Goal: Task Accomplishment & Management: Manage account settings

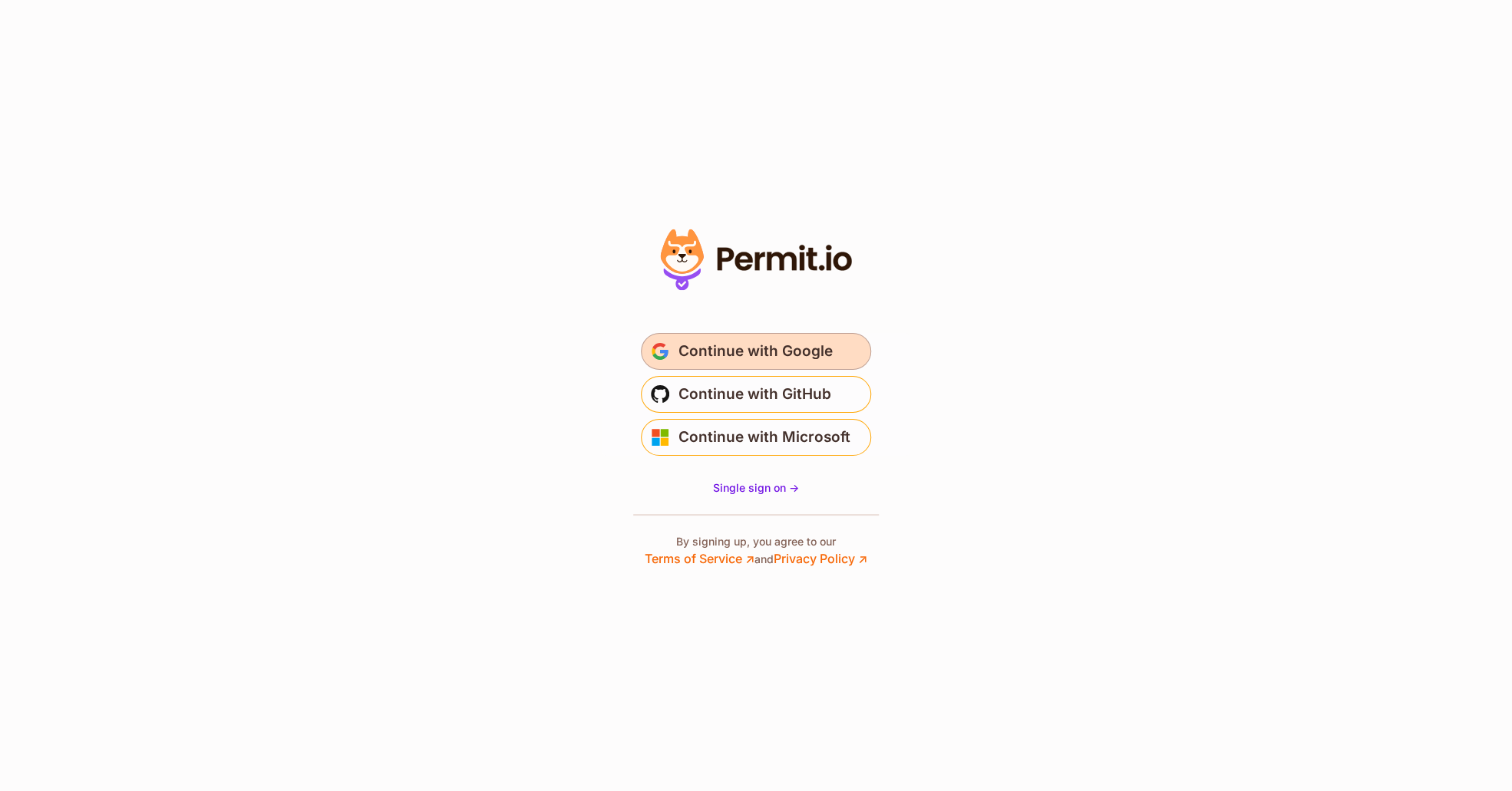
click at [784, 345] on span "Continue with Google" at bounding box center [755, 352] width 154 height 24
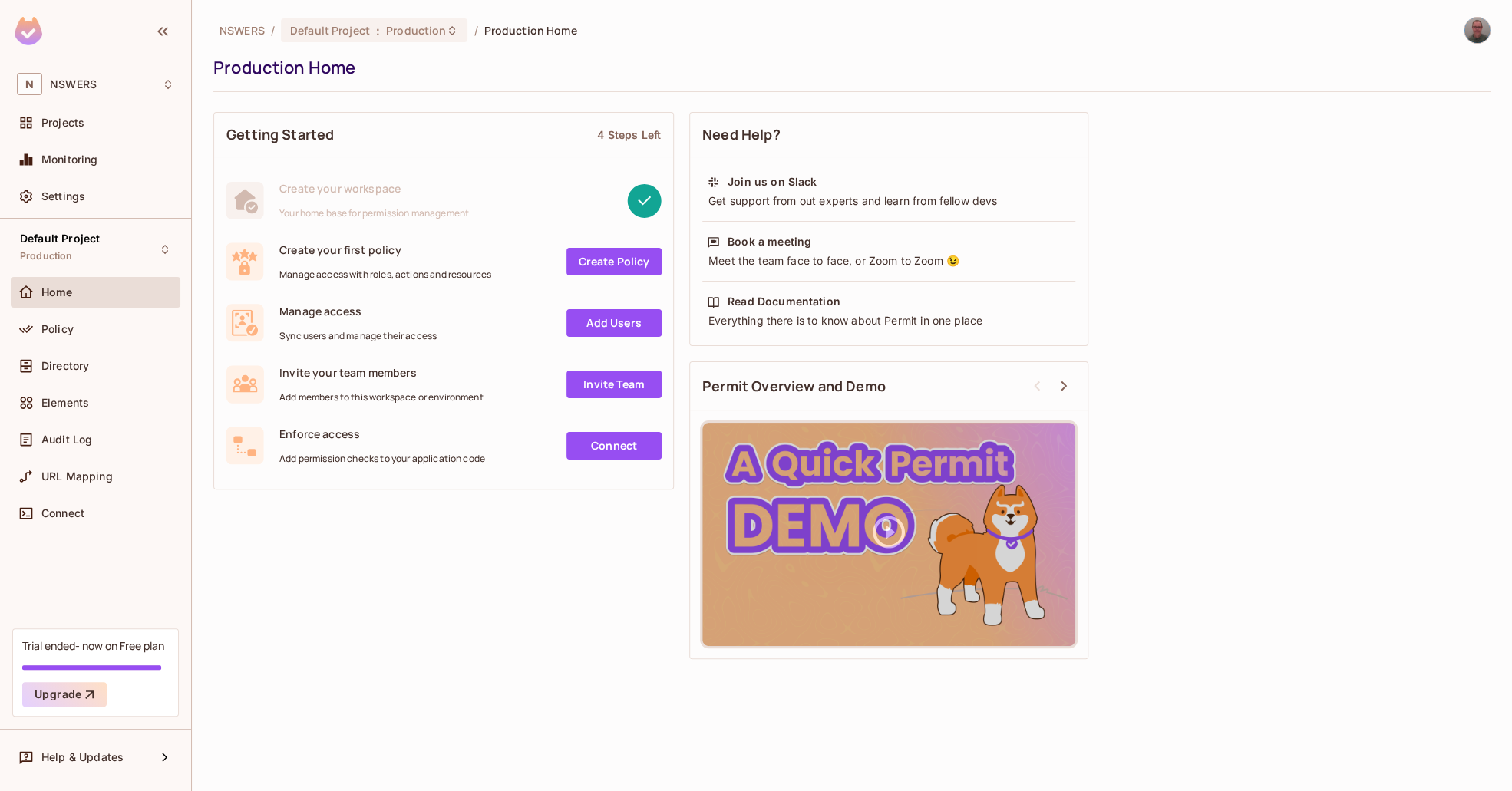
click at [239, 563] on div "Getting Started 4 Steps Left Create your workspace Your home base for permissio…" at bounding box center [852, 385] width 1277 height 563
click at [52, 80] on span "NSWERS" at bounding box center [73, 84] width 47 height 12
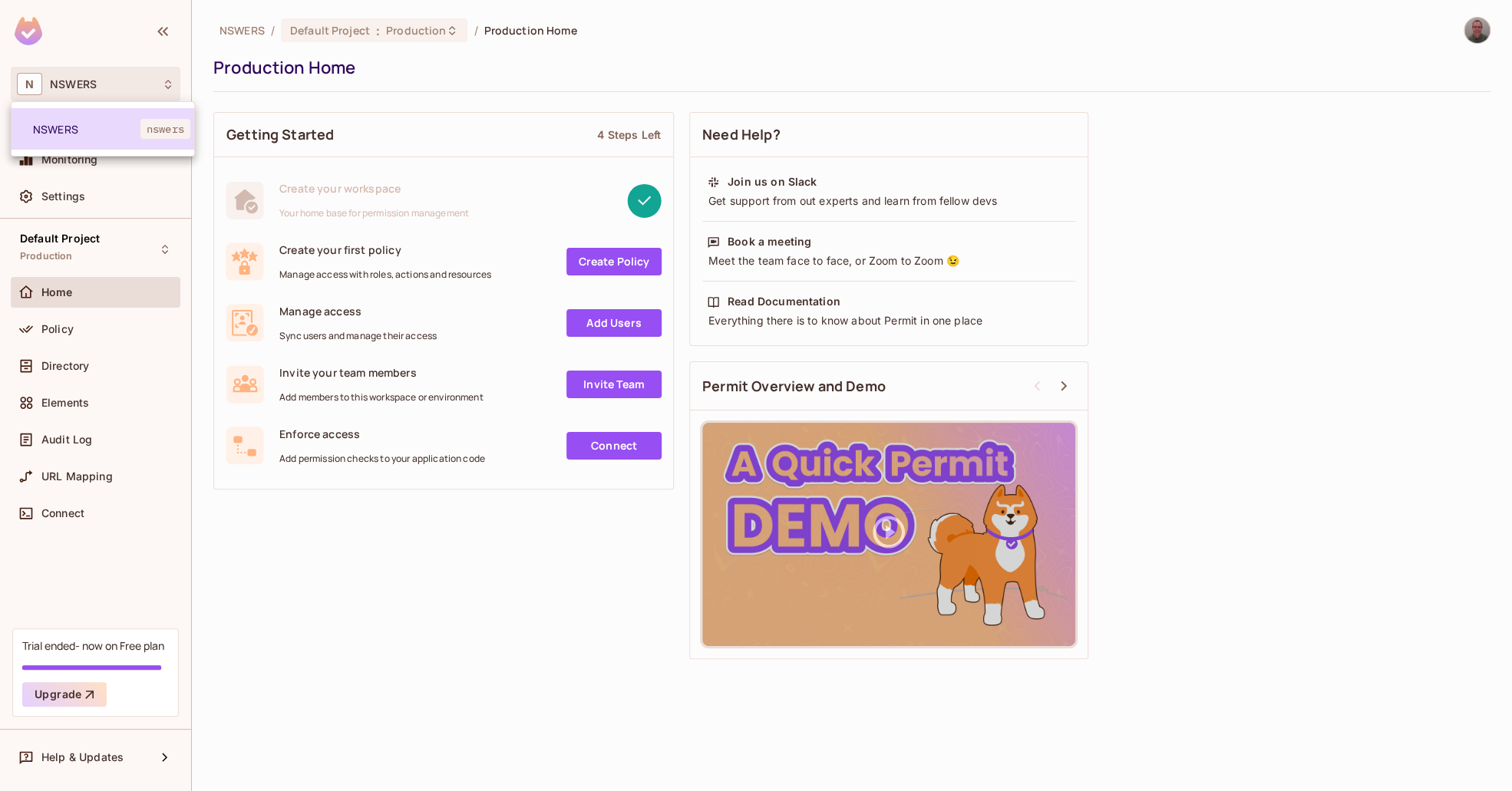
click at [80, 122] on span "NSWERS" at bounding box center [86, 129] width 107 height 15
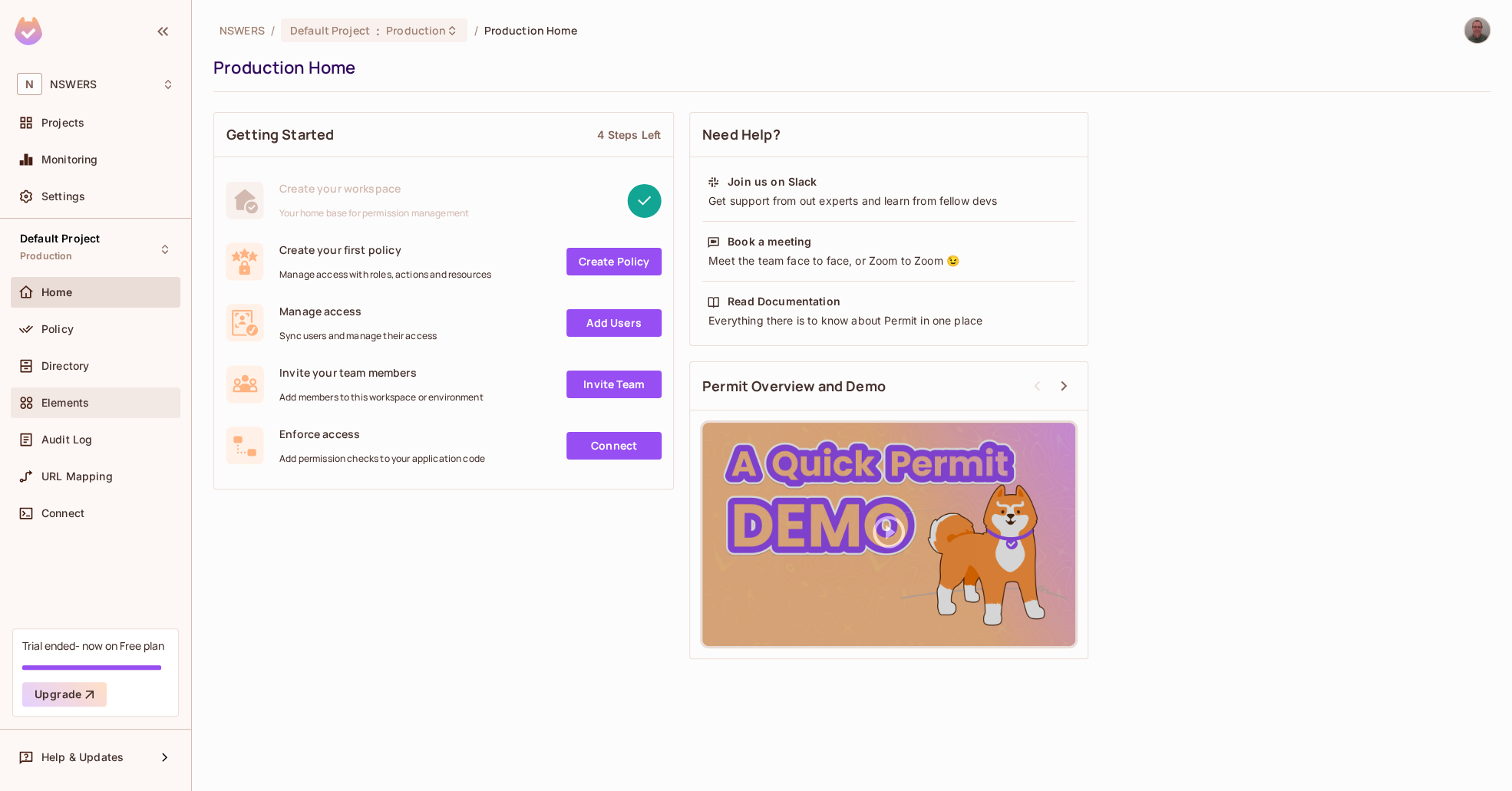
click at [88, 393] on div "Elements" at bounding box center [95, 402] width 157 height 18
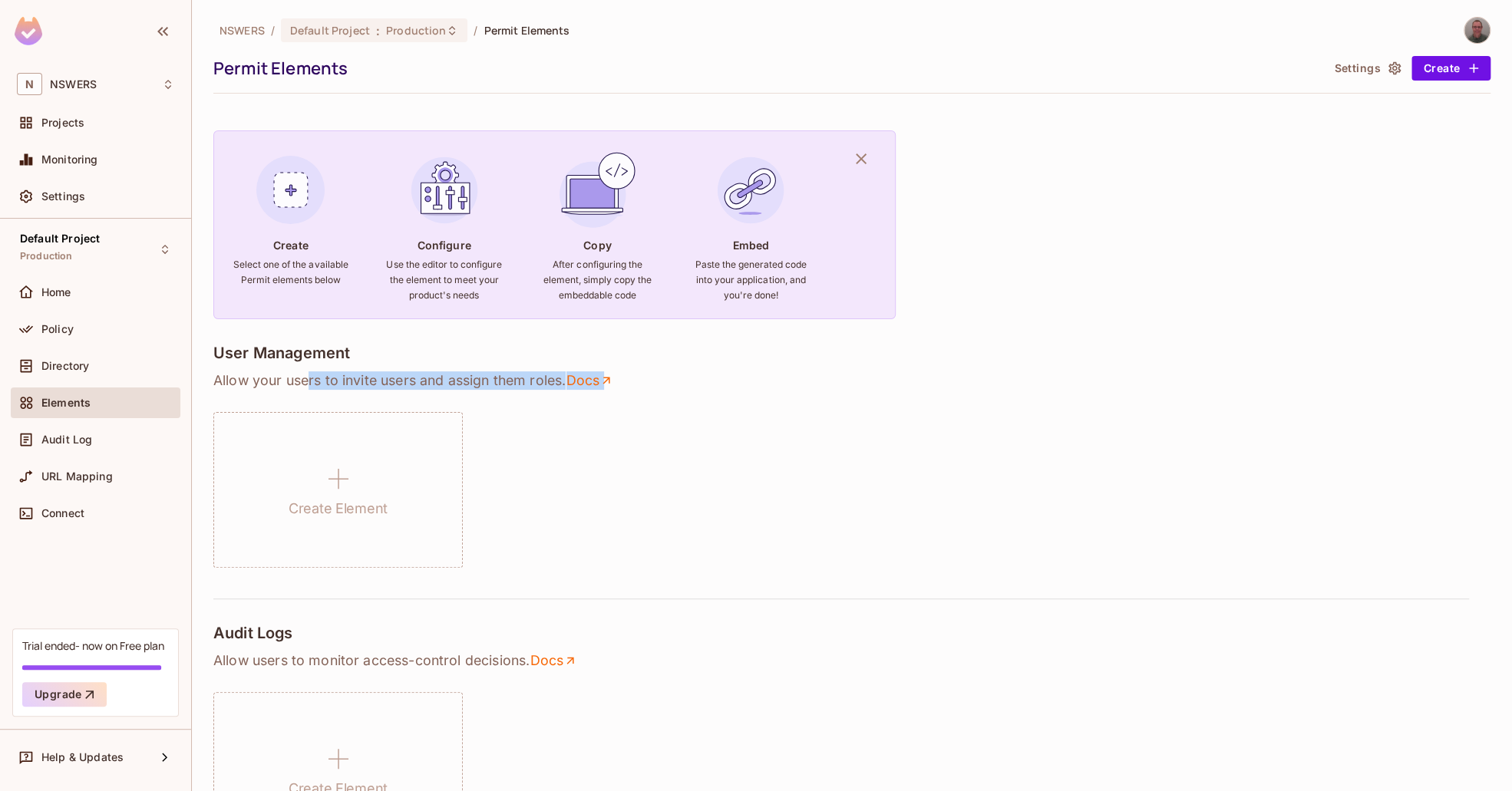
drag, startPoint x: 333, startPoint y: 383, endPoint x: 476, endPoint y: 391, distance: 143.2
click at [476, 391] on div "User Management Allow your users to invite users and assign them roles . Docs C…" at bounding box center [852, 456] width 1277 height 225
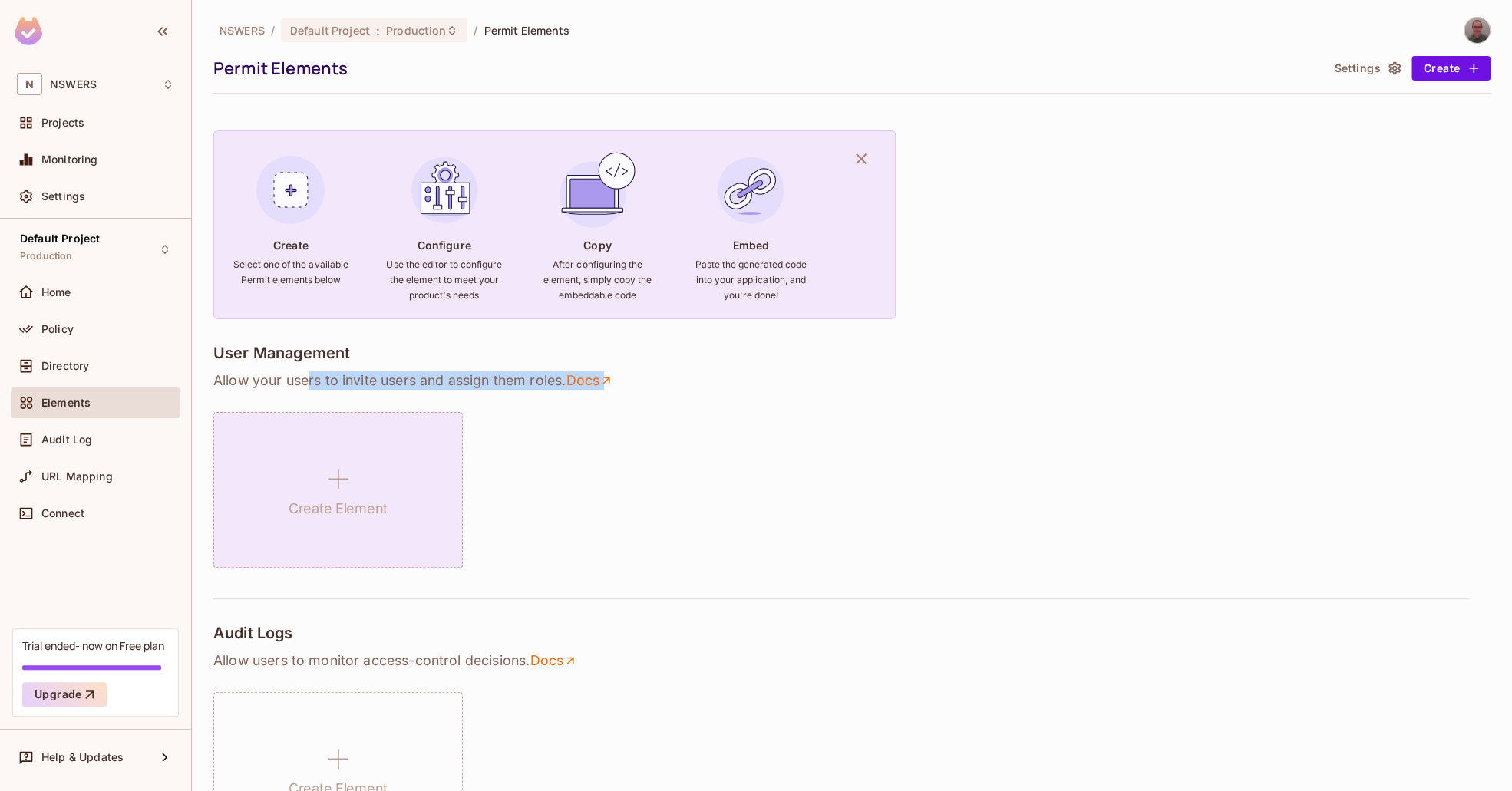
click at [360, 468] on div "Create Element" at bounding box center [338, 490] width 250 height 156
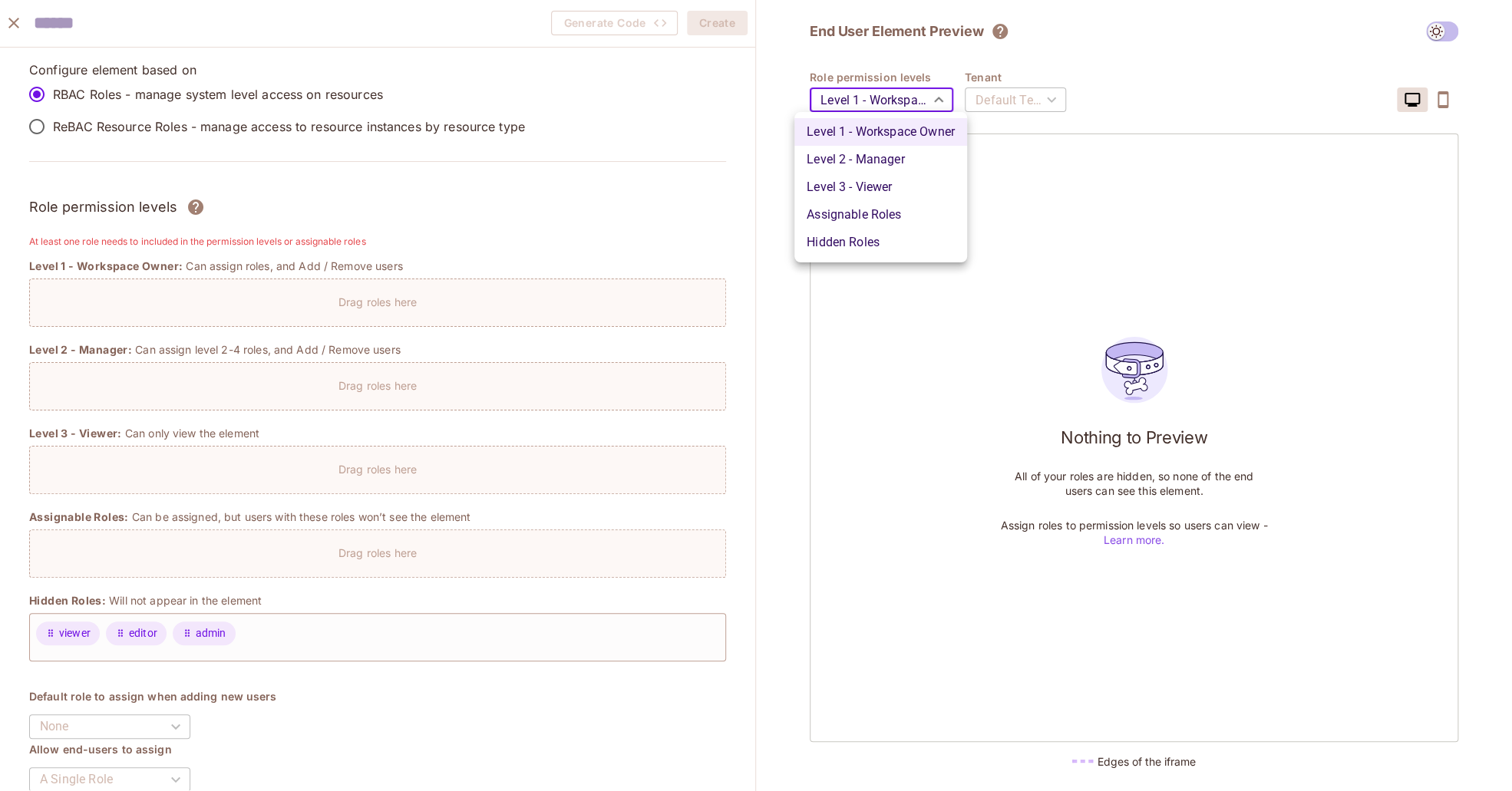
click at [903, 97] on body "N NSWERS Projects Monitoring Settings Default Project Production Home Policy Di…" at bounding box center [756, 395] width 1512 height 791
click at [1077, 220] on div at bounding box center [756, 395] width 1512 height 791
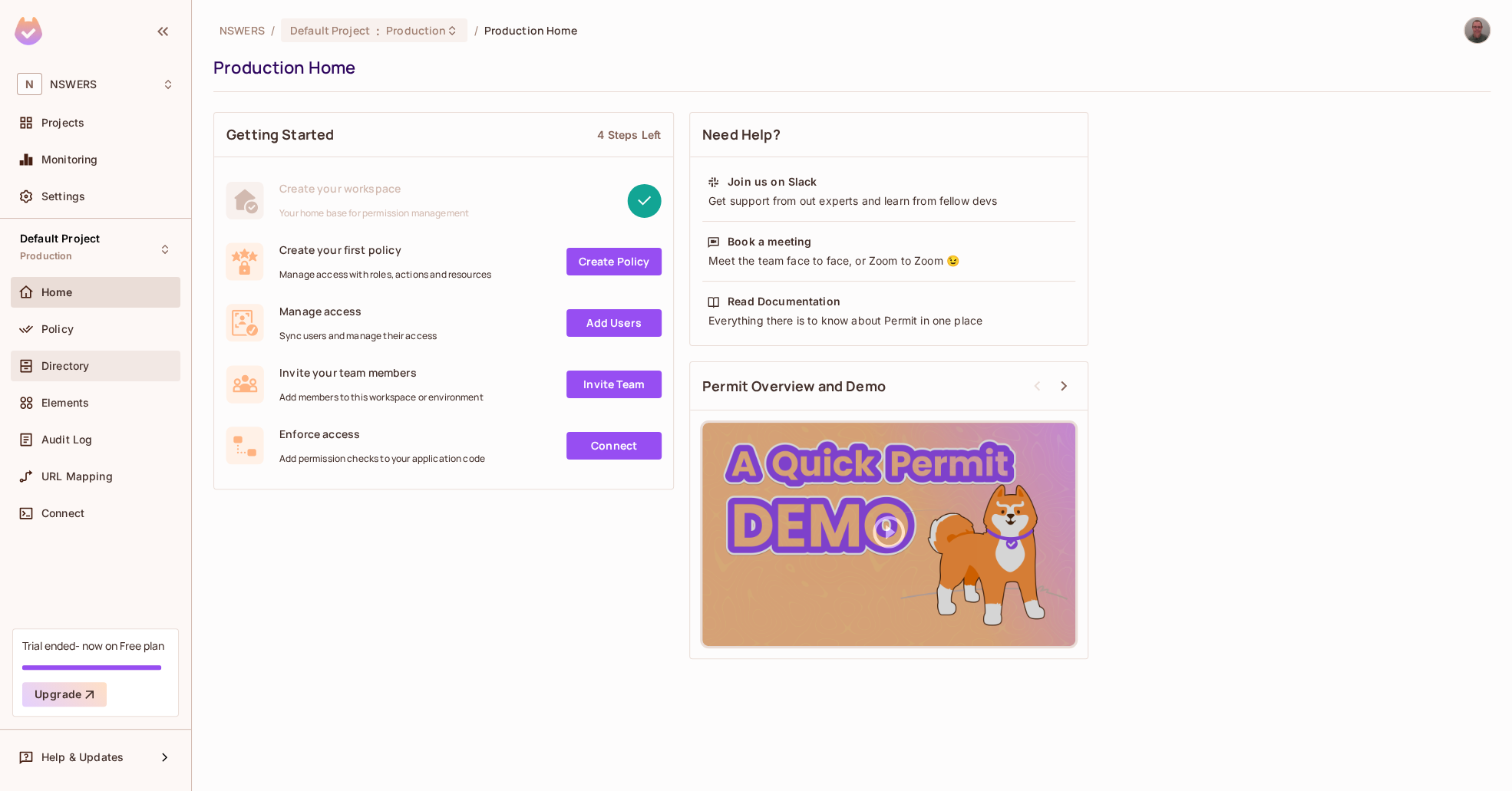
click at [83, 360] on span "Directory" at bounding box center [65, 366] width 48 height 12
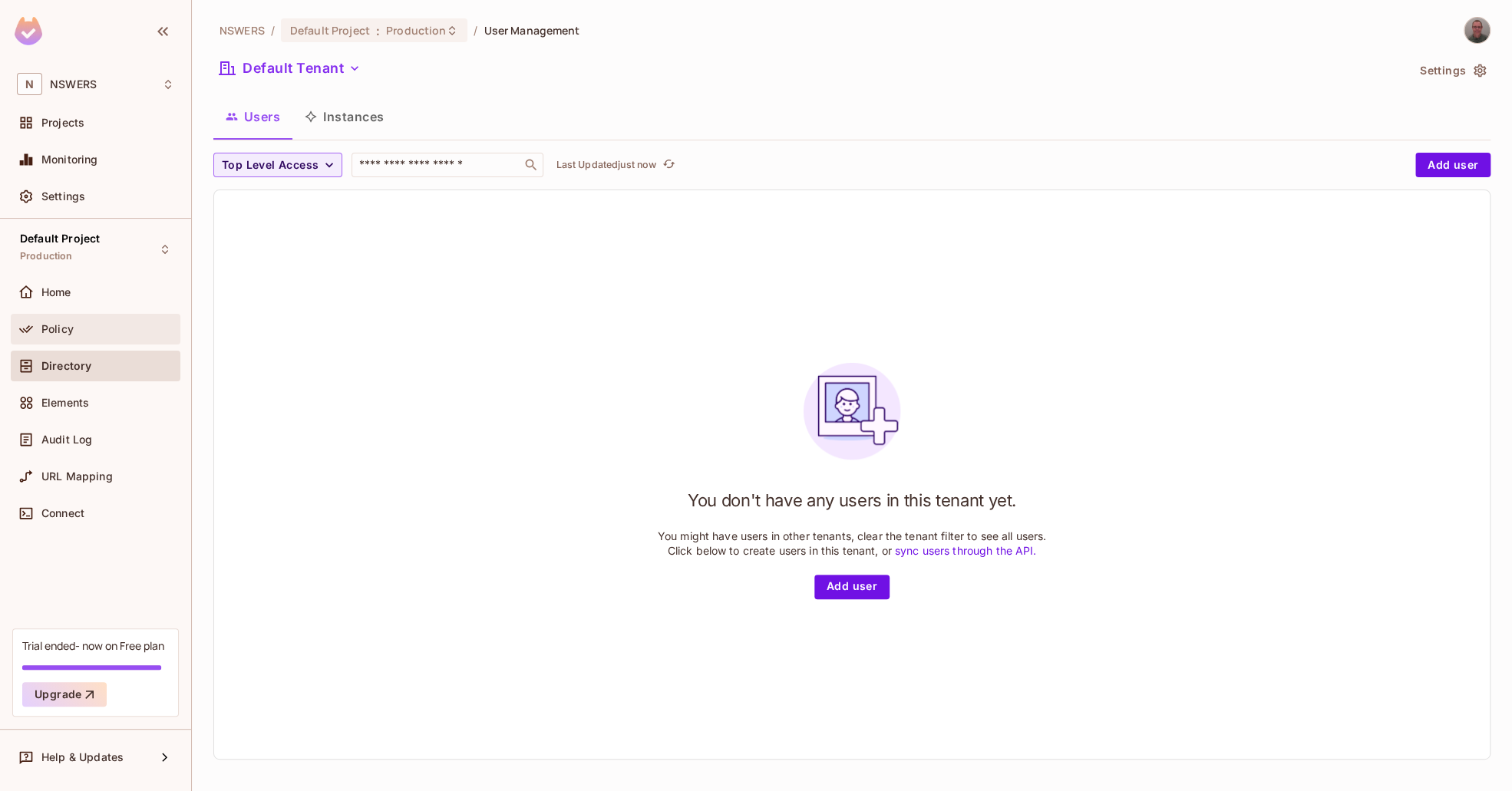
click at [67, 325] on span "Policy" at bounding box center [57, 329] width 32 height 12
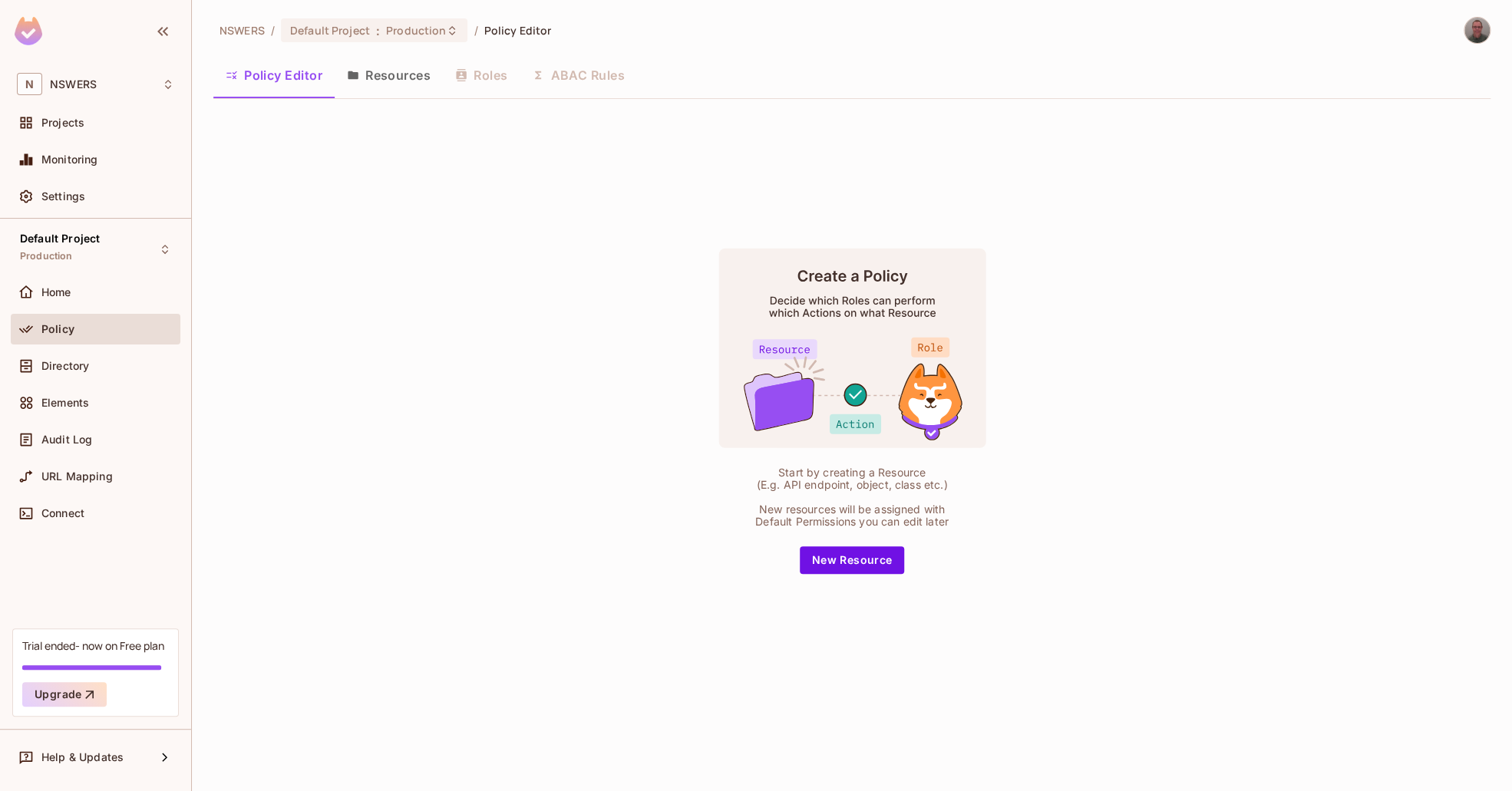
click at [386, 72] on button "Resources" at bounding box center [389, 75] width 108 height 38
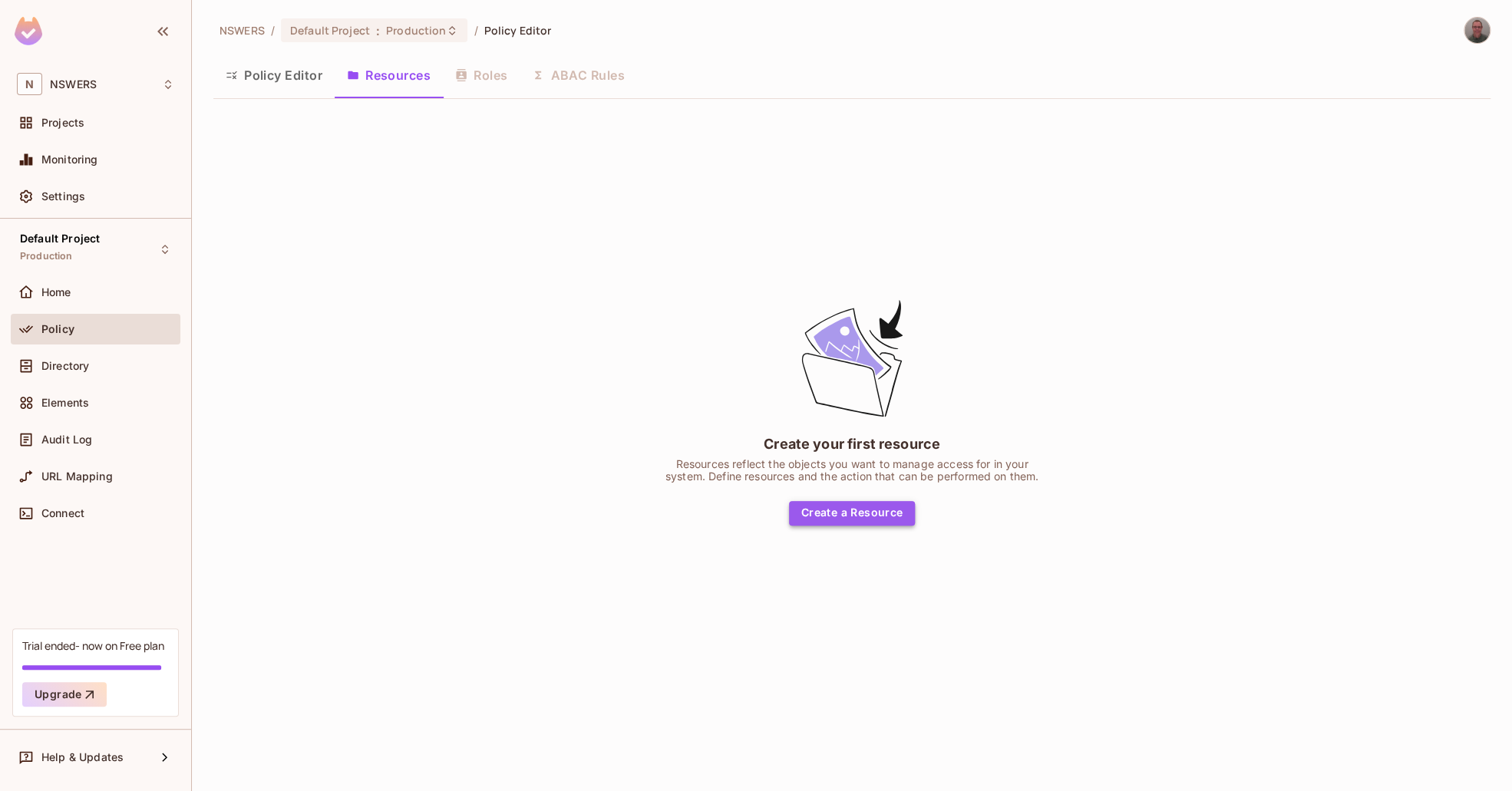
click at [871, 509] on button "Create a Resource" at bounding box center [853, 513] width 127 height 24
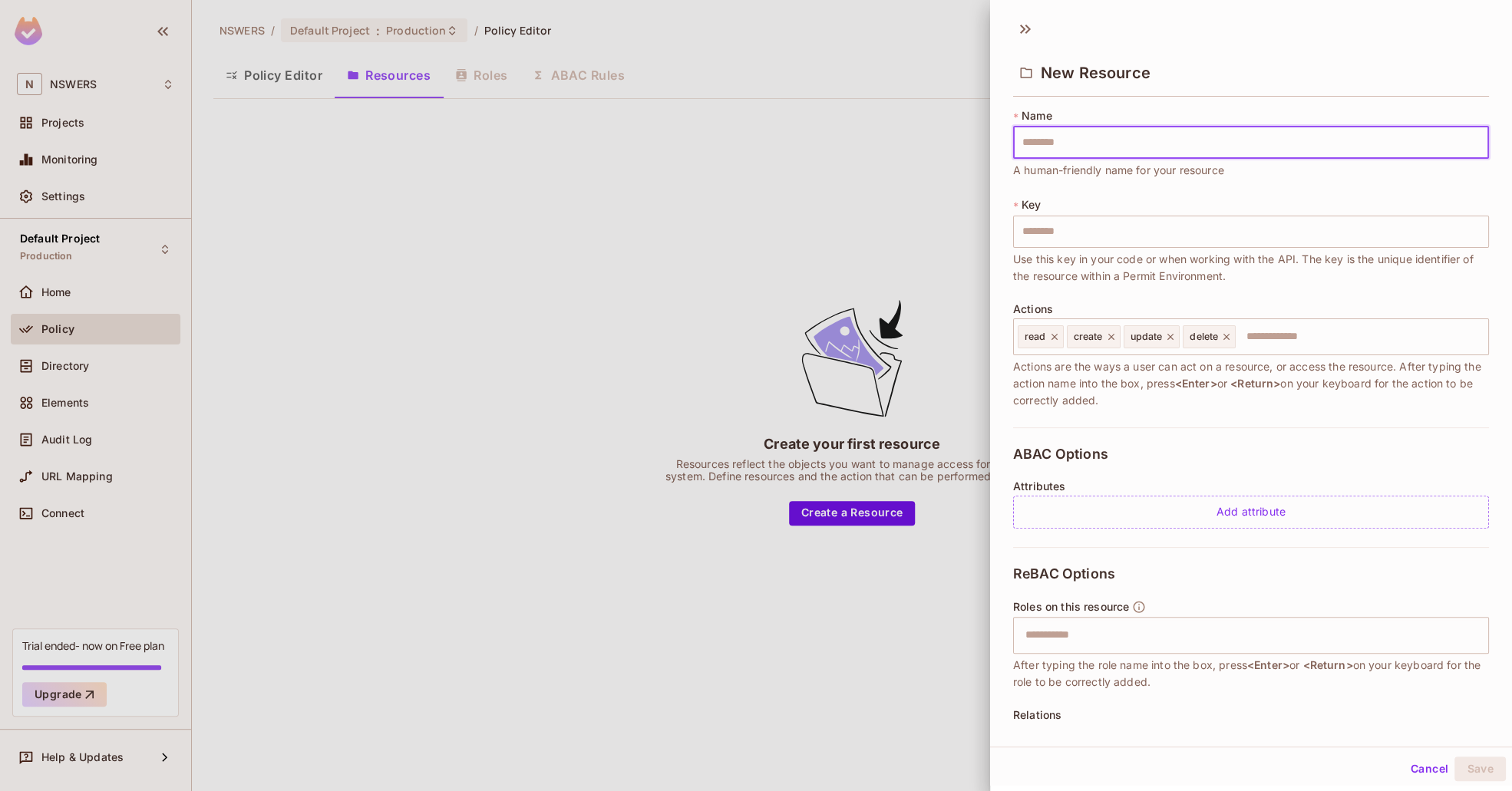
type input "*"
type input "**"
type input "***"
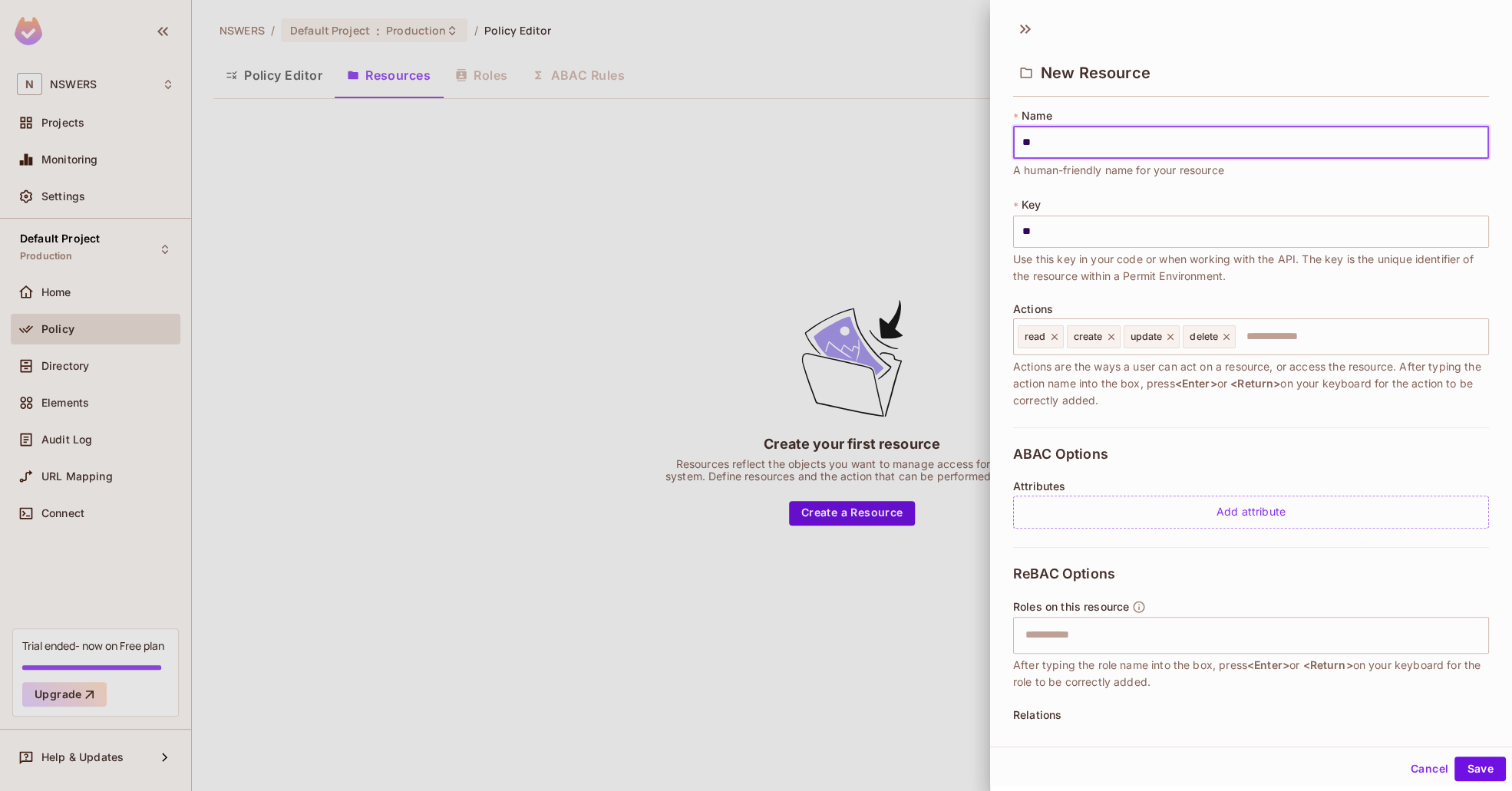
type input "***"
type input "****"
type input "*****"
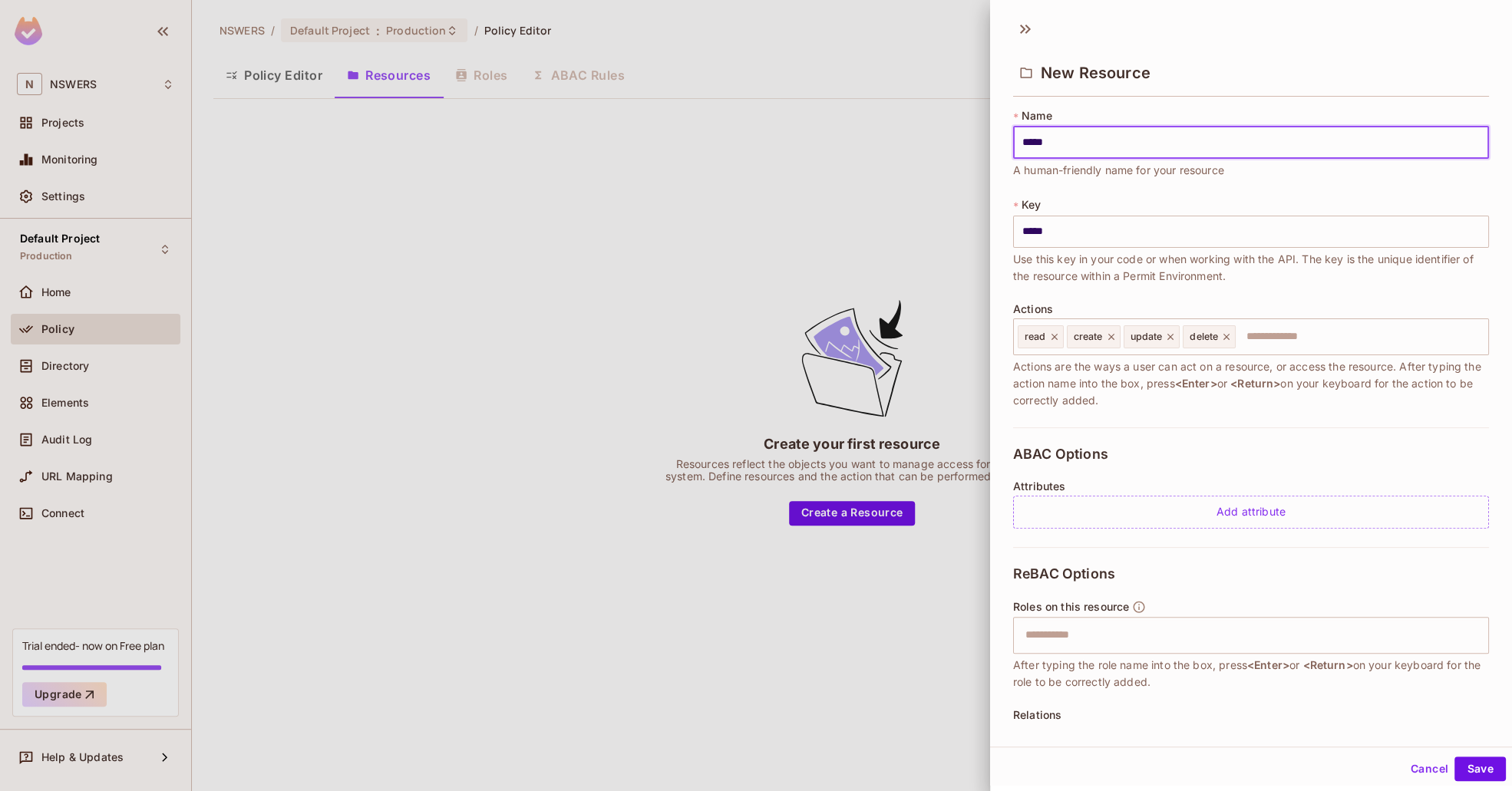
type input "******"
type input "*******"
type input "********"
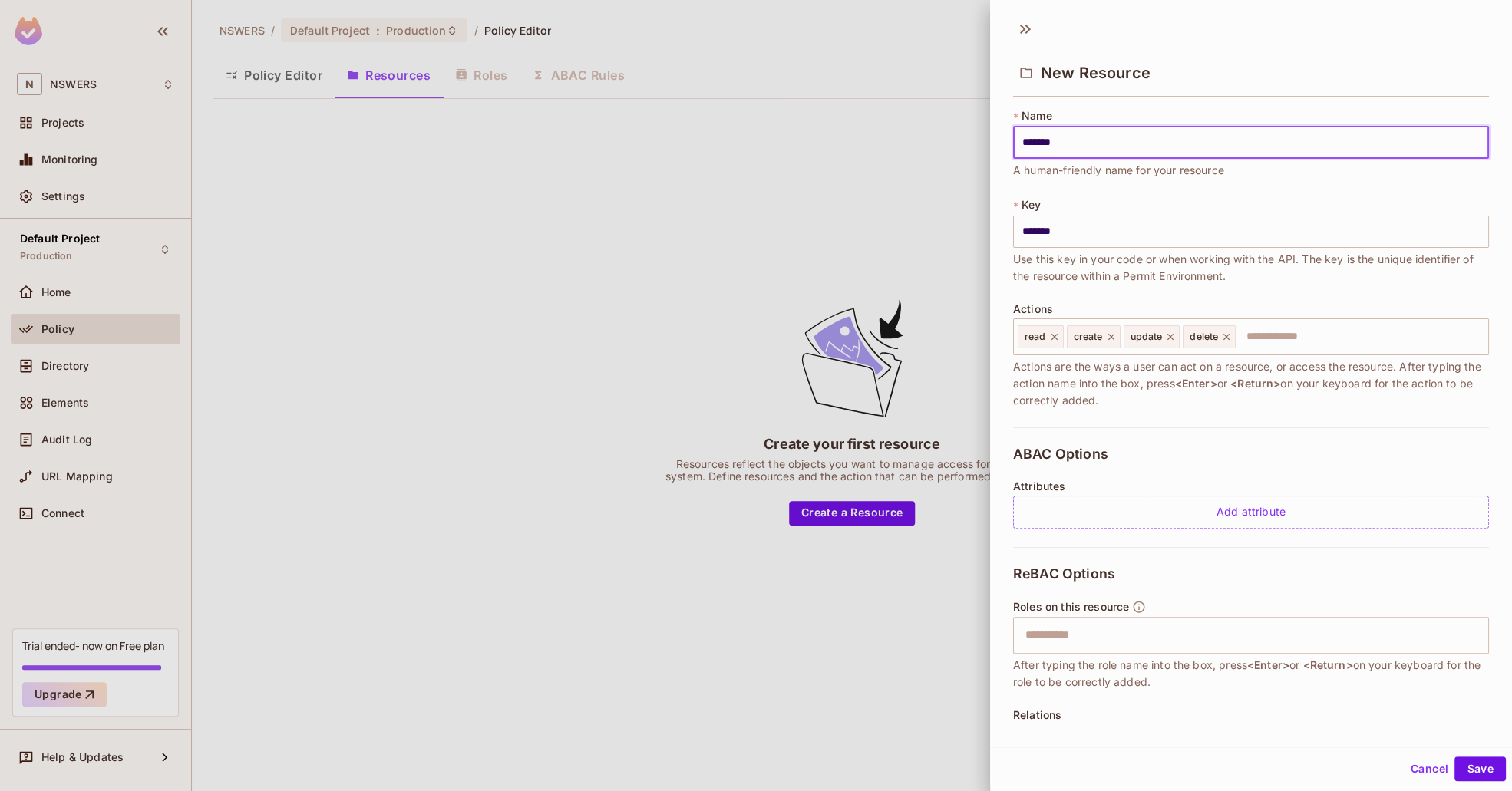
type input "********"
click at [1482, 760] on button "Save" at bounding box center [1479, 769] width 51 height 24
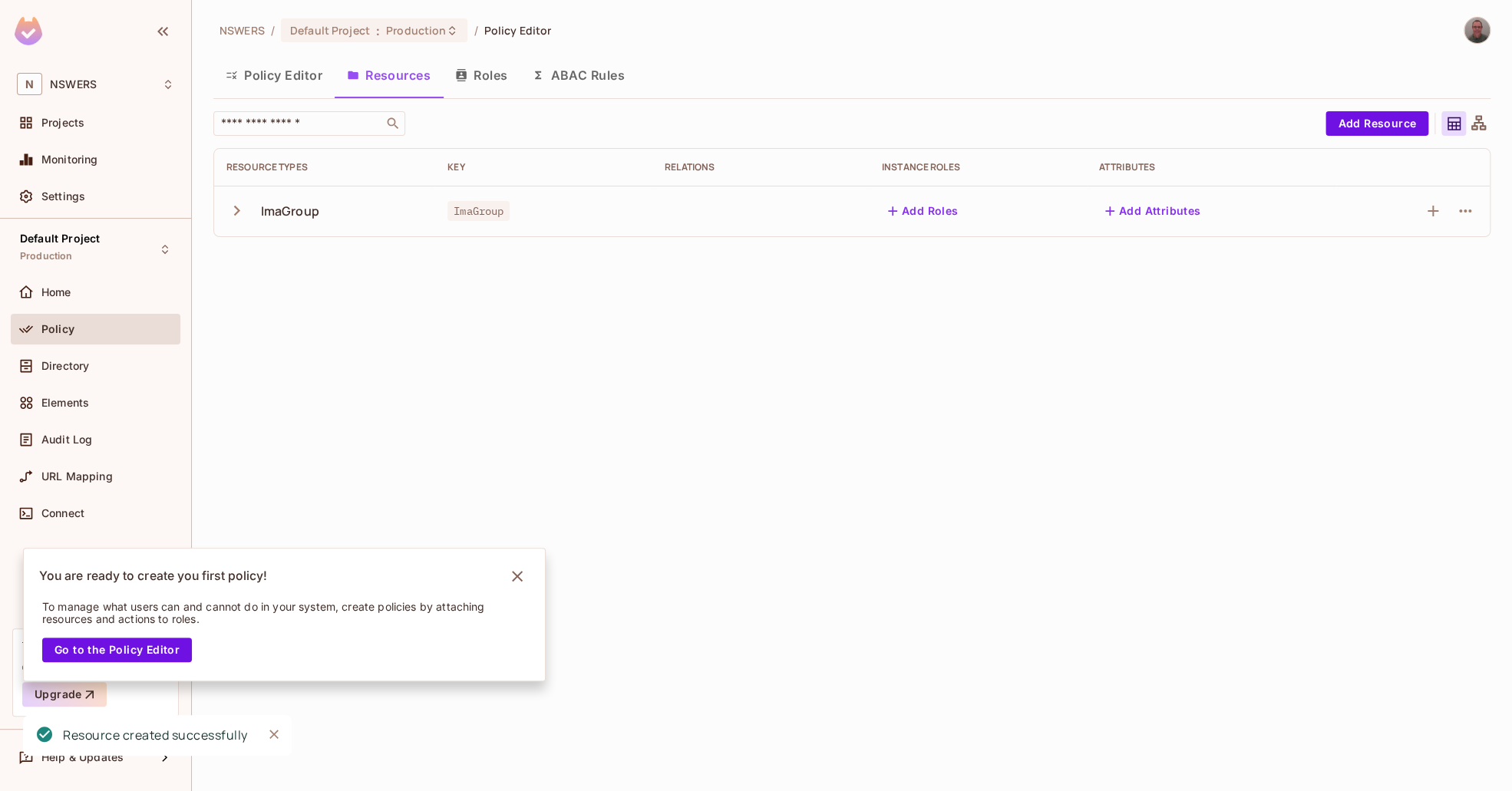
click at [779, 401] on div "NSWERS / Default Project : Production / Policy Editor Policy Editor Resources R…" at bounding box center [852, 395] width 1320 height 791
click at [1387, 118] on button "Add Resource" at bounding box center [1376, 124] width 103 height 24
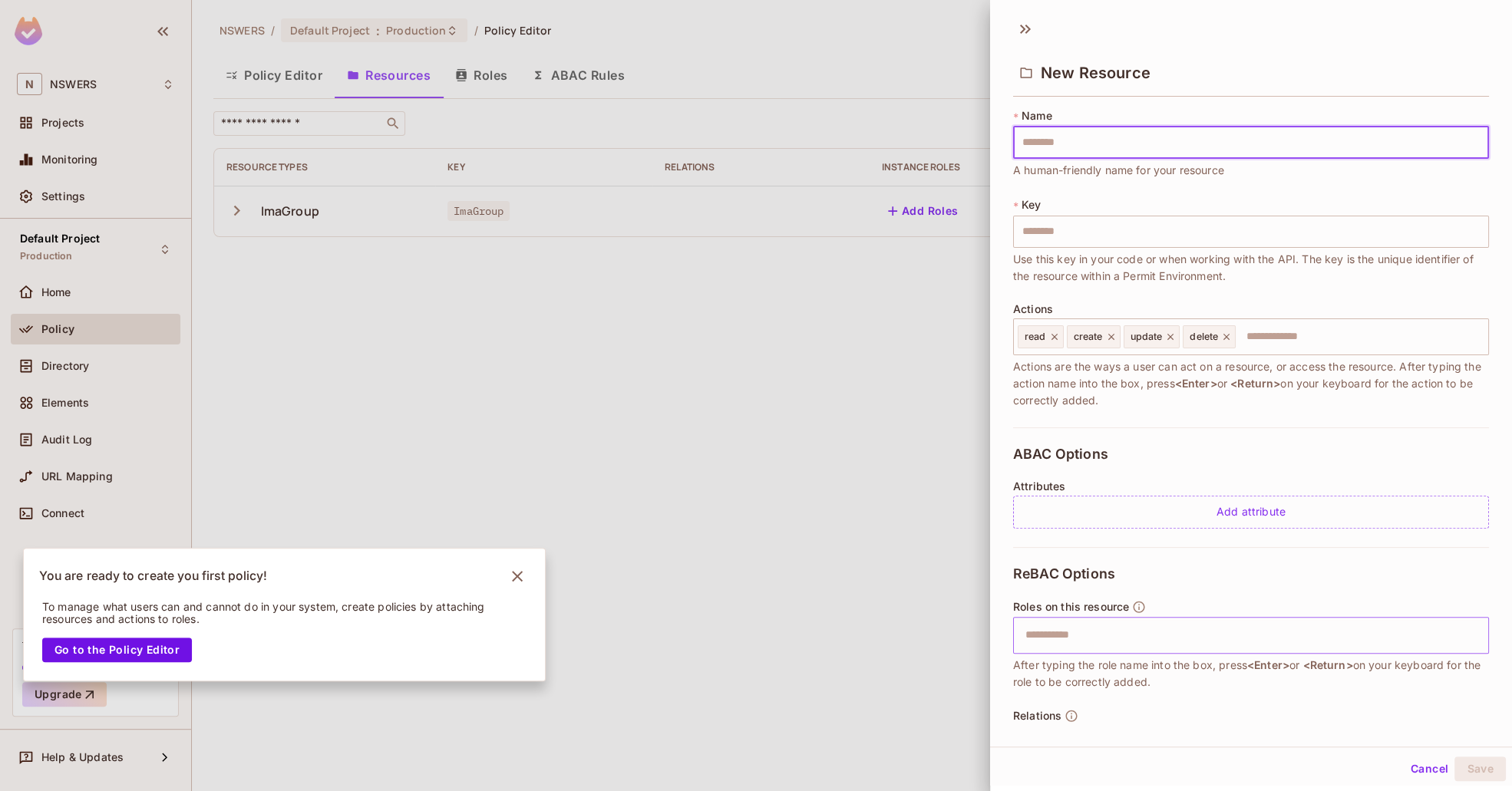
scroll to position [52, 0]
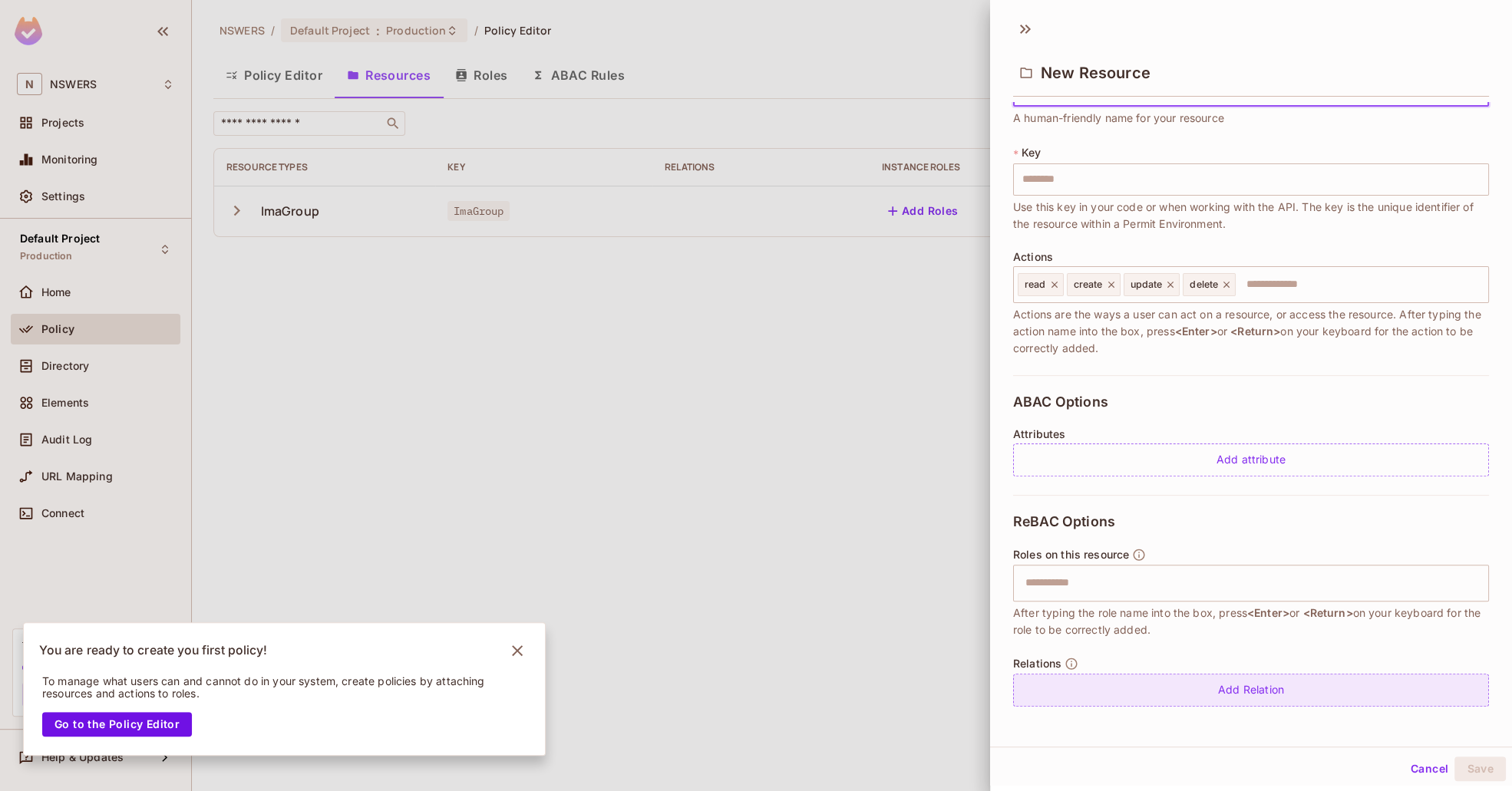
click at [1241, 681] on div "Add Relation" at bounding box center [1250, 690] width 476 height 33
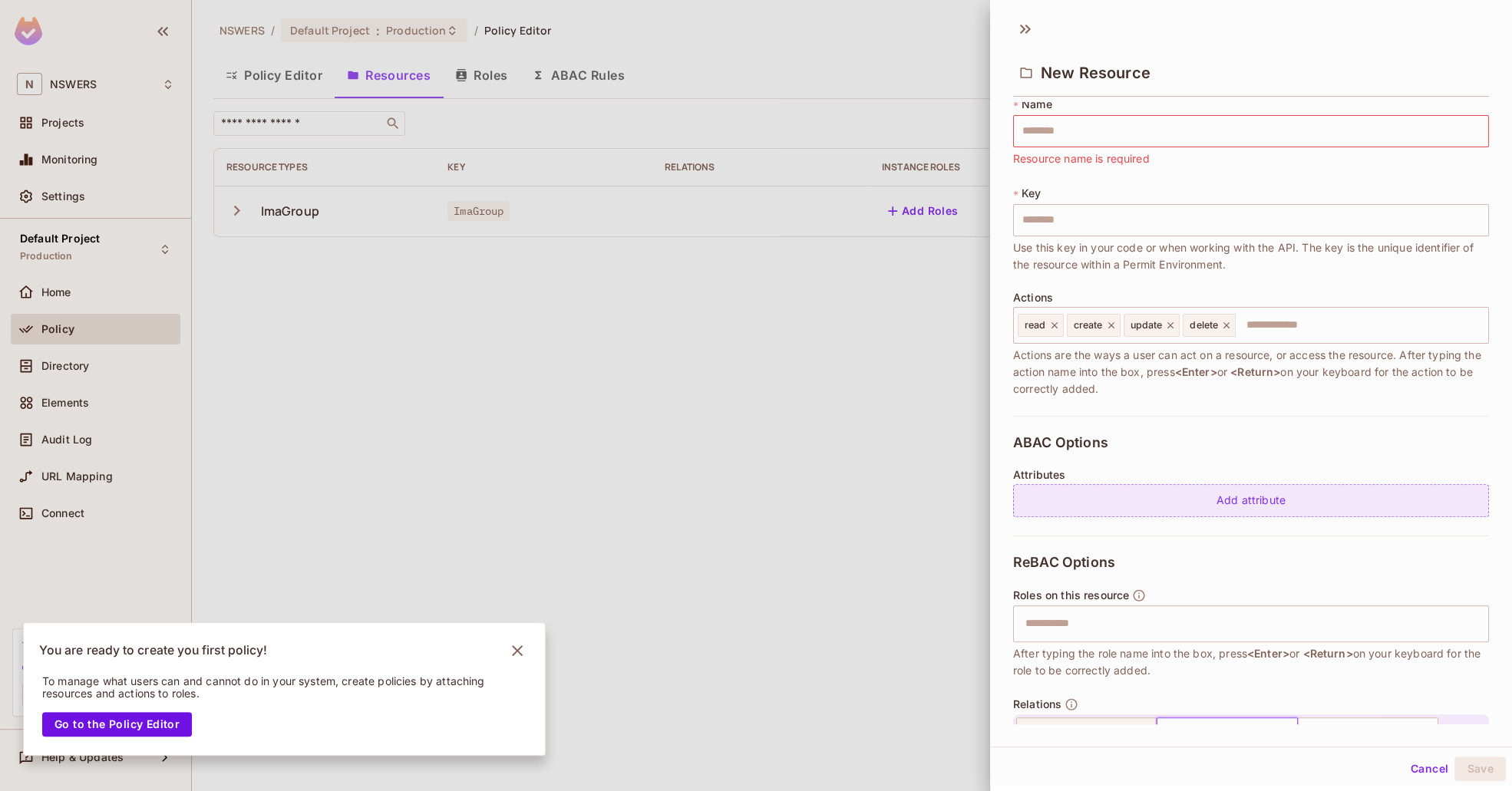
scroll to position [0, 0]
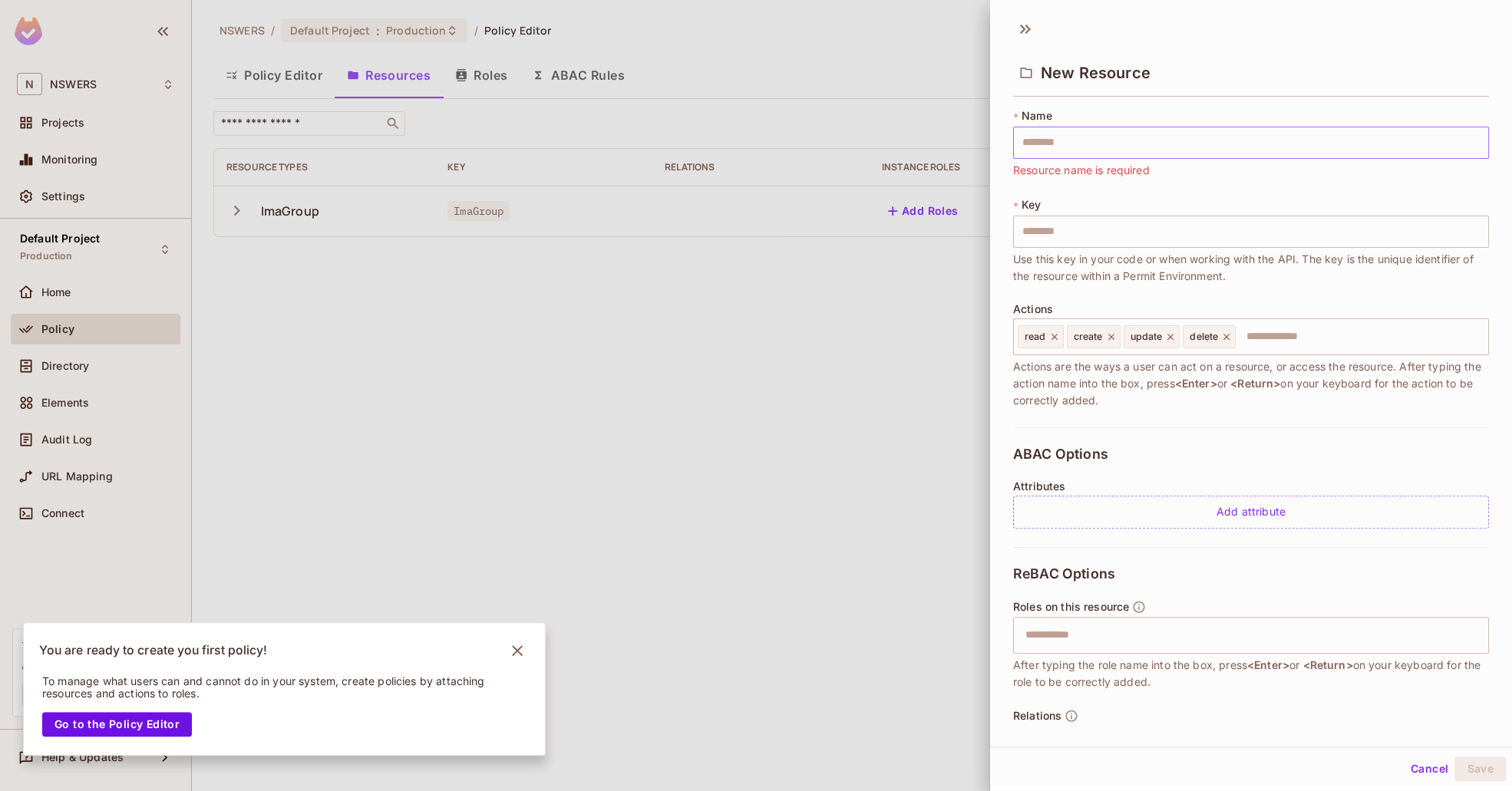
click at [1077, 143] on input "text" at bounding box center [1250, 143] width 476 height 32
type input "*"
type input "**"
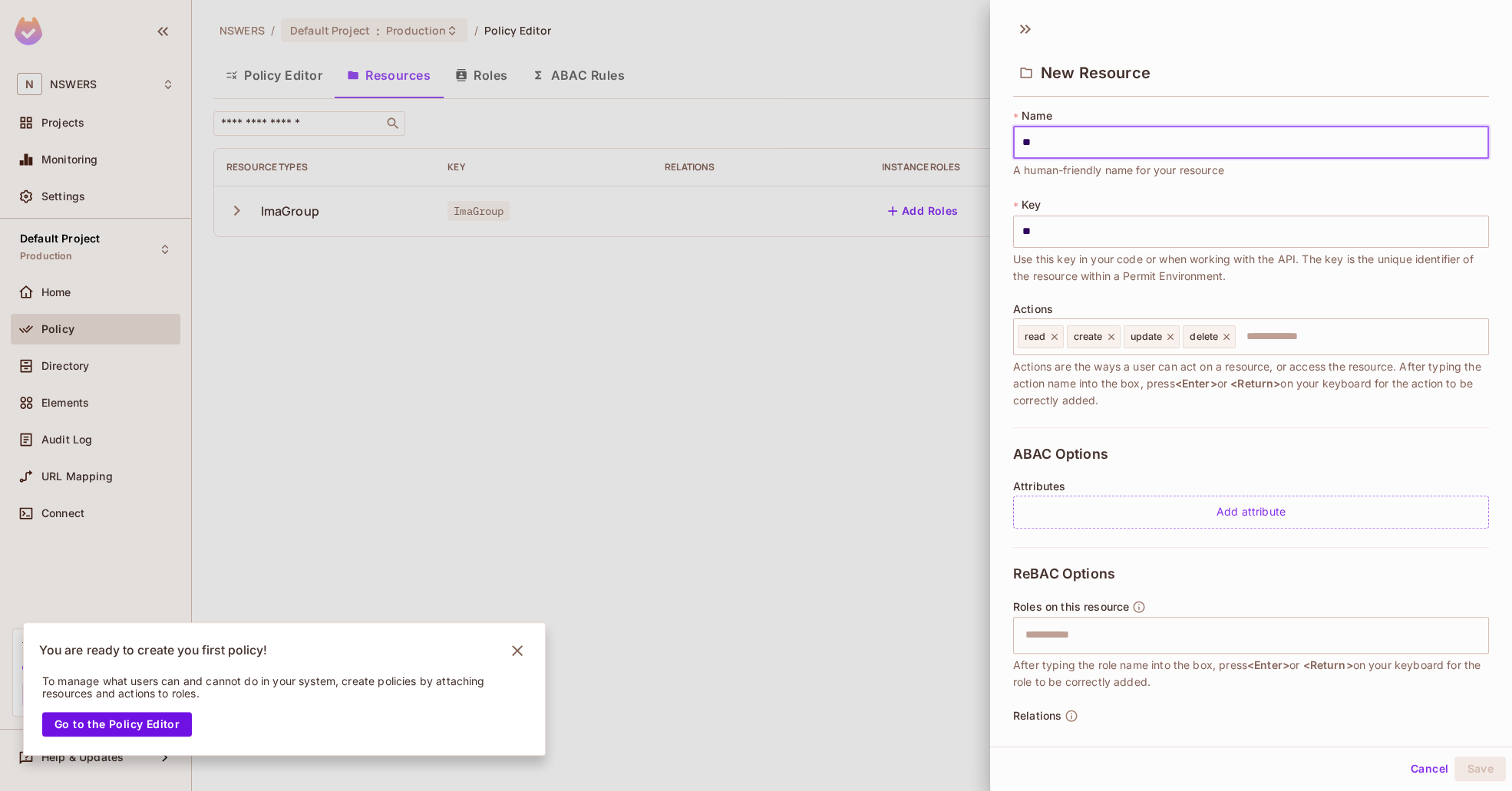
type input "***"
type input "****"
type input "******"
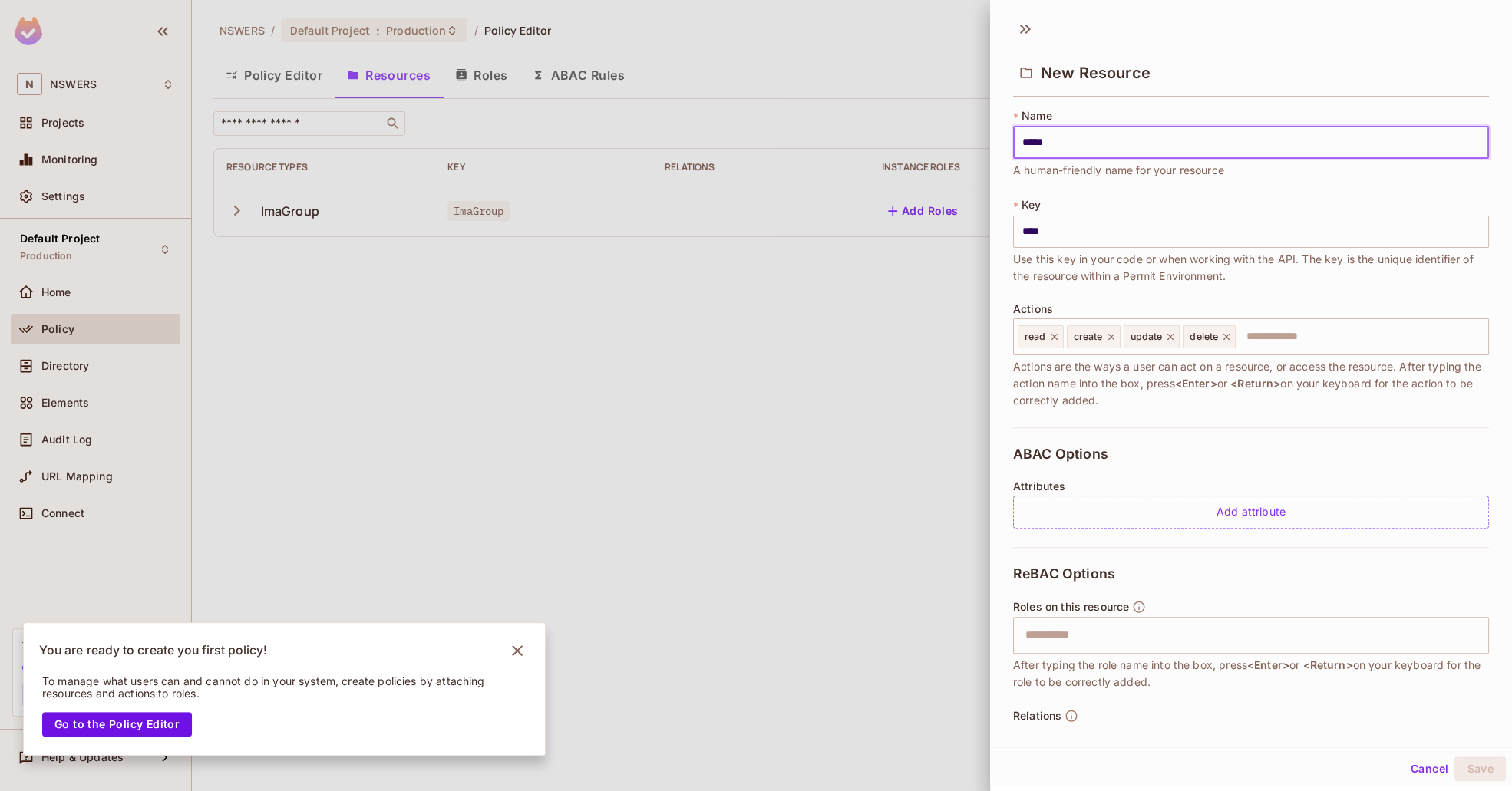
type input "******"
type input "*******"
type input "********"
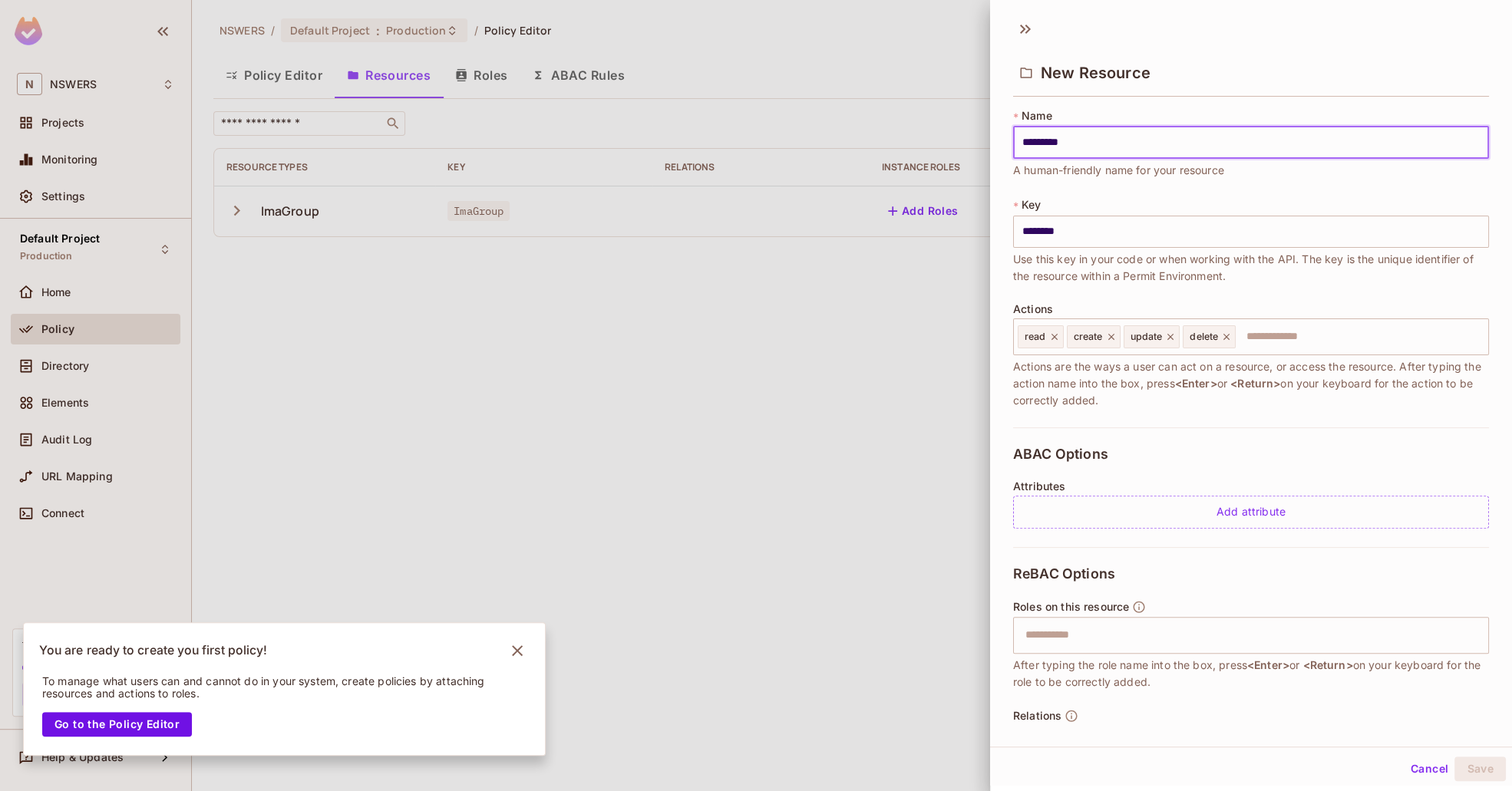
type input "**********"
click at [1167, 446] on div "ABAC Options Attributes Add attribute" at bounding box center [1250, 487] width 476 height 120
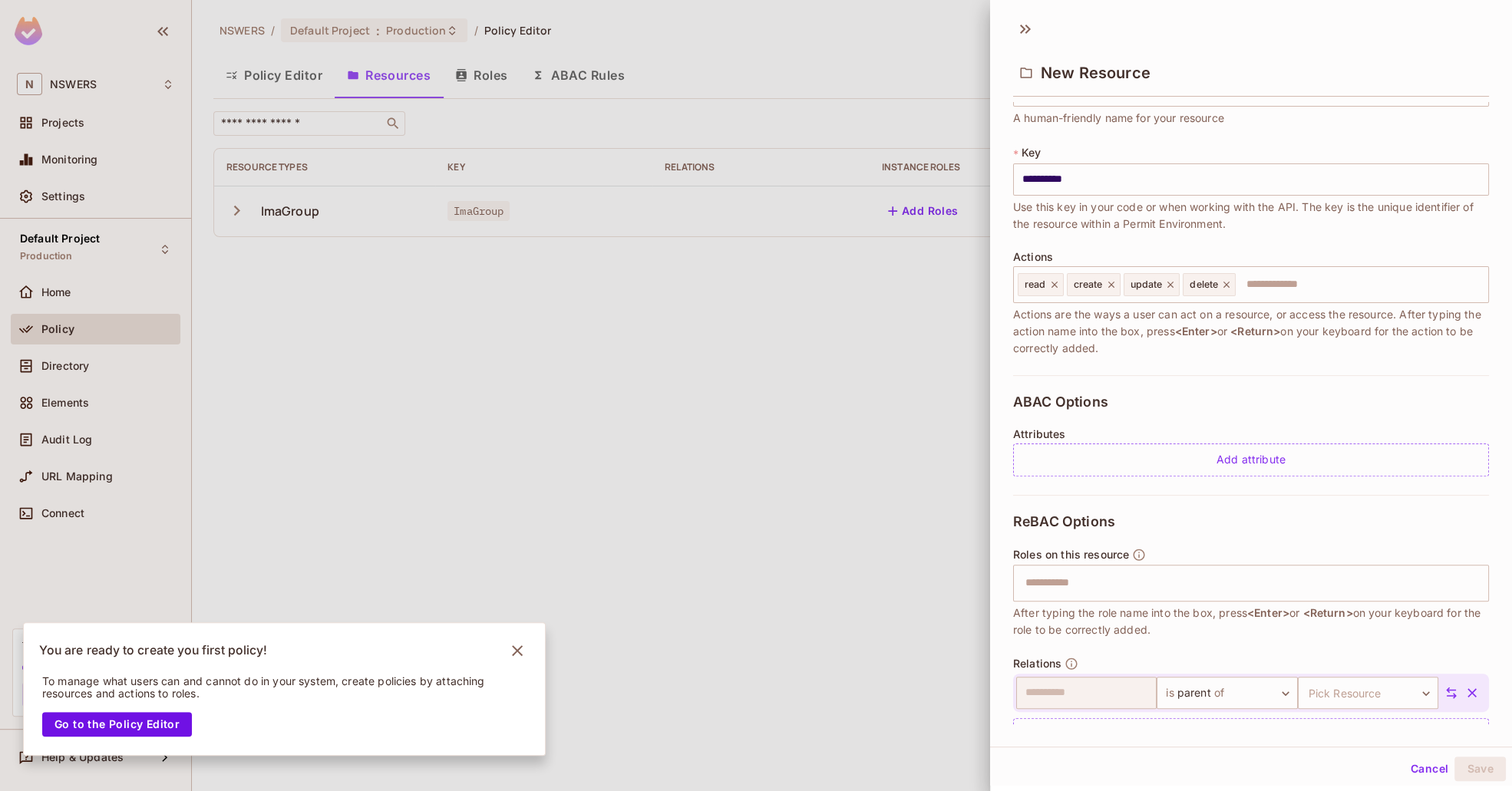
scroll to position [97, 0]
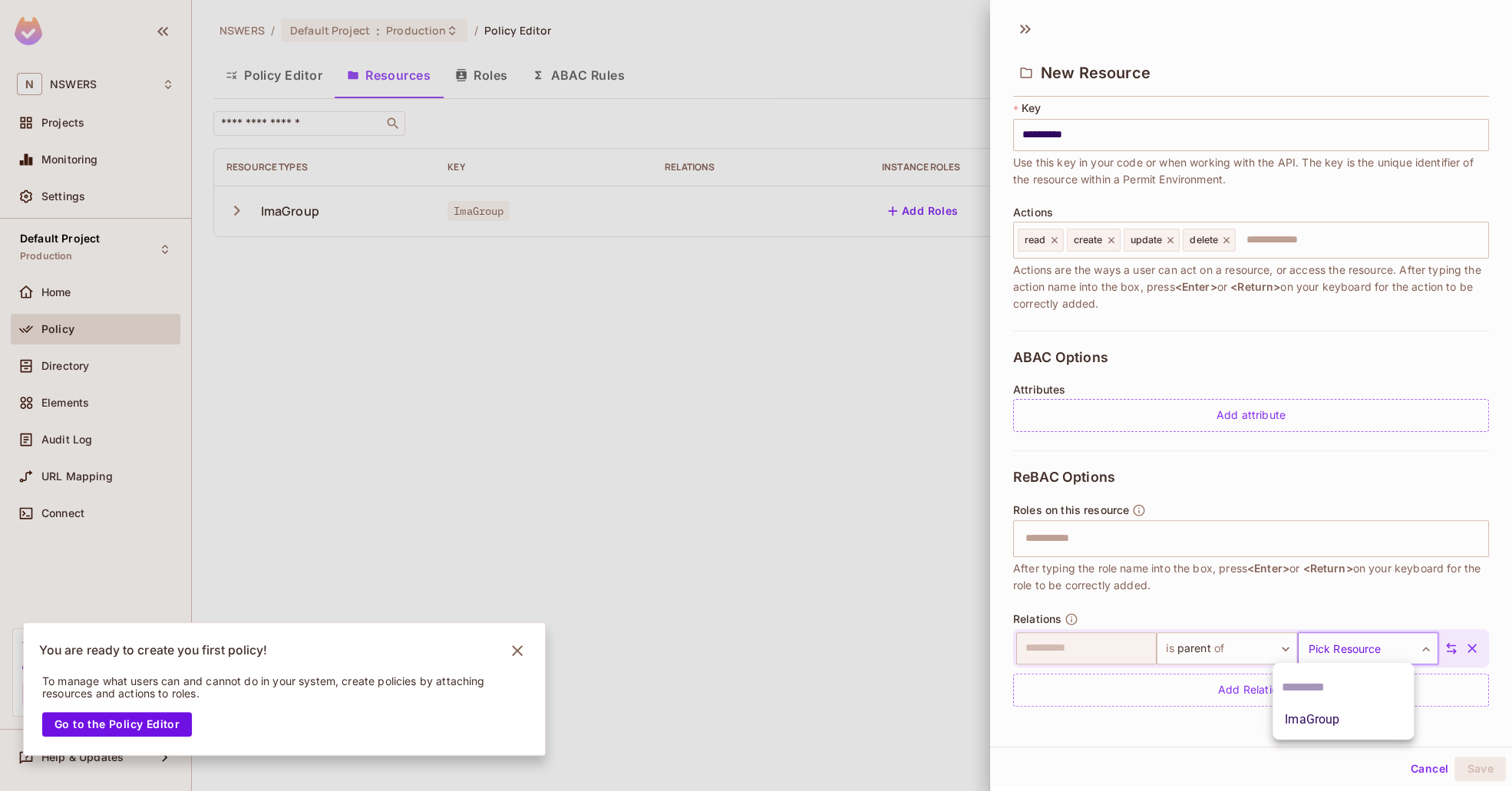
click at [1330, 653] on body "**********" at bounding box center [756, 395] width 1512 height 791
click at [1325, 719] on li "ImaGroup" at bounding box center [1342, 720] width 141 height 28
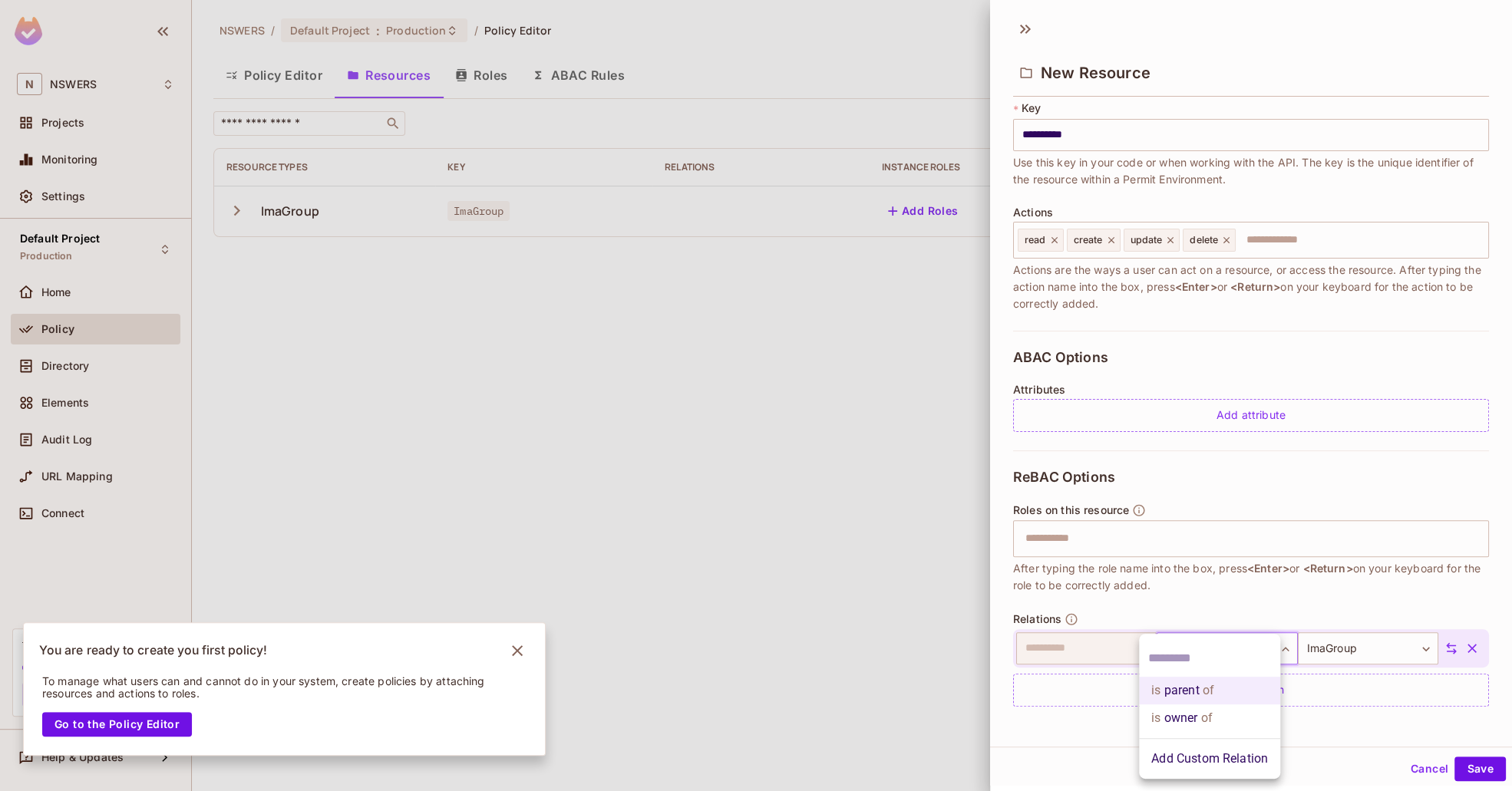
click at [1221, 647] on body "**********" at bounding box center [756, 395] width 1512 height 791
click at [1221, 647] on input "text" at bounding box center [1209, 659] width 123 height 24
click at [1201, 593] on div at bounding box center [756, 395] width 1512 height 791
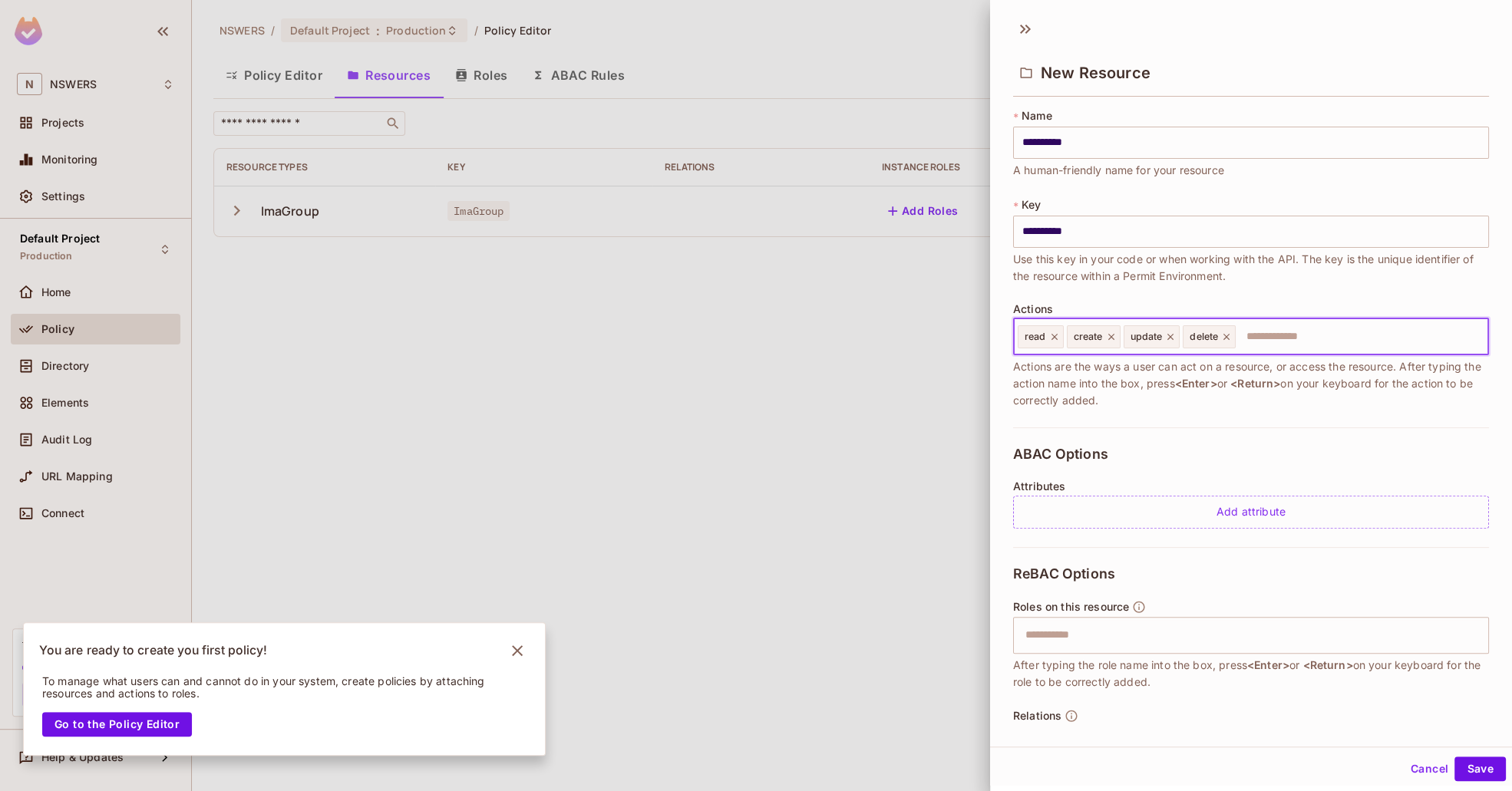
click at [1288, 337] on input "text" at bounding box center [1359, 337] width 244 height 30
click at [1408, 768] on button "Cancel" at bounding box center [1428, 769] width 50 height 24
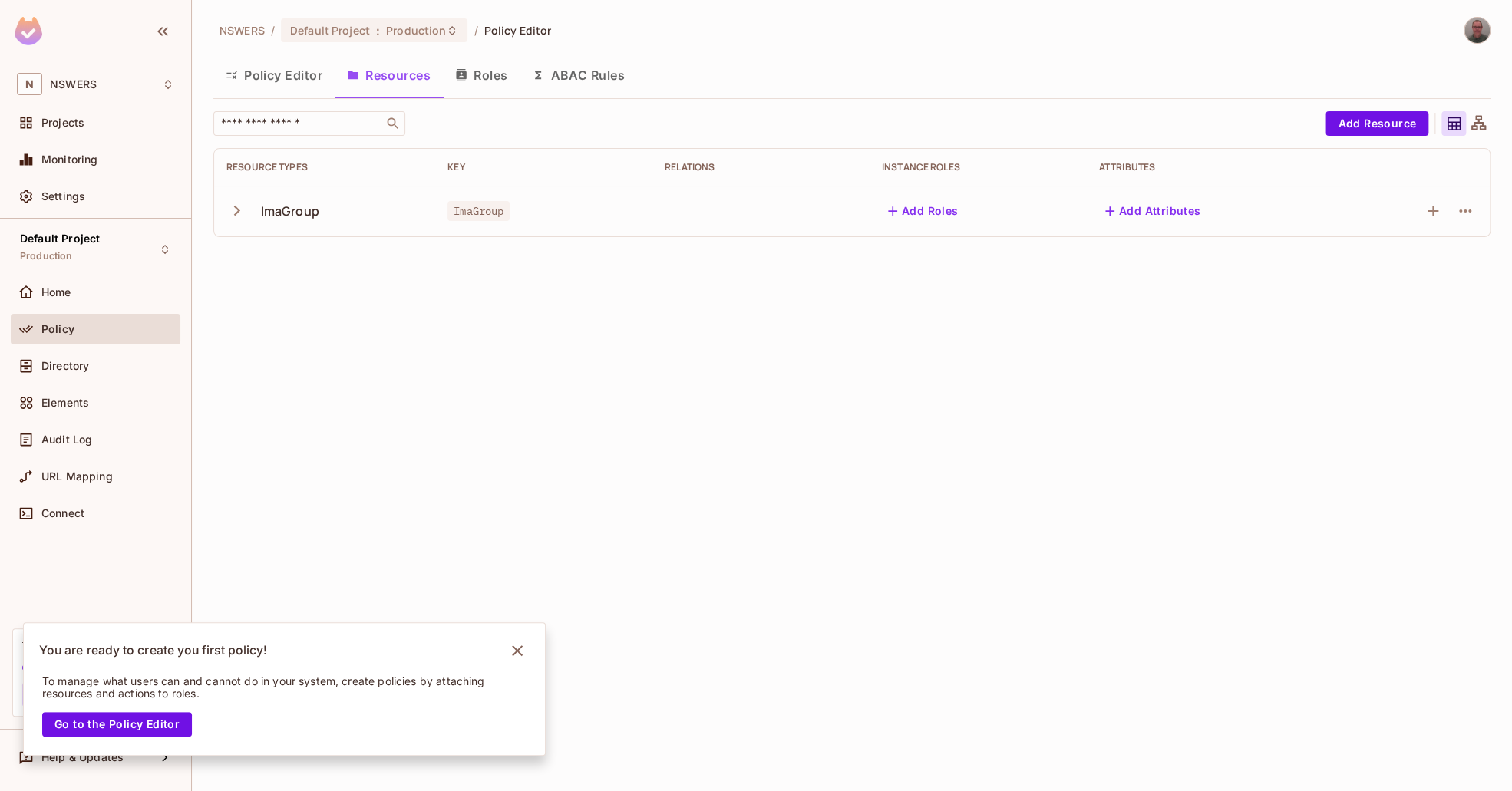
click at [758, 441] on div "NSWERS / Default Project : Production / Policy Editor Policy Editor Resources R…" at bounding box center [852, 395] width 1320 height 791
click at [495, 73] on button "Roles" at bounding box center [481, 75] width 77 height 38
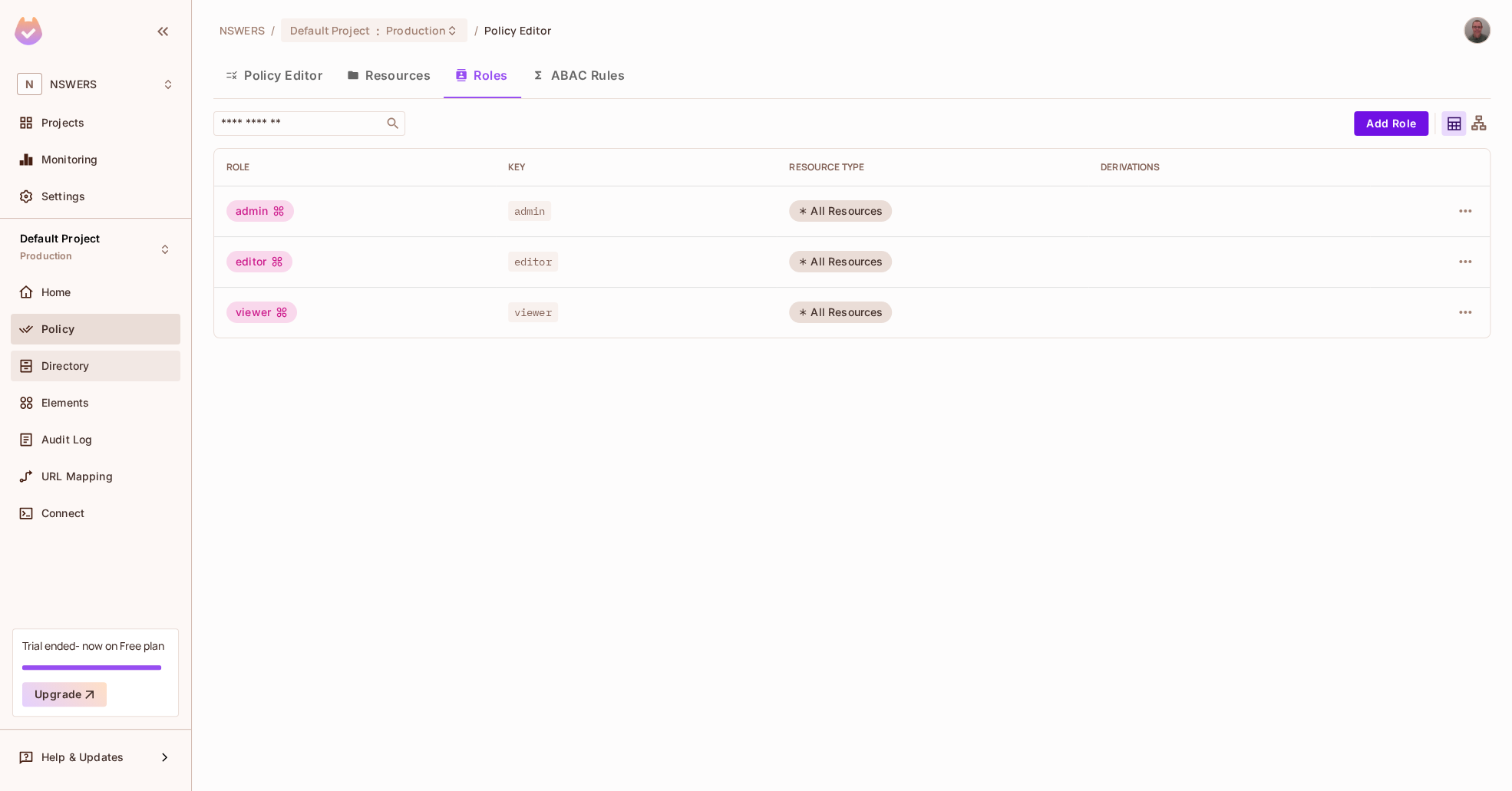
click at [58, 362] on span "Directory" at bounding box center [65, 366] width 48 height 12
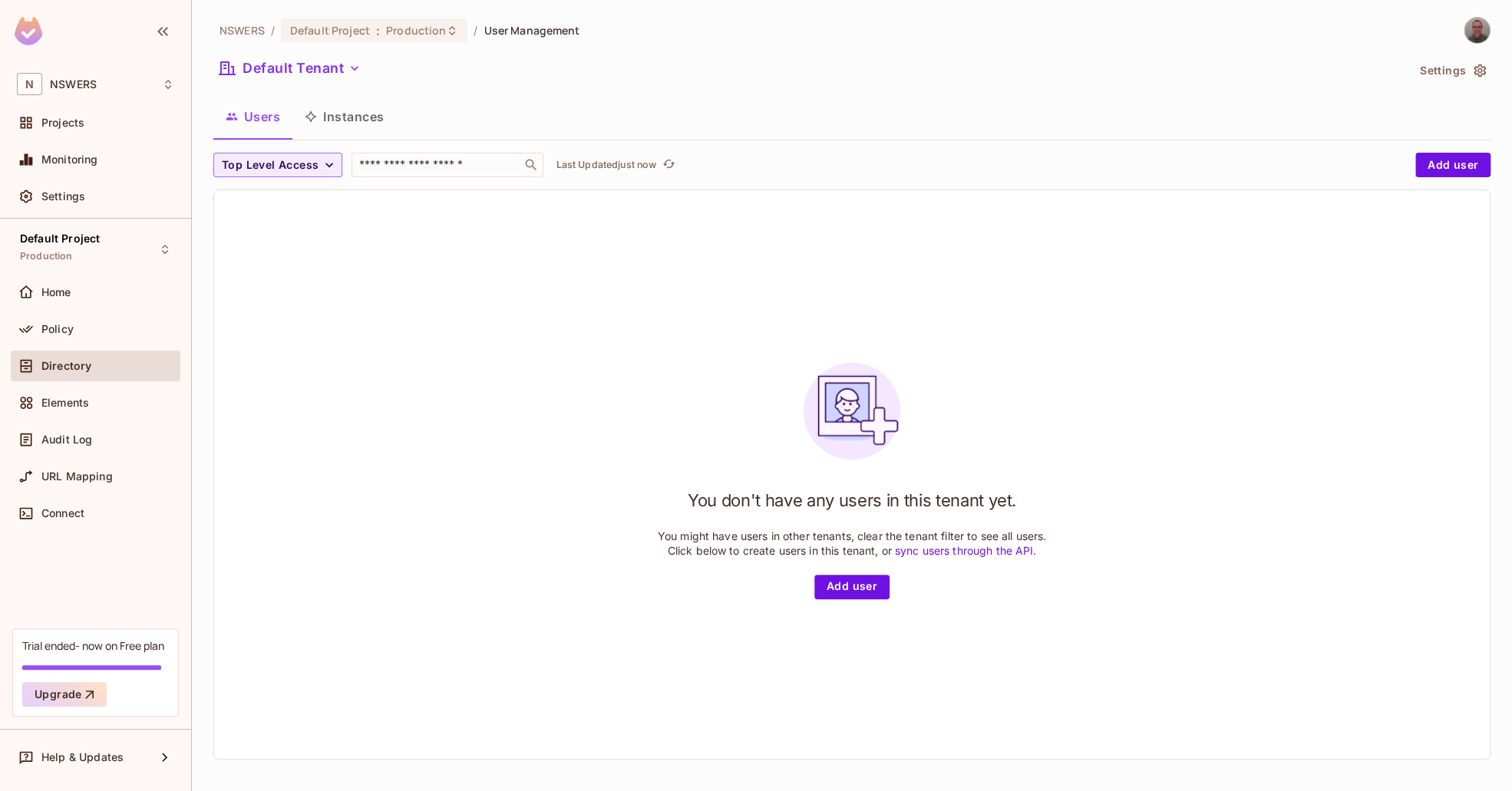
click at [346, 108] on button "Instances" at bounding box center [344, 117] width 104 height 38
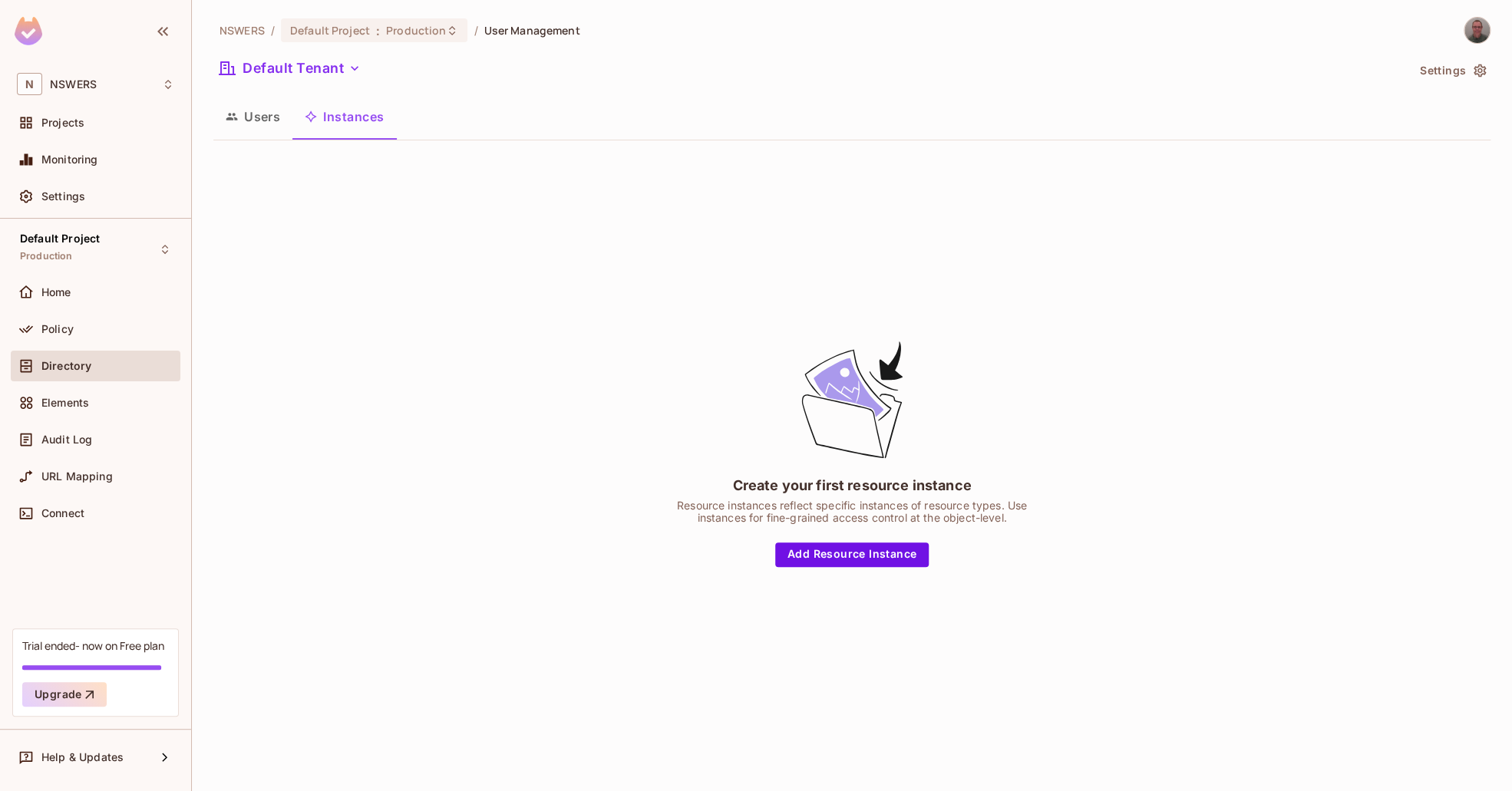
click at [261, 122] on button "Users" at bounding box center [252, 117] width 79 height 38
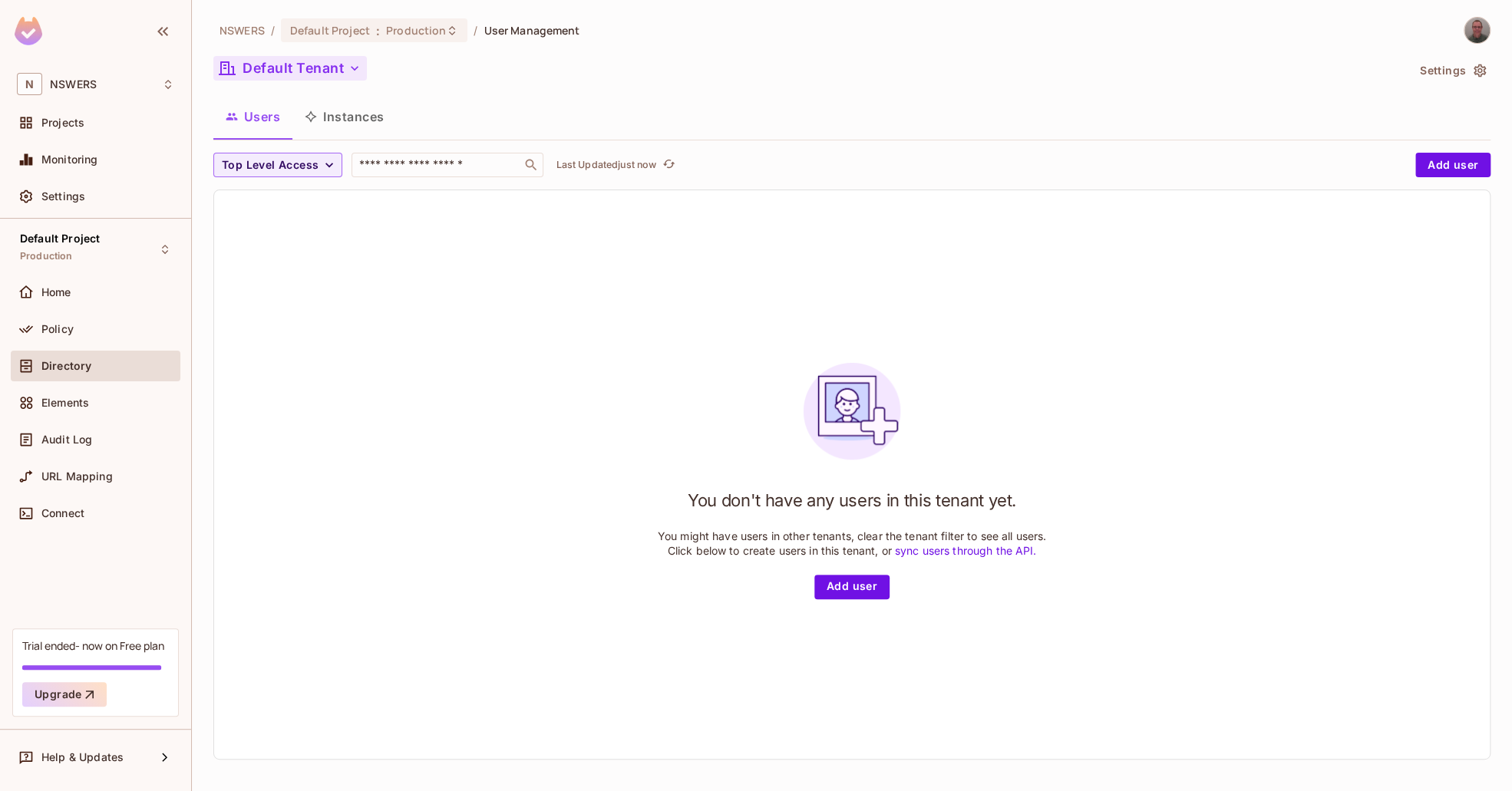
click at [332, 68] on button "Default Tenant" at bounding box center [290, 68] width 153 height 24
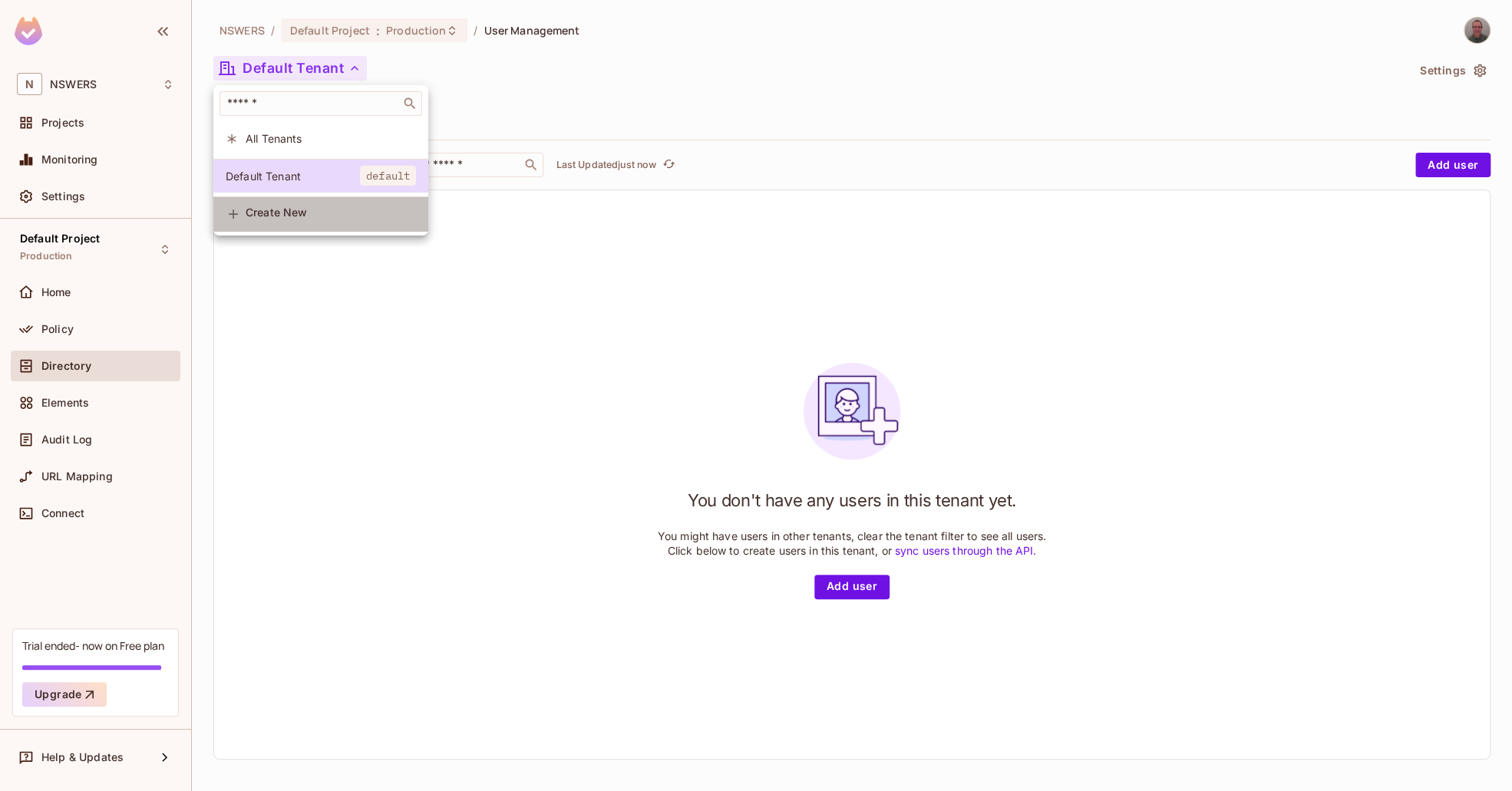
click at [294, 223] on div "Create New" at bounding box center [331, 214] width 171 height 17
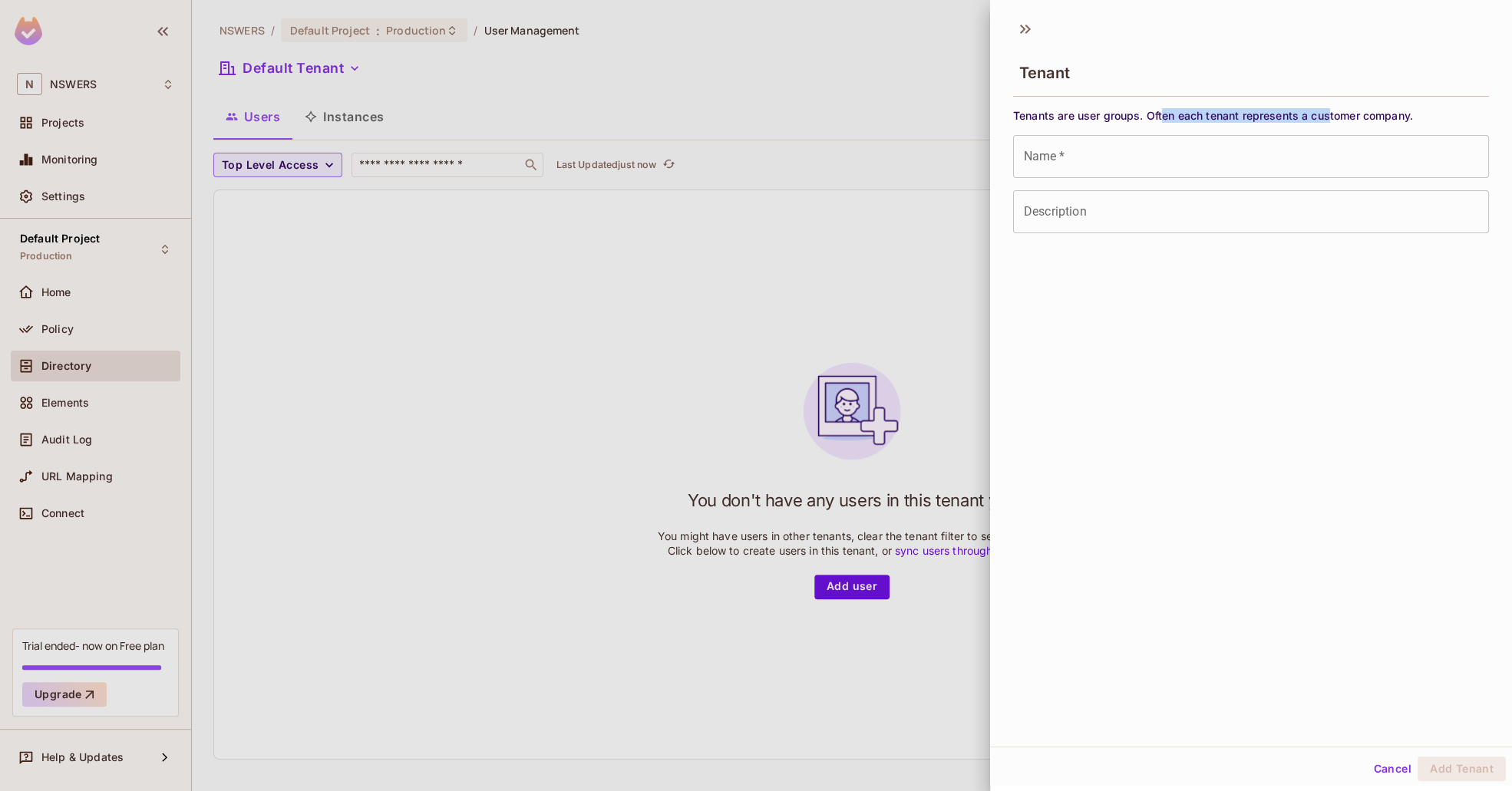
drag, startPoint x: 1164, startPoint y: 118, endPoint x: 1328, endPoint y: 117, distance: 164.0
click at [1328, 117] on span "Tenants are user groups. Often each tenant represents a customer company." at bounding box center [1250, 115] width 476 height 15
click at [1256, 526] on div "Tenant Tenants are user groups. Often each tenant represents a customer company…" at bounding box center [1251, 379] width 522 height 736
click at [1388, 769] on button "Cancel" at bounding box center [1392, 769] width 50 height 24
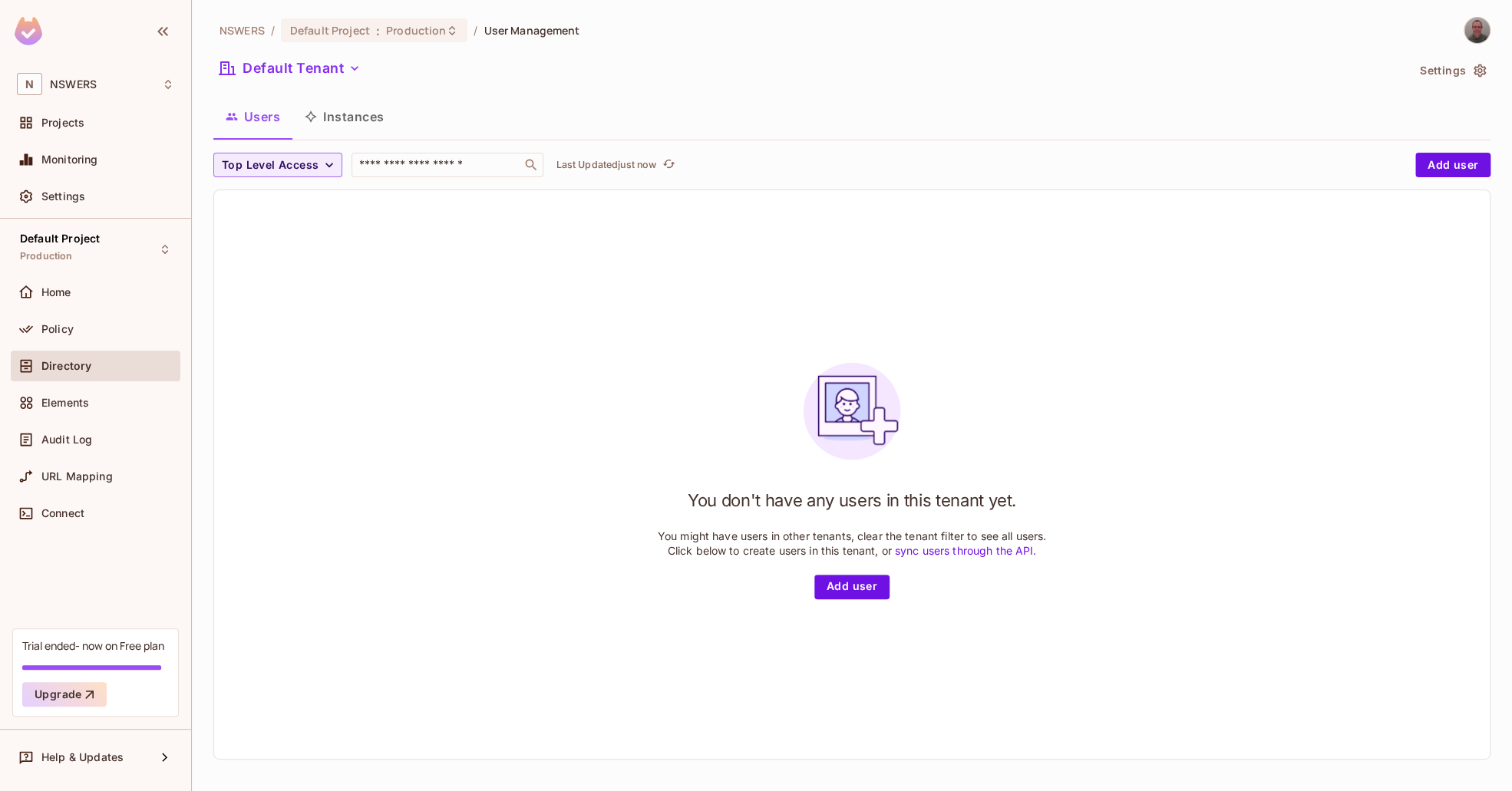
click at [374, 117] on button "Instances" at bounding box center [344, 117] width 104 height 38
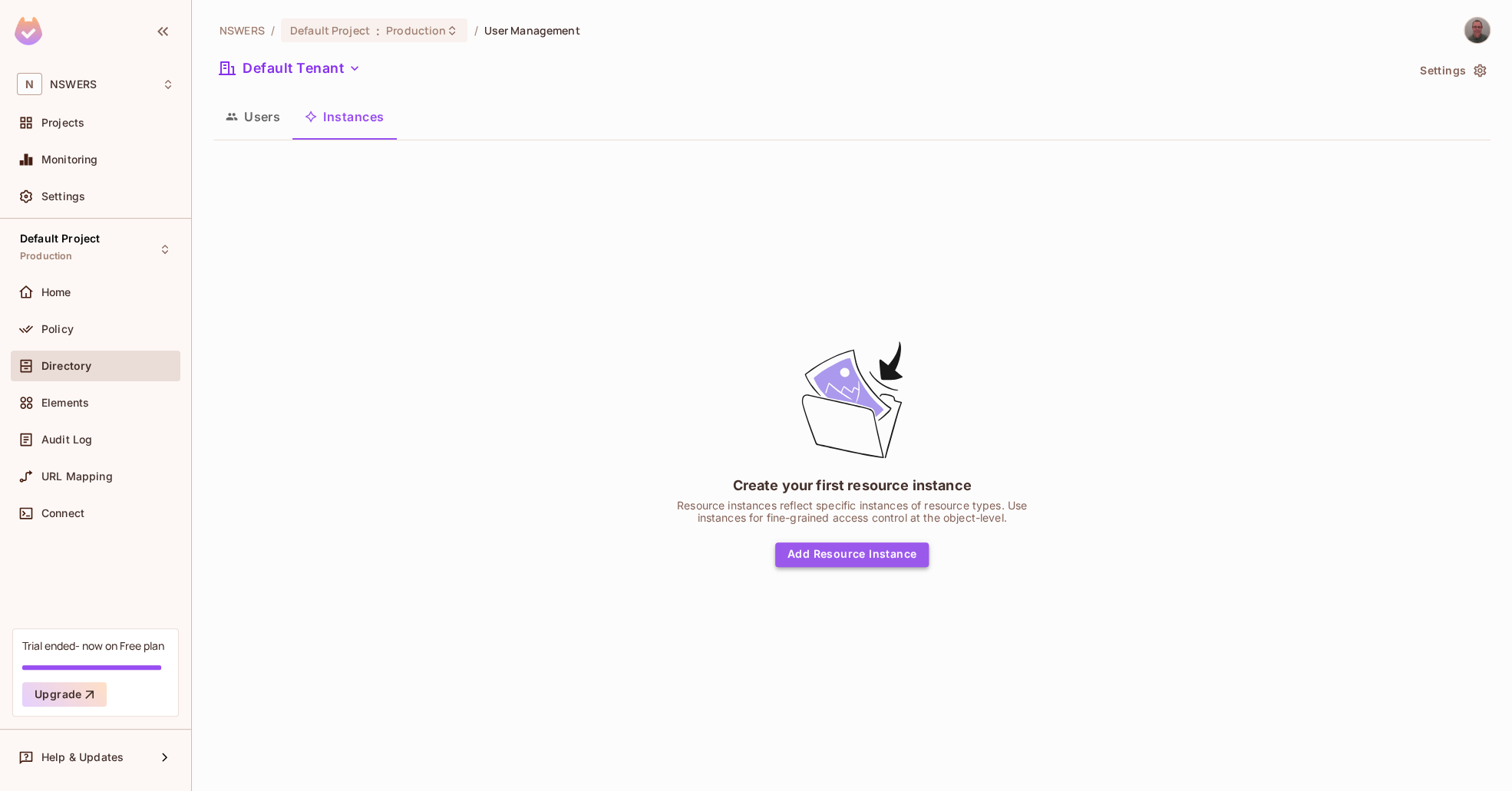
click at [870, 552] on button "Add Resource Instance" at bounding box center [852, 555] width 153 height 24
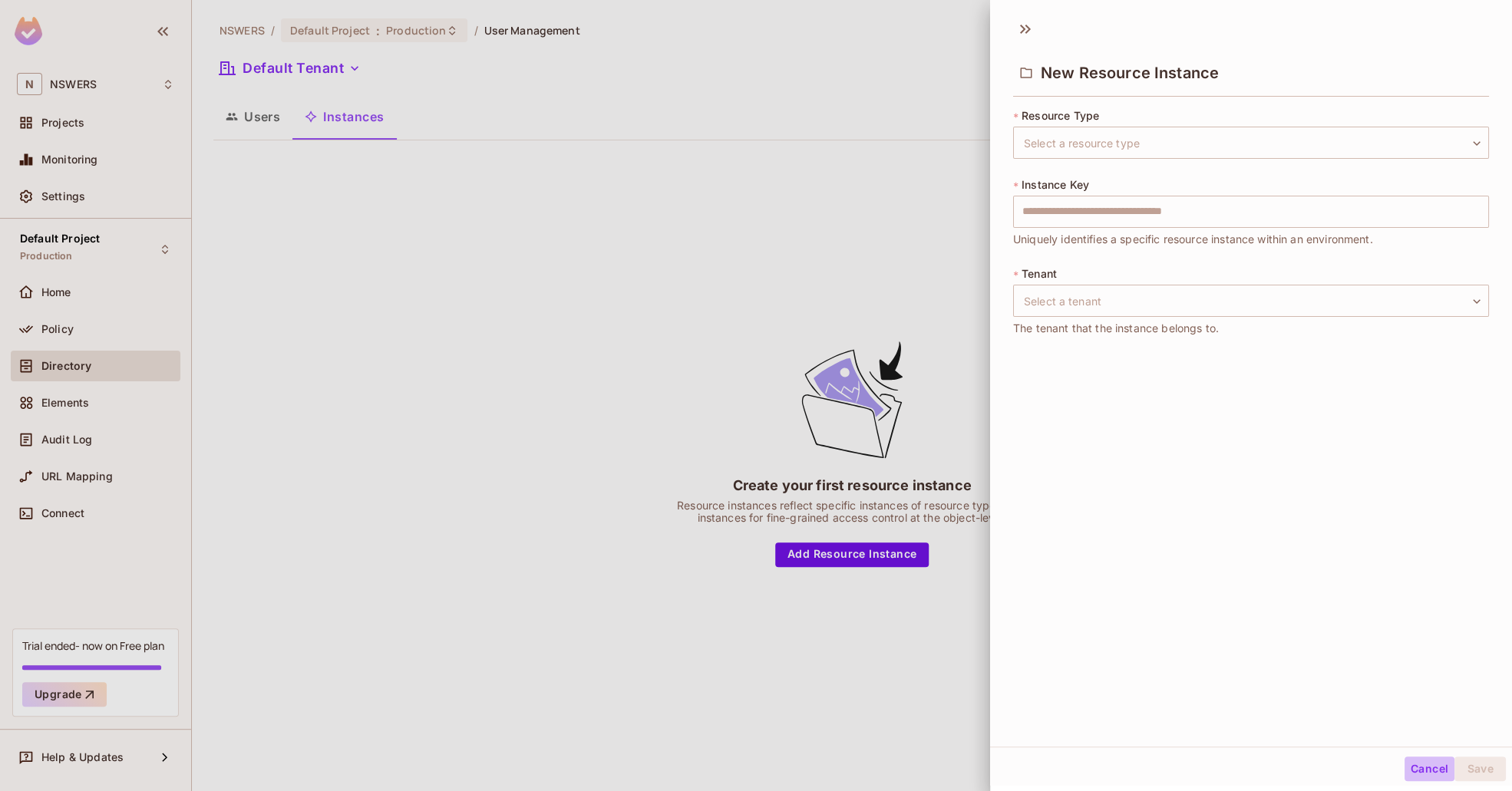
click at [1408, 766] on button "Cancel" at bounding box center [1428, 769] width 50 height 24
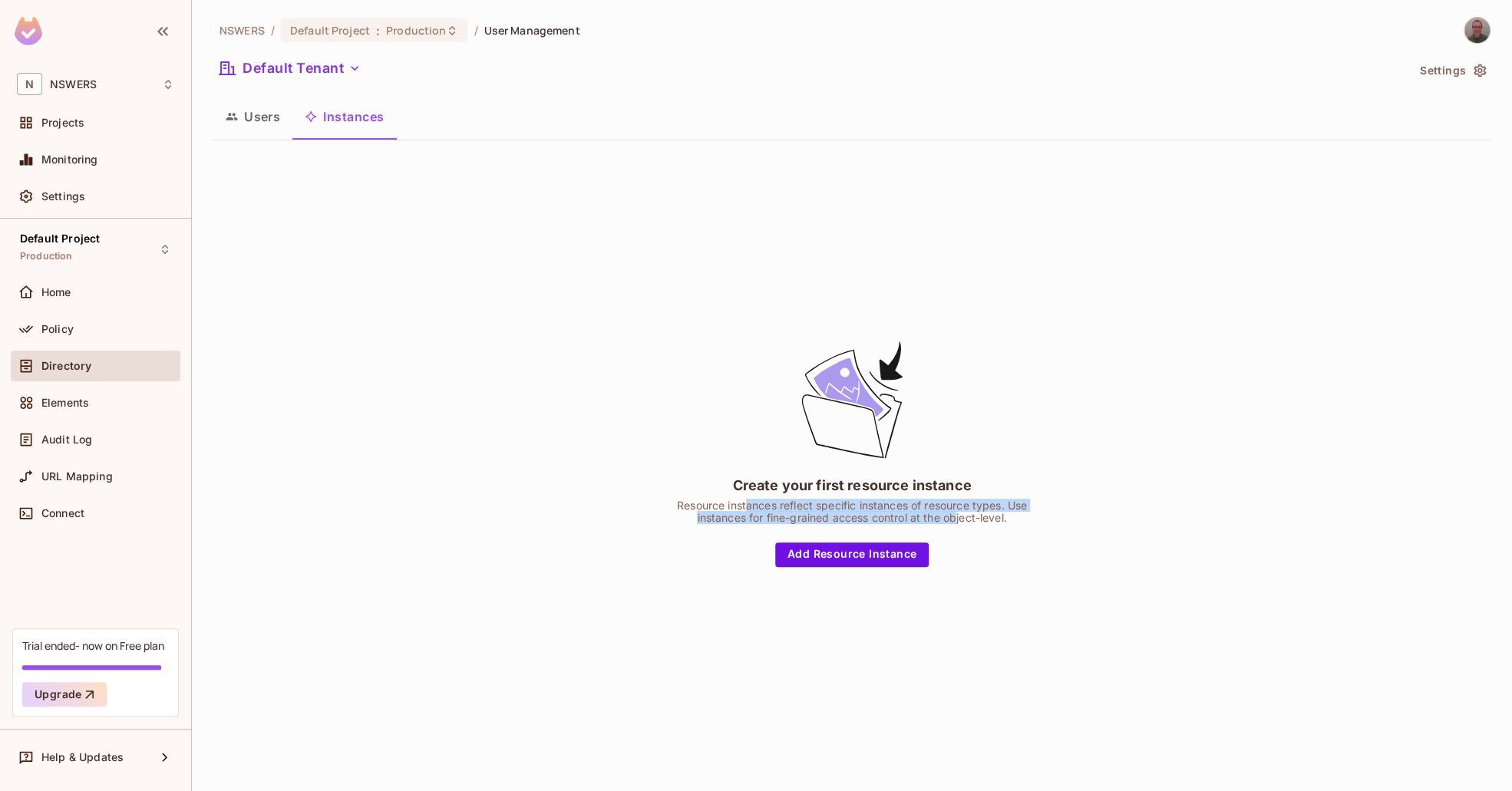
drag, startPoint x: 810, startPoint y: 500, endPoint x: 953, endPoint y: 515, distance: 143.8
click at [953, 515] on div "Create your first resource instance Resource instances reflect specific instanc…" at bounding box center [852, 452] width 384 height 229
click at [474, 551] on div "Create your first resource instance Resource instances reflect specific instanc…" at bounding box center [852, 452] width 1277 height 600
click at [271, 113] on button "Users" at bounding box center [252, 117] width 79 height 38
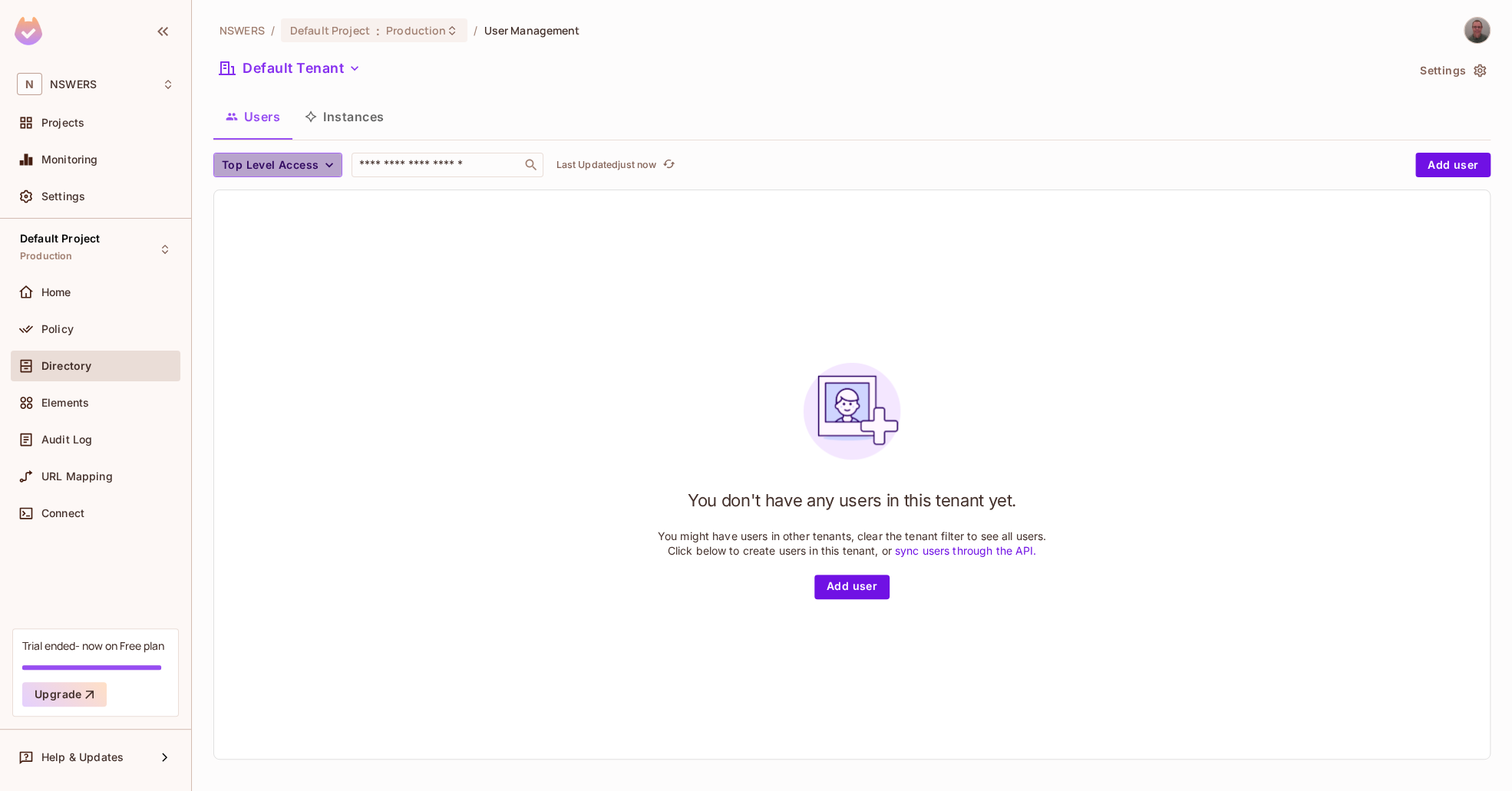
click at [310, 153] on button "Top Level Access" at bounding box center [278, 165] width 129 height 24
click at [411, 308] on div at bounding box center [756, 395] width 1512 height 791
click at [779, 297] on div "You don't have any users in this tenant yet. You might have users in other tena…" at bounding box center [852, 475] width 1275 height 569
click at [1415, 65] on button "Settings" at bounding box center [1452, 70] width 77 height 24
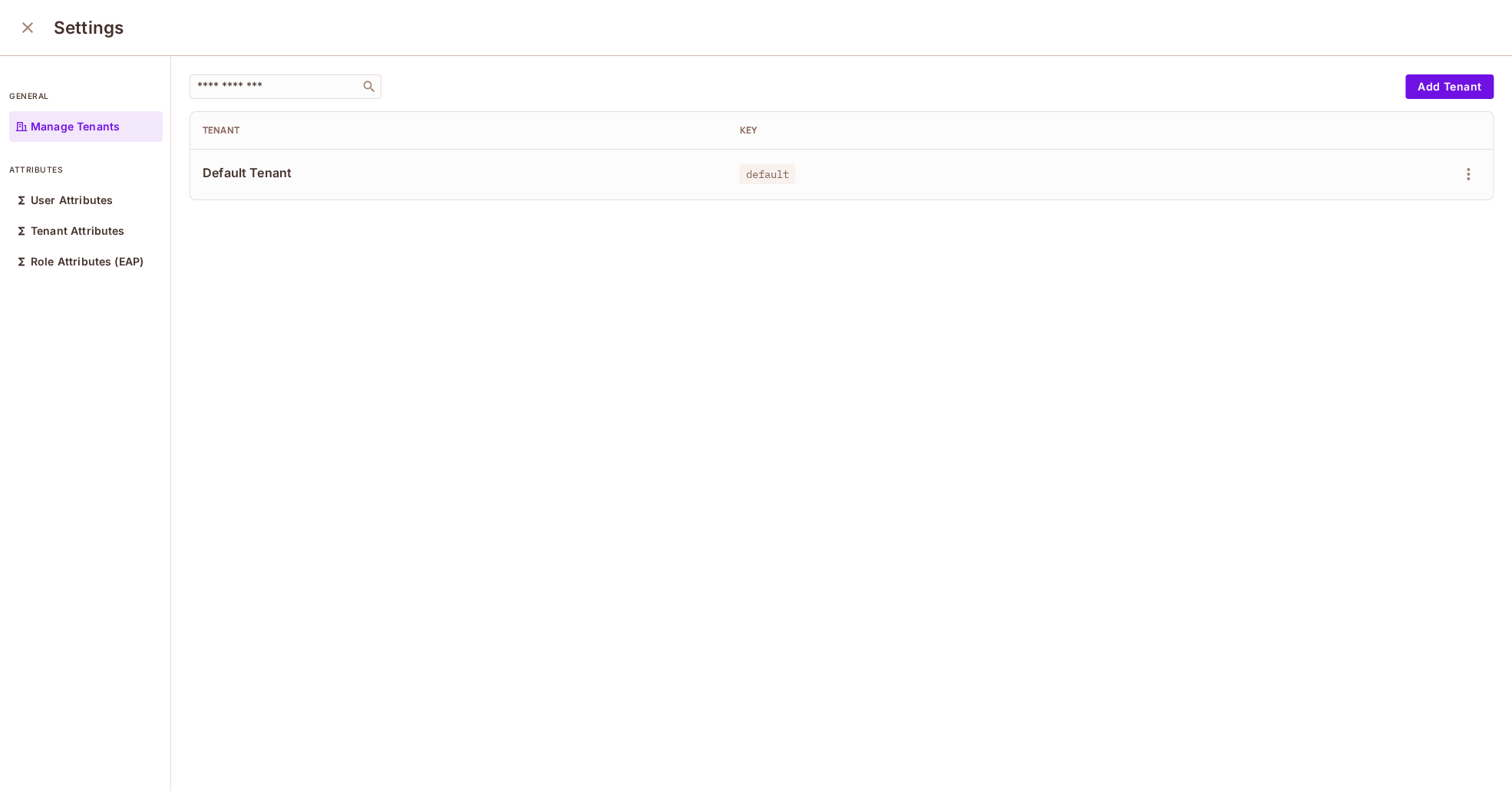
click at [371, 399] on div "​ Add Tenant Tenant Key Default Tenant default" at bounding box center [841, 424] width 1341 height 737
click at [1405, 83] on button "Add Tenant" at bounding box center [1448, 87] width 88 height 24
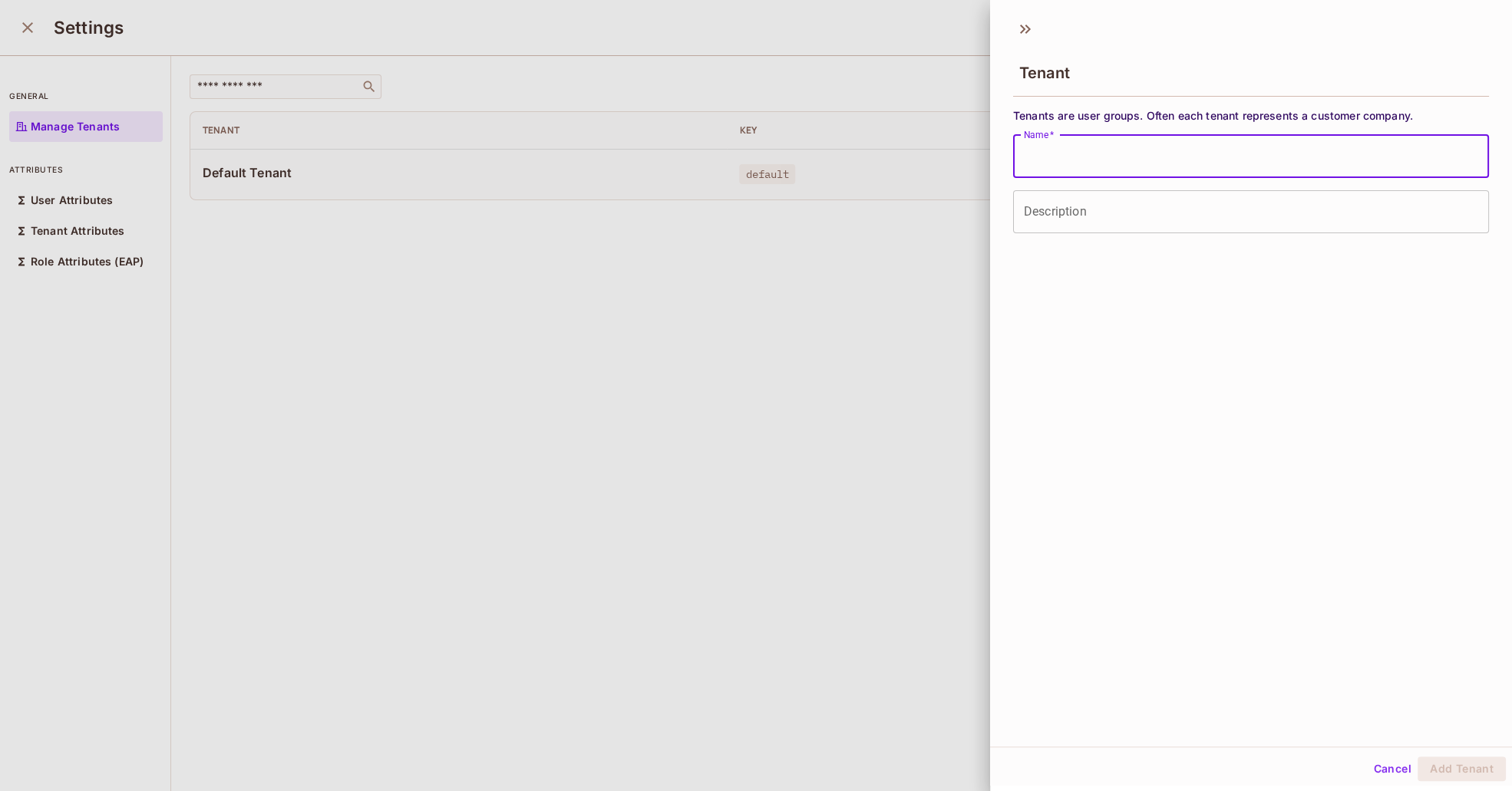
click at [1120, 156] on input "Name   *" at bounding box center [1250, 156] width 476 height 43
type input "*****"
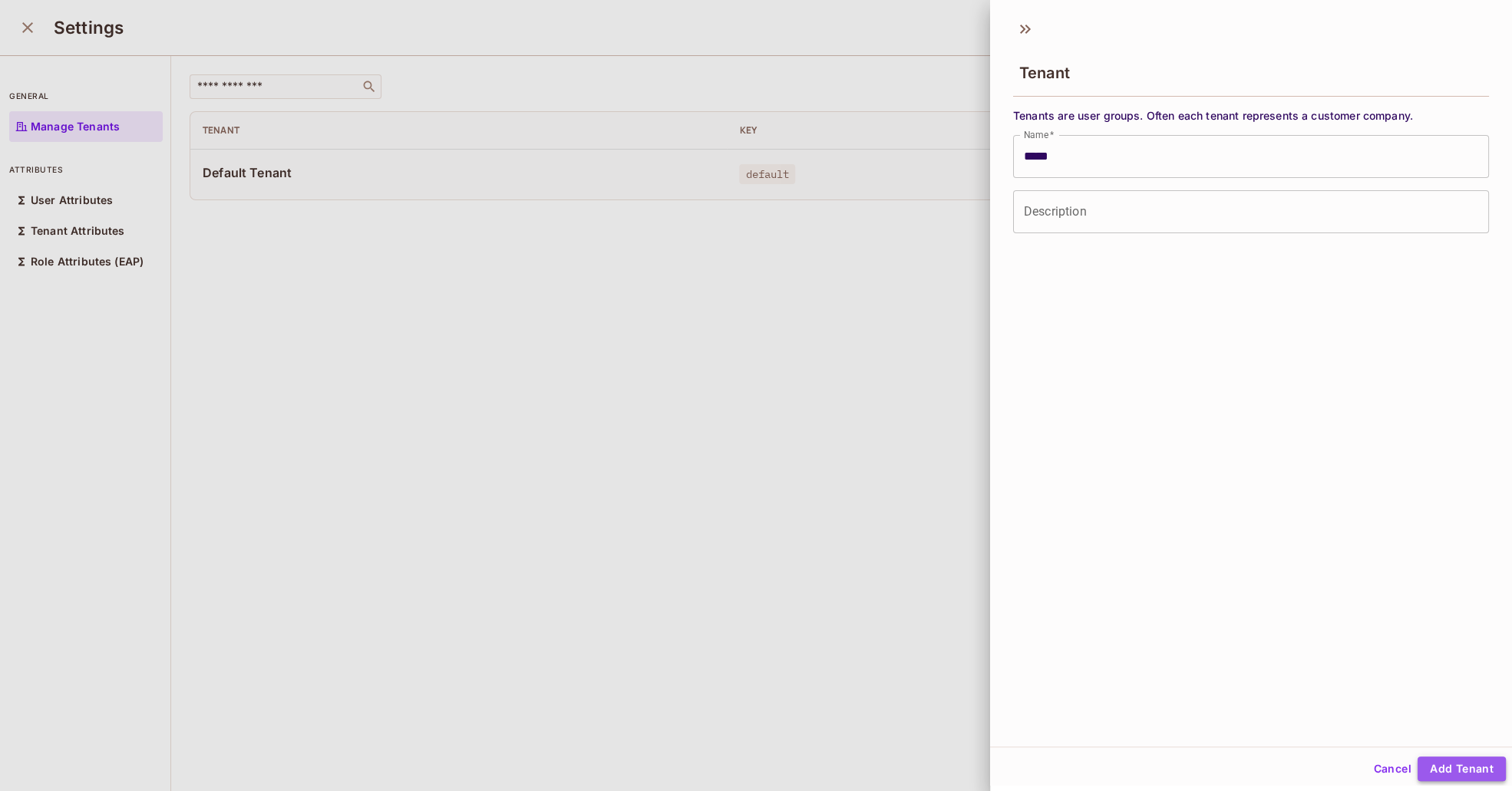
click at [1461, 773] on button "Add Tenant" at bounding box center [1461, 769] width 88 height 24
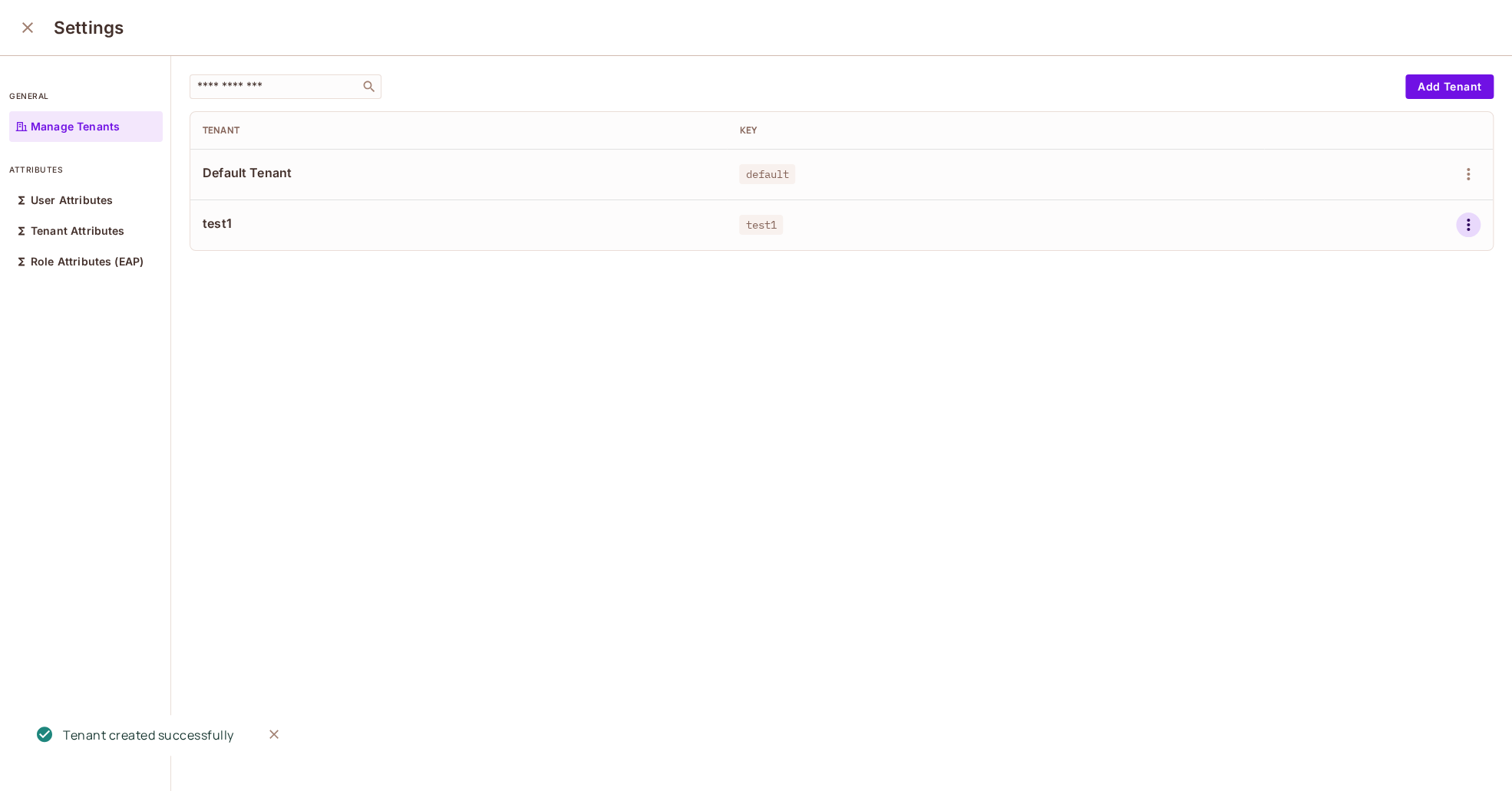
click at [1459, 228] on icon "button" at bounding box center [1468, 225] width 18 height 18
click at [1029, 432] on div at bounding box center [756, 395] width 1512 height 791
click at [206, 225] on span "test1" at bounding box center [458, 223] width 512 height 17
click at [1459, 226] on icon "button" at bounding box center [1468, 225] width 18 height 18
click at [1376, 257] on span "Edit" at bounding box center [1363, 260] width 30 height 24
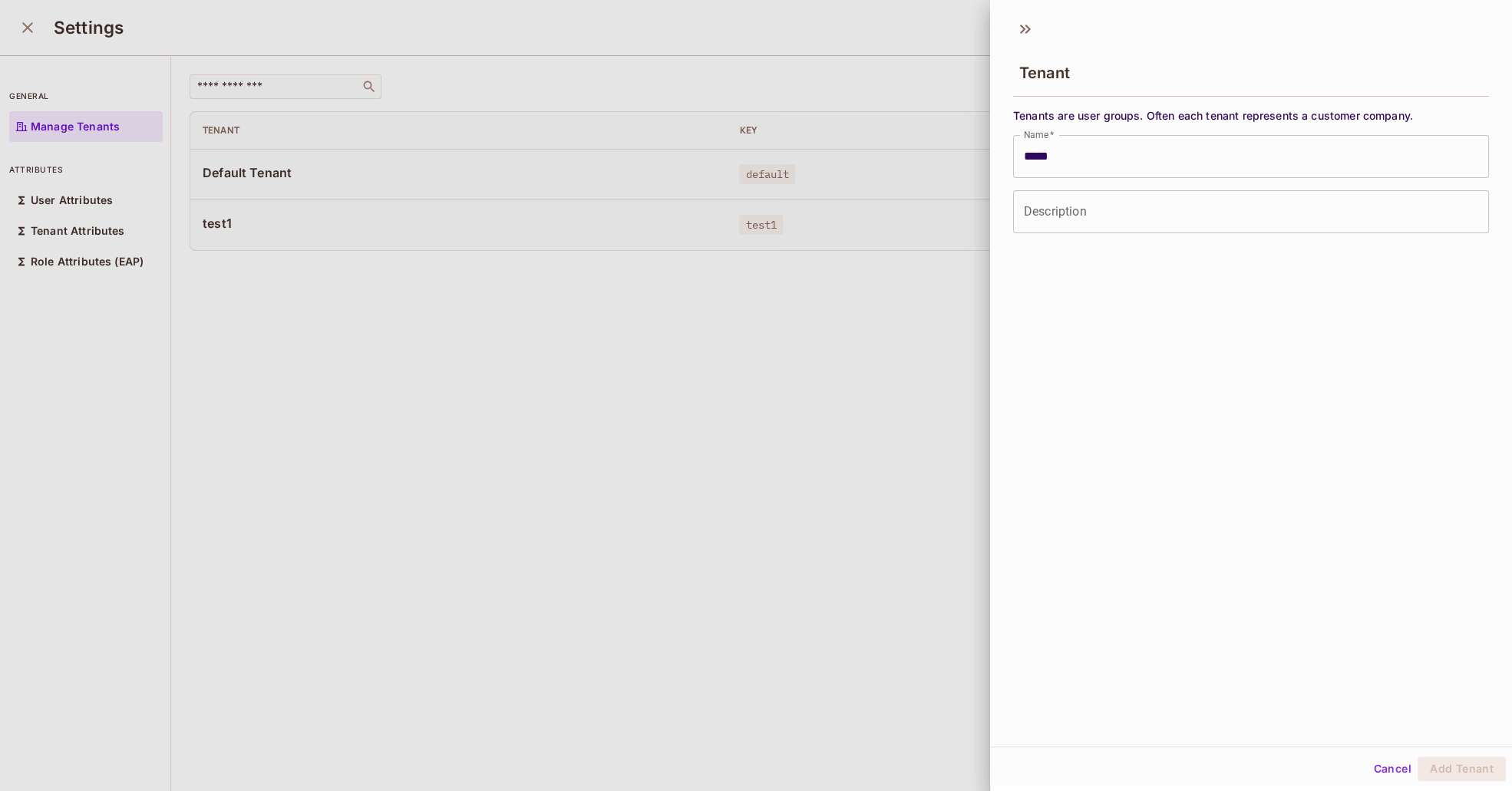
click at [1360, 745] on div "Tenant Tenants are user groups. Often each tenant represents a customer company…" at bounding box center [1251, 379] width 522 height 736
click at [1378, 780] on button "Cancel" at bounding box center [1392, 769] width 50 height 24
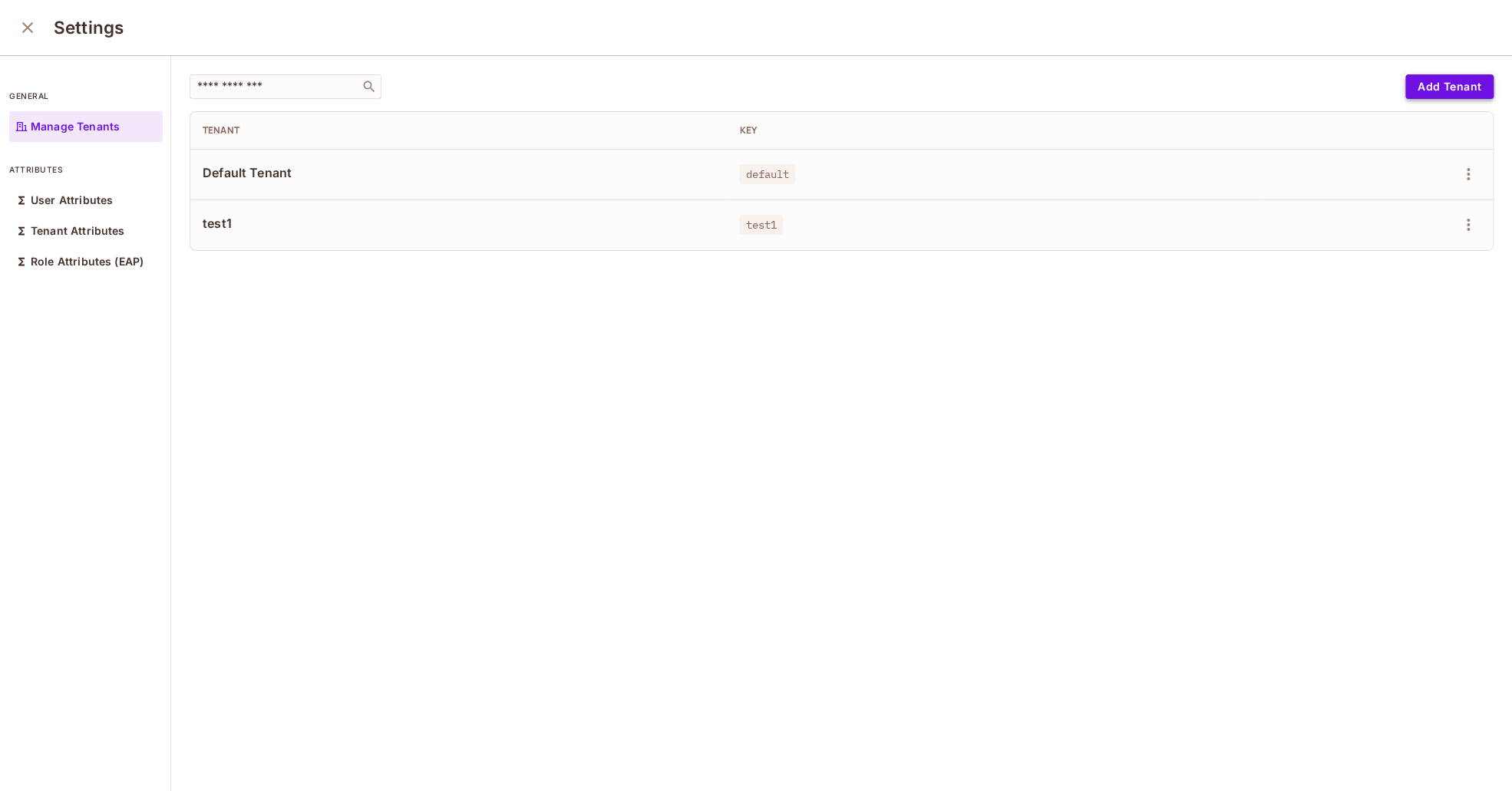
click at [1430, 94] on button "Add Tenant" at bounding box center [1448, 87] width 88 height 24
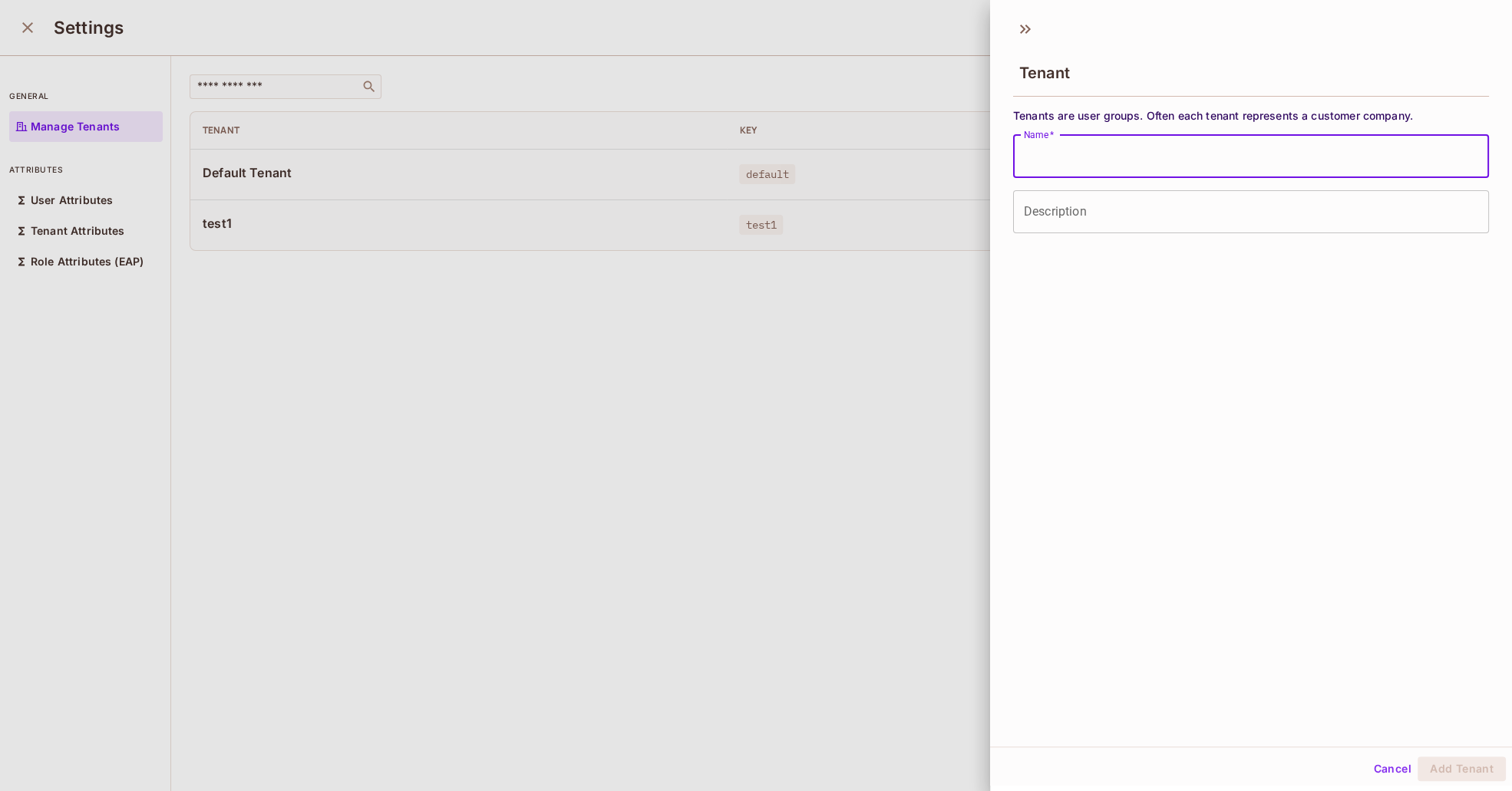
click at [1047, 153] on input "Name   *" at bounding box center [1250, 156] width 476 height 43
type input "****"
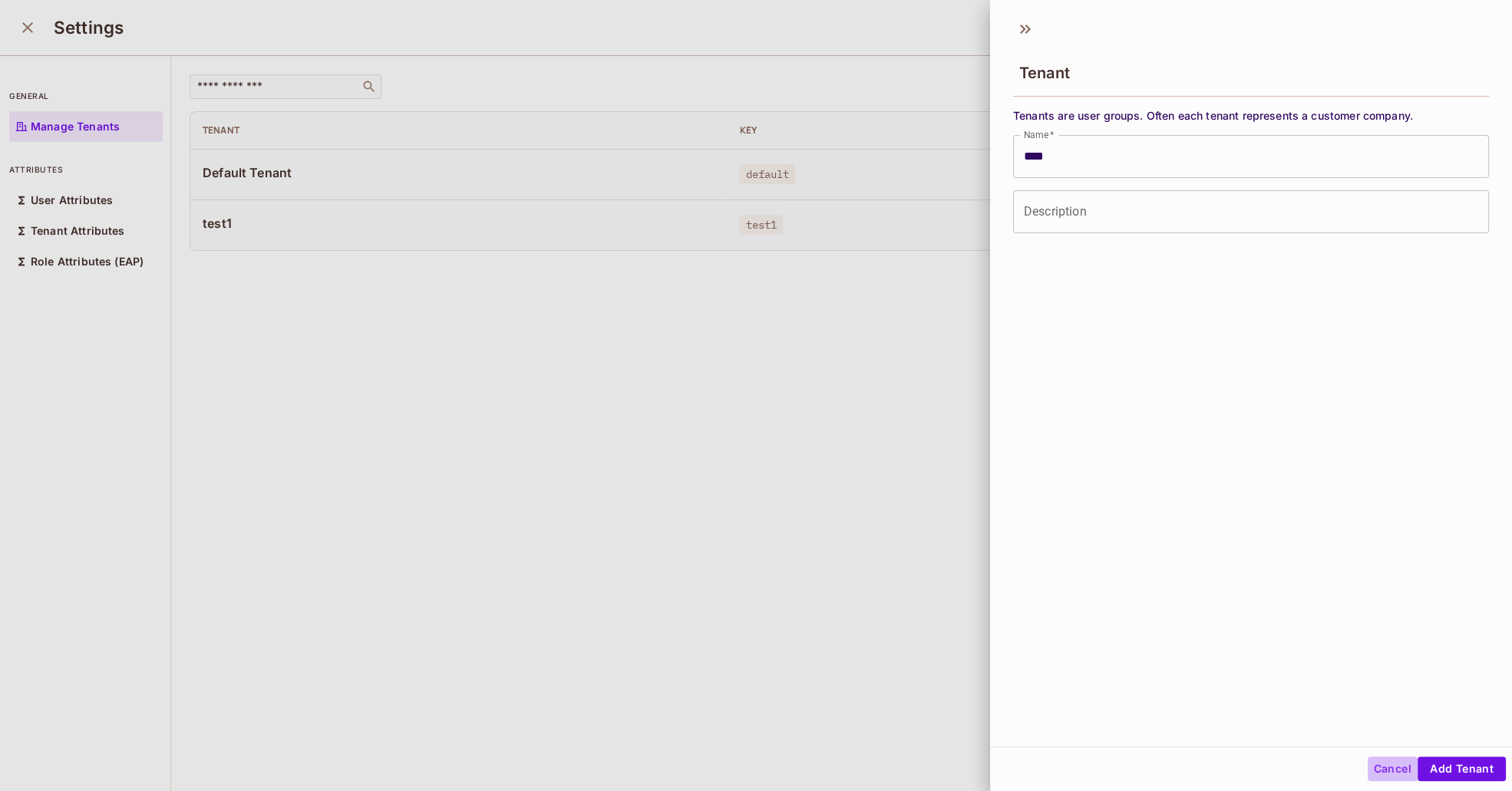
click at [1382, 771] on button "Cancel" at bounding box center [1392, 769] width 50 height 24
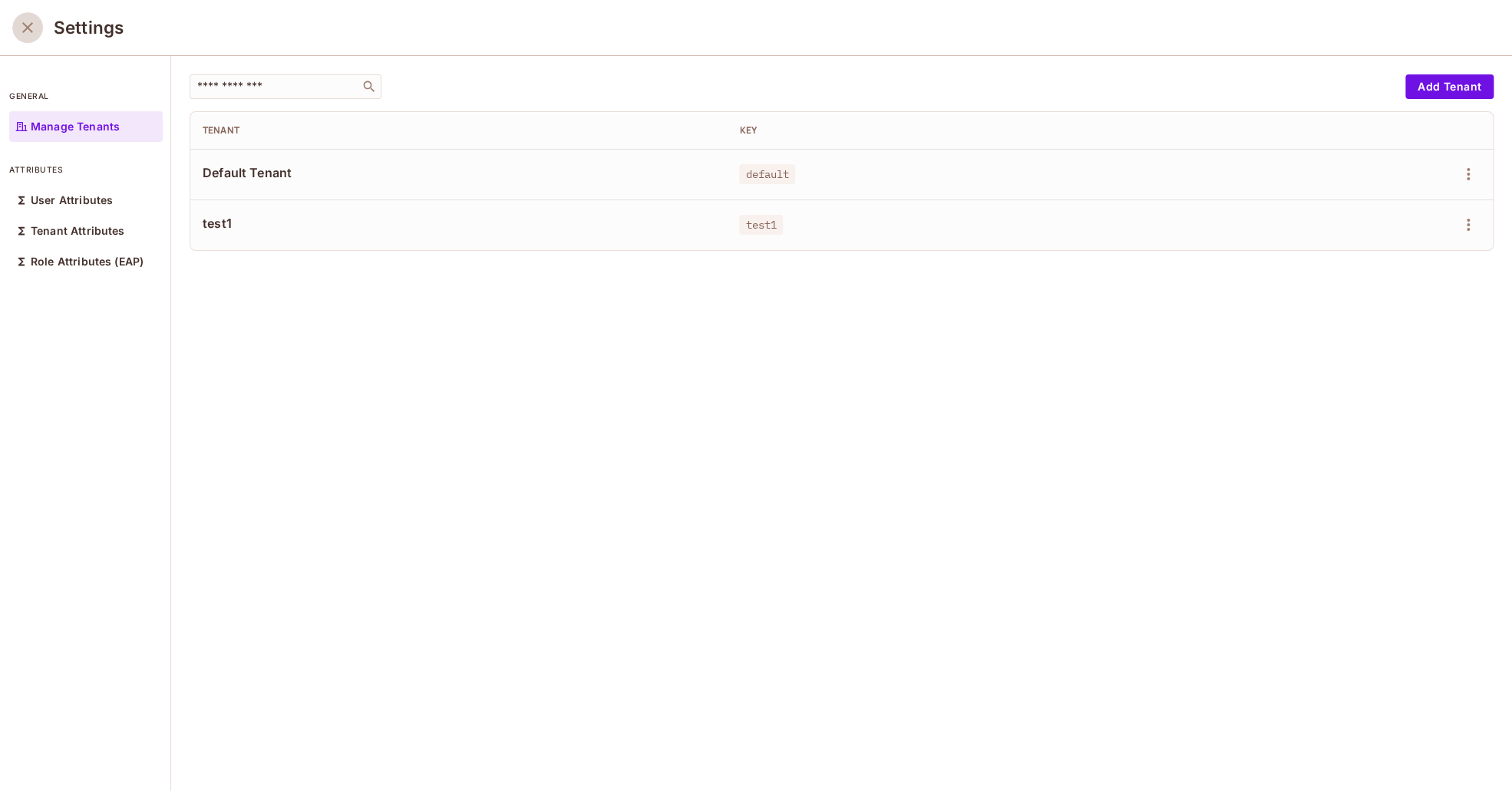
click at [22, 23] on icon "close" at bounding box center [27, 27] width 18 height 18
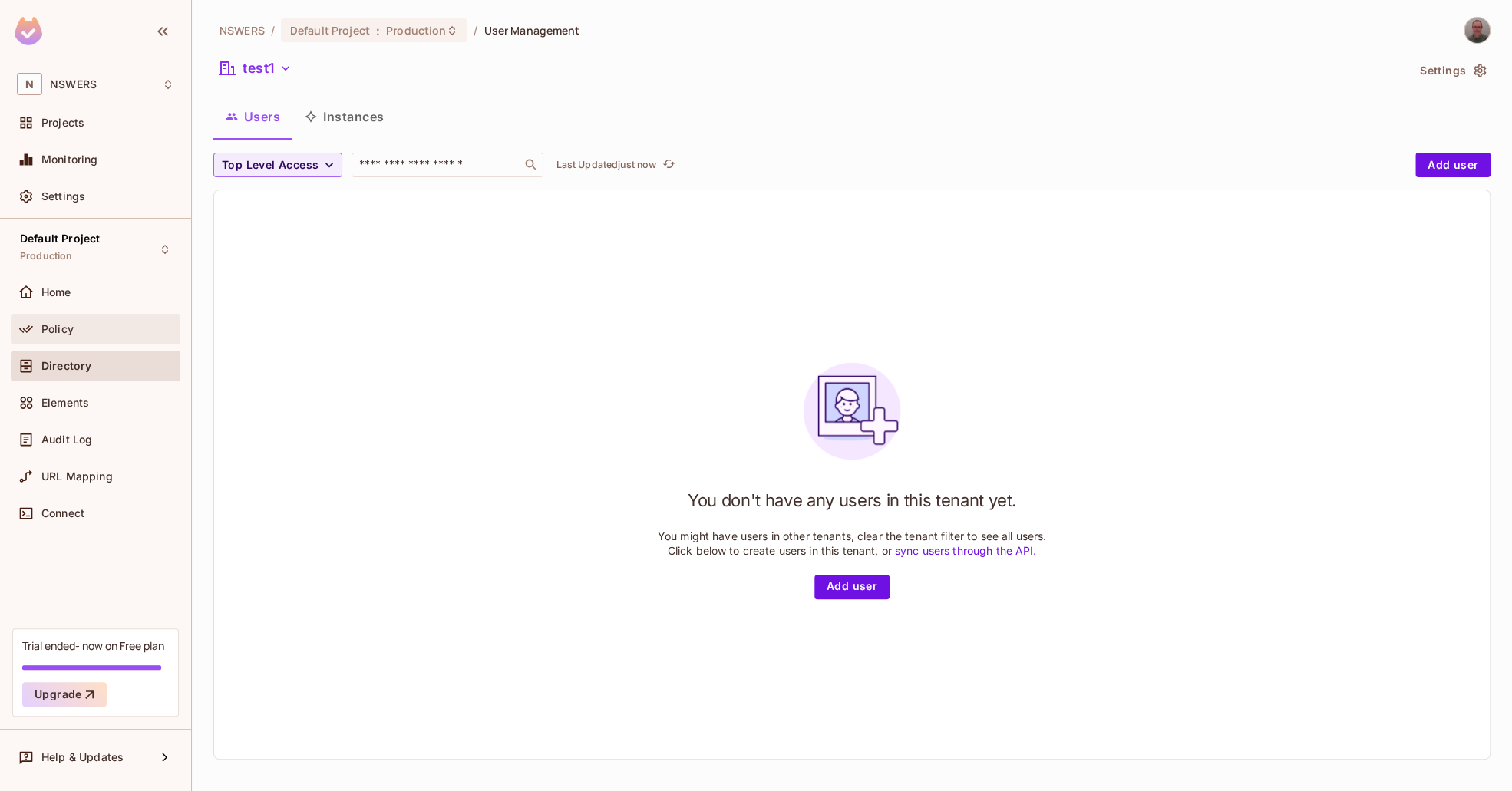
click at [72, 336] on div "Policy" at bounding box center [95, 329] width 157 height 18
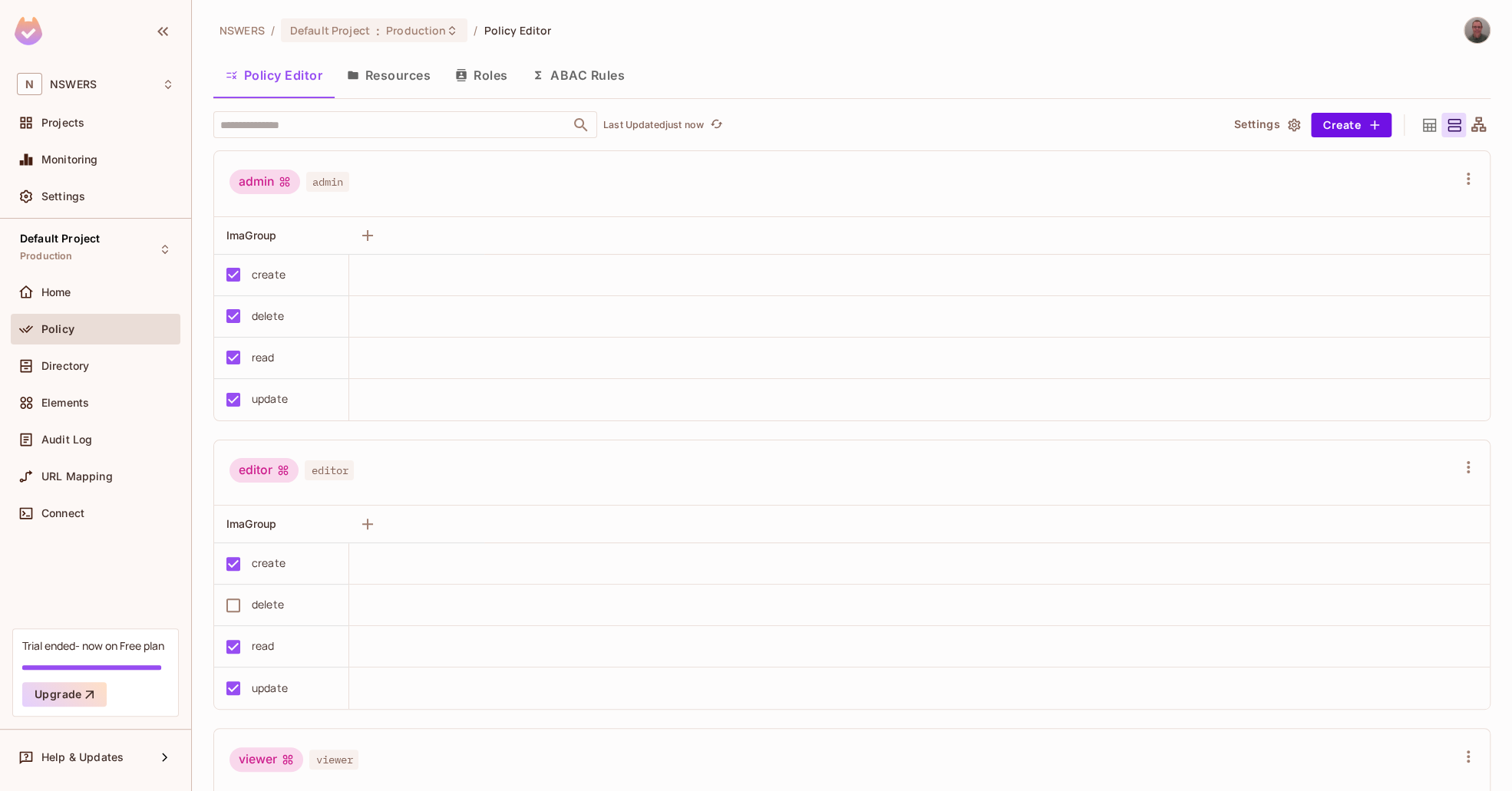
click at [477, 75] on button "Roles" at bounding box center [481, 75] width 77 height 38
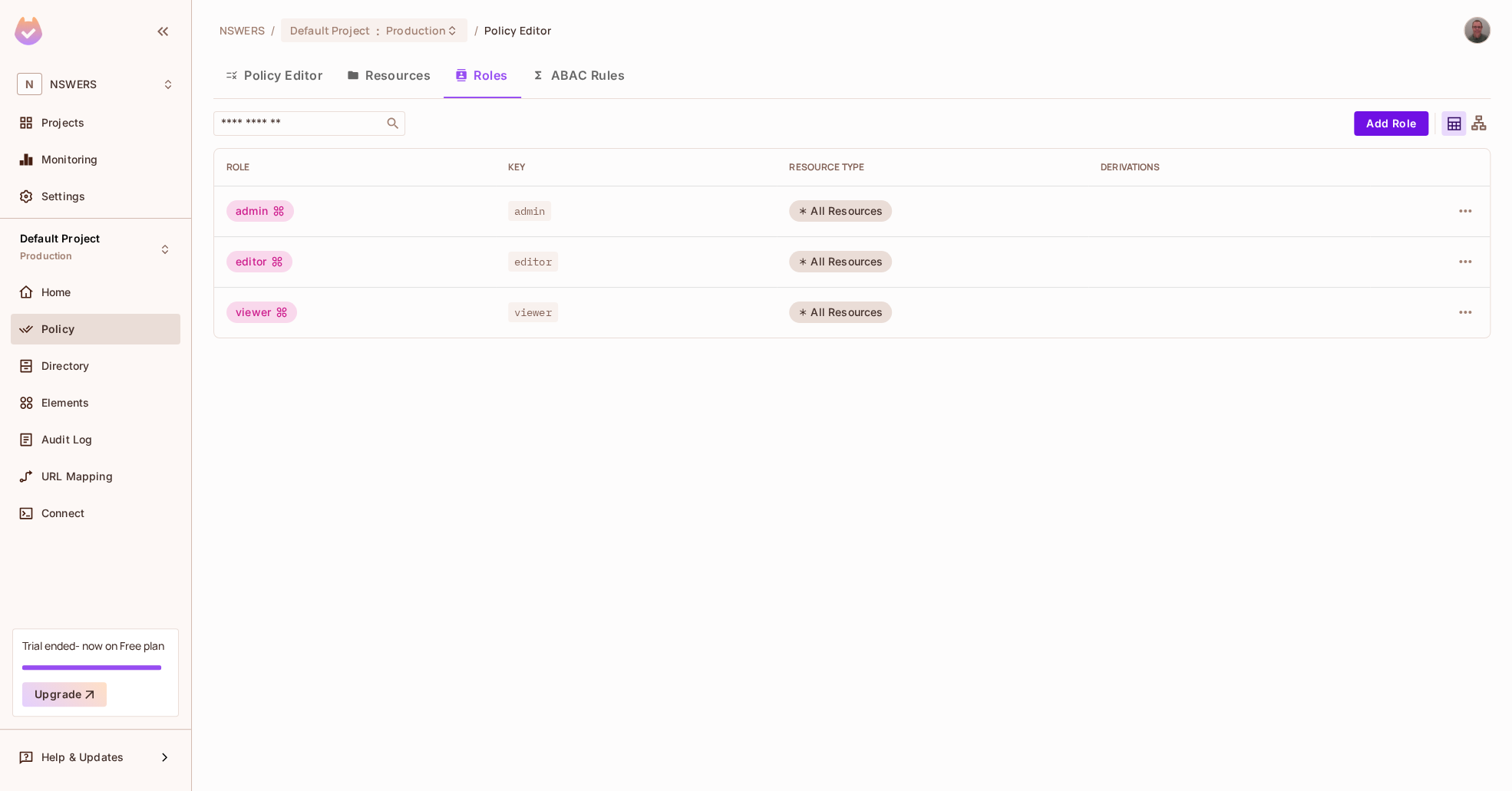
click at [603, 71] on button "ABAC Rules" at bounding box center [578, 75] width 117 height 38
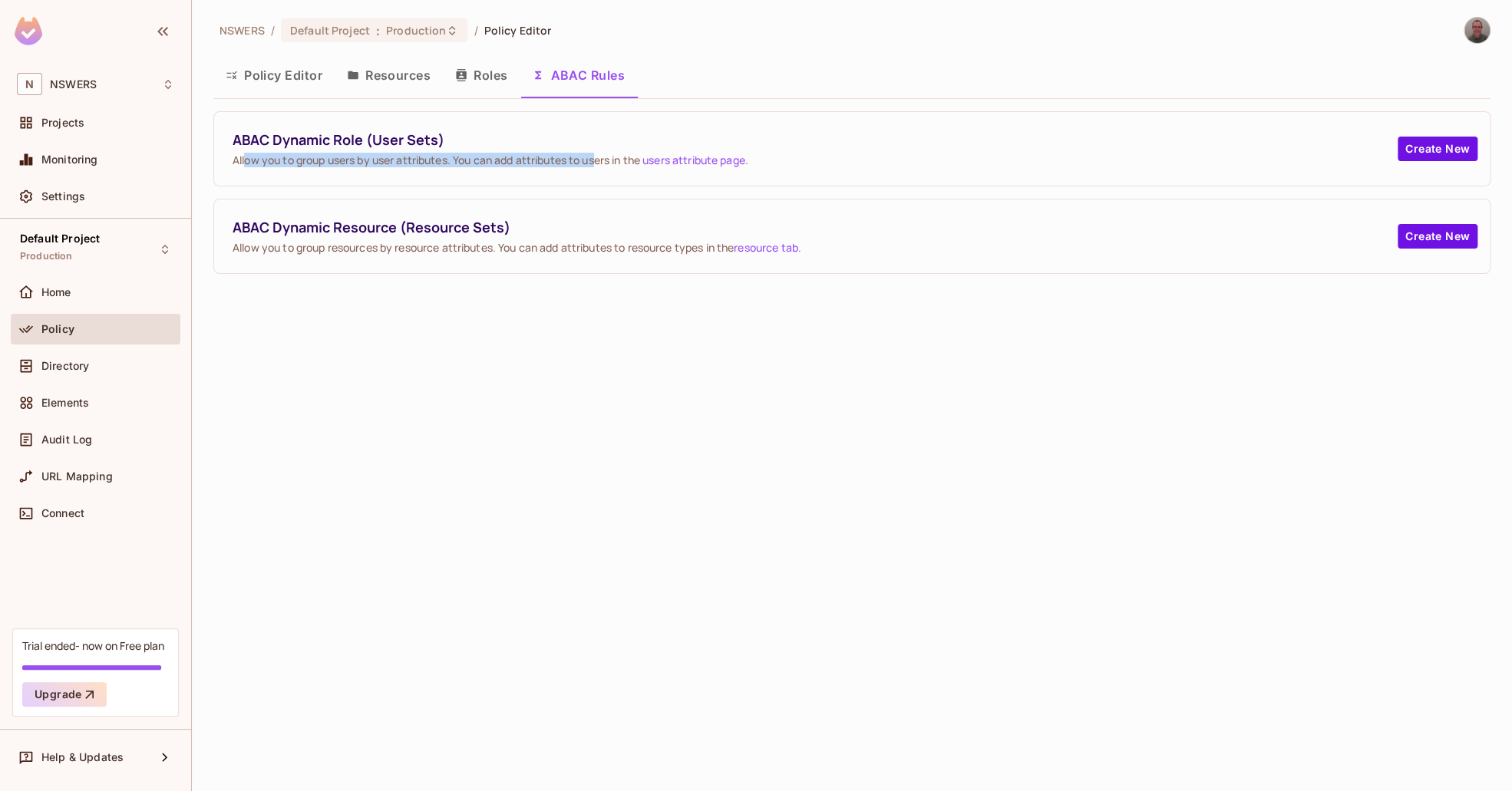
drag, startPoint x: 244, startPoint y: 157, endPoint x: 600, endPoint y: 165, distance: 356.1
click at [600, 165] on span "Allow you to group users by user attributes. You can add attributes to users in…" at bounding box center [814, 160] width 1165 height 15
click at [634, 522] on div "NSWERS / Default Project : Production / Policy Editor Policy Editor Resources R…" at bounding box center [852, 395] width 1320 height 791
drag, startPoint x: 368, startPoint y: 247, endPoint x: 568, endPoint y: 253, distance: 200.1
click at [568, 253] on span "Allow you to group resources by resource attributes. You can add attributes to …" at bounding box center [814, 247] width 1165 height 15
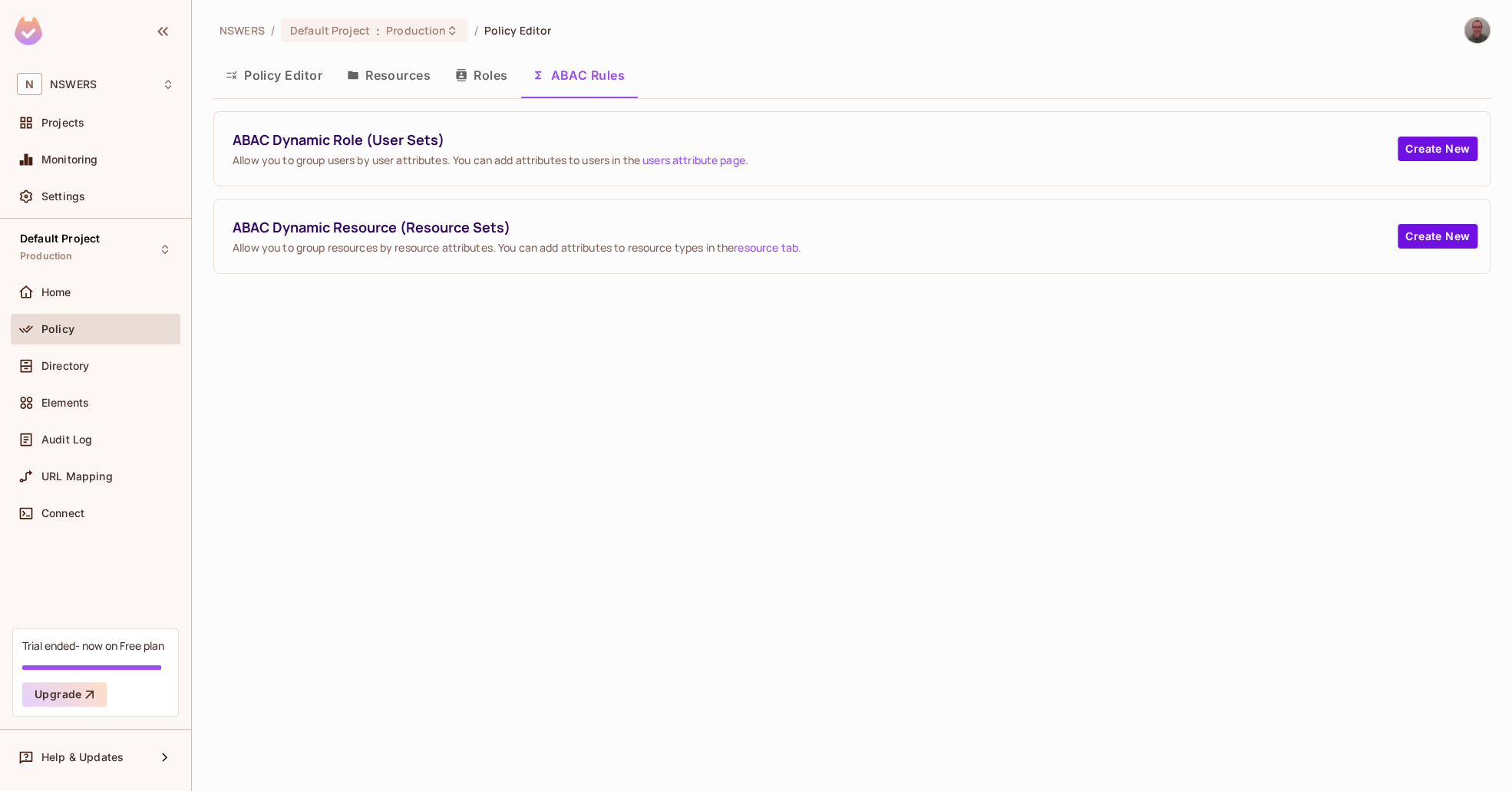
drag, startPoint x: 685, startPoint y: 498, endPoint x: 666, endPoint y: 345, distance: 154.2
click at [670, 453] on div "NSWERS / Default Project : Production / Policy Editor Policy Editor Resources R…" at bounding box center [852, 395] width 1320 height 791
click at [267, 62] on button "Policy Editor" at bounding box center [273, 75] width 121 height 38
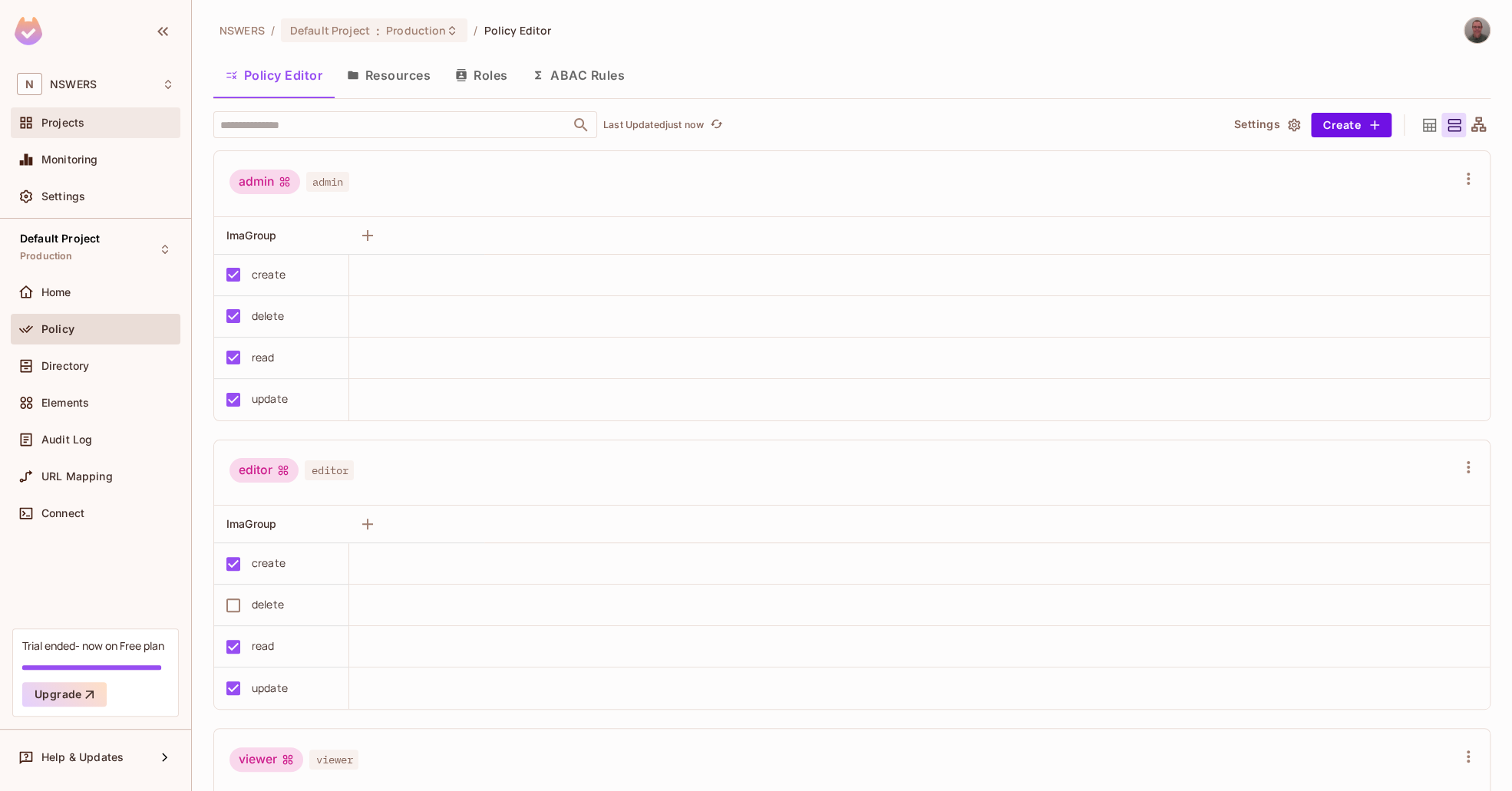
click at [66, 122] on span "Projects" at bounding box center [63, 123] width 43 height 12
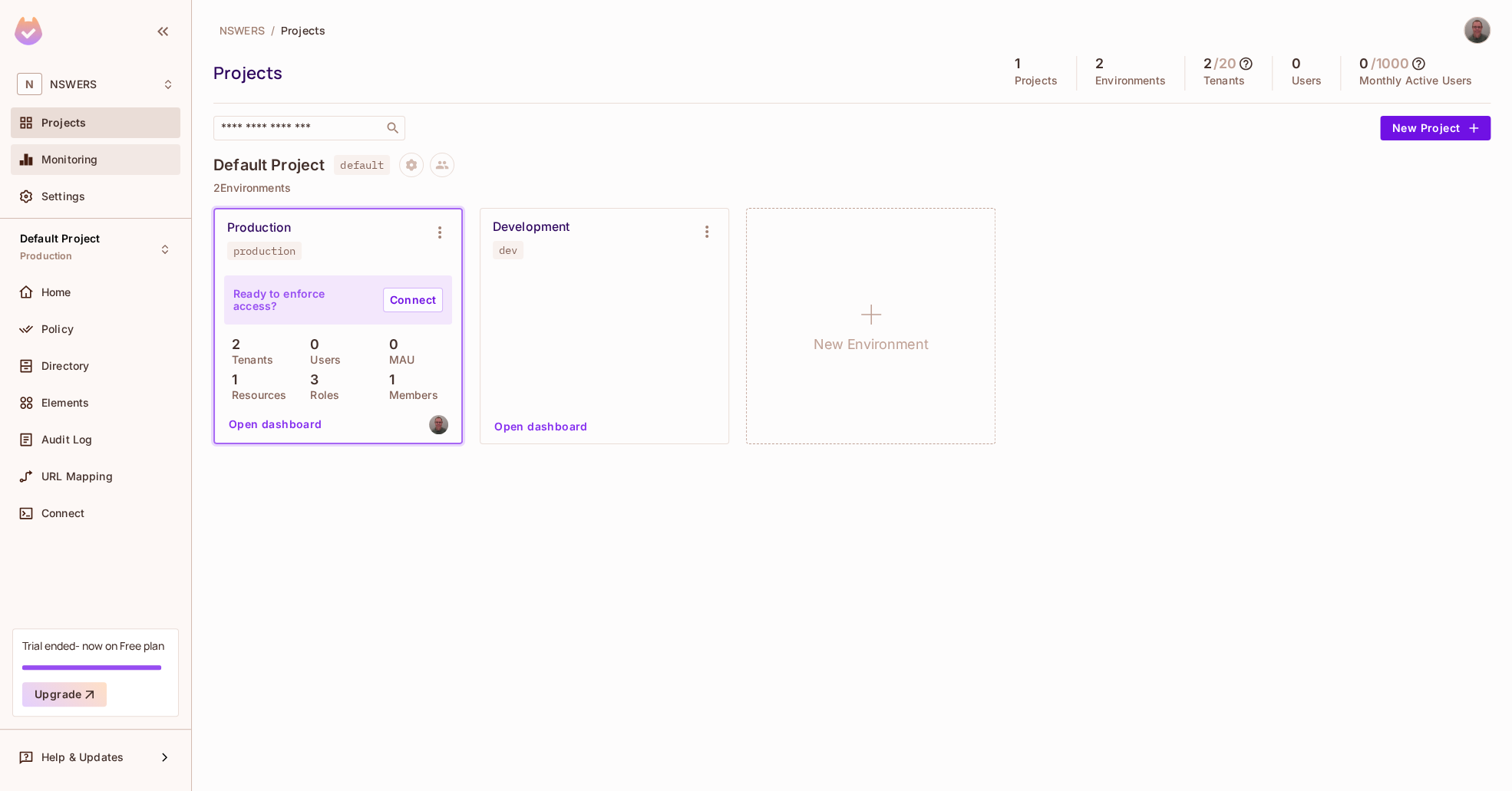
click at [73, 155] on span "Monitoring" at bounding box center [70, 159] width 57 height 12
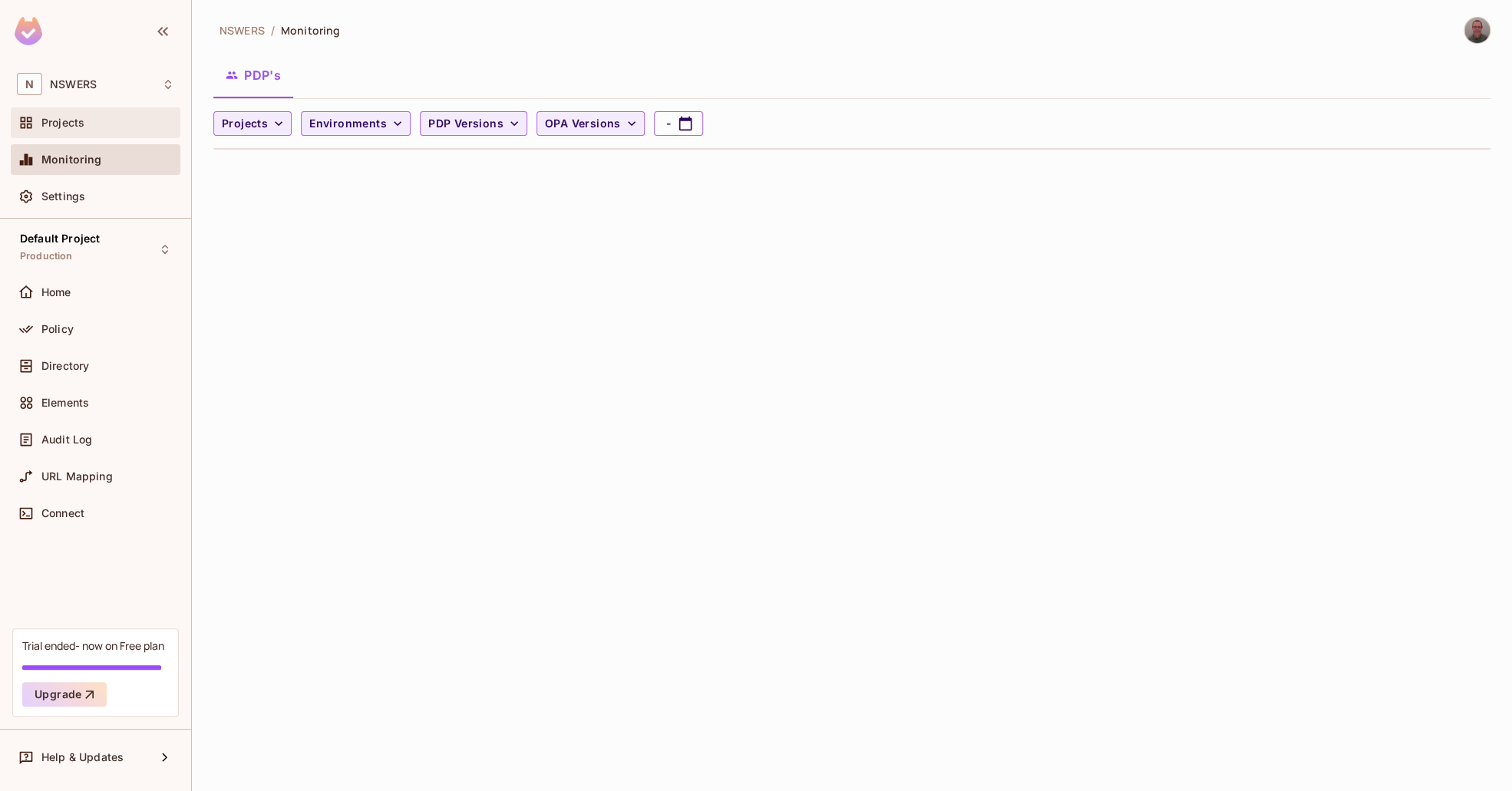
click at [70, 119] on span "Projects" at bounding box center [63, 123] width 43 height 12
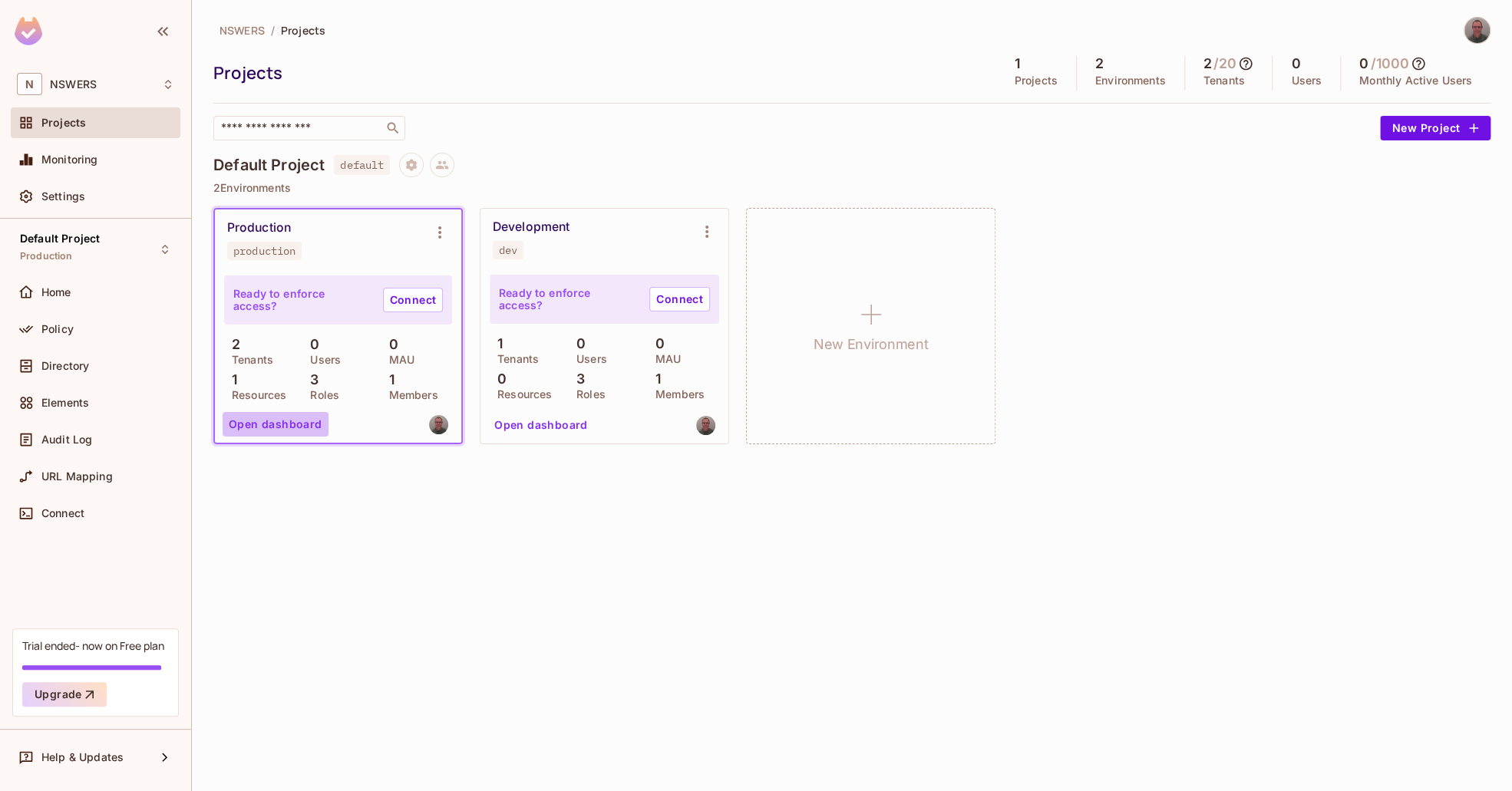
click at [286, 419] on button "Open dashboard" at bounding box center [276, 425] width 106 height 24
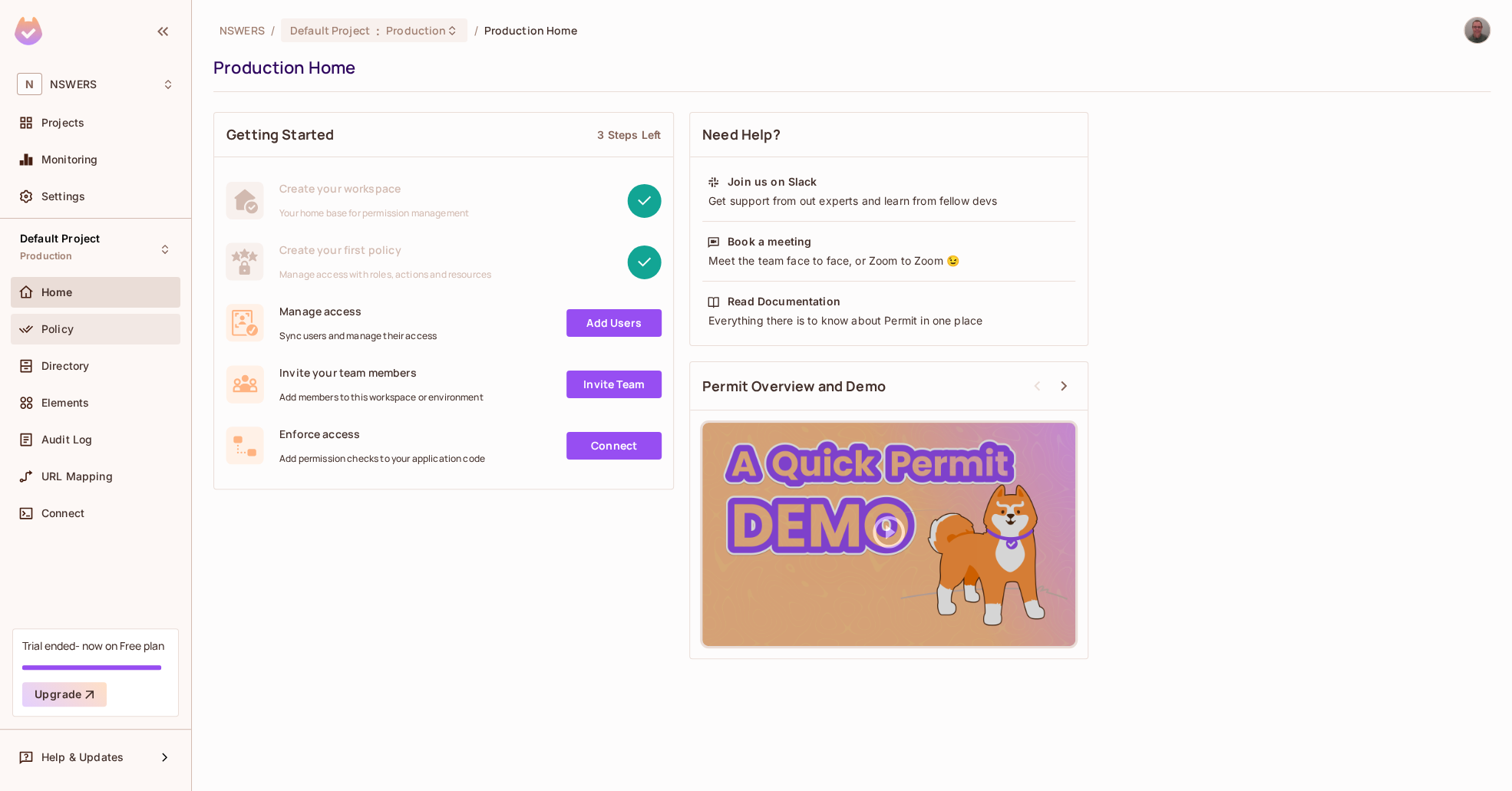
click at [82, 335] on div "Policy" at bounding box center [95, 329] width 157 height 18
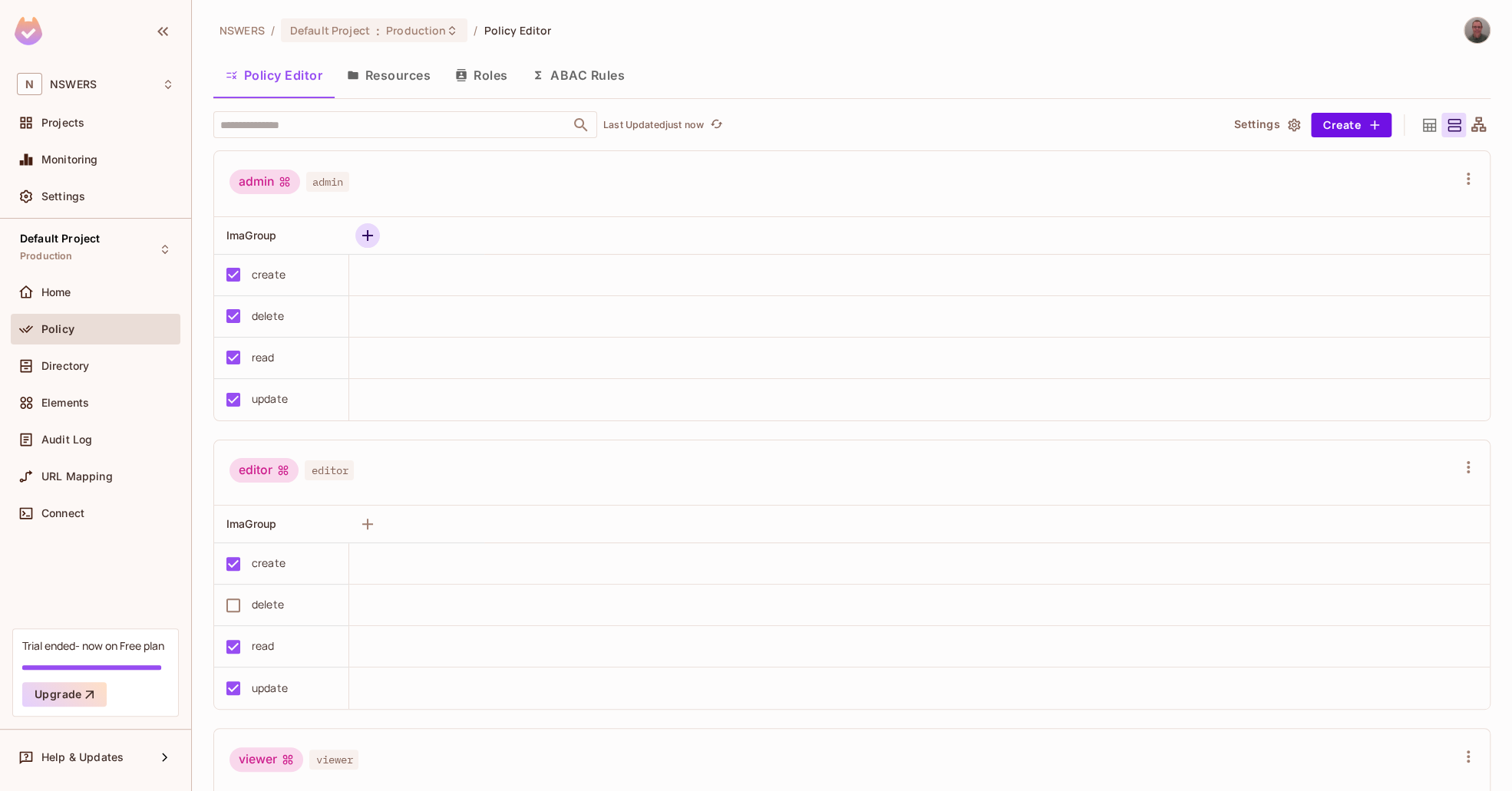
click at [376, 231] on icon "button" at bounding box center [367, 235] width 18 height 18
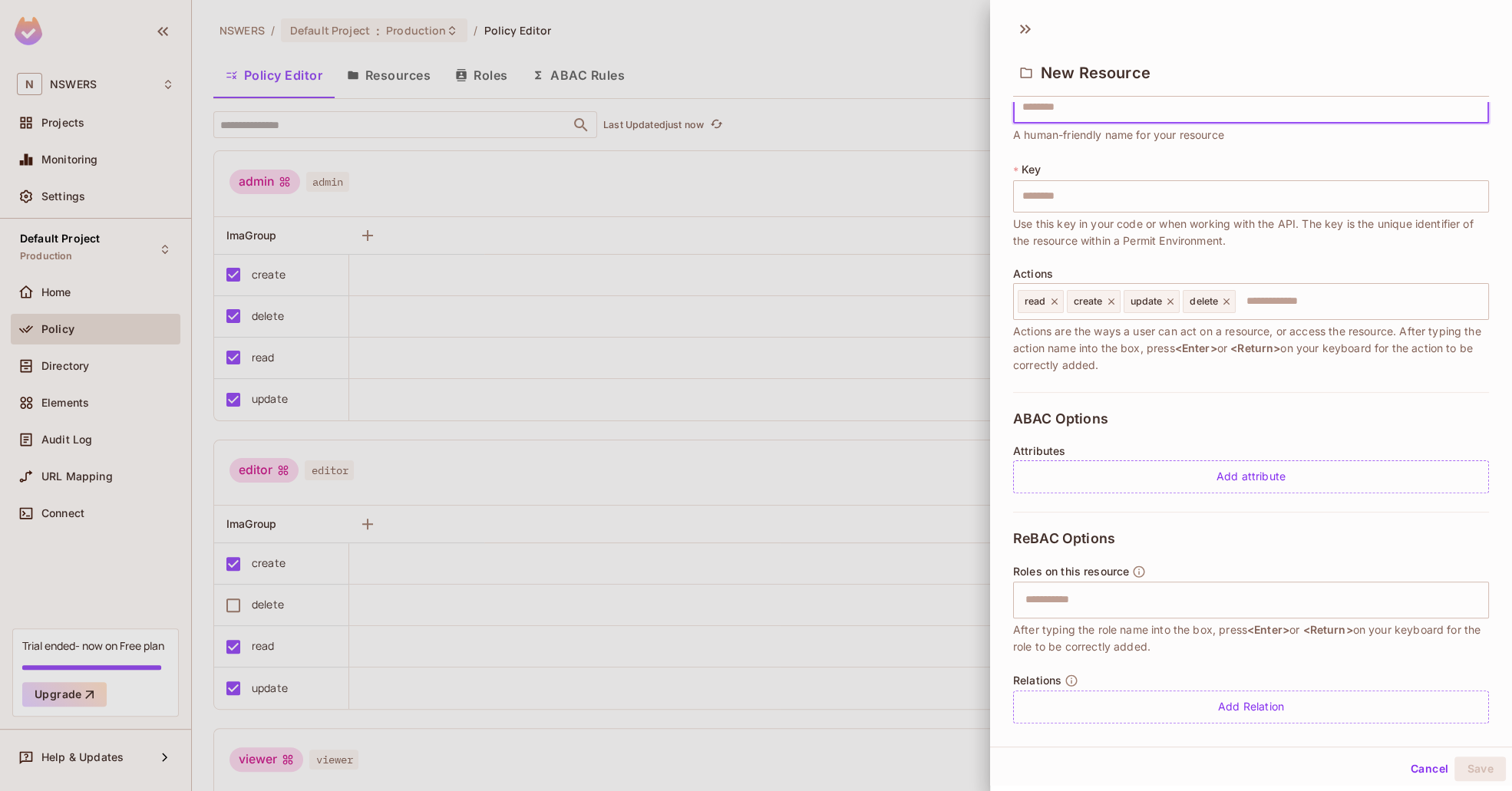
scroll to position [52, 0]
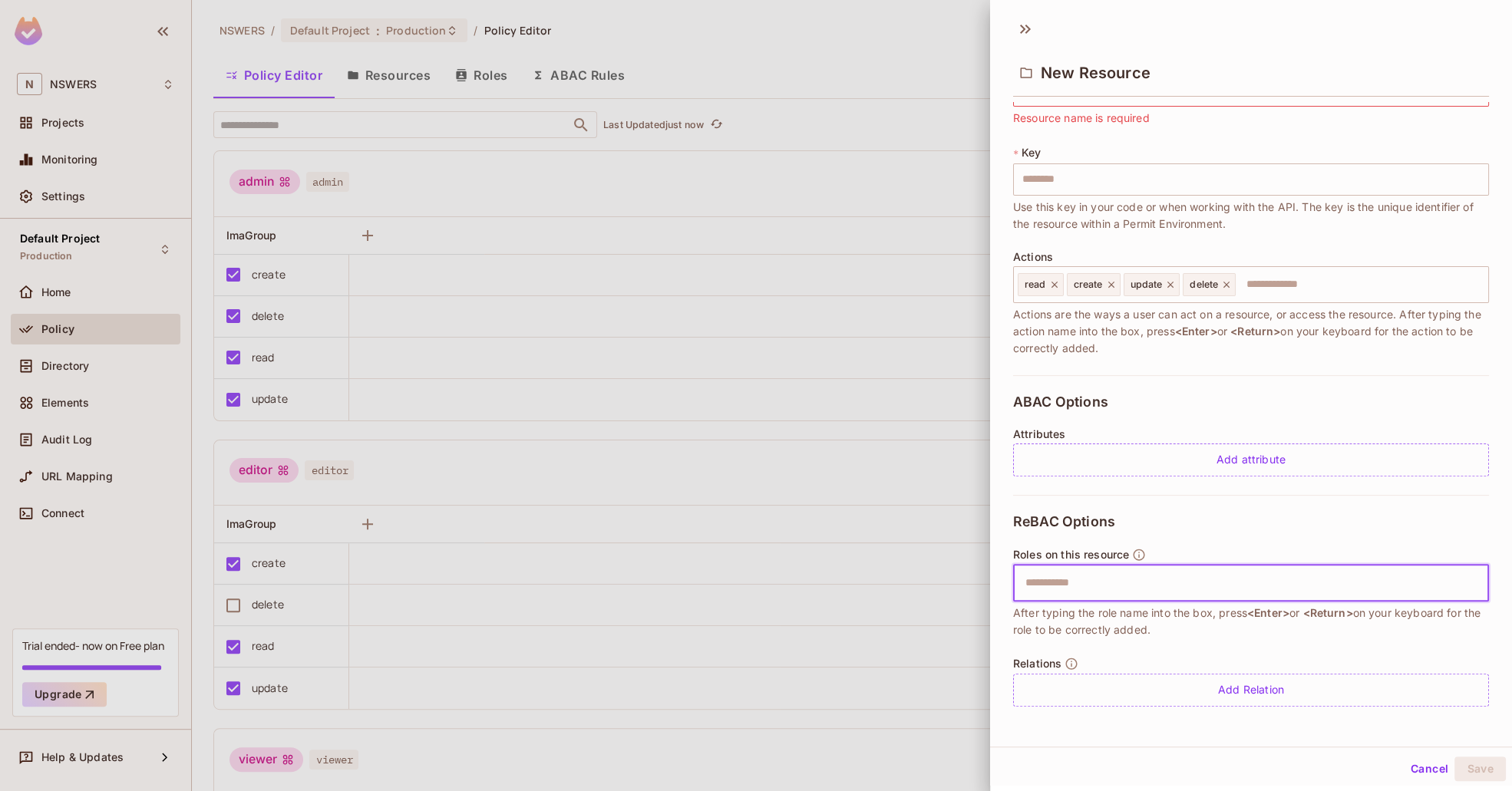
click at [1071, 576] on input "text" at bounding box center [1248, 583] width 465 height 30
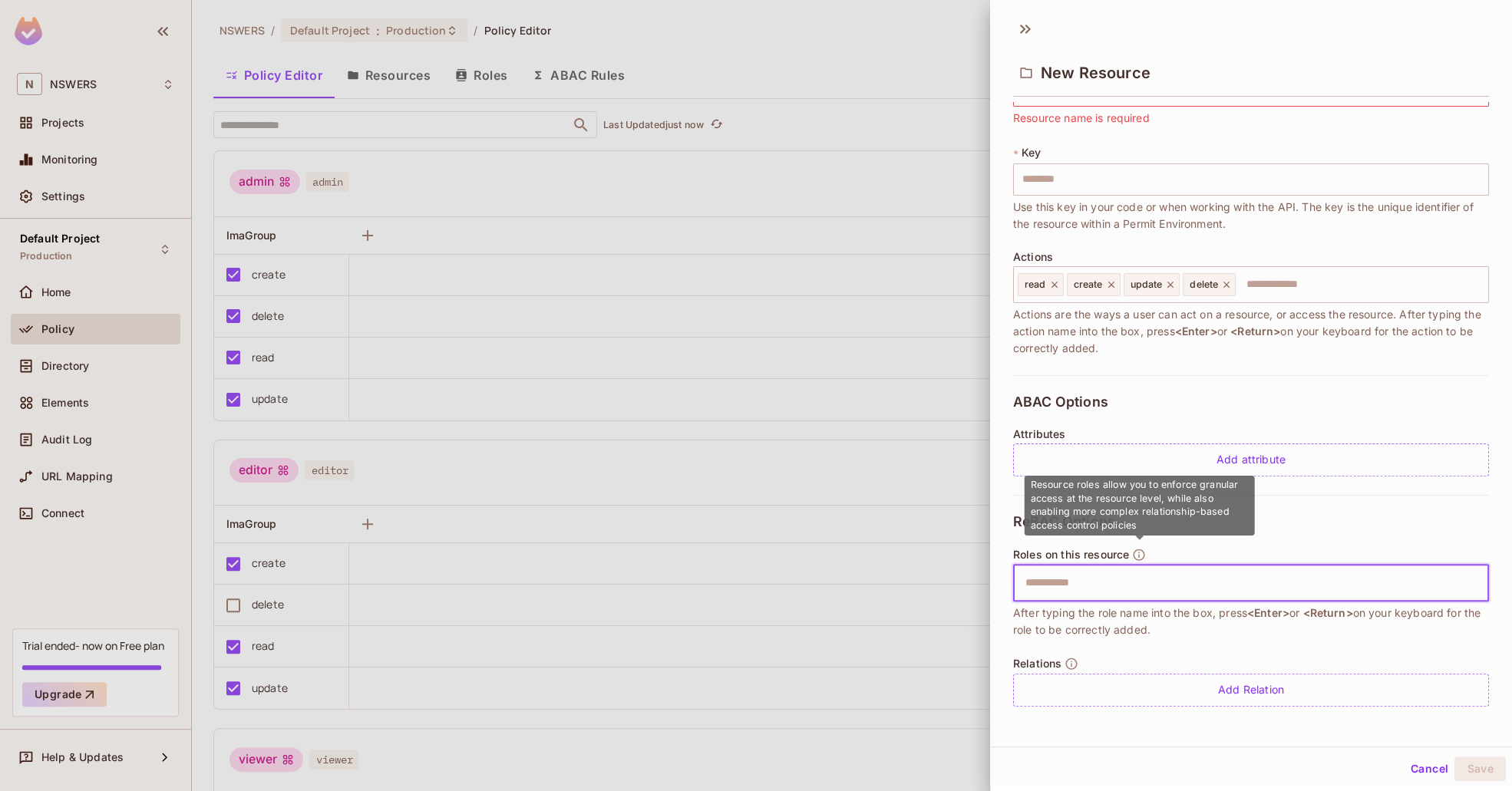
click at [1139, 554] on icon "button" at bounding box center [1139, 554] width 11 height 11
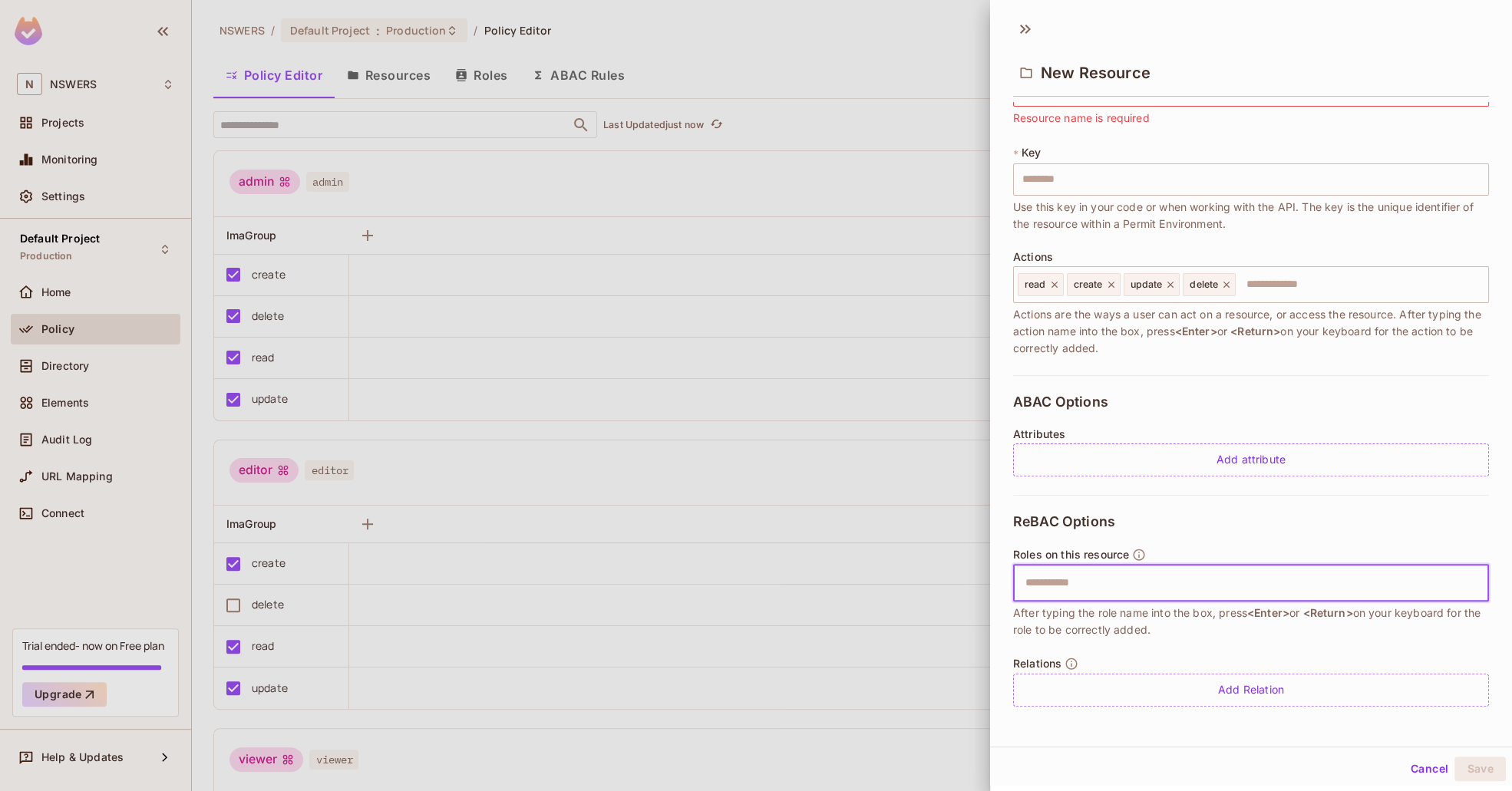
click at [1122, 580] on input "text" at bounding box center [1248, 583] width 465 height 30
type input "*"
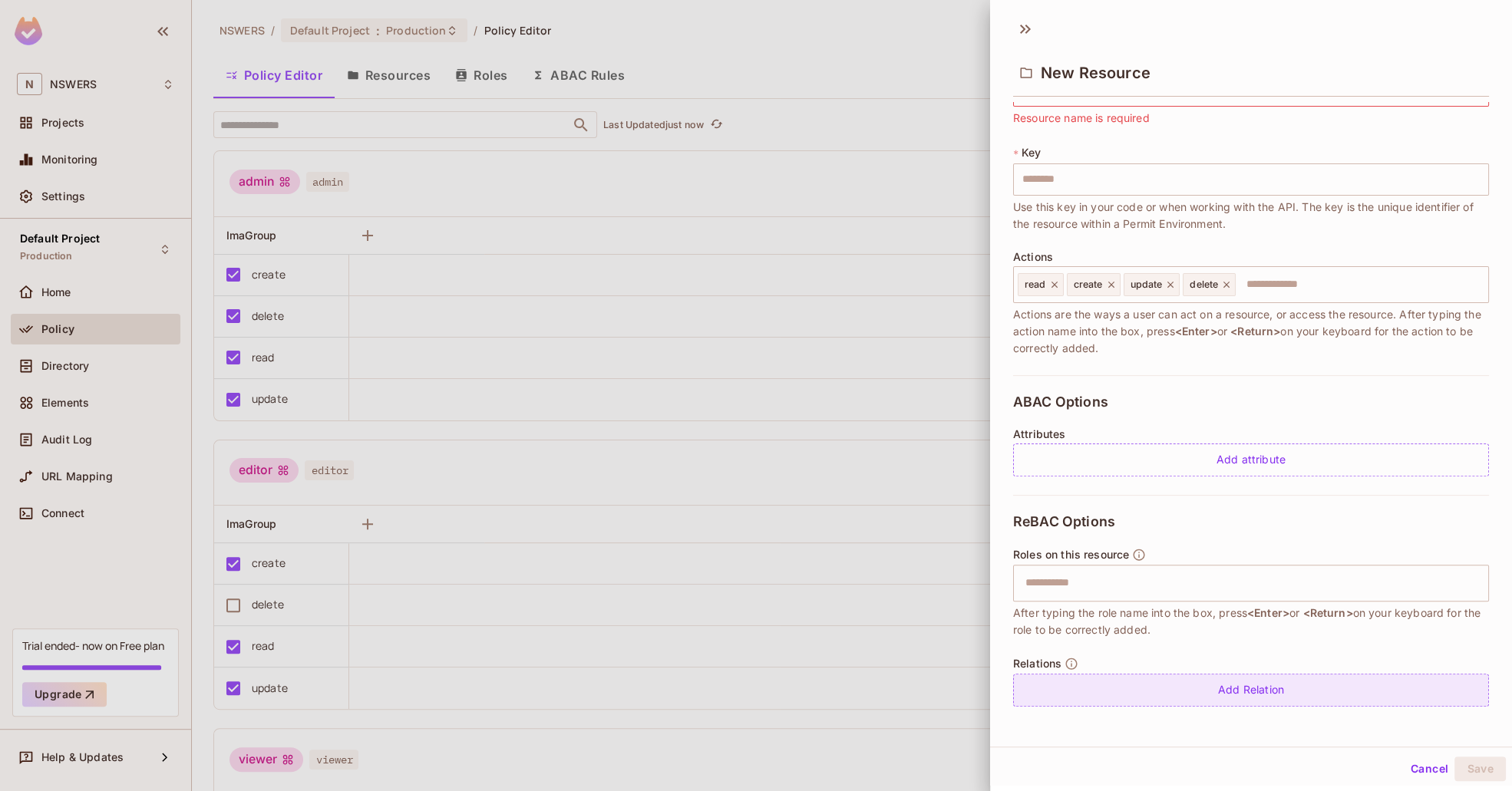
click at [1247, 702] on div "Add Relation" at bounding box center [1250, 690] width 476 height 33
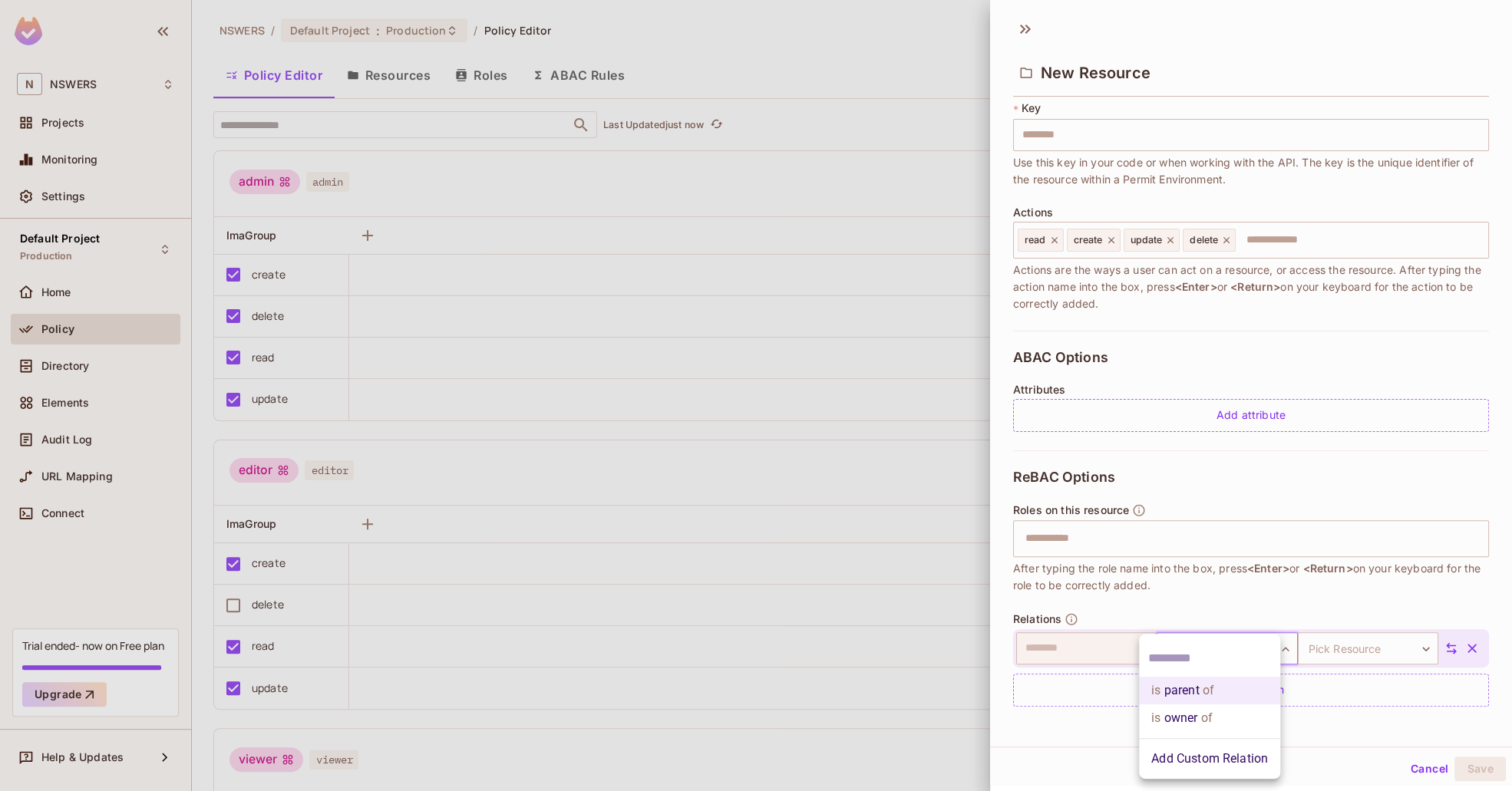
click at [1231, 647] on body "N NSWERS Projects Monitoring Settings Default Project Production Home Policy Di…" at bounding box center [756, 395] width 1512 height 791
click at [1231, 647] on input "text" at bounding box center [1209, 659] width 123 height 24
click at [1364, 639] on div at bounding box center [756, 395] width 1512 height 791
click at [1368, 641] on body "N NSWERS Projects Monitoring Settings Default Project Production Home Policy Di…" at bounding box center [756, 395] width 1512 height 791
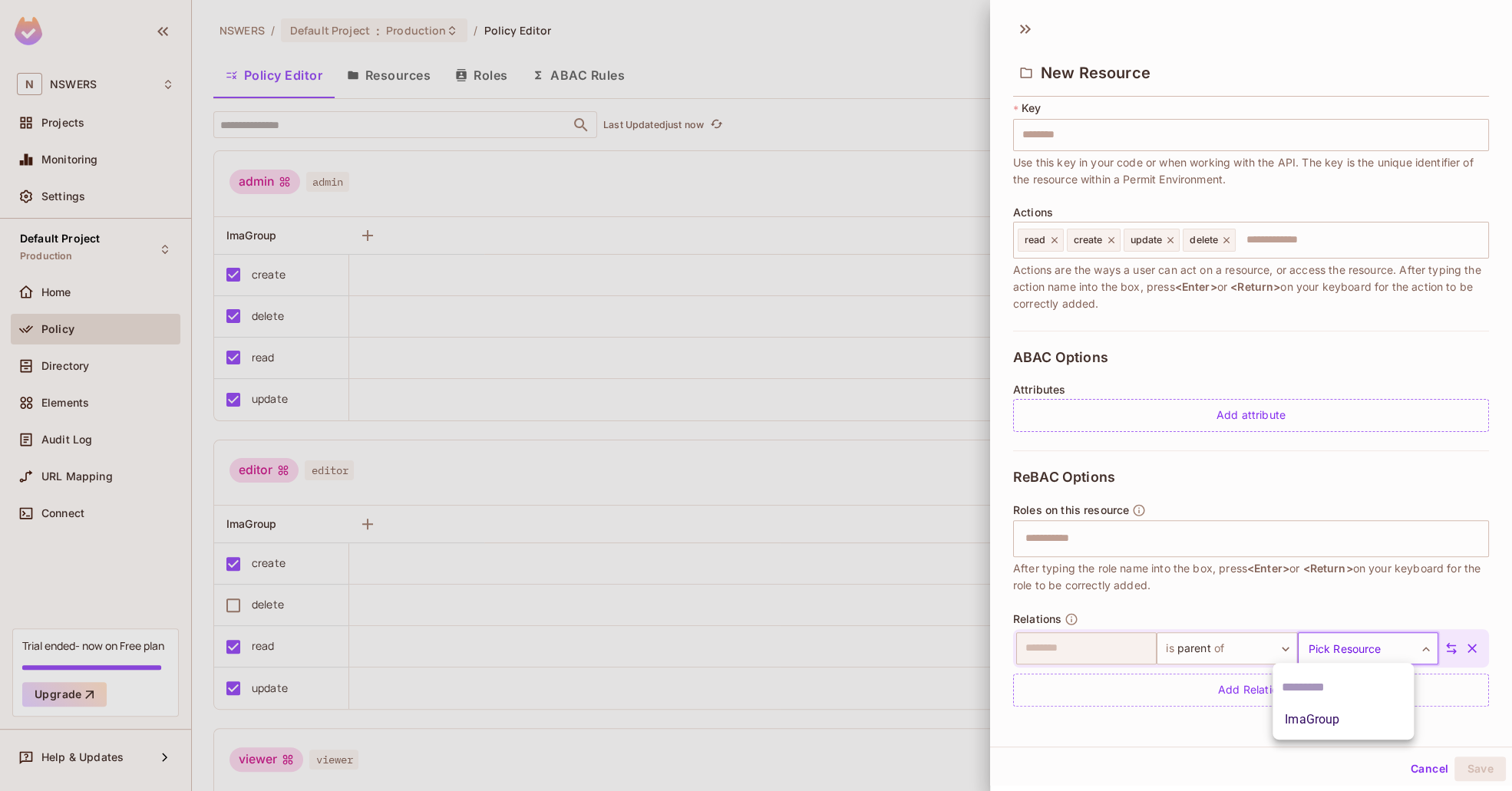
click at [1330, 573] on div at bounding box center [756, 395] width 1512 height 791
click at [1428, 768] on button "Cancel" at bounding box center [1428, 769] width 50 height 24
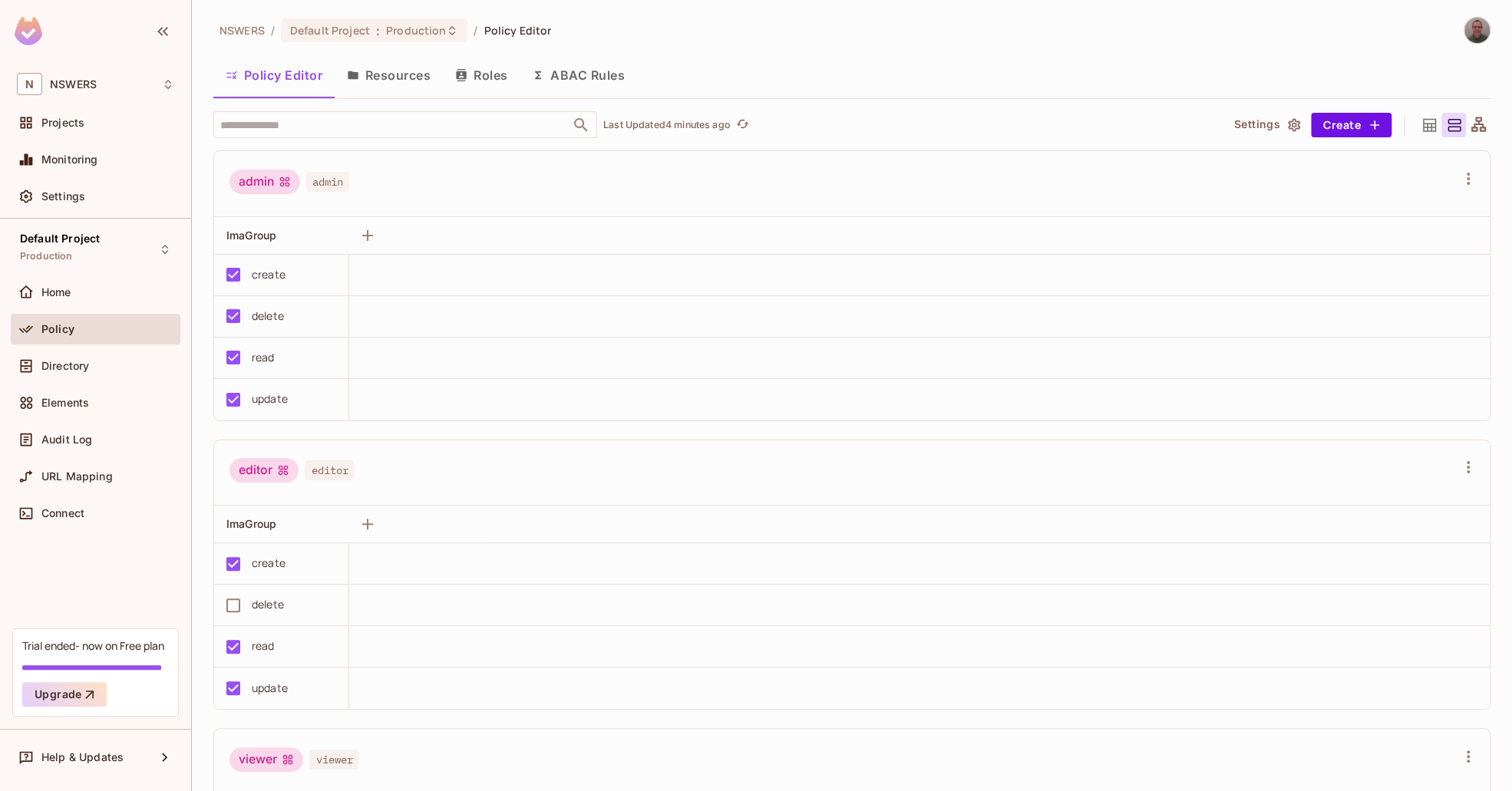
click at [374, 67] on button "Resources" at bounding box center [389, 75] width 108 height 38
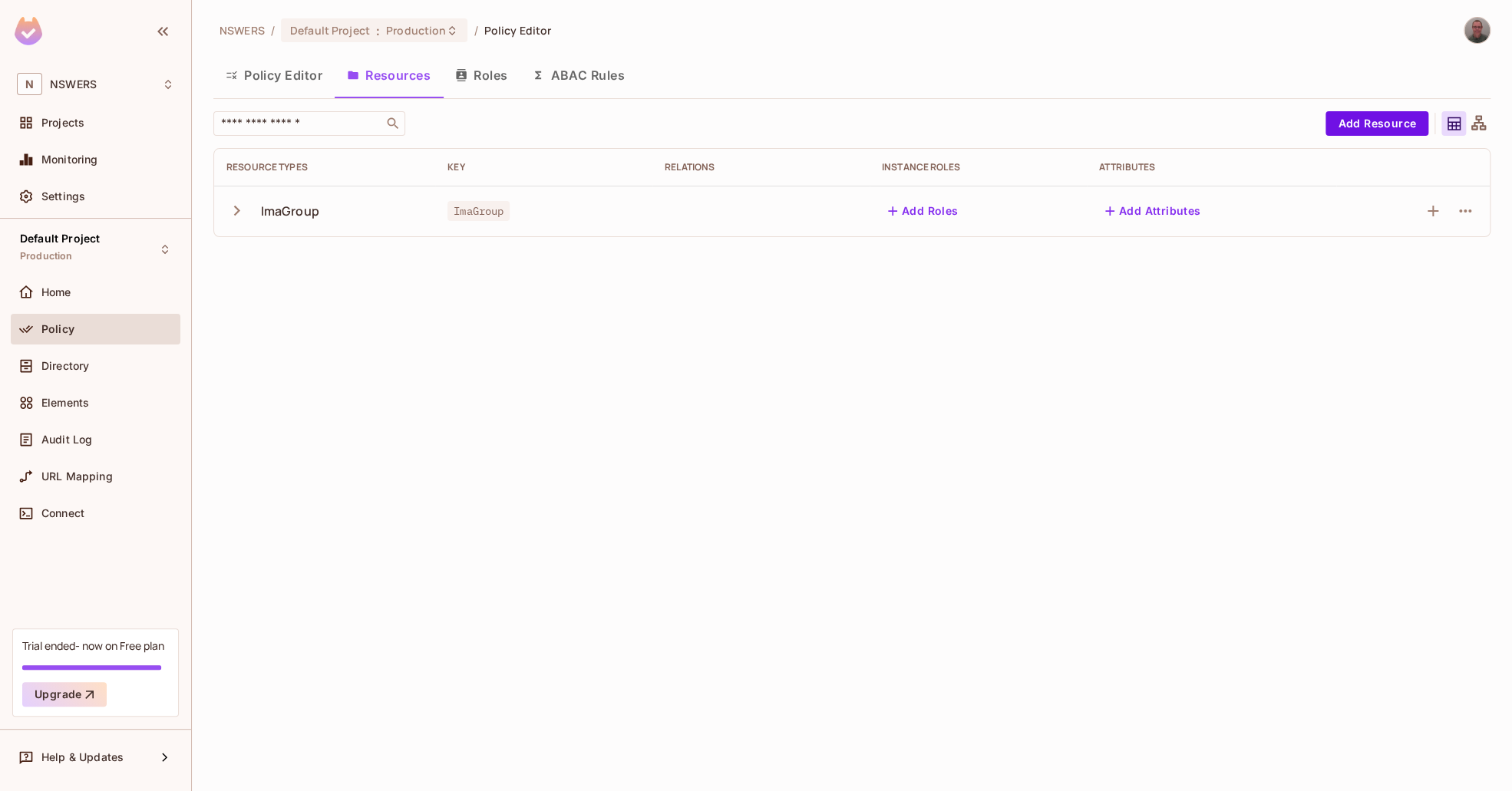
click at [238, 211] on icon "button" at bounding box center [237, 210] width 6 height 10
click at [238, 211] on icon "button" at bounding box center [236, 211] width 10 height 6
click at [1480, 122] on icon at bounding box center [1478, 122] width 15 height 15
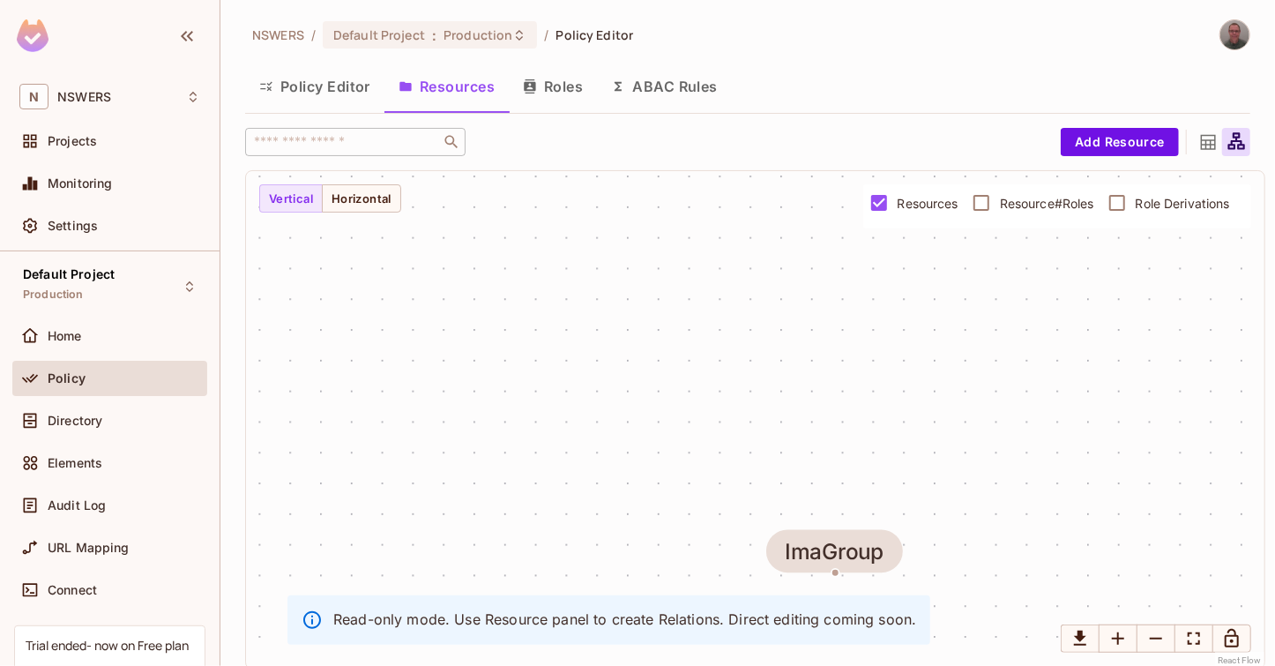
click at [1016, 205] on span "Resource#Roles" at bounding box center [1047, 203] width 94 height 17
click at [481, 82] on button "Resources" at bounding box center [447, 86] width 124 height 44
click at [288, 202] on button "Vertical" at bounding box center [291, 198] width 64 height 28
click at [1198, 133] on icon at bounding box center [1209, 142] width 22 height 22
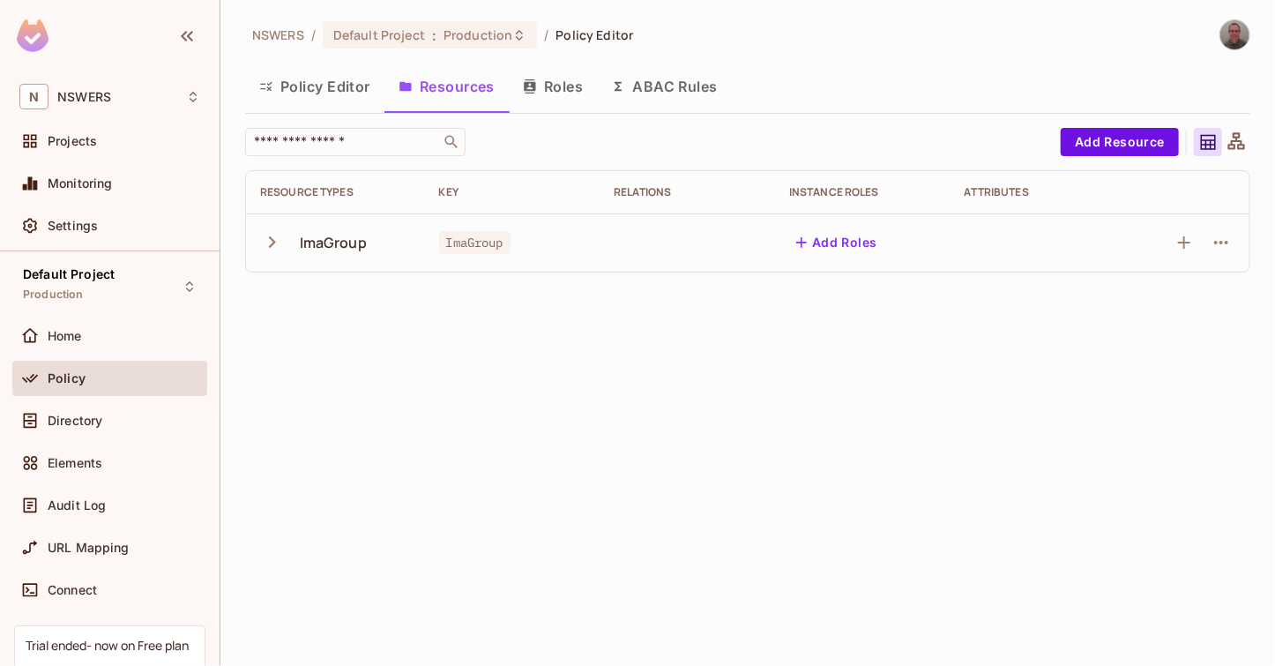
click at [278, 244] on icon "button" at bounding box center [272, 242] width 24 height 24
click at [843, 316] on td at bounding box center [863, 301] width 176 height 58
click at [1232, 296] on button "button" at bounding box center [1222, 301] width 28 height 28
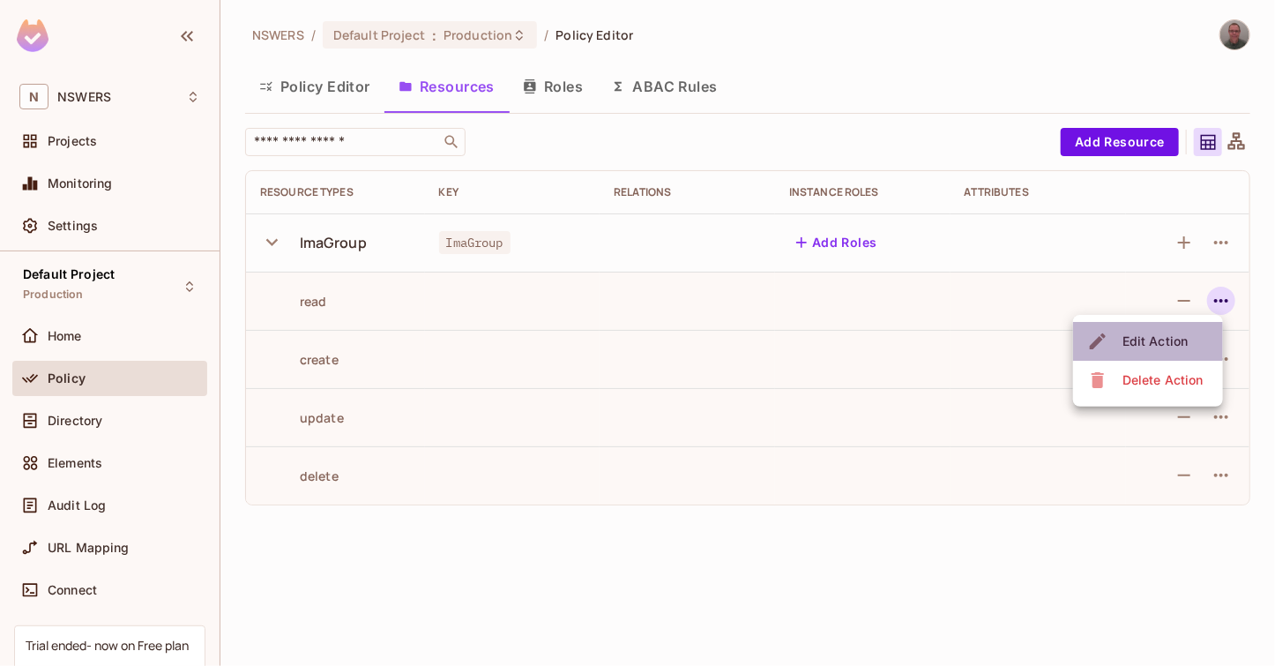
click at [1147, 334] on div "Edit Action" at bounding box center [1155, 342] width 65 height 18
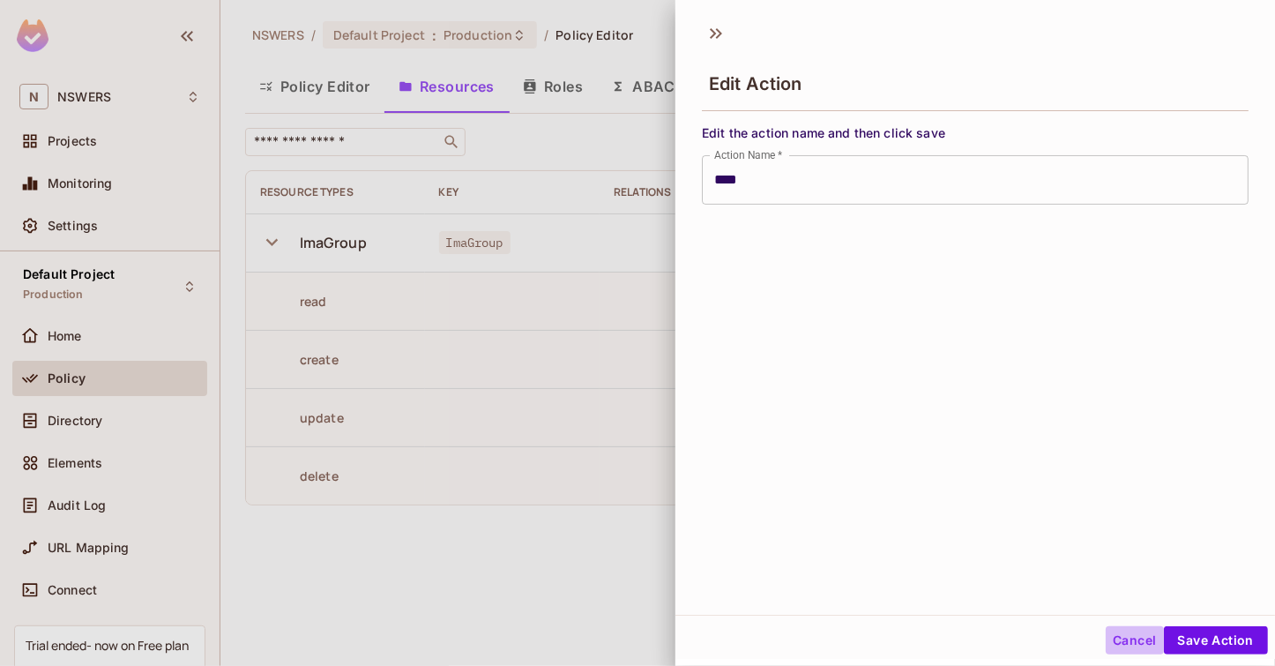
click at [1126, 641] on button "Cancel" at bounding box center [1134, 640] width 57 height 28
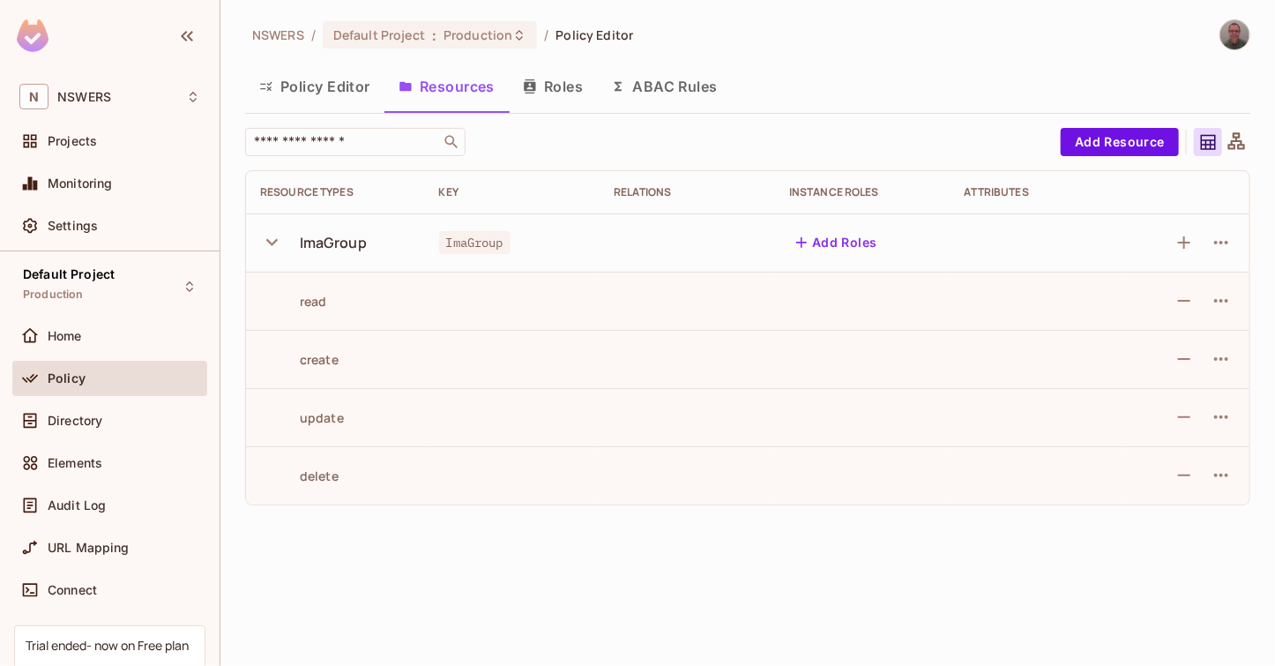
click at [851, 232] on button "Add Roles" at bounding box center [836, 242] width 95 height 28
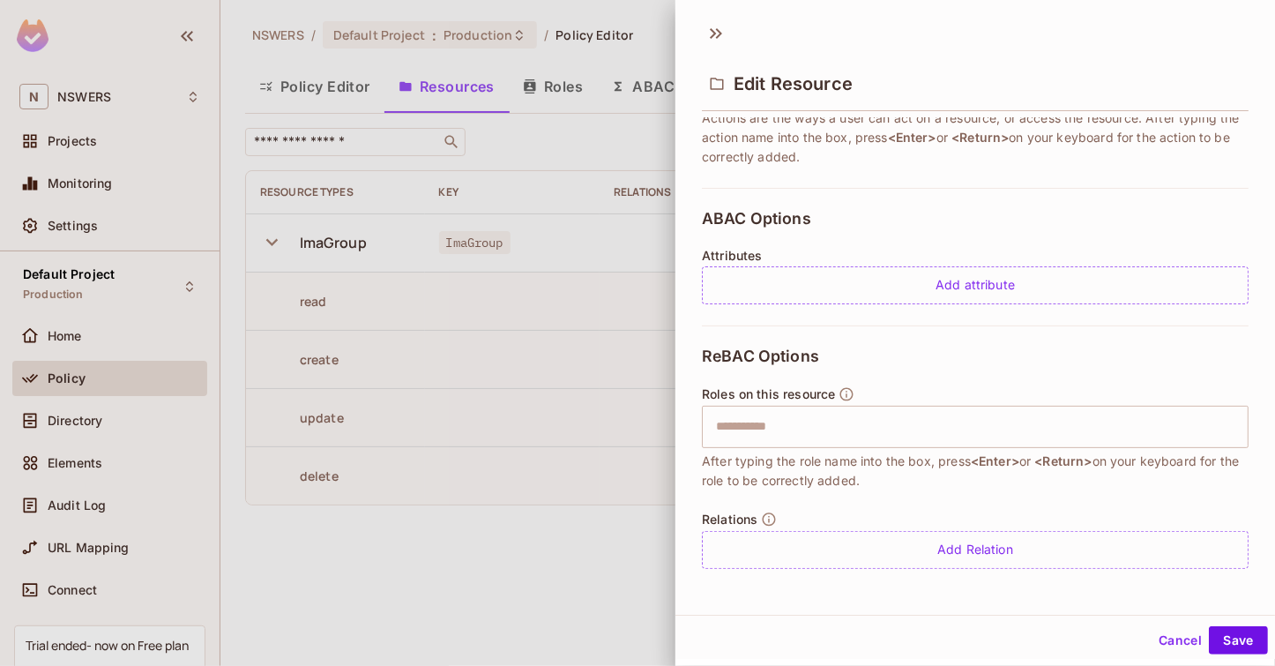
scroll to position [303, 0]
click at [856, 423] on input "text" at bounding box center [973, 426] width 535 height 35
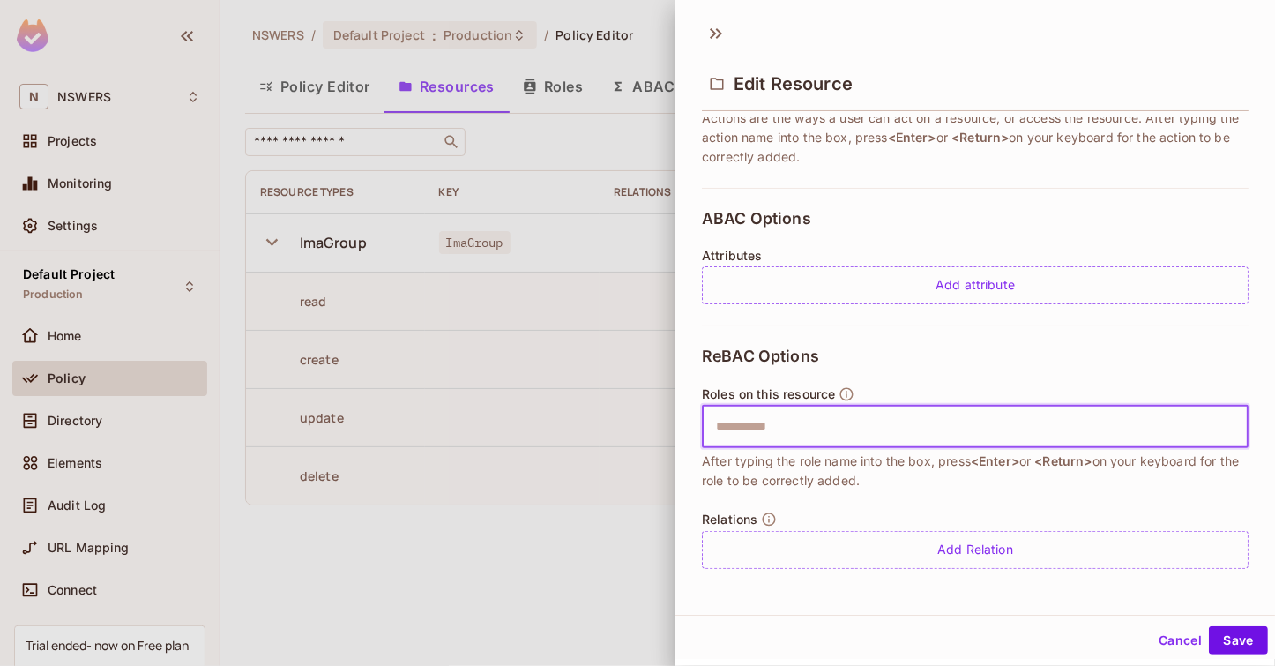
click at [856, 423] on input "text" at bounding box center [973, 426] width 535 height 35
type input "*******"
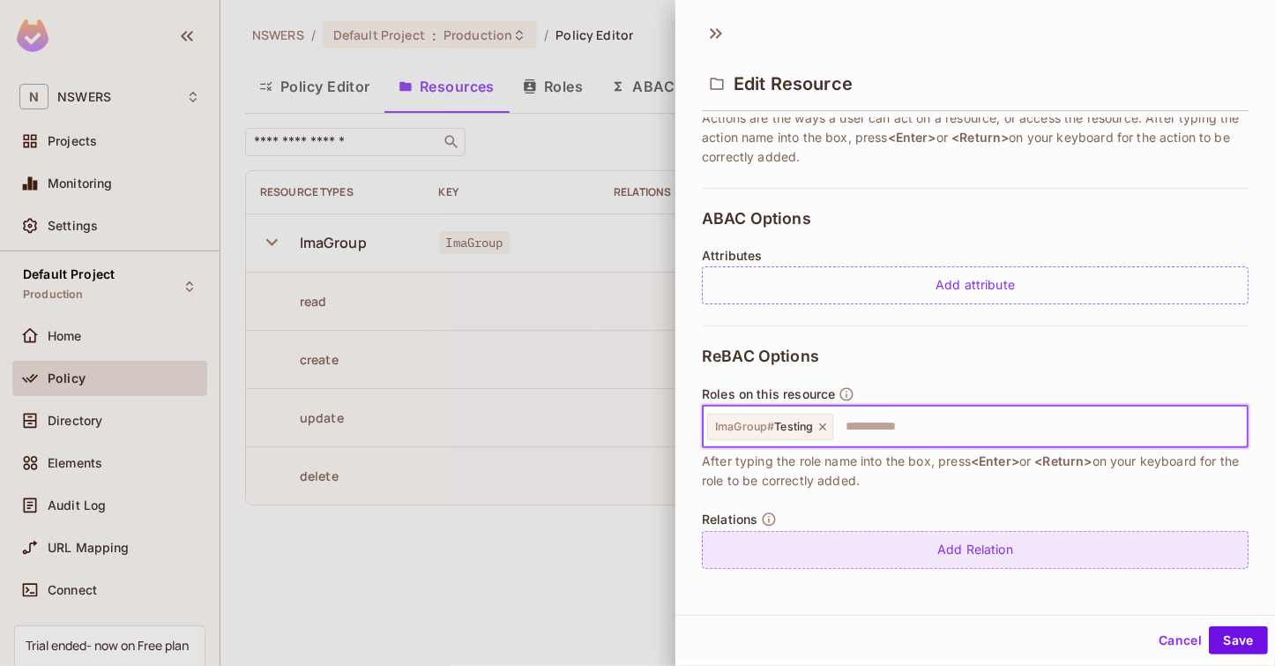
click at [931, 558] on div "Add Relation" at bounding box center [975, 550] width 547 height 38
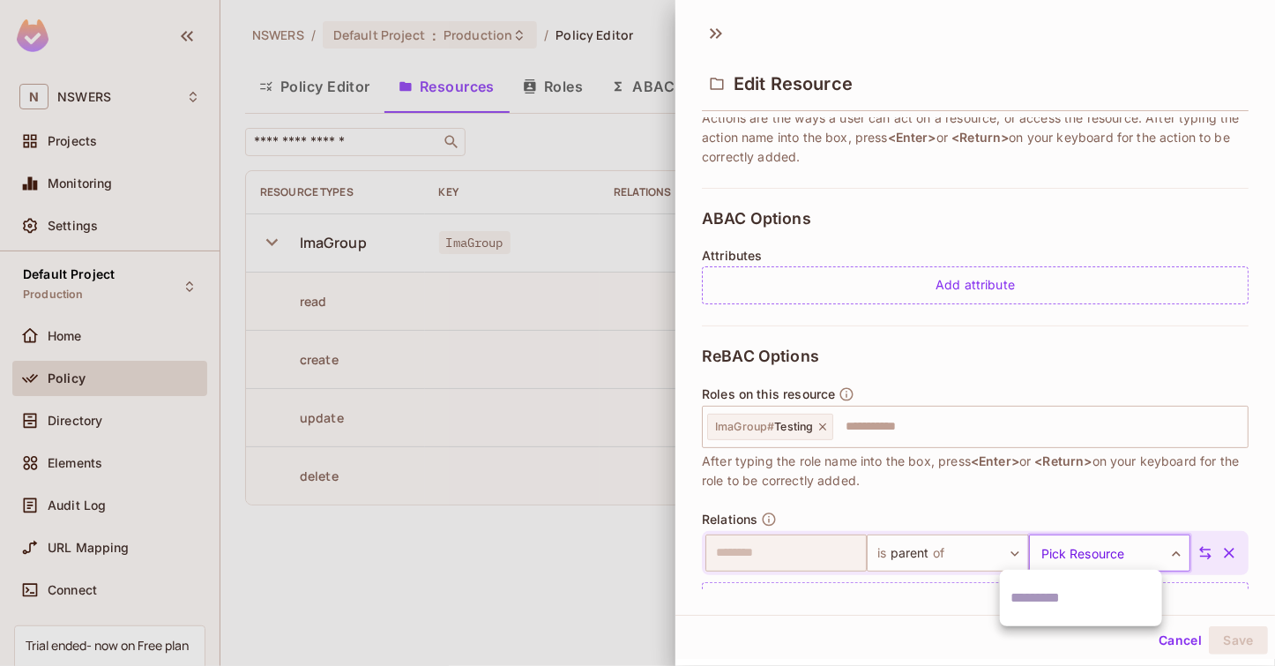
click at [1074, 550] on body "N NSWERS Projects Monitoring Settings Default Project Production Home Policy Di…" at bounding box center [637, 333] width 1275 height 666
type input "*********"
click at [1089, 557] on div at bounding box center [637, 333] width 1275 height 666
click at [1200, 554] on icon at bounding box center [1206, 553] width 12 height 13
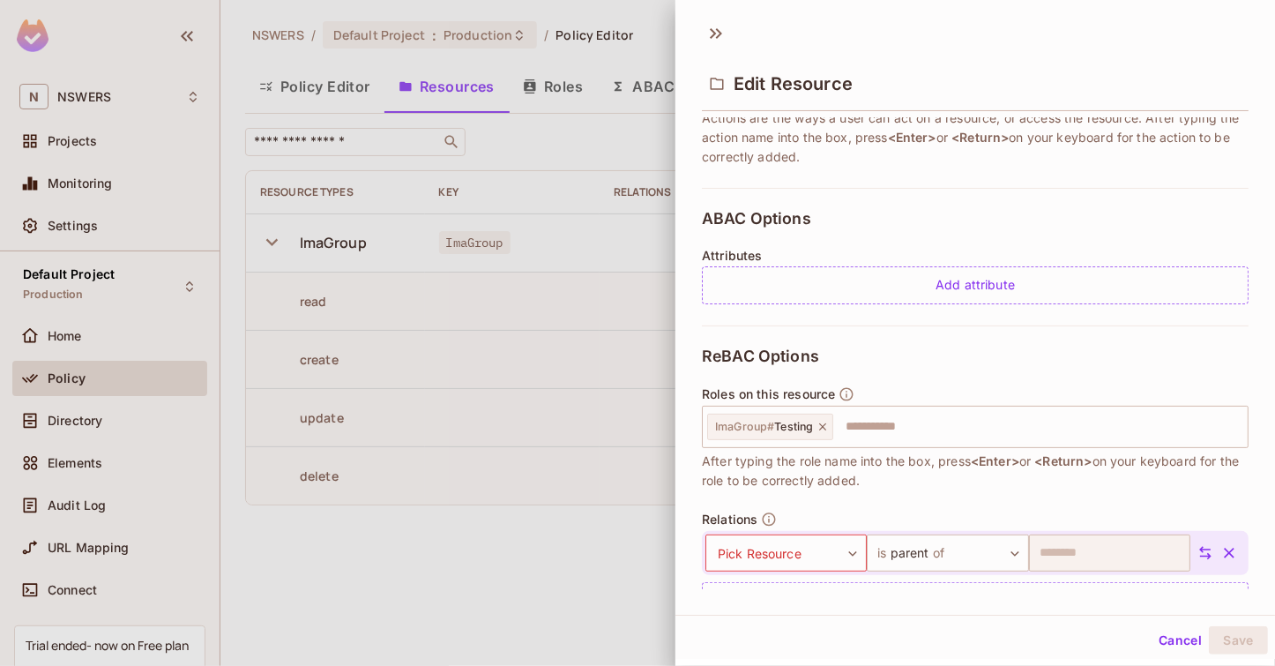
click at [1200, 554] on icon at bounding box center [1206, 553] width 12 height 13
click at [1168, 649] on button "Cancel" at bounding box center [1180, 640] width 57 height 28
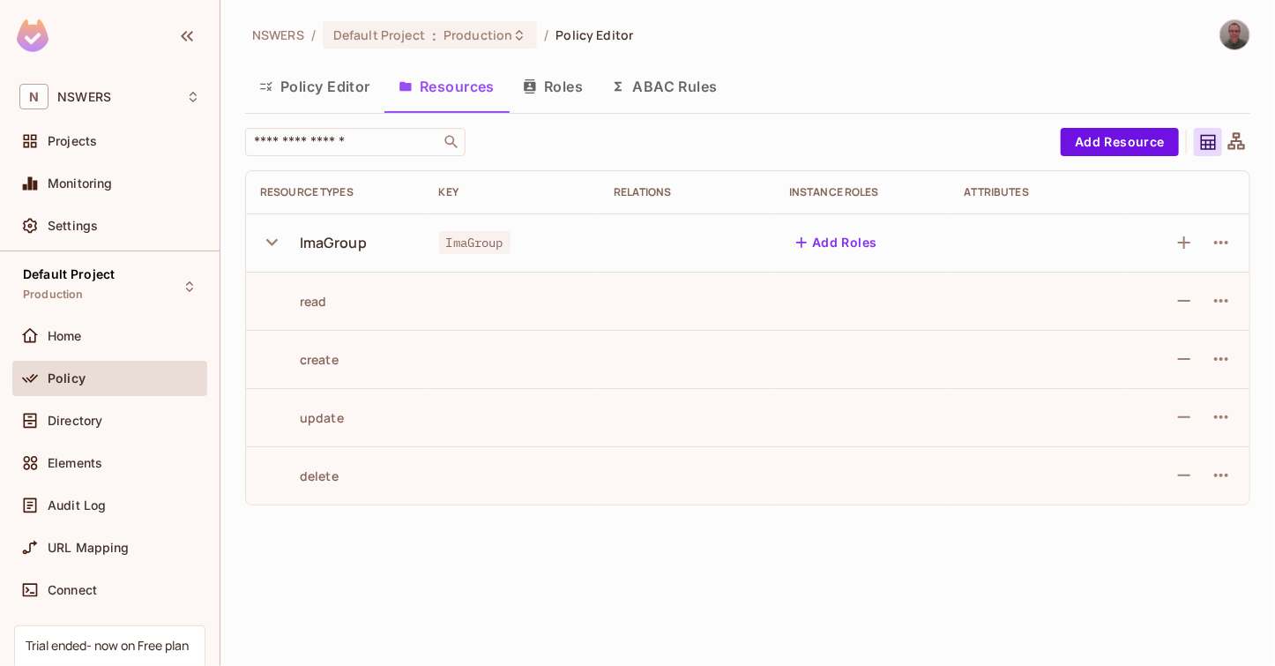
click at [271, 246] on icon "button" at bounding box center [272, 242] width 24 height 24
drag, startPoint x: 833, startPoint y: 415, endPoint x: 1021, endPoint y: 168, distance: 311.5
click at [834, 401] on div "NSWERS / Default Project : Production / Policy Editor Policy Editor Resources R…" at bounding box center [748, 333] width 1055 height 666
click at [1129, 137] on button "Add Resource" at bounding box center [1120, 142] width 118 height 28
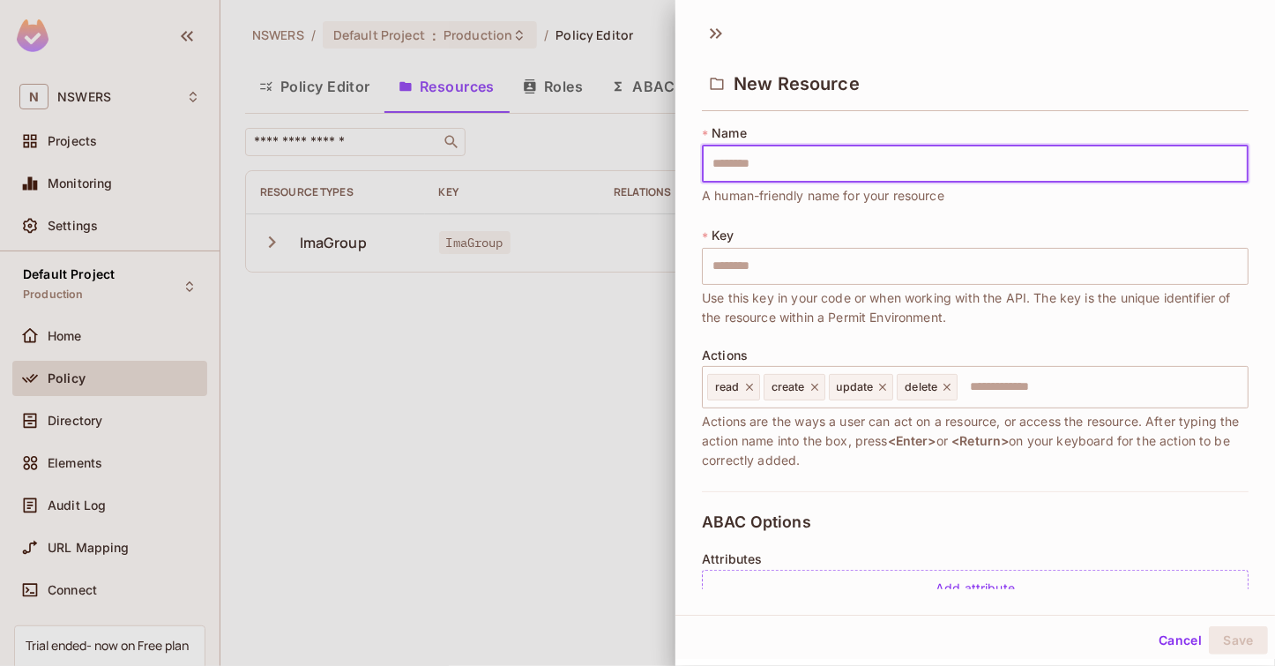
type input "*"
type input "**"
type input "***"
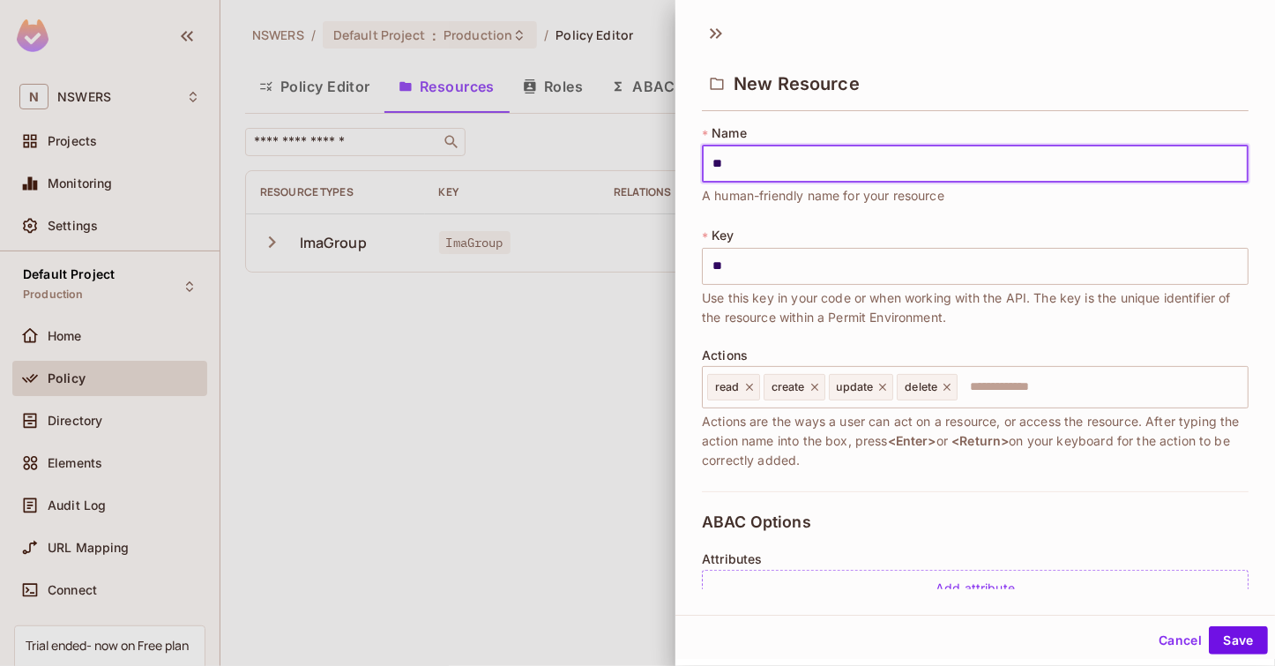
type input "***"
type input "****"
type input "*****"
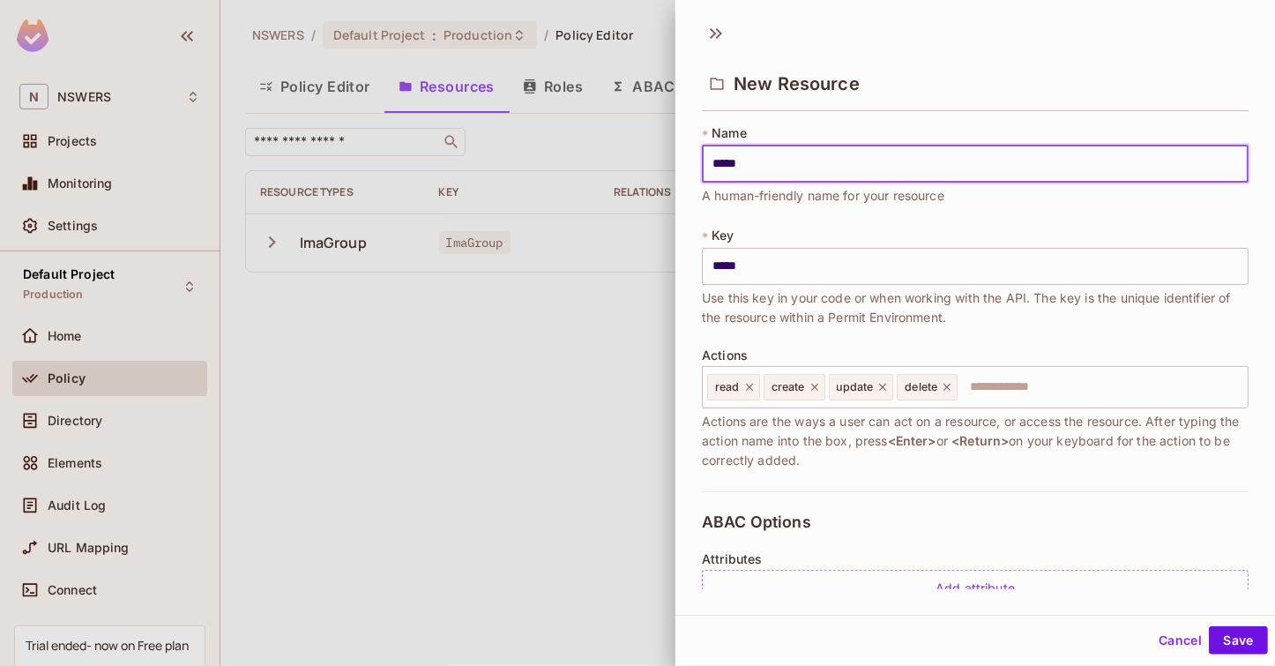
type input "******"
type input "*******"
type input "********"
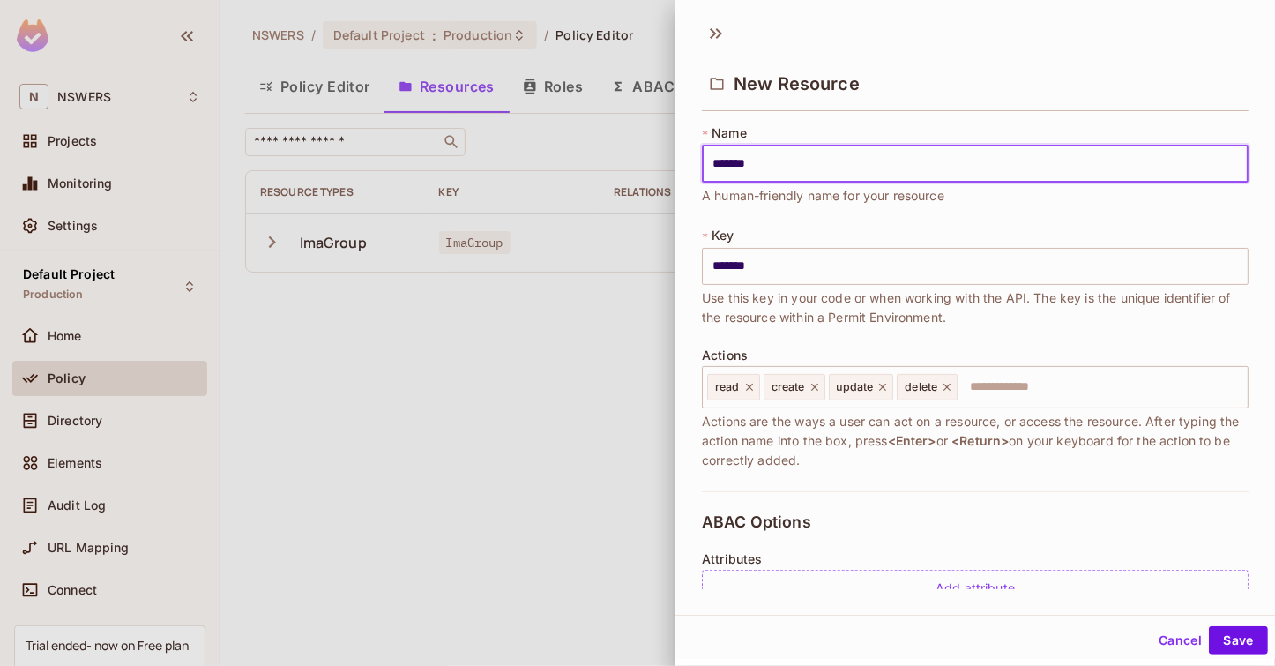
type input "********"
type input "*********"
type input "**********"
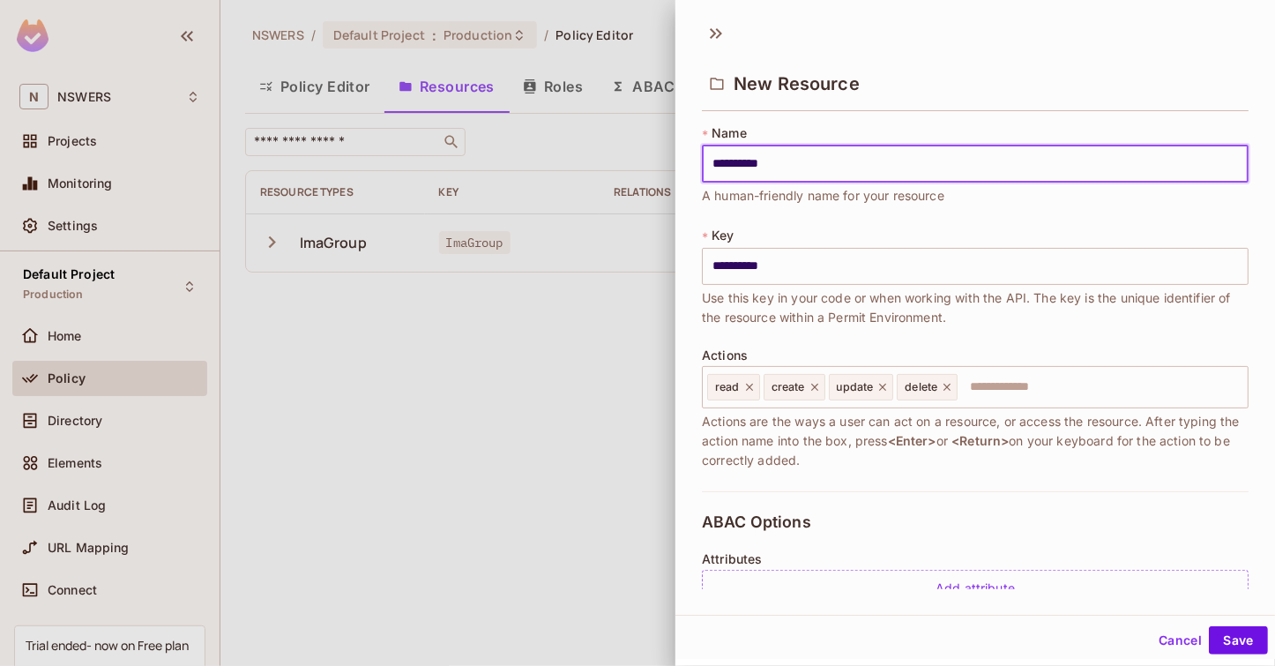
type input "**********"
click at [1259, 648] on div "Cancel Save" at bounding box center [976, 640] width 600 height 42
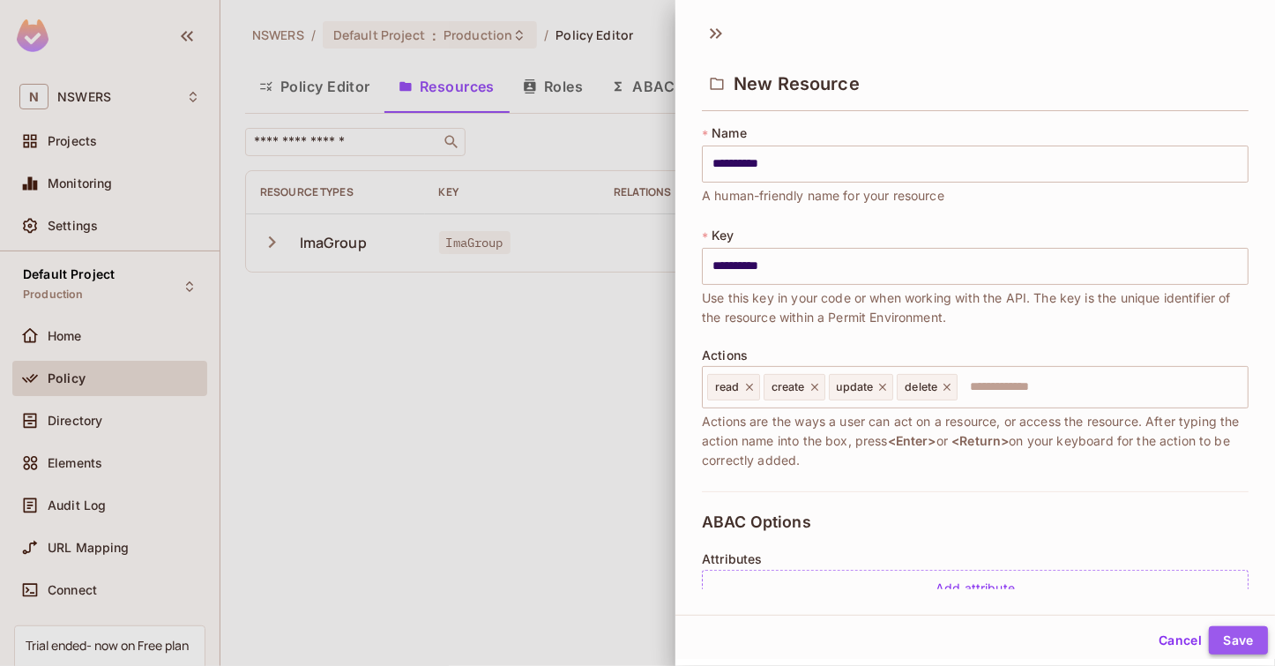
click at [1245, 640] on button "Save" at bounding box center [1238, 640] width 59 height 28
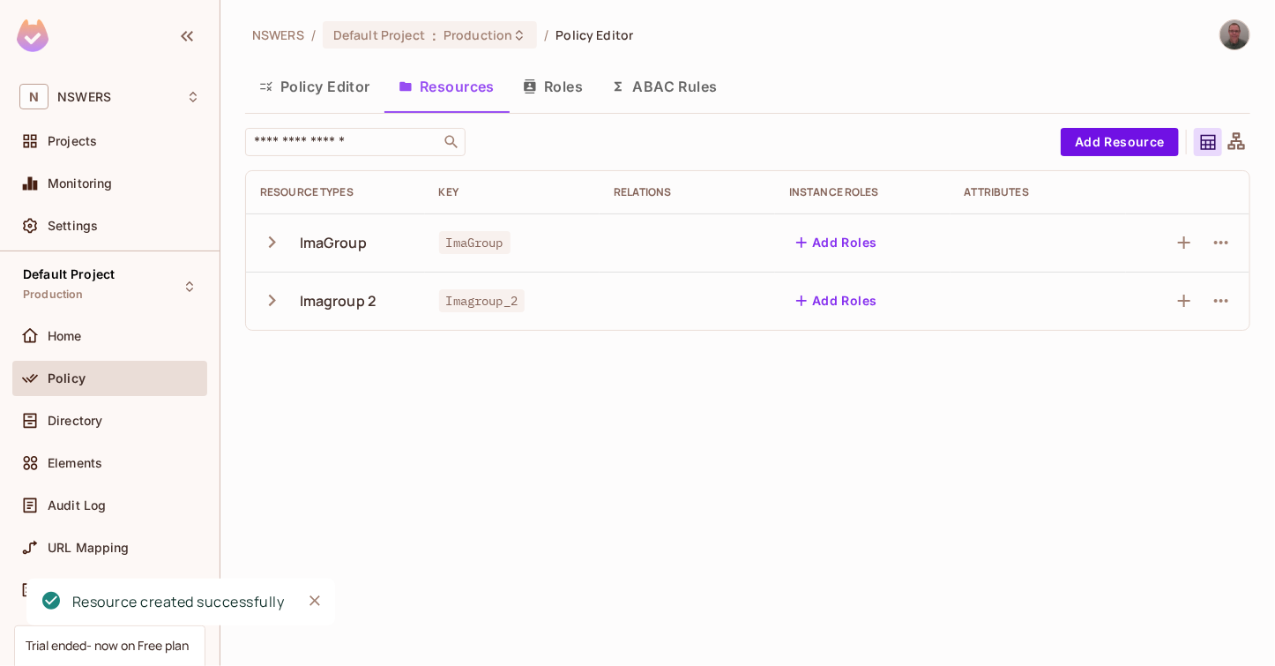
click at [632, 428] on div "NSWERS / Default Project : Production / Policy Editor Policy Editor Resources R…" at bounding box center [748, 333] width 1055 height 666
click at [849, 244] on button "Add Roles" at bounding box center [836, 242] width 95 height 28
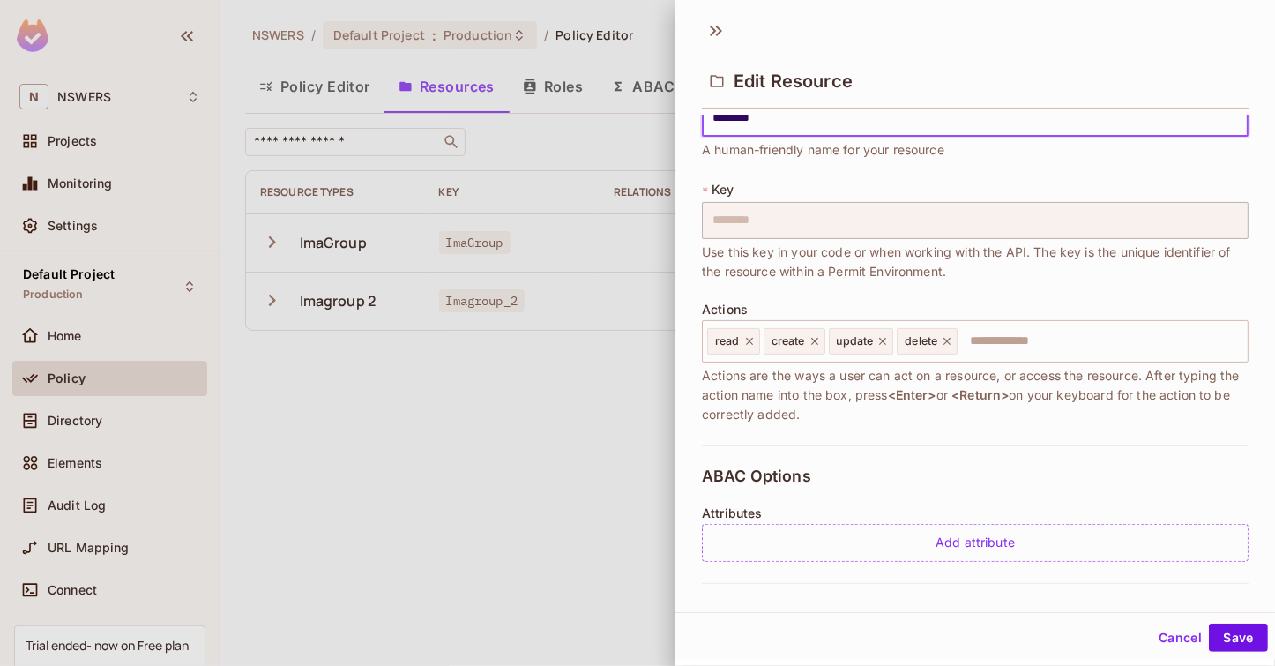
scroll to position [0, 0]
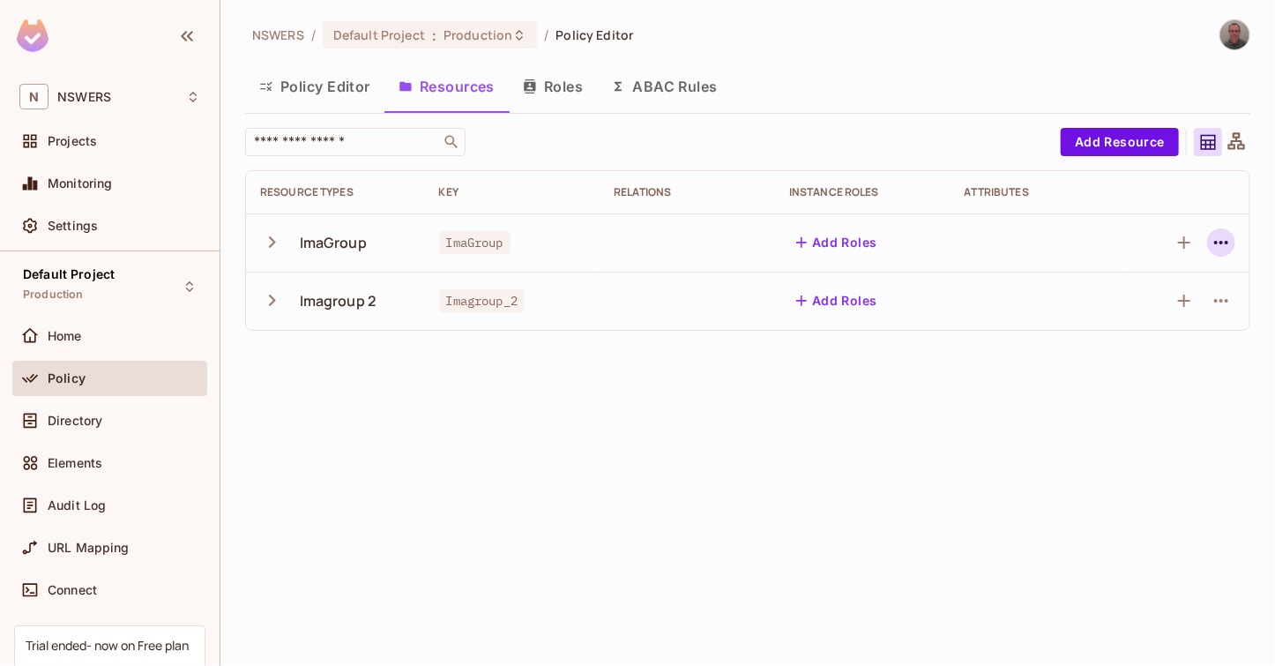
click at [1228, 236] on icon "button" at bounding box center [1221, 242] width 21 height 21
click at [1133, 312] on div "Edit Resource" at bounding box center [1145, 312] width 83 height 18
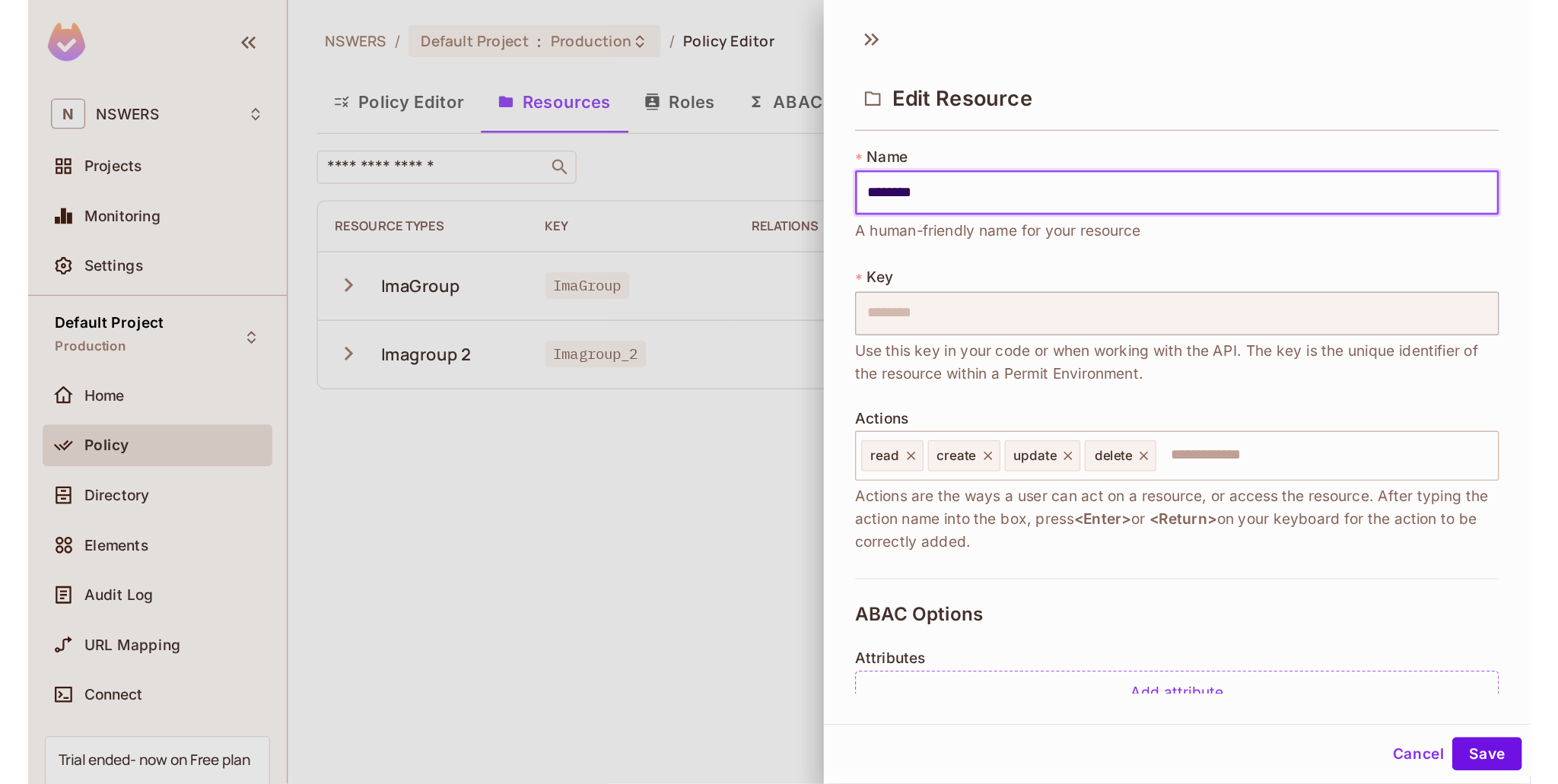
scroll to position [261, 0]
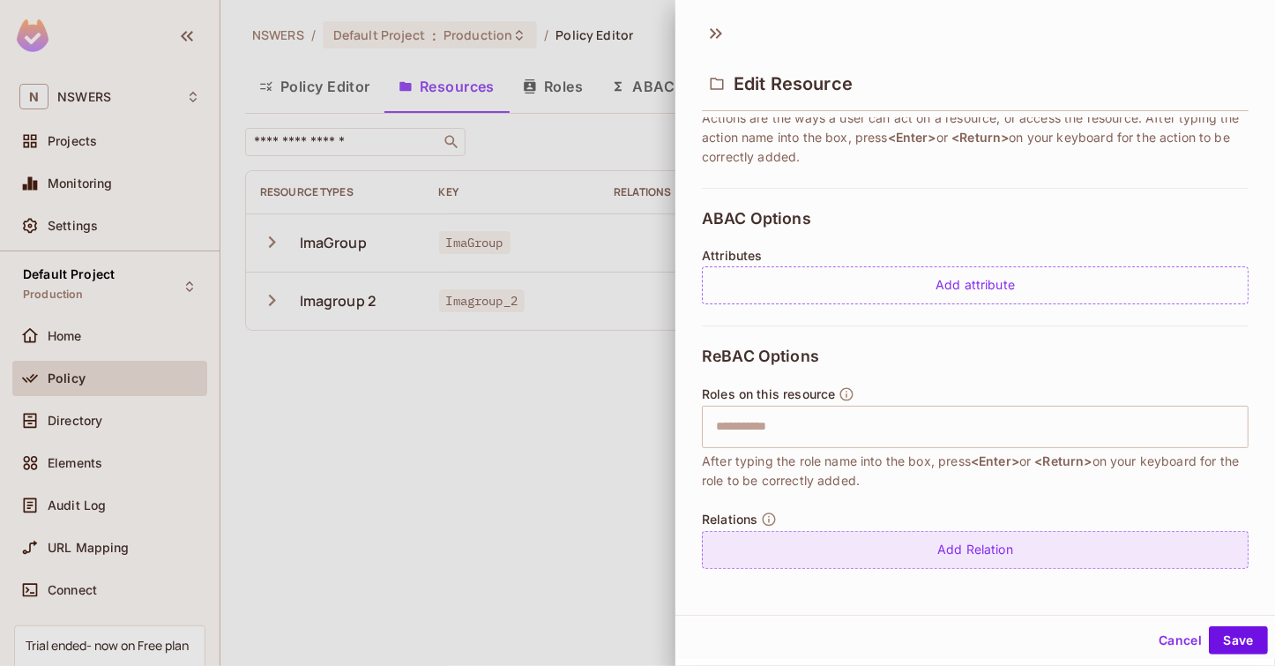
click at [833, 545] on div "Add Relation" at bounding box center [975, 550] width 547 height 38
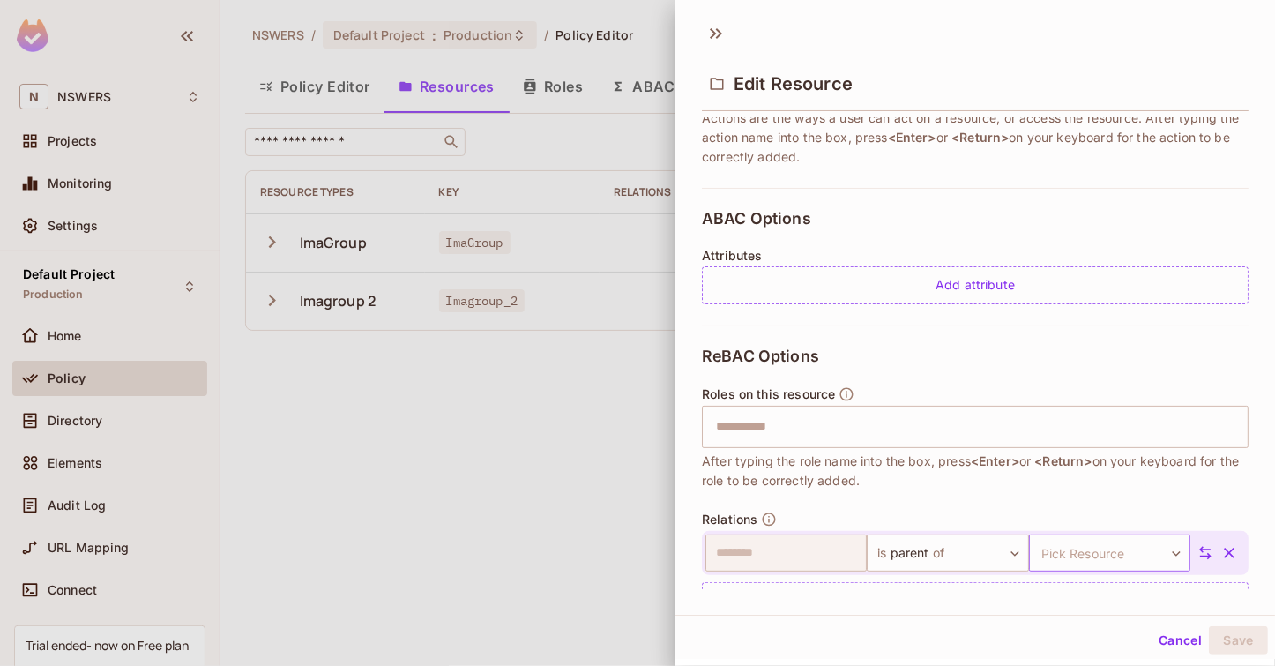
click at [1085, 550] on body "N NSWERS Projects Monitoring Settings Default Project Production Home Policy Di…" at bounding box center [637, 333] width 1275 height 666
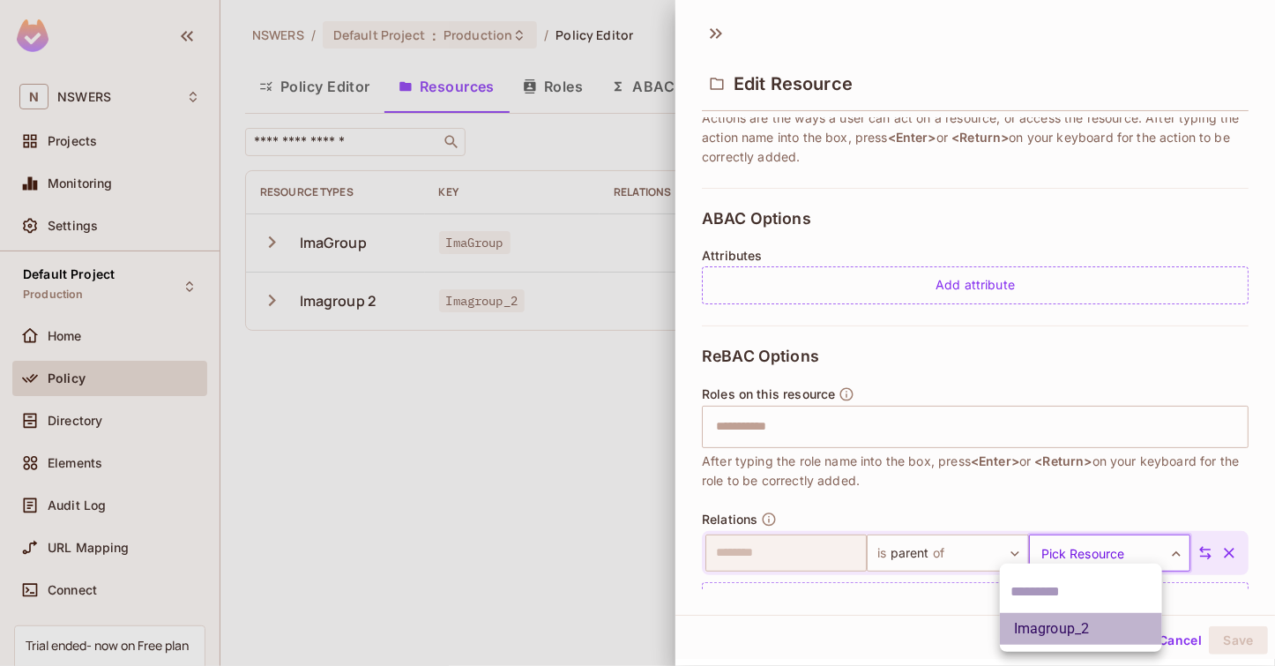
click at [1071, 624] on li "Imagroup_2" at bounding box center [1081, 629] width 162 height 32
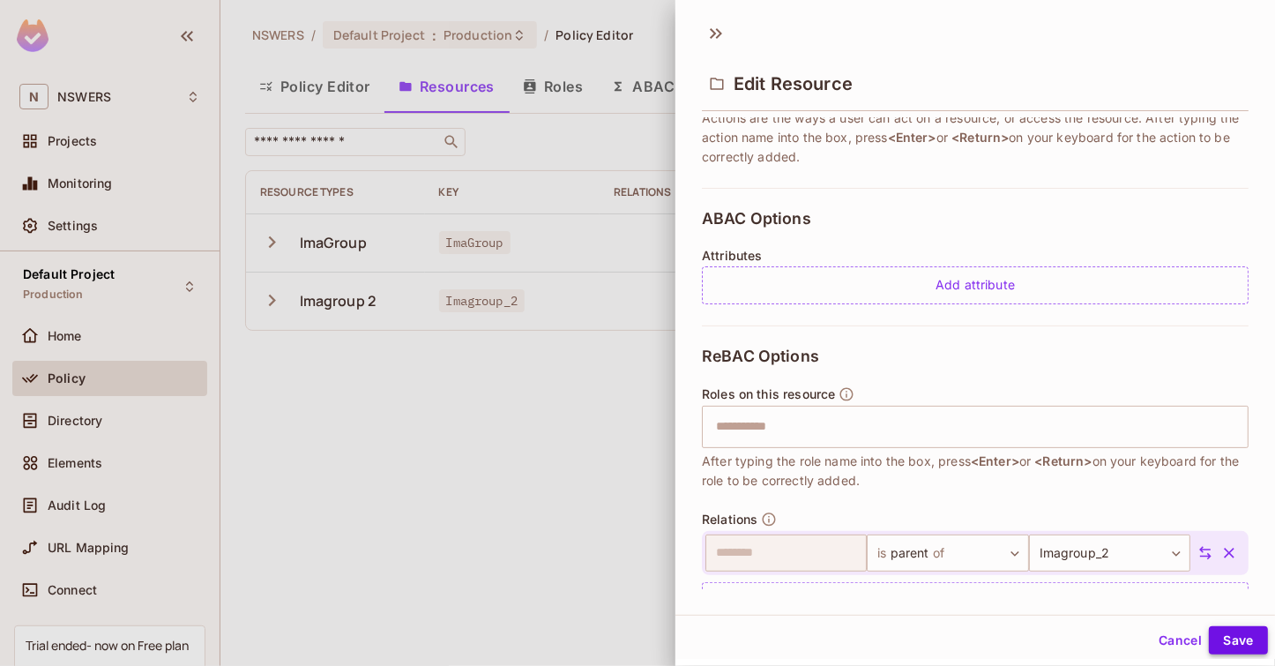
click at [1219, 640] on button "Save" at bounding box center [1238, 640] width 59 height 28
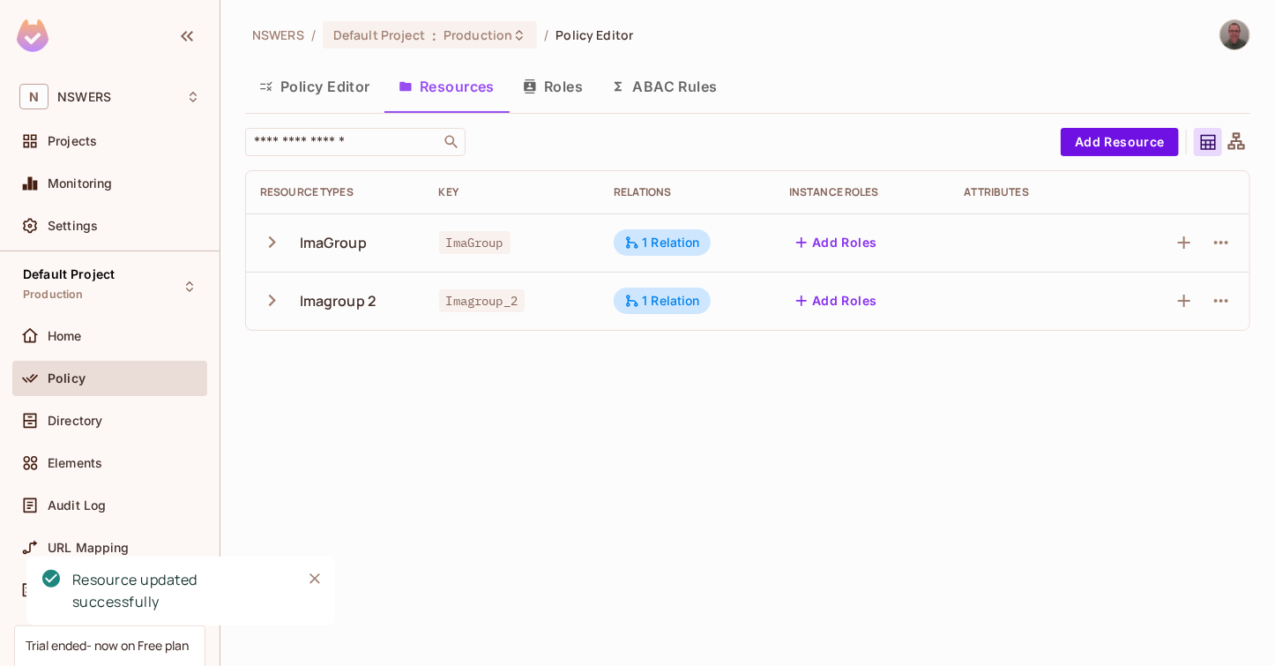
click at [537, 447] on div "NSWERS / Default Project : Production / Policy Editor Policy Editor Resources R…" at bounding box center [748, 333] width 1055 height 666
click at [1245, 146] on icon at bounding box center [1237, 140] width 17 height 17
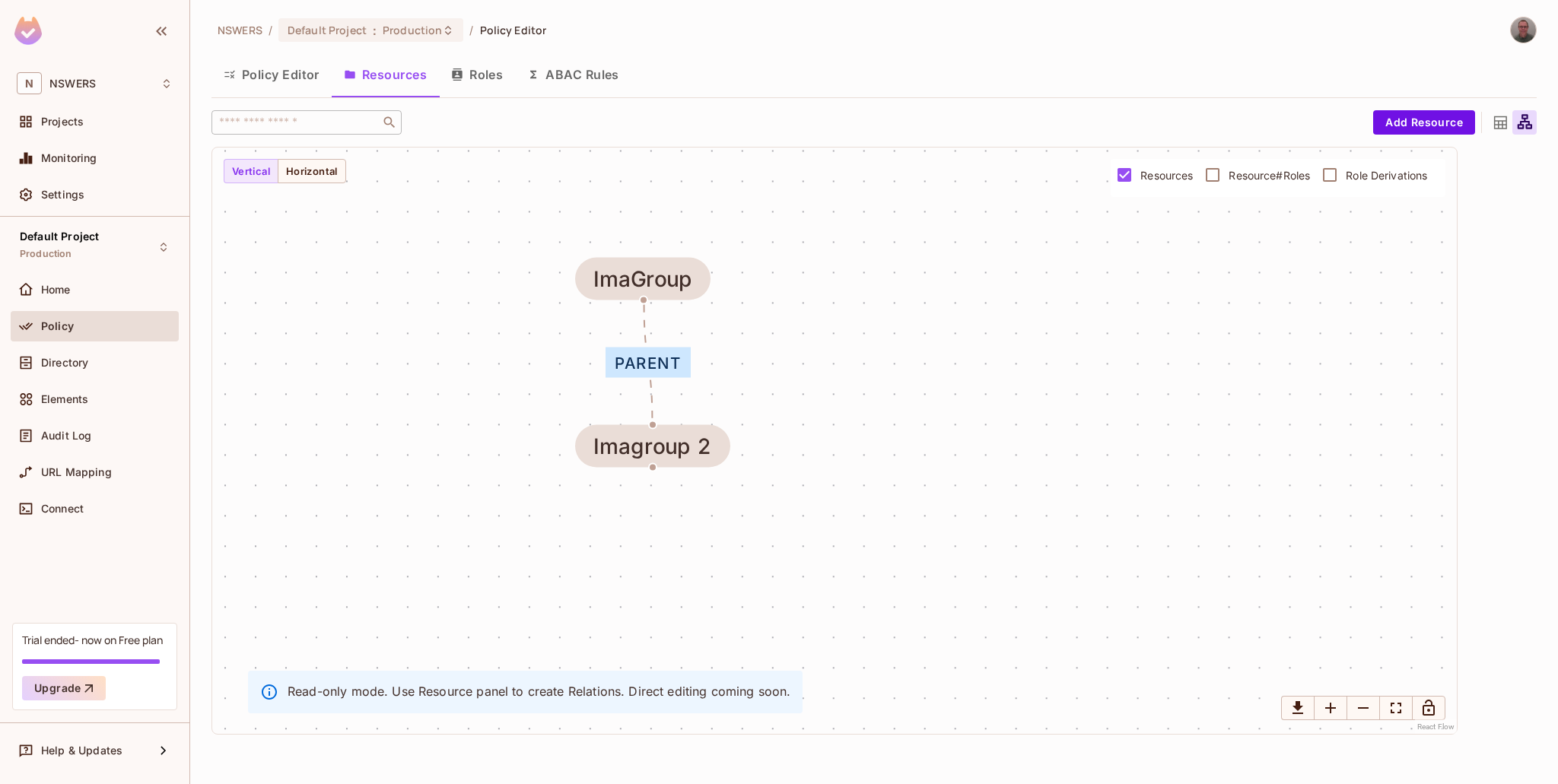
click at [261, 68] on button "Policy Editor" at bounding box center [271, 74] width 120 height 38
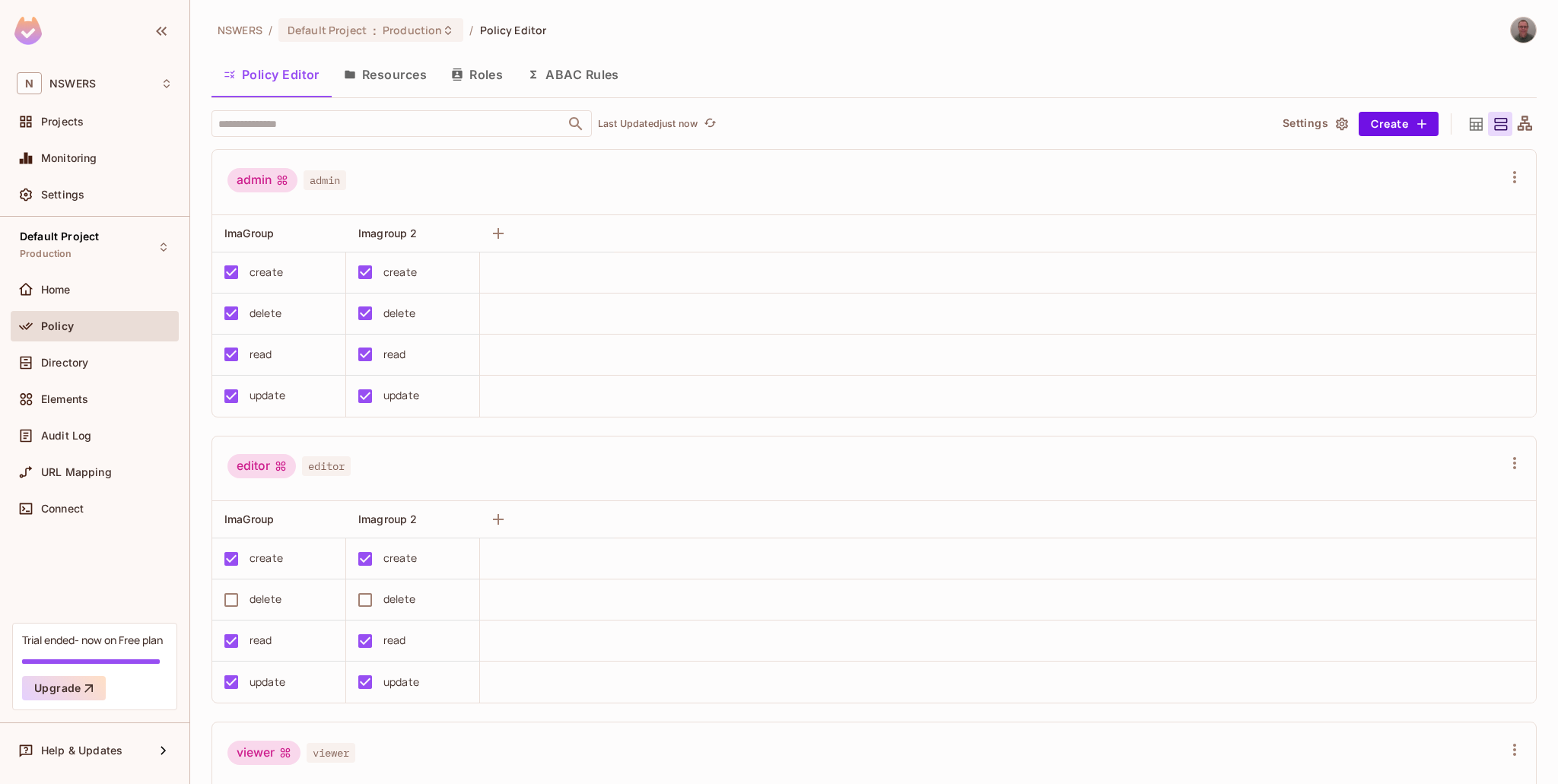
click at [377, 76] on button "Resources" at bounding box center [386, 74] width 107 height 38
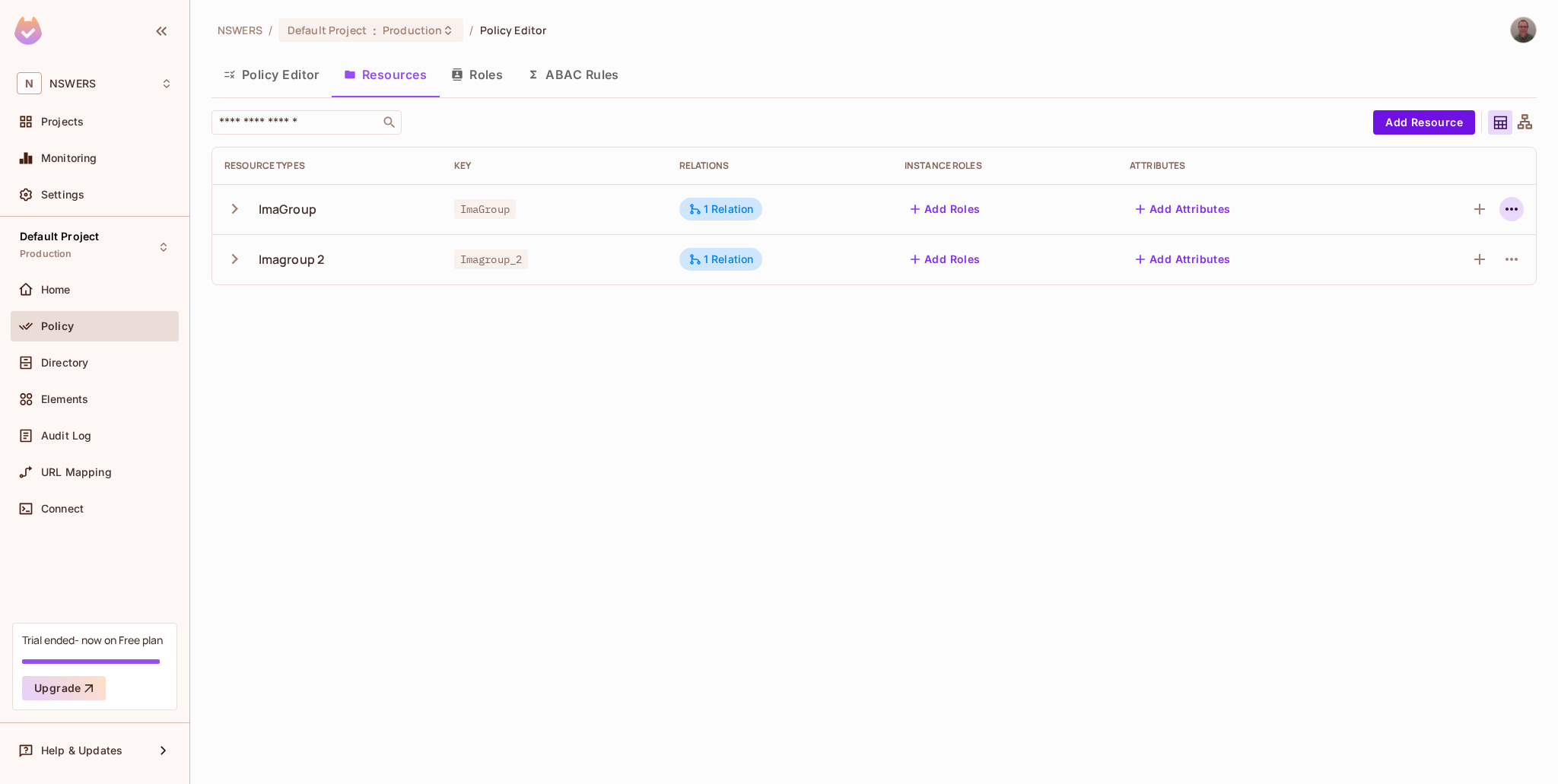
click at [1498, 208] on button "button" at bounding box center [1512, 209] width 24 height 24
drag, startPoint x: 1311, startPoint y: 504, endPoint x: 1419, endPoint y: 279, distance: 249.6
click at [1311, 502] on div at bounding box center [779, 392] width 1558 height 784
click at [1486, 204] on icon "button" at bounding box center [1479, 209] width 18 height 18
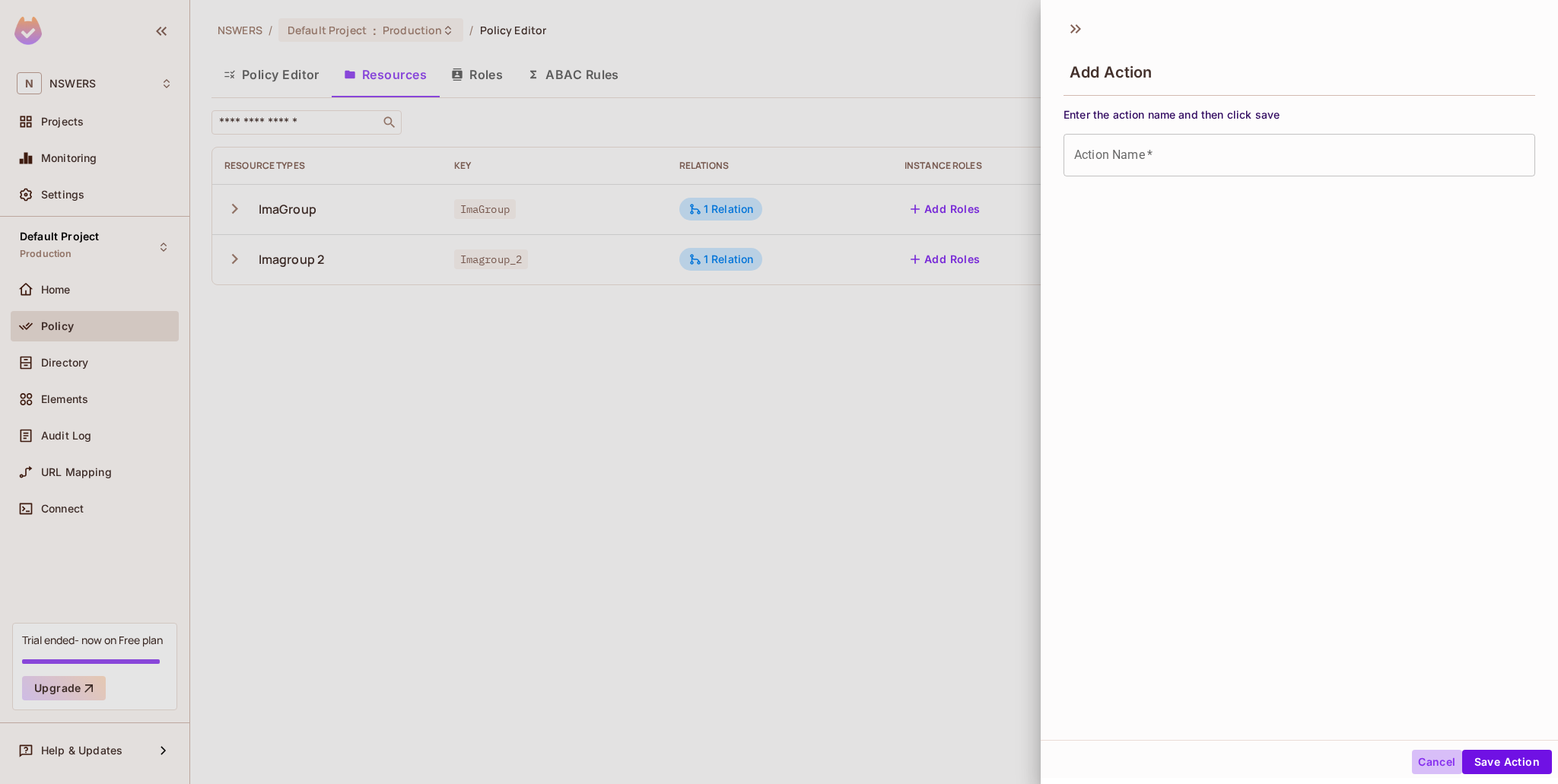
click at [1412, 761] on button "Cancel" at bounding box center [1436, 762] width 49 height 24
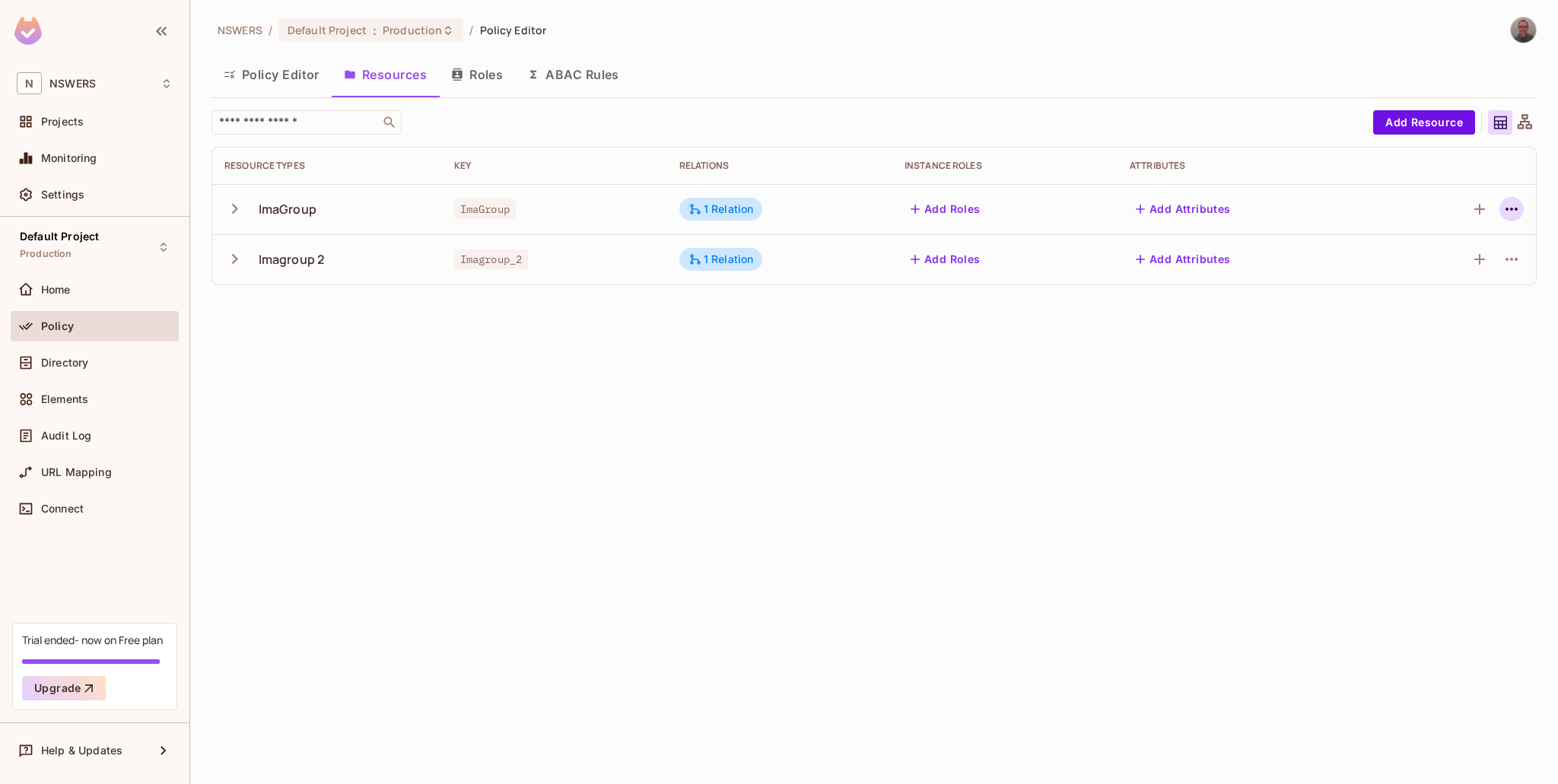
click at [1498, 204] on icon "button" at bounding box center [1511, 209] width 18 height 18
click at [1422, 261] on div "Edit Resource" at bounding box center [1445, 269] width 72 height 16
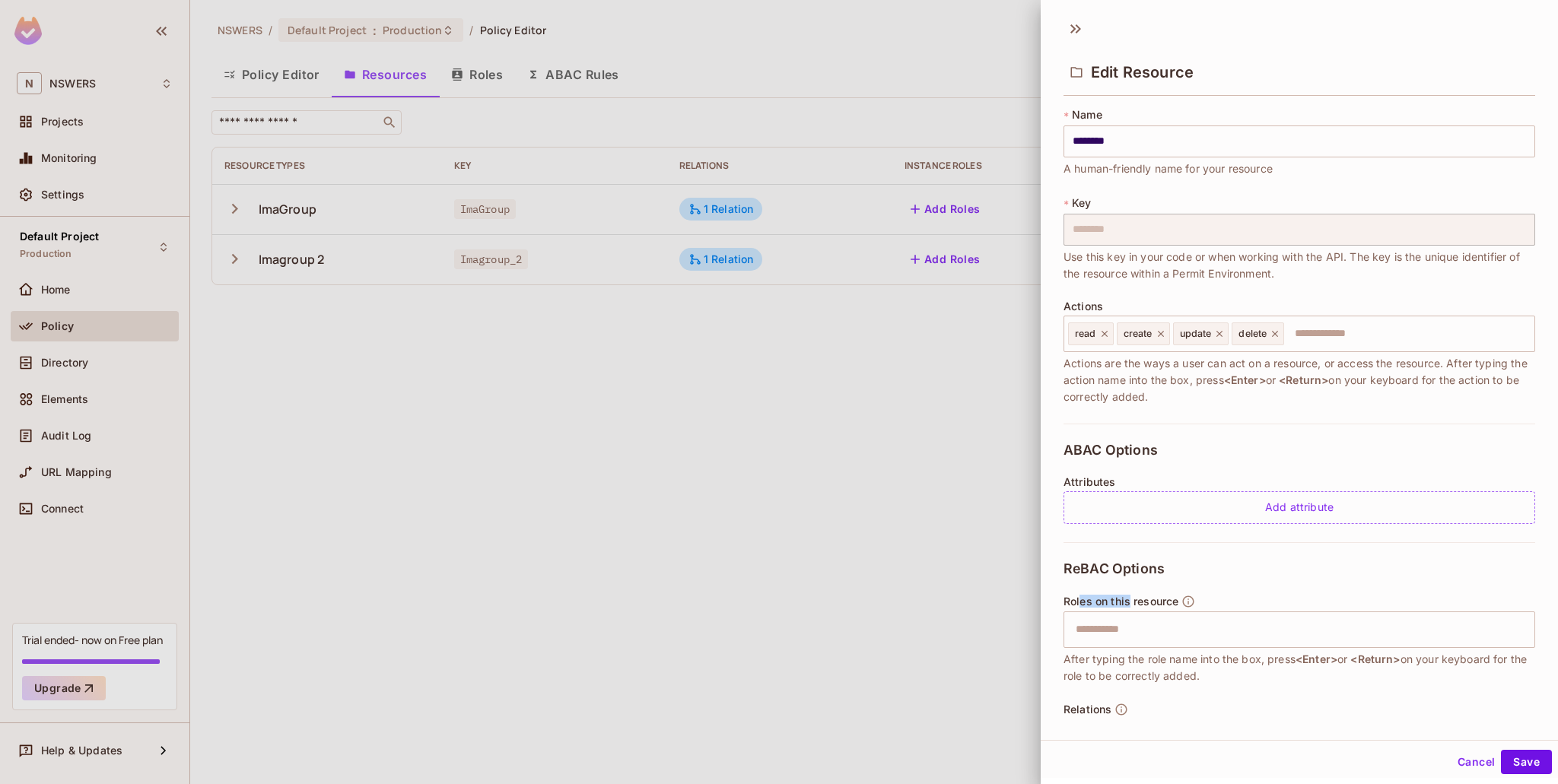
drag, startPoint x: 1080, startPoint y: 599, endPoint x: 1129, endPoint y: 602, distance: 49.1
click at [1129, 602] on span "Roles on this resource" at bounding box center [1121, 602] width 115 height 12
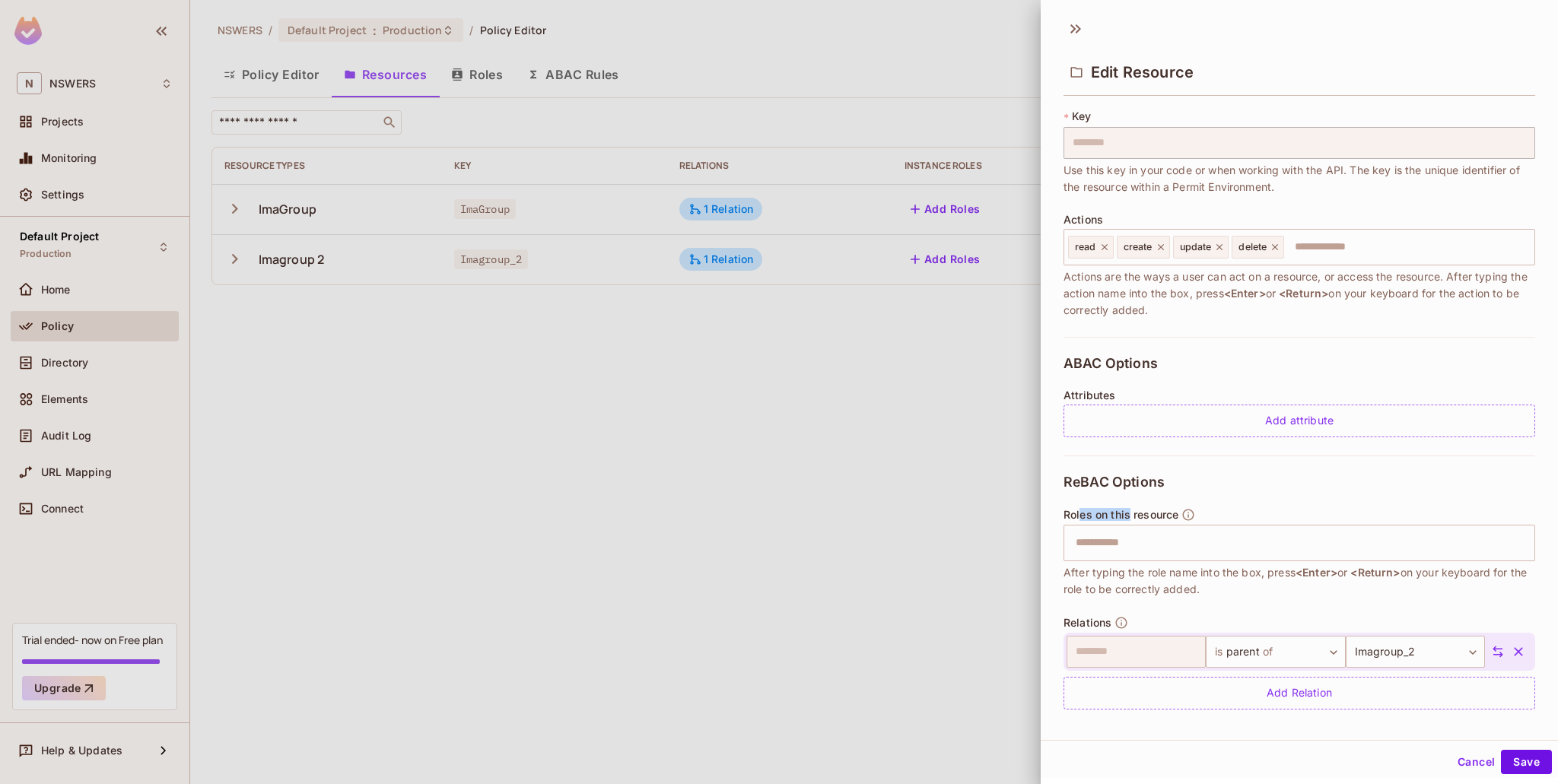
scroll to position [96, 0]
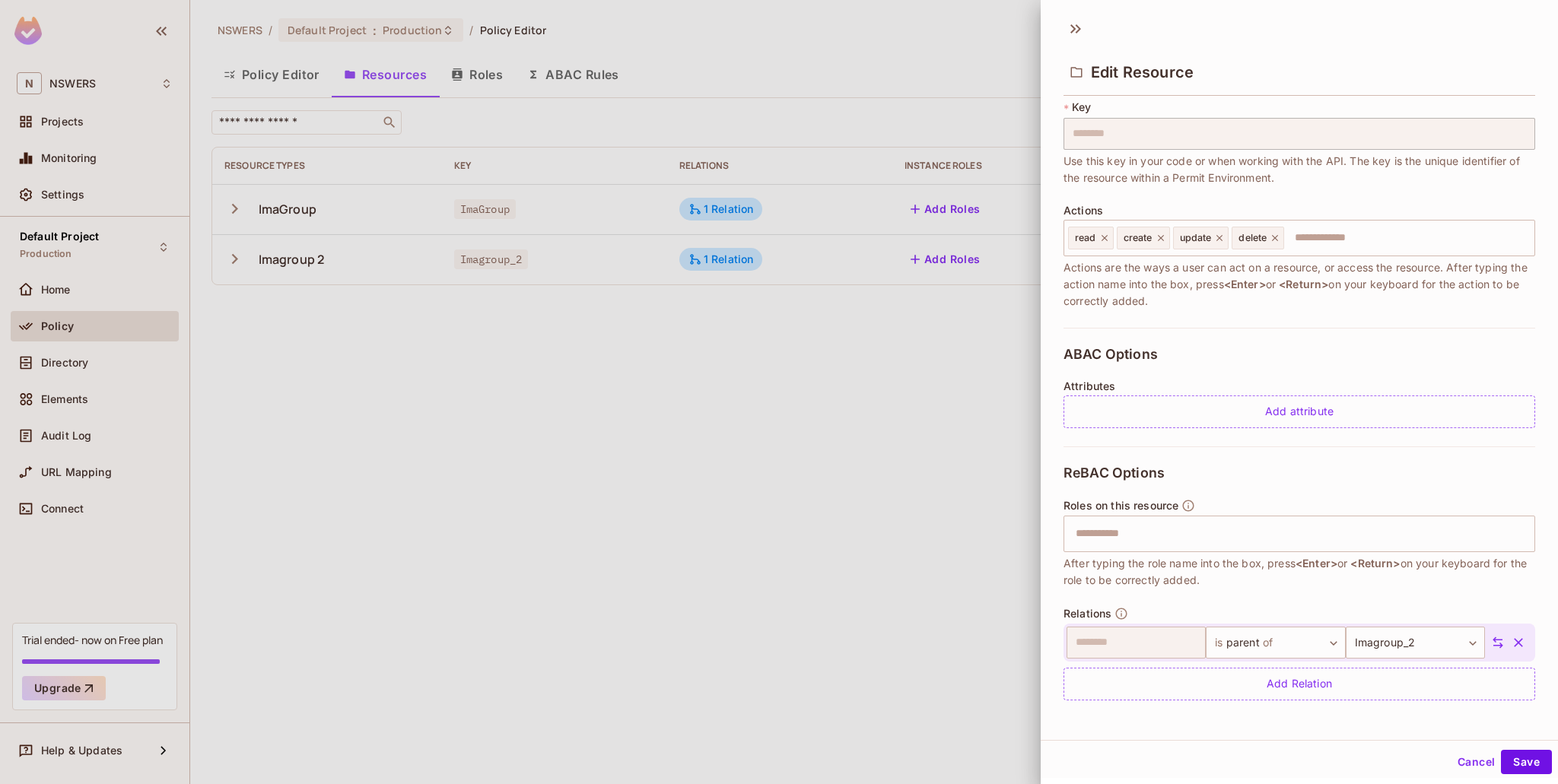
click at [738, 618] on div at bounding box center [779, 392] width 1558 height 784
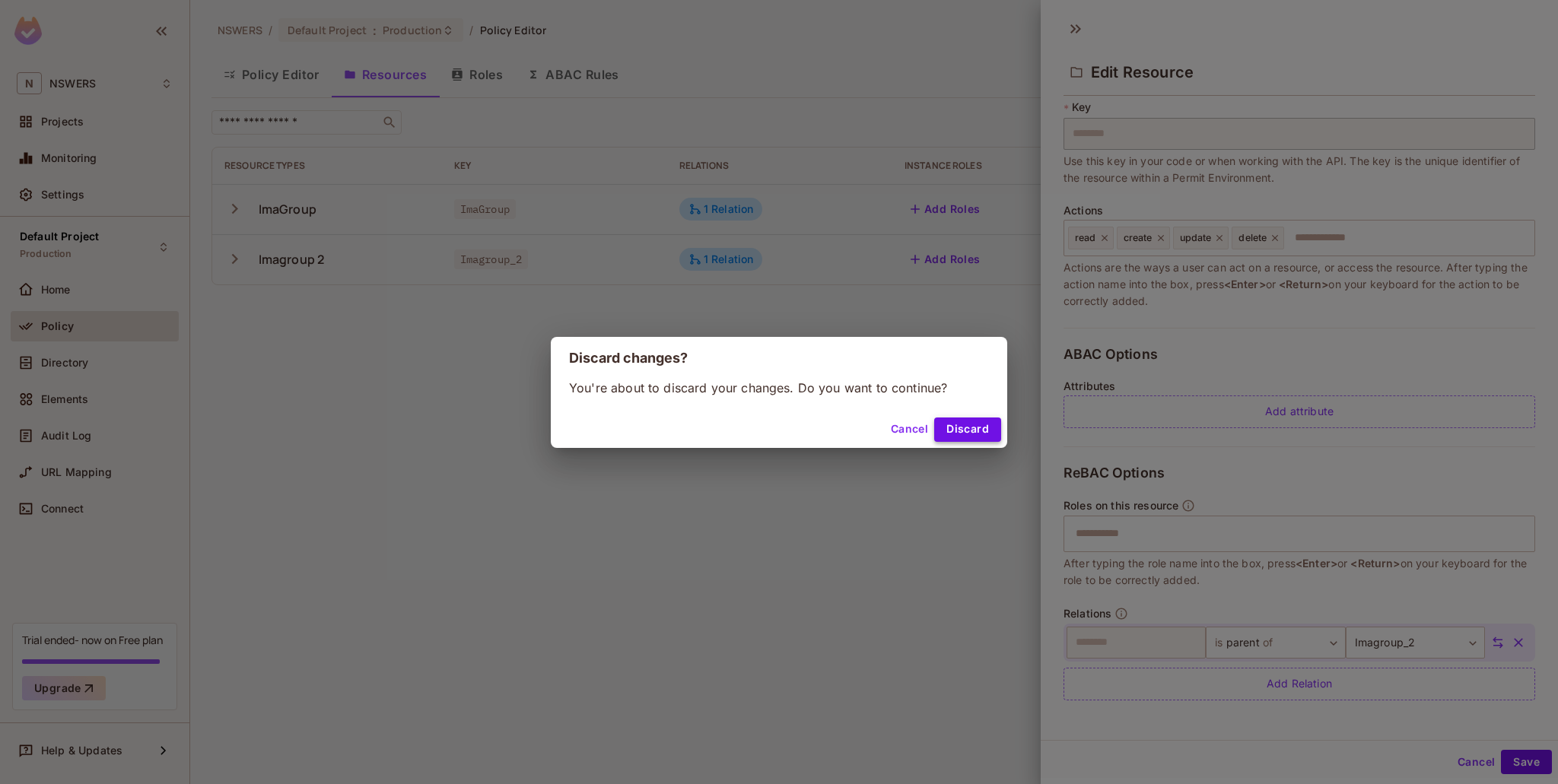
click at [952, 422] on button "Discard" at bounding box center [968, 430] width 67 height 24
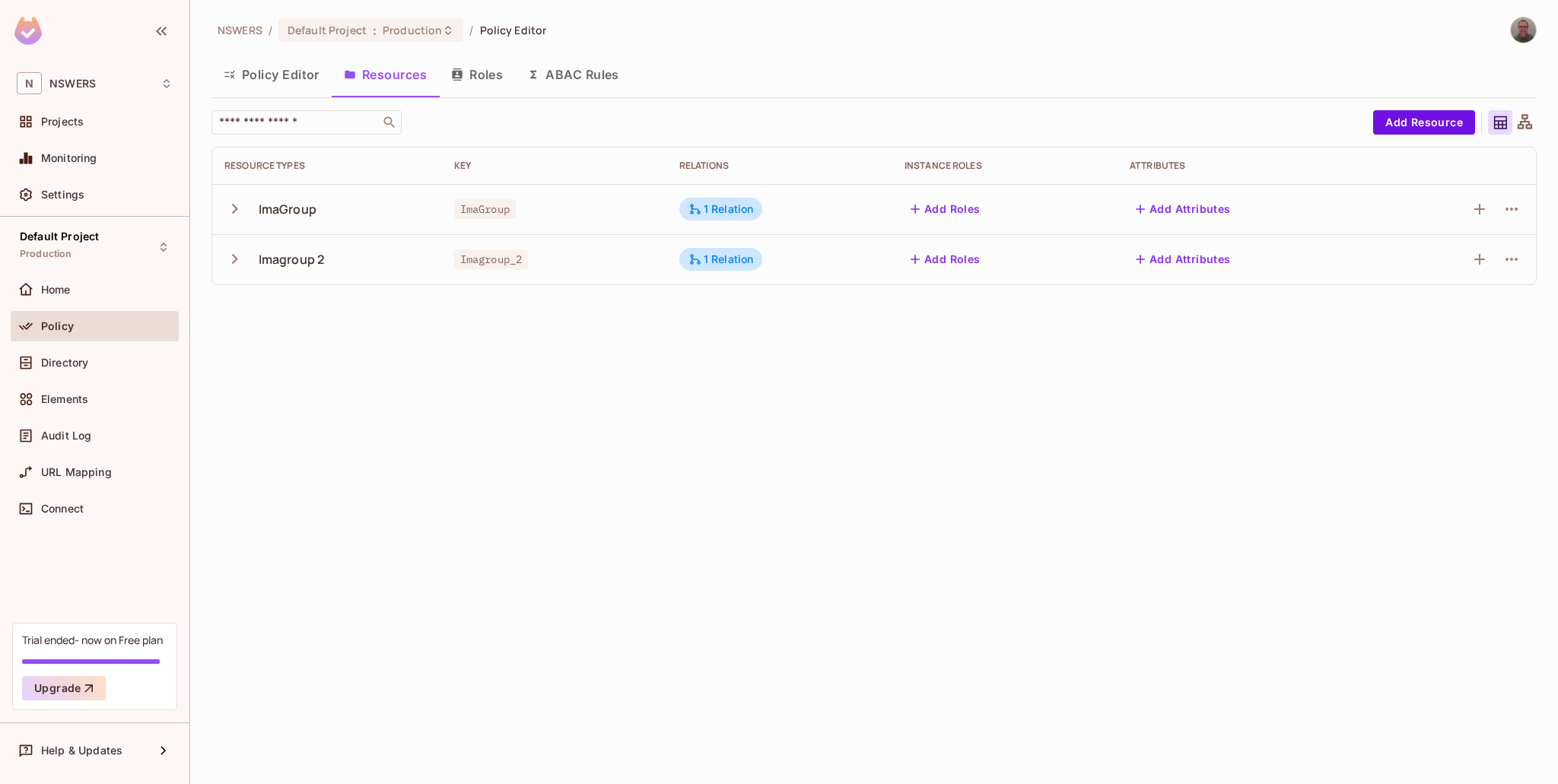
click at [231, 208] on icon "button" at bounding box center [235, 209] width 21 height 21
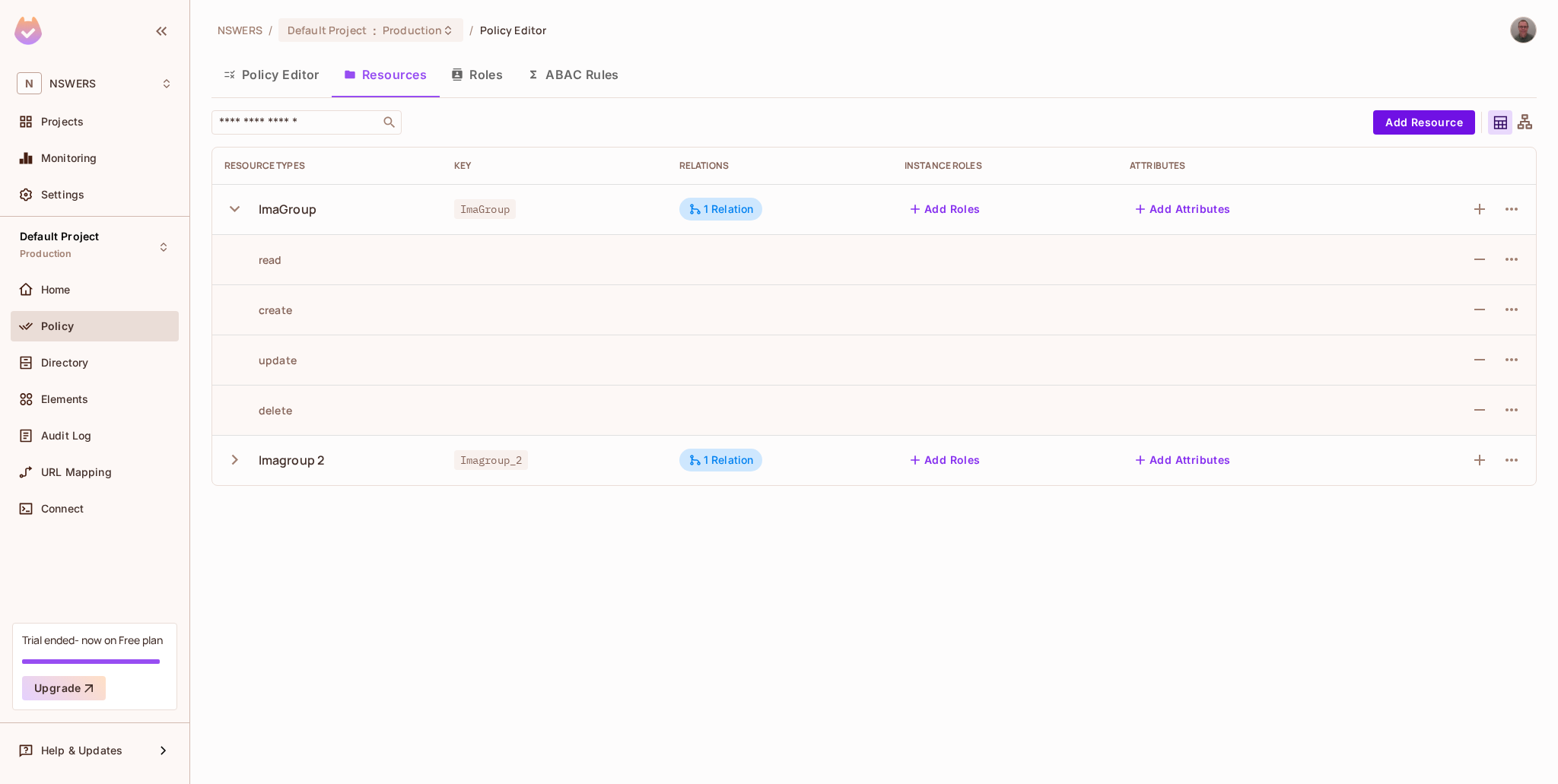
click at [231, 208] on icon "button" at bounding box center [234, 209] width 9 height 6
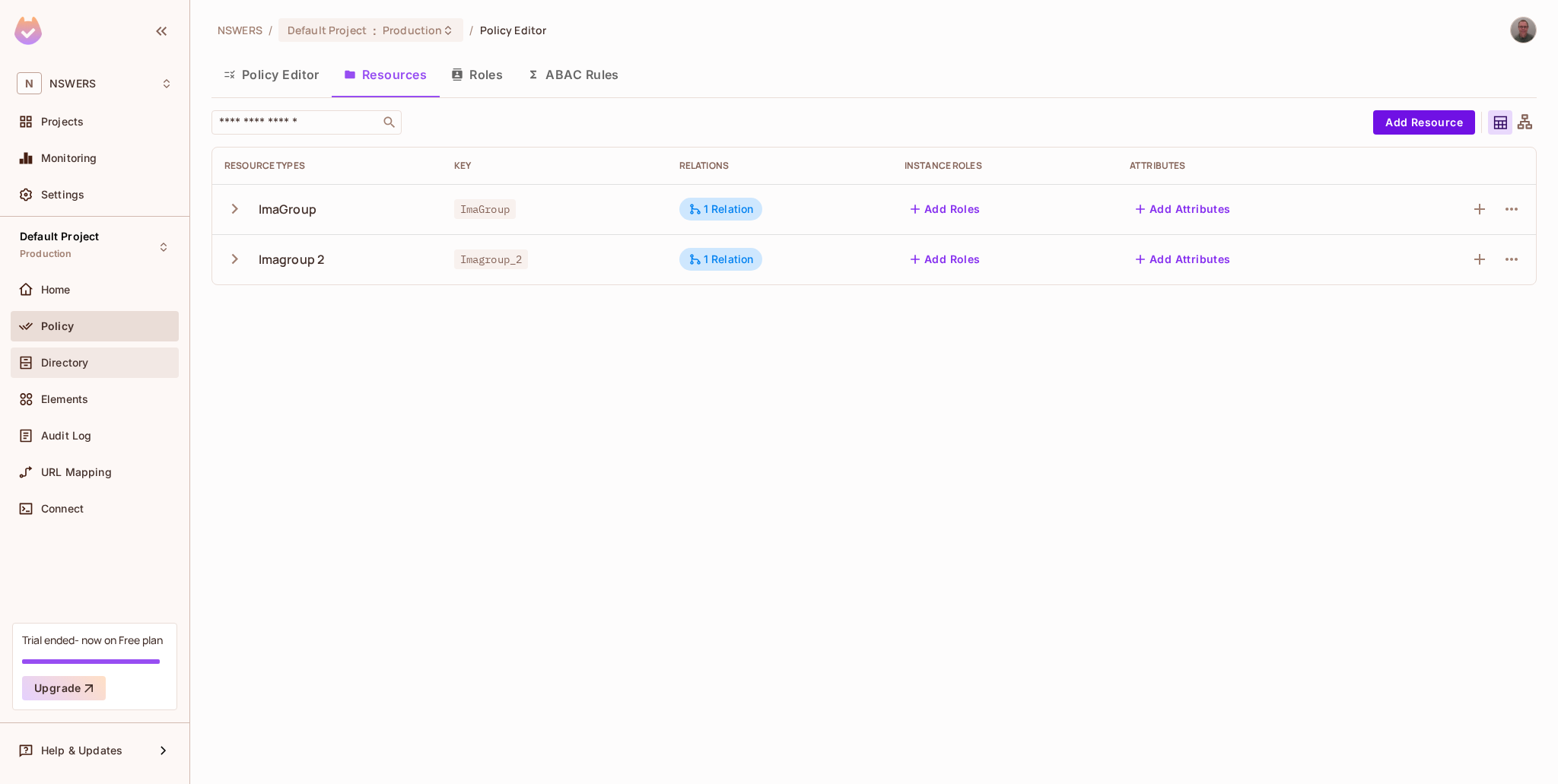
click at [68, 354] on div "Directory" at bounding box center [94, 362] width 156 height 18
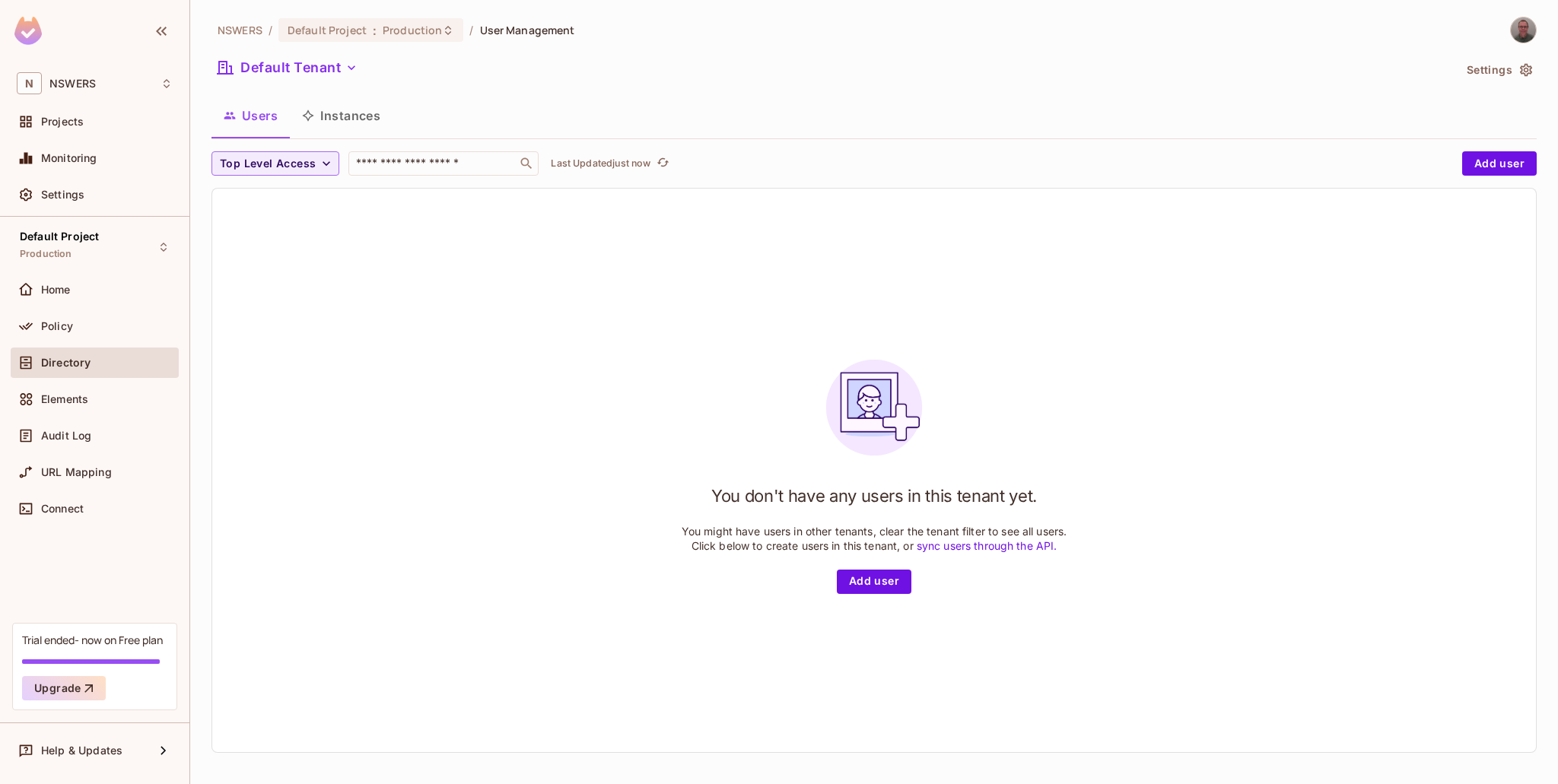
click at [247, 117] on button "Users" at bounding box center [250, 116] width 79 height 38
click at [857, 573] on button "Add user" at bounding box center [874, 582] width 74 height 24
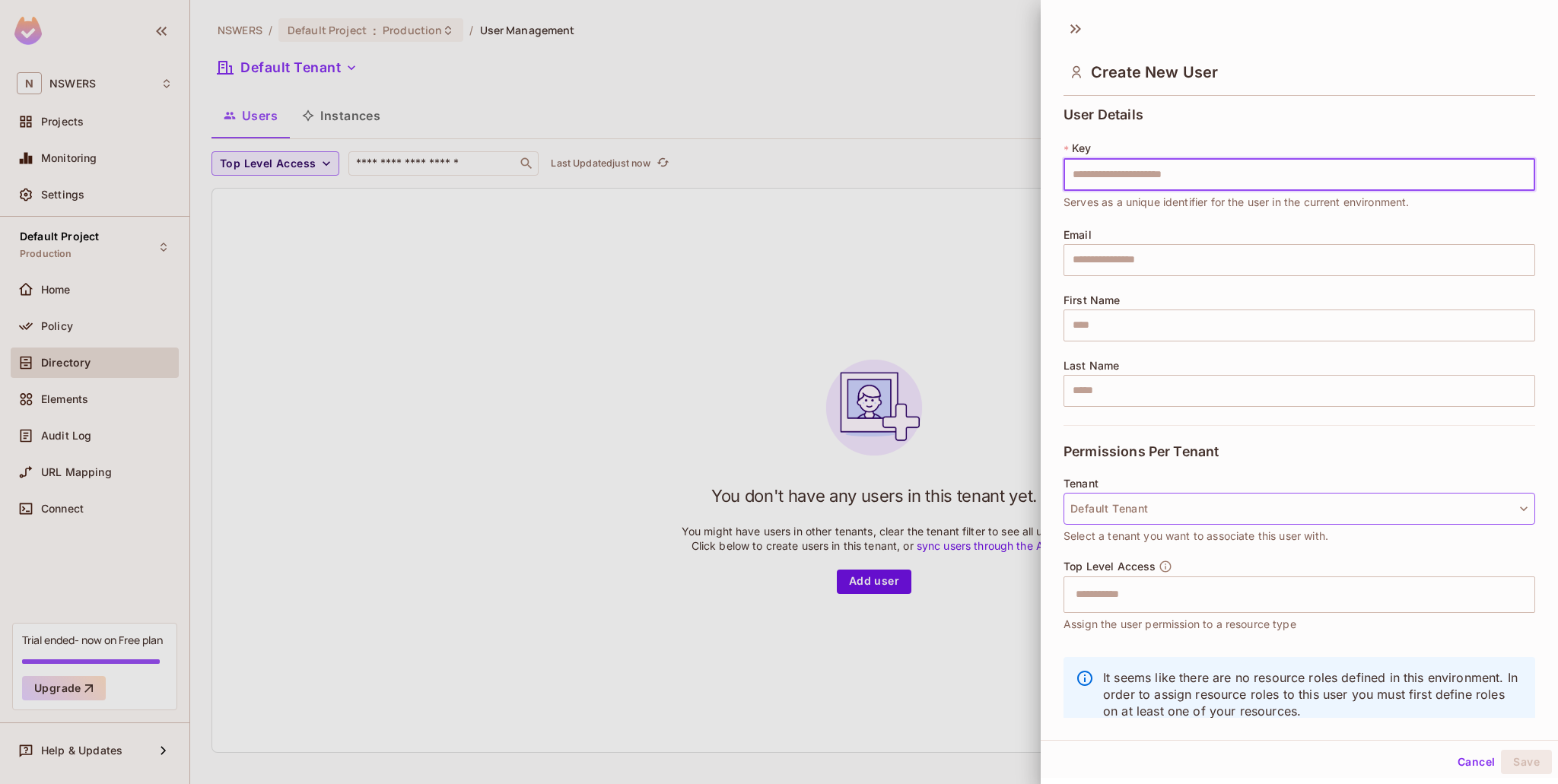
click at [1164, 520] on button "Default Tenant" at bounding box center [1299, 509] width 472 height 32
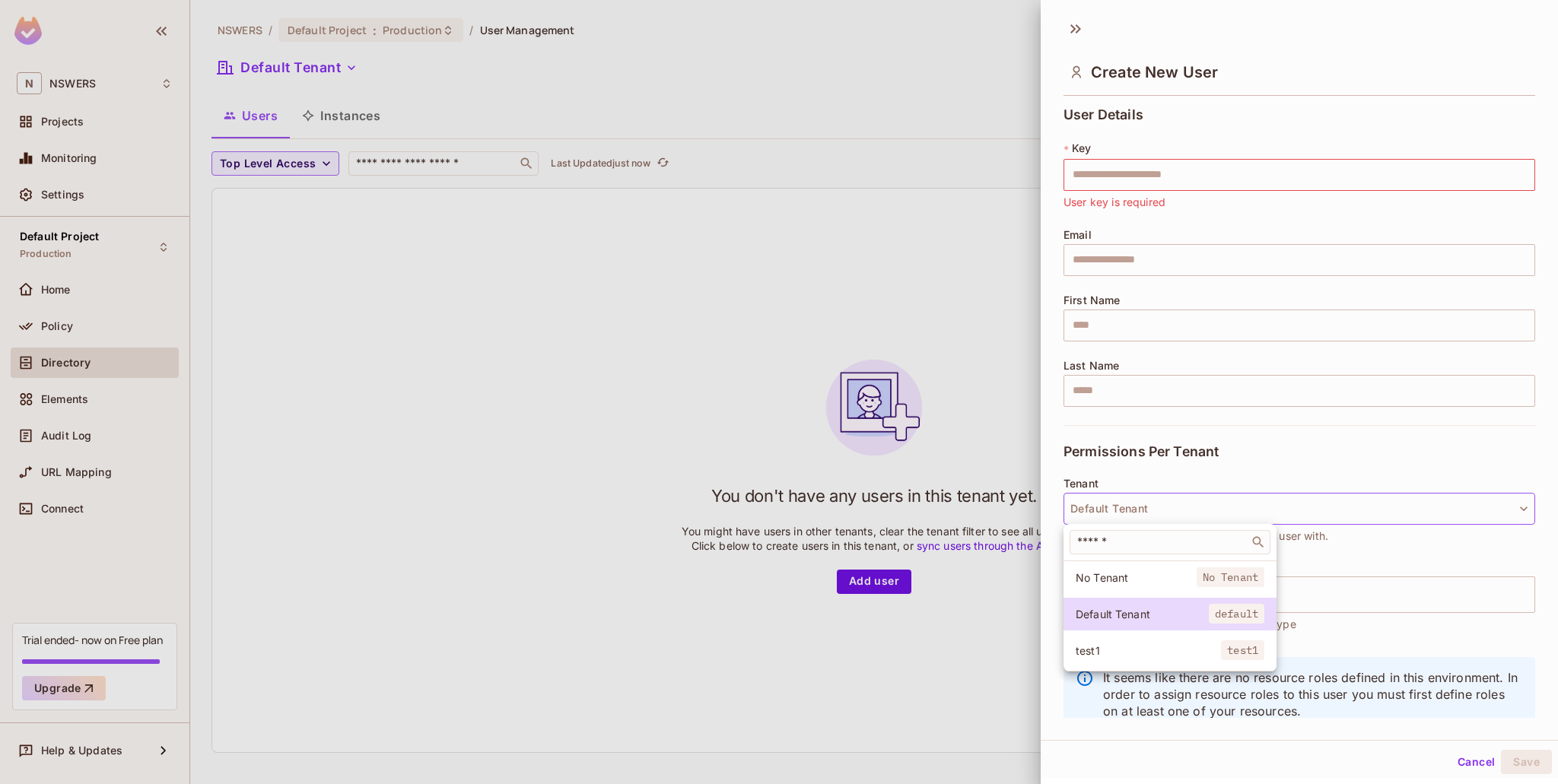
click at [1158, 508] on div at bounding box center [779, 392] width 1558 height 784
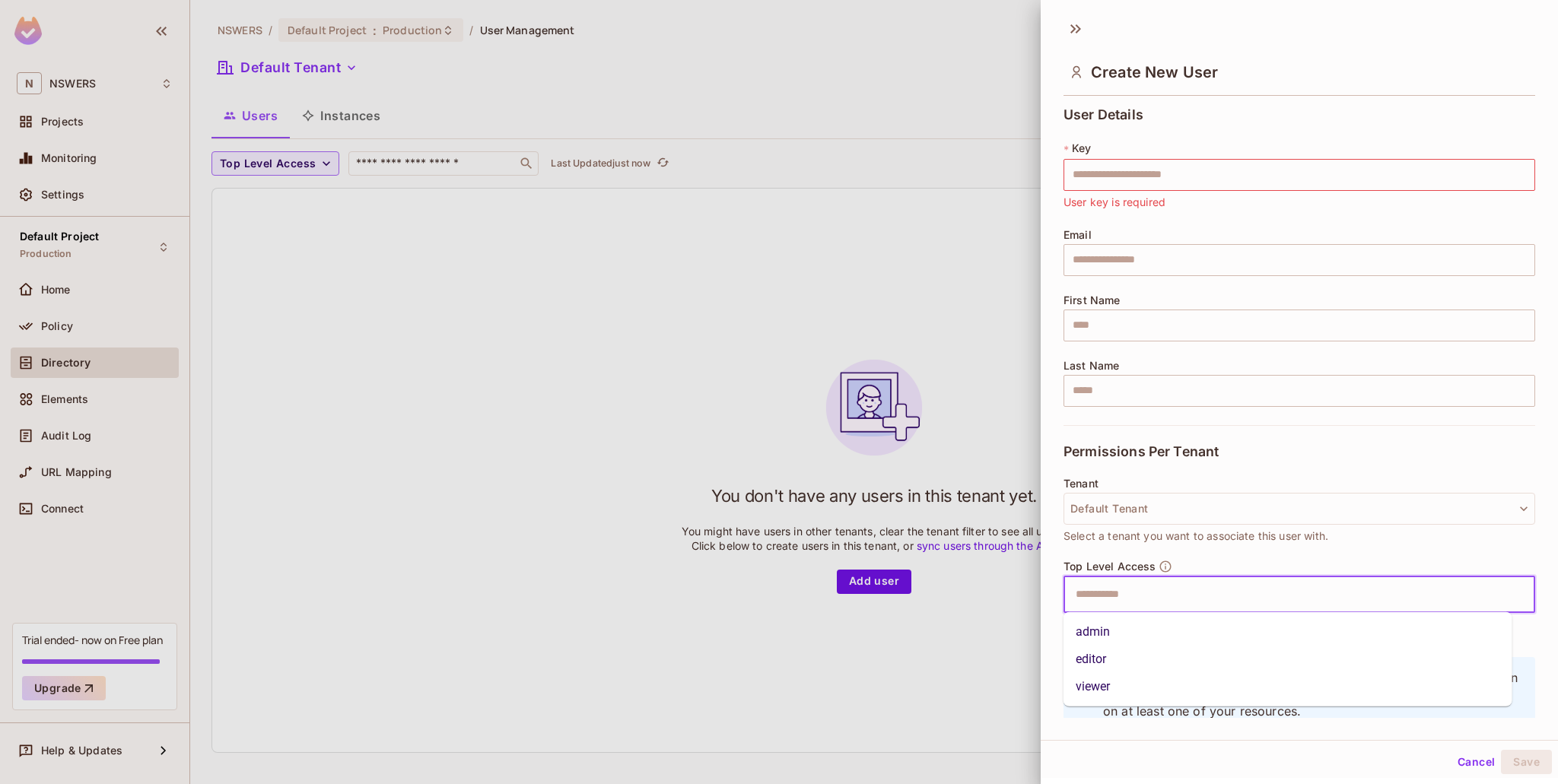
click at [1148, 599] on input "text" at bounding box center [1286, 594] width 439 height 30
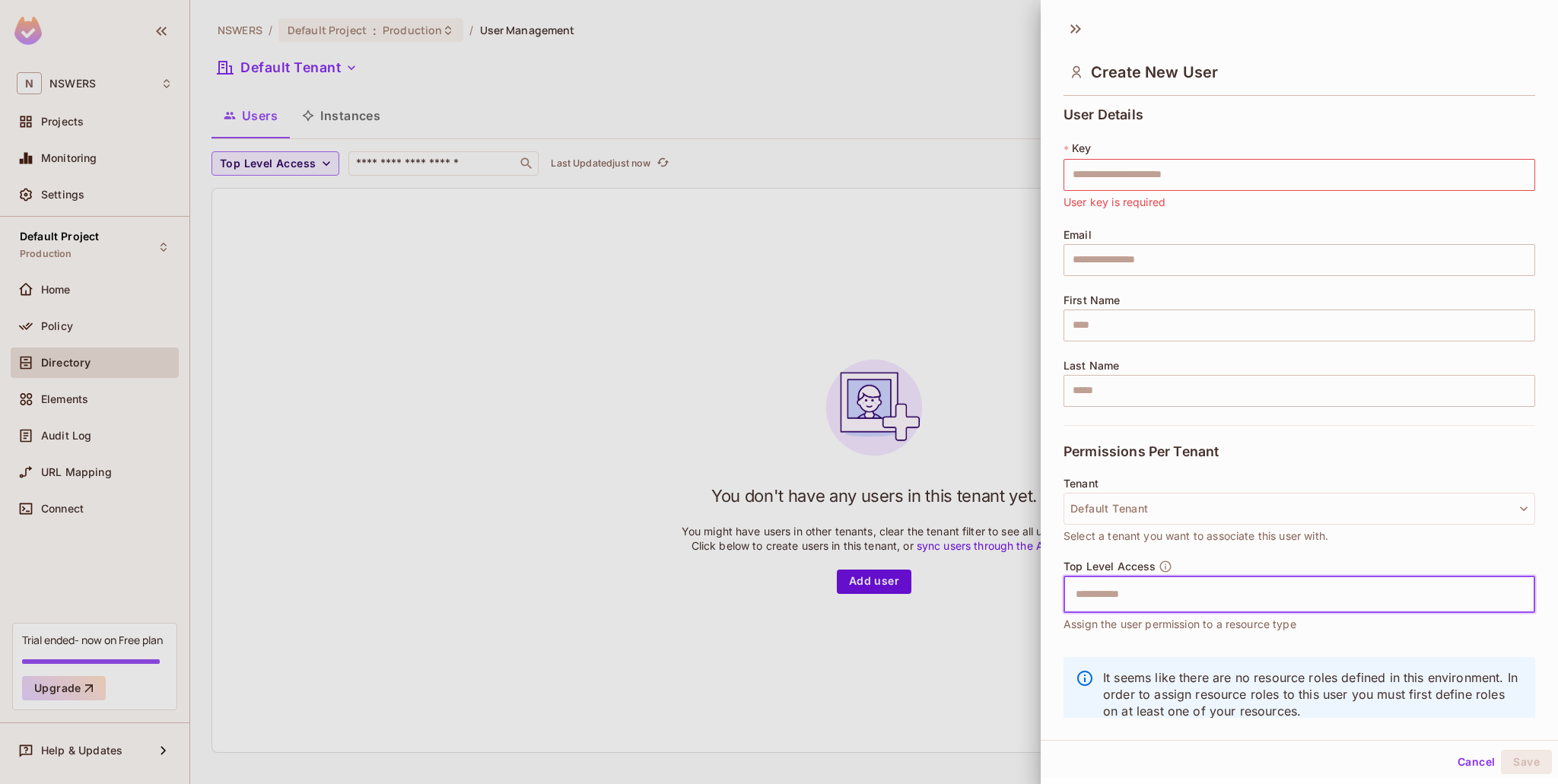
click at [1143, 593] on input "text" at bounding box center [1286, 594] width 439 height 30
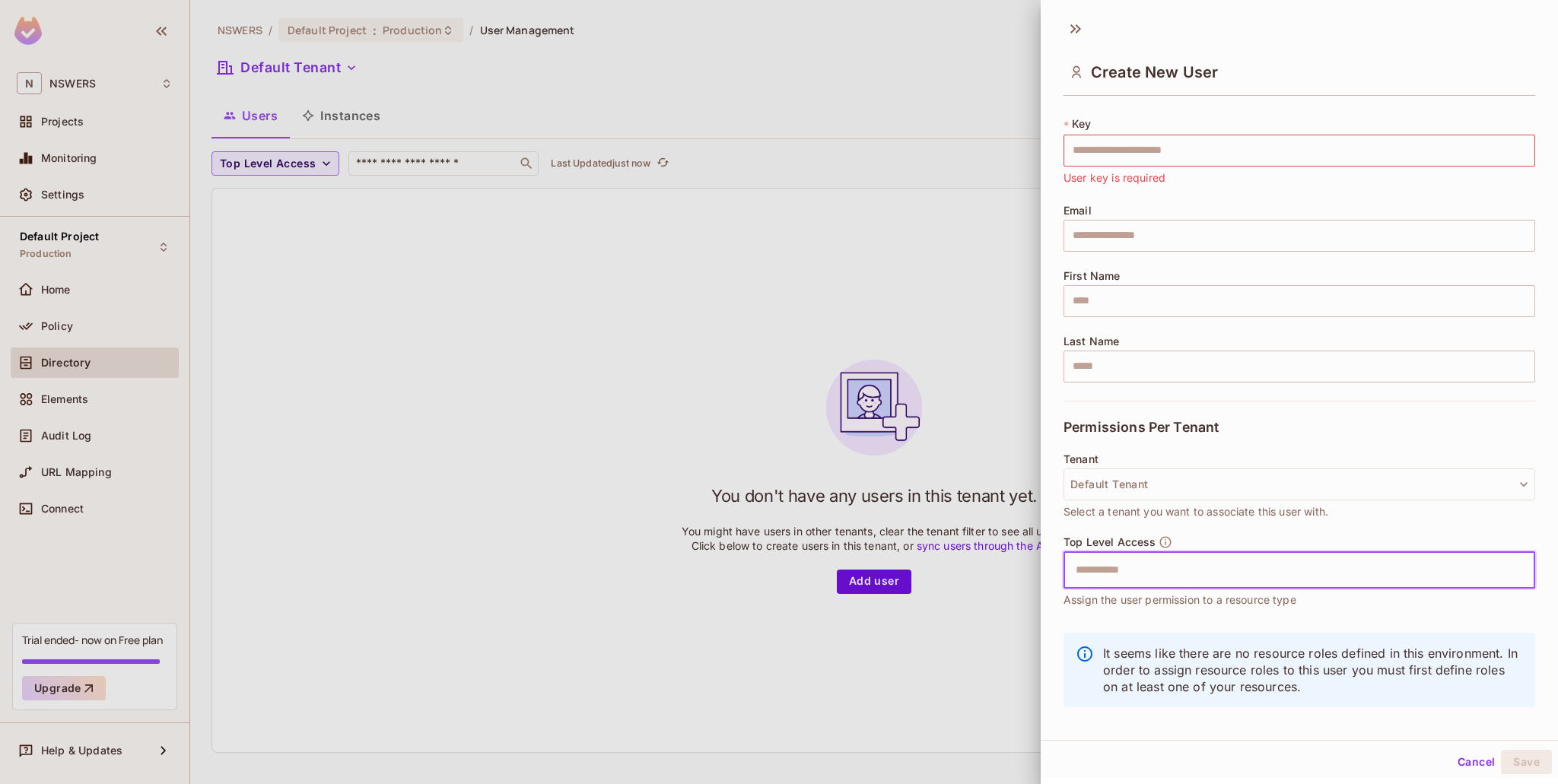
scroll to position [37, 0]
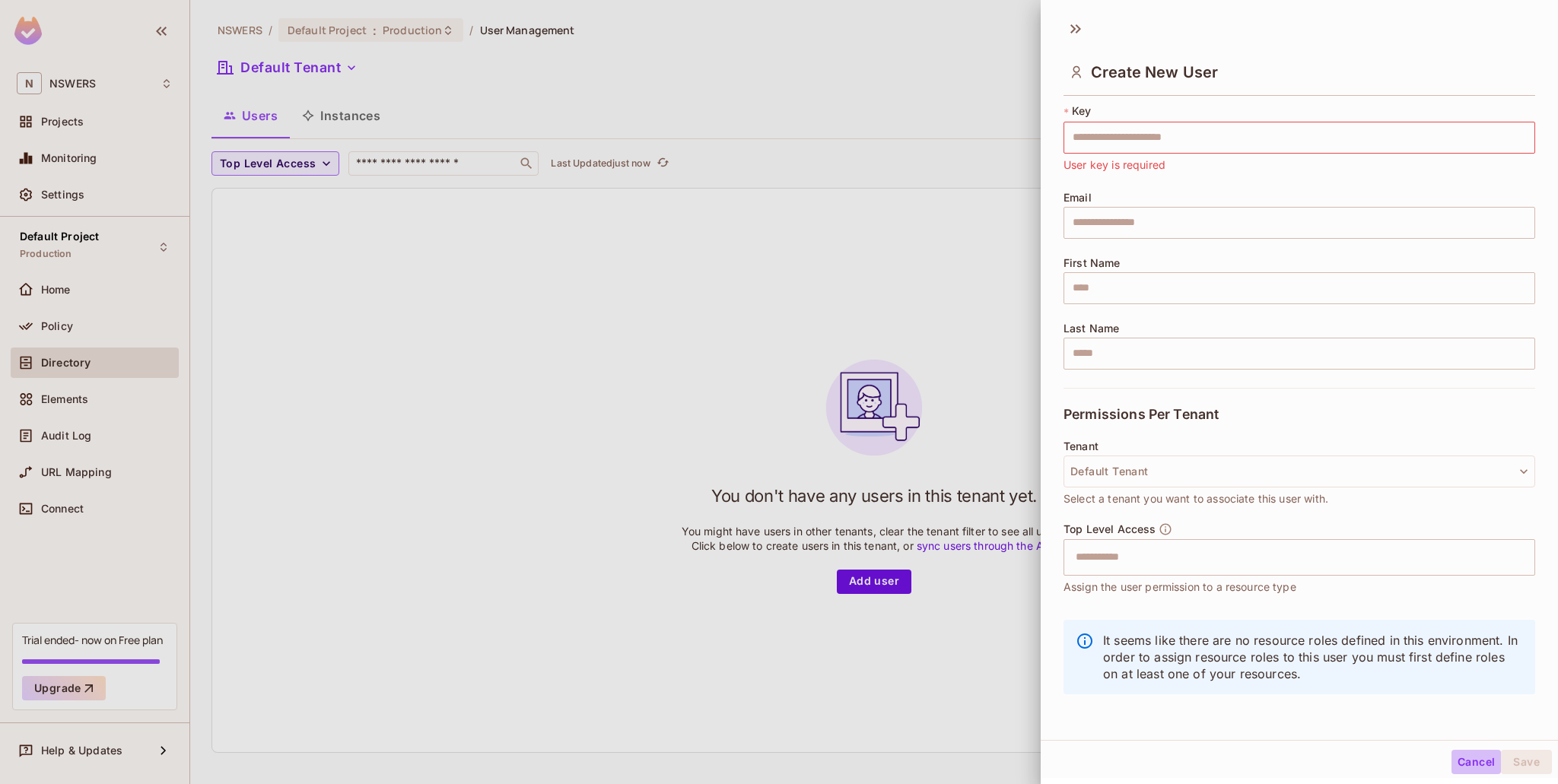
click at [1476, 763] on button "Cancel" at bounding box center [1476, 762] width 49 height 24
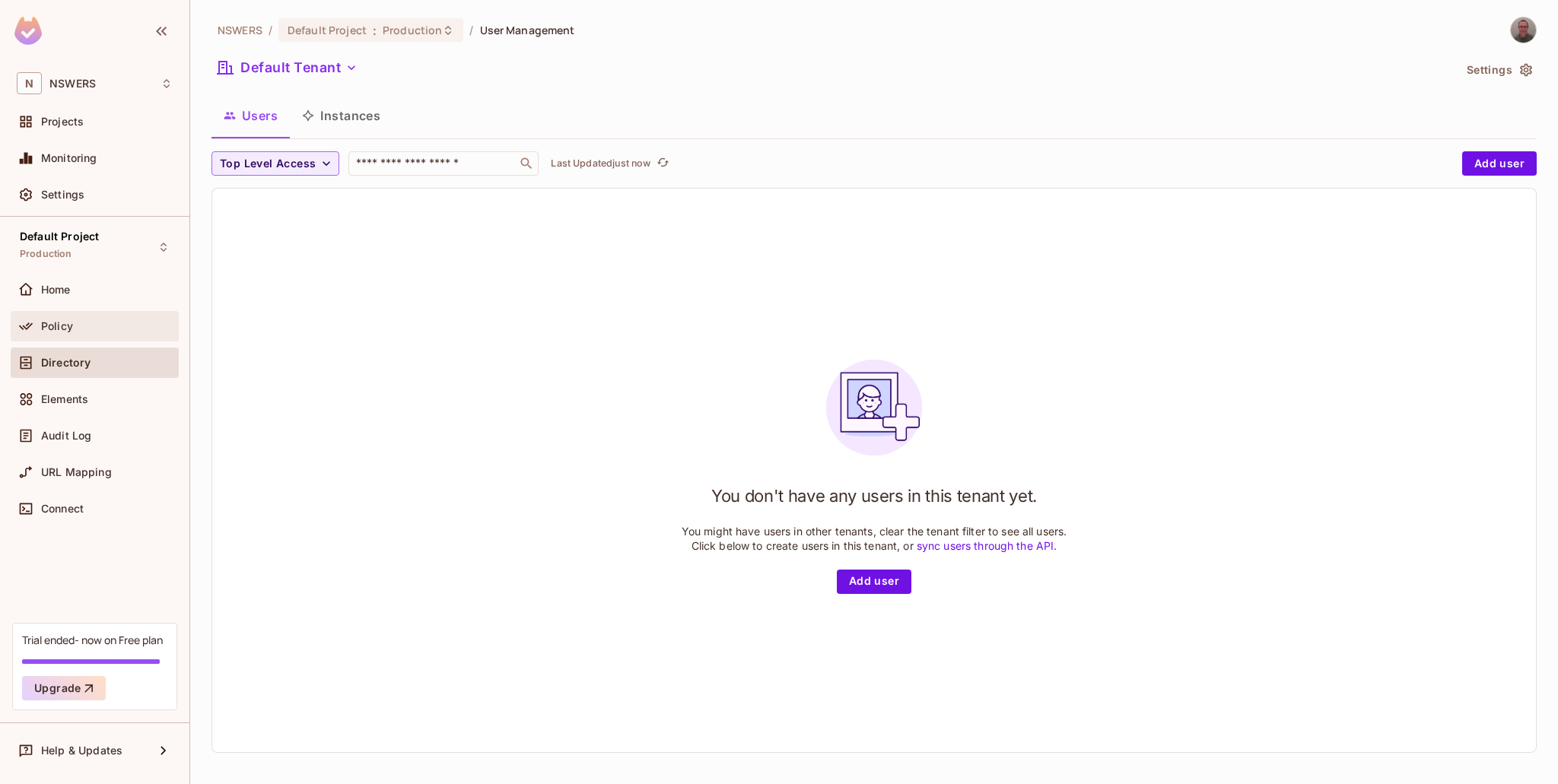
click at [64, 326] on span "Policy" at bounding box center [57, 326] width 32 height 12
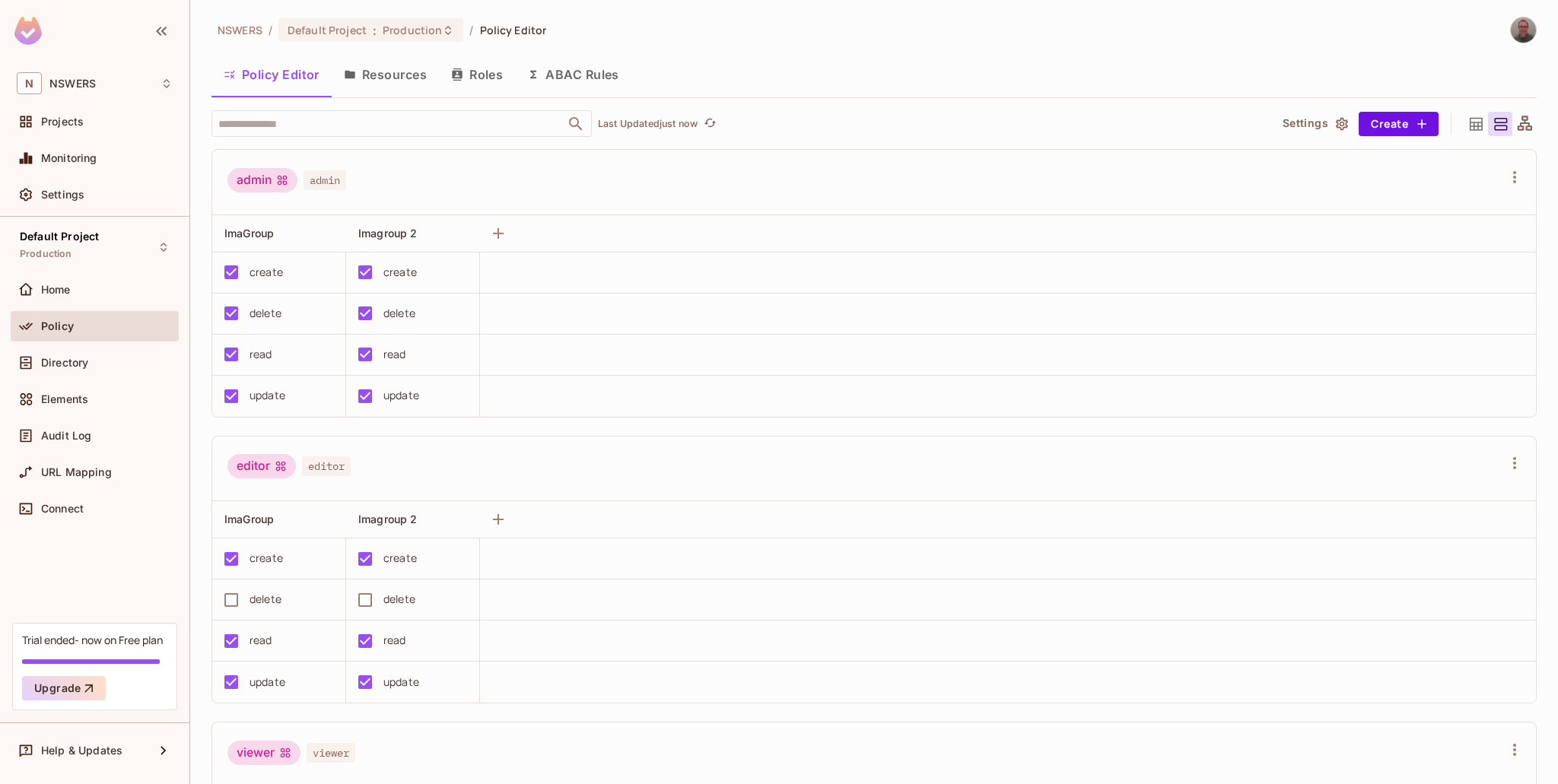
click at [494, 75] on button "Roles" at bounding box center [477, 74] width 76 height 38
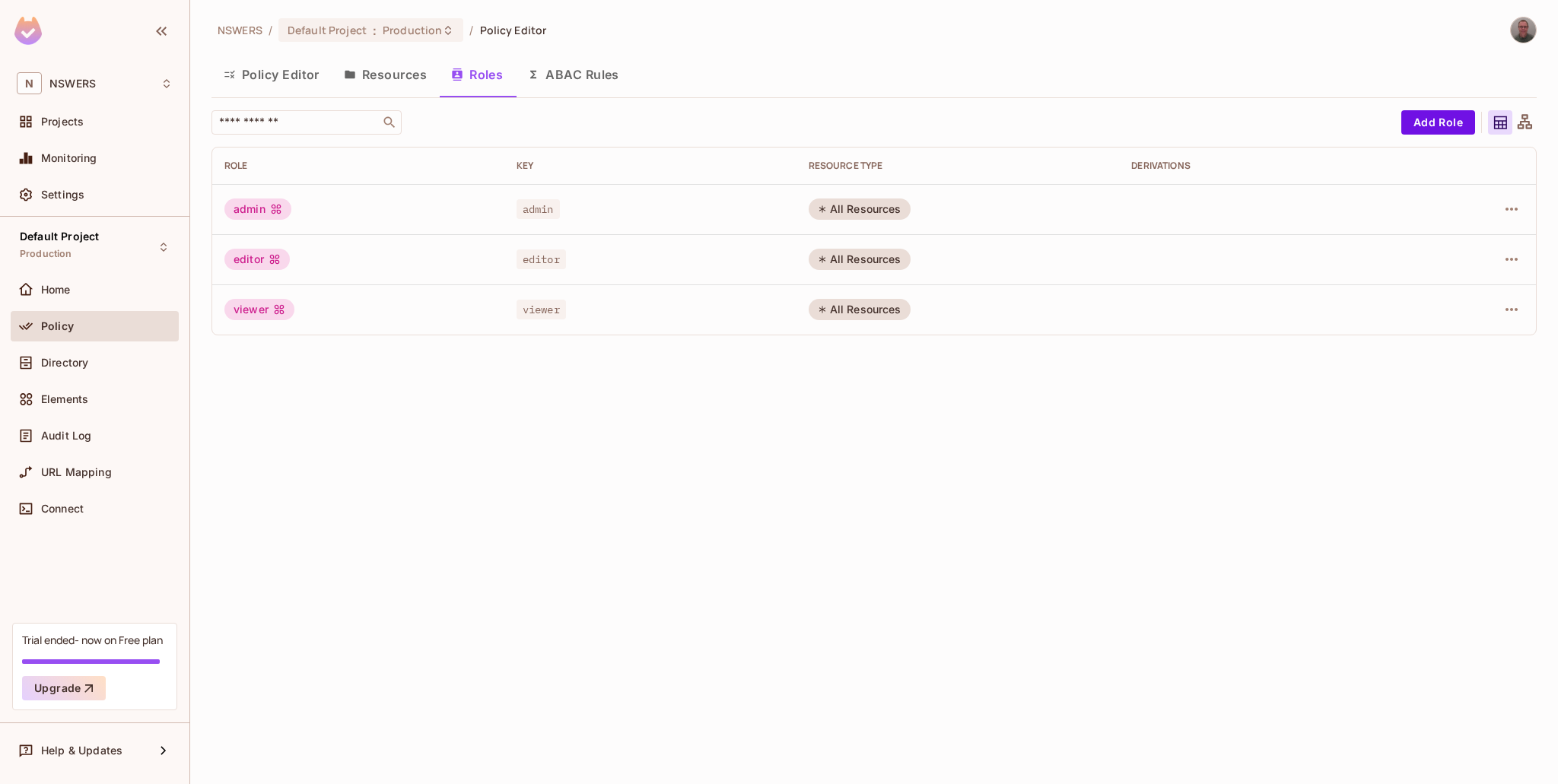
click at [249, 208] on div "admin" at bounding box center [258, 209] width 67 height 22
click at [1498, 205] on icon "button" at bounding box center [1511, 209] width 18 height 18
click at [1448, 237] on div "Edit Role" at bounding box center [1444, 244] width 46 height 16
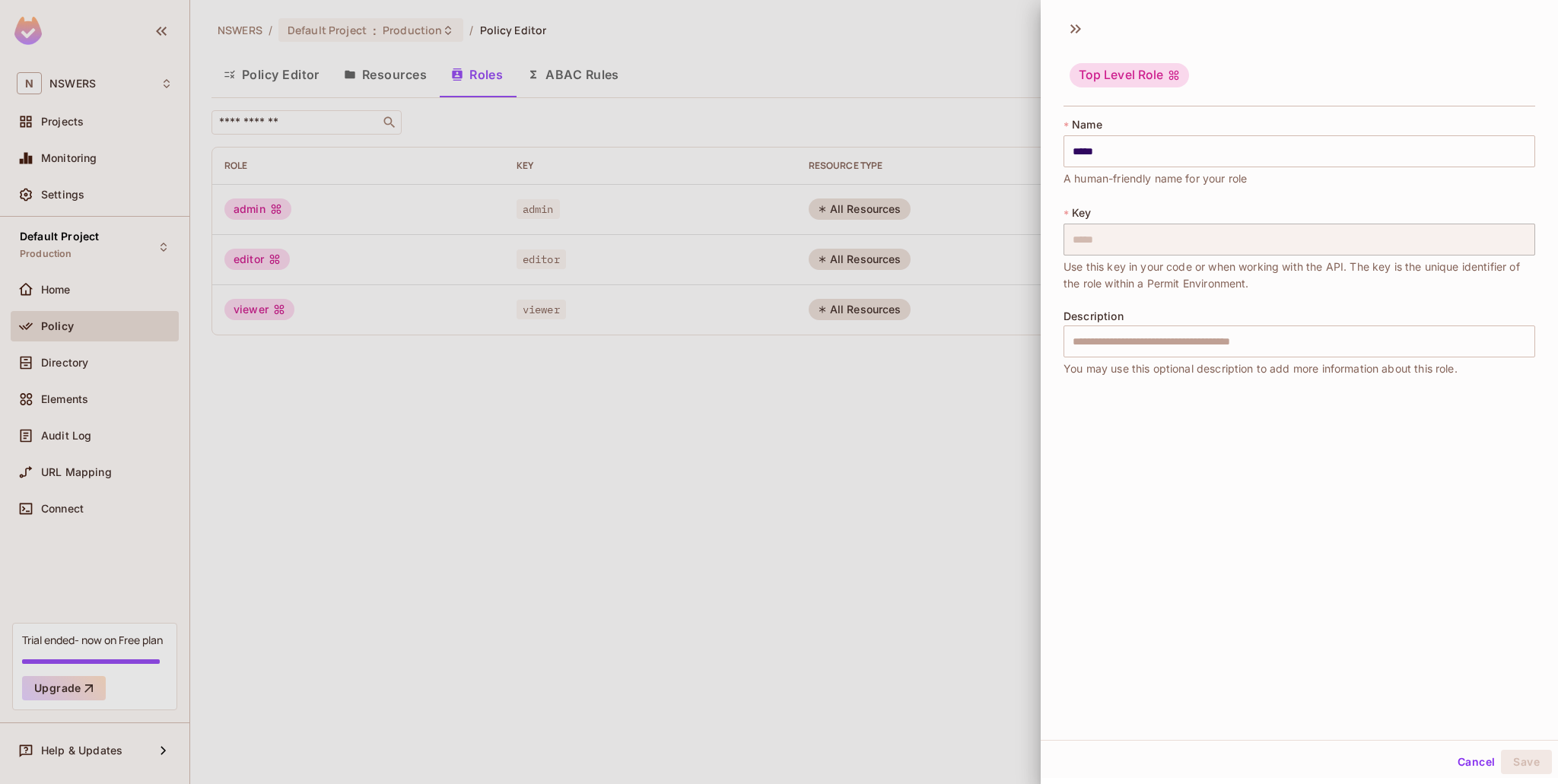
click at [1467, 764] on button "Cancel" at bounding box center [1476, 762] width 49 height 24
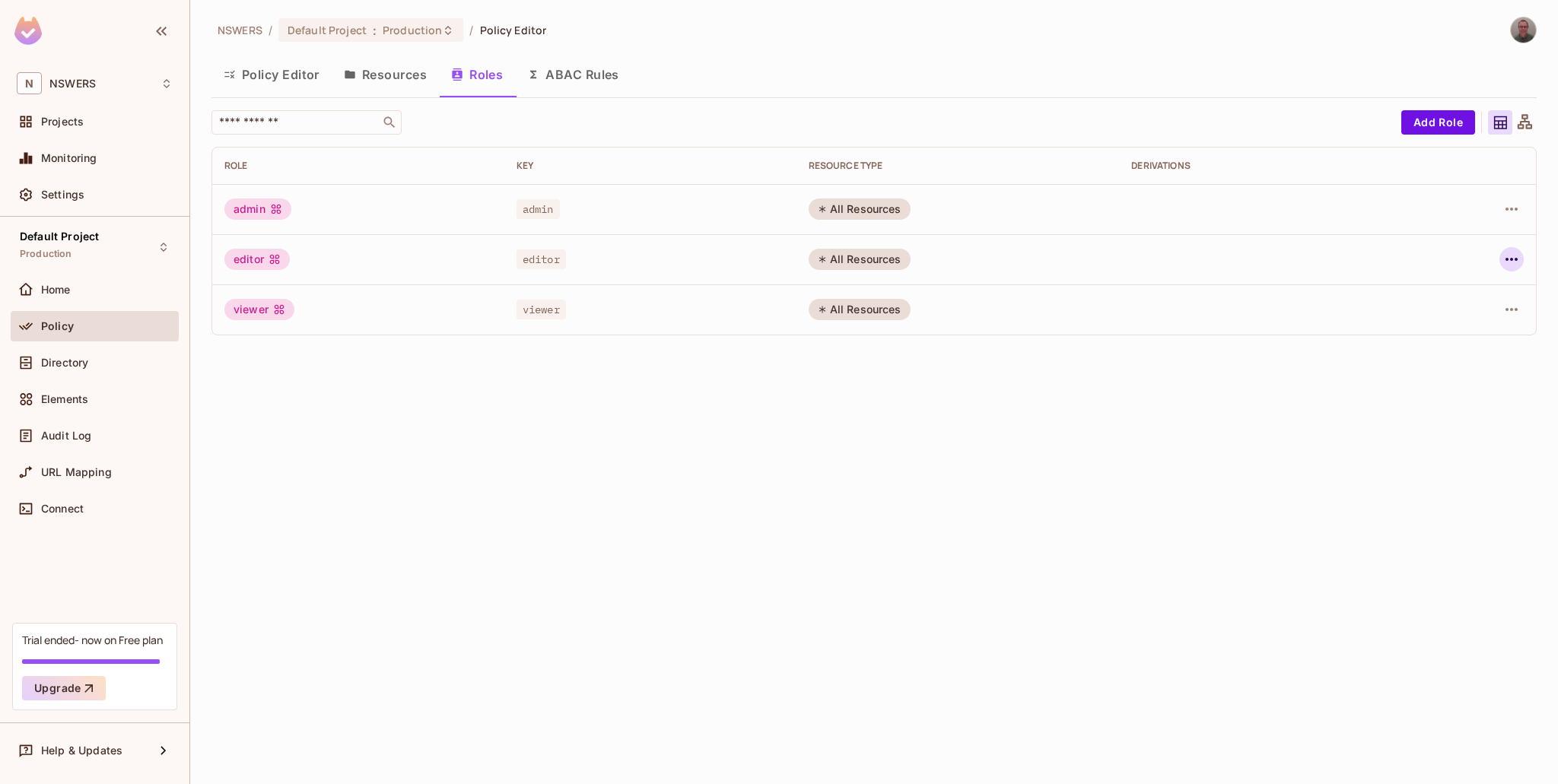
click at [1498, 259] on icon "button" at bounding box center [1511, 259] width 18 height 18
click at [1452, 321] on div "Edit Attributes" at bounding box center [1459, 328] width 75 height 16
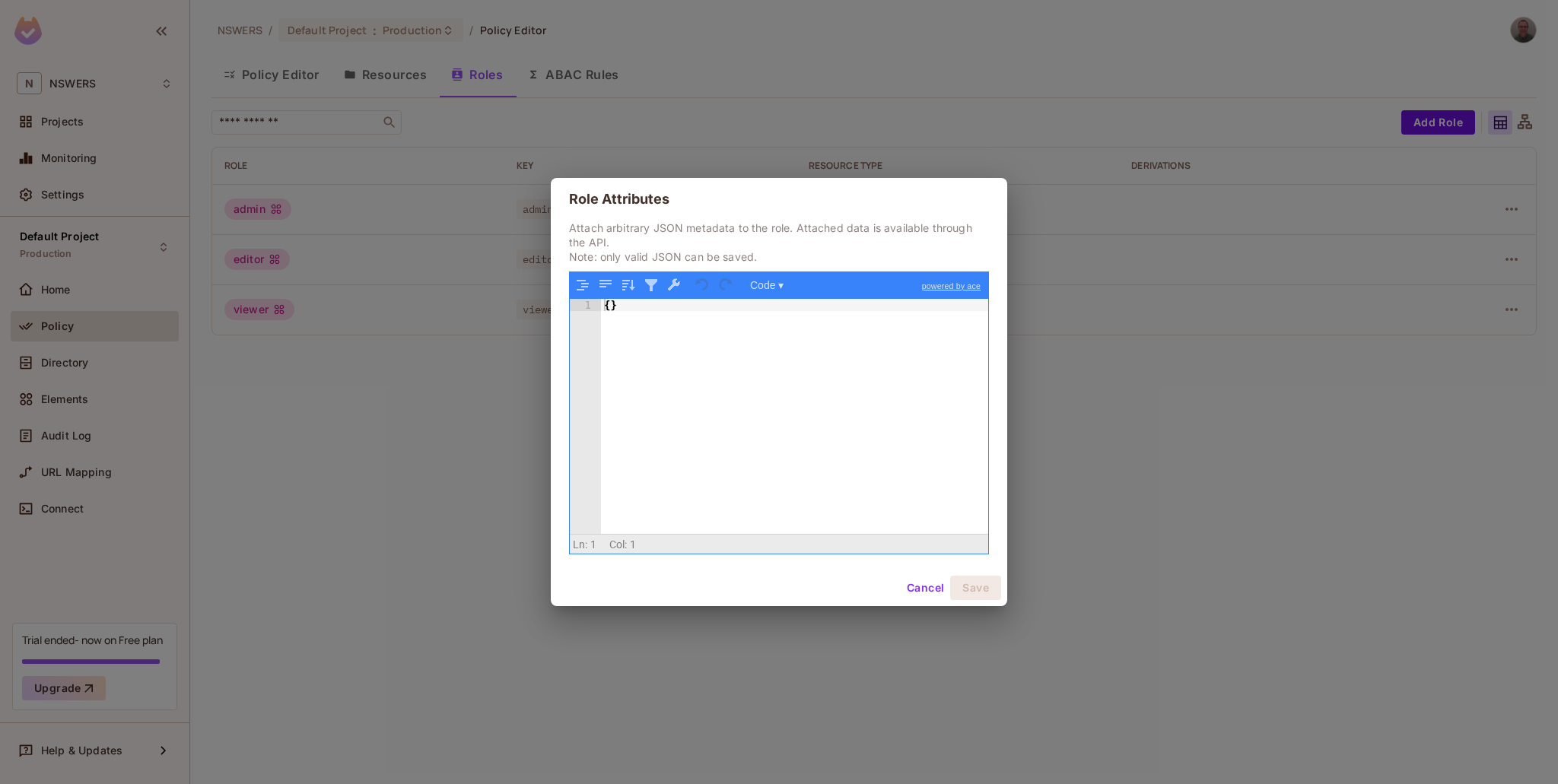
click at [922, 590] on button "Cancel" at bounding box center [925, 588] width 49 height 24
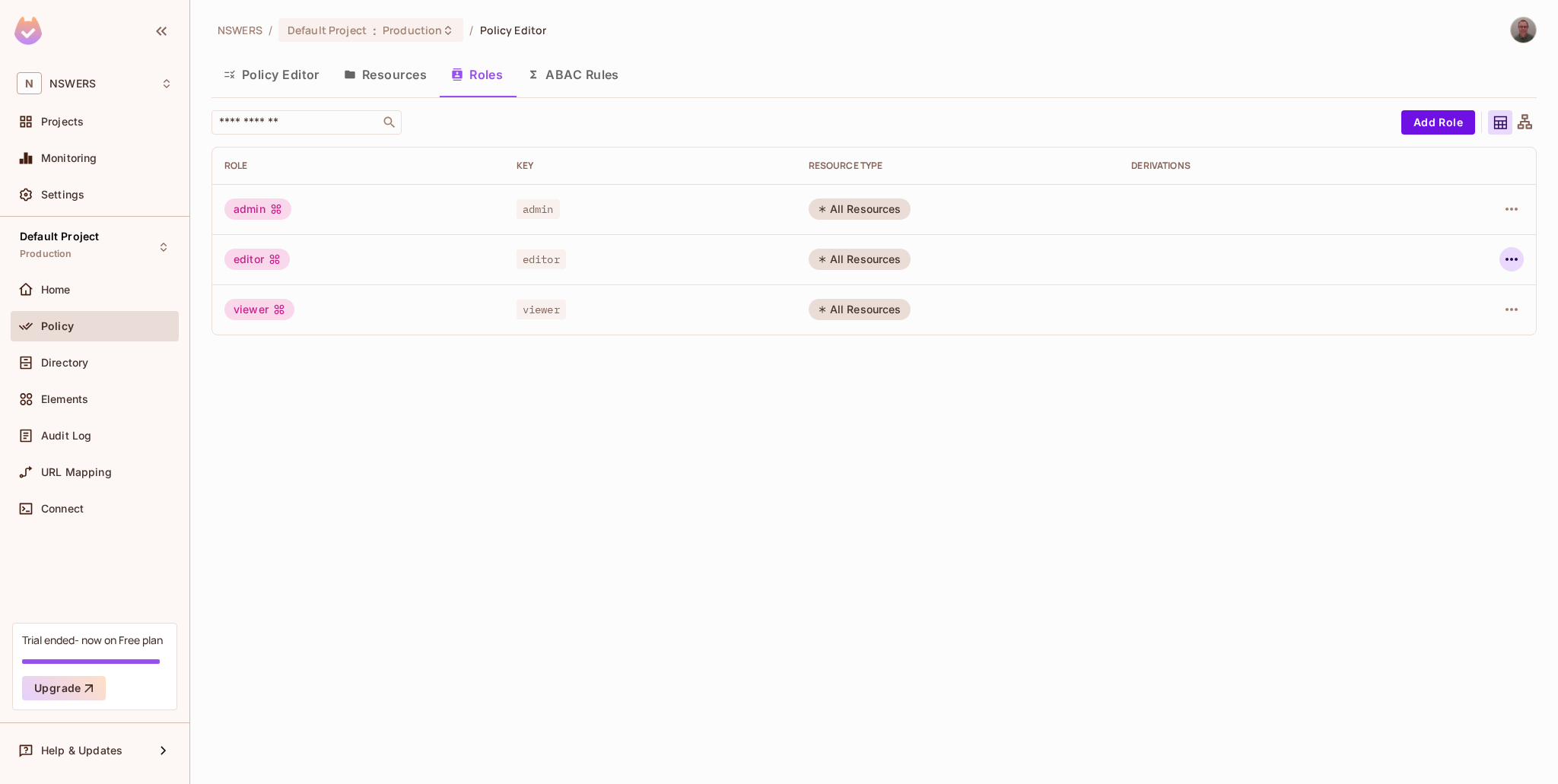
click at [1498, 251] on icon "button" at bounding box center [1511, 259] width 18 height 18
click at [1435, 287] on div "Edit Role" at bounding box center [1444, 295] width 46 height 16
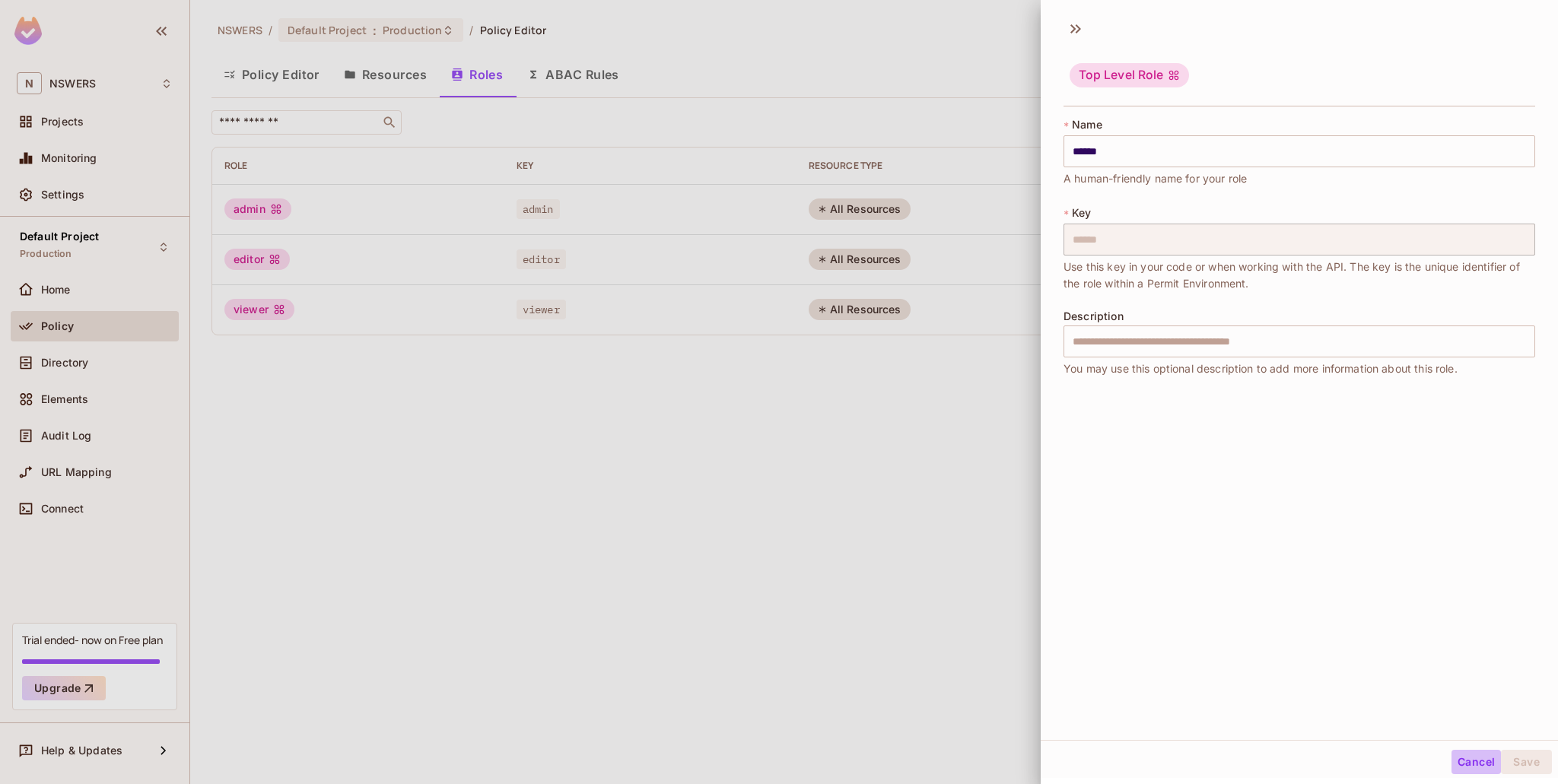
click at [1454, 764] on button "Cancel" at bounding box center [1476, 762] width 49 height 24
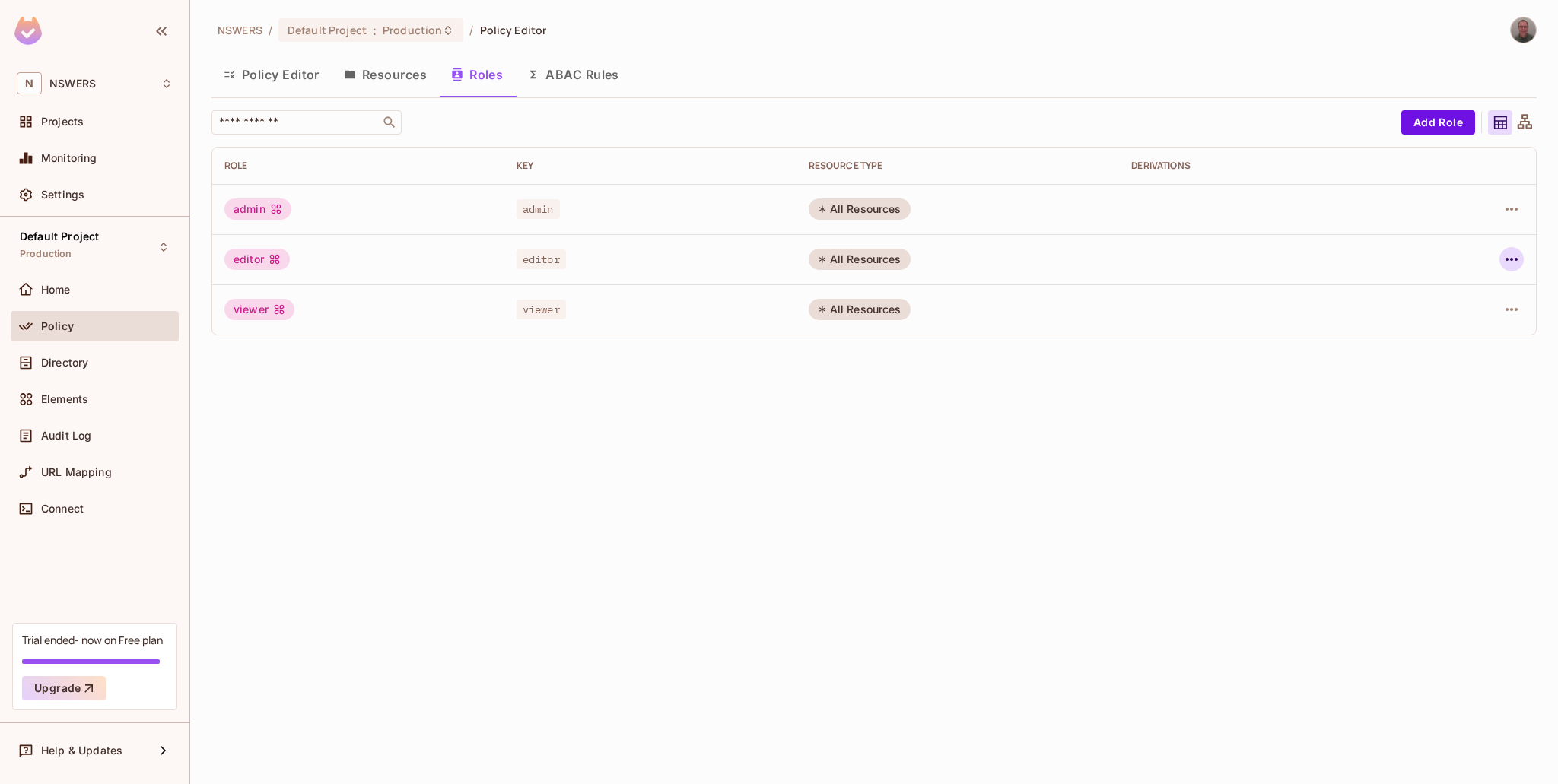
click at [1498, 254] on icon "button" at bounding box center [1511, 259] width 18 height 18
click at [1435, 294] on div "Edit Role" at bounding box center [1444, 295] width 46 height 16
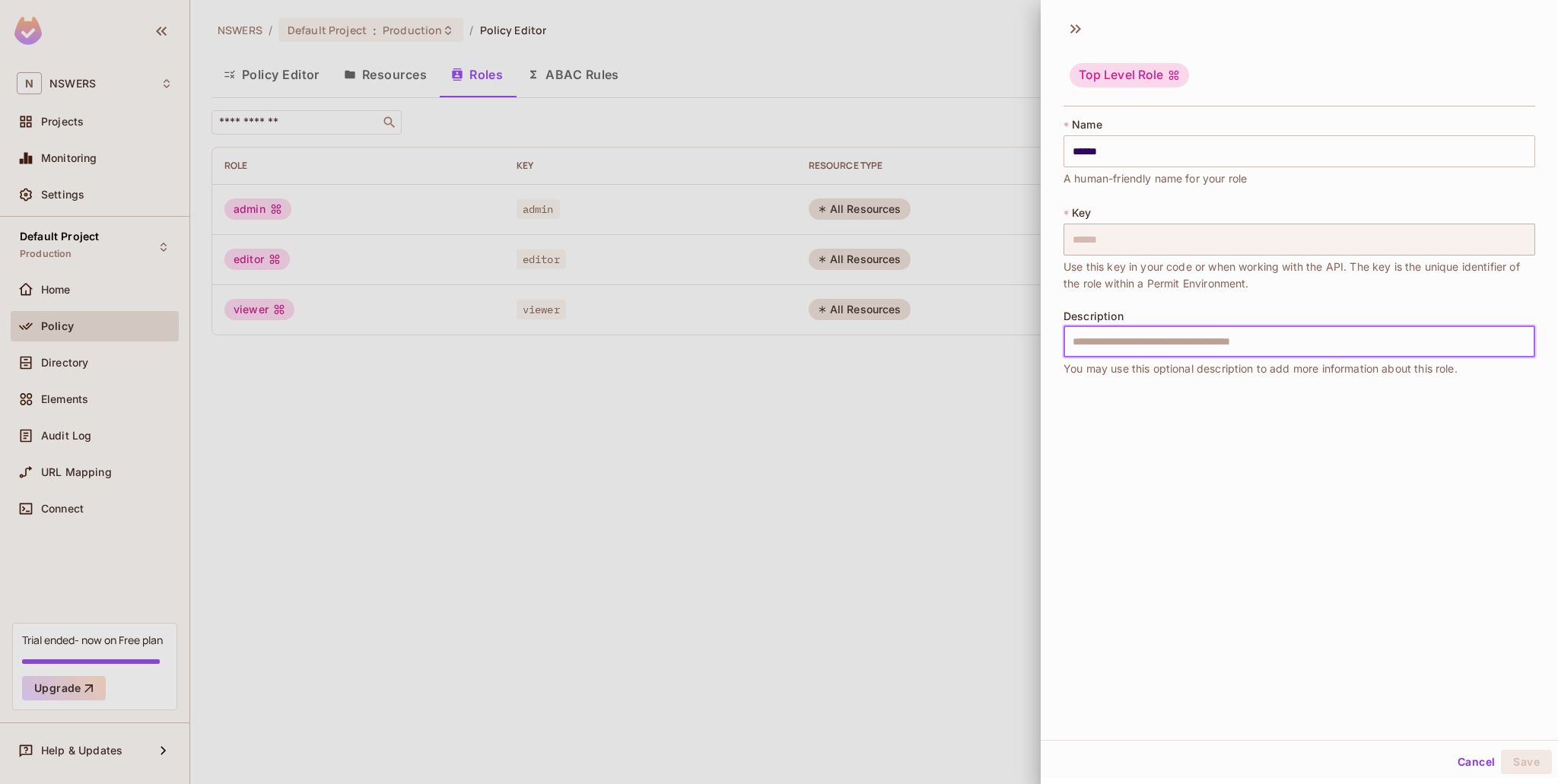
click at [1214, 340] on input "text" at bounding box center [1299, 342] width 472 height 32
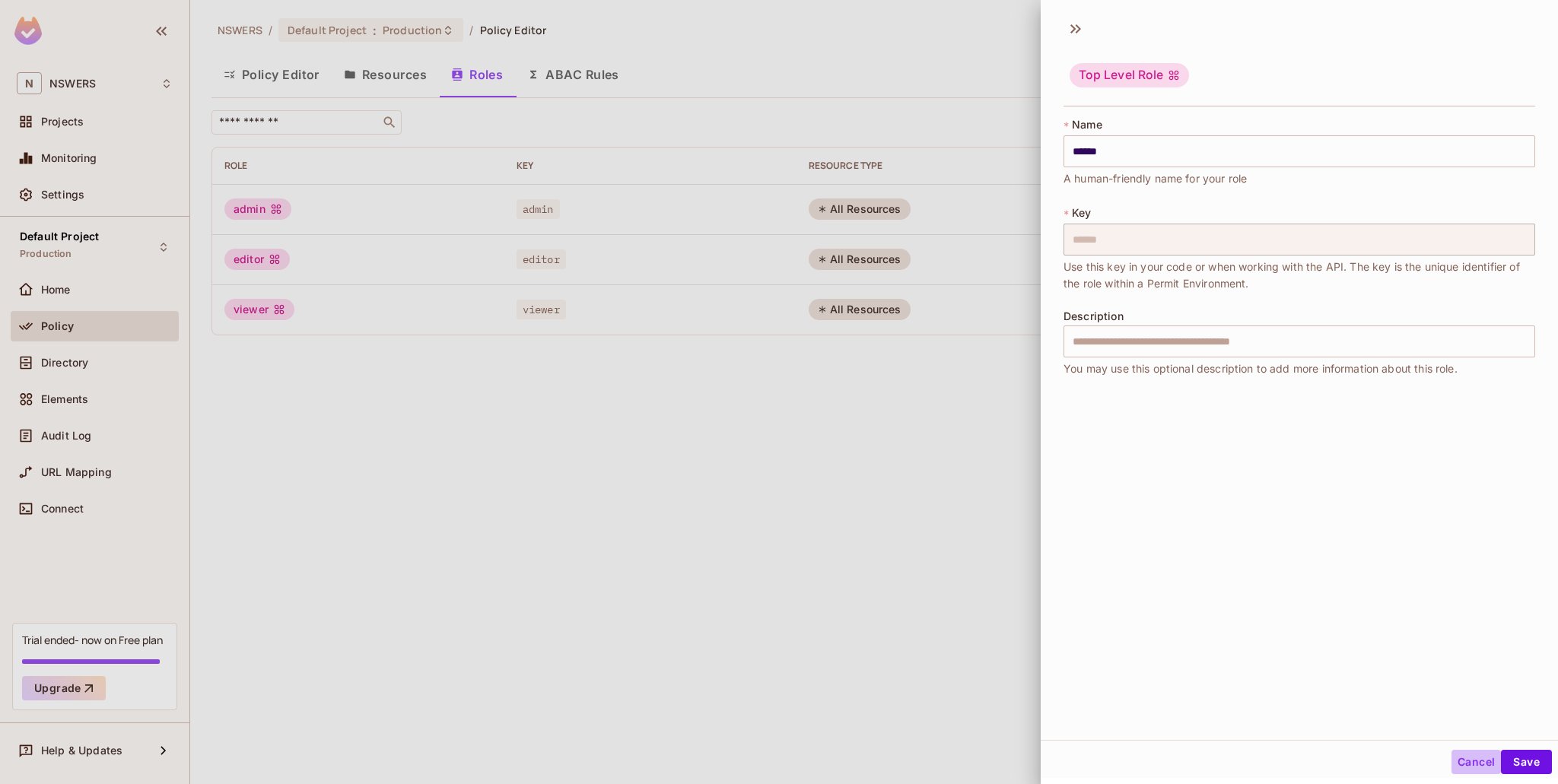
click at [1467, 769] on button "Cancel" at bounding box center [1476, 762] width 49 height 24
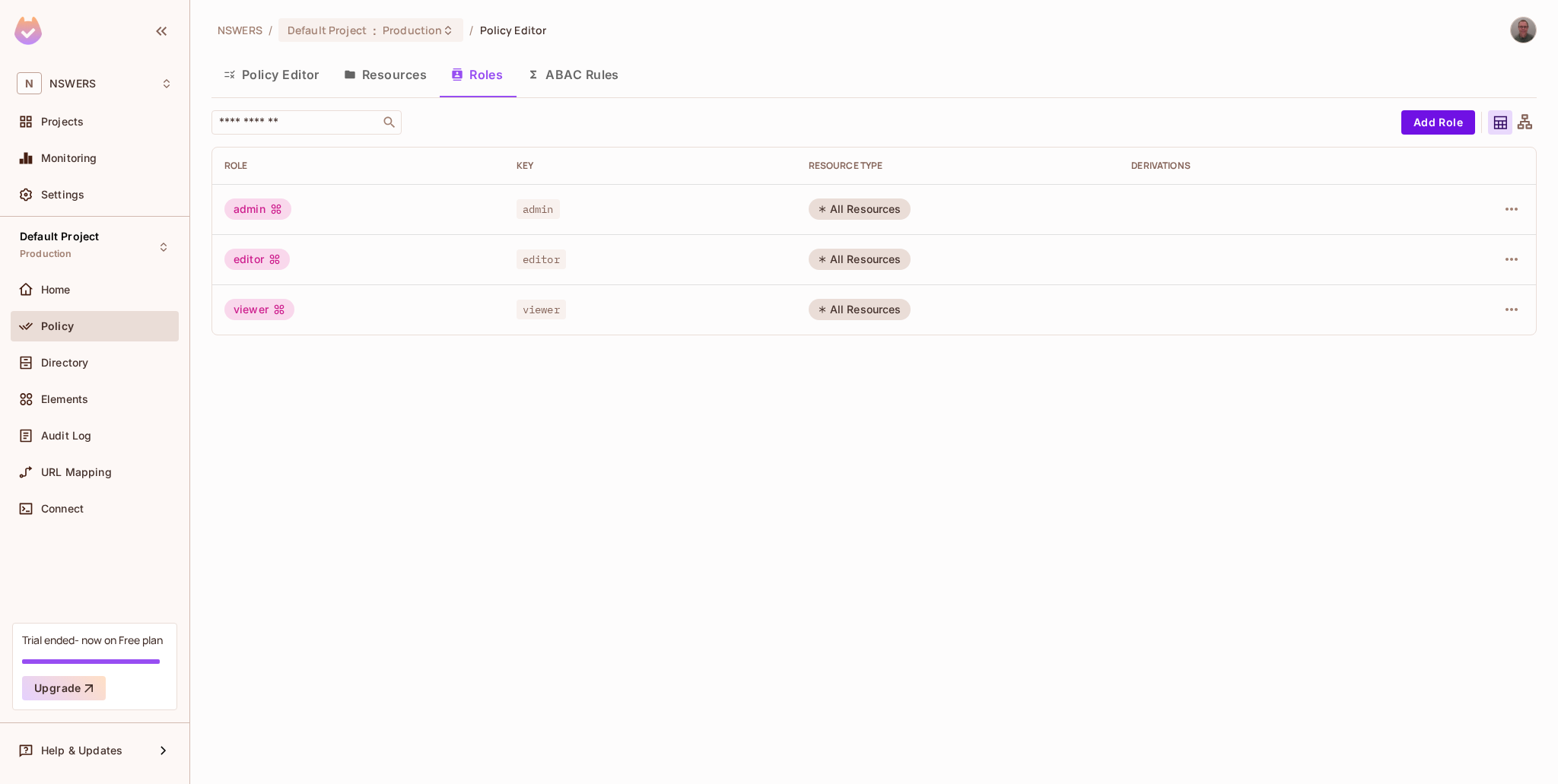
click at [473, 74] on button "Roles" at bounding box center [477, 74] width 76 height 38
click at [268, 78] on button "Policy Editor" at bounding box center [271, 74] width 120 height 38
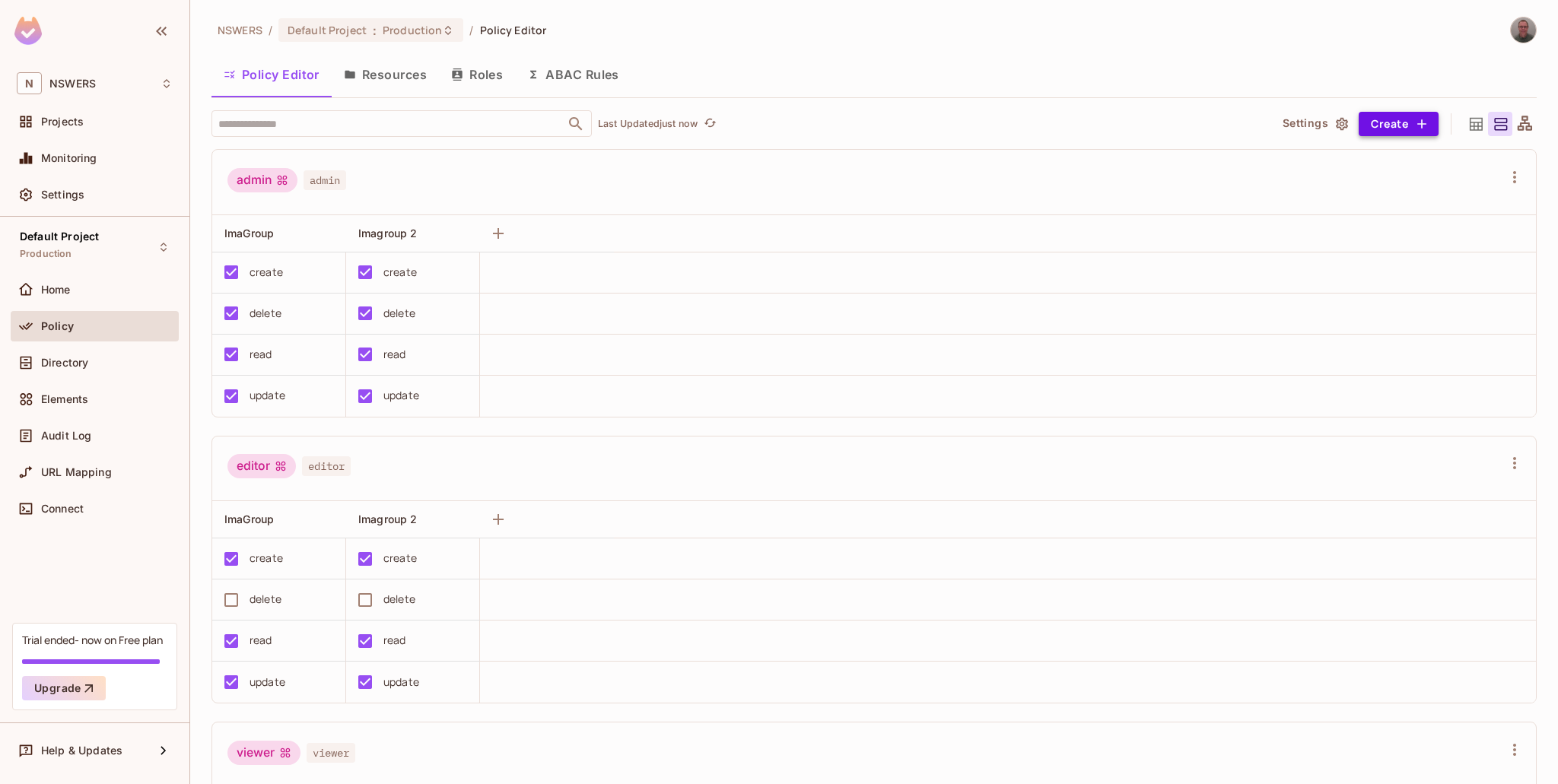
click at [1386, 126] on button "Create" at bounding box center [1398, 124] width 80 height 24
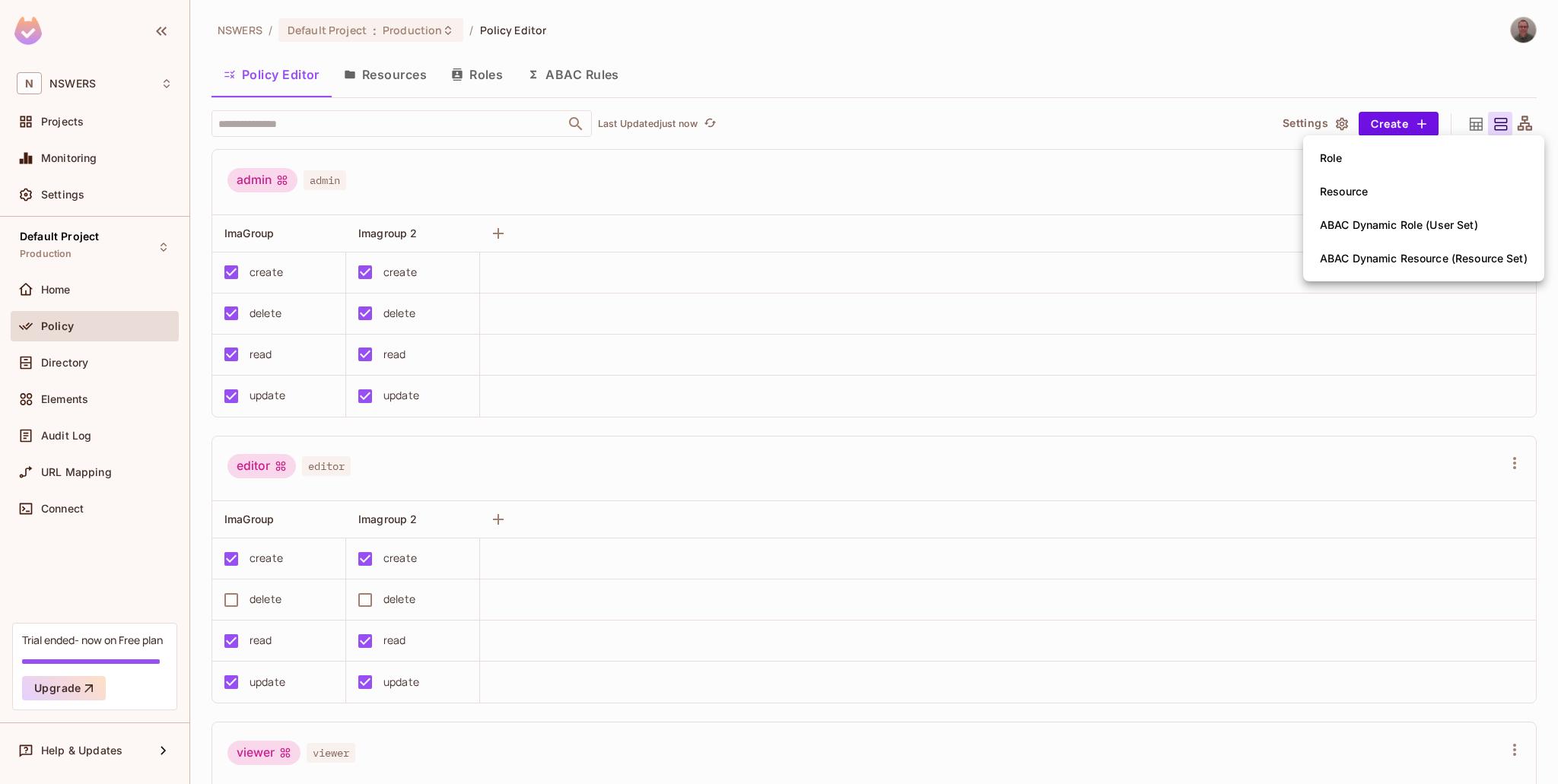
drag, startPoint x: 1386, startPoint y: 274, endPoint x: 1377, endPoint y: 166, distance: 108.4
click at [1377, 166] on ul "Role Resource ABAC Dynamic Role (User Set) ABAC Dynamic Resource (Resource Set)" at bounding box center [1424, 208] width 242 height 146
click at [1377, 166] on li "Role" at bounding box center [1424, 158] width 242 height 34
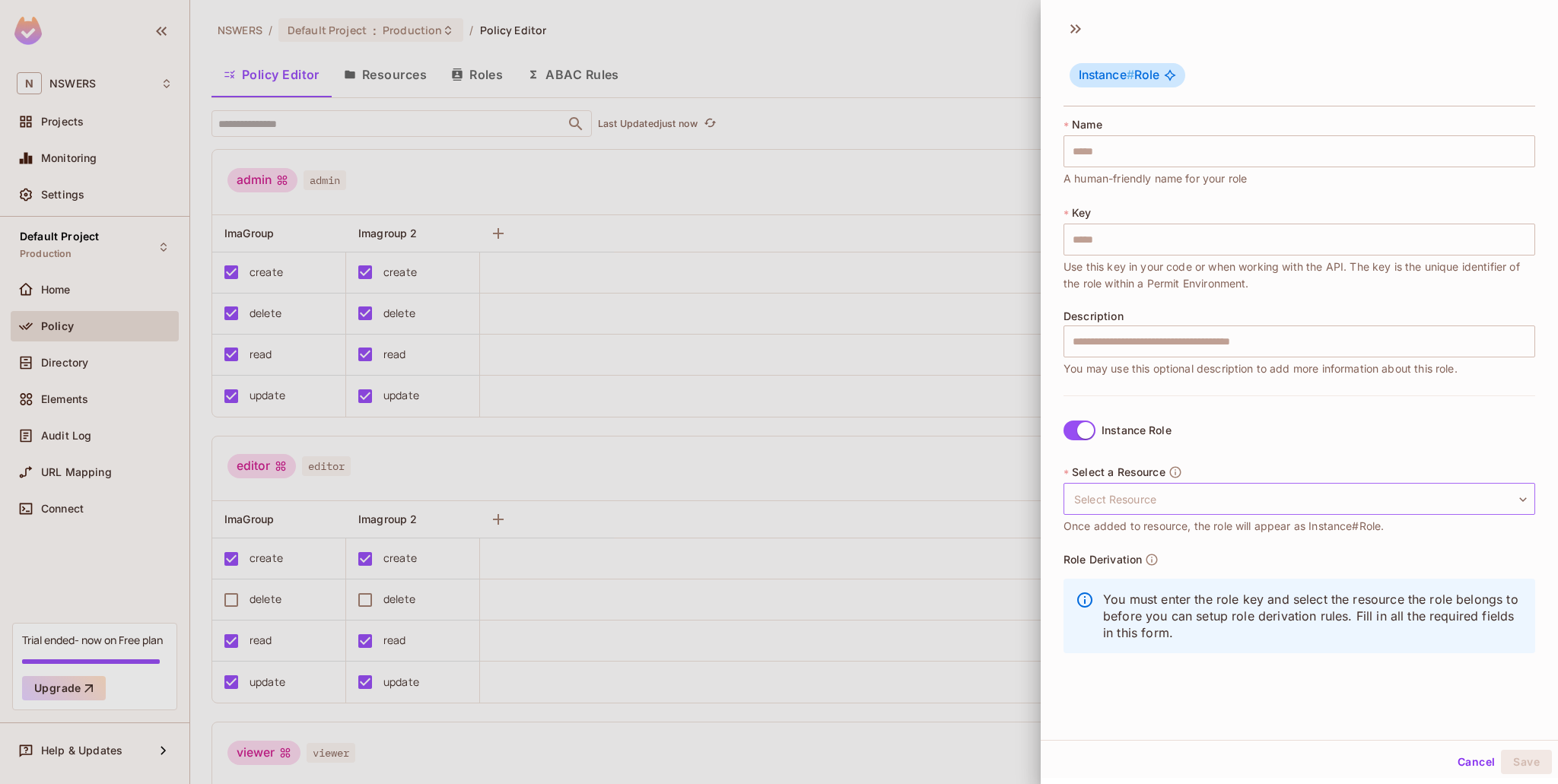
click at [1147, 503] on body "N NSWERS Projects Monitoring Settings Default Project Production Home Policy Di…" at bounding box center [779, 392] width 1558 height 784
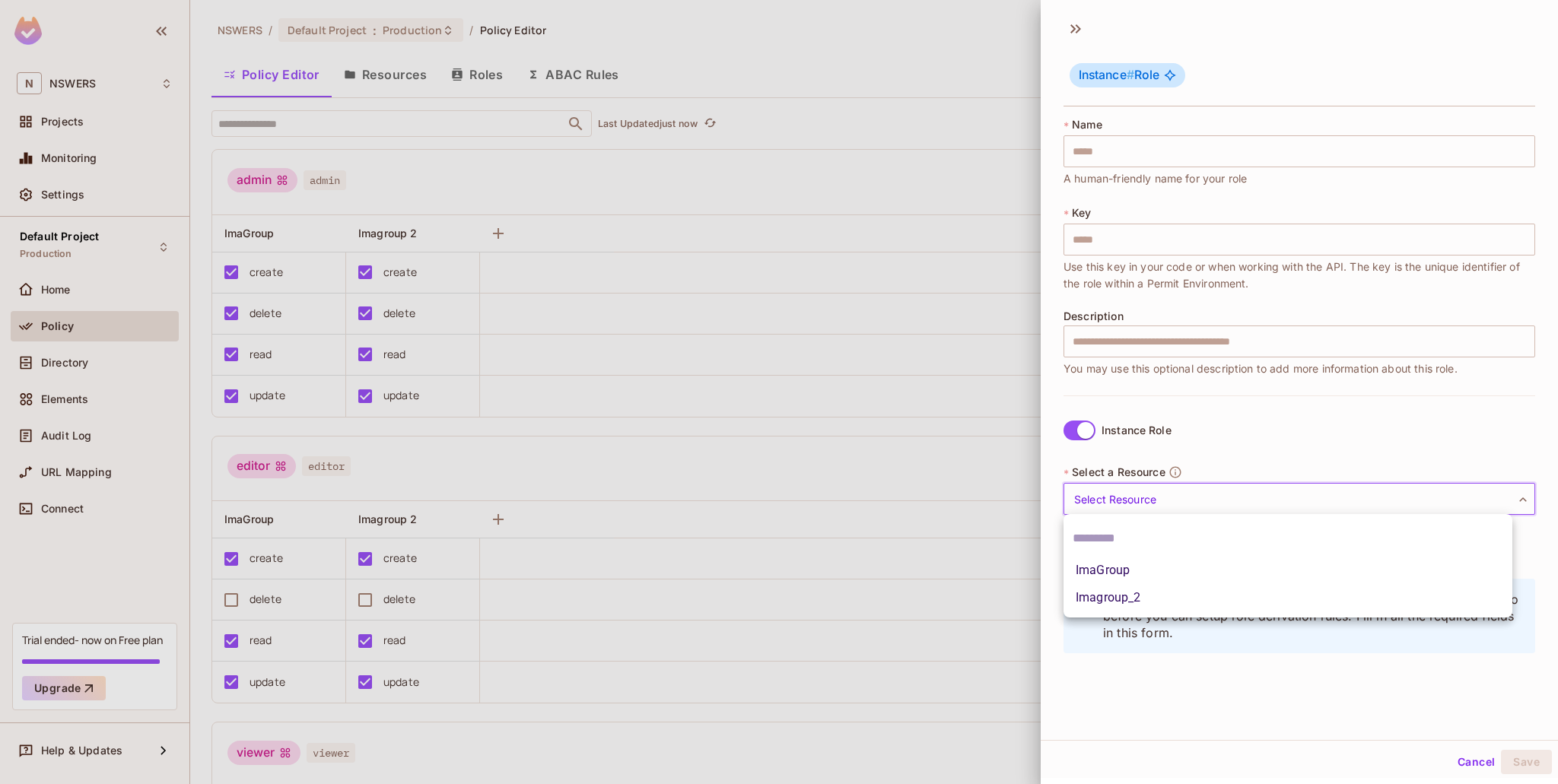
click at [1128, 568] on li "ImaGroup" at bounding box center [1288, 571] width 449 height 28
click at [1184, 492] on body "N NSWERS Projects Monitoring Settings Default Project Production Home Policy Di…" at bounding box center [779, 392] width 1558 height 784
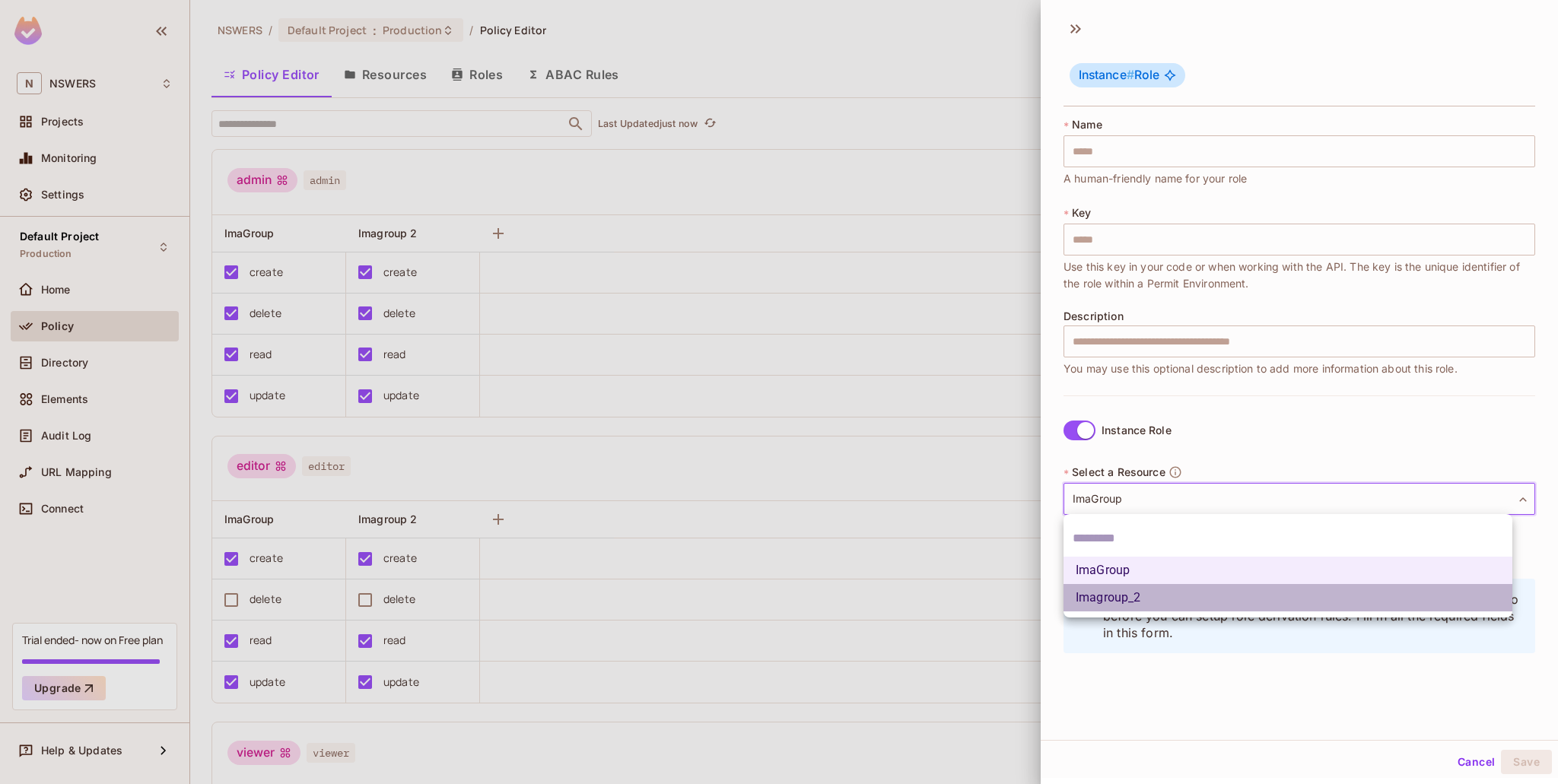
click at [1154, 586] on li "Imagroup_2" at bounding box center [1288, 598] width 449 height 28
type input "**********"
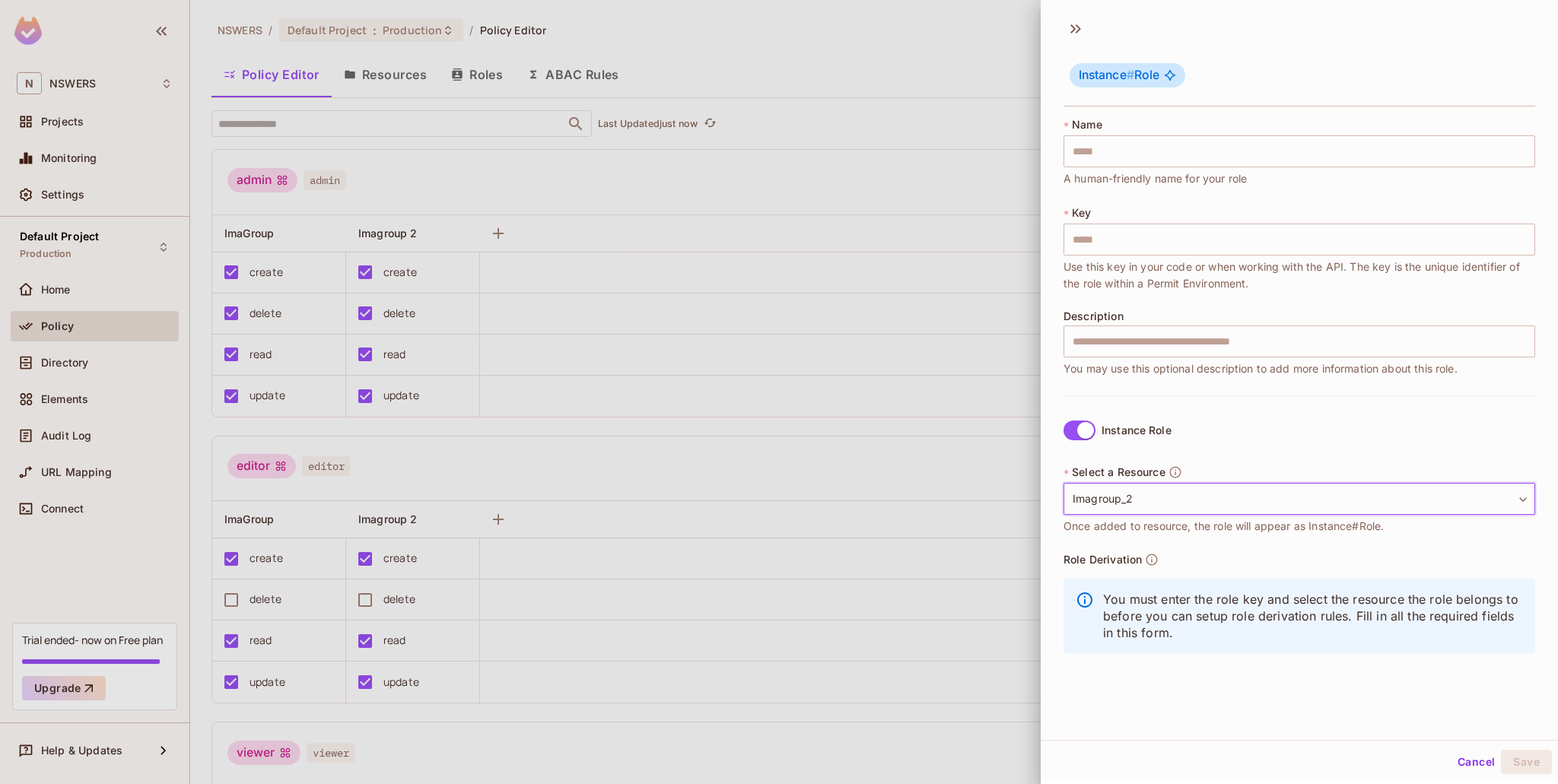
click at [1454, 754] on button "Cancel" at bounding box center [1476, 762] width 49 height 24
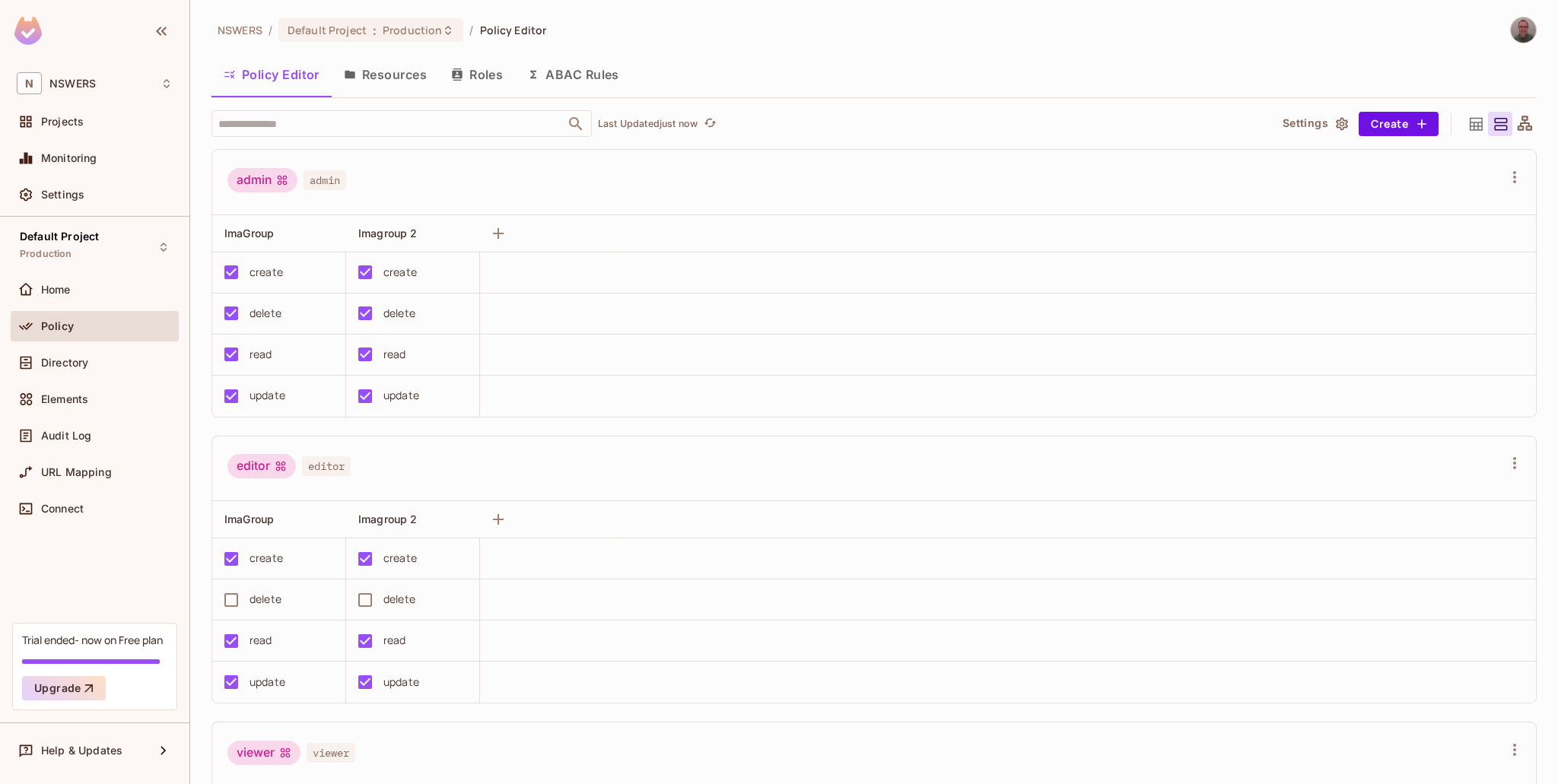
click at [1498, 126] on icon at bounding box center [1525, 122] width 15 height 15
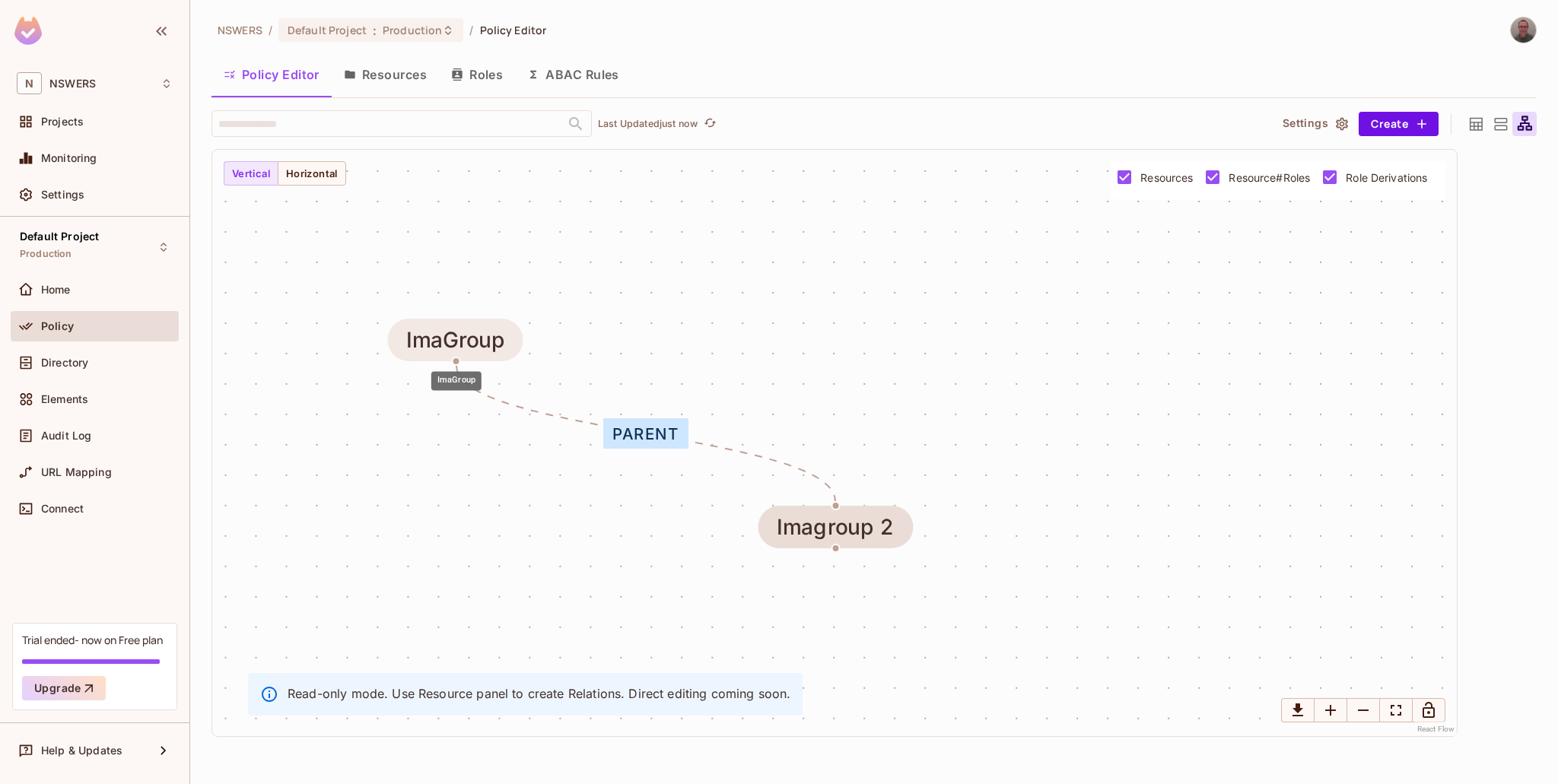
drag, startPoint x: 880, startPoint y: 349, endPoint x: 506, endPoint y: 328, distance: 374.6
click at [506, 327] on div "ImaGroup" at bounding box center [455, 340] width 135 height 42
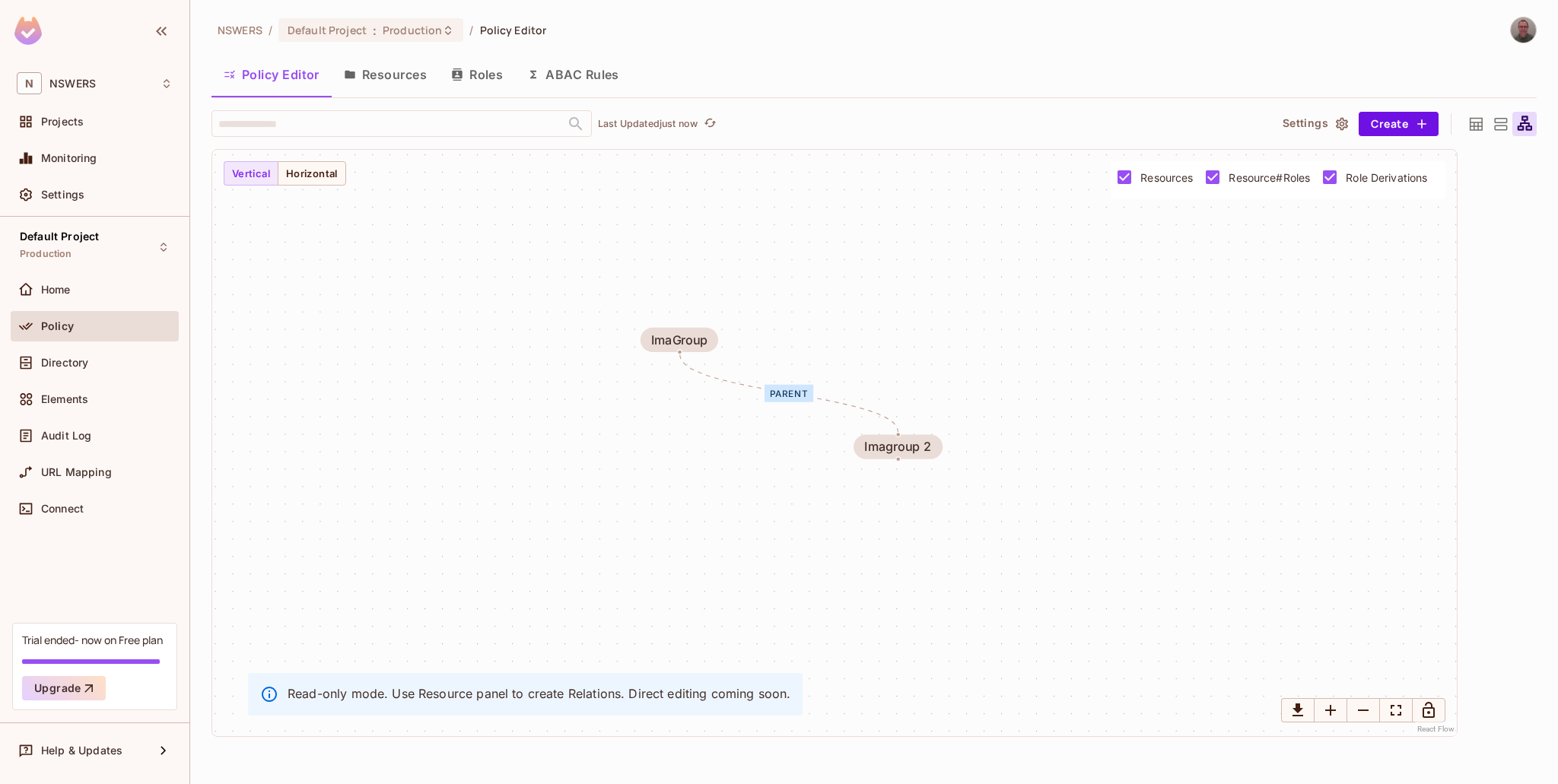
drag, startPoint x: 1070, startPoint y: 574, endPoint x: 1065, endPoint y: 481, distance: 93.1
click at [1065, 481] on div "parent ImaGroup Imagroup 2" at bounding box center [834, 443] width 1245 height 586
drag, startPoint x: 1332, startPoint y: 109, endPoint x: 1314, endPoint y: 126, distance: 24.8
click at [1322, 119] on div "NSWERS / Default Project : Production / Policy Editor Policy Editor Resources R…" at bounding box center [874, 376] width 1326 height 720
click at [1314, 126] on button "Settings" at bounding box center [1315, 124] width 76 height 24
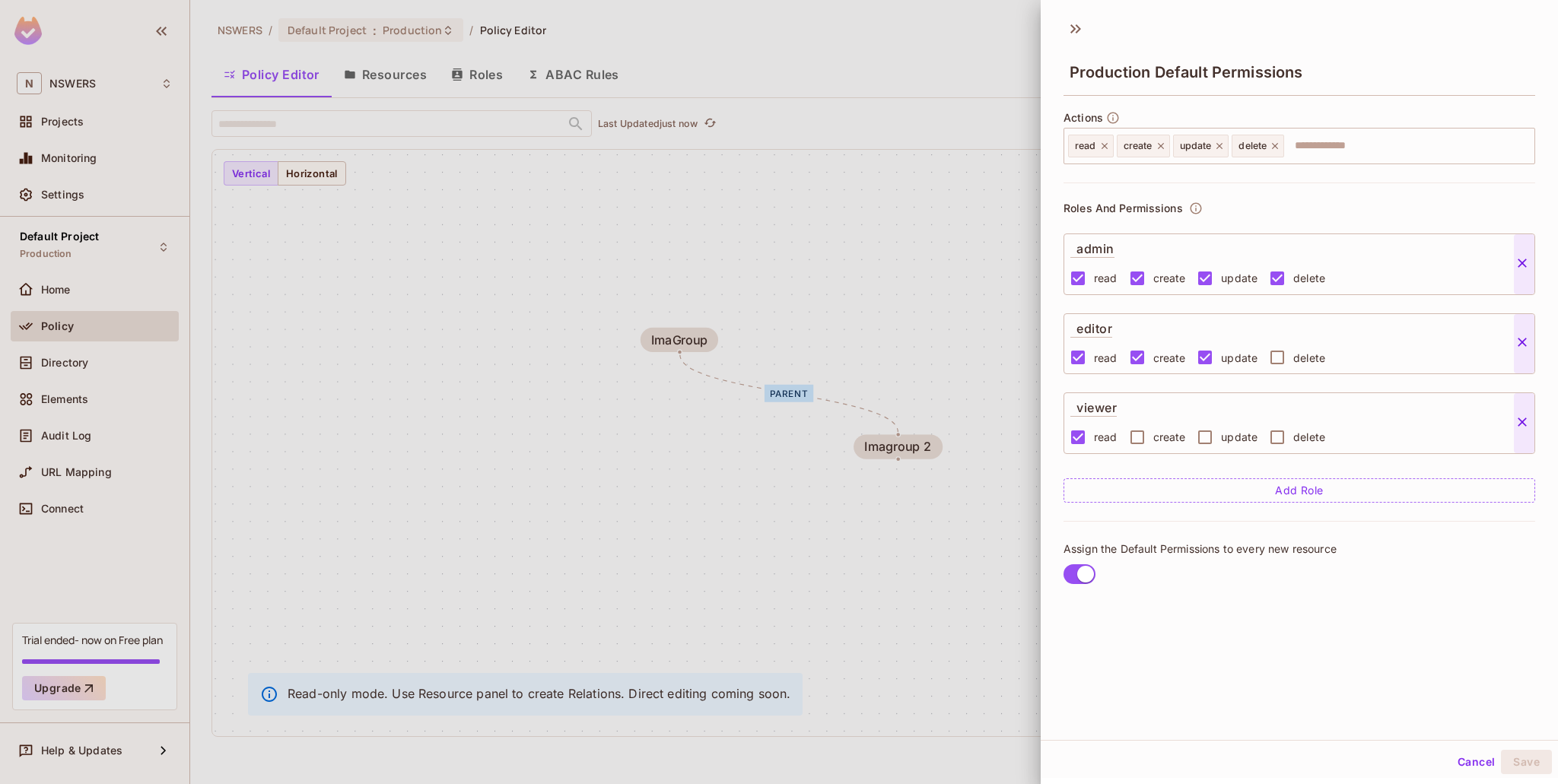
click at [1466, 758] on button "Cancel" at bounding box center [1476, 762] width 49 height 24
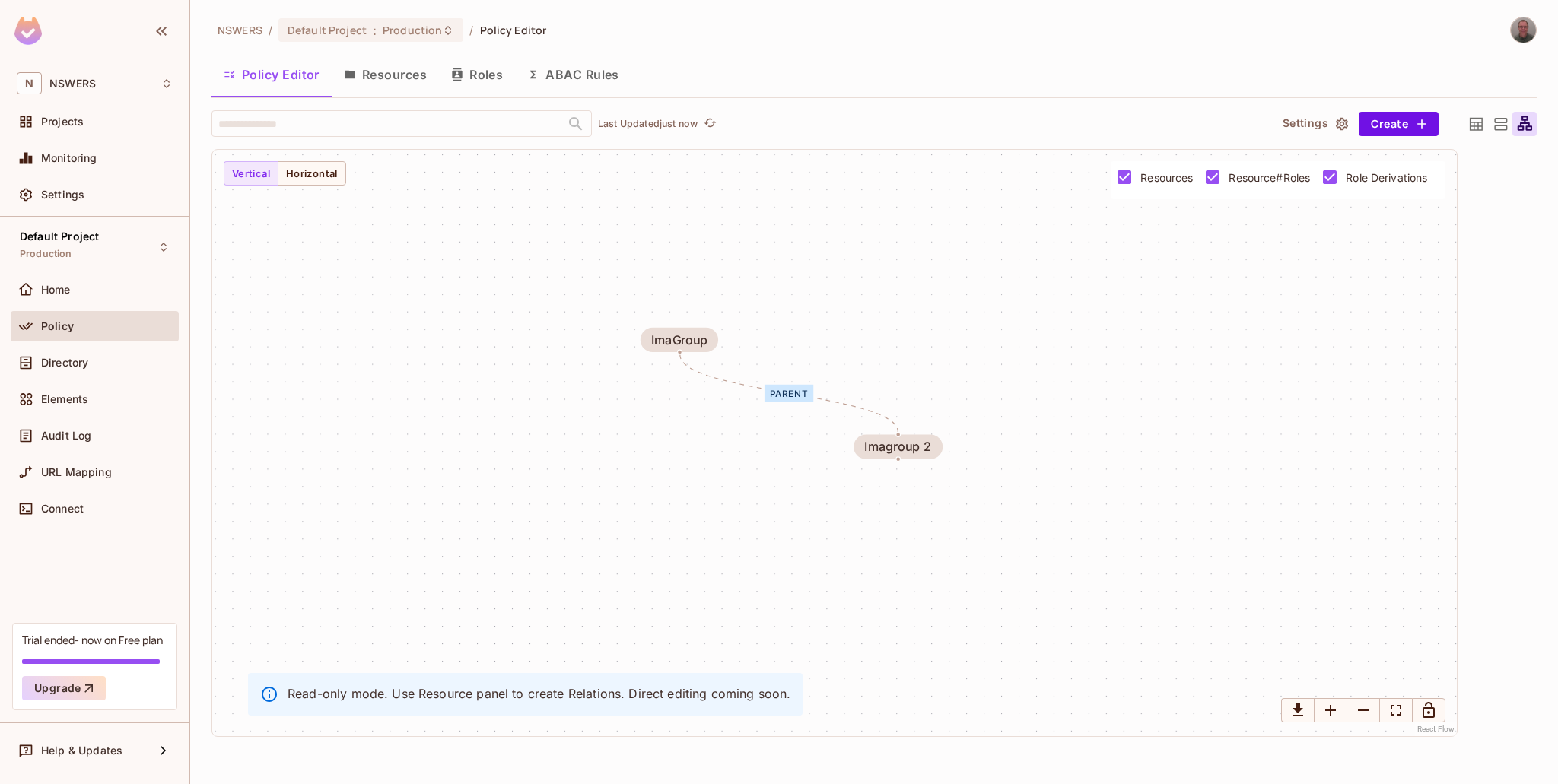
click at [335, 524] on div "parent ImaGroup Imagroup 2" at bounding box center [834, 443] width 1245 height 586
click at [59, 480] on div "URL Mapping" at bounding box center [94, 472] width 168 height 30
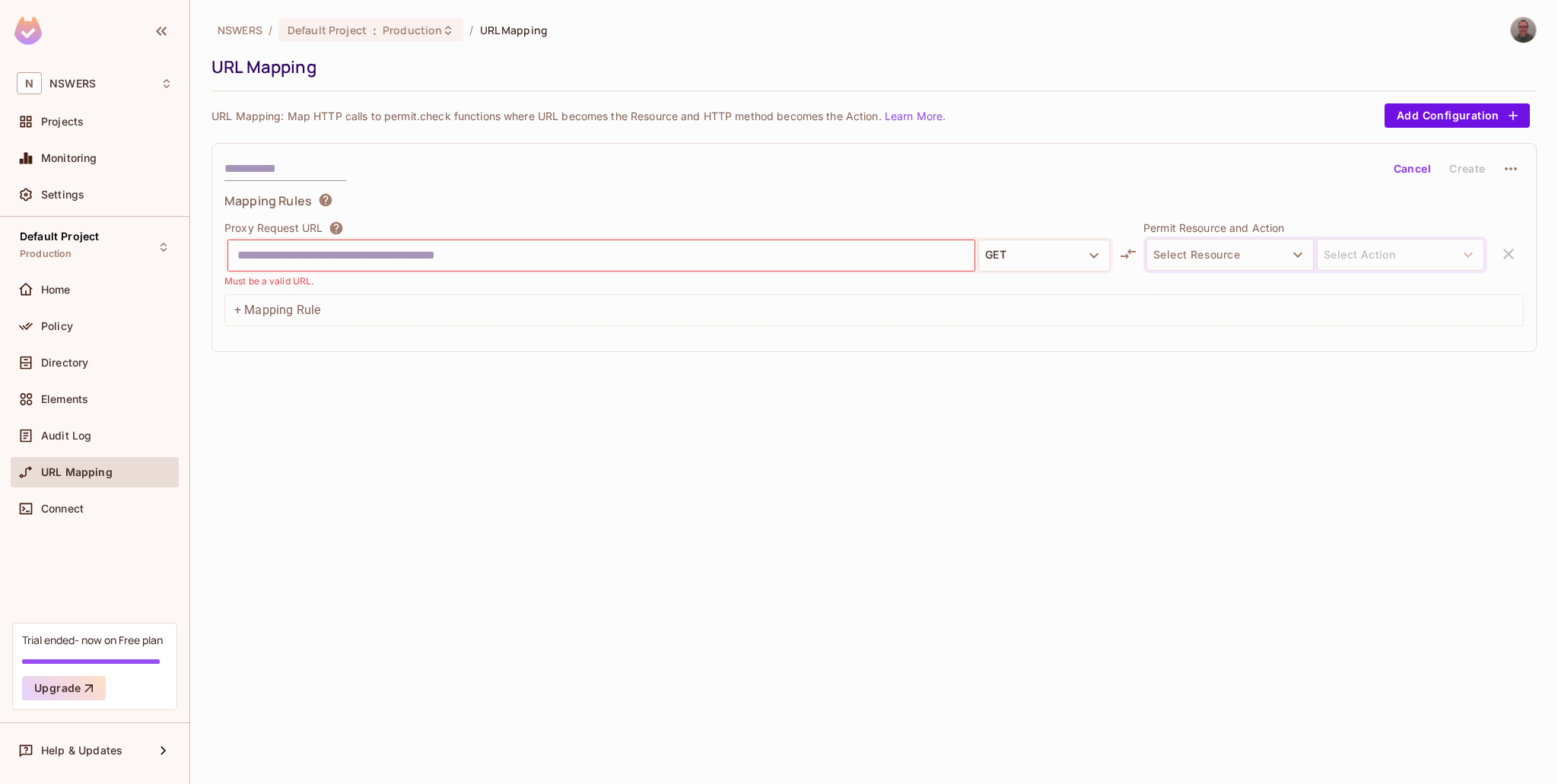
click at [443, 596] on div "NSWERS / Default Project : Production / URL Mapping URL Mapping URL Mapping: Ma…" at bounding box center [875, 392] width 1368 height 784
click at [80, 290] on div "Home" at bounding box center [107, 290] width 132 height 12
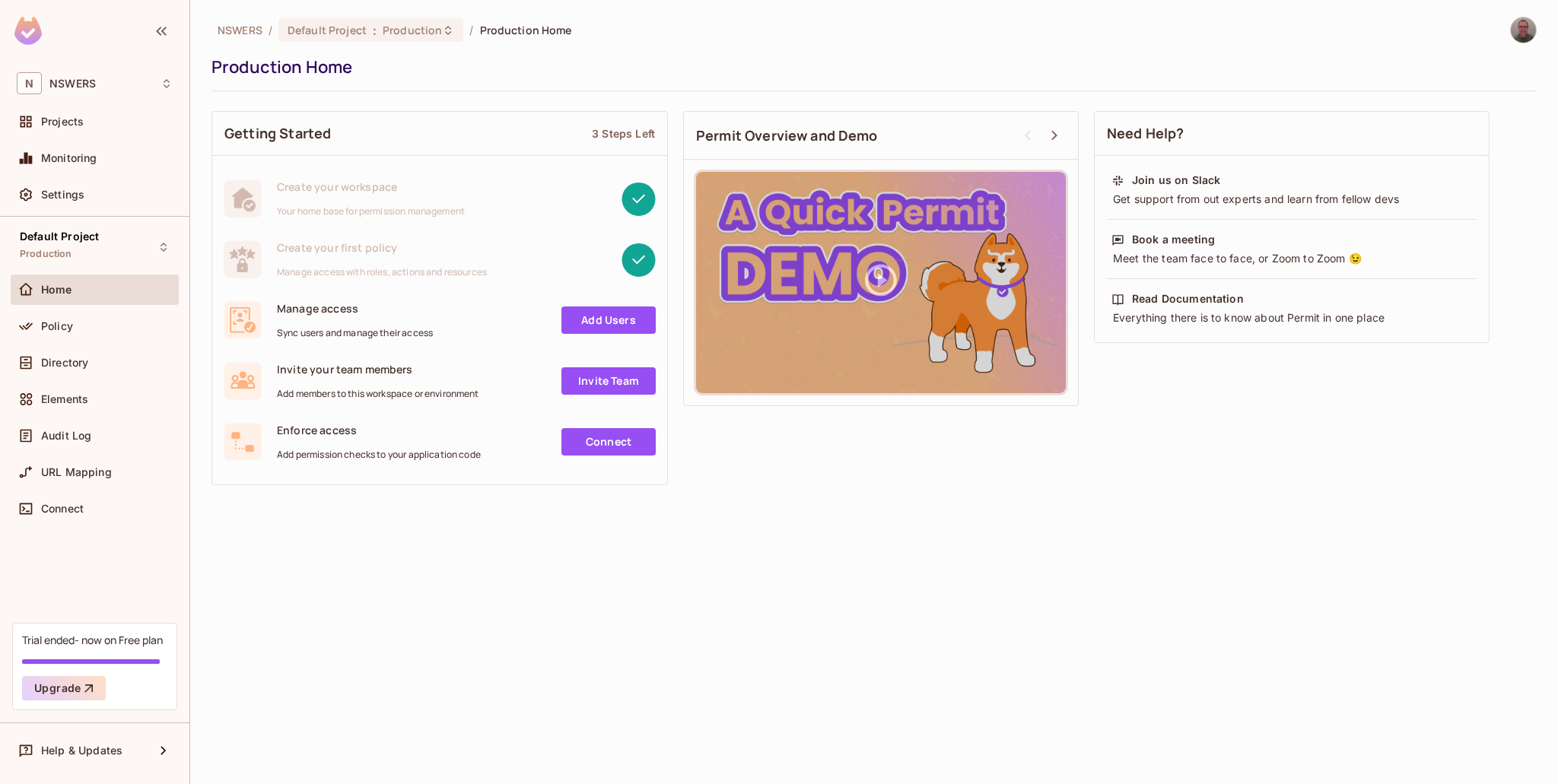
click at [530, 744] on div "NSWERS / Default Project : Production / Production Home Production Home Getting…" at bounding box center [875, 392] width 1368 height 784
click at [532, 574] on div "NSWERS / Default Project : Production / Production Home Production Home Getting…" at bounding box center [875, 392] width 1368 height 784
click at [77, 325] on div "Policy" at bounding box center [107, 326] width 132 height 12
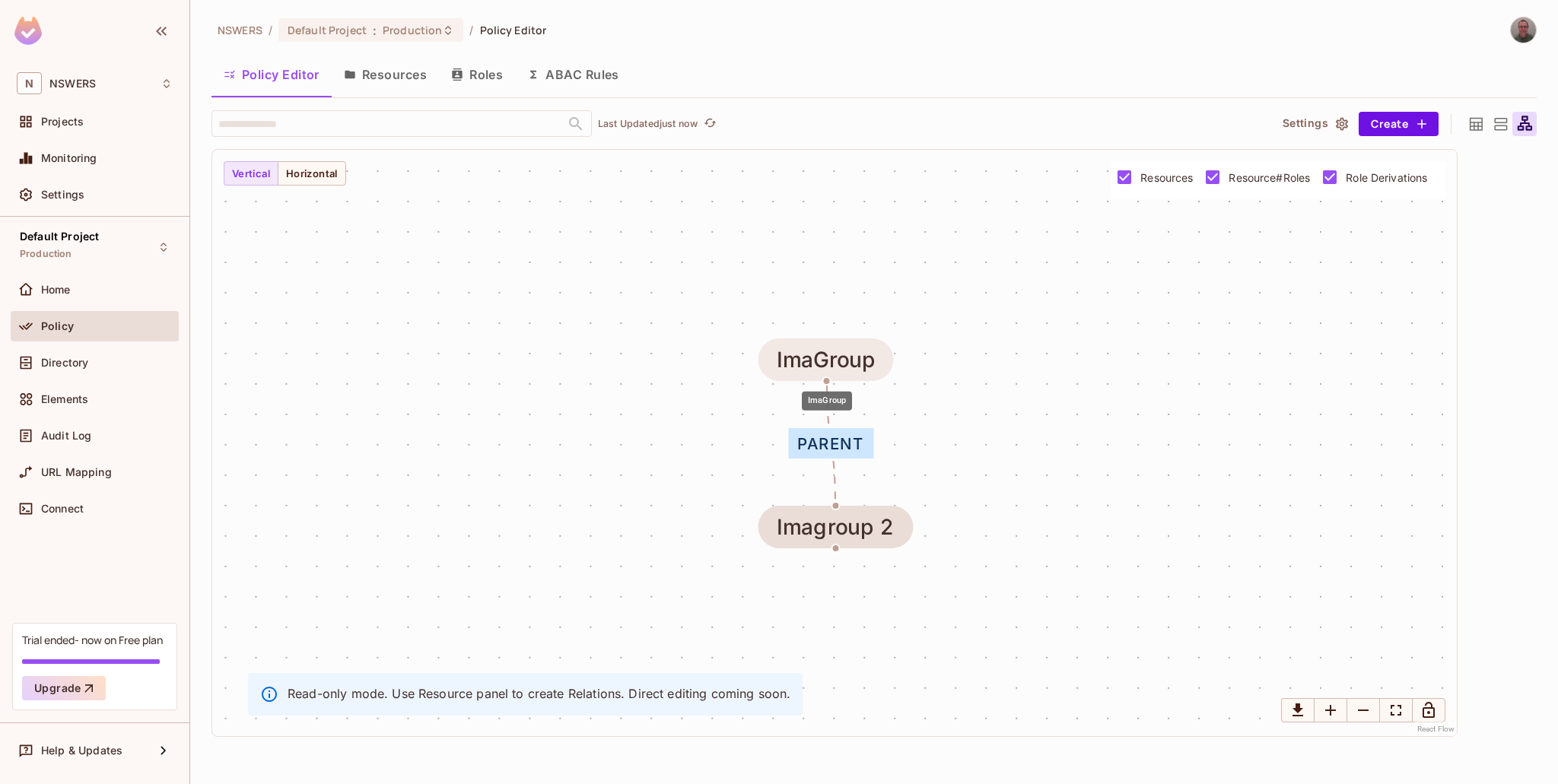
click at [837, 358] on div "ImaGroup" at bounding box center [826, 360] width 99 height 24
click at [387, 69] on button "Resources" at bounding box center [386, 74] width 107 height 38
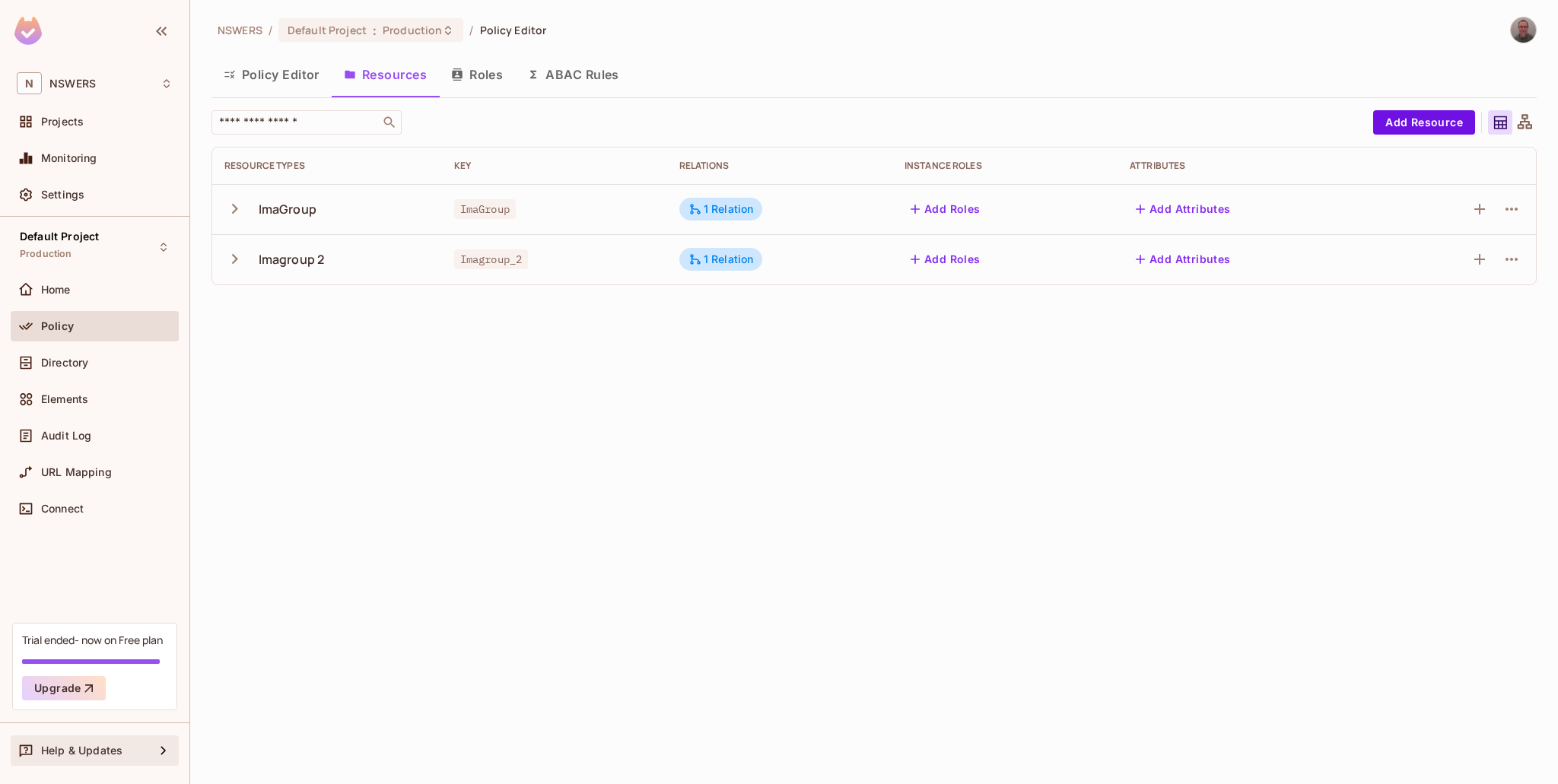
click at [133, 751] on div "Help & Updates" at bounding box center [97, 751] width 113 height 12
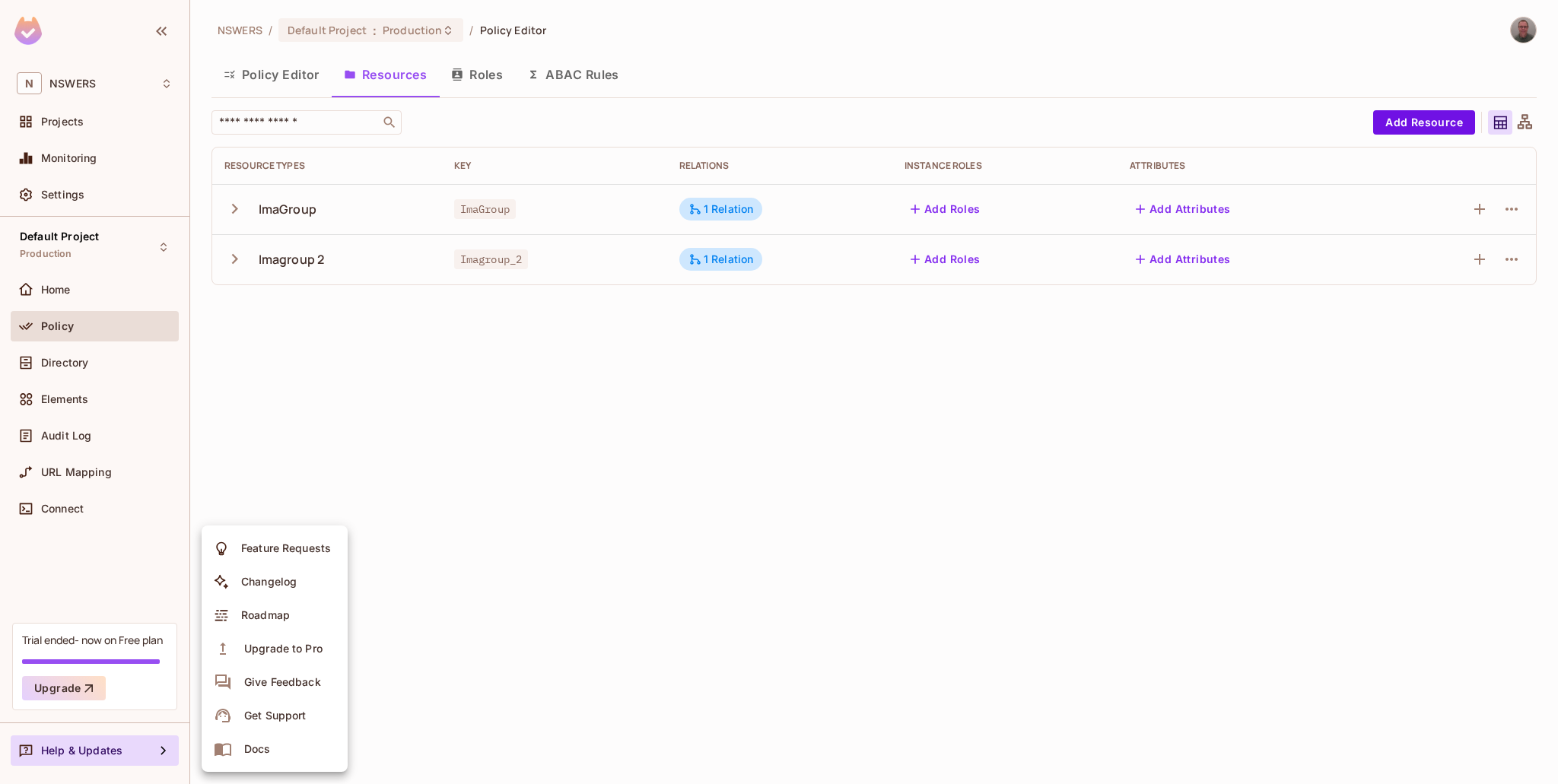
click at [296, 751] on li "Docs" at bounding box center [274, 749] width 146 height 34
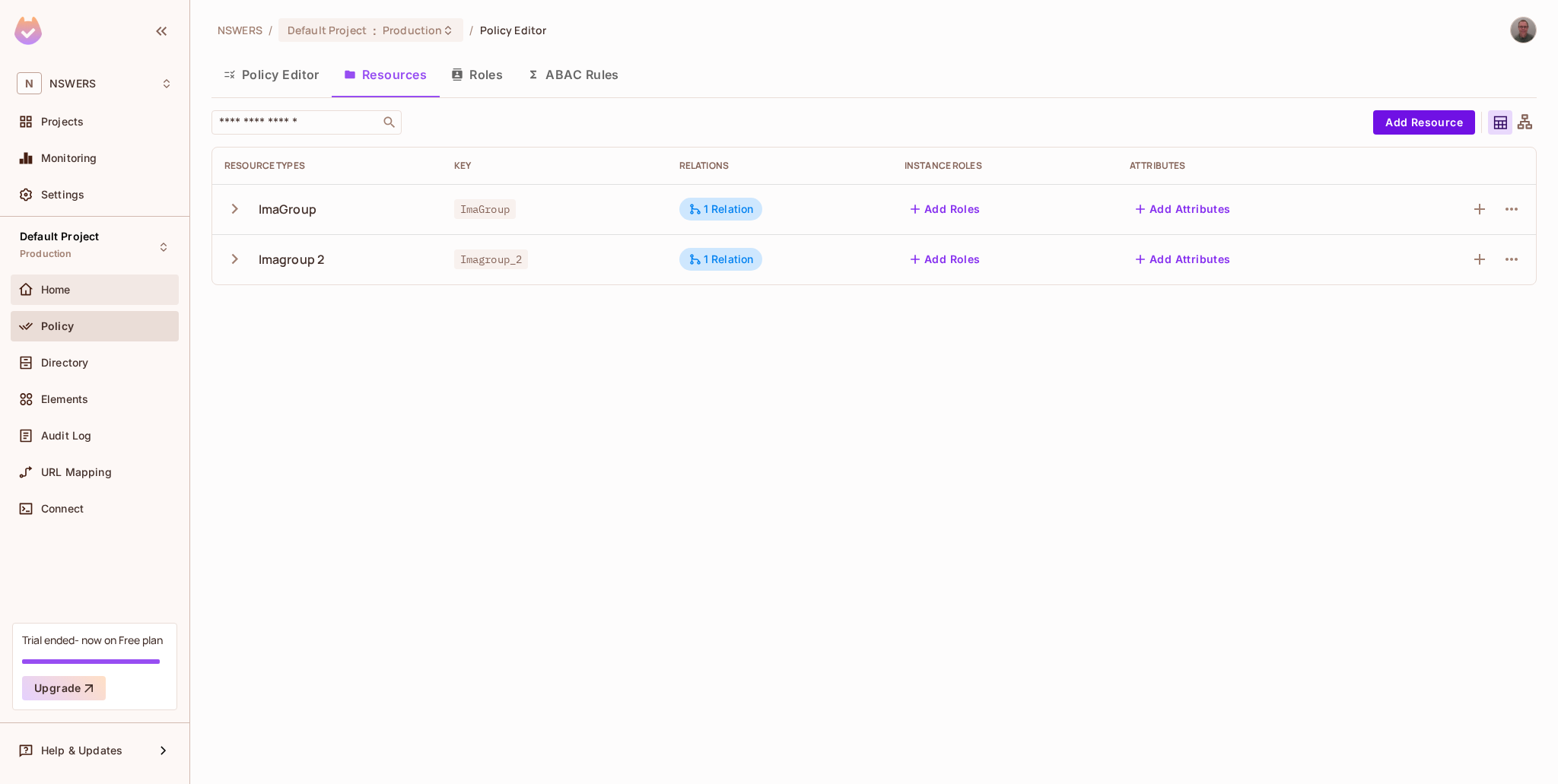
click at [43, 298] on div "Home" at bounding box center [94, 289] width 168 height 30
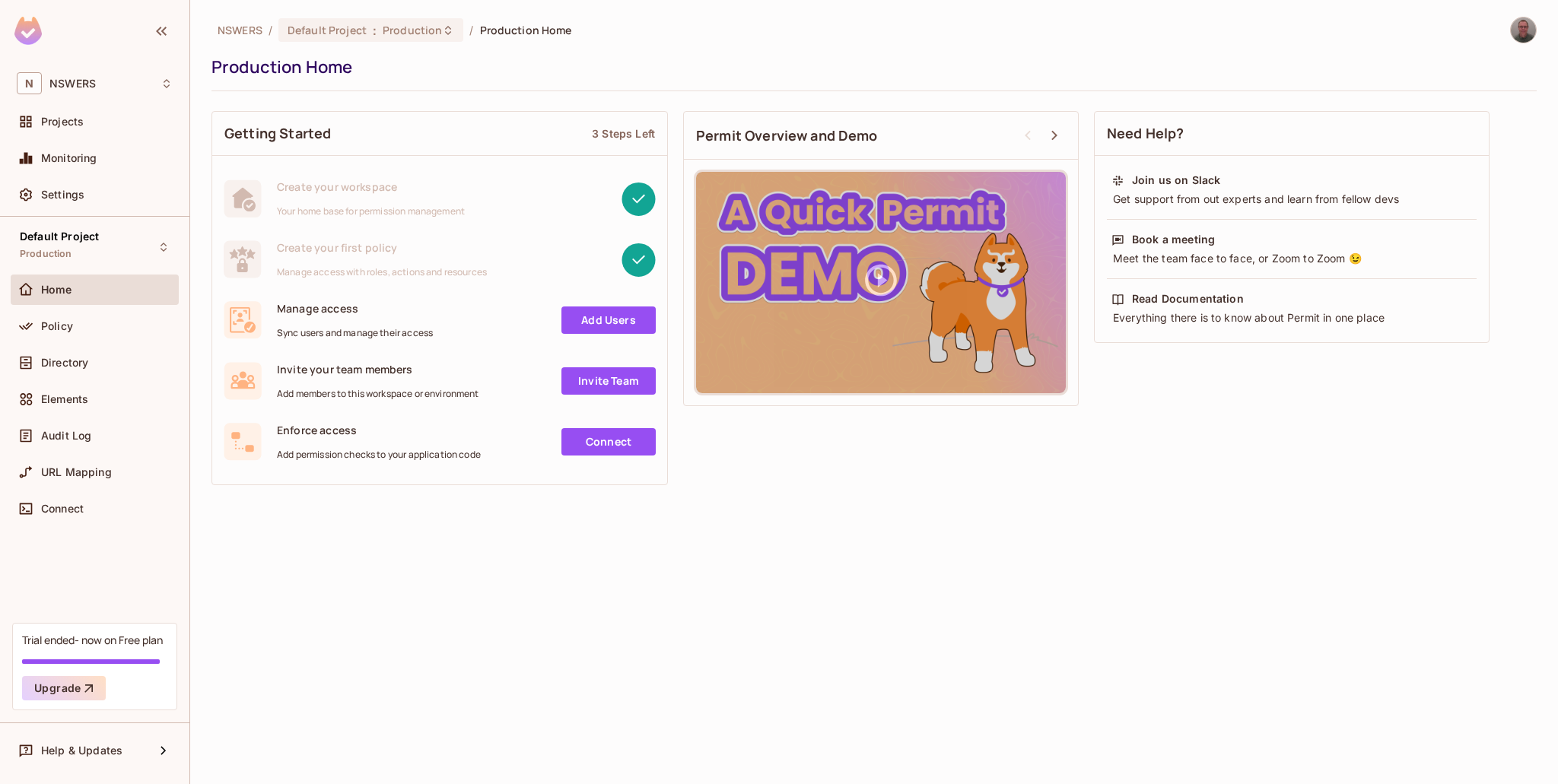
click at [317, 310] on span "Manage access" at bounding box center [355, 308] width 156 height 15
click at [57, 325] on span "Policy" at bounding box center [57, 326] width 32 height 12
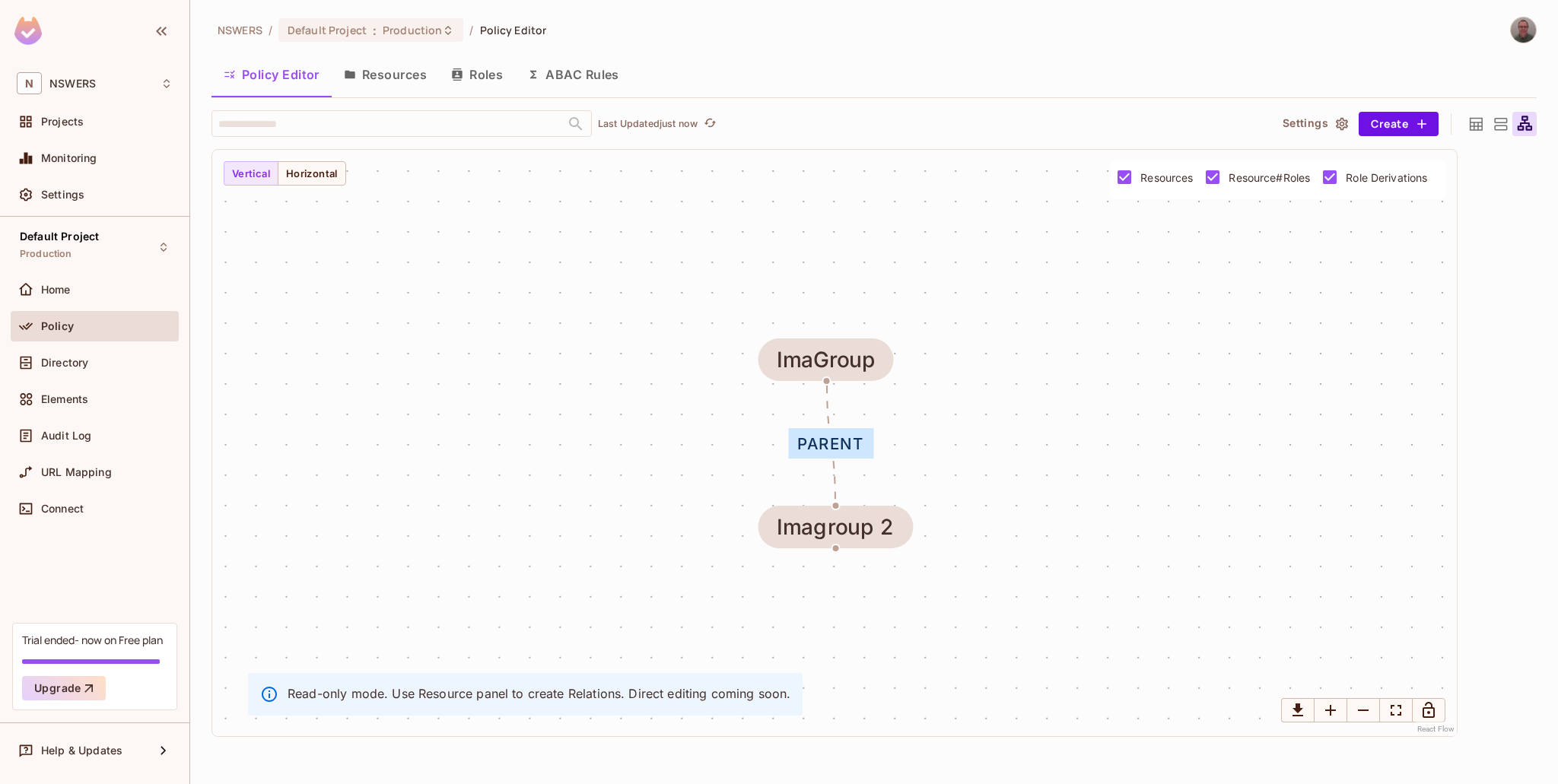
click at [1297, 121] on button "Settings" at bounding box center [1315, 124] width 76 height 24
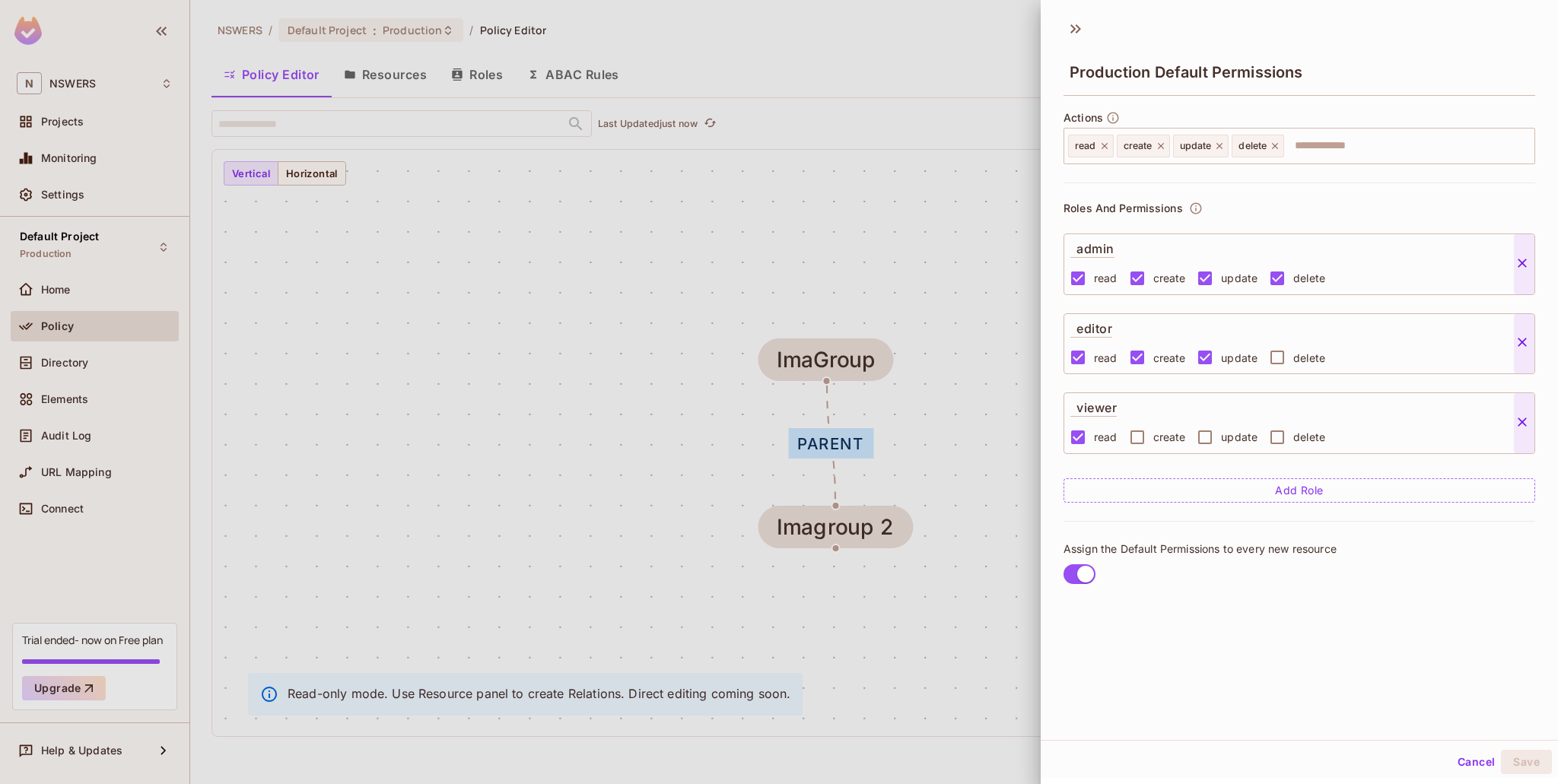
click at [656, 298] on div at bounding box center [779, 392] width 1558 height 784
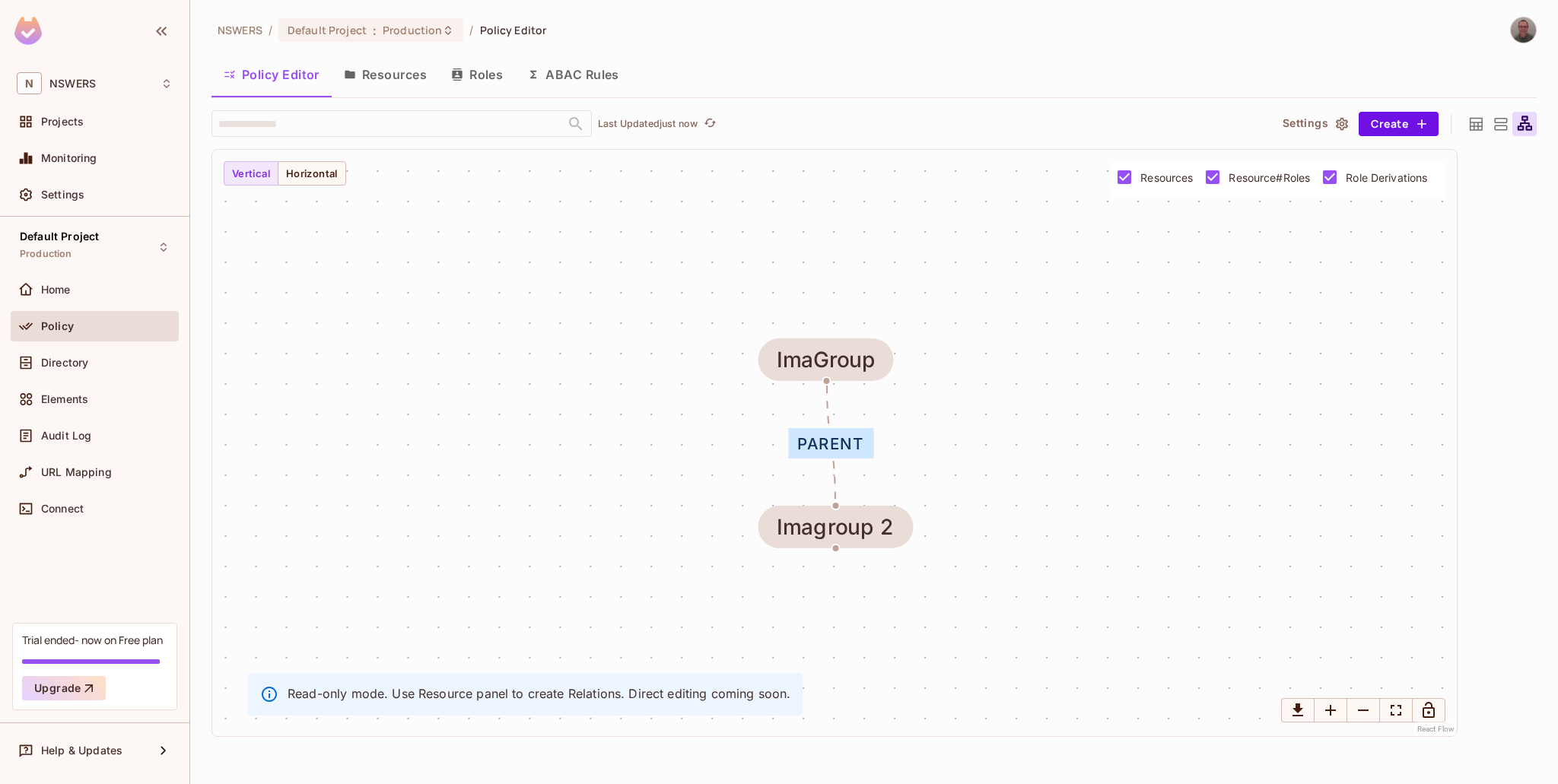
click at [1479, 123] on icon at bounding box center [1477, 124] width 19 height 19
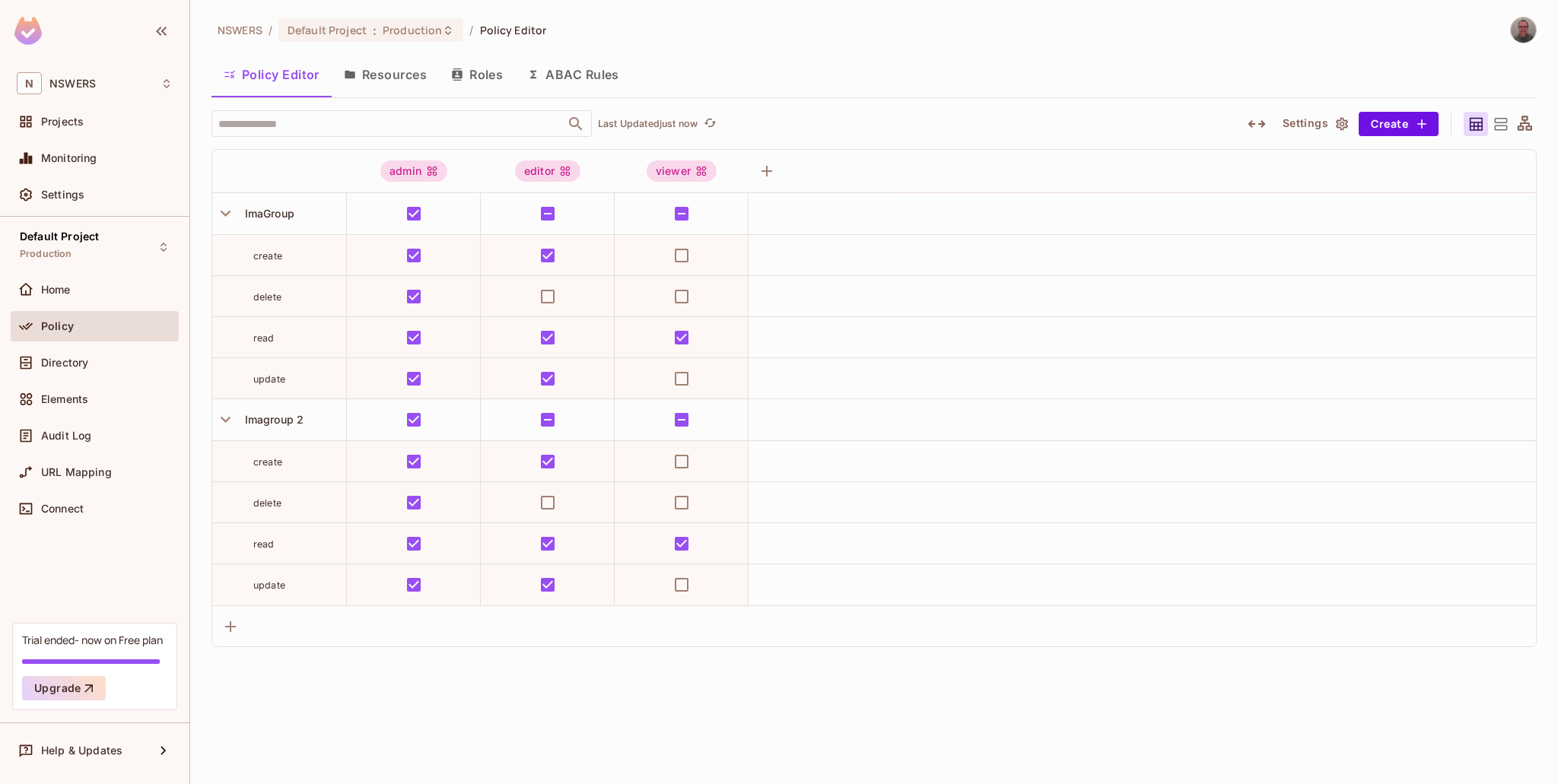
click at [1498, 126] on icon at bounding box center [1501, 124] width 19 height 19
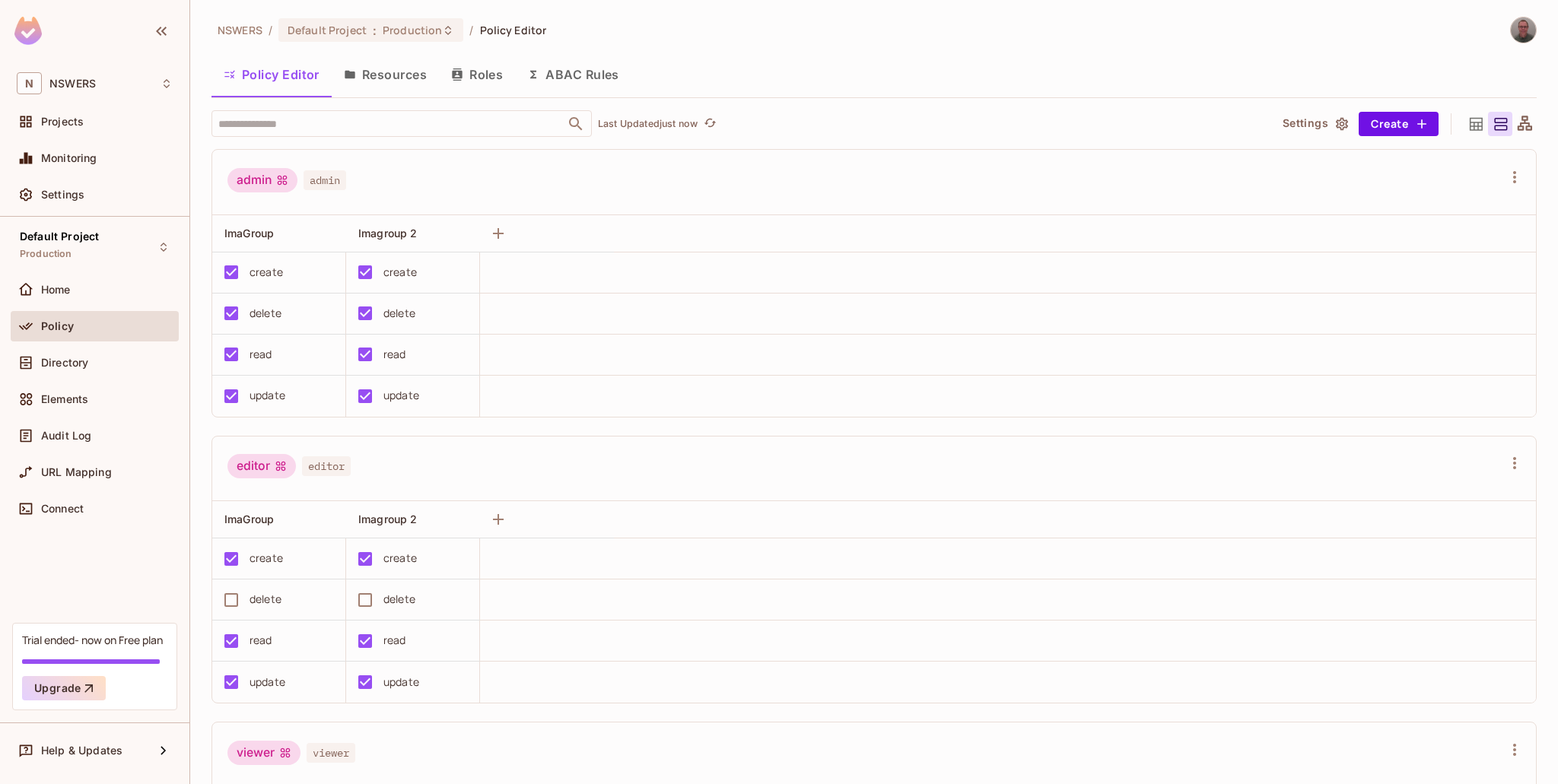
click at [386, 88] on button "Resources" at bounding box center [386, 74] width 107 height 38
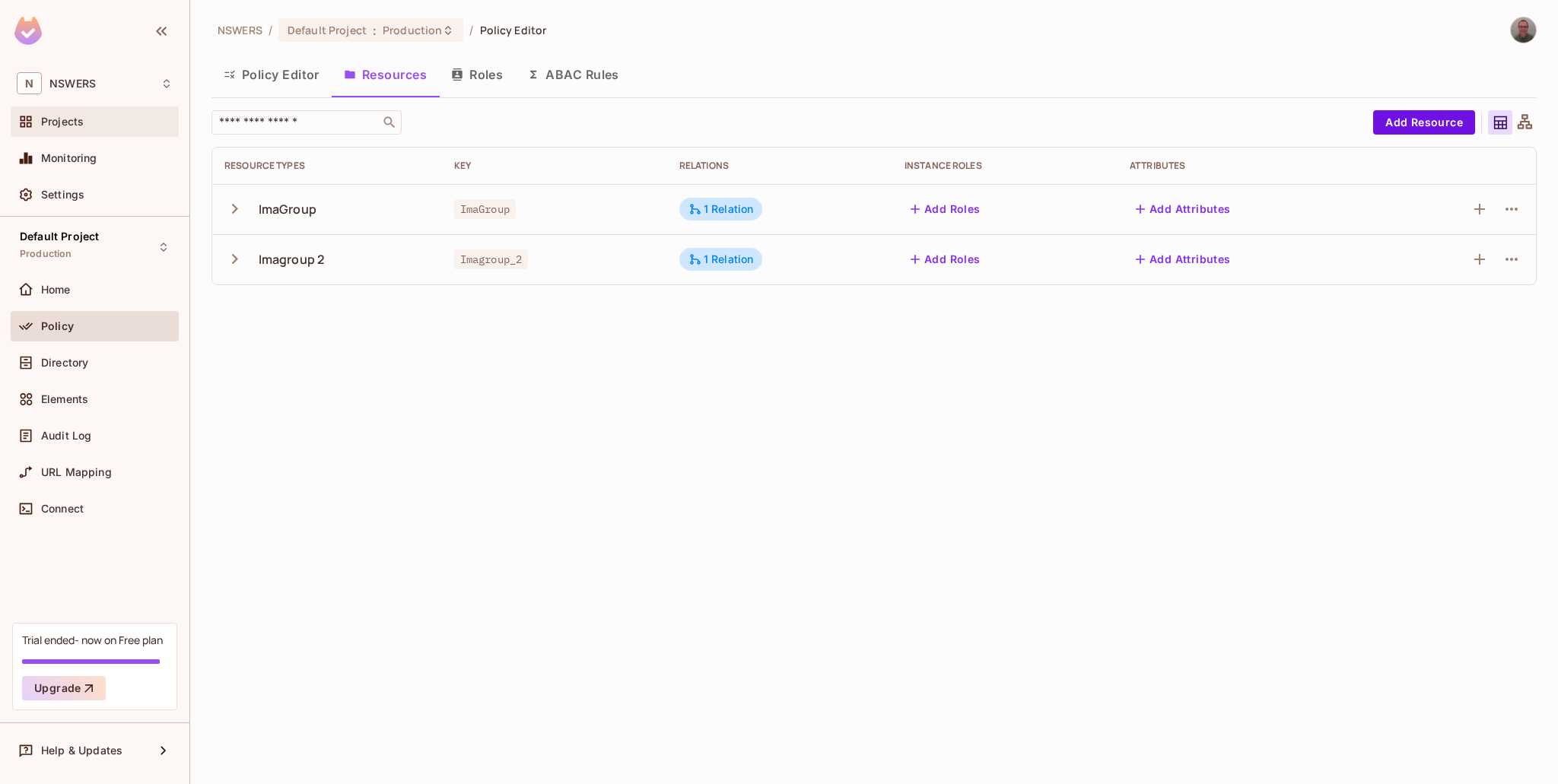
click at [80, 125] on span "Projects" at bounding box center [62, 122] width 42 height 12
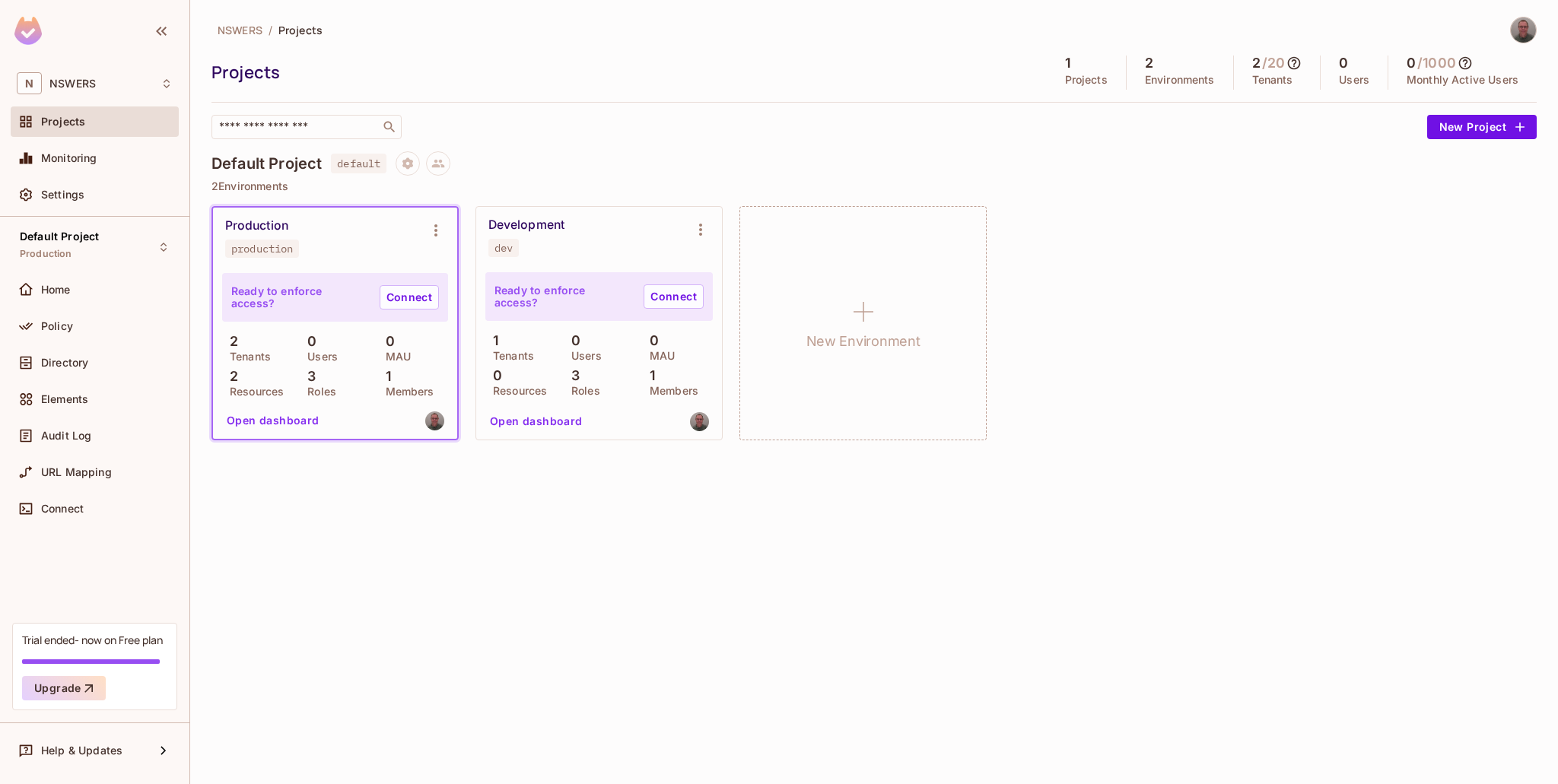
click at [310, 225] on div "Production production" at bounding box center [323, 238] width 196 height 40
click at [253, 216] on div "Production production" at bounding box center [335, 238] width 244 height 61
click at [272, 420] on button "Open dashboard" at bounding box center [273, 421] width 105 height 24
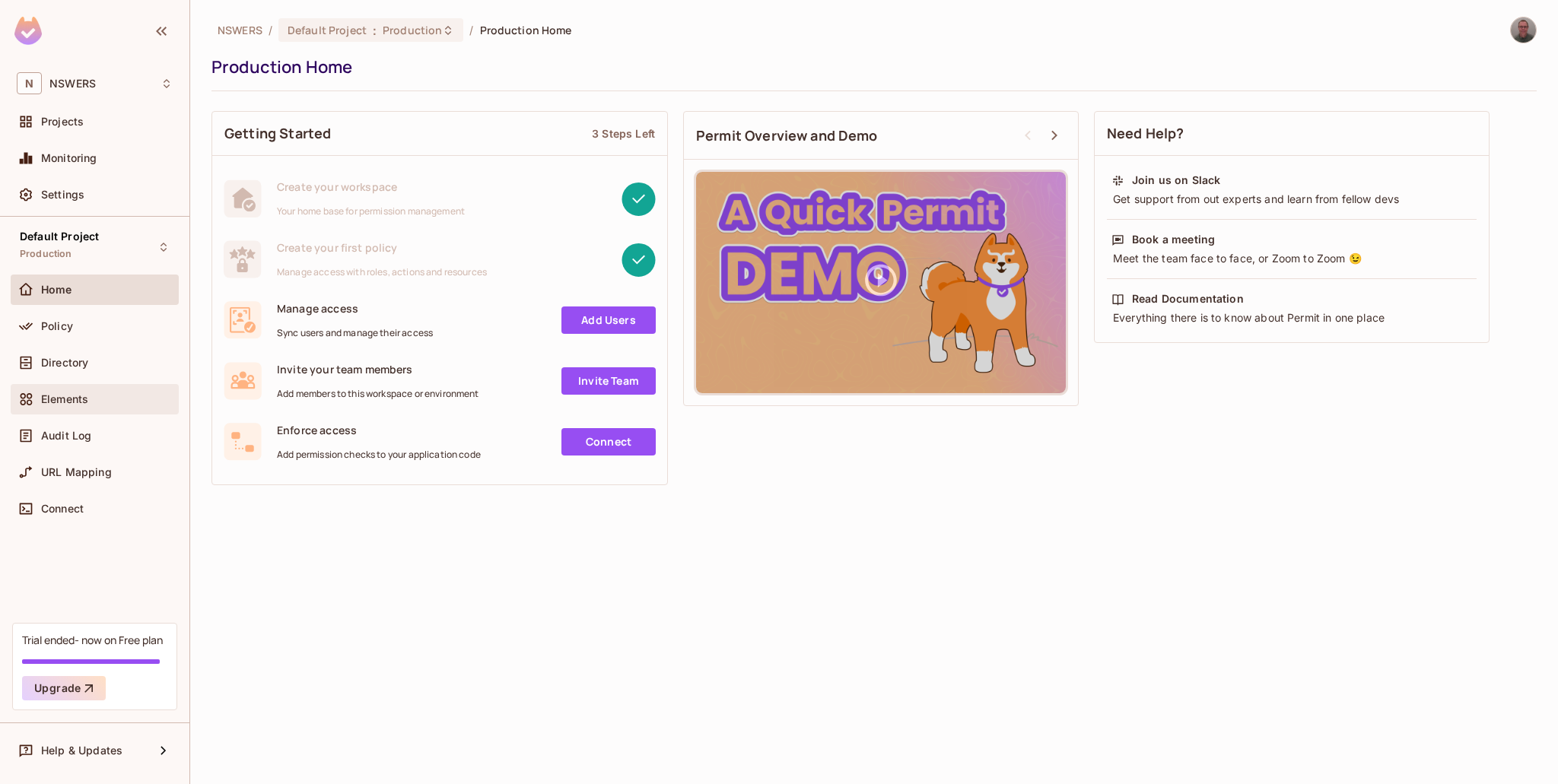
click at [65, 409] on div "Elements" at bounding box center [94, 398] width 168 height 30
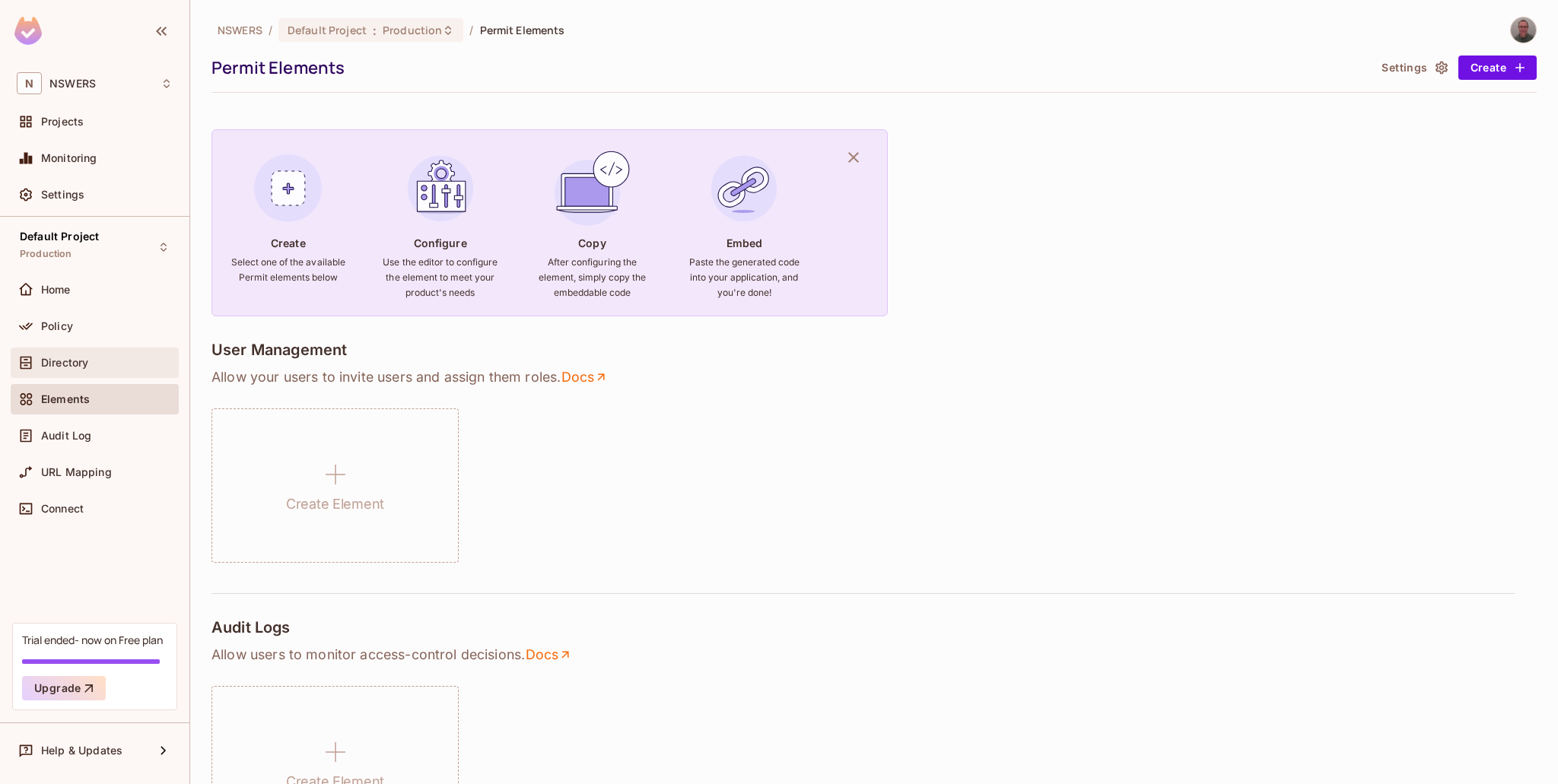
click at [49, 364] on span "Directory" at bounding box center [65, 363] width 47 height 12
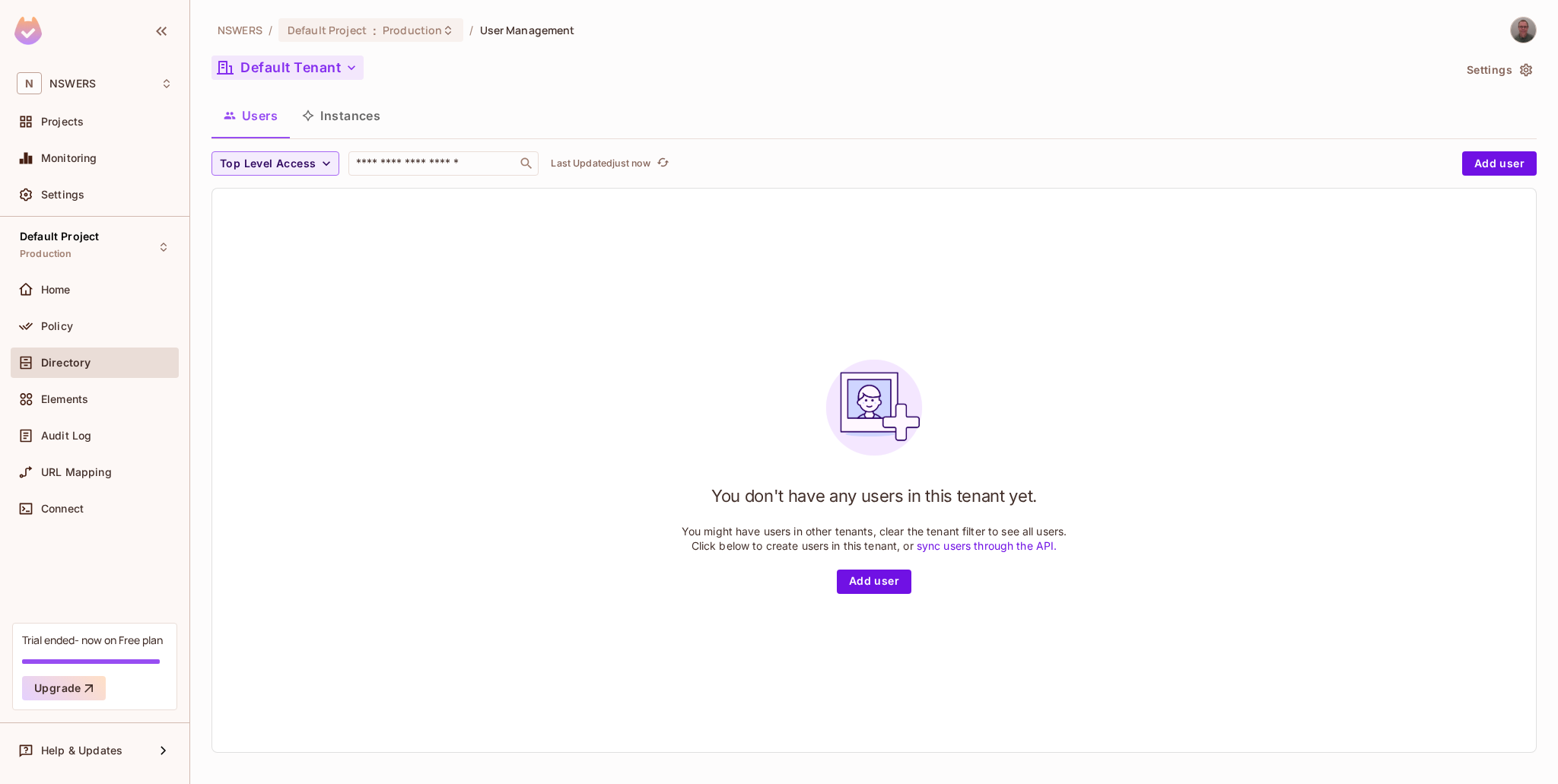
click at [308, 61] on button "Default Tenant" at bounding box center [287, 67] width 152 height 24
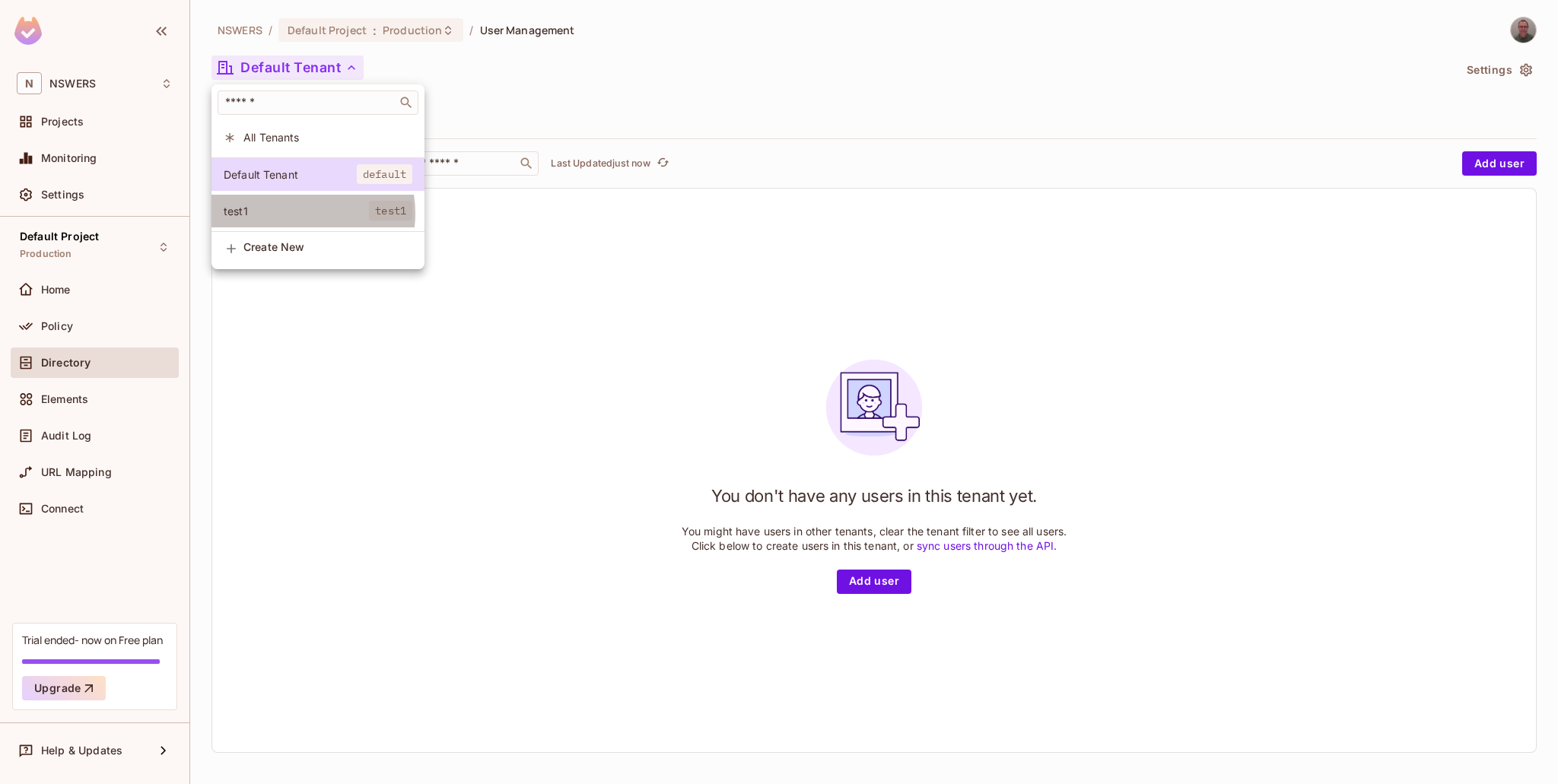
click at [306, 214] on span "test1" at bounding box center [296, 210] width 145 height 15
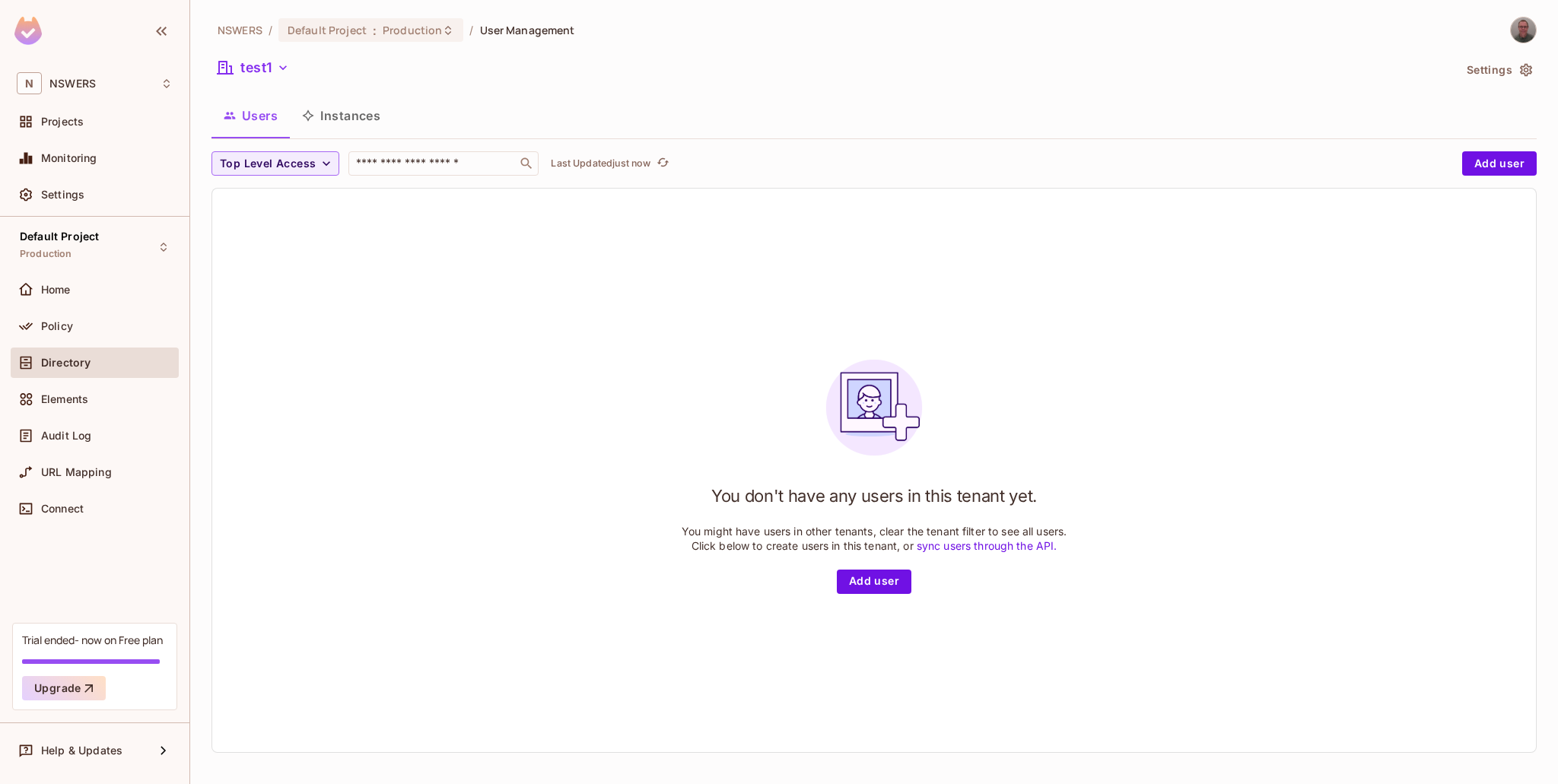
click at [1498, 69] on icon "button" at bounding box center [1526, 70] width 12 height 13
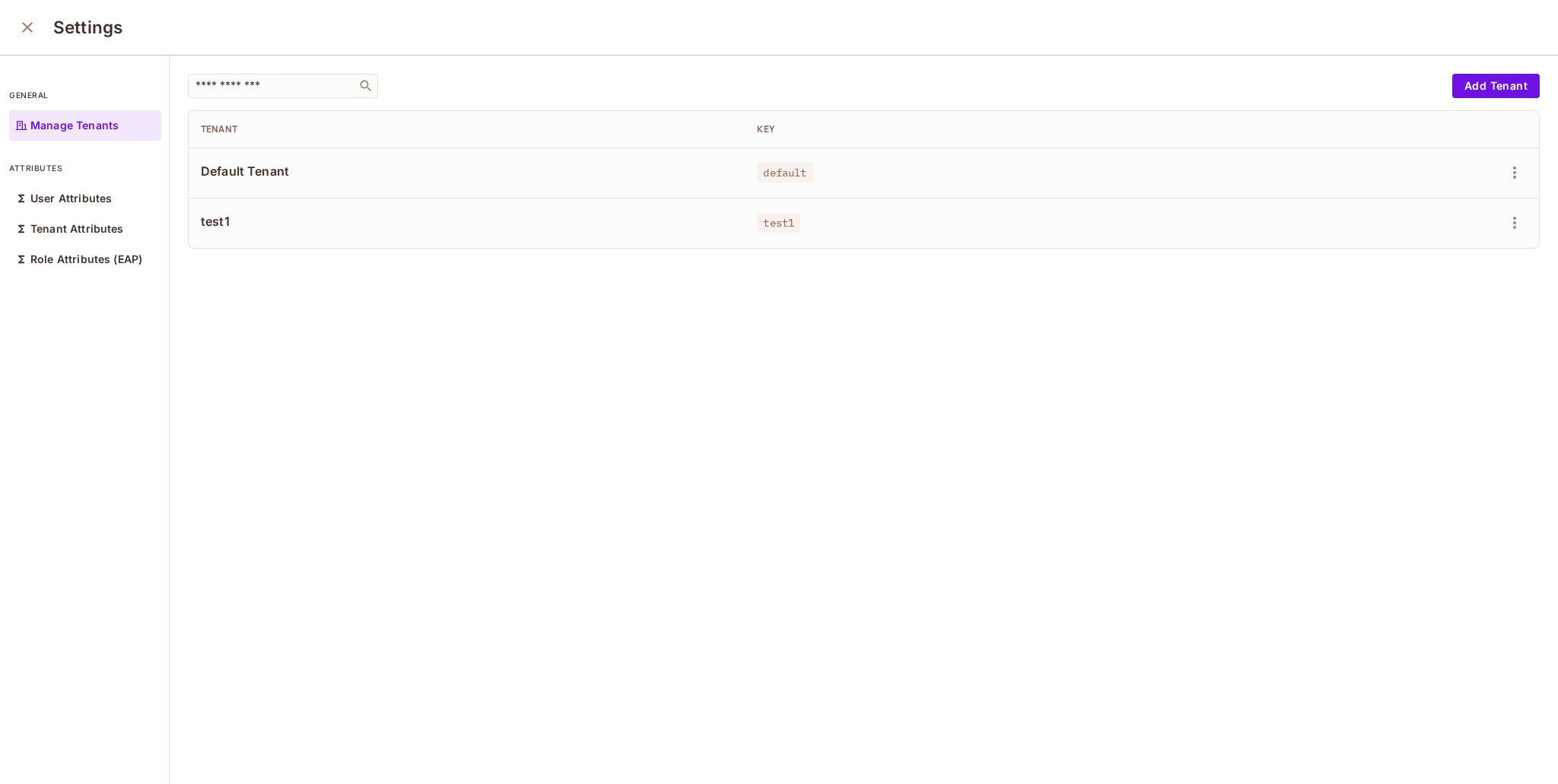
click at [213, 220] on span "test1" at bounding box center [467, 221] width 532 height 16
click at [1498, 228] on icon "button" at bounding box center [1515, 223] width 3 height 12
click at [1452, 294] on div "Edit Attributes" at bounding box center [1439, 292] width 75 height 16
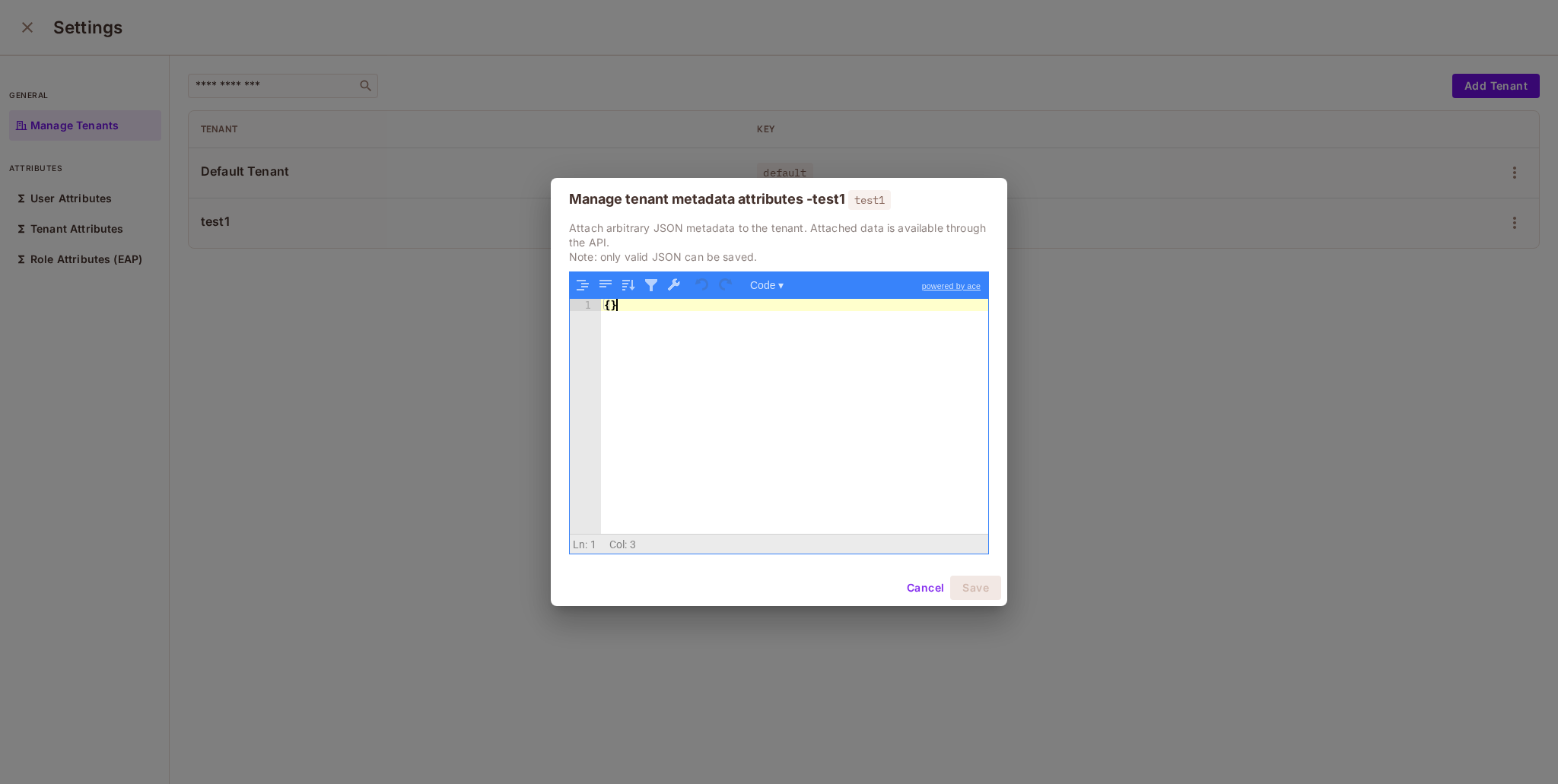
click at [740, 437] on div "{ }" at bounding box center [795, 429] width 387 height 260
drag, startPoint x: 584, startPoint y: 226, endPoint x: 751, endPoint y: 248, distance: 168.4
click at [745, 234] on p "Attach arbitrary JSON metadata to the tenant. Attached data is available throug…" at bounding box center [779, 242] width 420 height 43
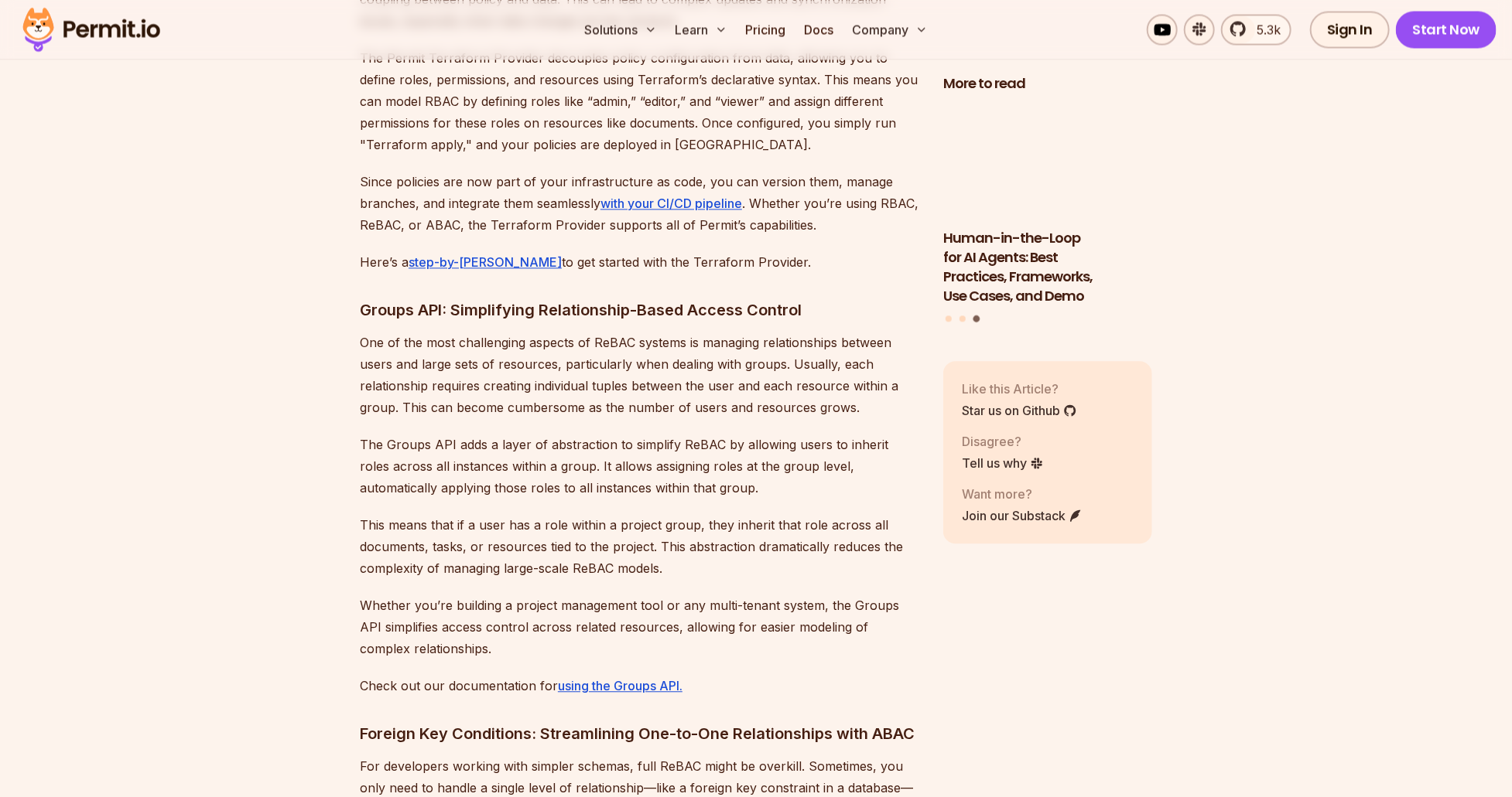
scroll to position [2166, 0]
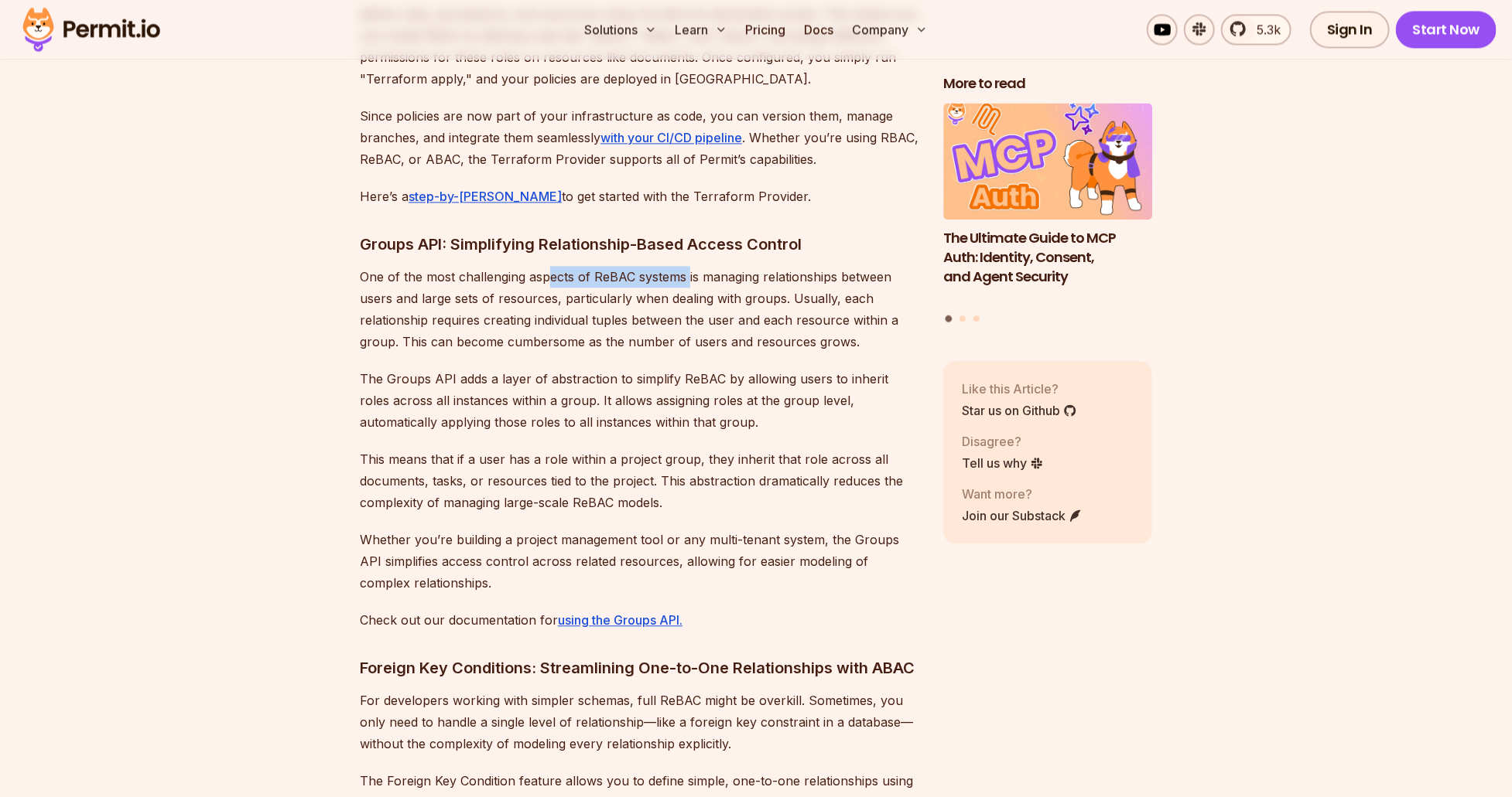
drag, startPoint x: 551, startPoint y: 274, endPoint x: 688, endPoint y: 276, distance: 137.0
click at [688, 276] on p "One of the most challenging aspects of ReBAC systems is managing relationships …" at bounding box center [638, 309] width 559 height 87
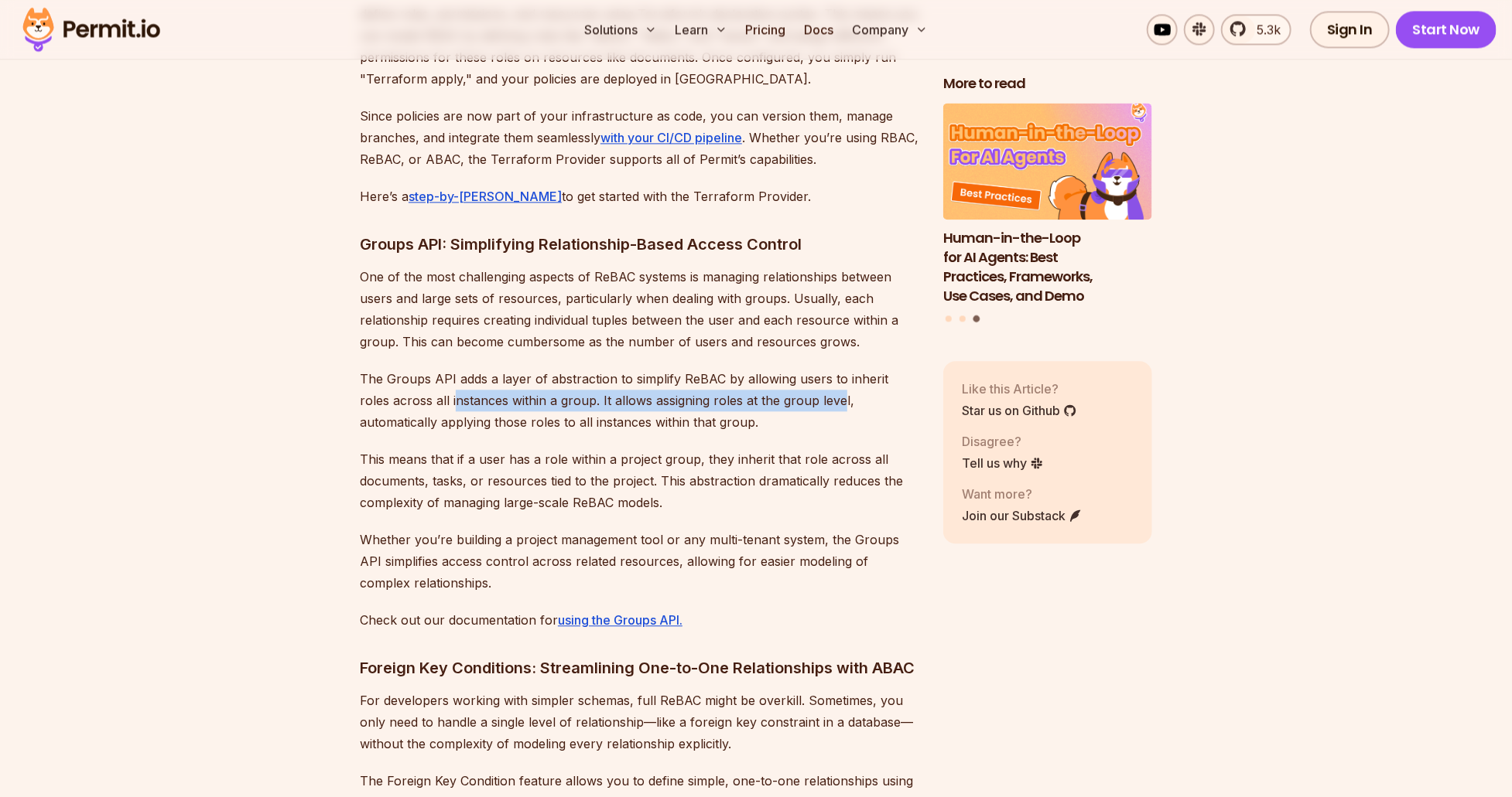
drag, startPoint x: 441, startPoint y: 402, endPoint x: 806, endPoint y: 395, distance: 365.1
click at [806, 395] on p "The Groups API adds a layer of abstraction to simplify ReBAC by allowing users …" at bounding box center [638, 401] width 559 height 65
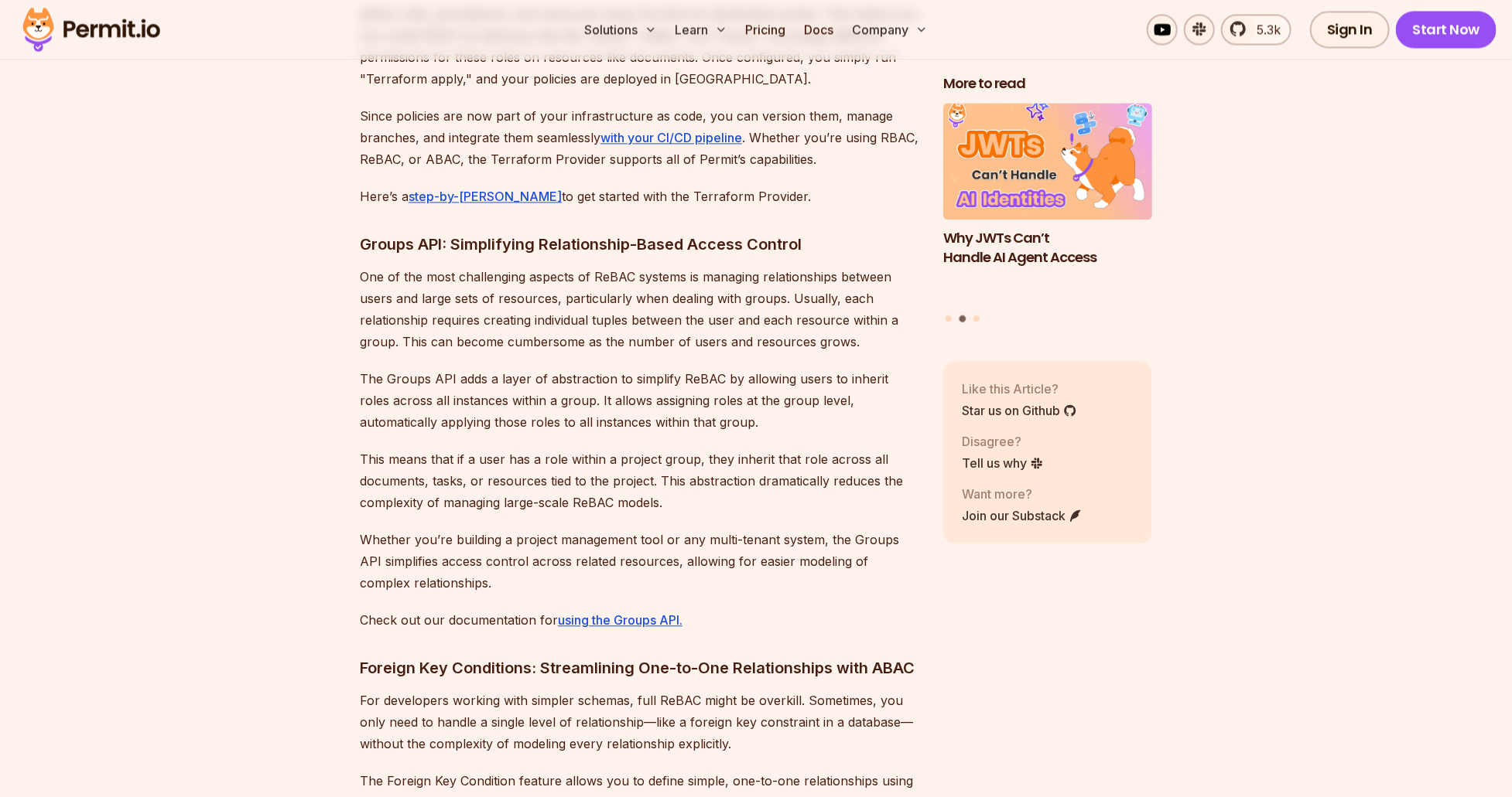
click at [681, 475] on p "This means that if a user has a role within a project group, they inherit that …" at bounding box center [638, 481] width 559 height 65
drag, startPoint x: 463, startPoint y: 502, endPoint x: 610, endPoint y: 497, distance: 147.1
click at [610, 497] on p "This means that if a user has a role within a project group, they inherit that …" at bounding box center [638, 481] width 559 height 65
drag, startPoint x: 504, startPoint y: 547, endPoint x: 685, endPoint y: 549, distance: 181.0
click at [685, 549] on p "Whether you’re building a project management tool or any multi-tenant system, t…" at bounding box center [638, 561] width 559 height 65
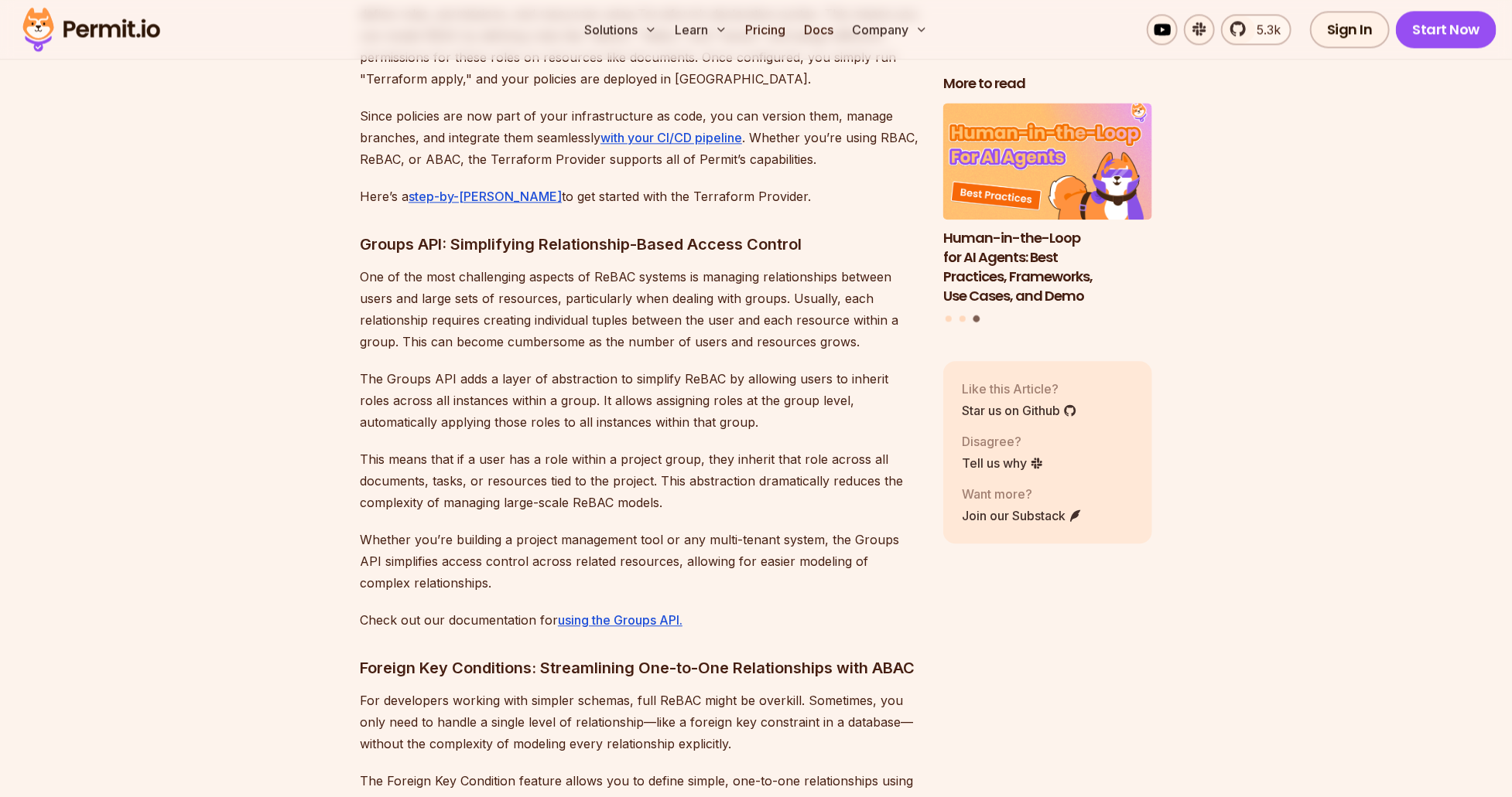
click at [743, 582] on p "Whether you’re building a project management tool or any multi-tenant system, t…" at bounding box center [638, 561] width 559 height 65
drag, startPoint x: 417, startPoint y: 562, endPoint x: 854, endPoint y: 557, distance: 437.0
click at [854, 557] on p "Whether you’re building a project management tool or any multi-tenant system, t…" at bounding box center [638, 561] width 559 height 65
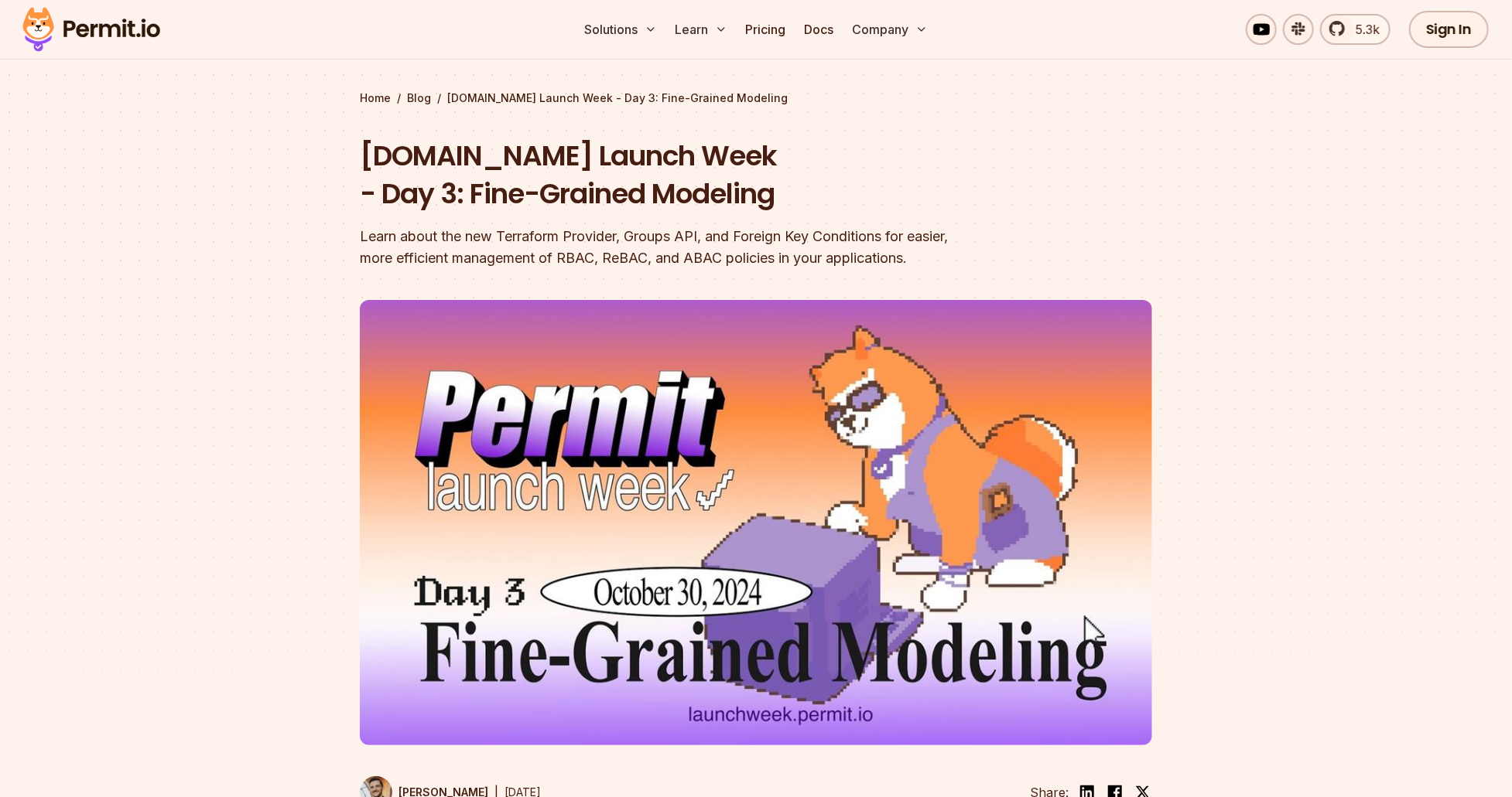
scroll to position [0, 0]
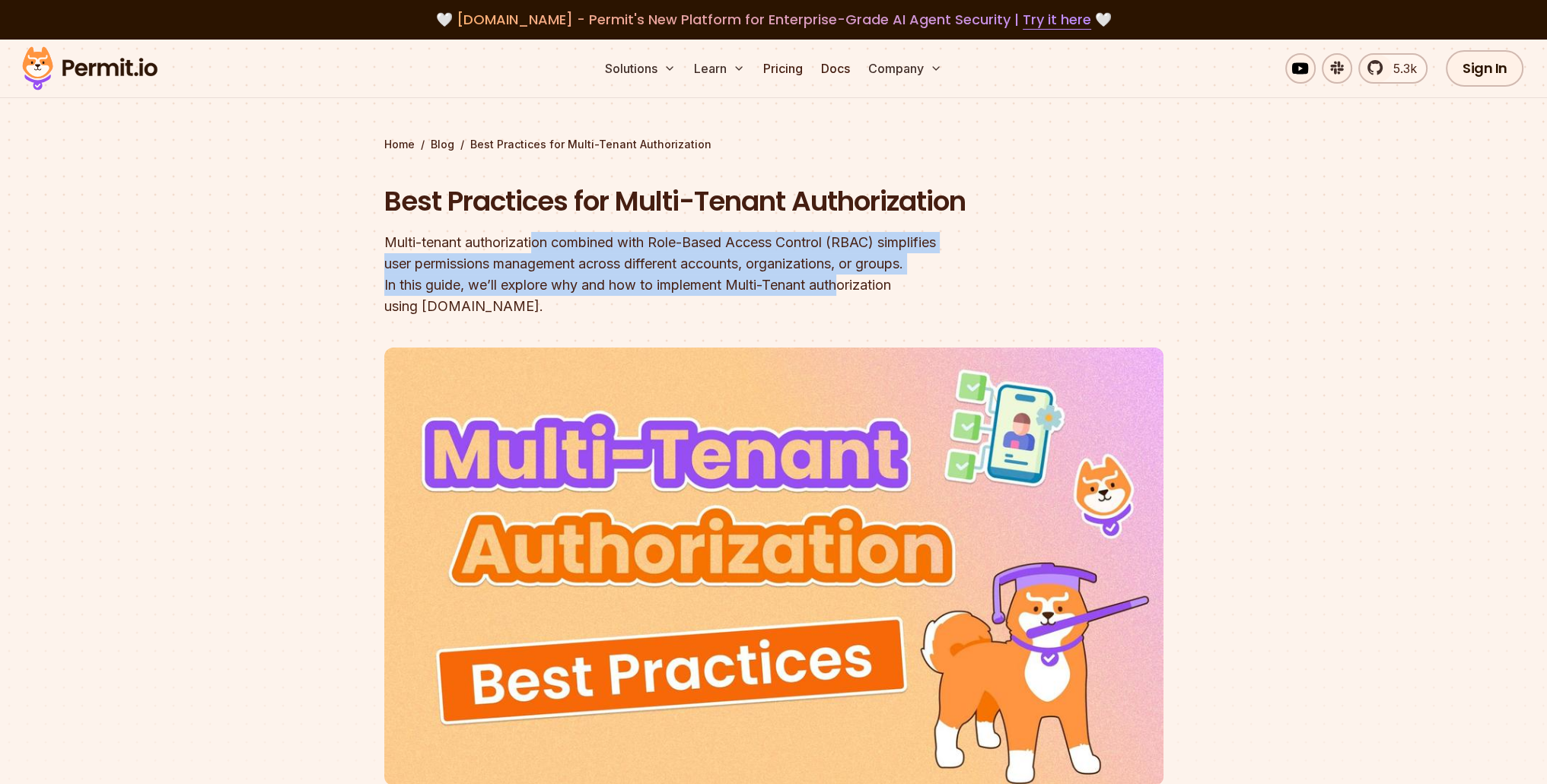
drag, startPoint x: 535, startPoint y: 281, endPoint x: 835, endPoint y: 328, distance: 303.7
click at [823, 317] on div "Multi-tenant authorization combined with Role-Based Access Control (RBAC) simpl…" at bounding box center [676, 274] width 584 height 85
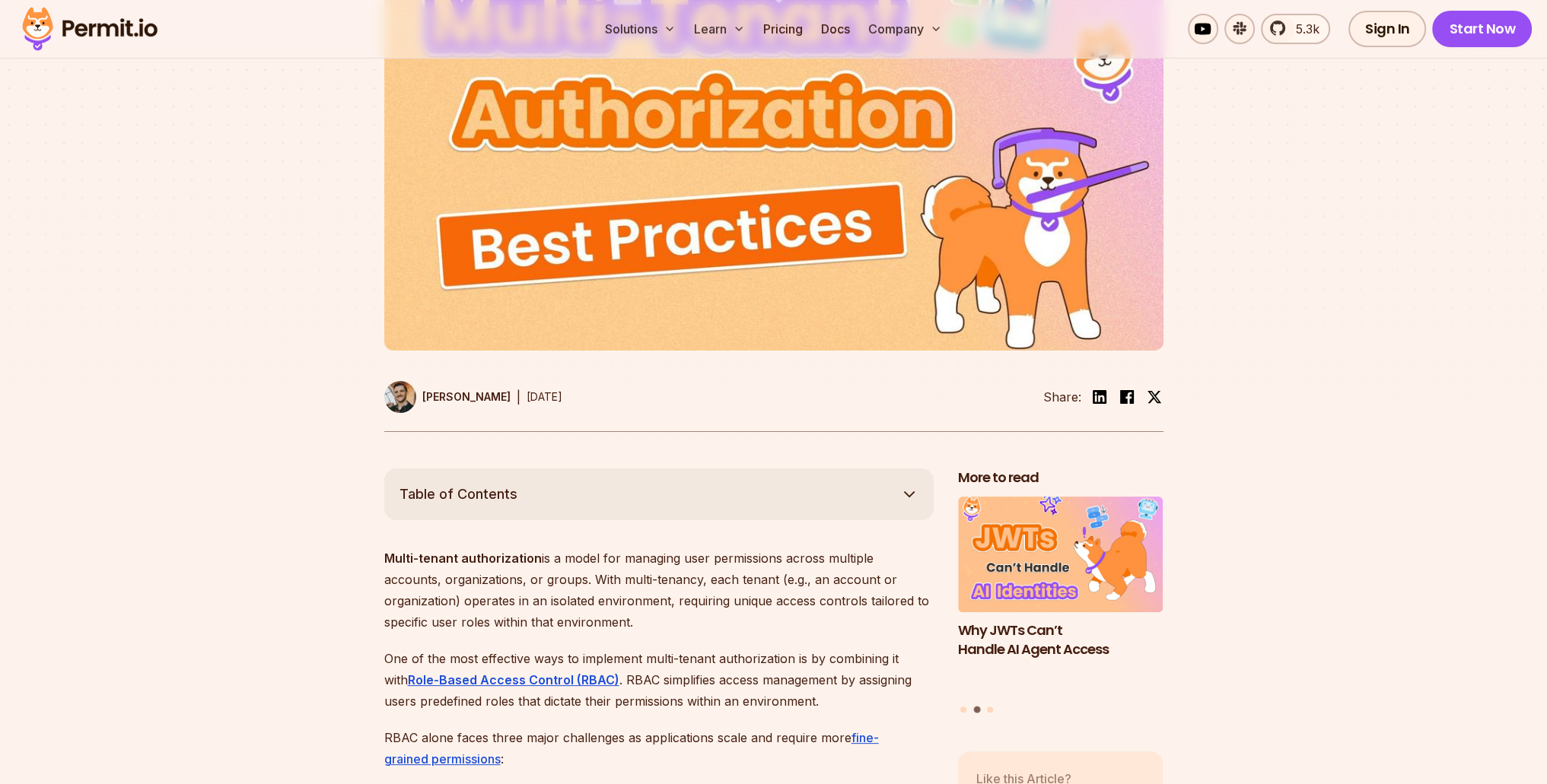
scroll to position [685, 0]
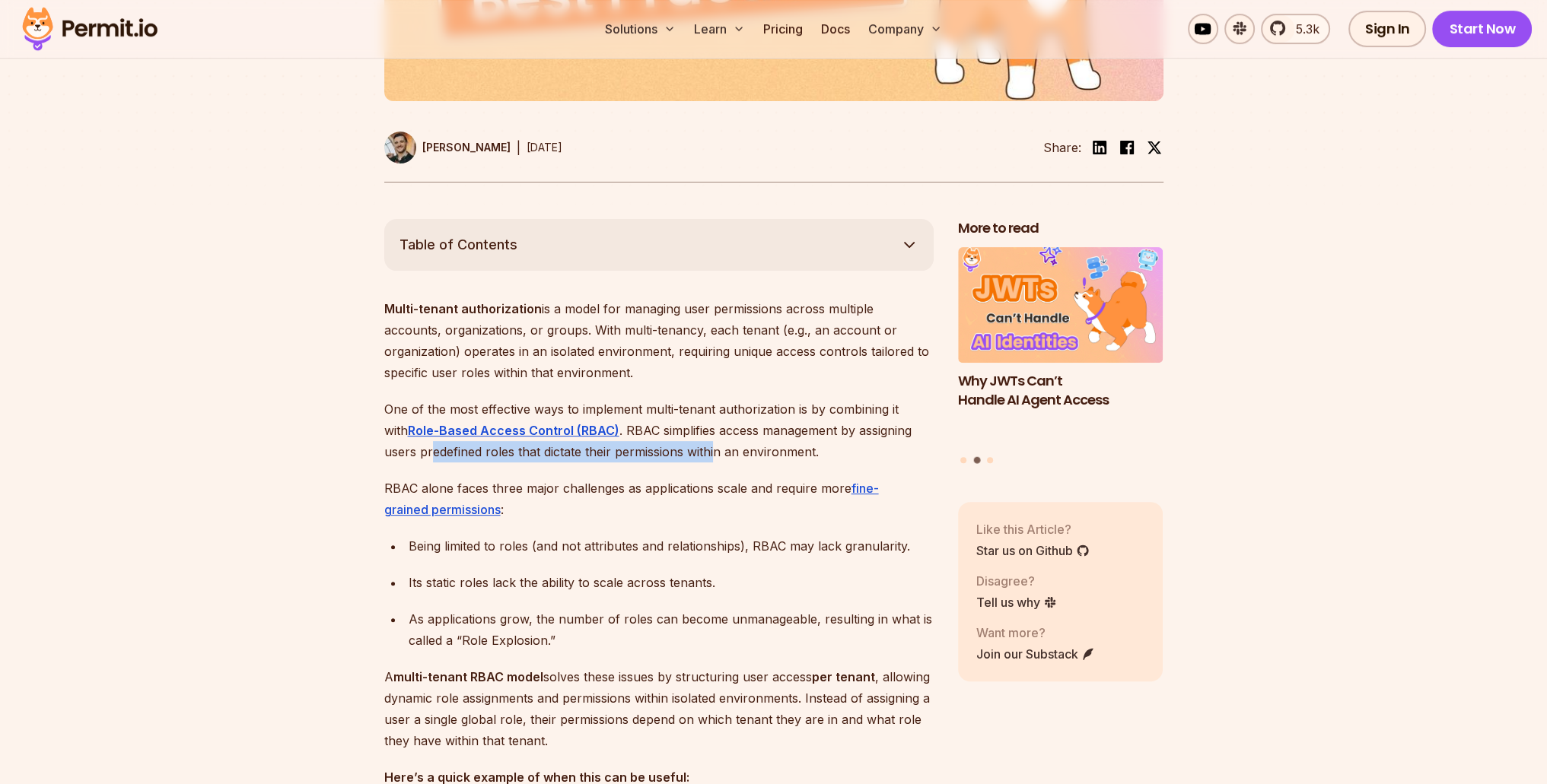
drag, startPoint x: 403, startPoint y: 466, endPoint x: 677, endPoint y: 476, distance: 274.2
click at [677, 462] on p "One of the most effective ways to implement multi-tenant authorization is by co…" at bounding box center [658, 430] width 550 height 64
click at [720, 520] on p "RBAC alone faces three major challenges as applications scale and require more …" at bounding box center [658, 499] width 550 height 42
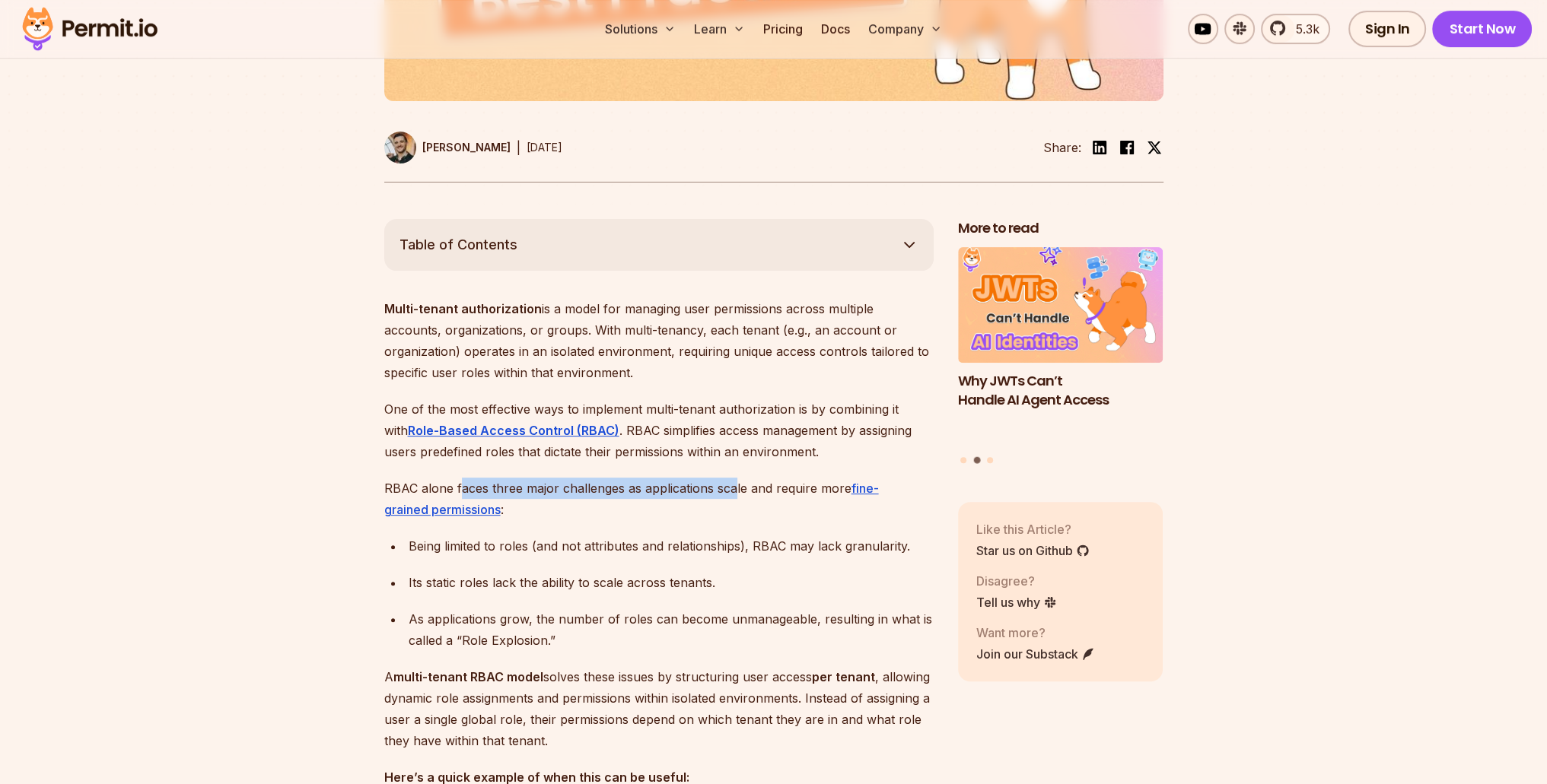
drag, startPoint x: 462, startPoint y: 501, endPoint x: 748, endPoint y: 505, distance: 286.0
click at [733, 498] on p "RBAC alone faces three major challenges as applications scale and require more …" at bounding box center [658, 499] width 550 height 42
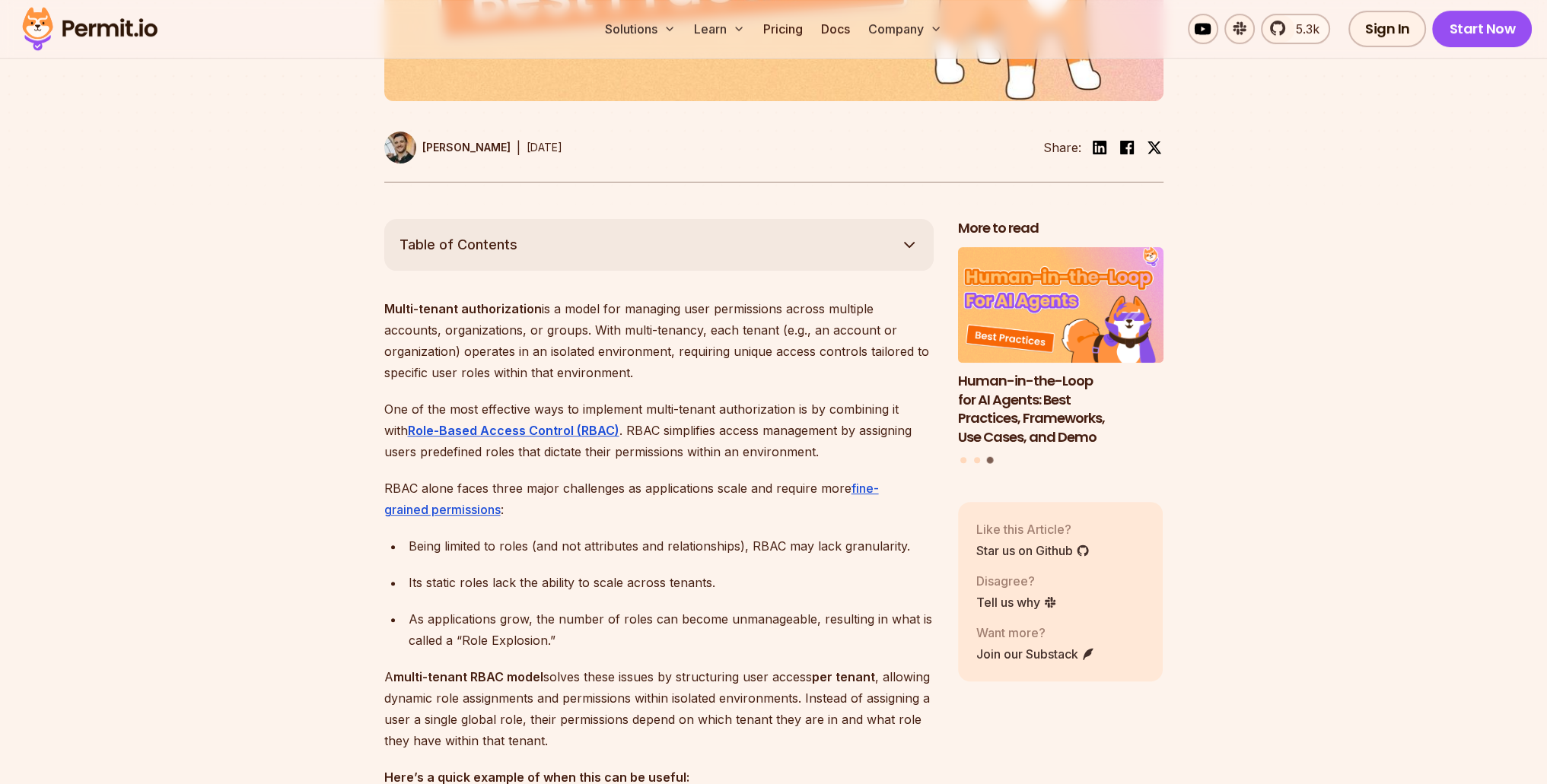
click at [621, 580] on ul "Being limited to roles (and not attributes and relationships), RBAC may lack gr…" at bounding box center [658, 593] width 550 height 116
drag, startPoint x: 448, startPoint y: 561, endPoint x: 511, endPoint y: 565, distance: 63.1
click at [511, 557] on div "Being limited to roles (and not attributes and relationships), RBAC may lack gr…" at bounding box center [671, 546] width 525 height 22
drag, startPoint x: 575, startPoint y: 561, endPoint x: 645, endPoint y: 565, distance: 70.1
click at [645, 557] on div "Being limited to roles (and not attributes and relationships), RBAC may lack gr…" at bounding box center [671, 546] width 525 height 22
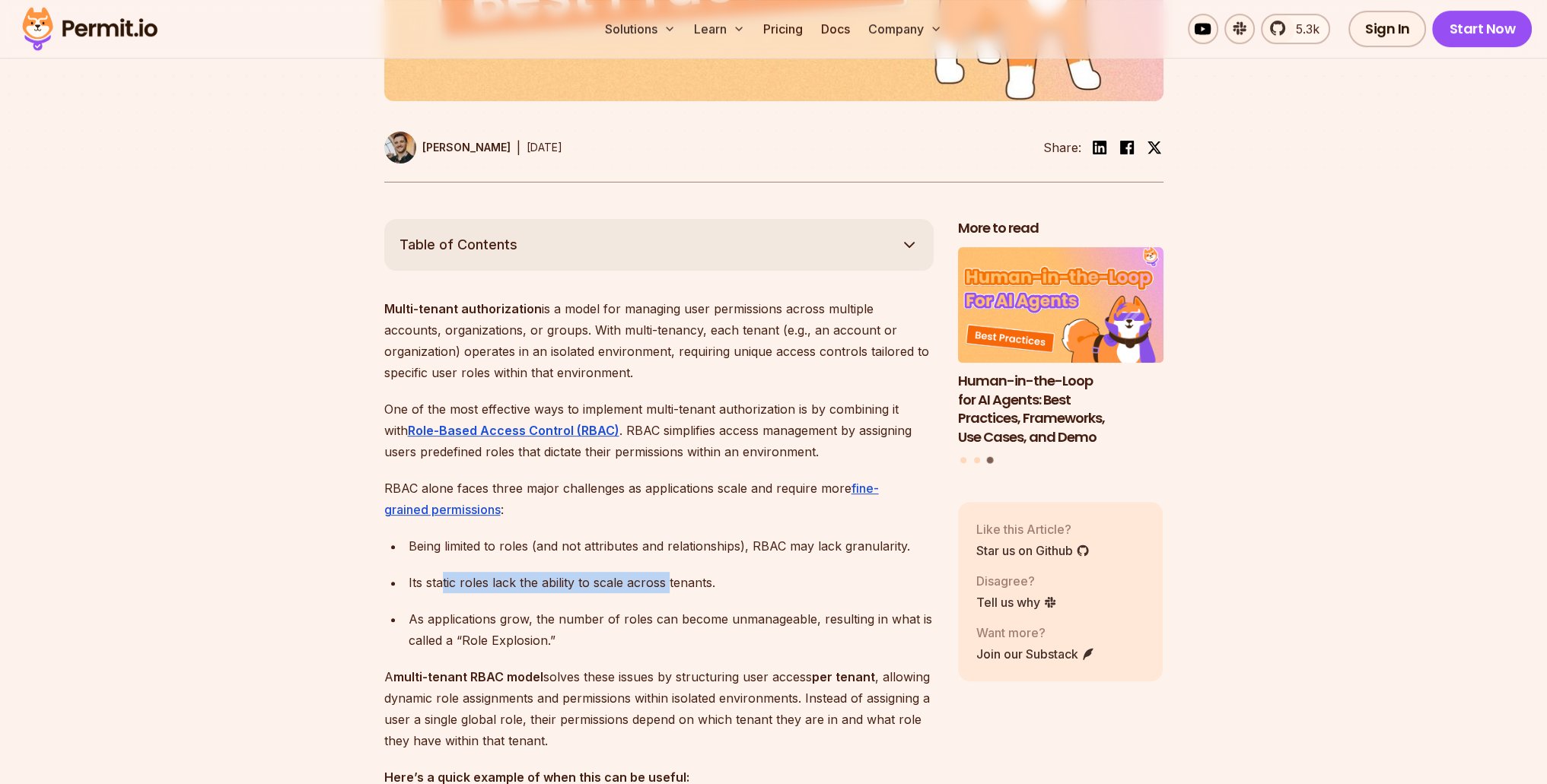
drag, startPoint x: 442, startPoint y: 603, endPoint x: 670, endPoint y: 593, distance: 228.2
click at [670, 593] on div "Its static roles lack the ability to scale across tenants." at bounding box center [671, 582] width 525 height 22
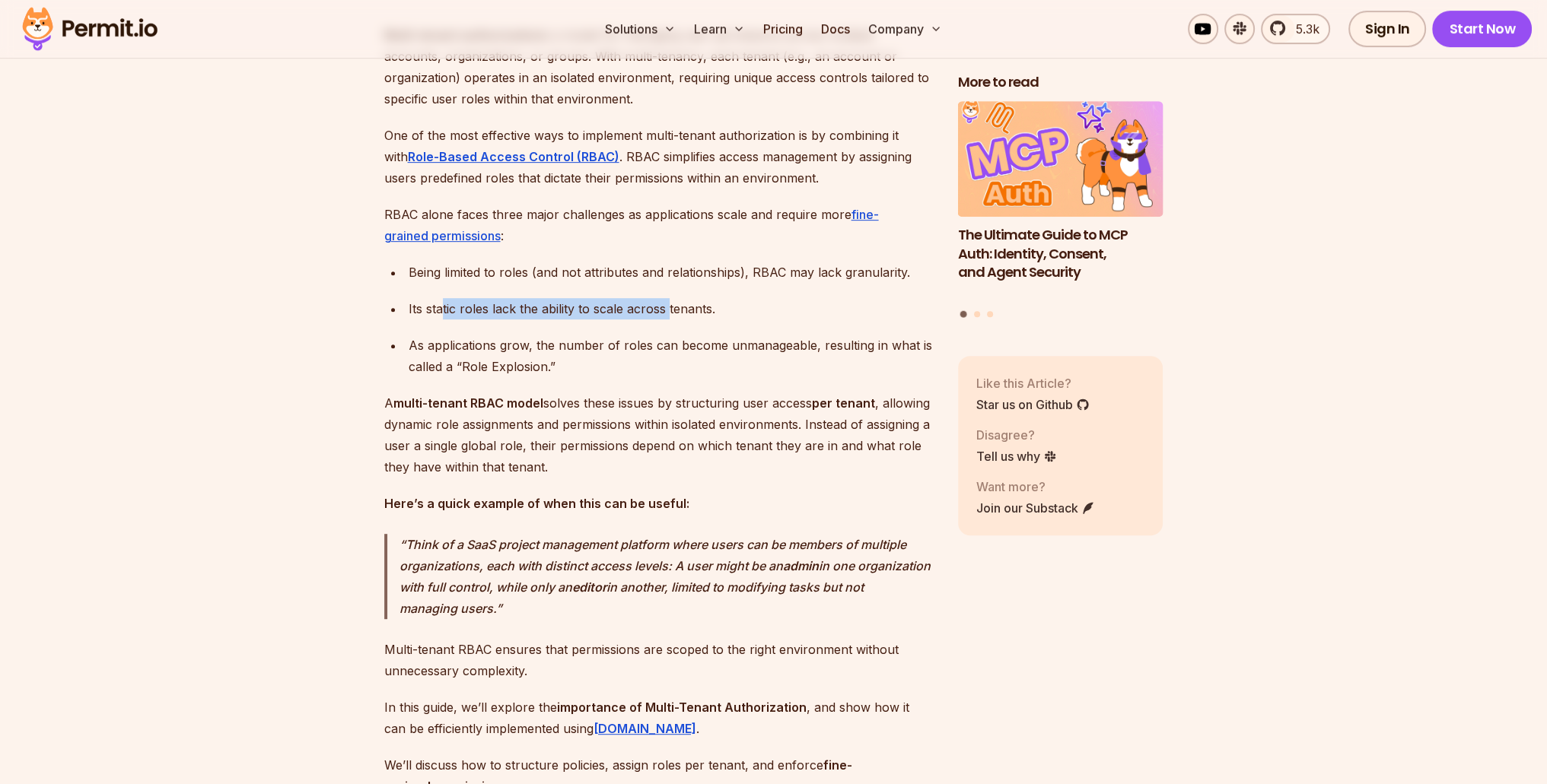
scroll to position [989, 0]
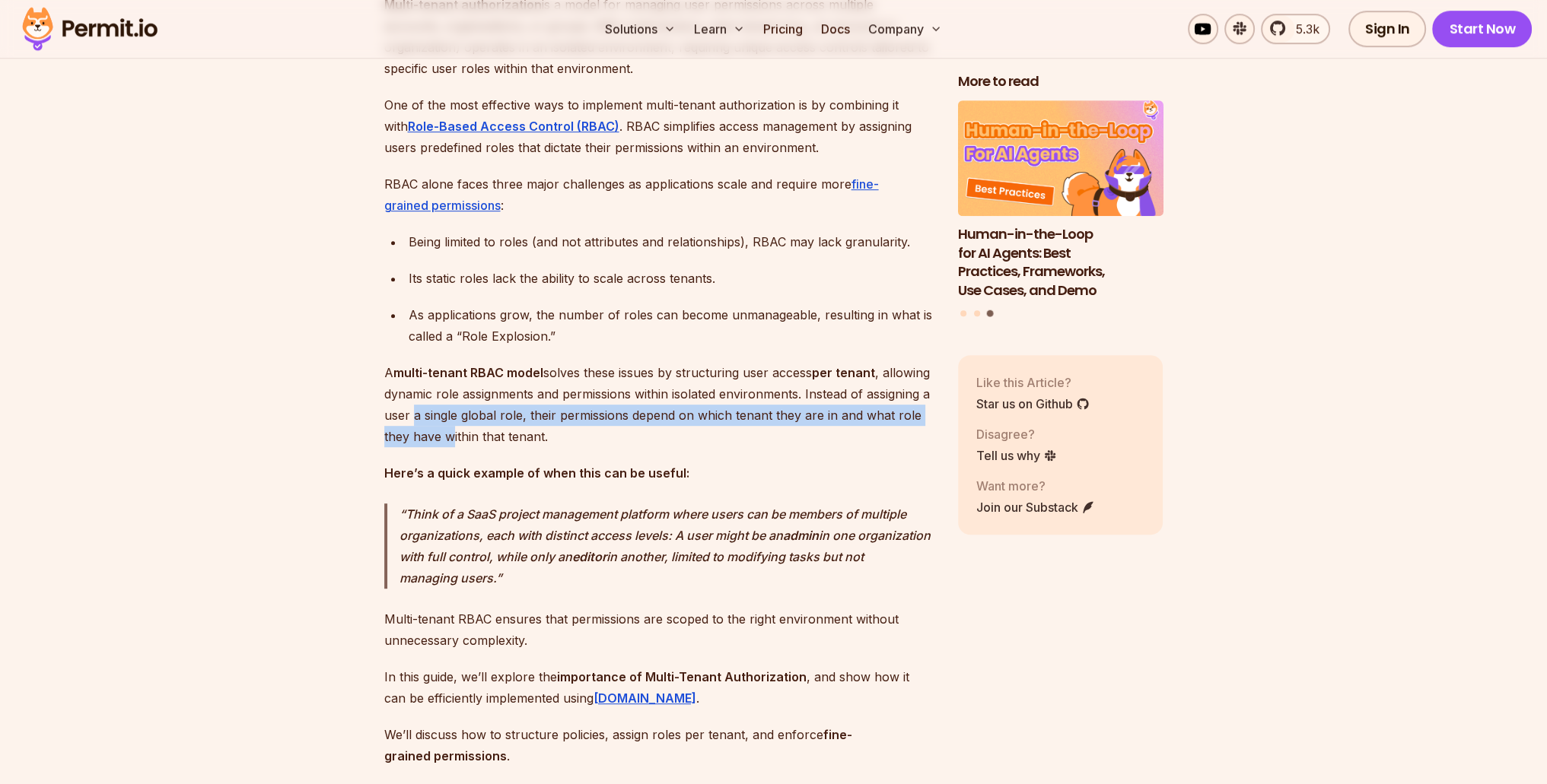
drag, startPoint x: 481, startPoint y: 435, endPoint x: 506, endPoint y: 457, distance: 33.3
click at [506, 448] on p "A multi-tenant RBAC model solves these issues by structuring user access per te…" at bounding box center [658, 405] width 550 height 85
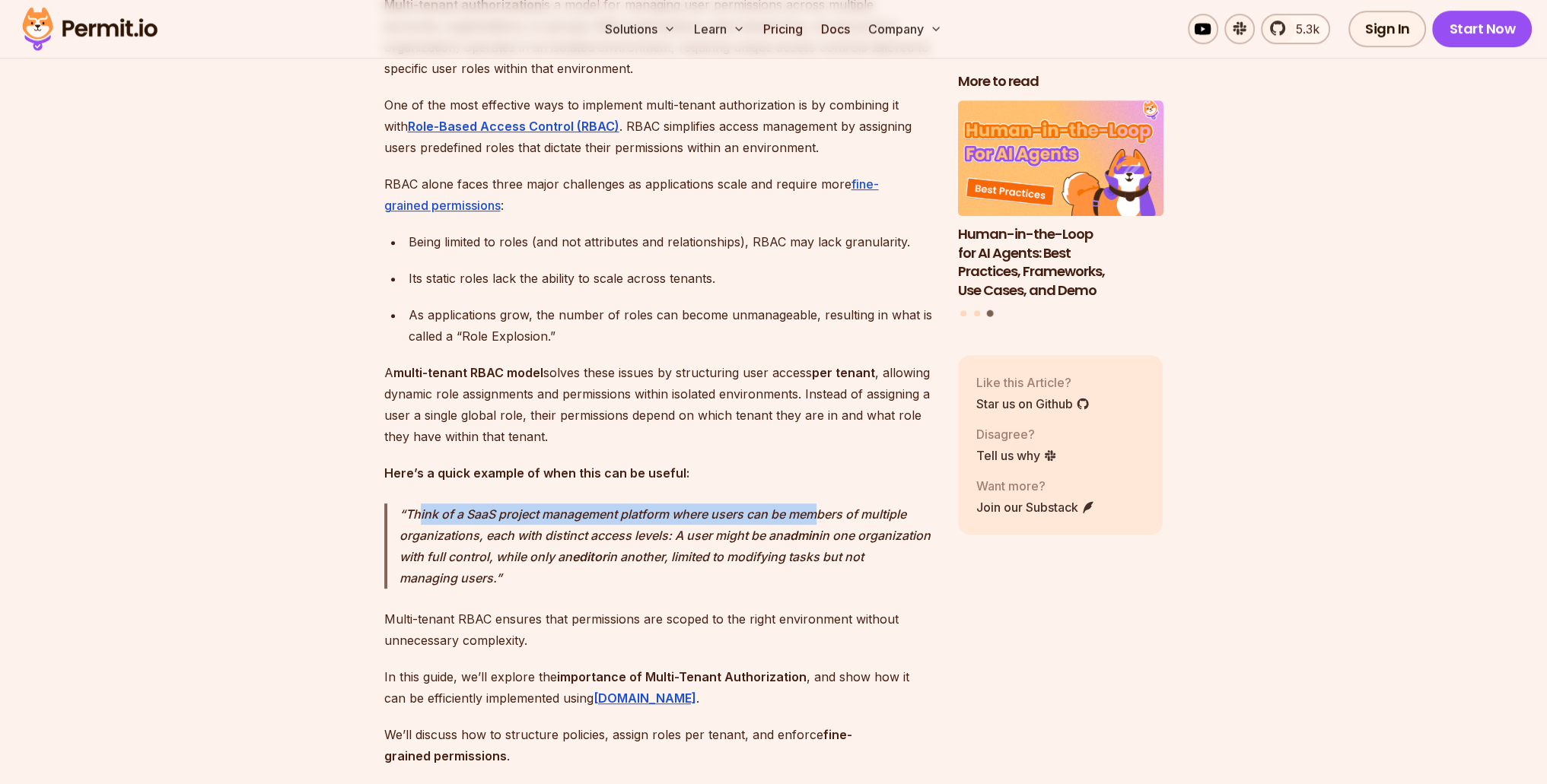
drag, startPoint x: 468, startPoint y: 525, endPoint x: 819, endPoint y: 532, distance: 351.1
click at [819, 532] on p "Think of a SaaS project management platform where users can be members of multi…" at bounding box center [666, 546] width 534 height 85
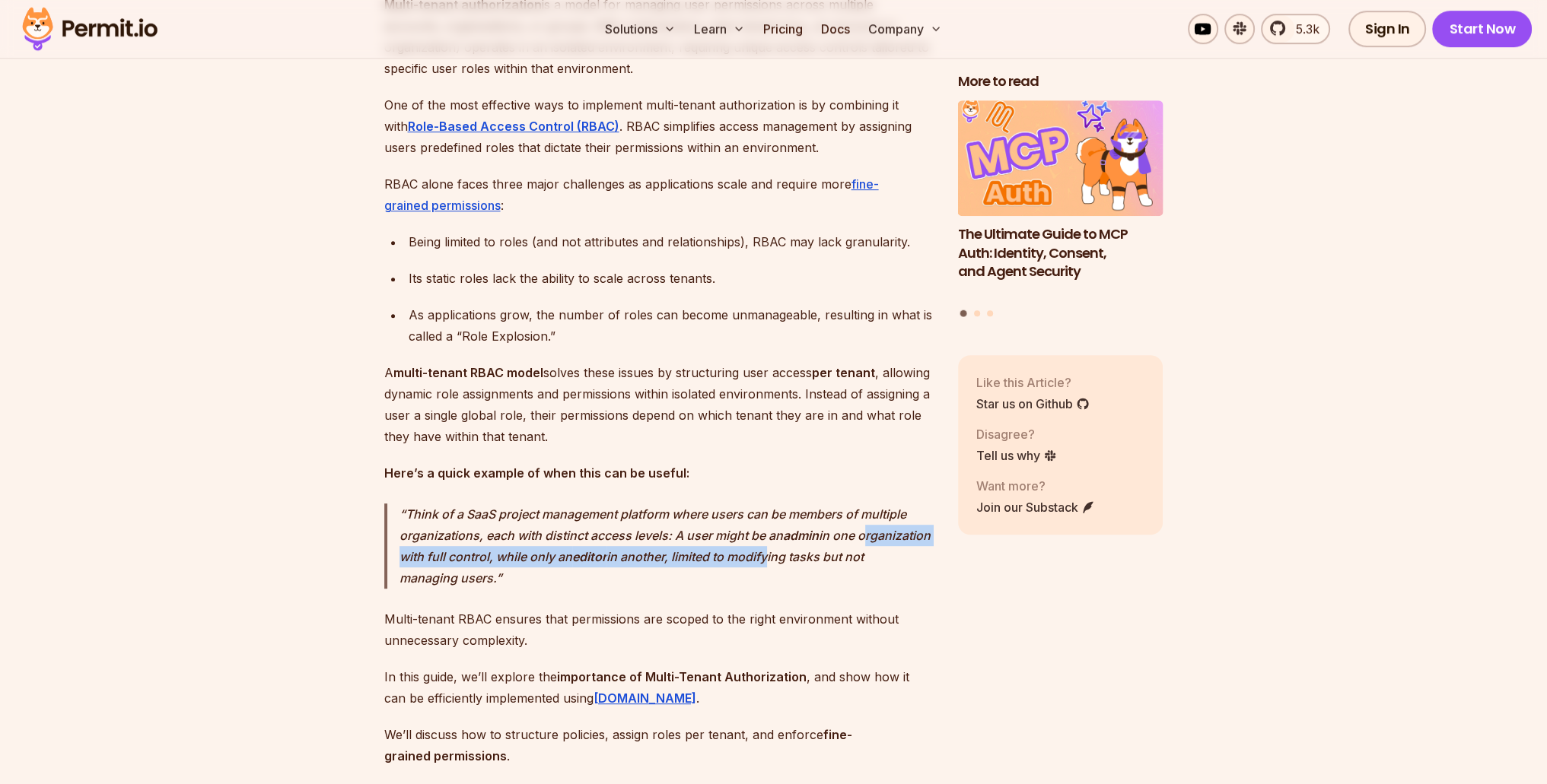
drag, startPoint x: 506, startPoint y: 568, endPoint x: 842, endPoint y: 577, distance: 336.1
click at [842, 577] on p "Think of a SaaS project management platform where users can be members of multi…" at bounding box center [666, 546] width 534 height 85
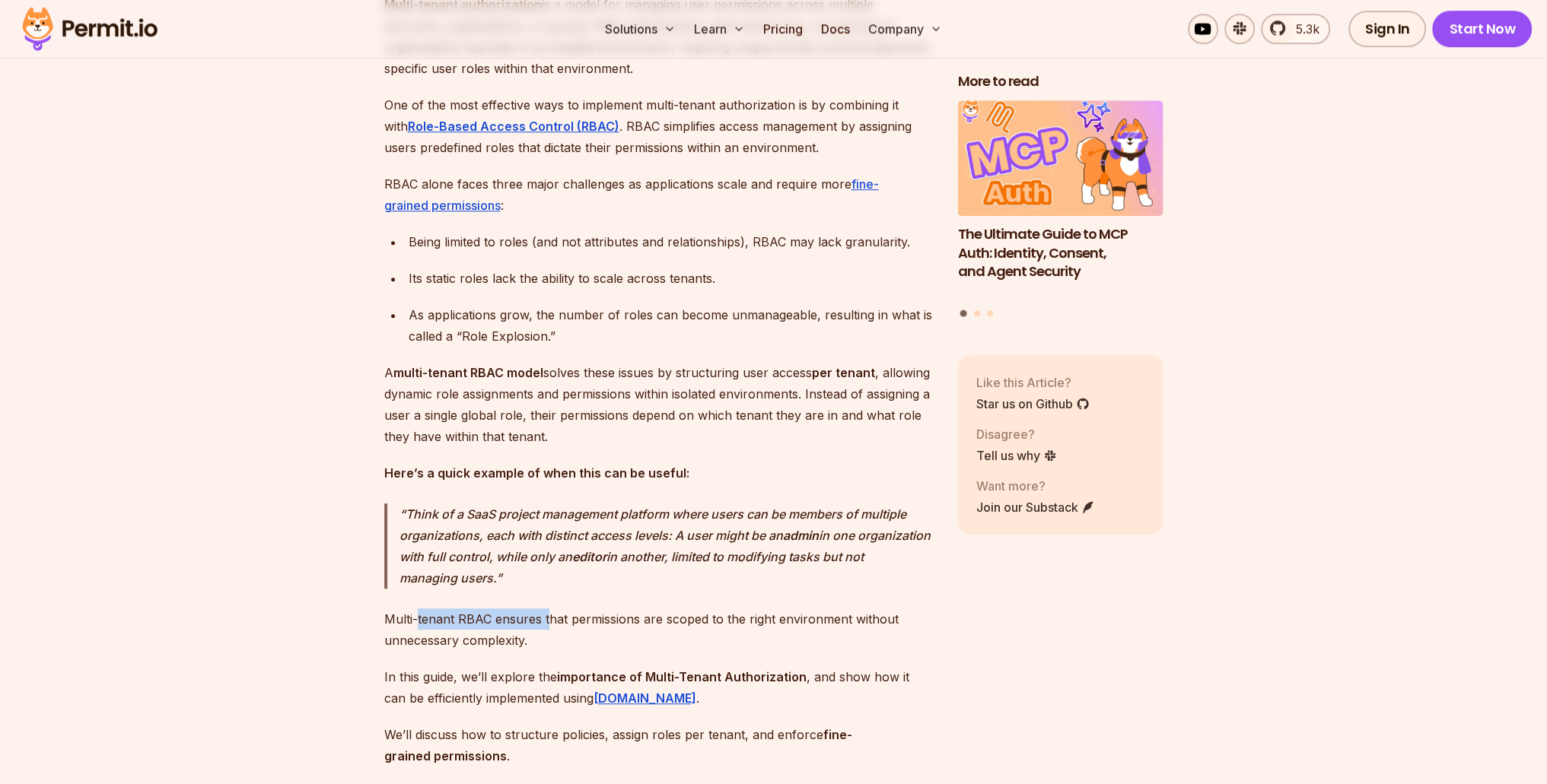
drag, startPoint x: 418, startPoint y: 637, endPoint x: 663, endPoint y: 624, distance: 245.3
click at [551, 642] on p "Multi-tenant RBAC ensures that permissions are scoped to the right environment …" at bounding box center [658, 630] width 550 height 42
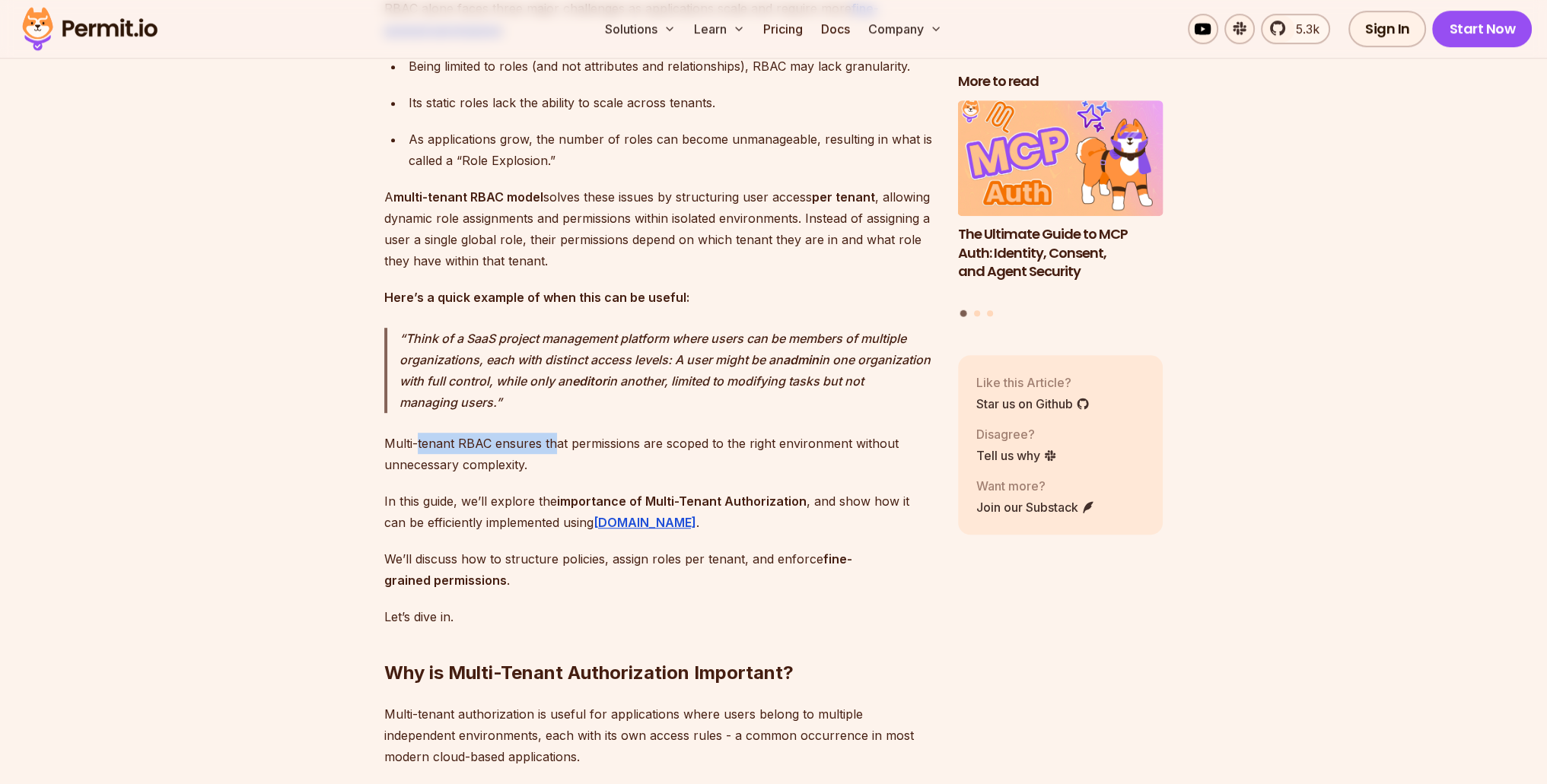
scroll to position [1293, 0]
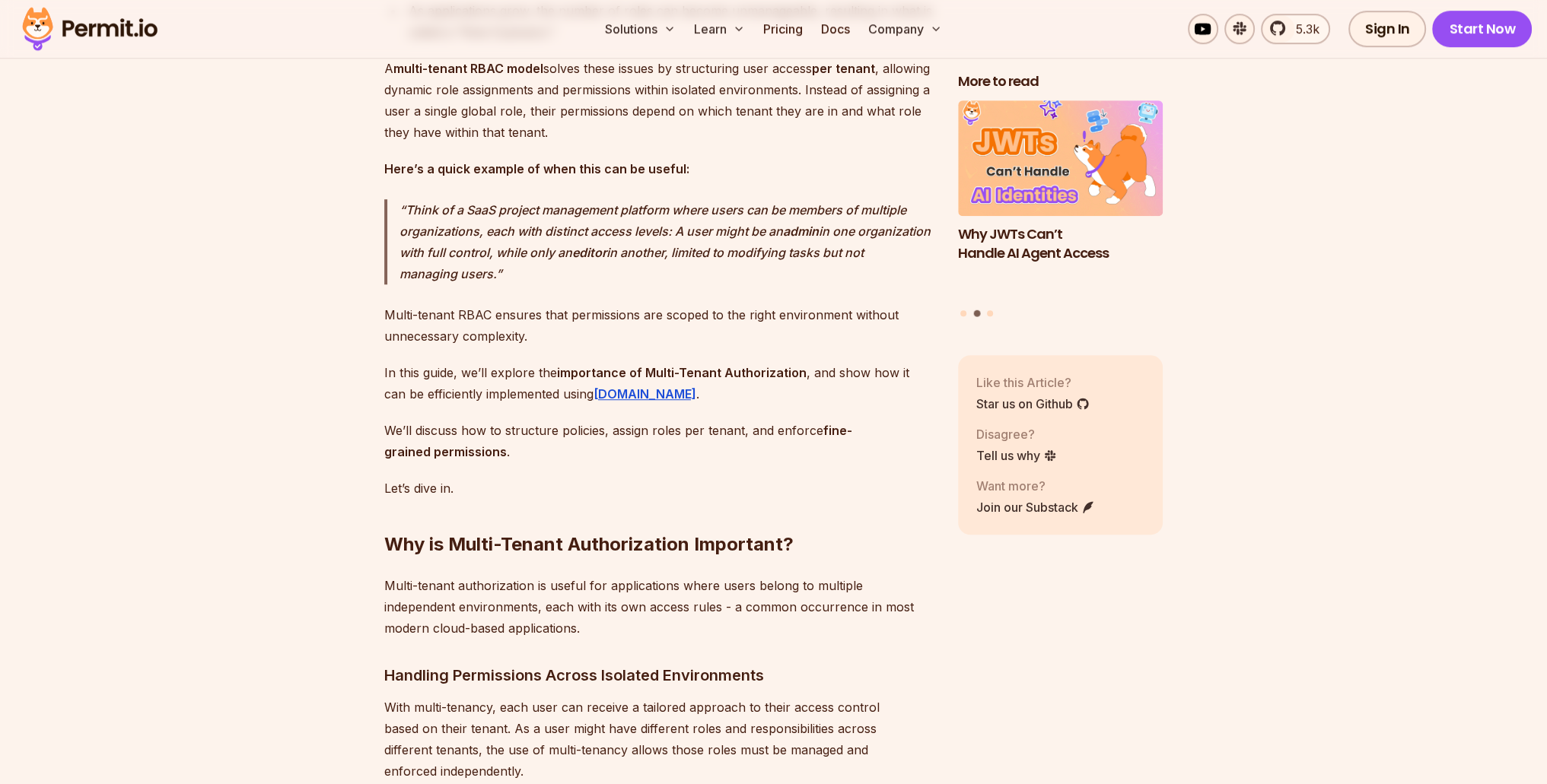
click at [493, 346] on p "Multi-tenant RBAC ensures that permissions are scoped to the right environment …" at bounding box center [658, 325] width 550 height 42
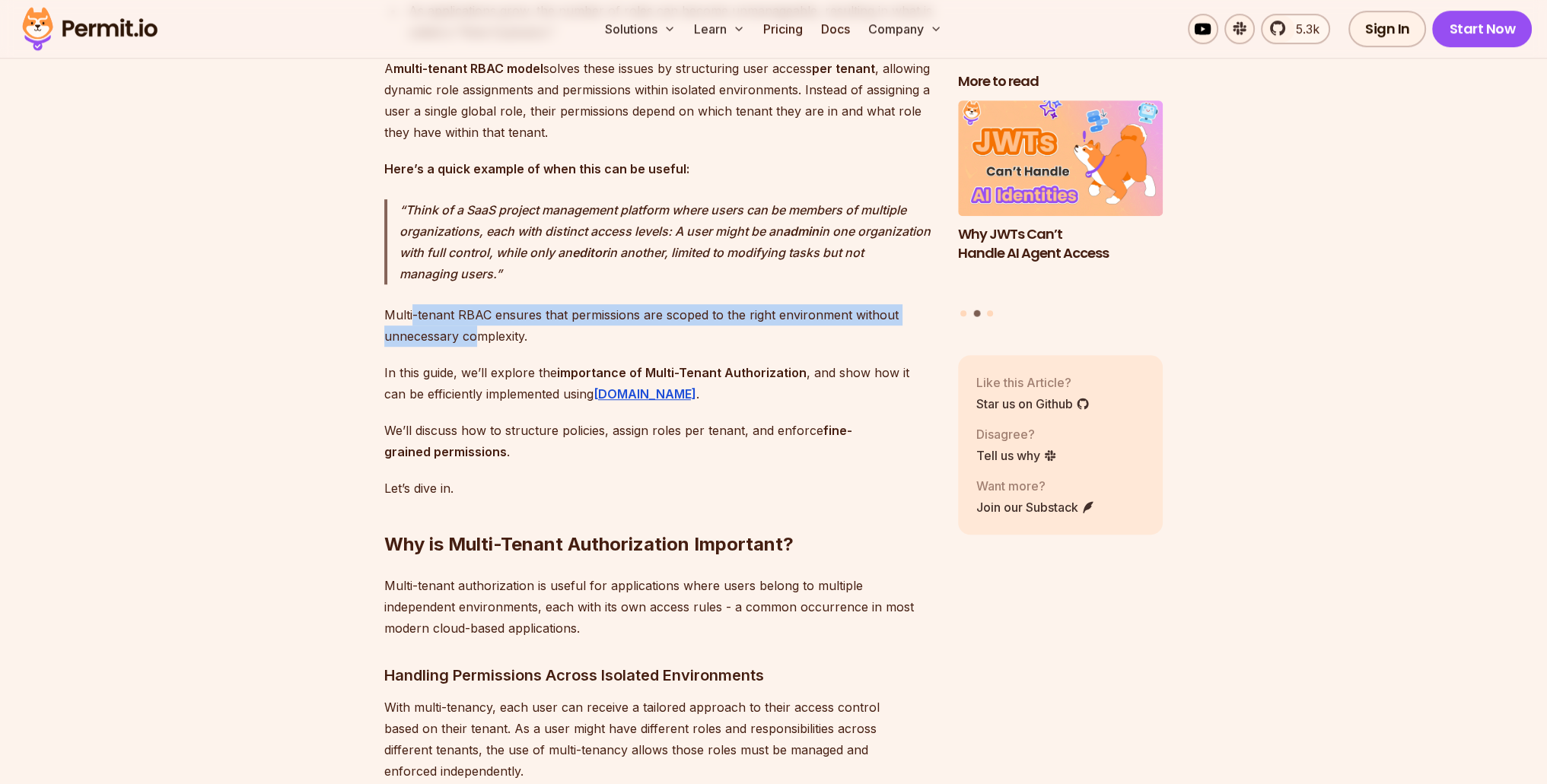
drag, startPoint x: 412, startPoint y: 332, endPoint x: 474, endPoint y: 346, distance: 63.6
click at [474, 346] on p "Multi-tenant RBAC ensures that permissions are scoped to the right environment …" at bounding box center [658, 325] width 550 height 42
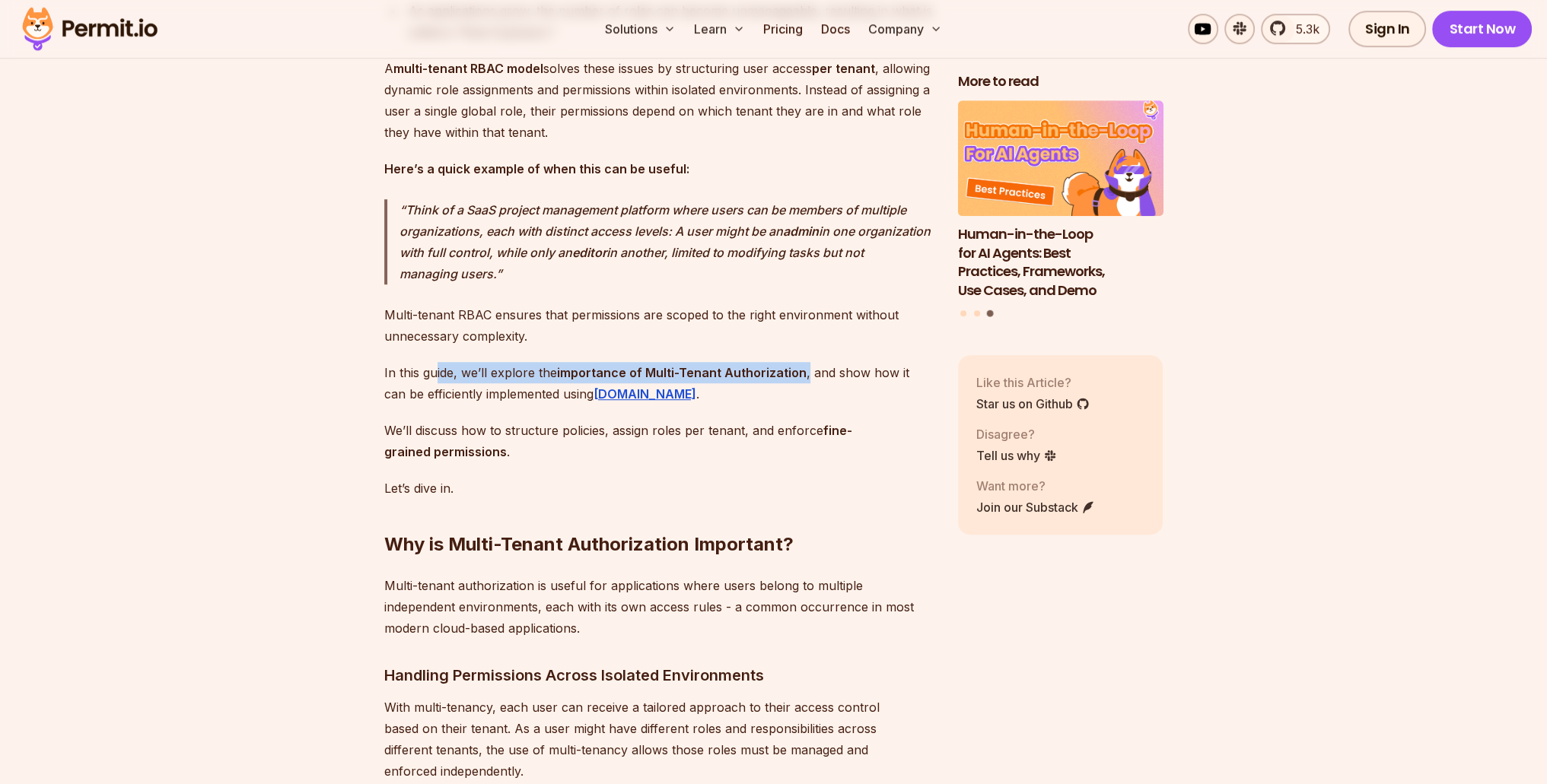
drag, startPoint x: 436, startPoint y: 384, endPoint x: 803, endPoint y: 380, distance: 367.0
click at [803, 380] on p "In this guide, we’ll explore the importance of Multi-Tenant Authorization , and…" at bounding box center [658, 383] width 550 height 42
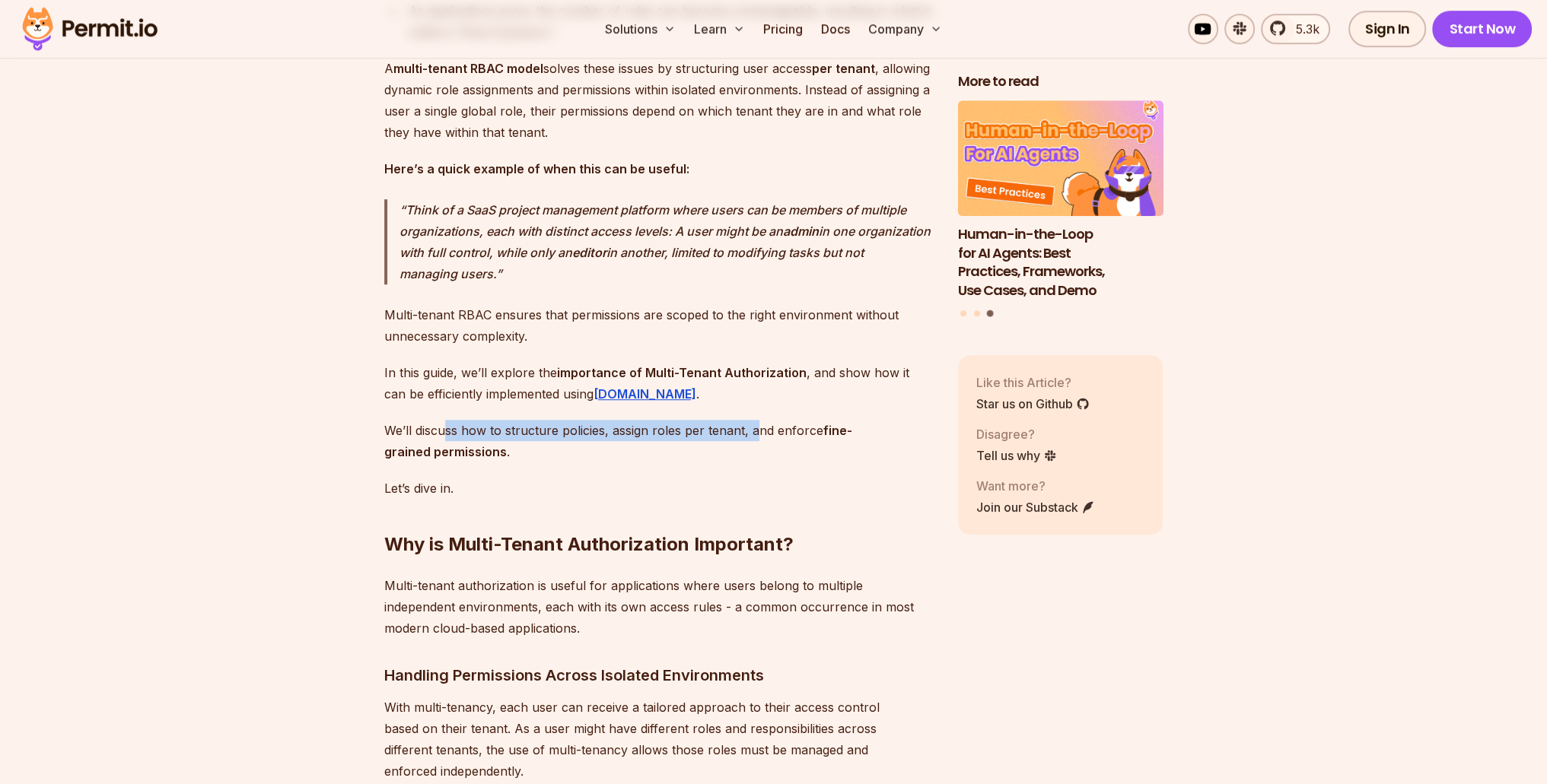
drag, startPoint x: 445, startPoint y: 436, endPoint x: 751, endPoint y: 447, distance: 306.2
click at [751, 447] on p "We’ll discuss how to structure policies, assign roles per tenant, and enforce f…" at bounding box center [658, 441] width 550 height 42
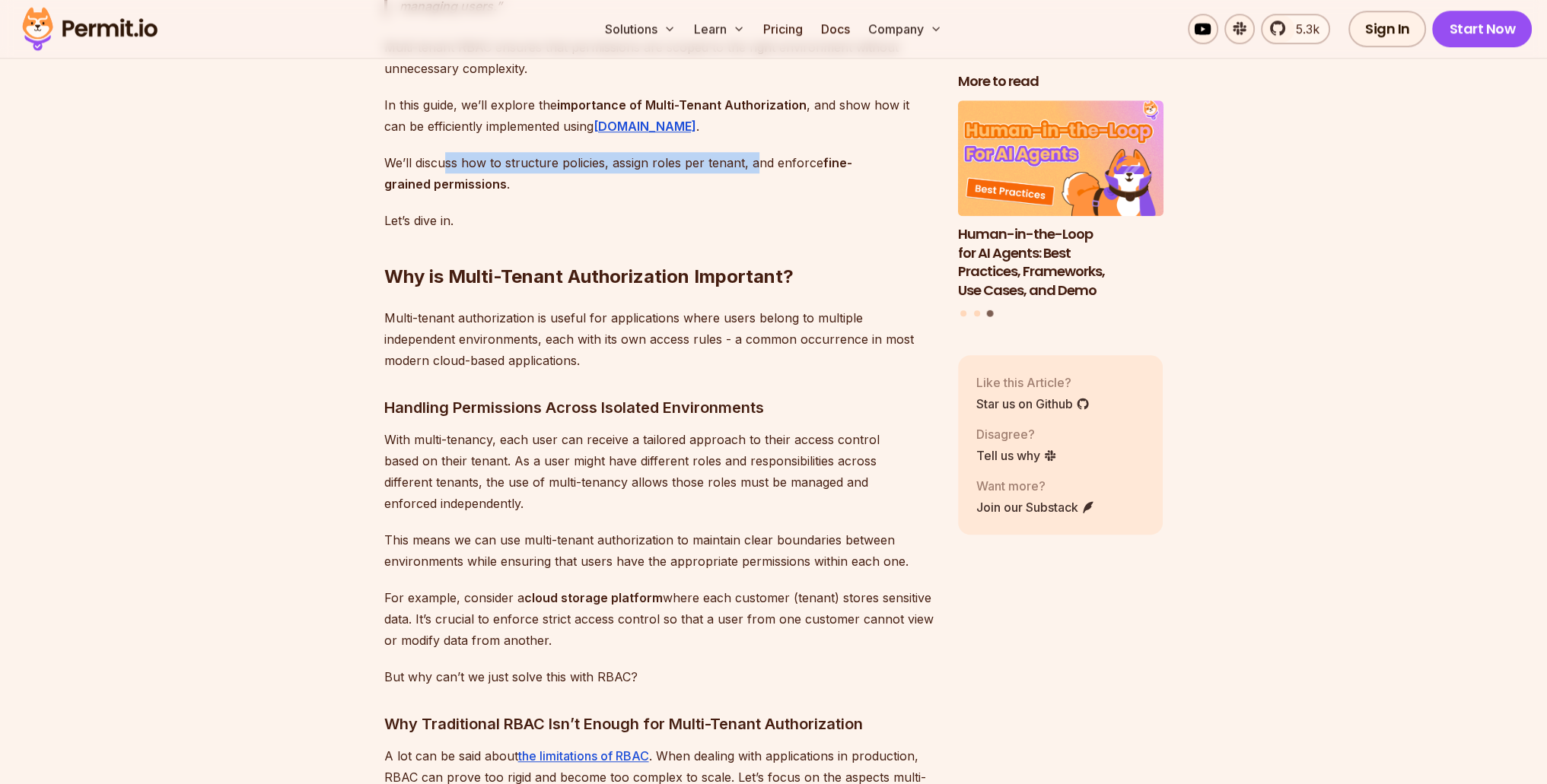
scroll to position [1597, 0]
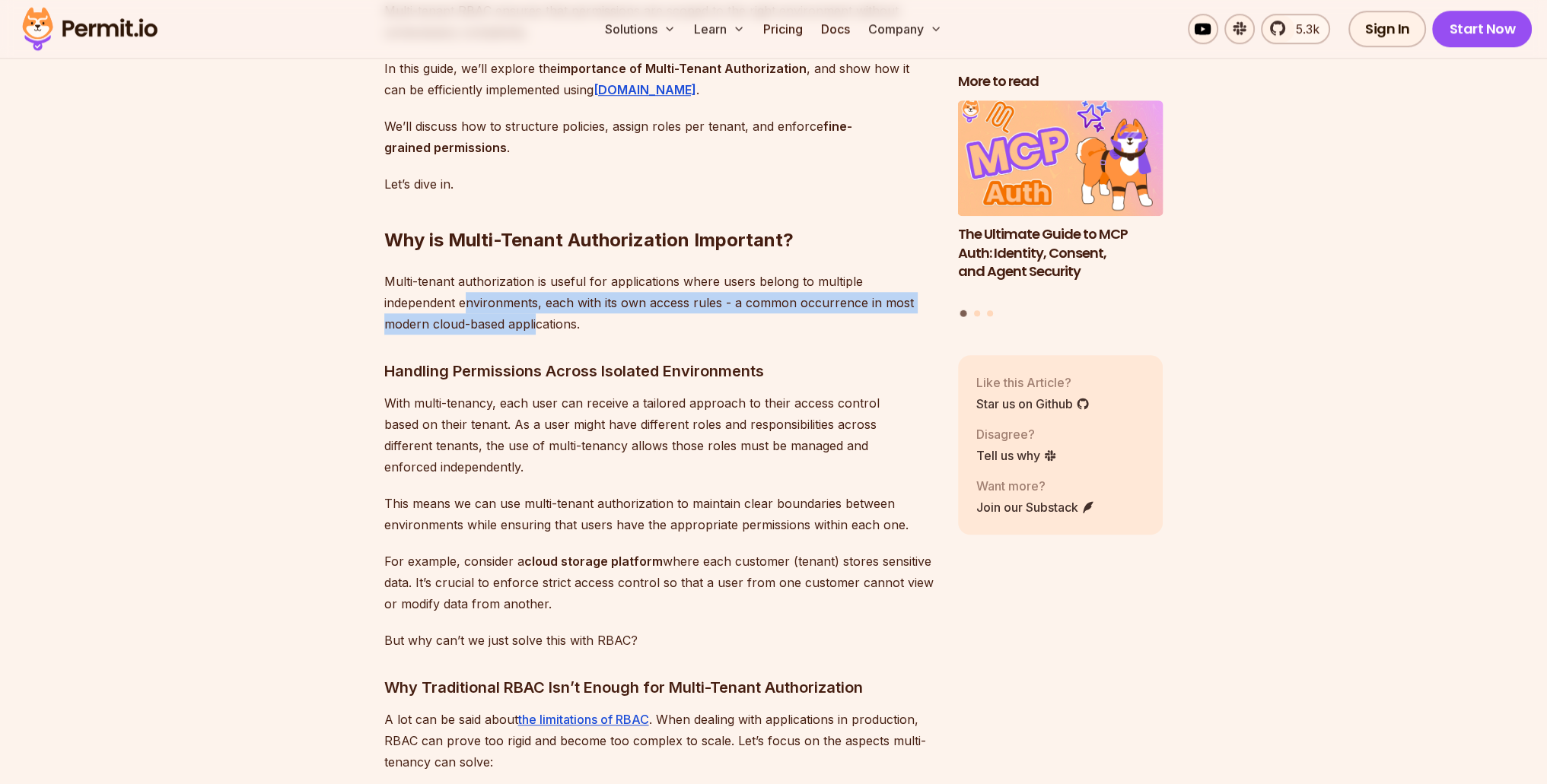
drag, startPoint x: 393, startPoint y: 319, endPoint x: 450, endPoint y: 332, distance: 58.5
click at [450, 332] on p "Multi-tenant authorization is useful for applications where users belong to mul…" at bounding box center [658, 303] width 550 height 64
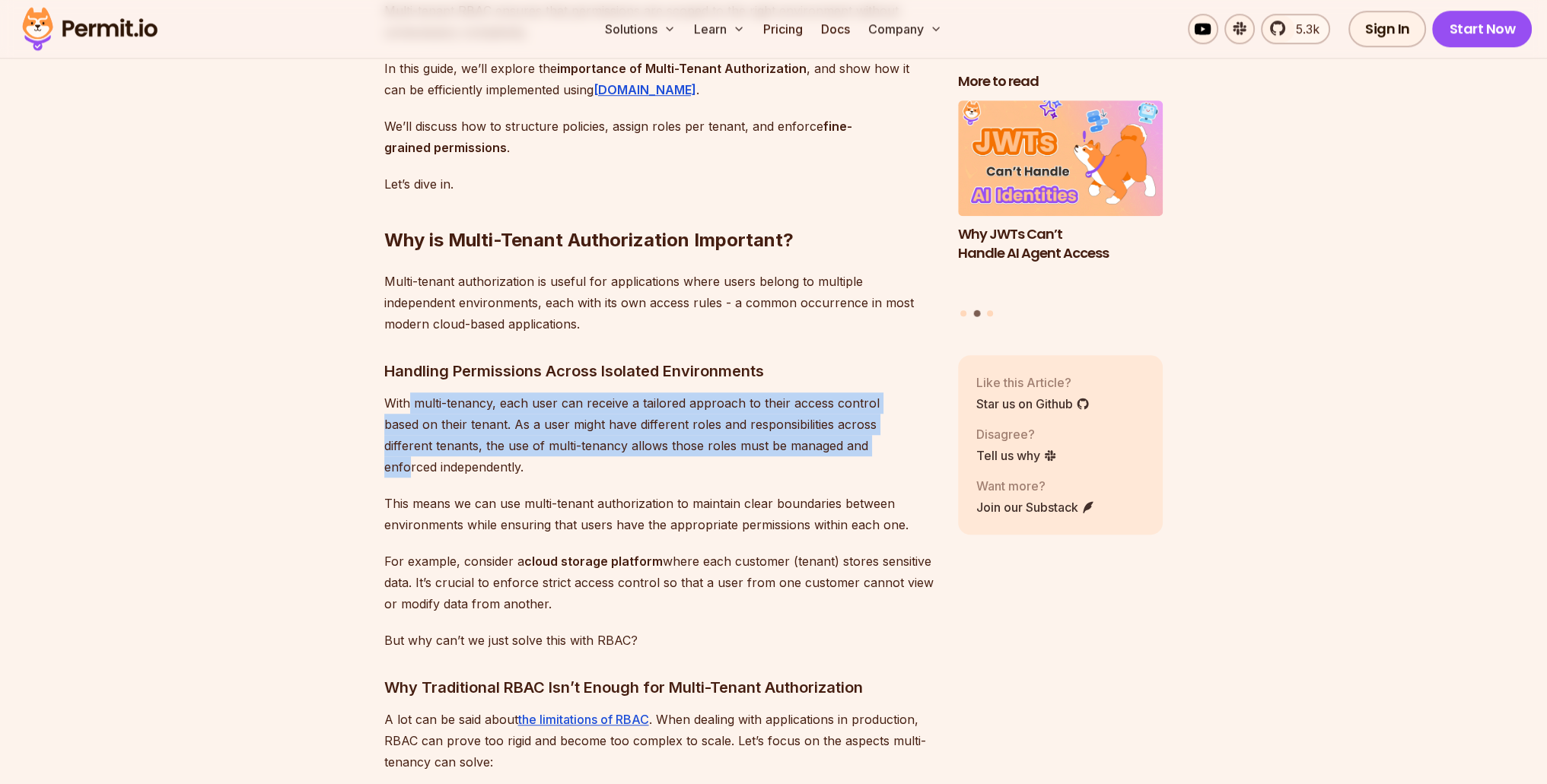
drag, startPoint x: 407, startPoint y: 410, endPoint x: 793, endPoint y: 455, distance: 388.6
click at [793, 455] on p "With multi-tenancy, each user can receive a tailored approach to their access c…" at bounding box center [658, 435] width 550 height 85
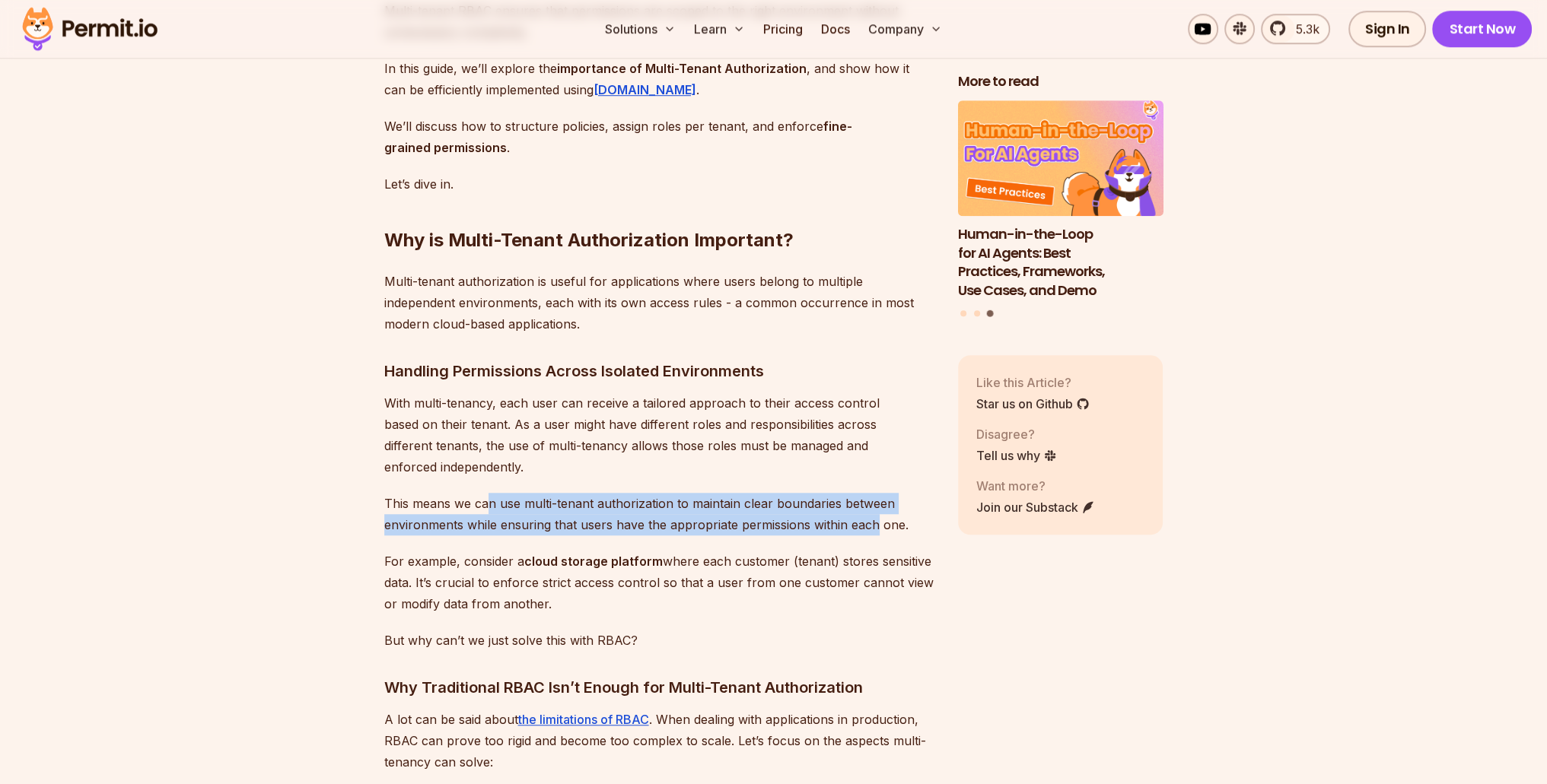
drag, startPoint x: 487, startPoint y: 499, endPoint x: 876, endPoint y: 519, distance: 389.5
click at [876, 519] on p "This means we can use multi-tenant authorization to maintain clear boundaries b…" at bounding box center [658, 514] width 550 height 42
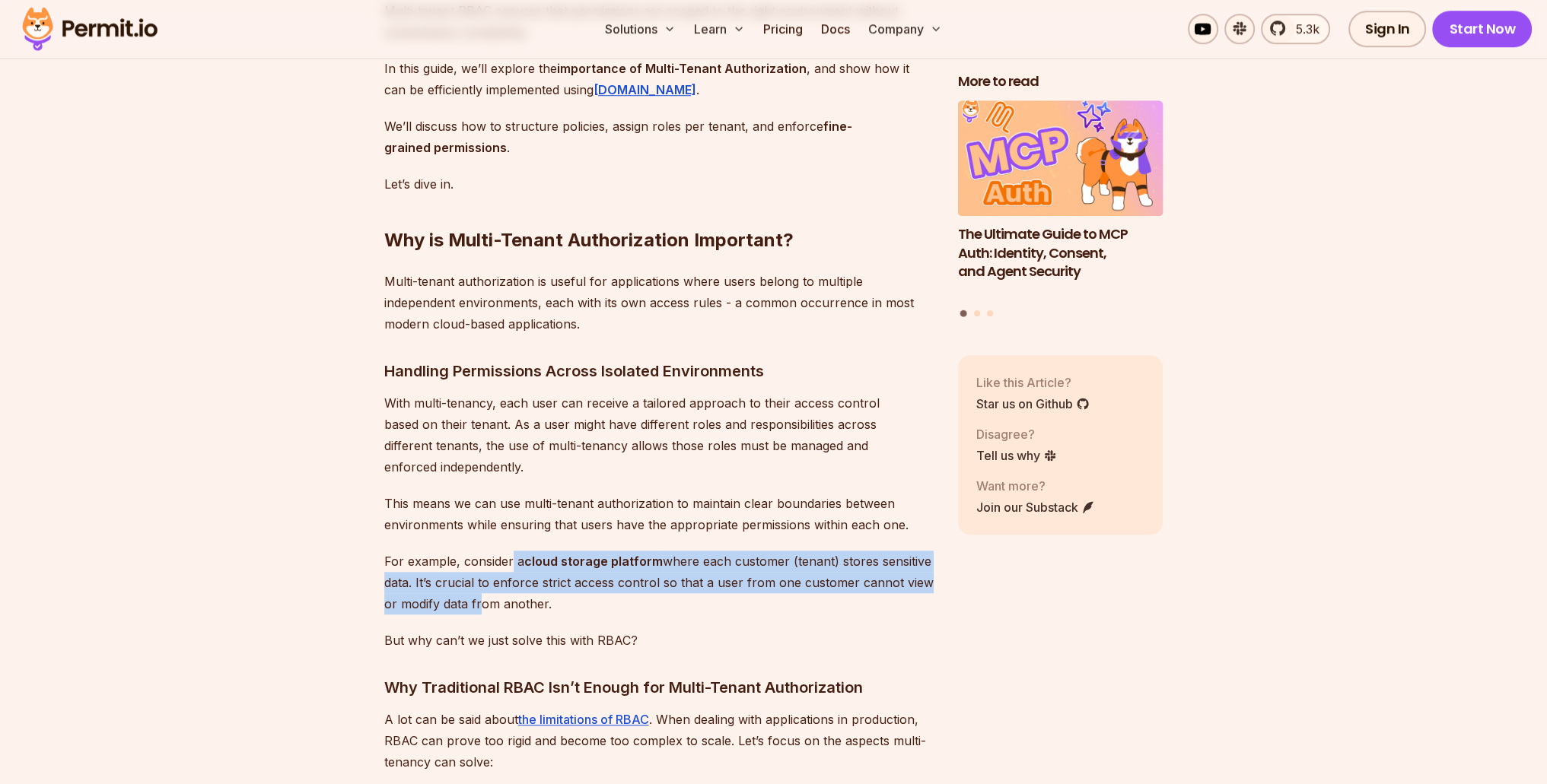
drag, startPoint x: 510, startPoint y: 556, endPoint x: 475, endPoint y: 602, distance: 57.8
click at [475, 602] on p "For example, consider a cloud storage platform where each customer (tenant) sto…" at bounding box center [658, 583] width 550 height 64
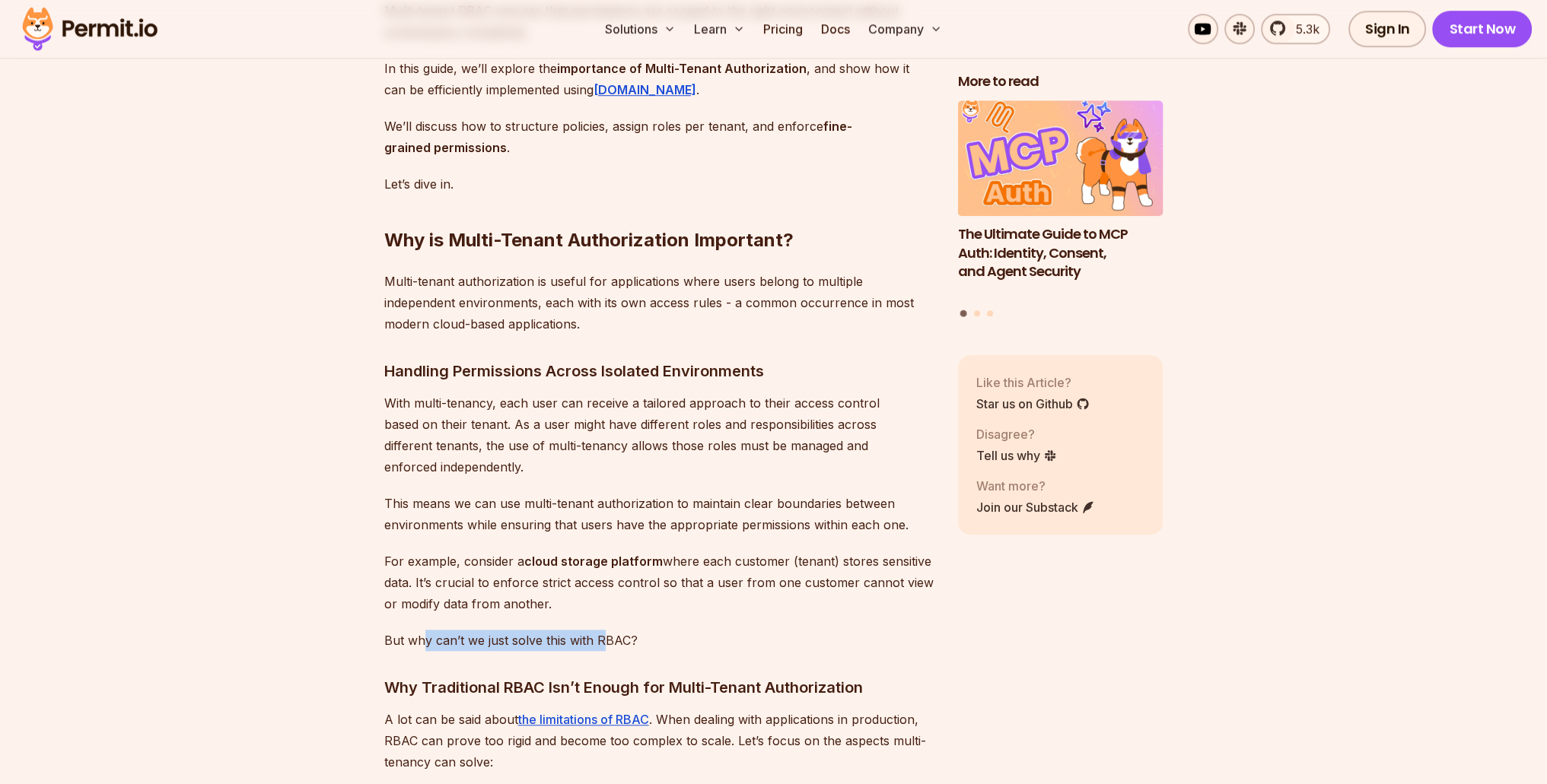
drag, startPoint x: 423, startPoint y: 633, endPoint x: 606, endPoint y: 645, distance: 183.4
click at [606, 645] on p "But why can’t we just solve this with RBAC?" at bounding box center [658, 640] width 550 height 22
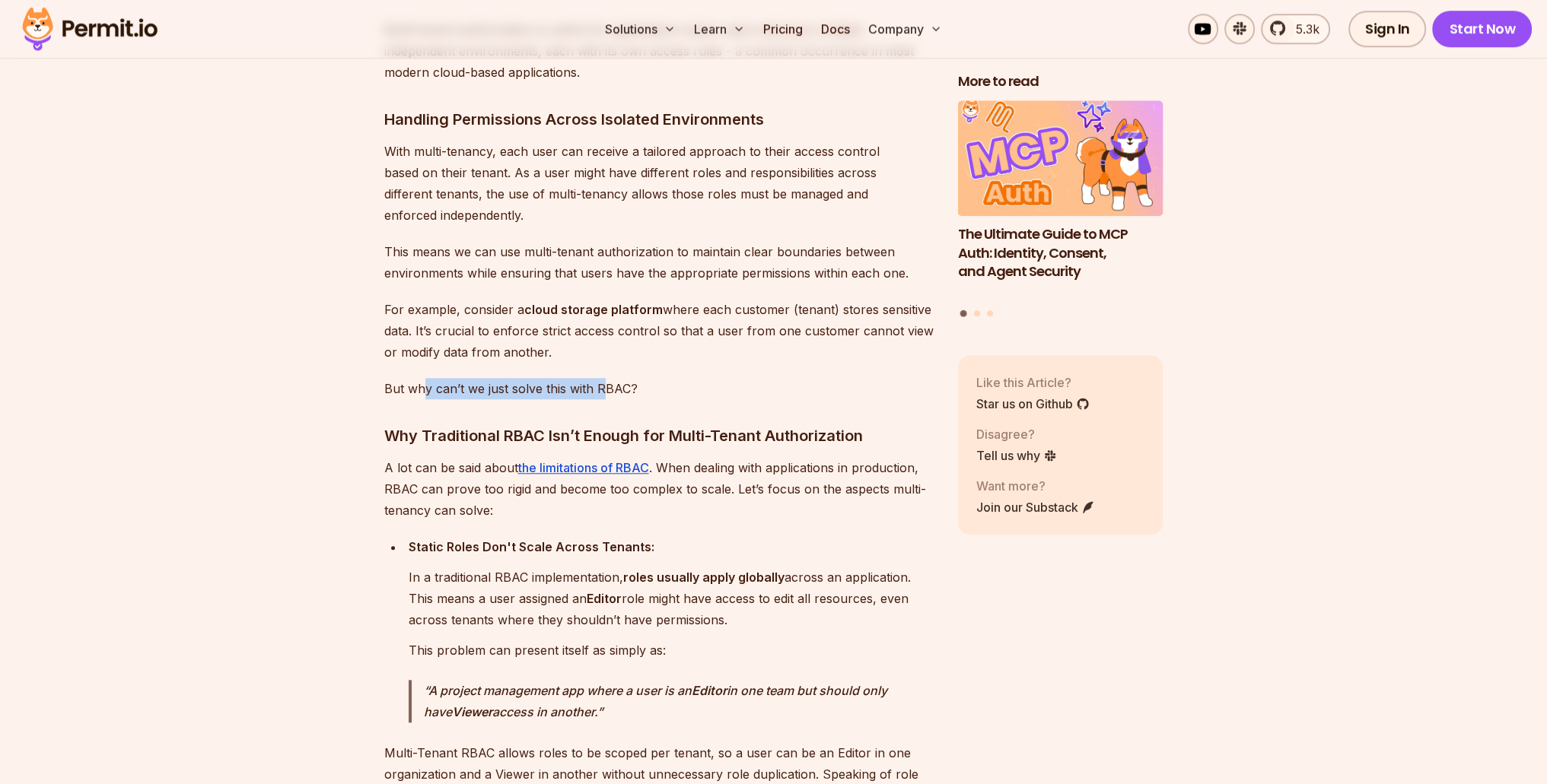
scroll to position [1902, 0]
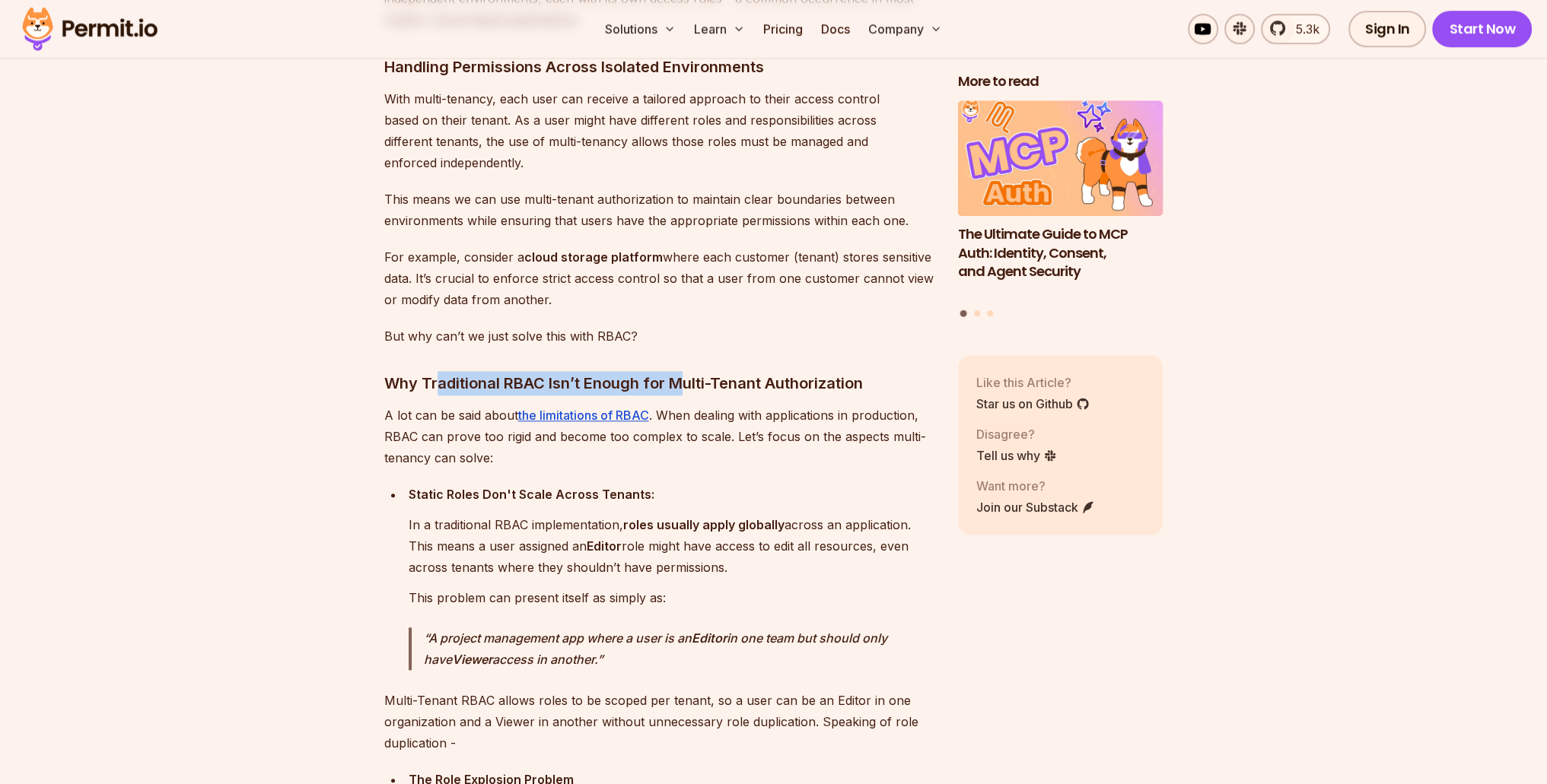
drag, startPoint x: 433, startPoint y: 373, endPoint x: 685, endPoint y: 383, distance: 252.2
click at [685, 383] on h3 "Why Traditional RBAC Isn’t Enough for Multi-Tenant Authorization" at bounding box center [658, 383] width 550 height 24
click at [796, 443] on p "A lot can be said about the limitations of RBAC . When dealing with application…" at bounding box center [658, 436] width 550 height 64
drag, startPoint x: 395, startPoint y: 377, endPoint x: 783, endPoint y: 371, distance: 388.0
click at [783, 371] on h3 "Why Traditional RBAC Isn’t Enough for Multi-Tenant Authorization" at bounding box center [658, 383] width 550 height 24
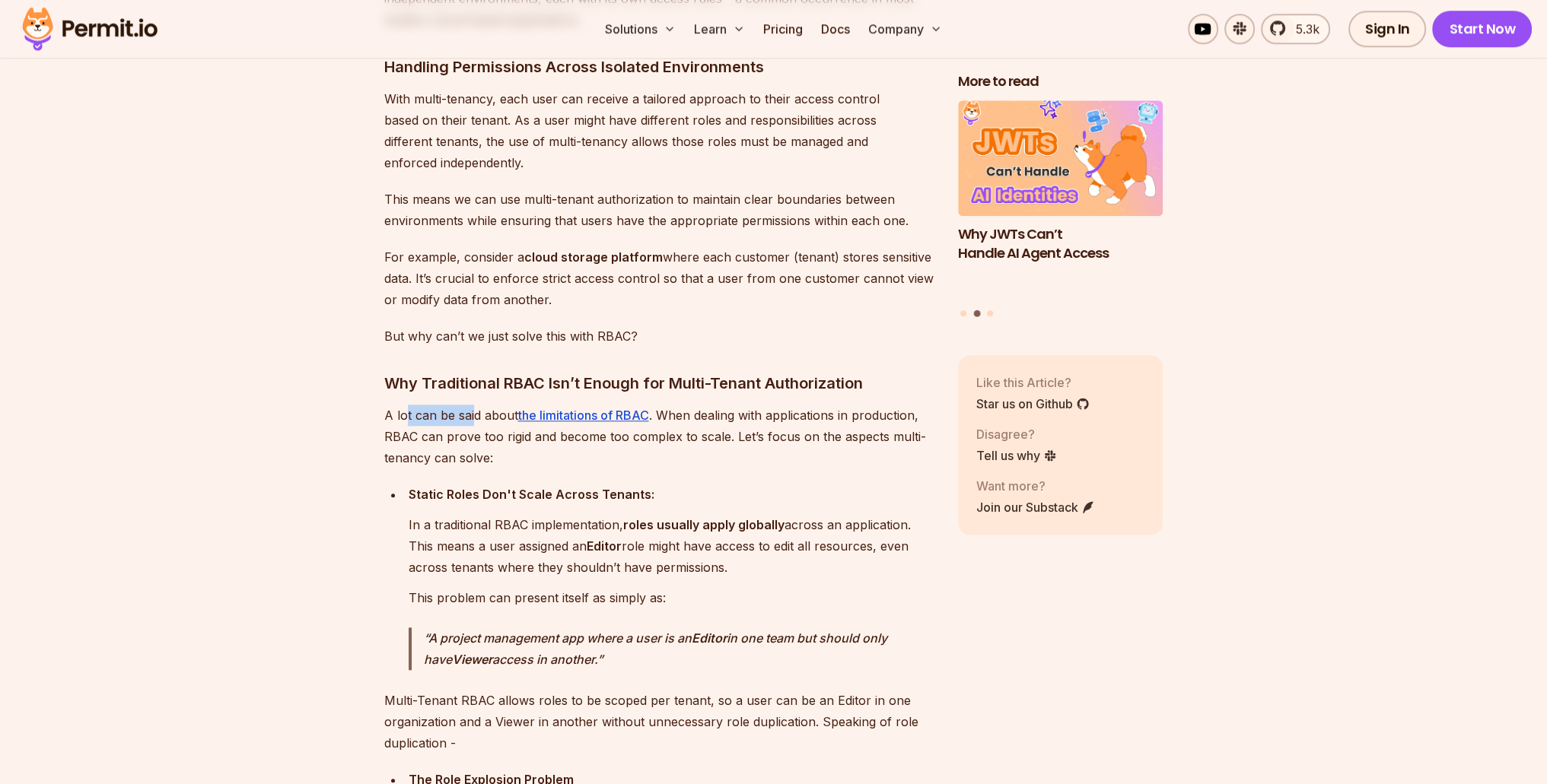
drag, startPoint x: 403, startPoint y: 406, endPoint x: 473, endPoint y: 411, distance: 70.2
click at [473, 411] on p "A lot can be said about the limitations of RBAC . When dealing with application…" at bounding box center [658, 436] width 550 height 64
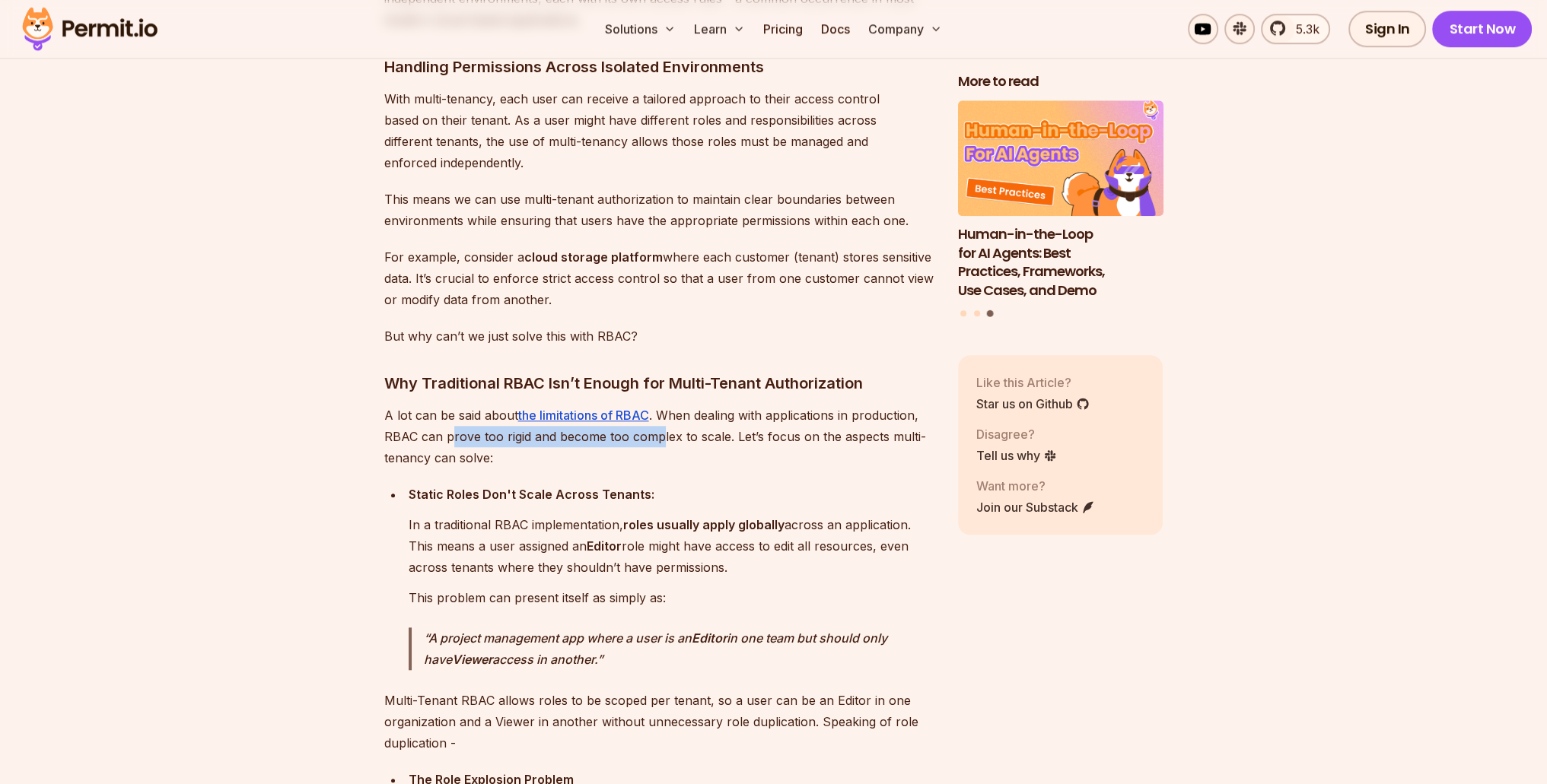
drag, startPoint x: 452, startPoint y: 429, endPoint x: 658, endPoint y: 436, distance: 206.1
click at [658, 436] on p "A lot can be said about the limitations of RBAC . When dealing with application…" at bounding box center [658, 436] width 550 height 64
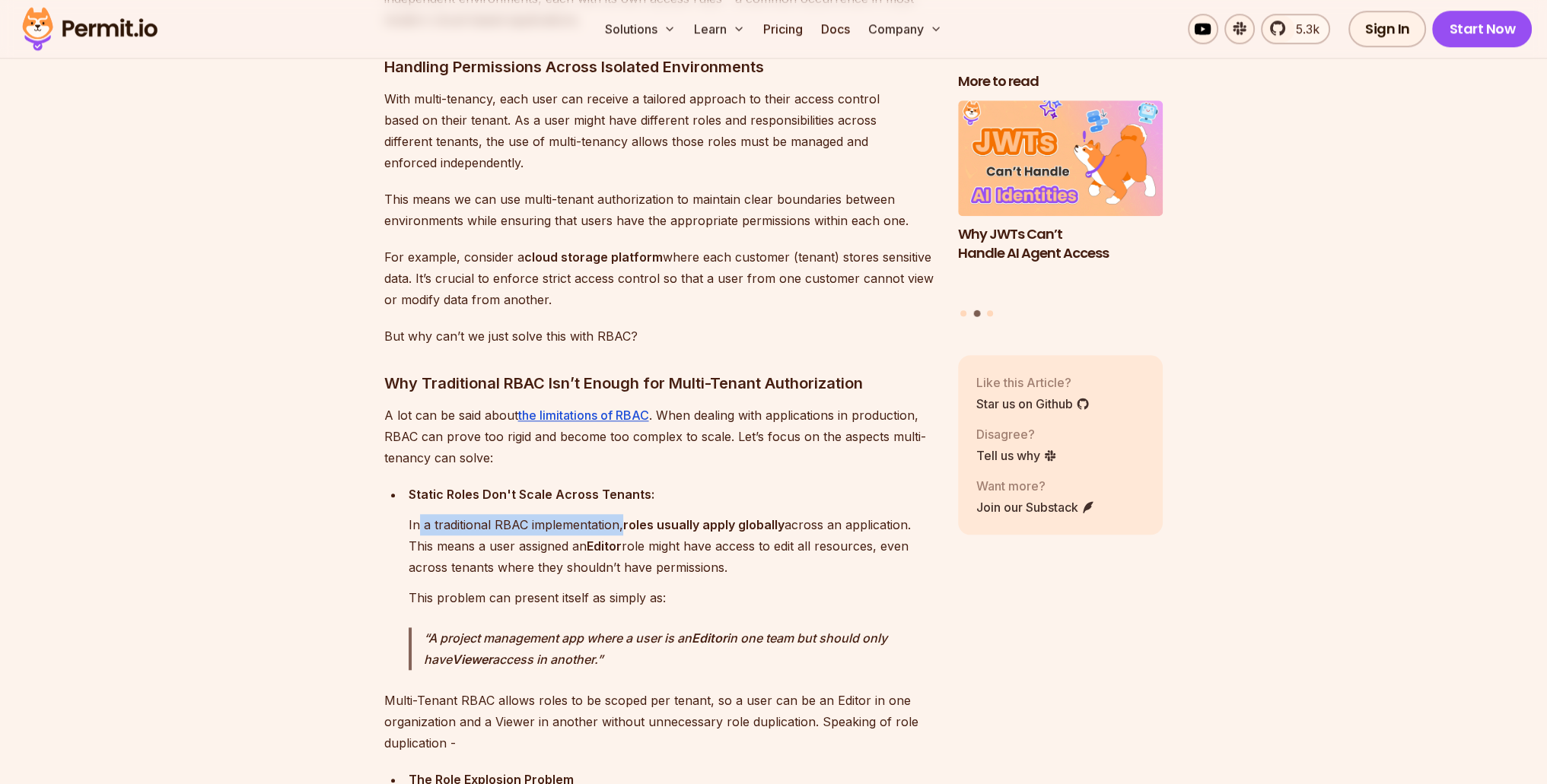
drag, startPoint x: 417, startPoint y: 517, endPoint x: 619, endPoint y: 523, distance: 202.1
click at [619, 523] on p "In a traditional RBAC implementation, roles usually apply globally across an ap…" at bounding box center [671, 546] width 525 height 64
drag, startPoint x: 443, startPoint y: 546, endPoint x: 809, endPoint y: 538, distance: 366.1
click at [809, 538] on p "In a traditional RBAC implementation, roles usually apply globally across an ap…" at bounding box center [671, 546] width 525 height 64
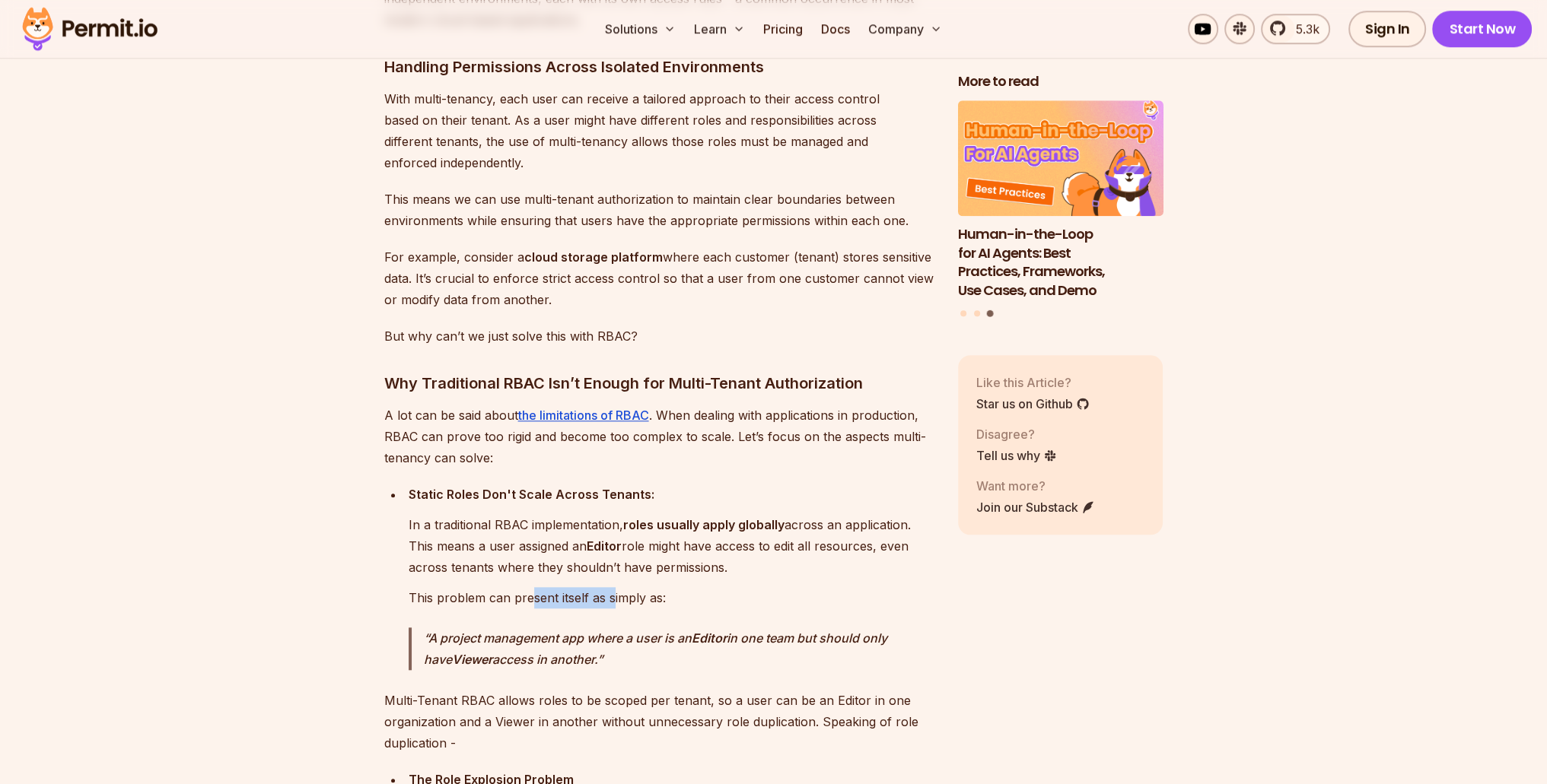
drag, startPoint x: 532, startPoint y: 586, endPoint x: 610, endPoint y: 584, distance: 78.0
click at [610, 587] on p "This problem can present itself as simply as:" at bounding box center [671, 598] width 525 height 22
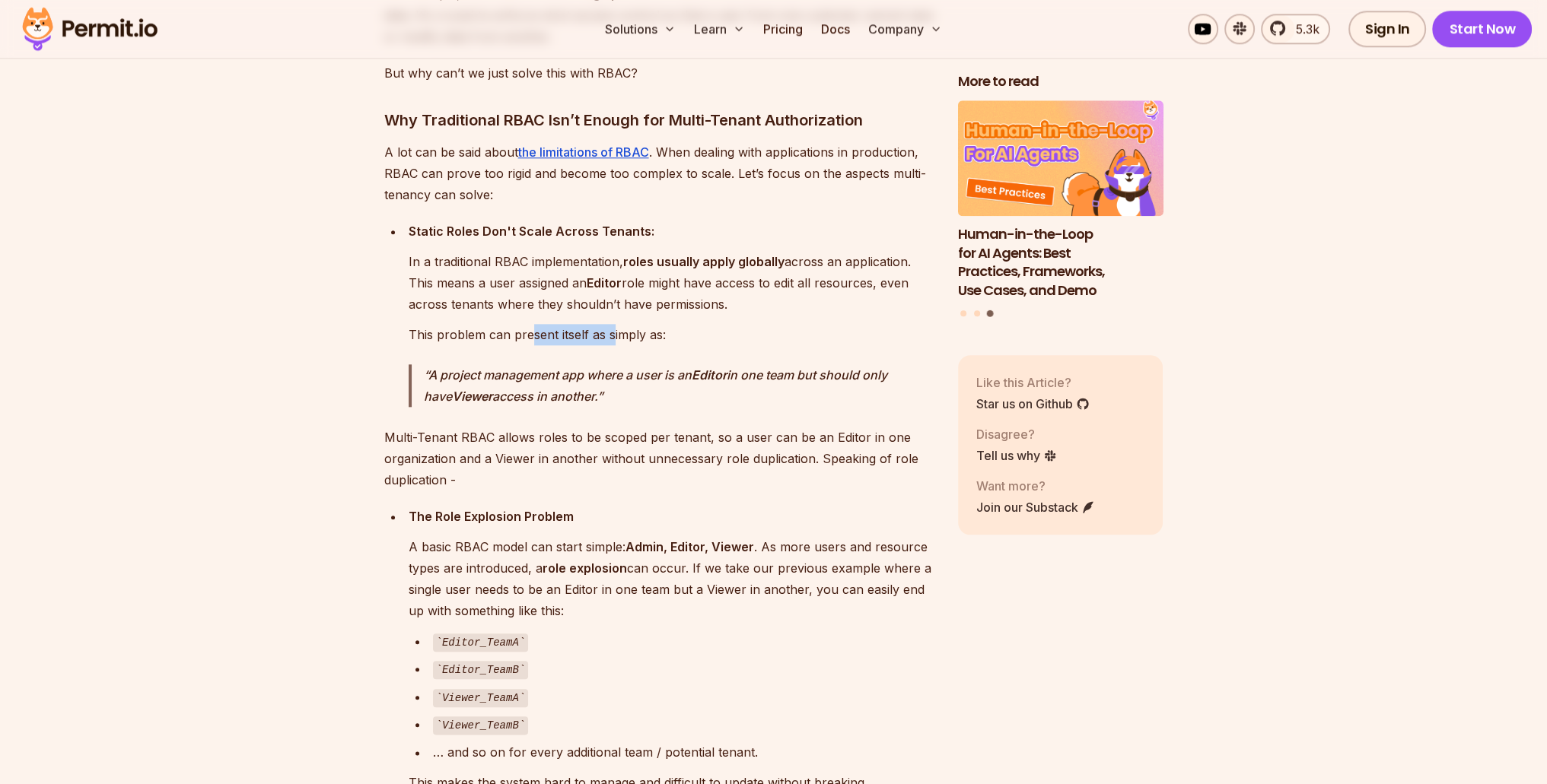
scroll to position [2206, 0]
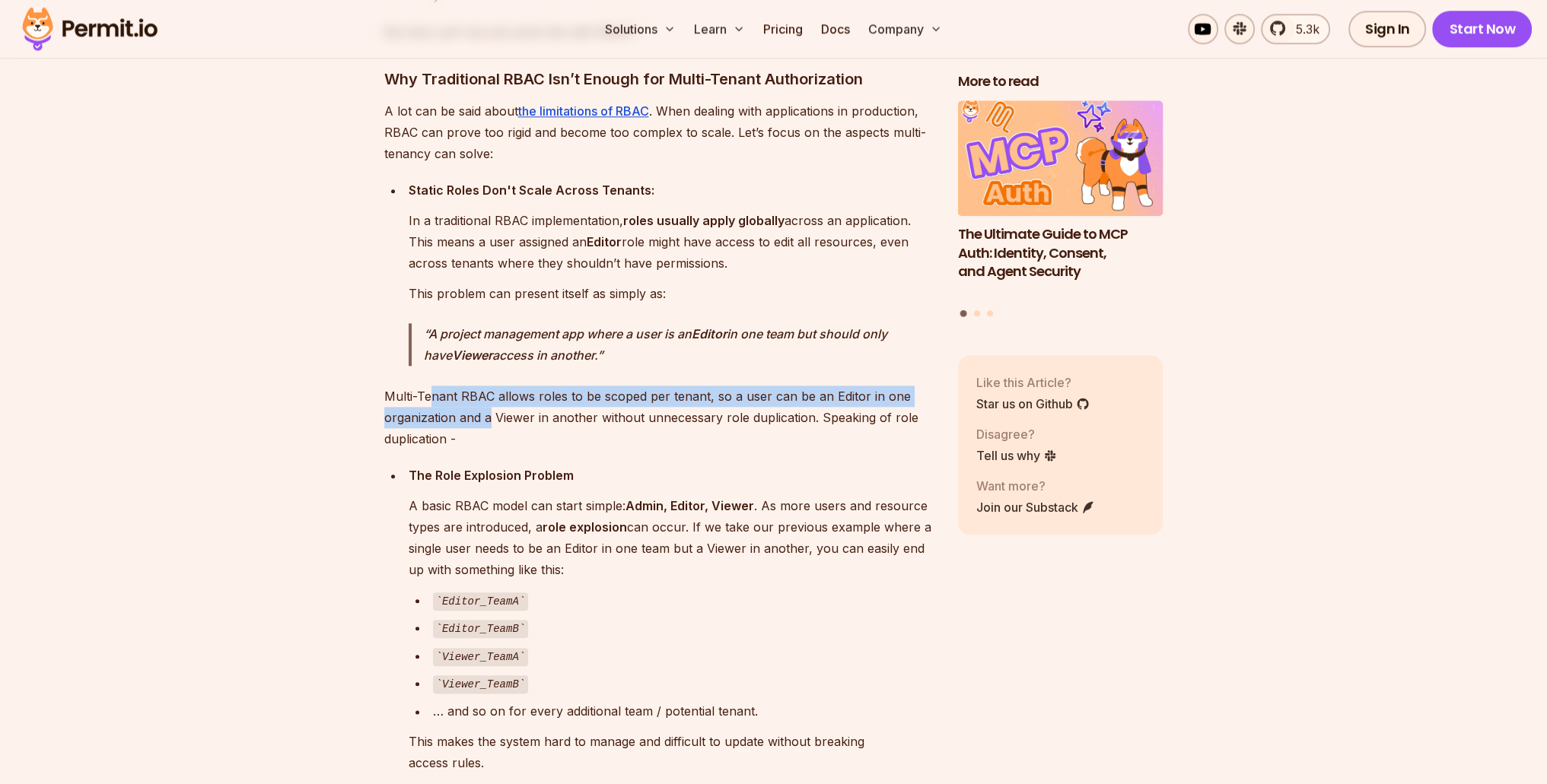
drag, startPoint x: 430, startPoint y: 389, endPoint x: 490, endPoint y: 410, distance: 63.6
click at [490, 410] on p "Multi-Tenant RBAC allows roles to be scoped per tenant, so a user can be an Edi…" at bounding box center [658, 417] width 550 height 64
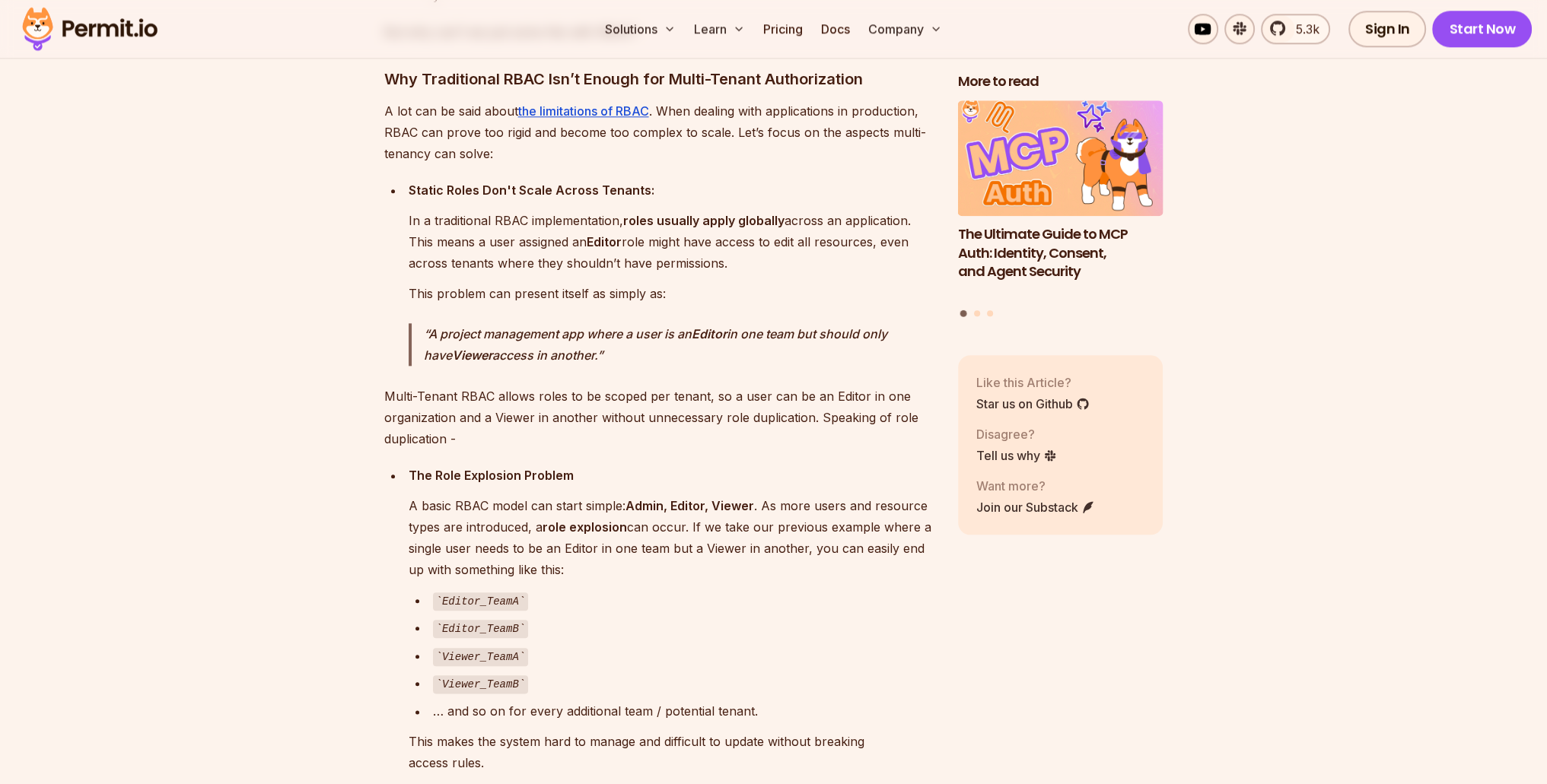
click at [488, 513] on p "A basic RBAC model can start simple: Admin, Editor, Viewer . As more users and …" at bounding box center [671, 537] width 525 height 85
drag, startPoint x: 417, startPoint y: 499, endPoint x: 632, endPoint y: 493, distance: 215.1
click at [632, 495] on p "A basic RBAC model can start simple: Admin, Editor, Viewer . As more users and …" at bounding box center [671, 537] width 525 height 85
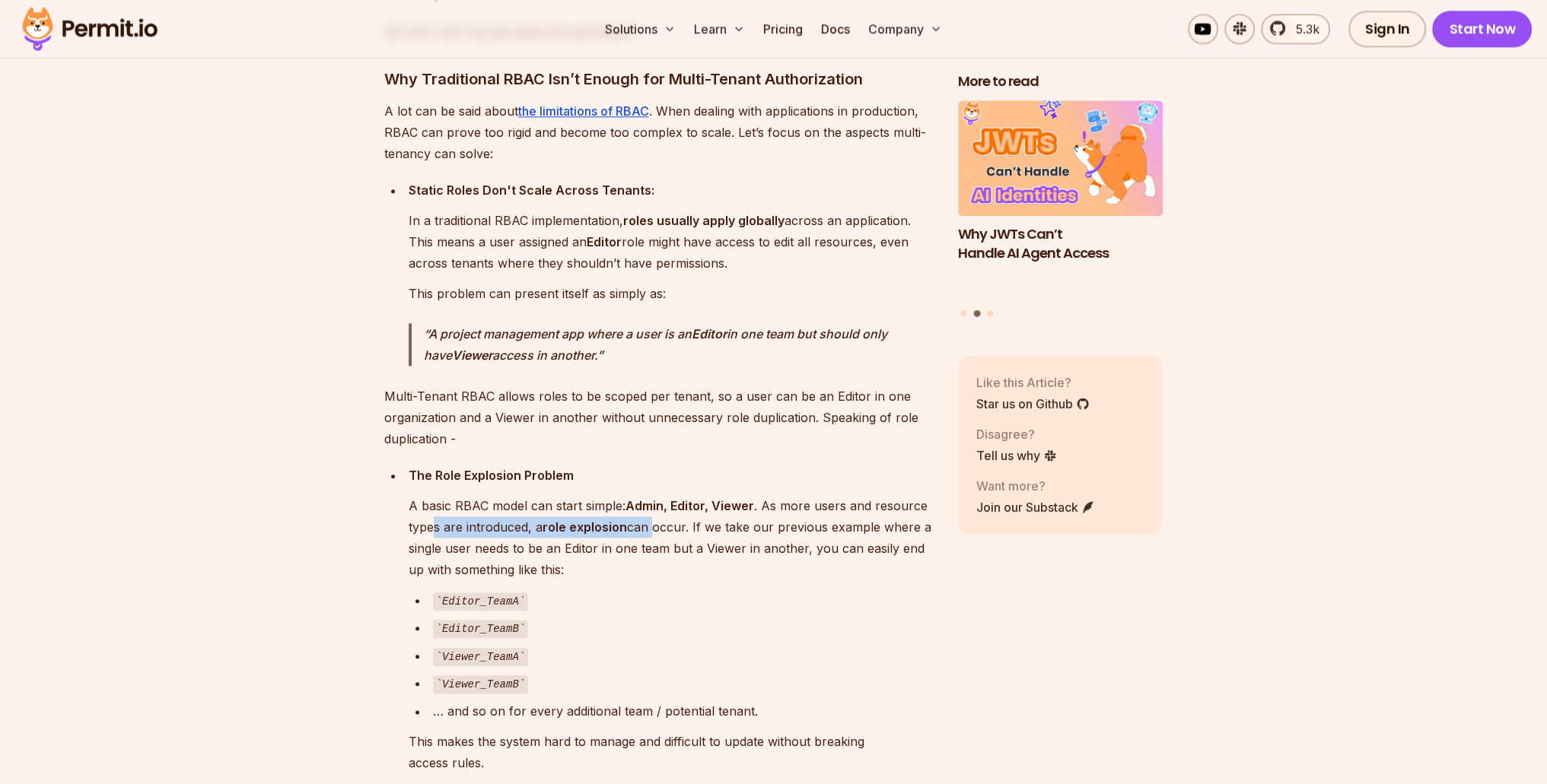
drag, startPoint x: 430, startPoint y: 523, endPoint x: 649, endPoint y: 519, distance: 219.0
click at [649, 519] on p "A basic RBAC model can start simple: Admin, Editor, Viewer . As more users and …" at bounding box center [671, 537] width 525 height 85
drag, startPoint x: 462, startPoint y: 544, endPoint x: 867, endPoint y: 543, distance: 405.0
click at [867, 543] on p "A basic RBAC model can start simple: Admin, Editor, Viewer . As more users and …" at bounding box center [671, 537] width 525 height 85
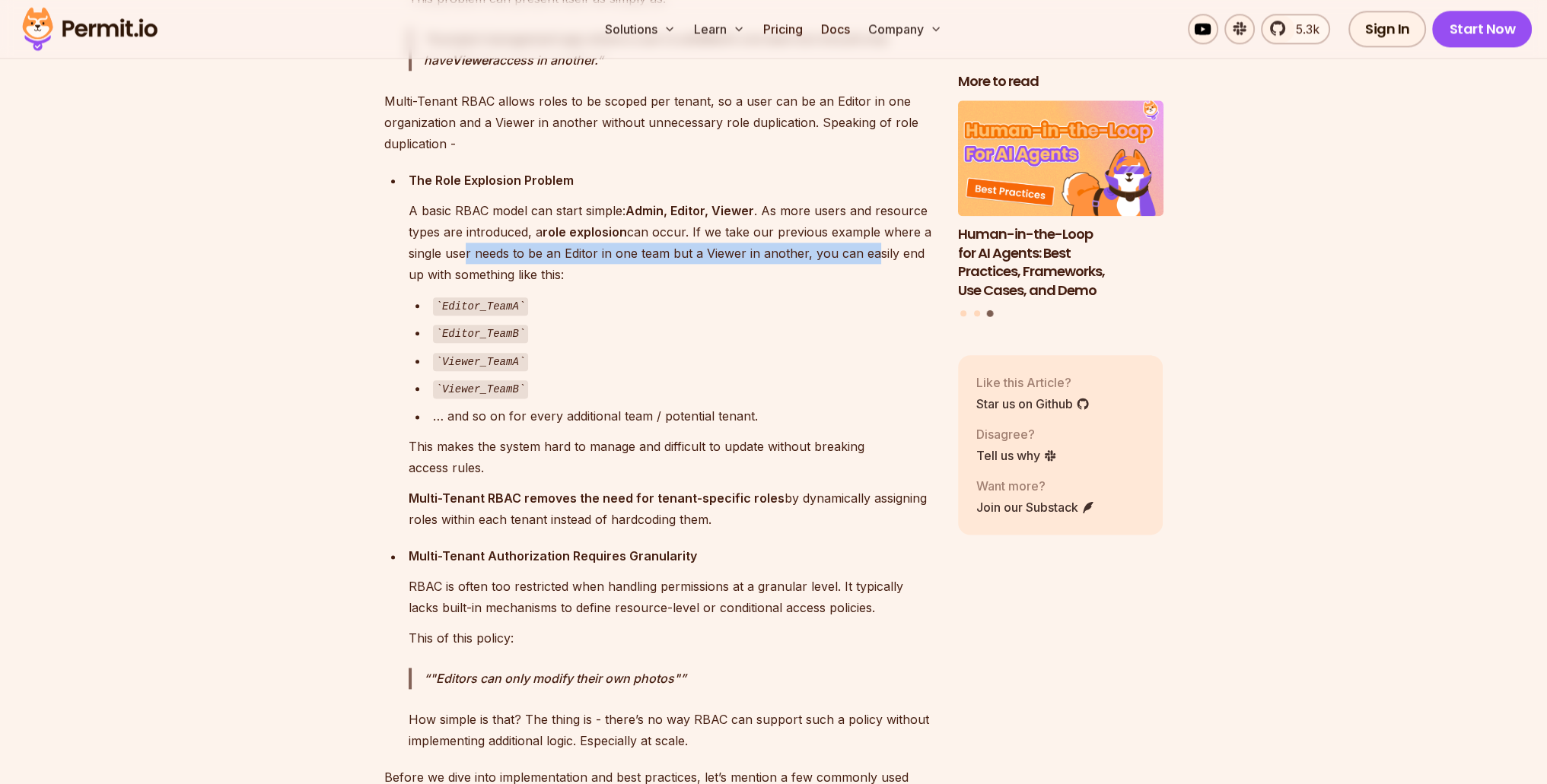
scroll to position [2511, 0]
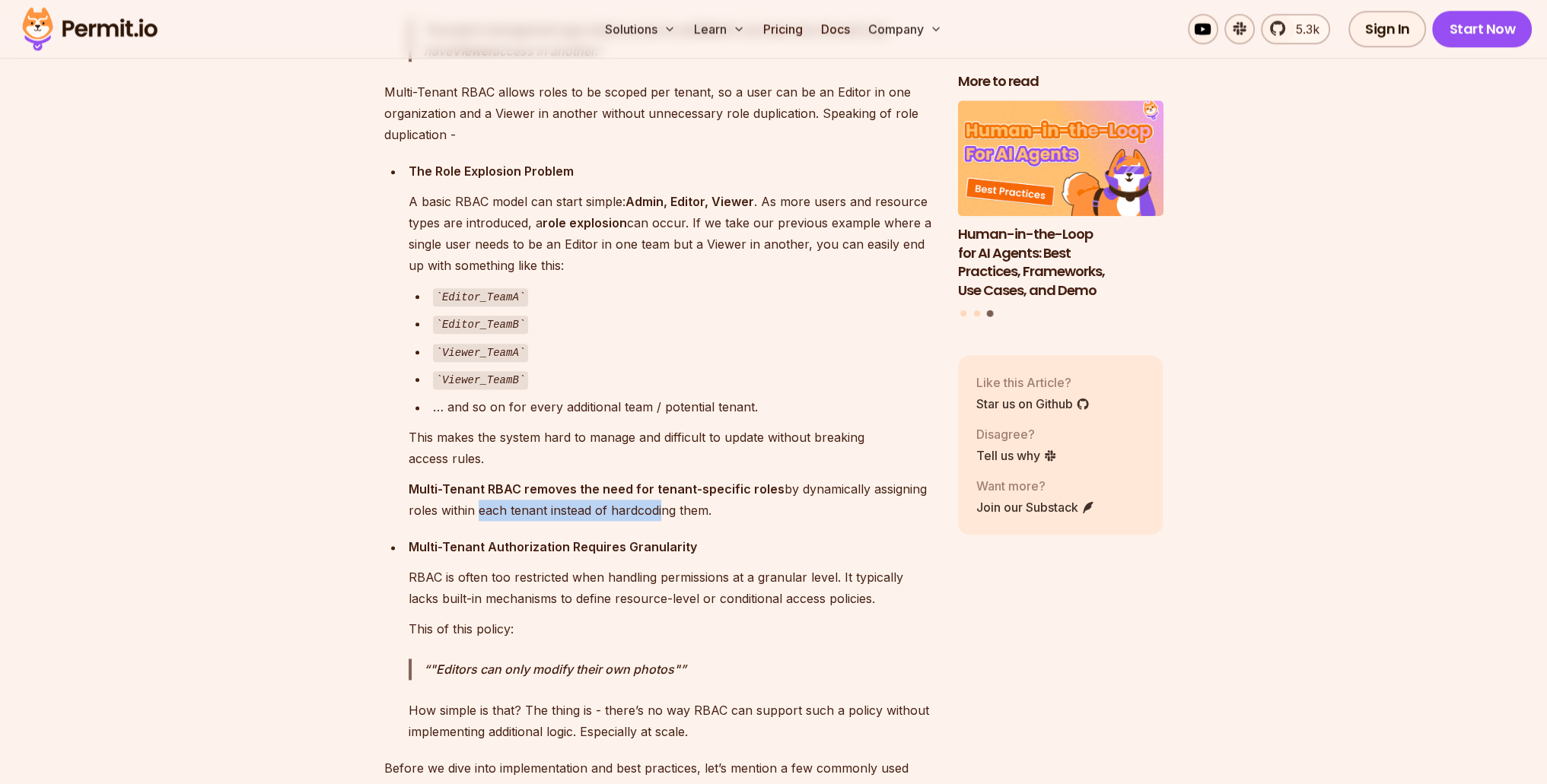
drag, startPoint x: 470, startPoint y: 499, endPoint x: 653, endPoint y: 504, distance: 183.1
click at [653, 504] on p "Multi-Tenant RBAC removes the need for tenant-specific roles by dynamically ass…" at bounding box center [671, 499] width 525 height 42
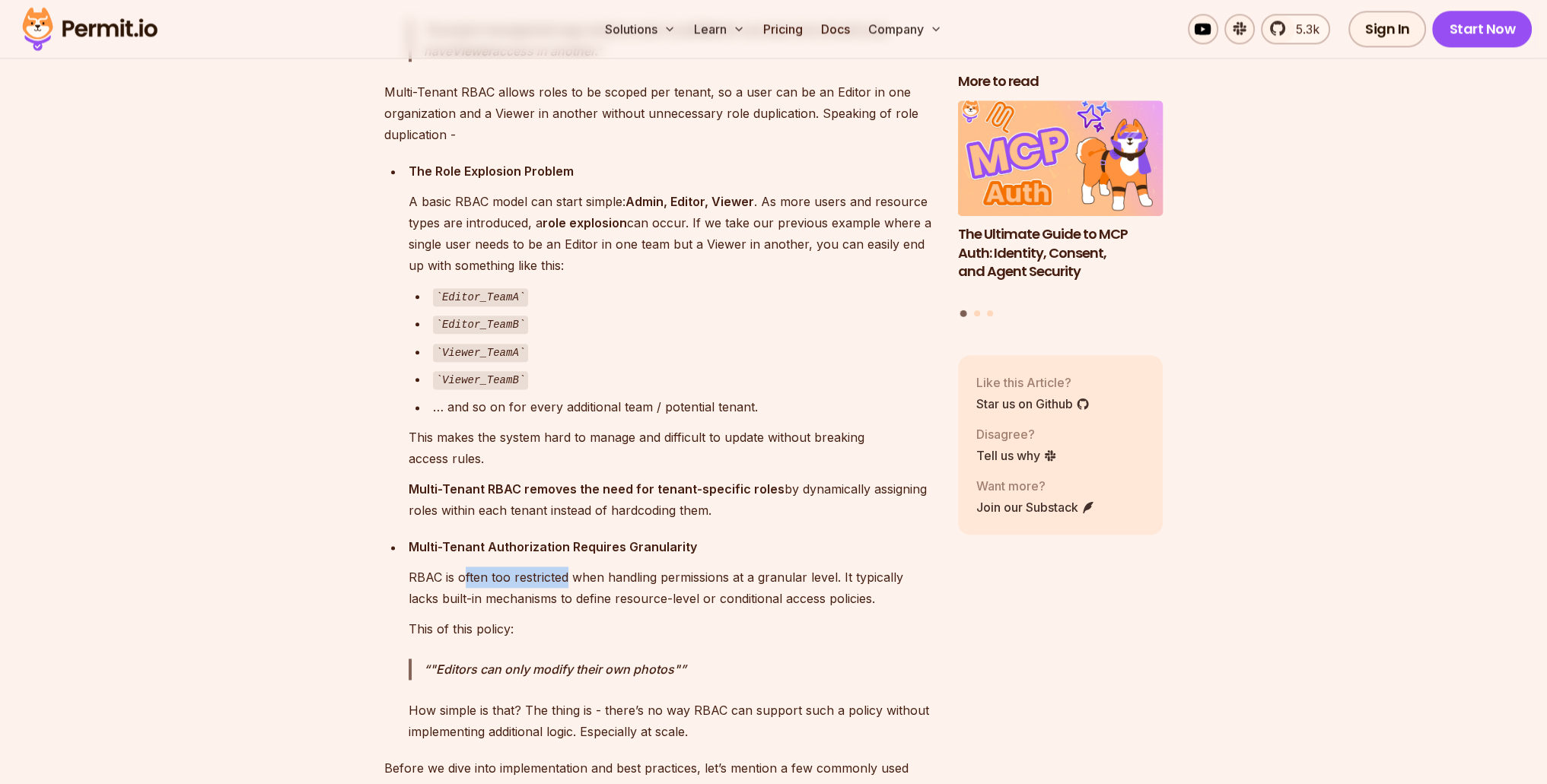
drag, startPoint x: 462, startPoint y: 564, endPoint x: 564, endPoint y: 574, distance: 102.5
click at [564, 574] on p "RBAC is often too restricted when handling permissions at a granular level. It …" at bounding box center [671, 587] width 525 height 42
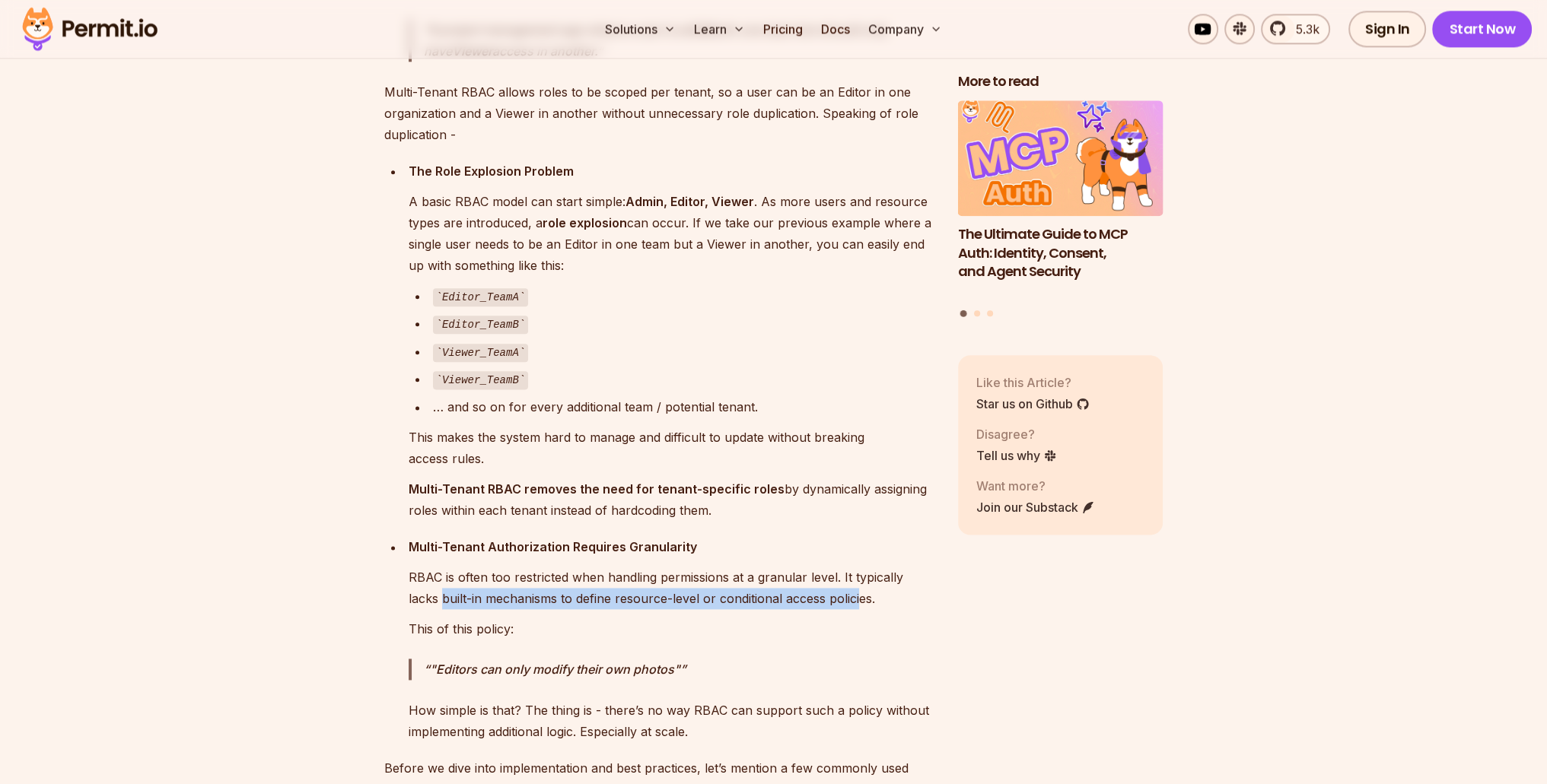
drag, startPoint x: 406, startPoint y: 586, endPoint x: 827, endPoint y: 591, distance: 421.0
click at [827, 591] on li "Multi-Tenant Authorization Requires Granularity RBAC is often too restricted wh…" at bounding box center [669, 639] width 530 height 206
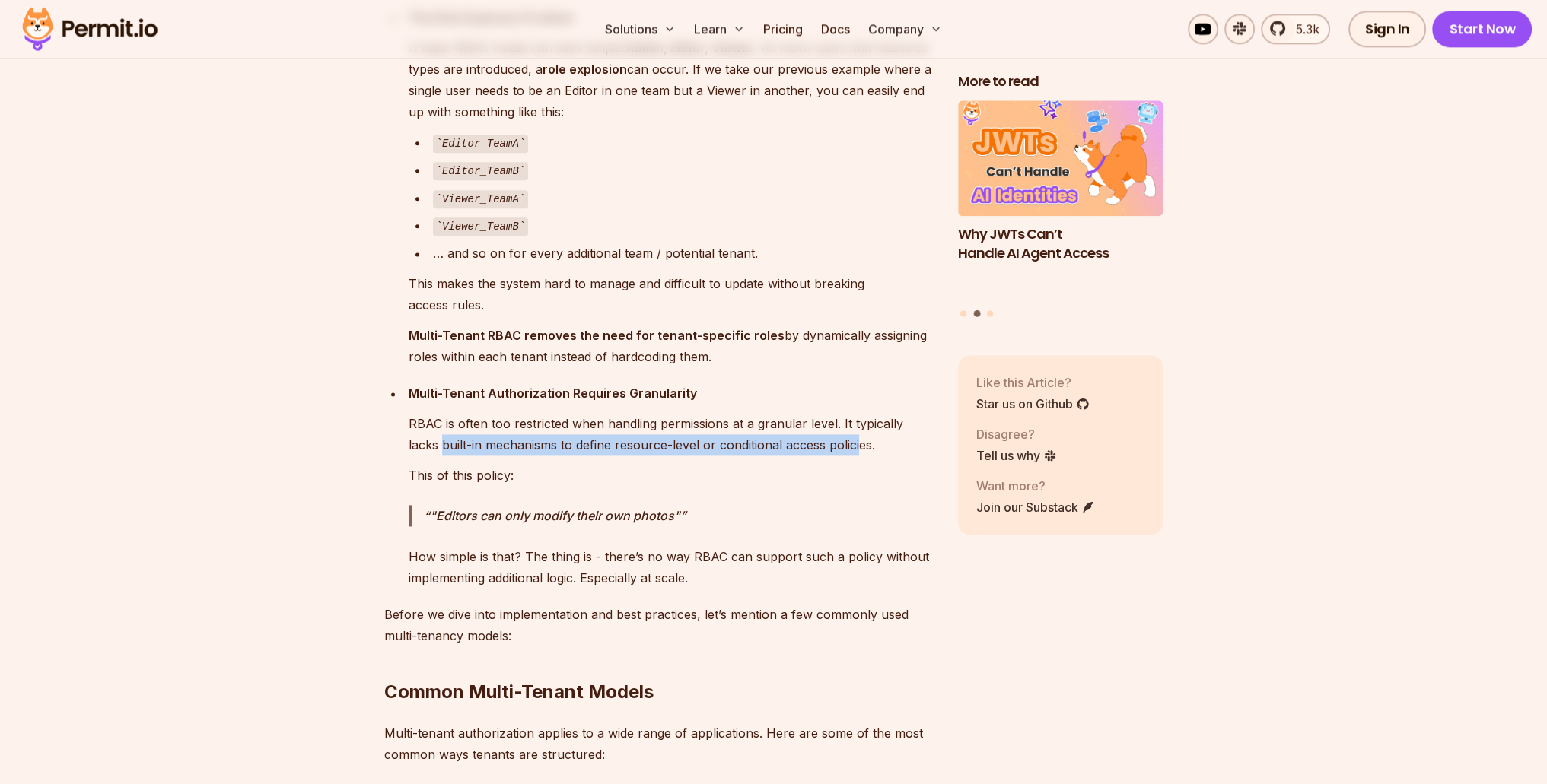
scroll to position [2738, 0]
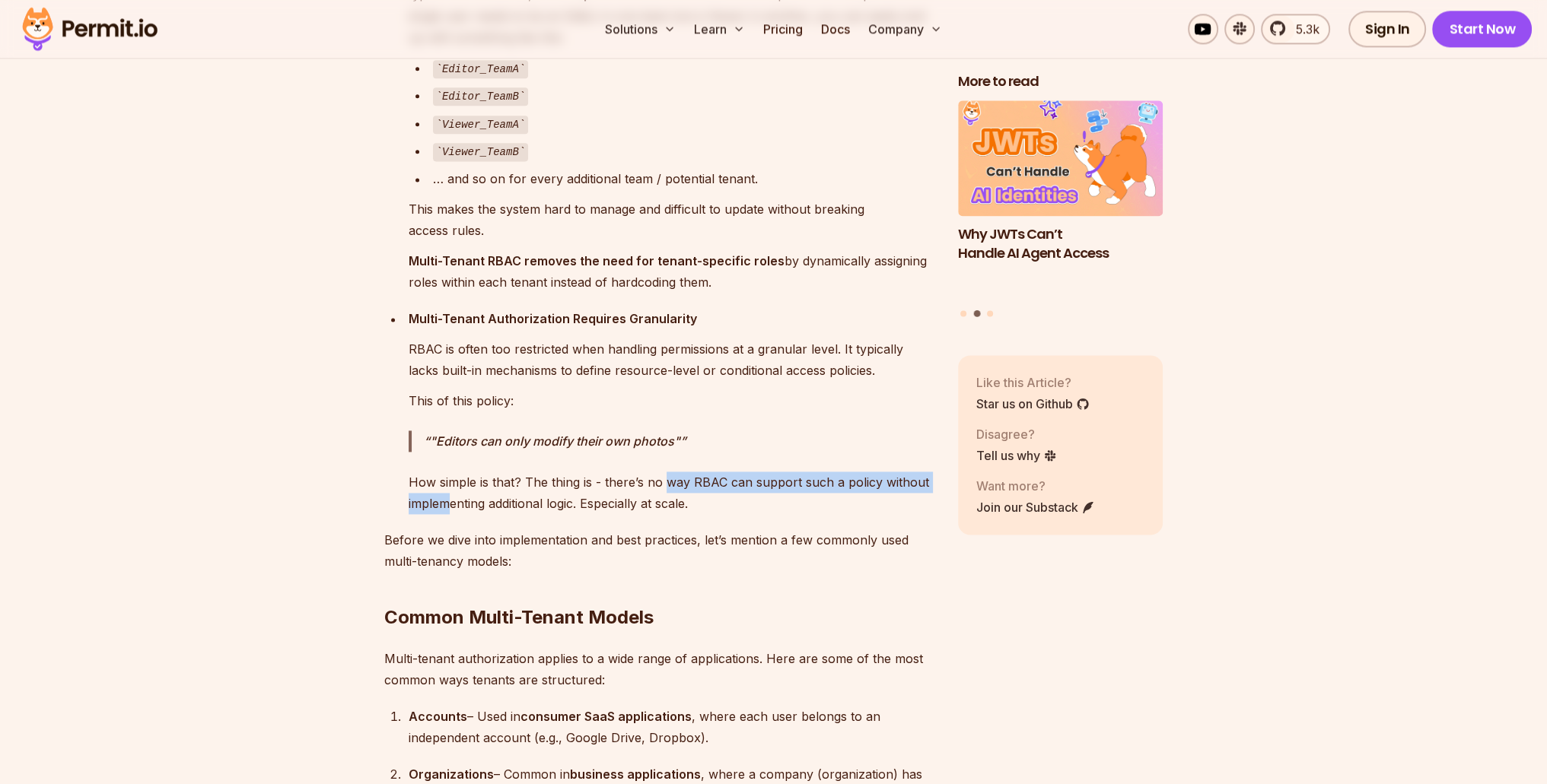
drag, startPoint x: 451, startPoint y: 492, endPoint x: 663, endPoint y: 486, distance: 212.1
click at [663, 486] on p "How simple is that? The thing is - there’s no way RBAC can support such a polic…" at bounding box center [671, 492] width 525 height 42
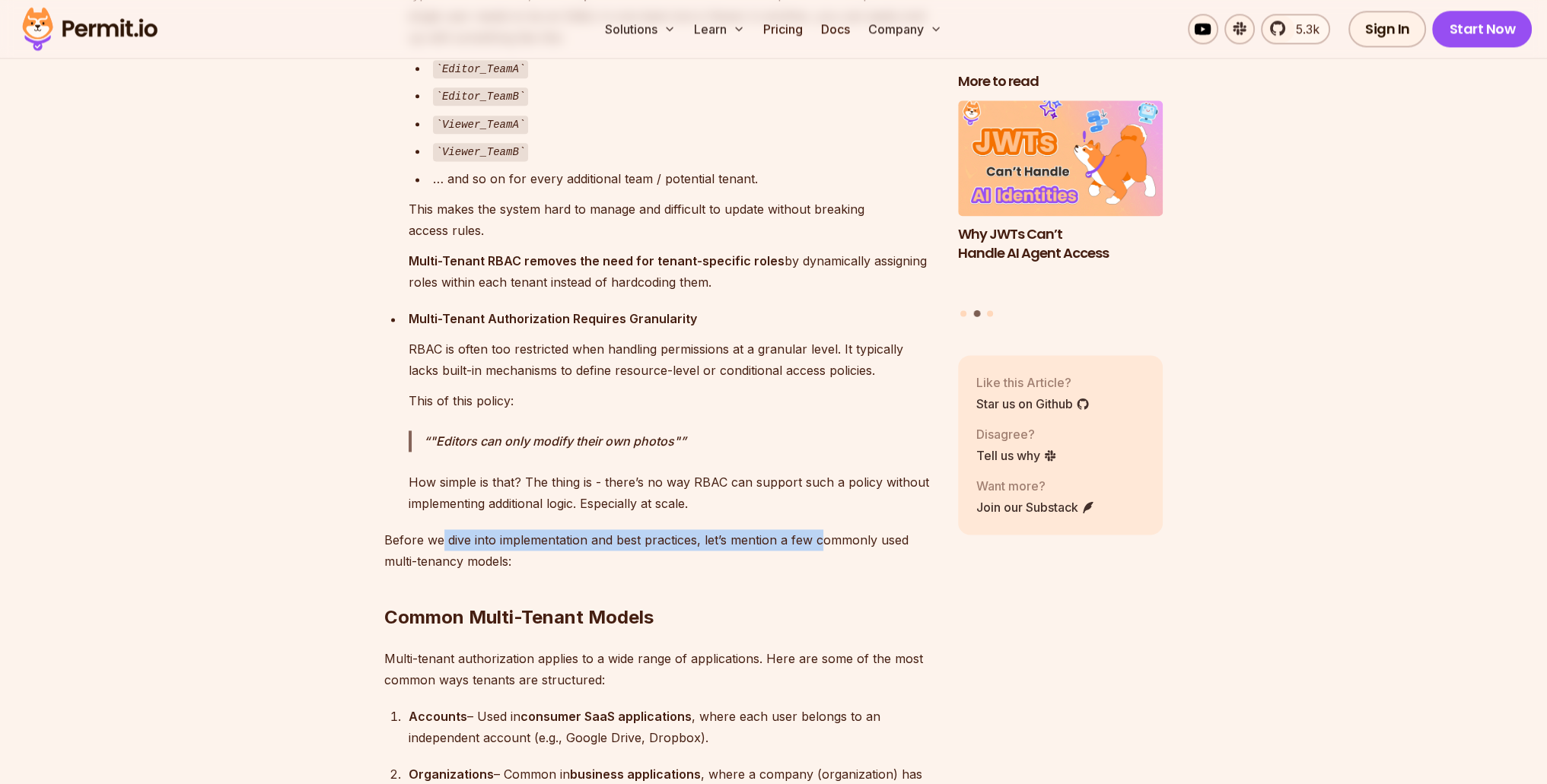
drag, startPoint x: 475, startPoint y: 532, endPoint x: 828, endPoint y: 523, distance: 353.1
click at [822, 530] on p "Before we dive into implementation and best practices, let’s mention a few comm…" at bounding box center [658, 550] width 550 height 42
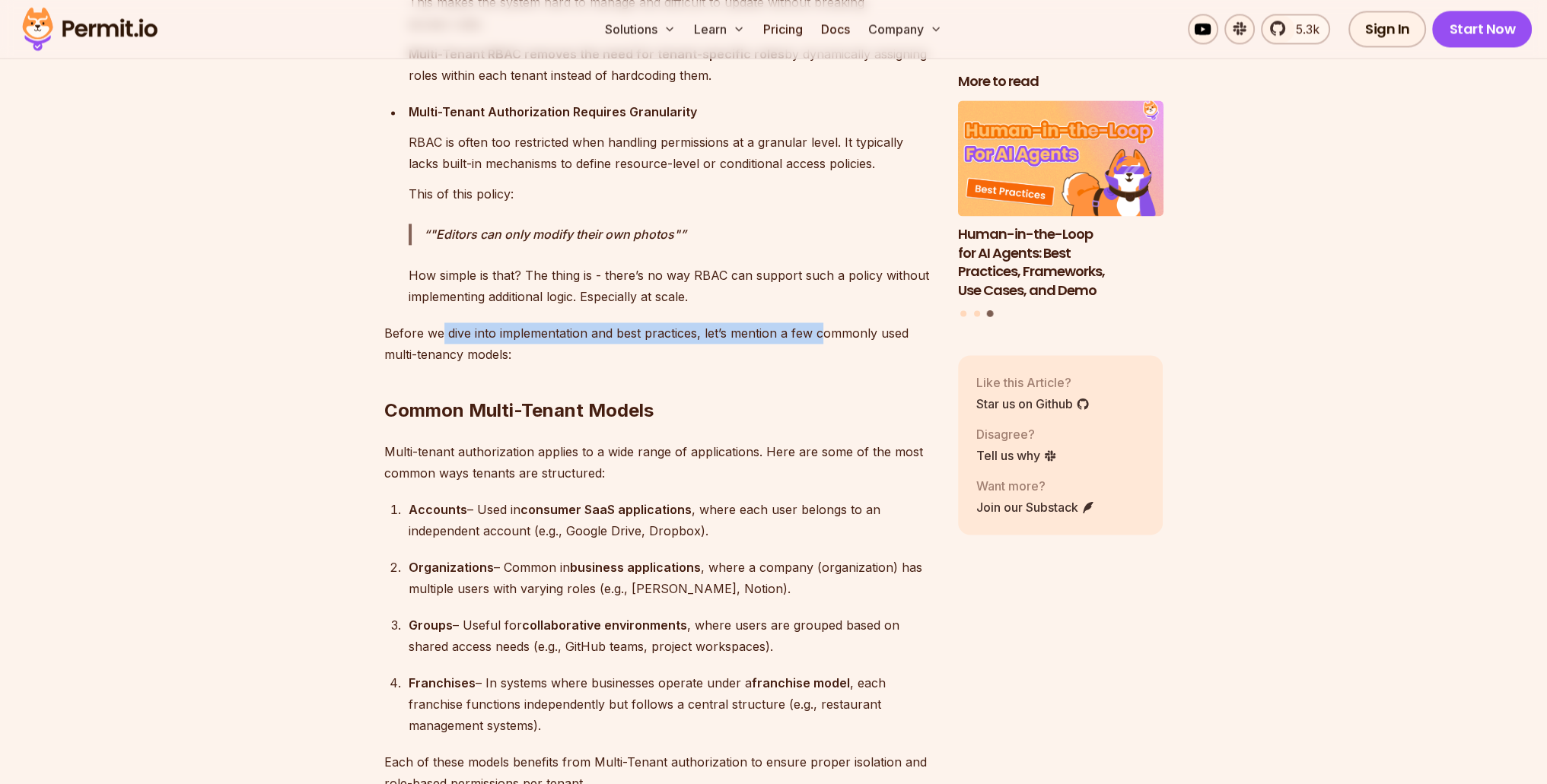
scroll to position [2967, 0]
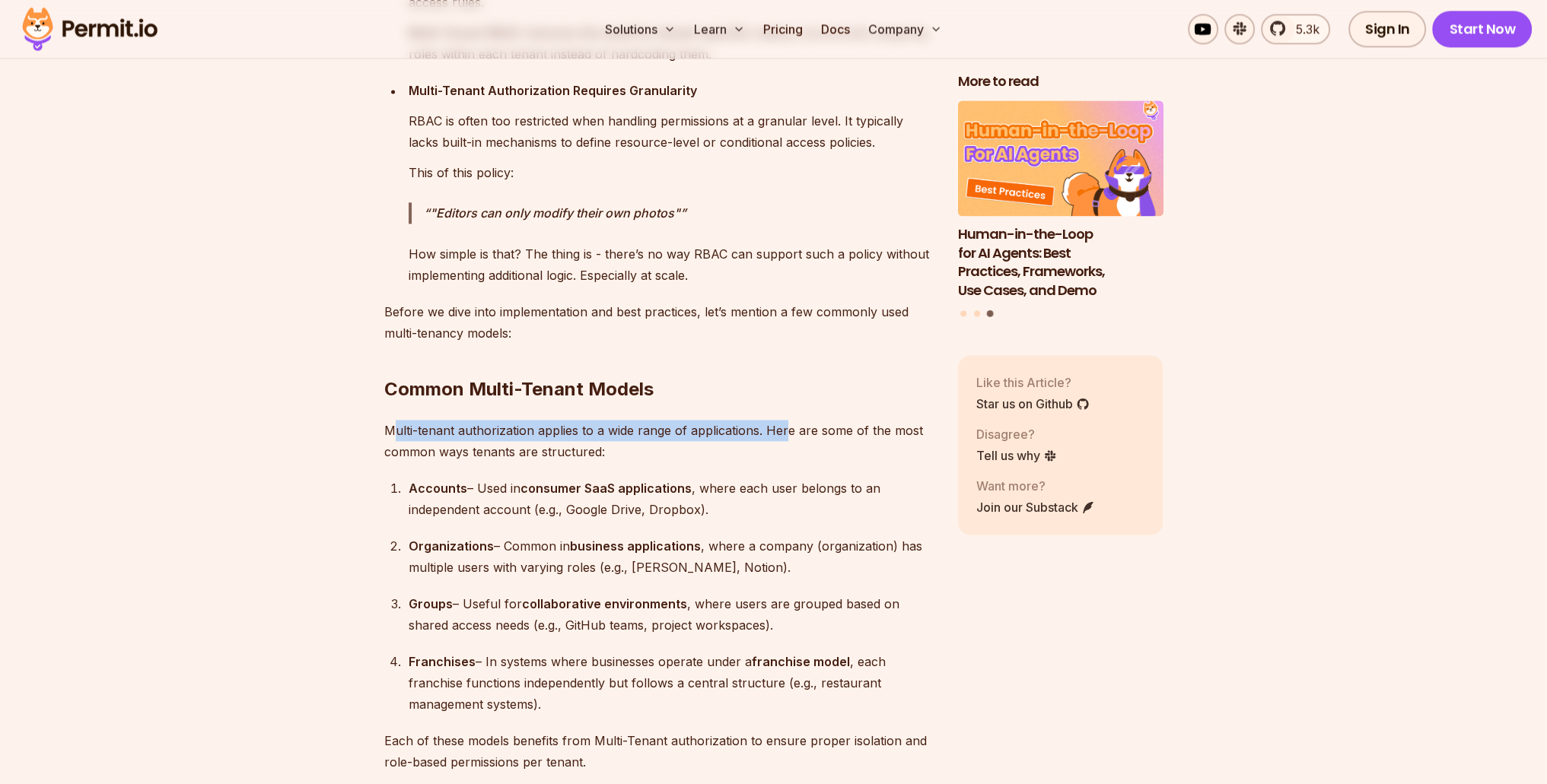
drag, startPoint x: 393, startPoint y: 419, endPoint x: 785, endPoint y: 429, distance: 392.1
click at [785, 429] on p "Multi-tenant authorization applies to a wide range of applications. Here are so…" at bounding box center [658, 441] width 550 height 42
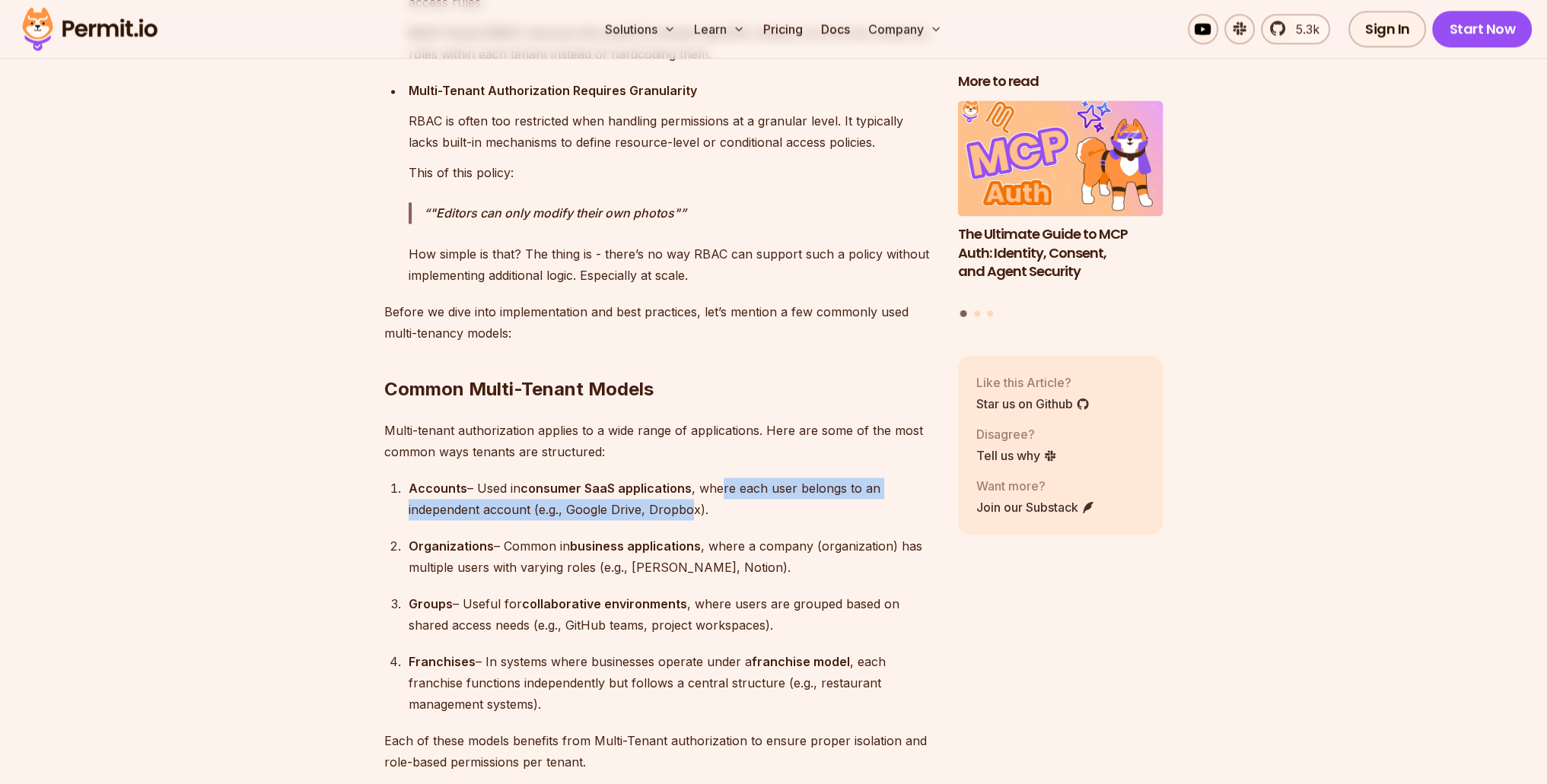
drag, startPoint x: 719, startPoint y: 477, endPoint x: 688, endPoint y: 505, distance: 41.8
click at [688, 505] on div "Accounts – Used in consumer SaaS applications , where each user belongs to an i…" at bounding box center [671, 499] width 525 height 42
drag, startPoint x: 525, startPoint y: 533, endPoint x: 545, endPoint y: 534, distance: 20.0
click at [545, 536] on div "Organizations – Common in business applications , where a company (organization…" at bounding box center [671, 556] width 525 height 42
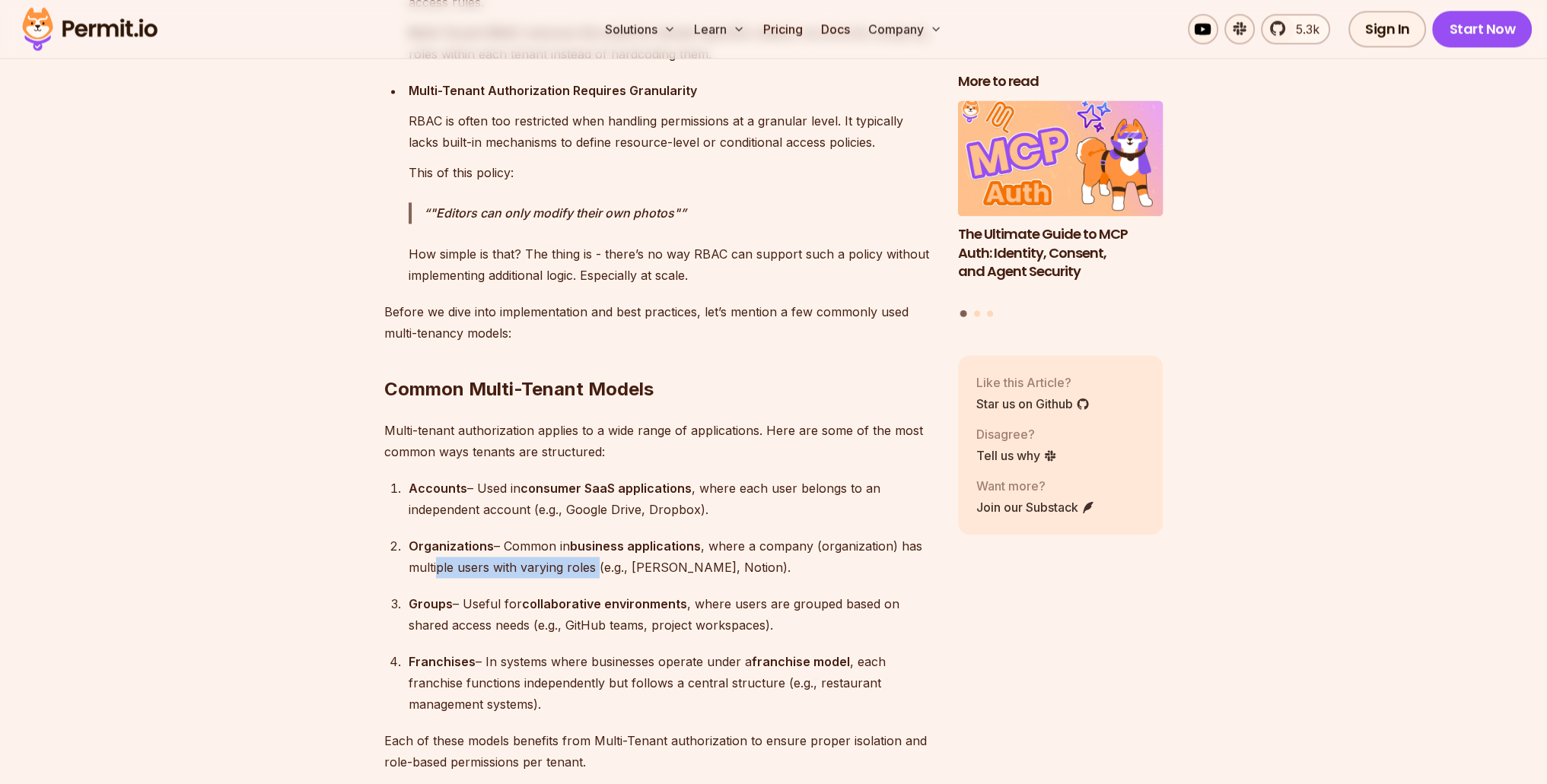
drag, startPoint x: 500, startPoint y: 558, endPoint x: 598, endPoint y: 556, distance: 98.0
click at [598, 556] on div "Organizations – Common in business applications , where a company (organization…" at bounding box center [671, 556] width 525 height 42
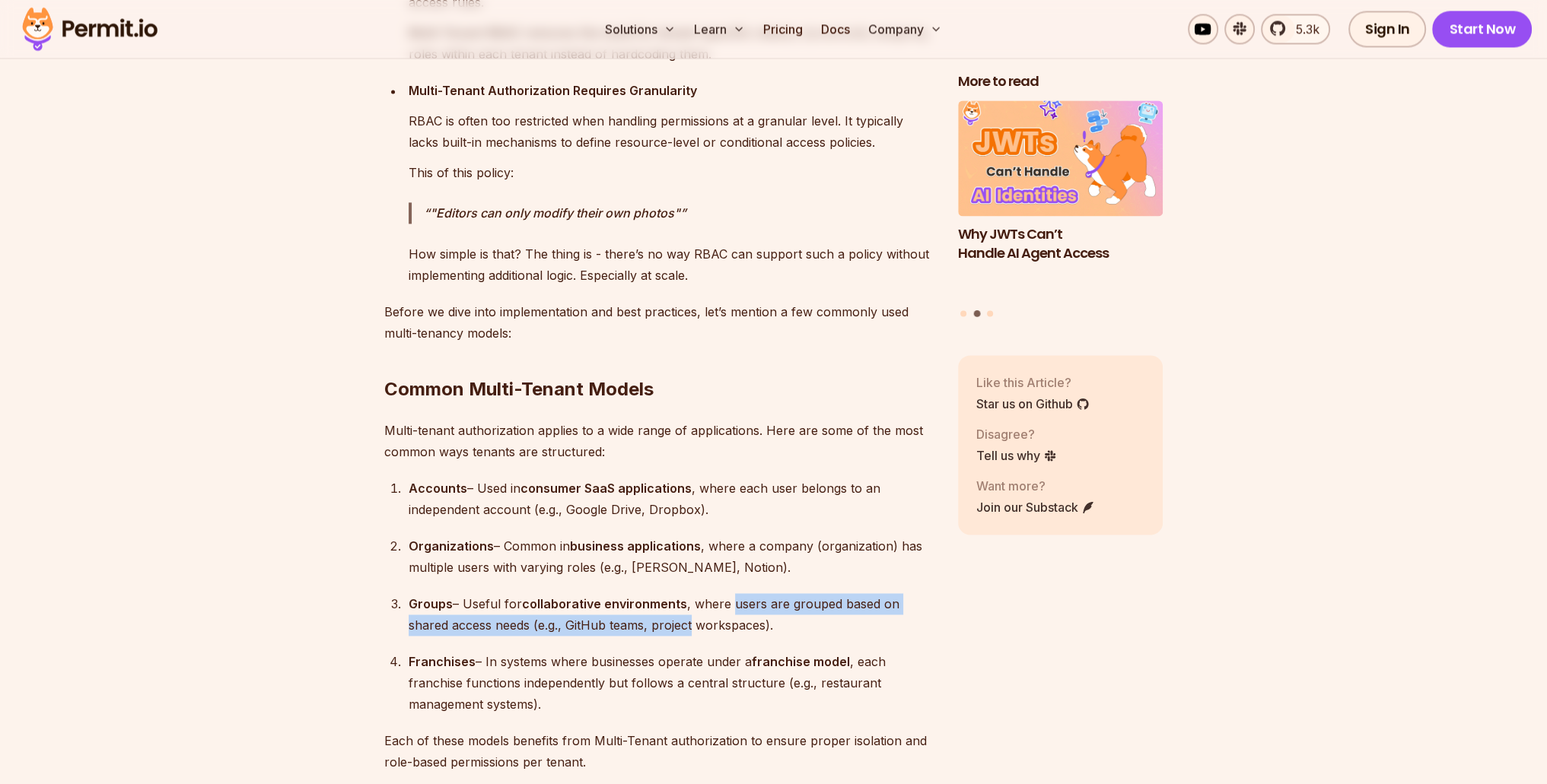
drag, startPoint x: 732, startPoint y: 594, endPoint x: 694, endPoint y: 615, distance: 43.4
click at [694, 615] on div "Groups – Useful for collaborative environments , where users are grouped based …" at bounding box center [671, 614] width 525 height 42
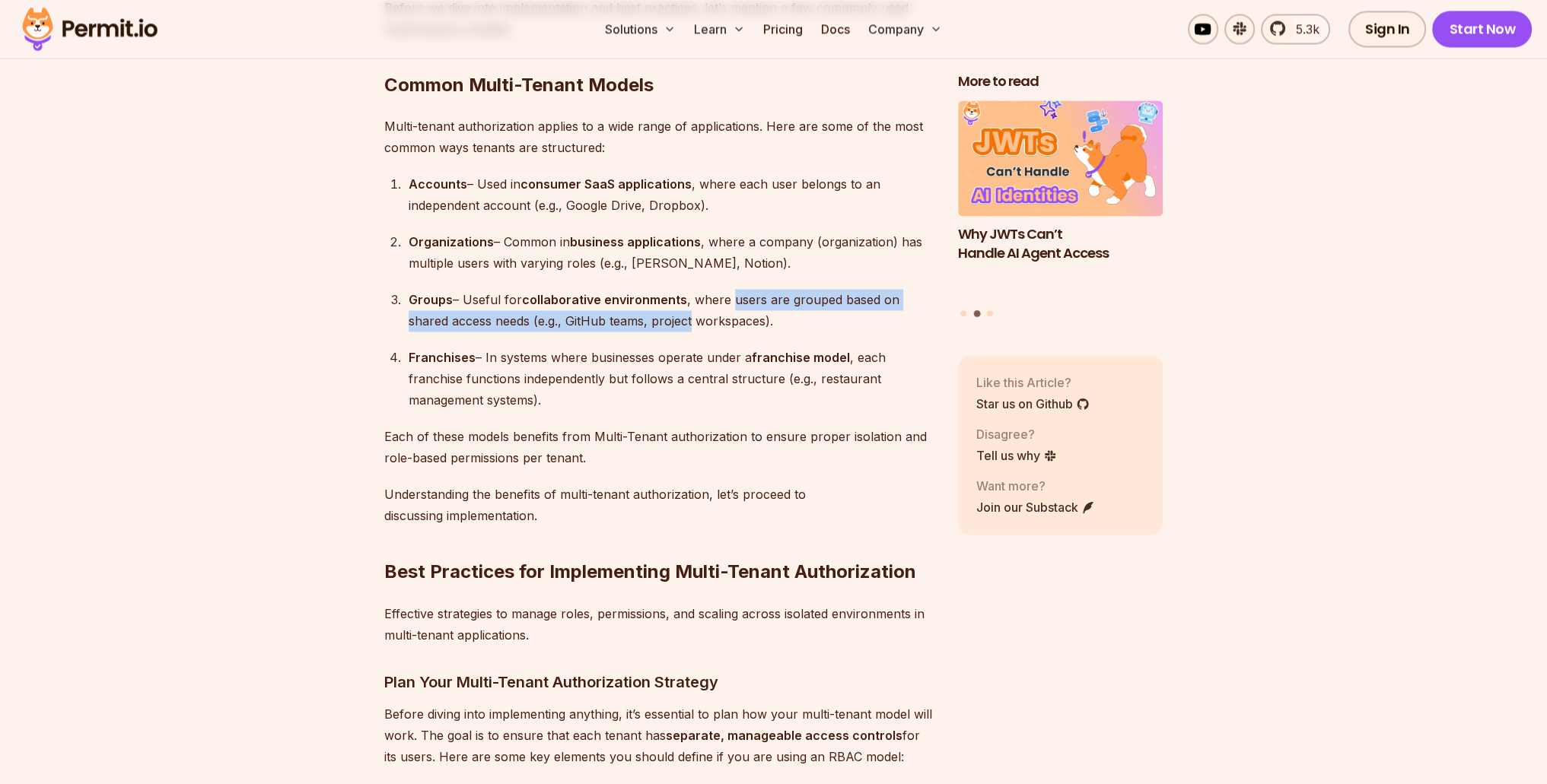
scroll to position [3423, 0]
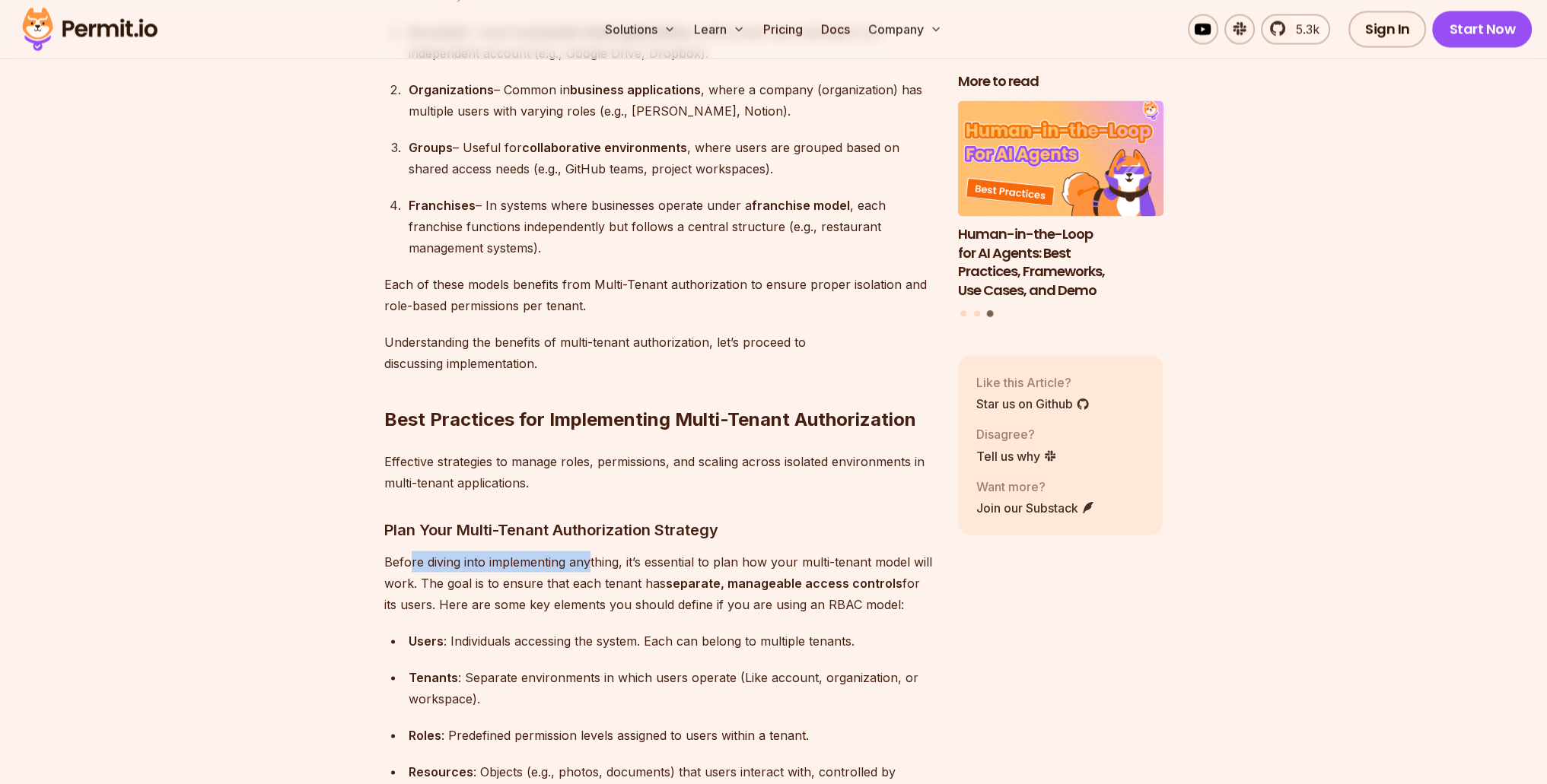
drag, startPoint x: 410, startPoint y: 554, endPoint x: 588, endPoint y: 564, distance: 178.3
click at [588, 564] on p "Before diving into implementing anything, it’s essential to plan how your multi…" at bounding box center [658, 583] width 550 height 64
drag, startPoint x: 714, startPoint y: 547, endPoint x: 865, endPoint y: 561, distance: 151.6
click at [858, 555] on p "Before diving into implementing anything, it’s essential to plan how your multi…" at bounding box center [658, 583] width 550 height 64
drag, startPoint x: 442, startPoint y: 575, endPoint x: 686, endPoint y: 571, distance: 244.0
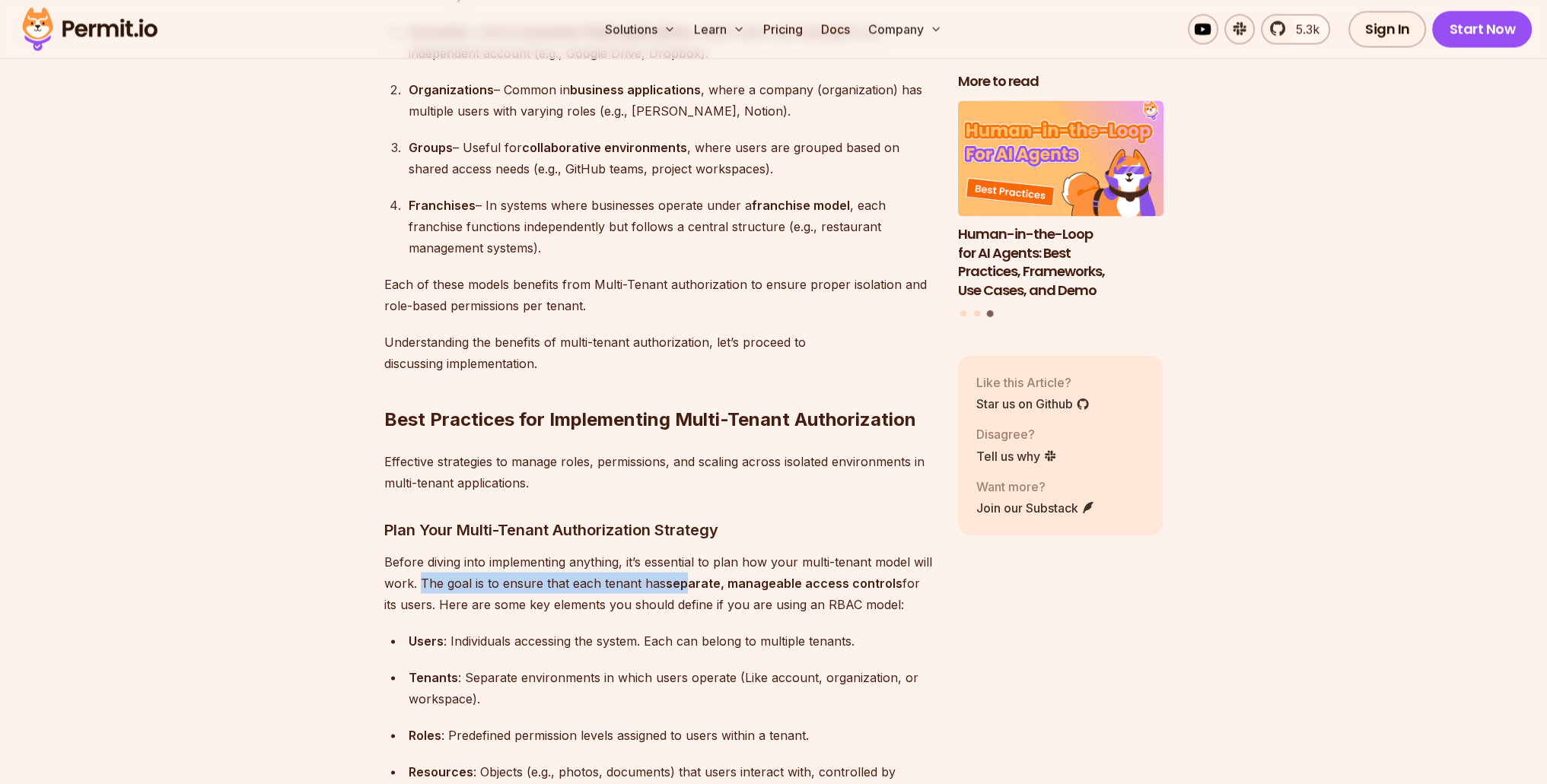
click at [686, 571] on p "Before diving into implementing anything, it’s essential to plan how your multi…" at bounding box center [658, 583] width 550 height 64
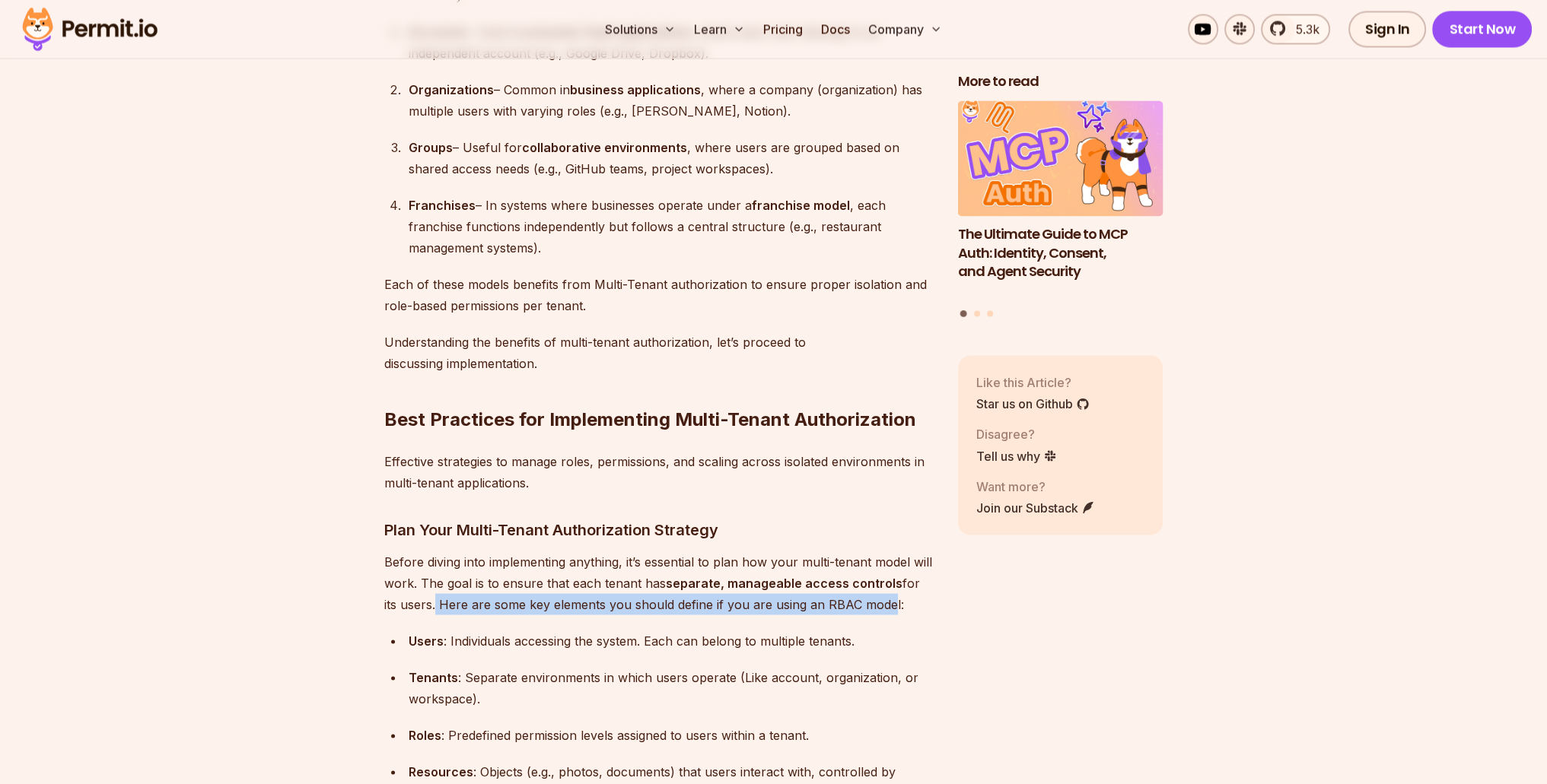
drag, startPoint x: 440, startPoint y: 598, endPoint x: 868, endPoint y: 592, distance: 428.0
click at [868, 592] on p "Before diving into implementing anything, it’s essential to plan how your multi…" at bounding box center [658, 583] width 550 height 64
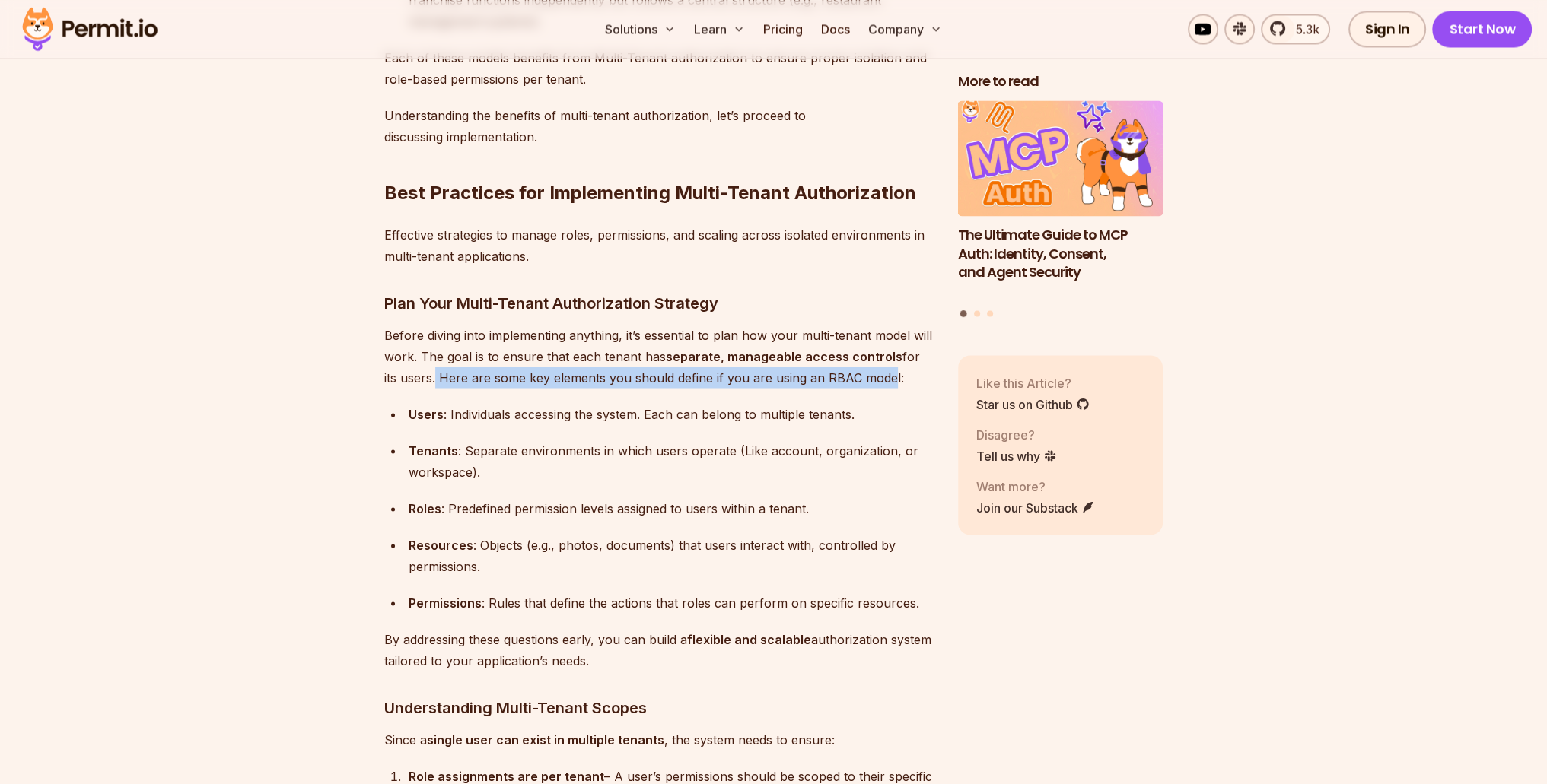
scroll to position [3652, 0]
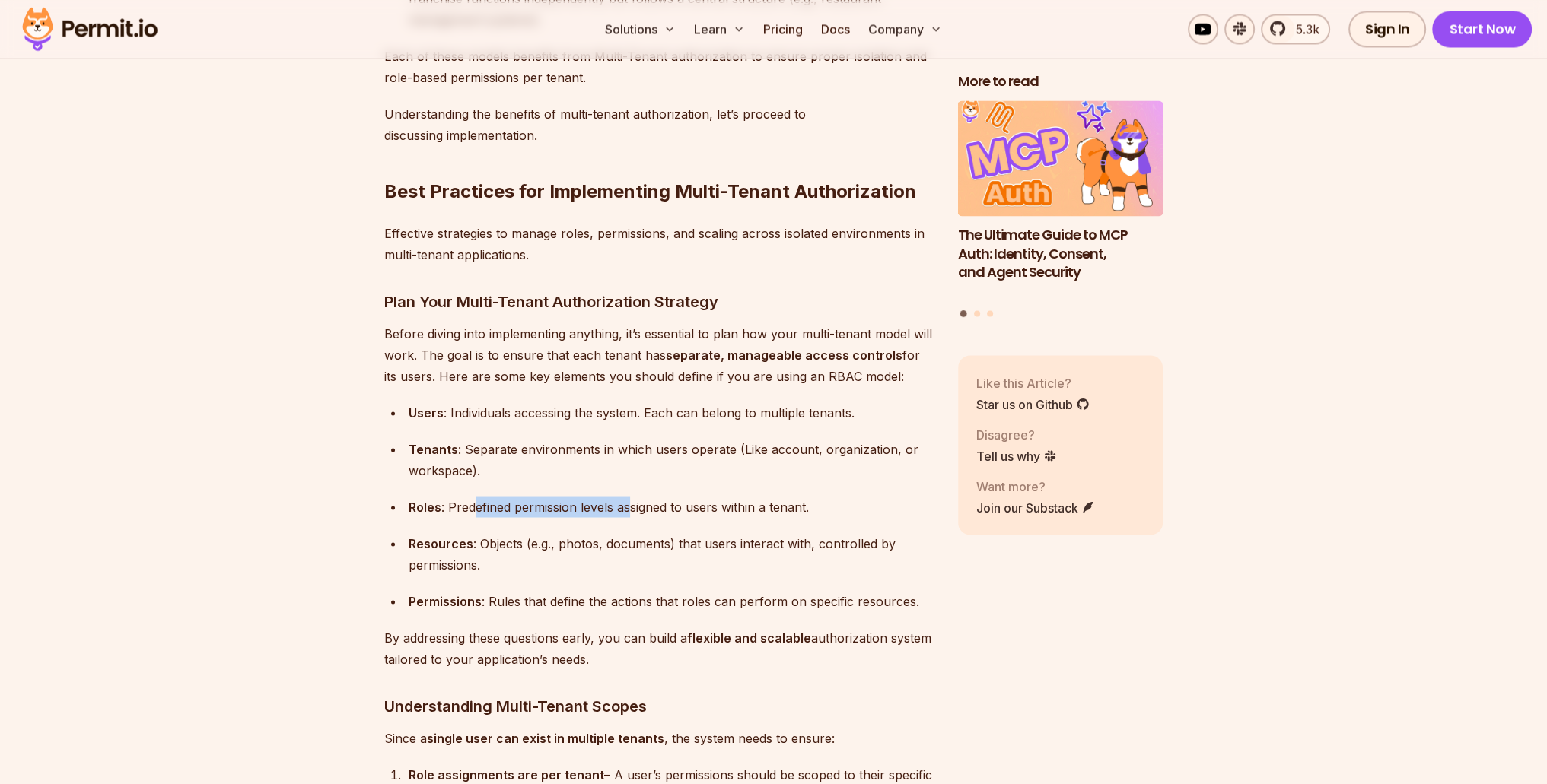
drag, startPoint x: 481, startPoint y: 499, endPoint x: 629, endPoint y: 508, distance: 148.3
click at [629, 508] on div "Roles : Predefined permission levels assigned to users within a tenant." at bounding box center [671, 506] width 525 height 22
drag, startPoint x: 418, startPoint y: 629, endPoint x: 518, endPoint y: 630, distance: 100.0
click at [518, 630] on p "By addressing these questions early, you can build a flexible and scalable auth…" at bounding box center [658, 648] width 550 height 42
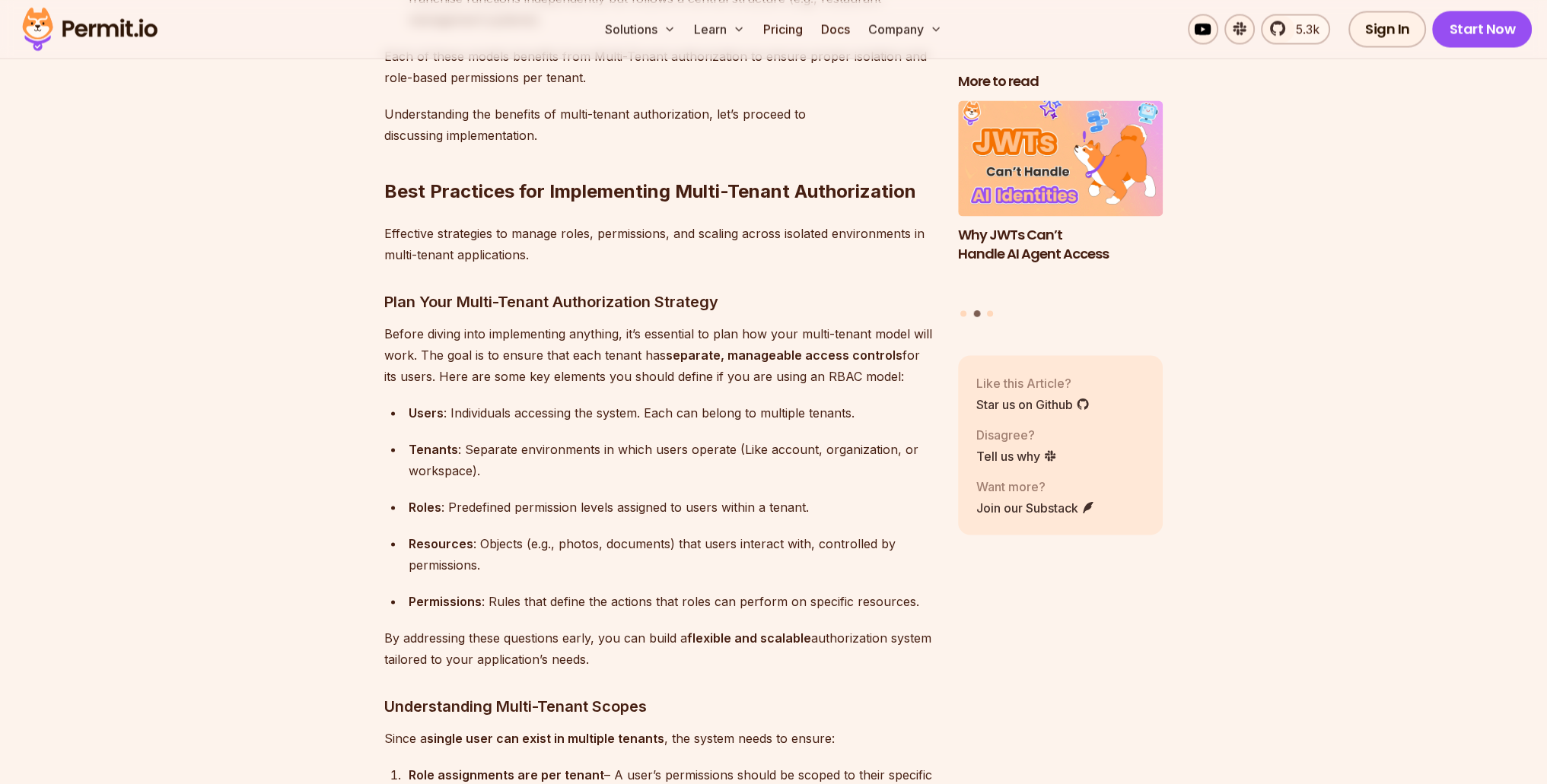
click at [390, 642] on p "By addressing these questions early, you can build a flexible and scalable auth…" at bounding box center [658, 648] width 550 height 42
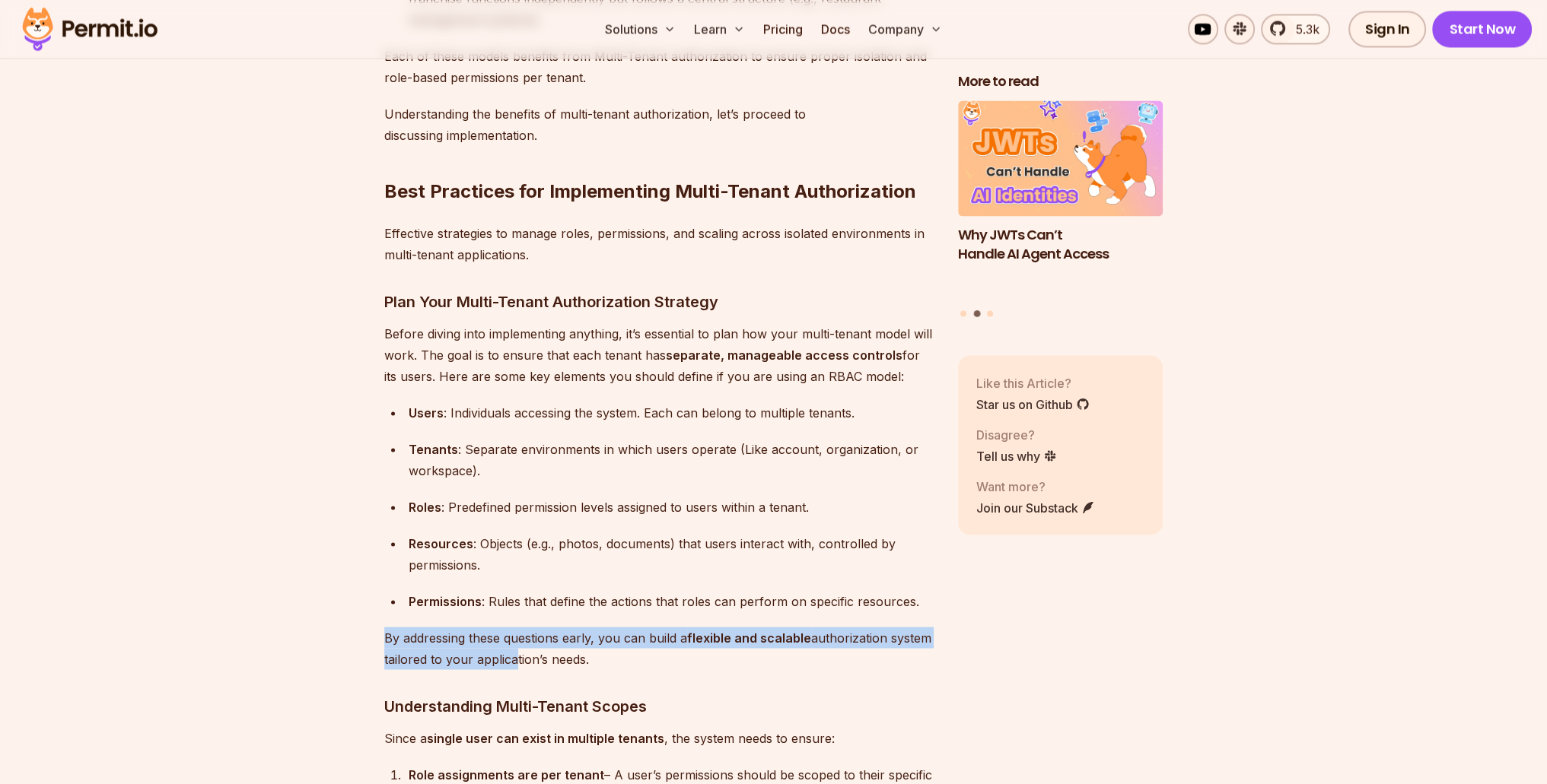
drag, startPoint x: 421, startPoint y: 626, endPoint x: 512, endPoint y: 656, distance: 95.8
click at [512, 656] on p "By addressing these questions early, you can build a flexible and scalable auth…" at bounding box center [658, 648] width 550 height 42
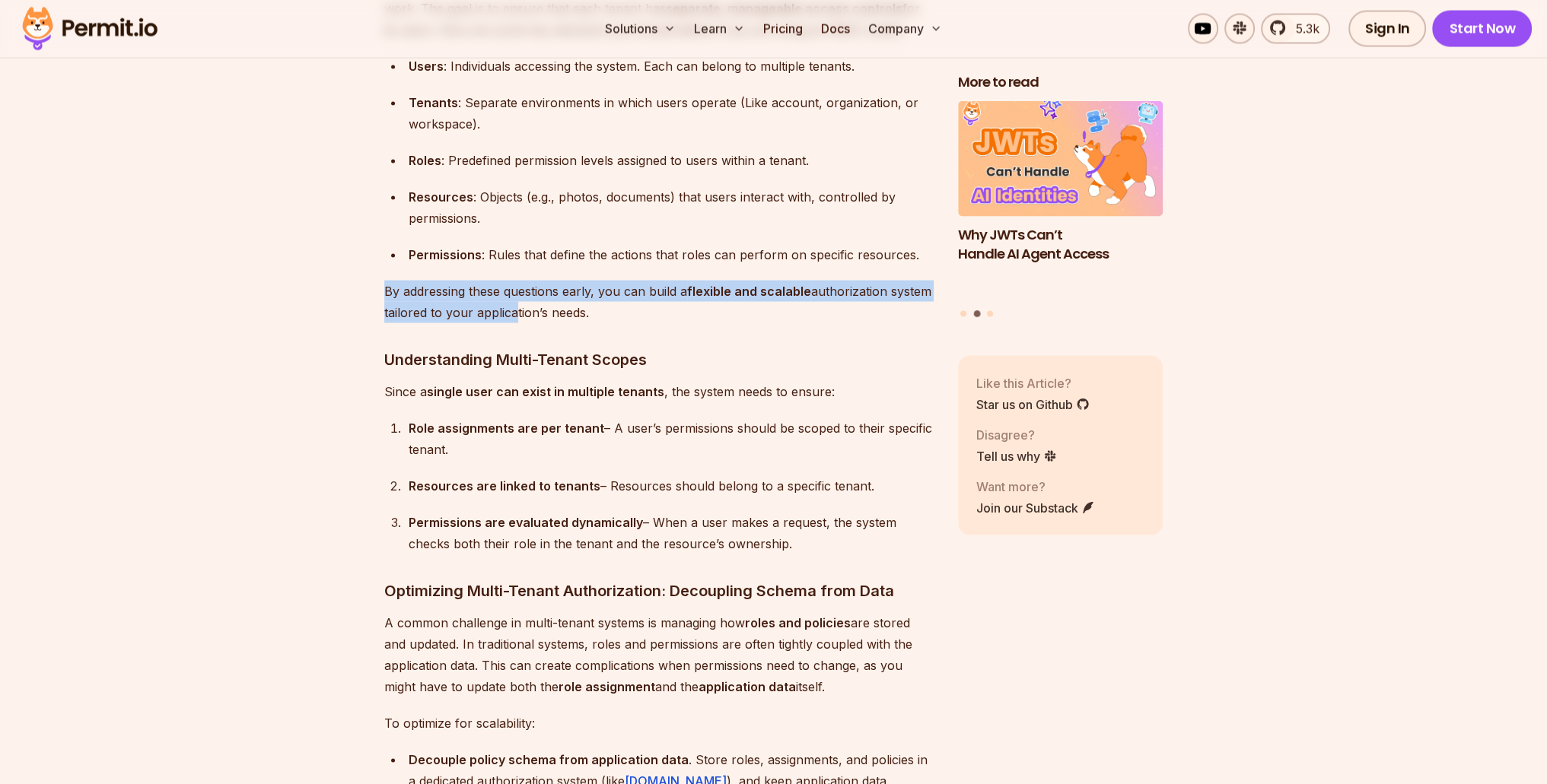
scroll to position [4032, 0]
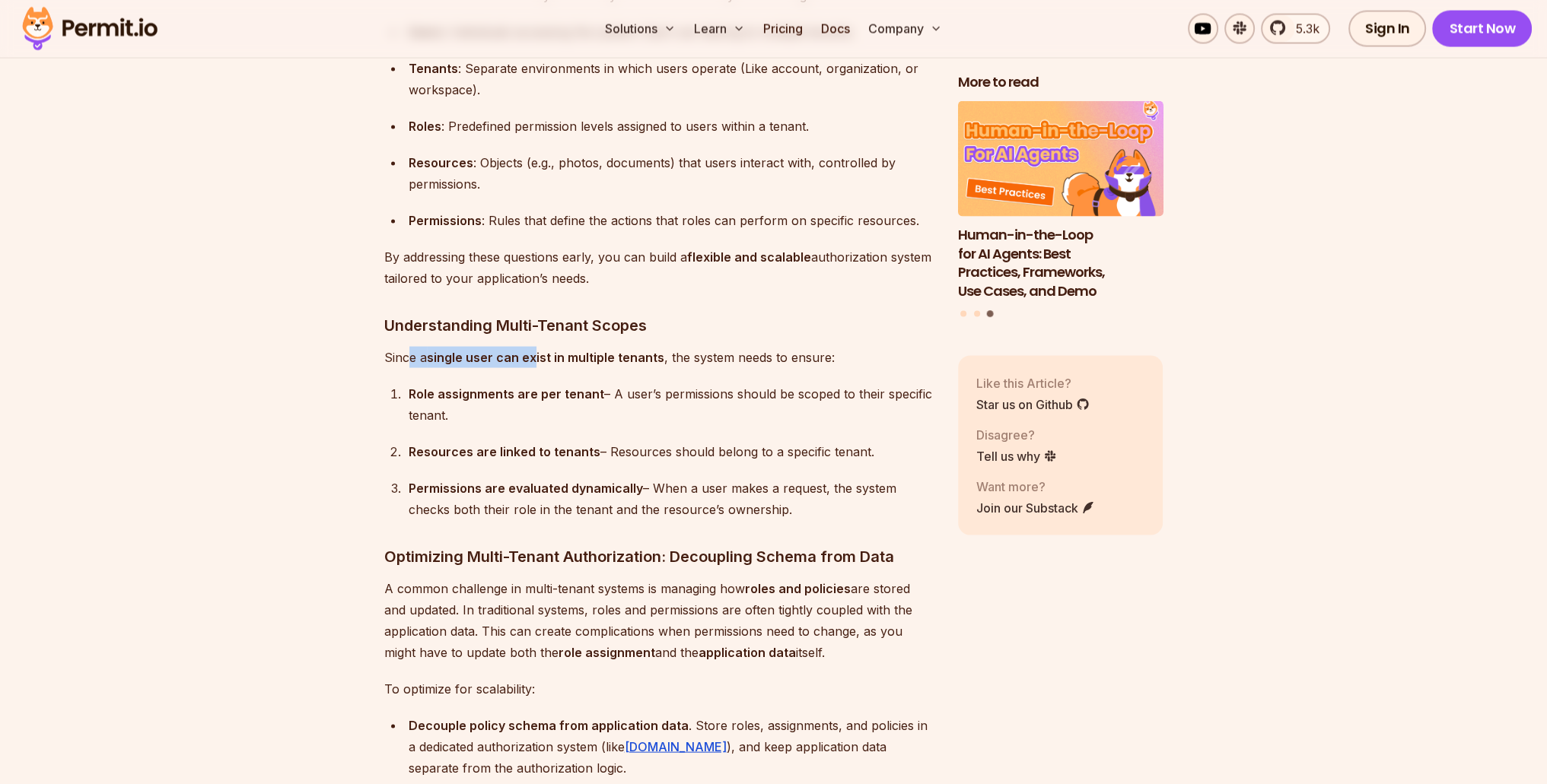
drag, startPoint x: 406, startPoint y: 352, endPoint x: 536, endPoint y: 352, distance: 130.0
click at [536, 352] on p "Since a single user can exist in multiple tenants , the system needs to ensure:" at bounding box center [658, 357] width 550 height 22
click at [557, 396] on div "Role assignments are per tenant – A user’s permissions should be scoped to thei…" at bounding box center [671, 405] width 525 height 42
drag, startPoint x: 424, startPoint y: 352, endPoint x: 645, endPoint y: 355, distance: 221.0
click at [645, 355] on p "Since a single user can exist in multiple tenants , the system needs to ensure:" at bounding box center [658, 357] width 550 height 22
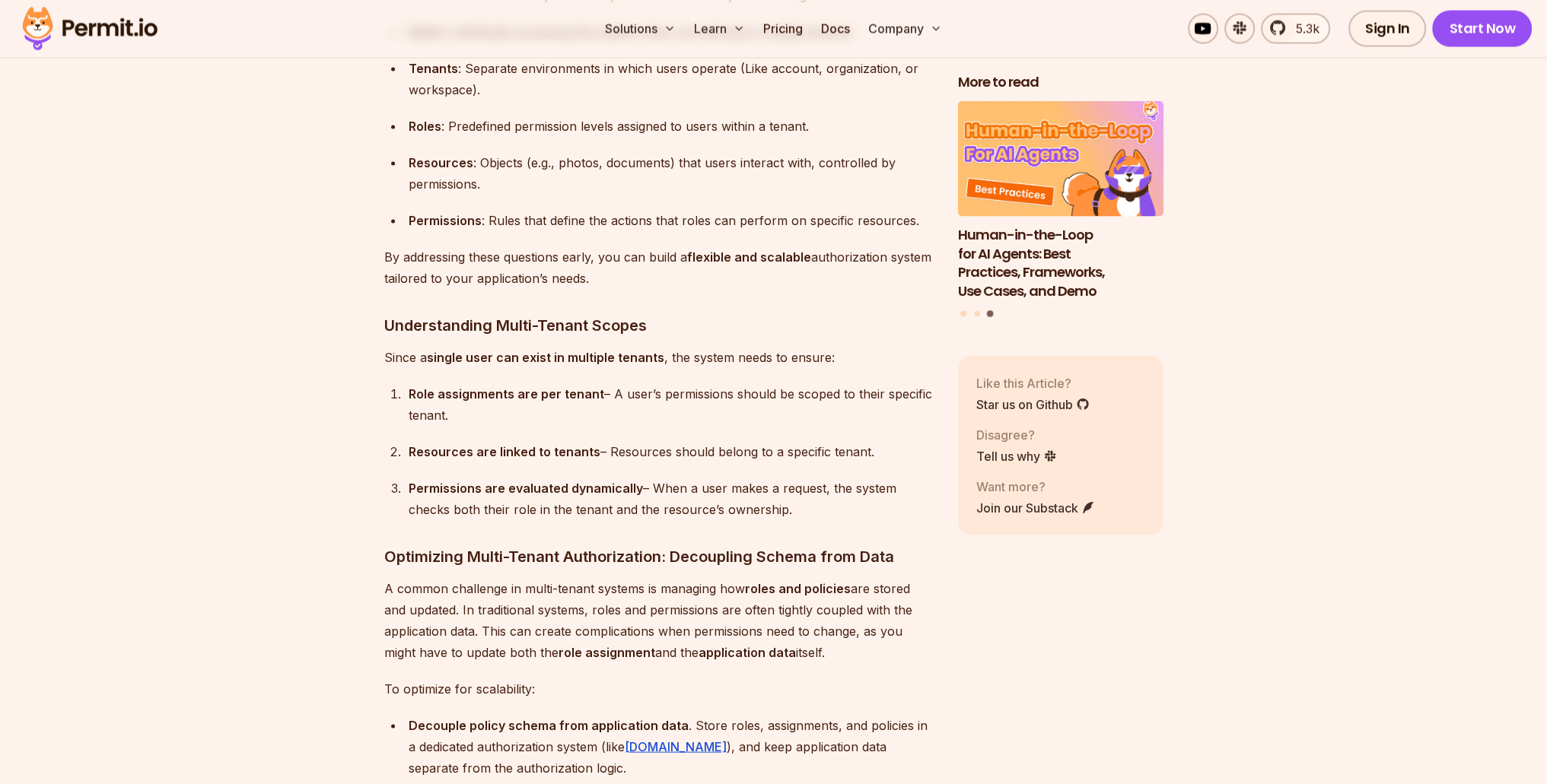
click at [668, 384] on div "Role assignments are per tenant – A user’s permissions should be scoped to thei…" at bounding box center [671, 405] width 525 height 42
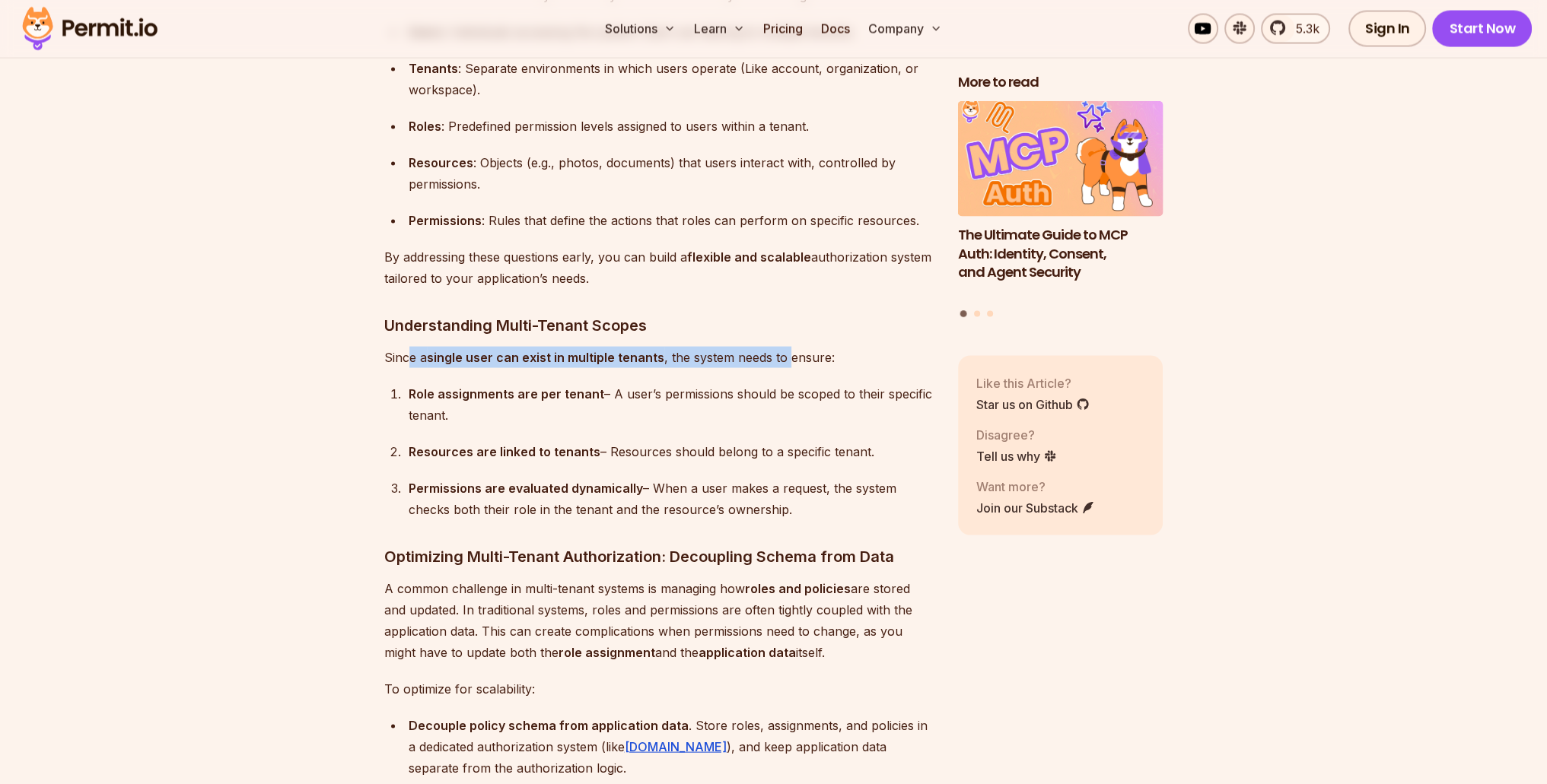
drag, startPoint x: 410, startPoint y: 351, endPoint x: 790, endPoint y: 354, distance: 380.0
click at [790, 354] on p "Since a single user can exist in multiple tenants , the system needs to ensure:" at bounding box center [658, 357] width 550 height 22
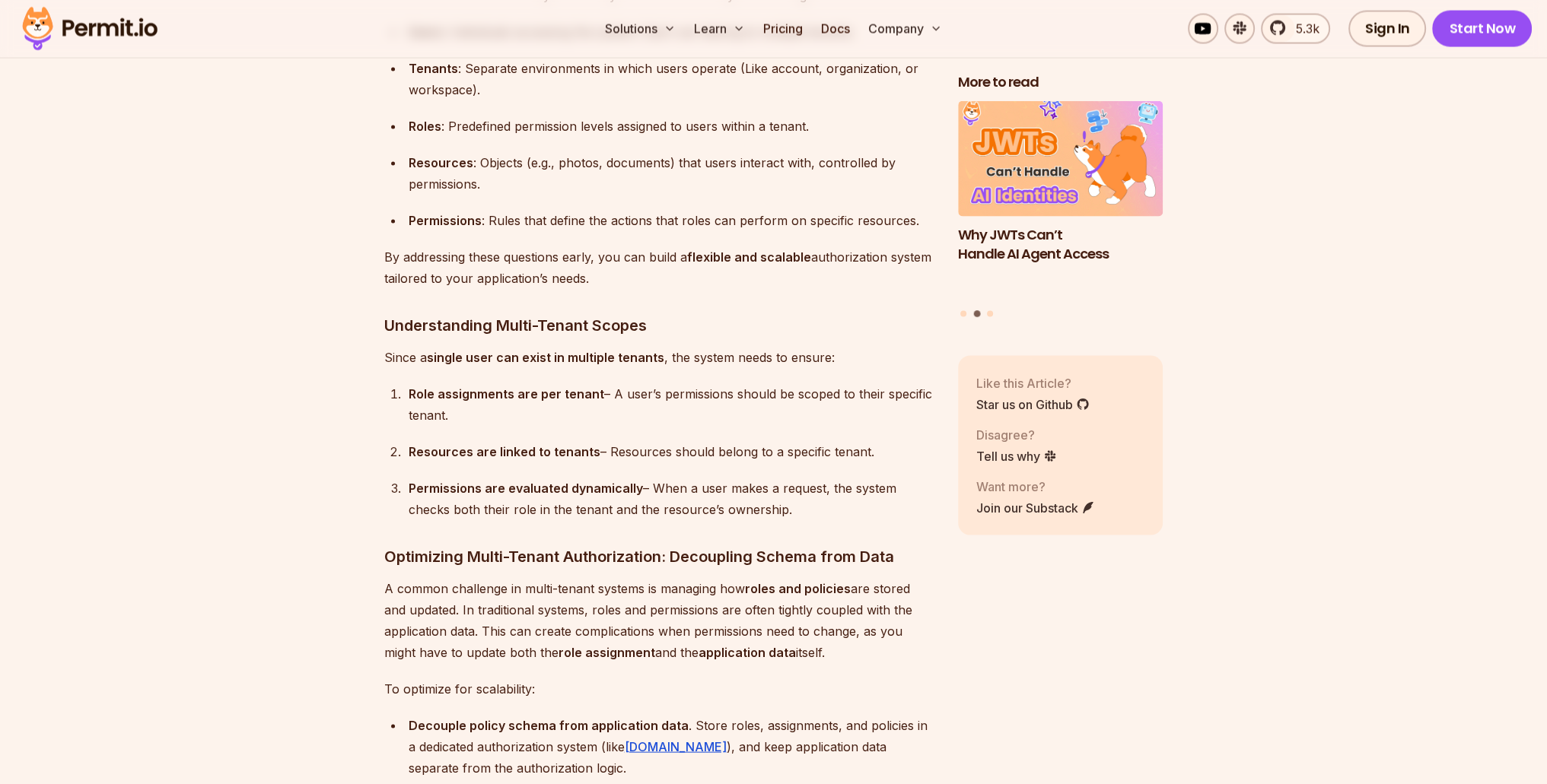
click at [513, 395] on div "Role assignments are per tenant – A user’s permissions should be scoped to thei…" at bounding box center [671, 405] width 525 height 42
drag, startPoint x: 449, startPoint y: 351, endPoint x: 716, endPoint y: 361, distance: 267.2
click at [716, 361] on p "Since a single user can exist in multiple tenants , the system needs to ensure:" at bounding box center [658, 357] width 550 height 22
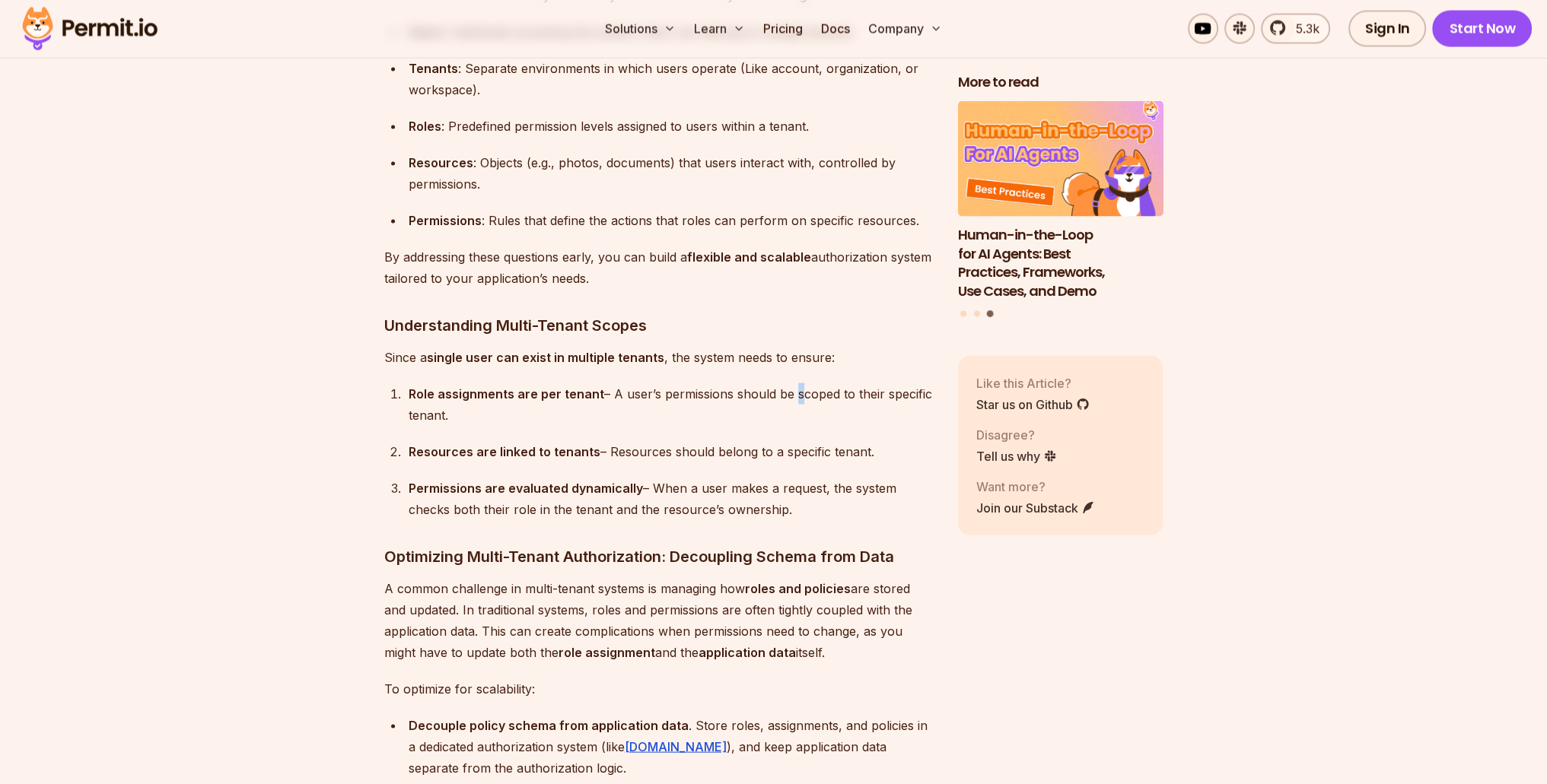
drag, startPoint x: 789, startPoint y: 389, endPoint x: 802, endPoint y: 336, distance: 54.6
click at [792, 384] on div "Role assignments are per tenant – A user’s permissions should be scoped to thei…" at bounding box center [671, 405] width 525 height 42
drag, startPoint x: 437, startPoint y: 385, endPoint x: 657, endPoint y: 387, distance: 220.0
click at [657, 387] on div "Role assignments are per tenant – A user’s permissions should be scoped to thei…" at bounding box center [671, 405] width 525 height 42
drag, startPoint x: 777, startPoint y: 388, endPoint x: 866, endPoint y: 380, distance: 89.4
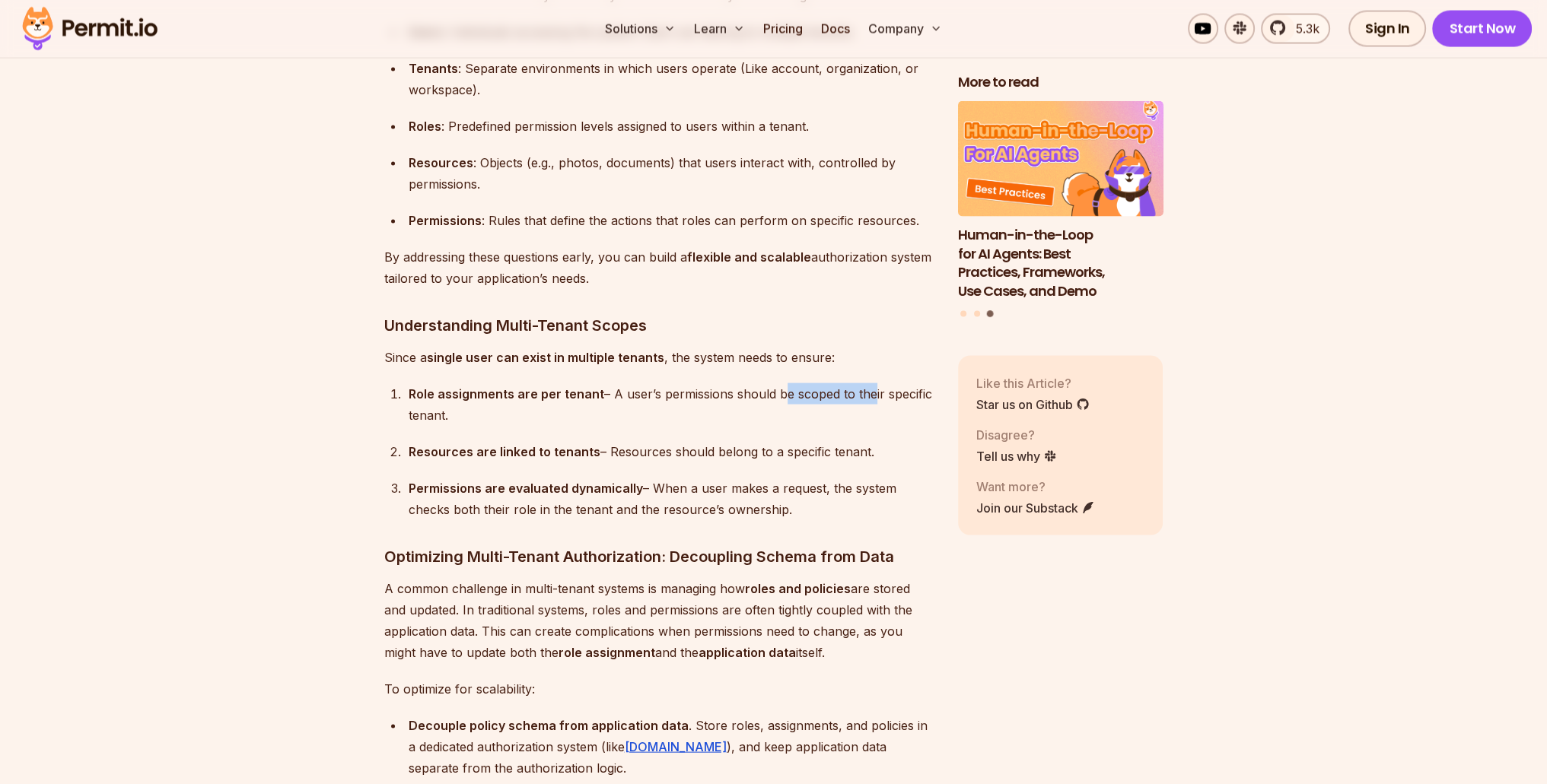
click at [866, 384] on div "Role assignments are per tenant – A user’s permissions should be scoped to thei…" at bounding box center [671, 405] width 525 height 42
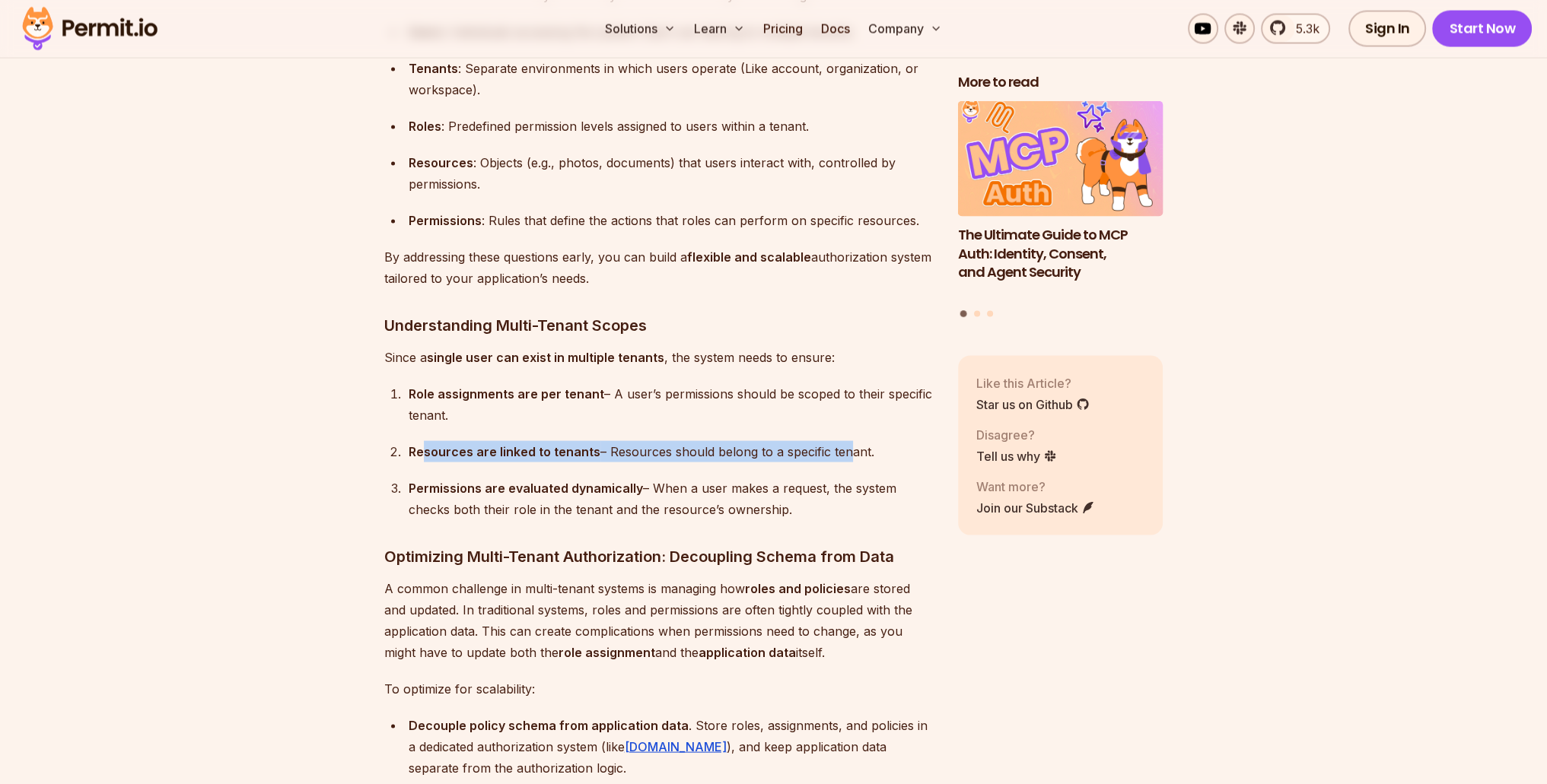
drag, startPoint x: 421, startPoint y: 449, endPoint x: 837, endPoint y: 447, distance: 416.0
click at [837, 447] on div "Resources are linked to tenants – Resources should belong to a specific tenant." at bounding box center [671, 452] width 525 height 22
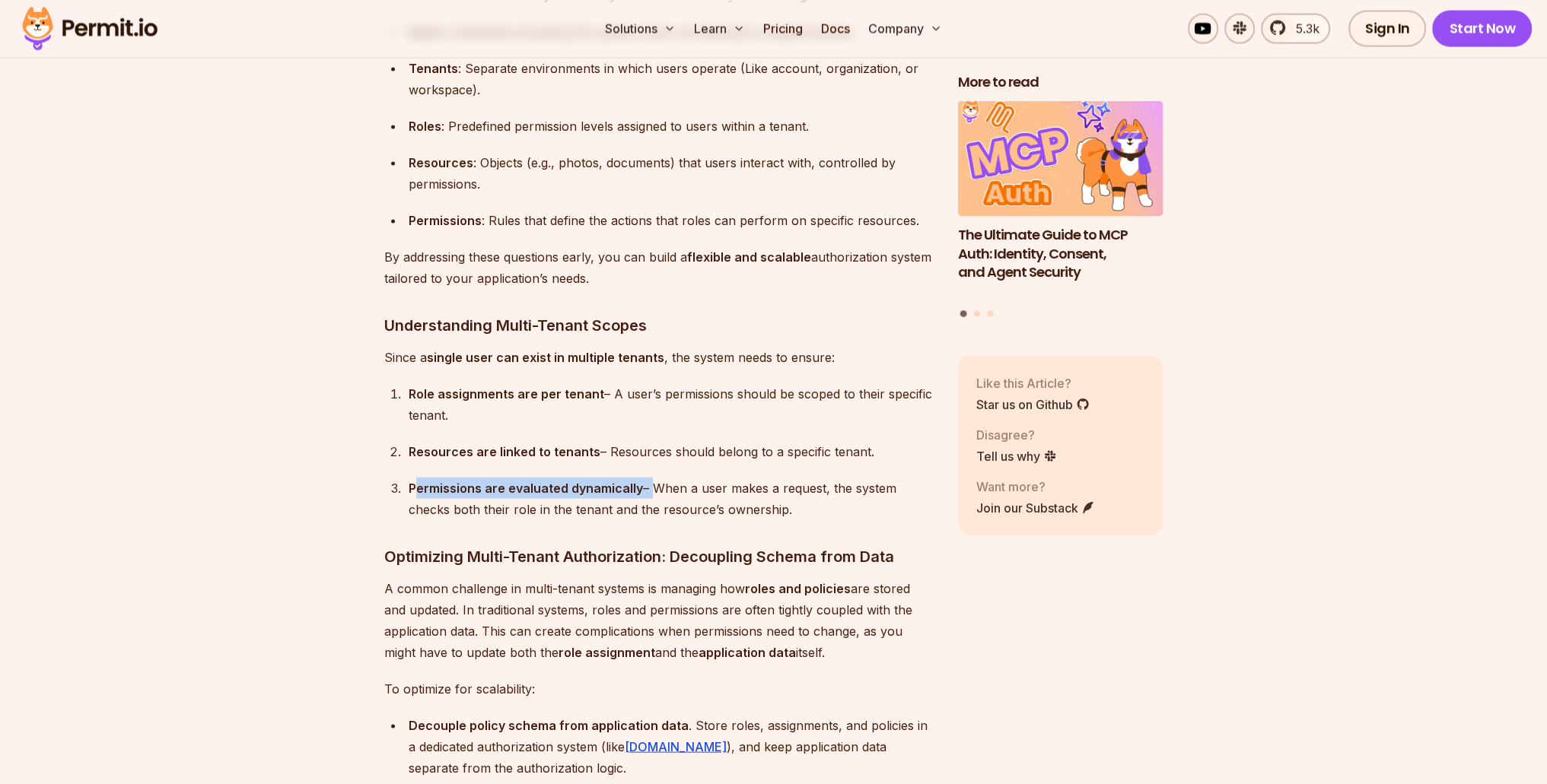
drag, startPoint x: 418, startPoint y: 486, endPoint x: 647, endPoint y: 487, distance: 229.0
click at [647, 487] on div "Permissions are evaluated dynamically – When a user makes a request, the system…" at bounding box center [671, 499] width 525 height 42
click at [506, 497] on div "Permissions are evaluated dynamically – When a user makes a request, the system…" at bounding box center [671, 499] width 525 height 42
drag, startPoint x: 431, startPoint y: 483, endPoint x: 612, endPoint y: 481, distance: 181.0
click at [612, 481] on strong "Permissions are evaluated dynamically" at bounding box center [526, 488] width 235 height 16
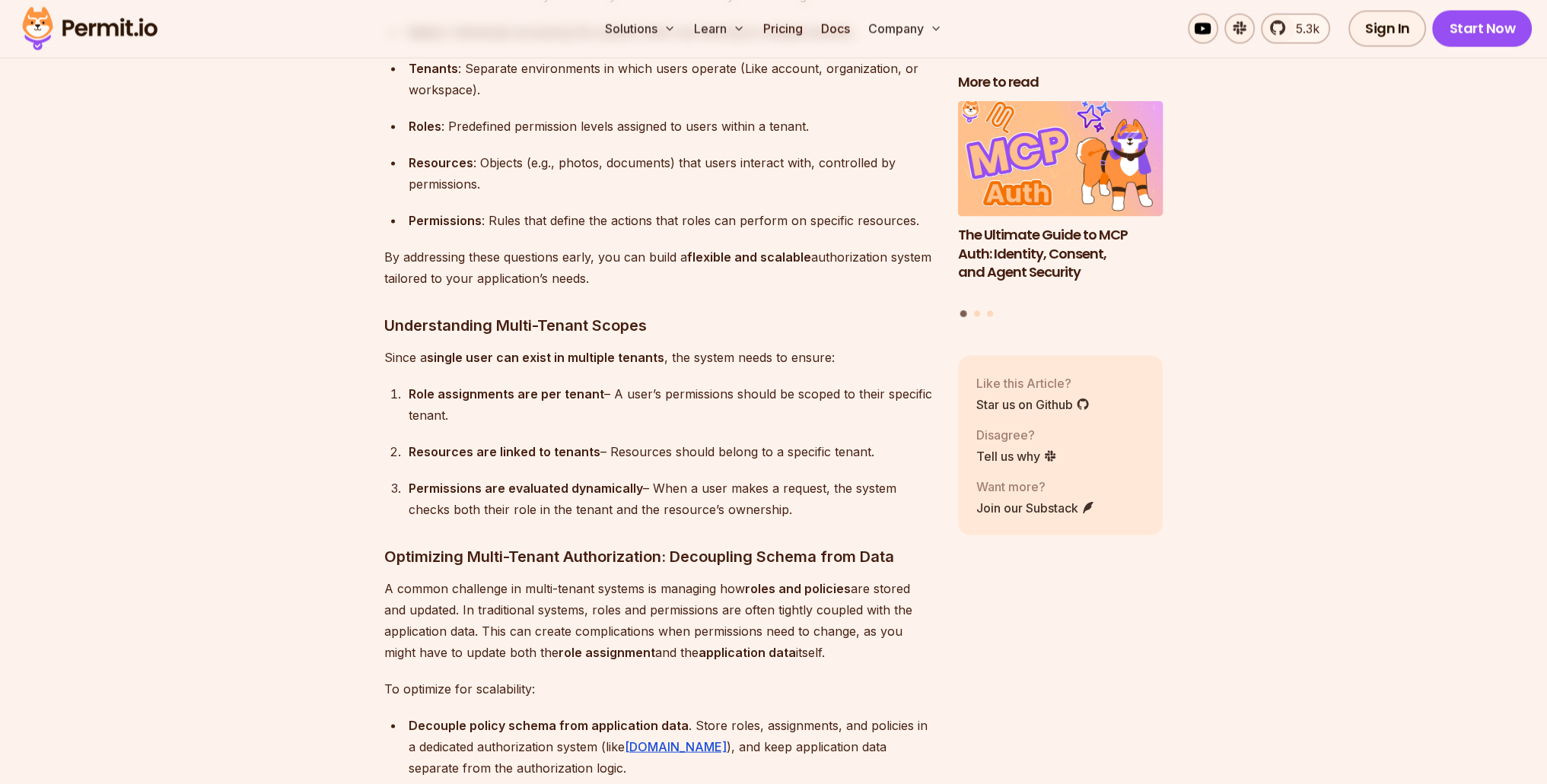
click at [472, 499] on div "Permissions are evaluated dynamically – When a user makes a request, the system…" at bounding box center [671, 499] width 525 height 42
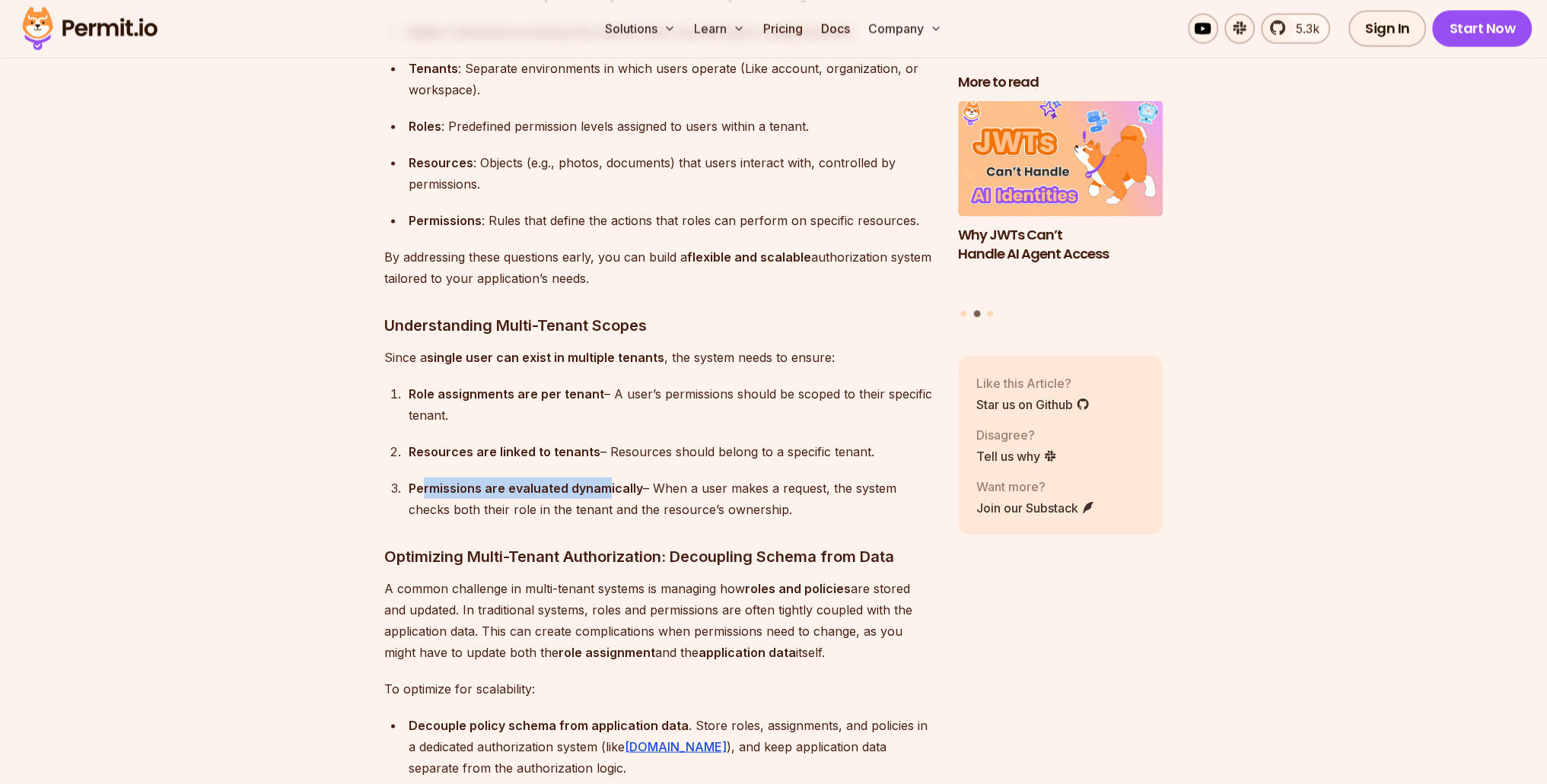
drag, startPoint x: 426, startPoint y: 479, endPoint x: 603, endPoint y: 482, distance: 177.0
click at [603, 482] on strong "Permissions are evaluated dynamically" at bounding box center [526, 488] width 235 height 16
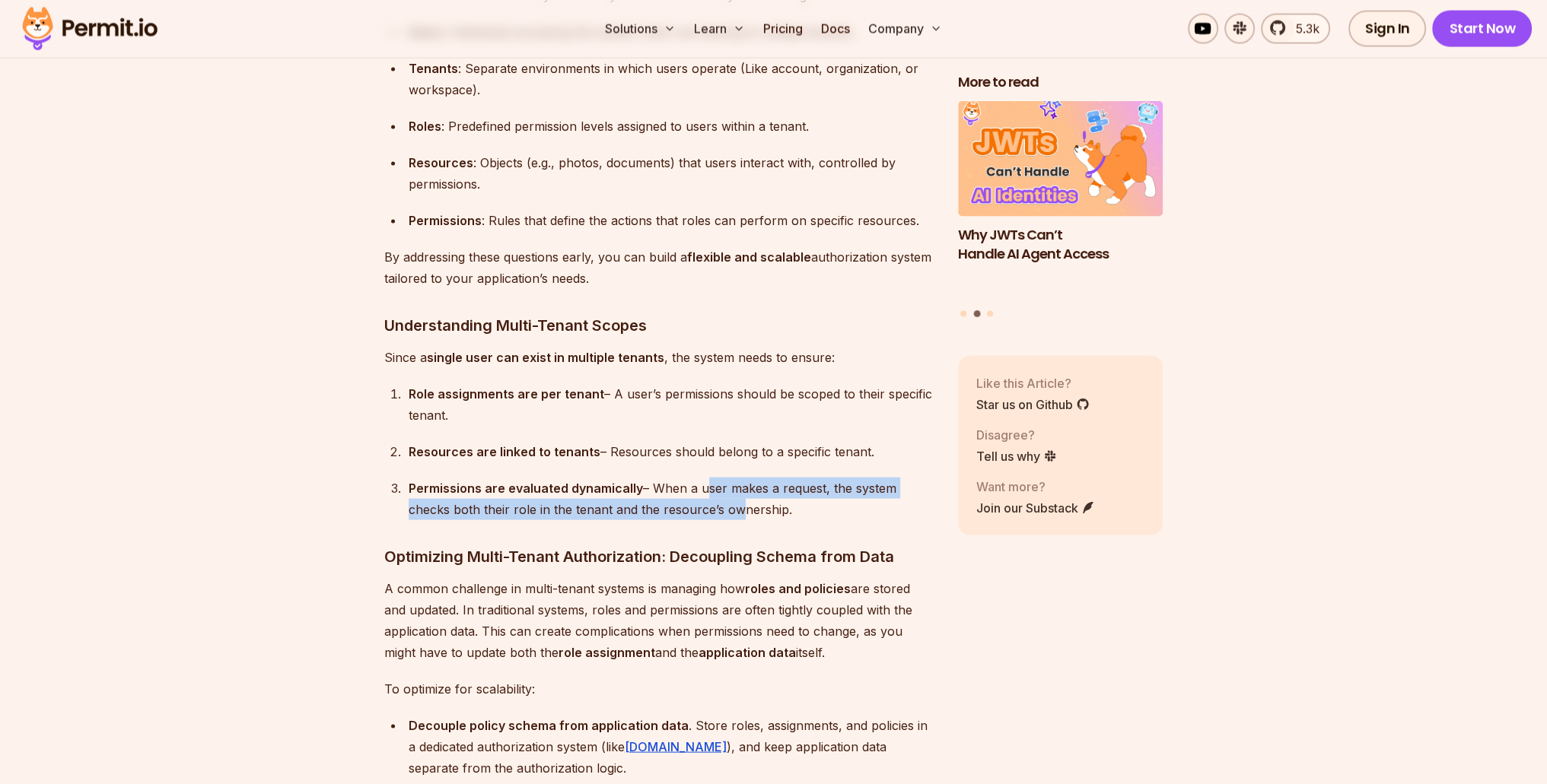
drag, startPoint x: 745, startPoint y: 479, endPoint x: 728, endPoint y: 505, distance: 31.1
click at [728, 505] on div "Permissions are evaluated dynamically – When a user makes a request, the system…" at bounding box center [671, 499] width 525 height 42
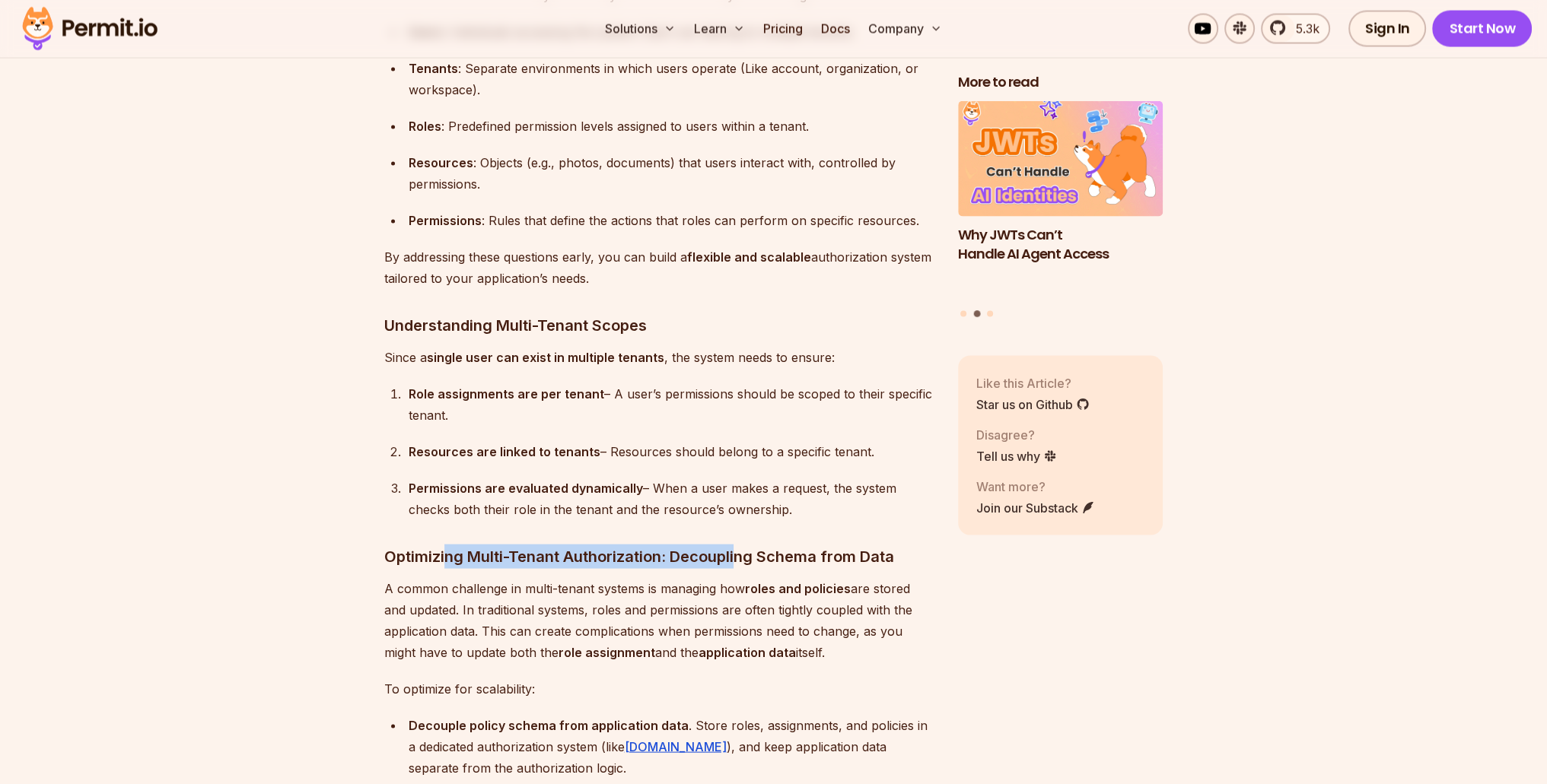
drag, startPoint x: 443, startPoint y: 556, endPoint x: 741, endPoint y: 554, distance: 298.0
click at [741, 554] on h3 "Optimizing Multi-Tenant Authorization: Decoupling Schema from Data" at bounding box center [658, 557] width 550 height 24
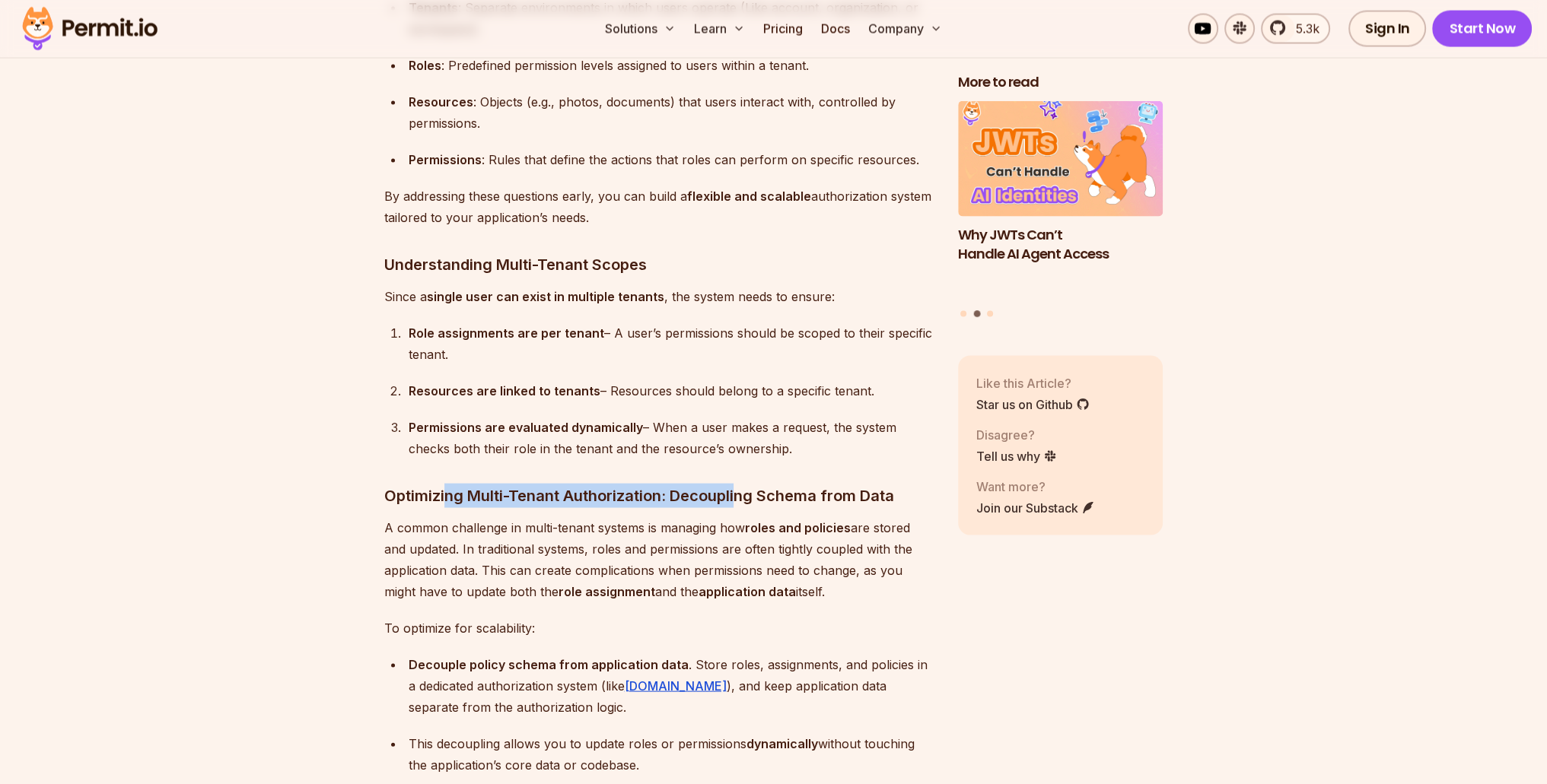
scroll to position [4184, 0]
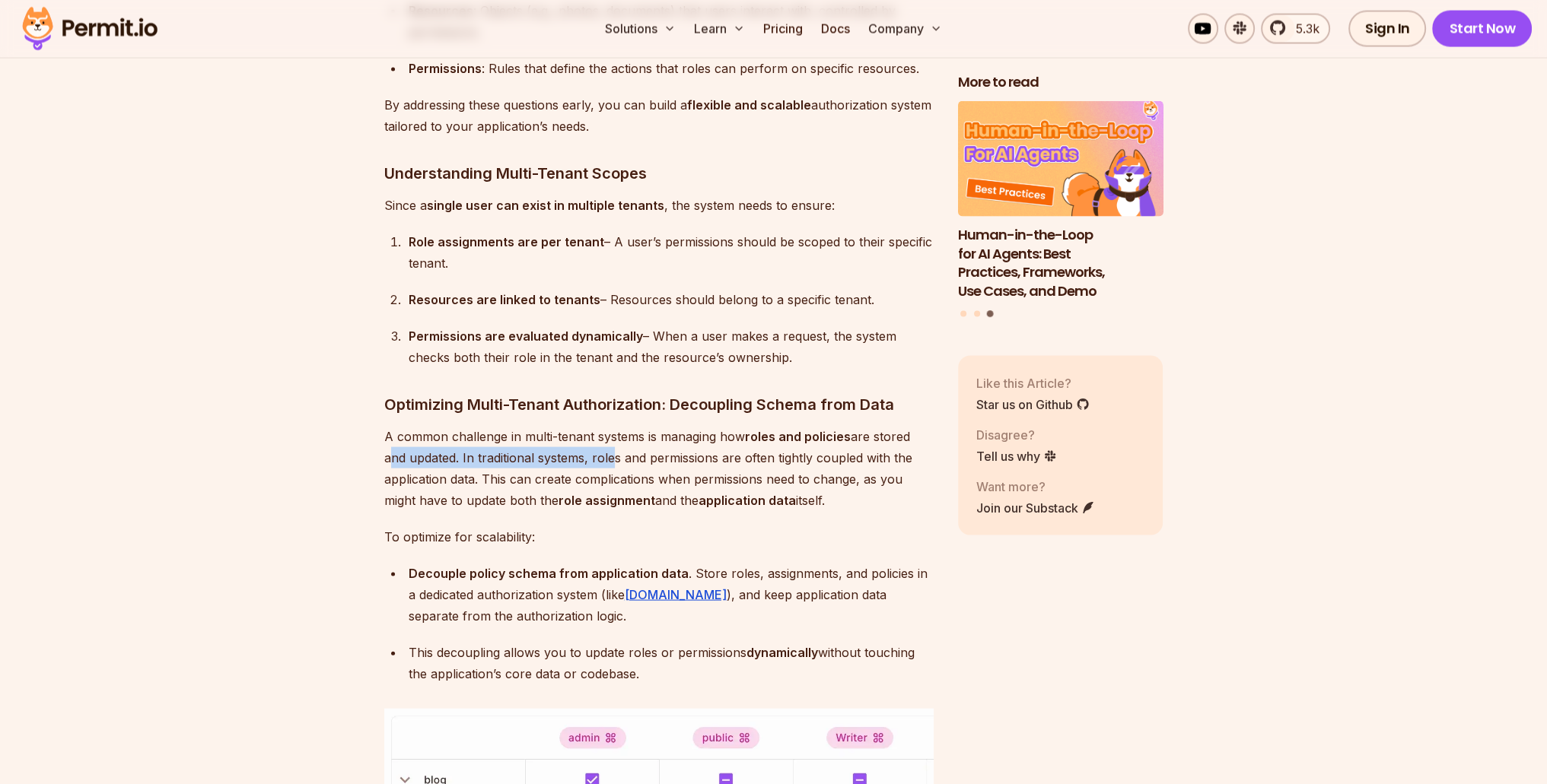
drag, startPoint x: 386, startPoint y: 443, endPoint x: 607, endPoint y: 458, distance: 221.5
click at [607, 458] on p "A common challenge in multi-tenant systems is managing how roles and policies a…" at bounding box center [658, 468] width 550 height 85
drag, startPoint x: 660, startPoint y: 444, endPoint x: 789, endPoint y: 443, distance: 129.0
click at [789, 443] on p "A common challenge in multi-tenant systems is managing how roles and policies a…" at bounding box center [658, 468] width 550 height 85
drag, startPoint x: 484, startPoint y: 480, endPoint x: 548, endPoint y: 474, distance: 64.3
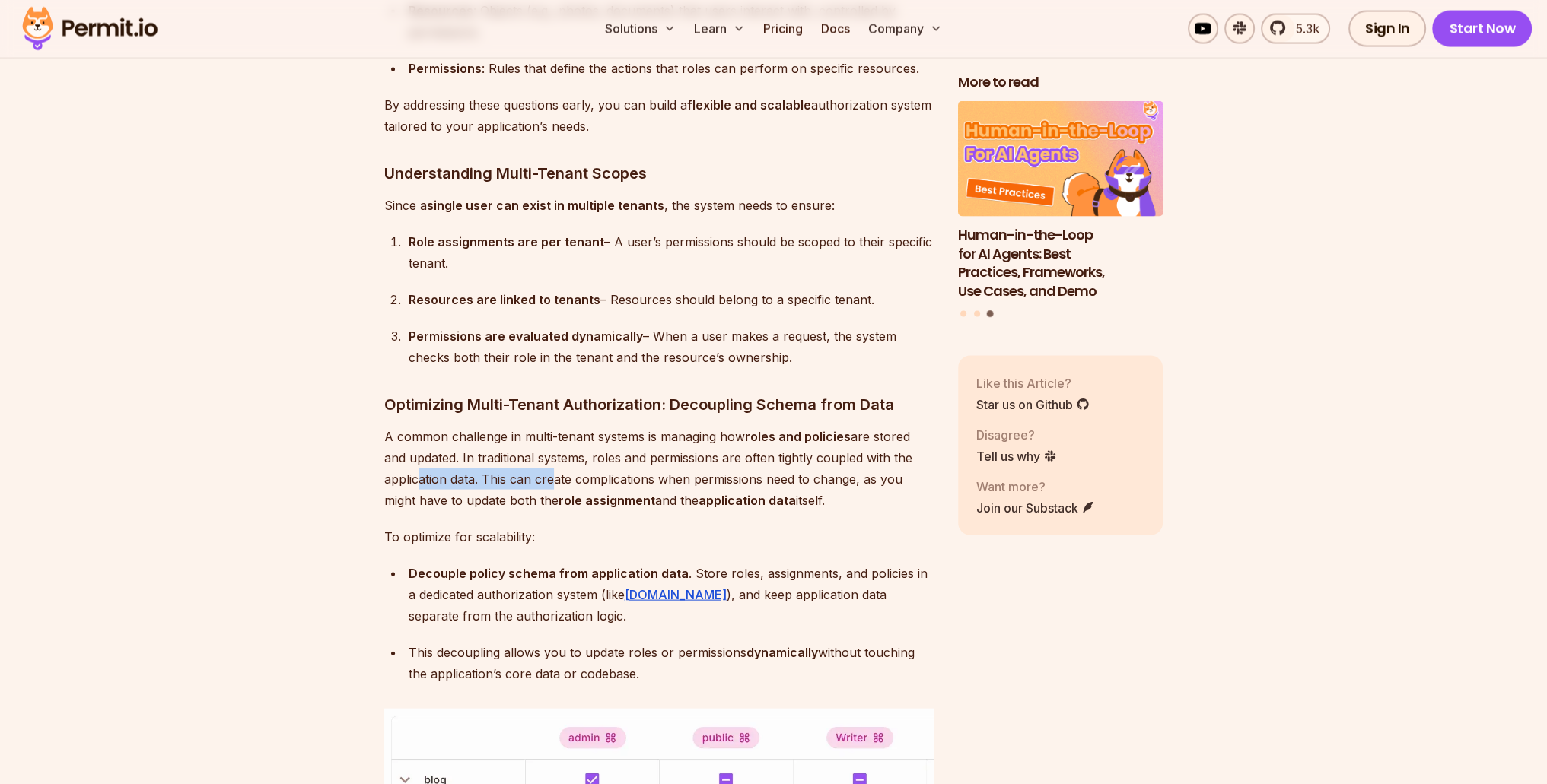
click at [548, 474] on p "A common challenge in multi-tenant systems is managing how roles and policies a…" at bounding box center [658, 468] width 550 height 85
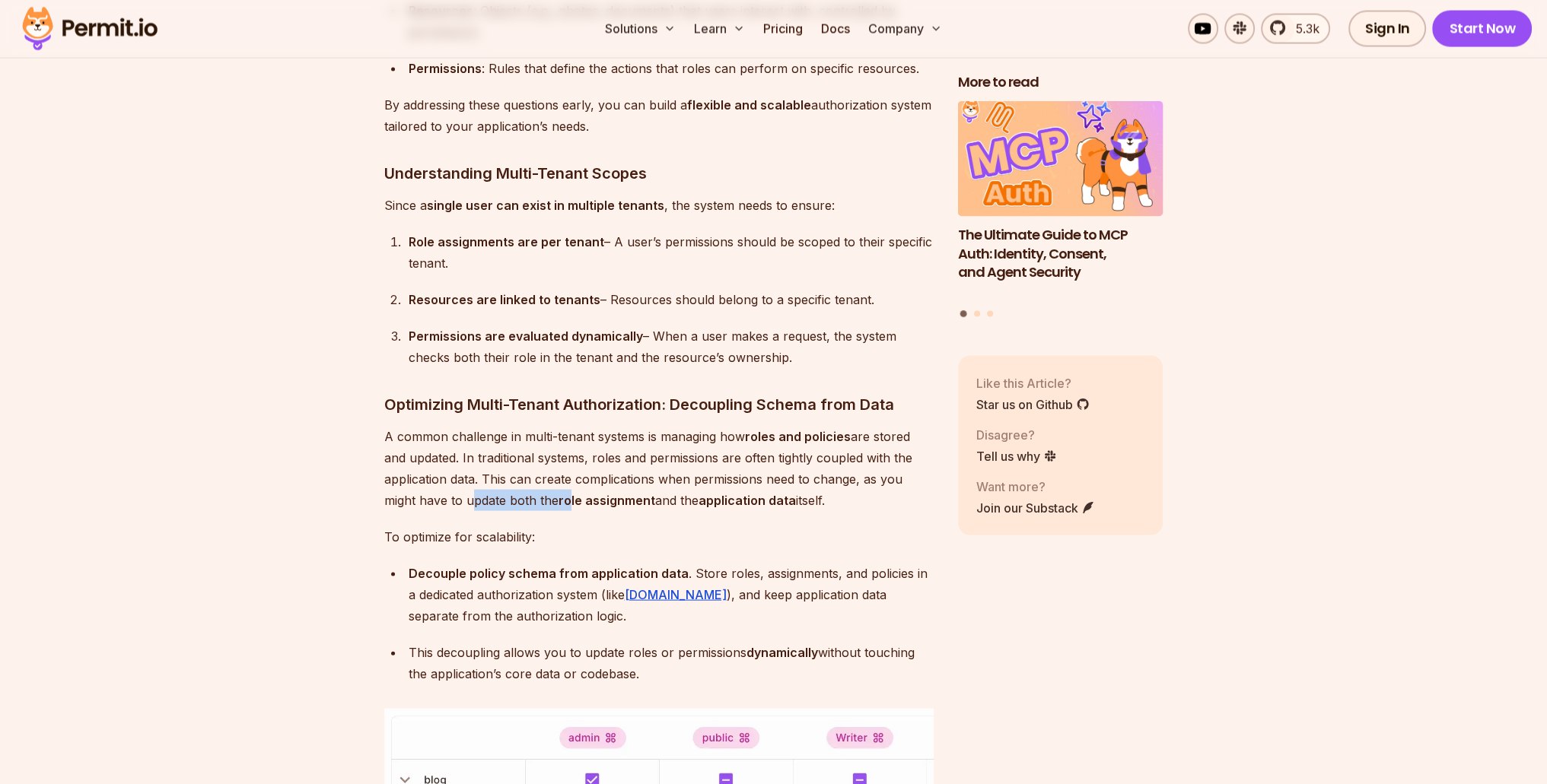
drag, startPoint x: 463, startPoint y: 493, endPoint x: 568, endPoint y: 496, distance: 105.0
click at [568, 496] on p "A common challenge in multi-tenant systems is managing how roles and policies a…" at bounding box center [658, 468] width 550 height 85
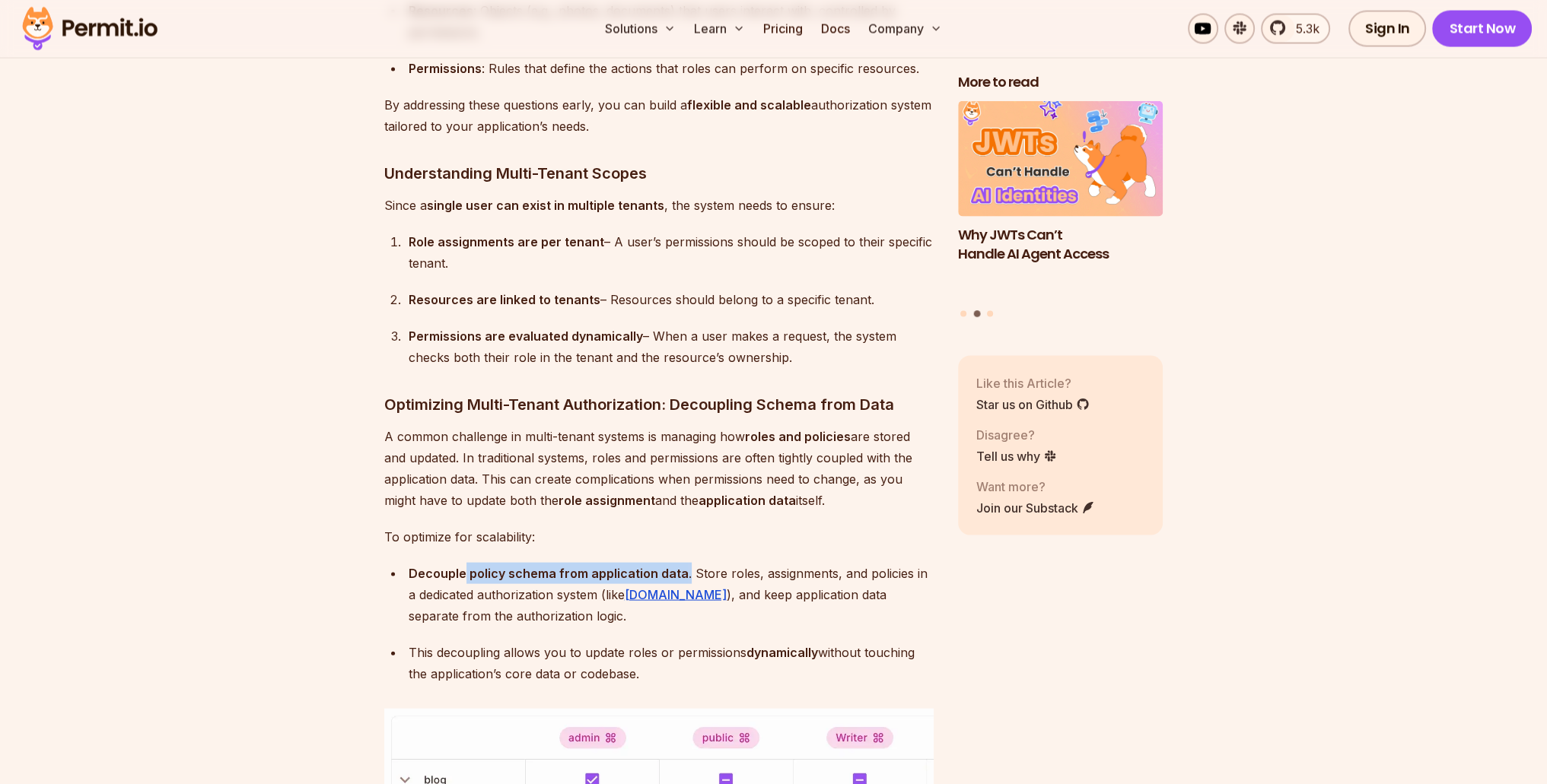
drag, startPoint x: 504, startPoint y: 559, endPoint x: 683, endPoint y: 564, distance: 179.1
click at [683, 564] on div "Decouple policy schema from application data . Store roles, assignments, and po…" at bounding box center [671, 595] width 525 height 64
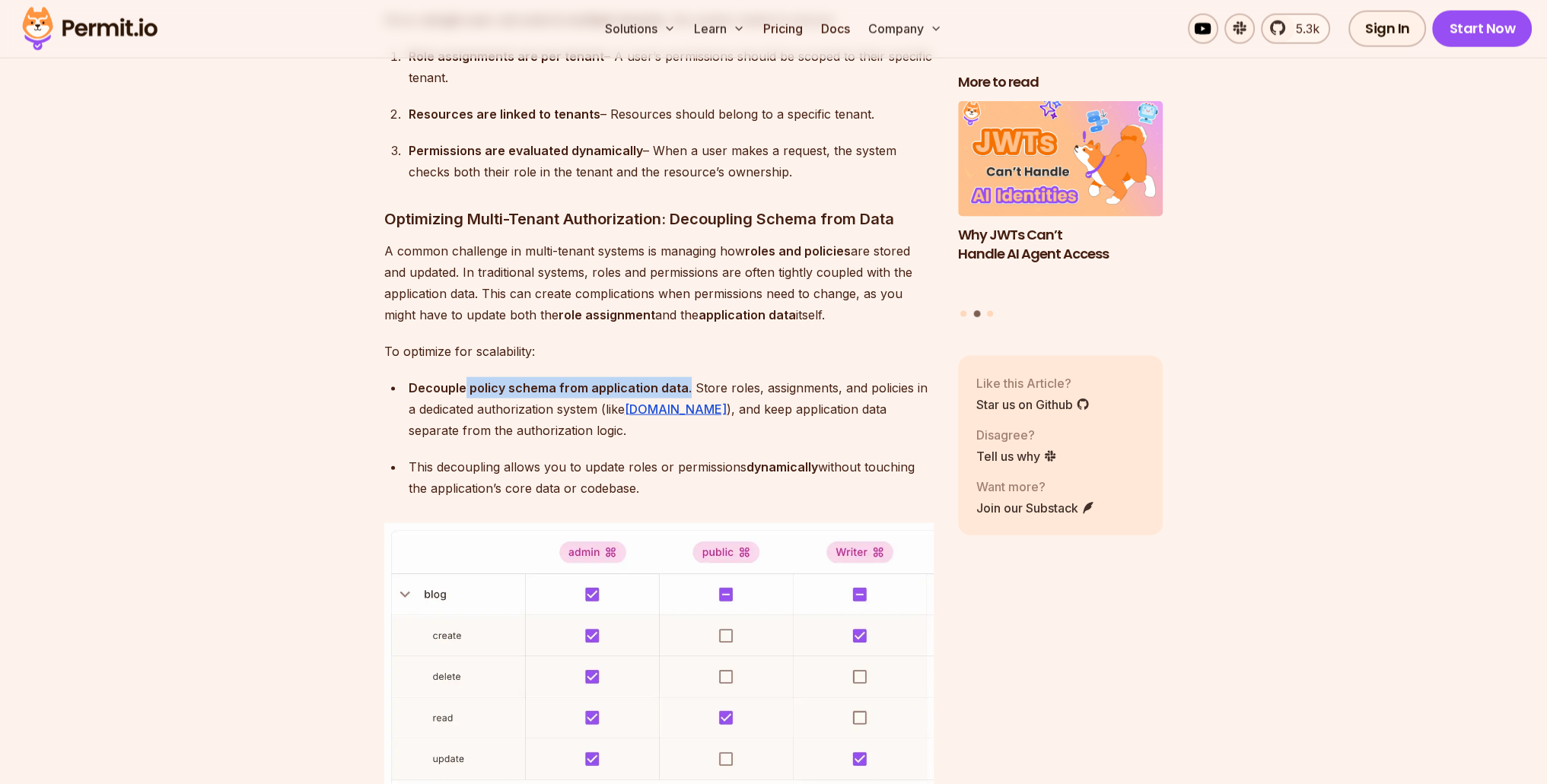
scroll to position [4412, 0]
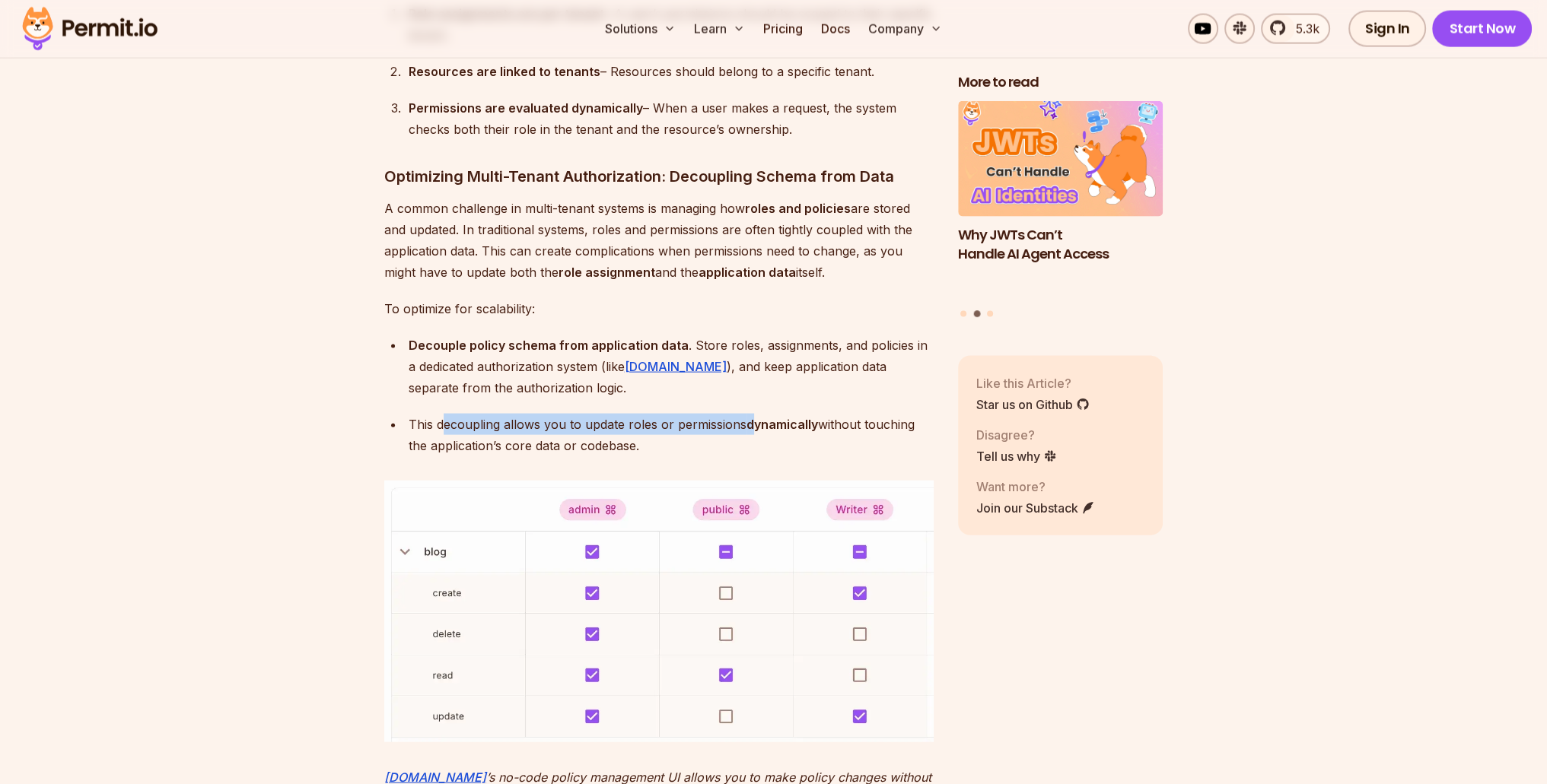
drag, startPoint x: 571, startPoint y: 416, endPoint x: 755, endPoint y: 410, distance: 184.1
click at [755, 414] on div "This decoupling allows you to update roles or permissions dynamically without t…" at bounding box center [671, 435] width 525 height 42
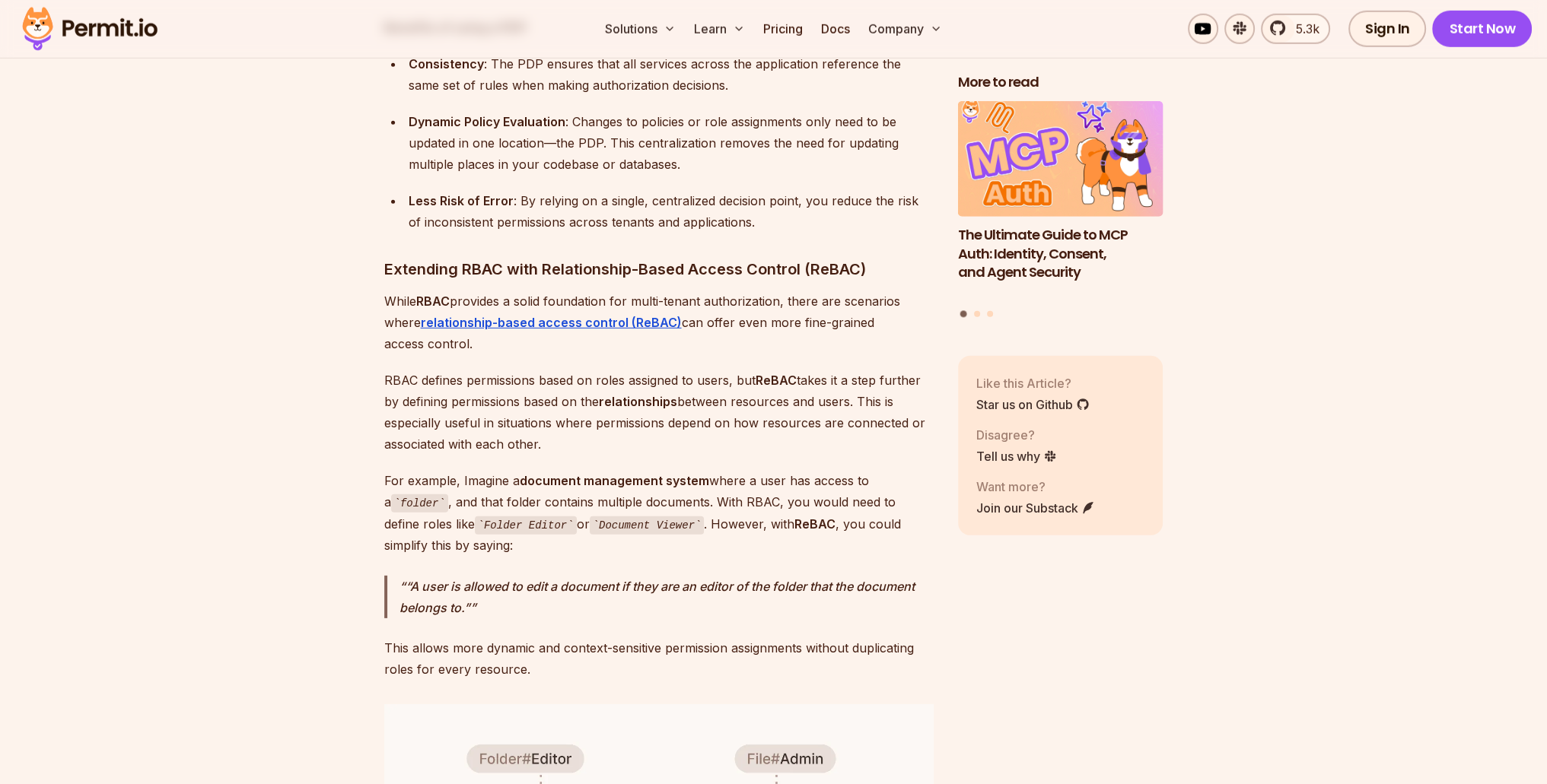
scroll to position [6086, 0]
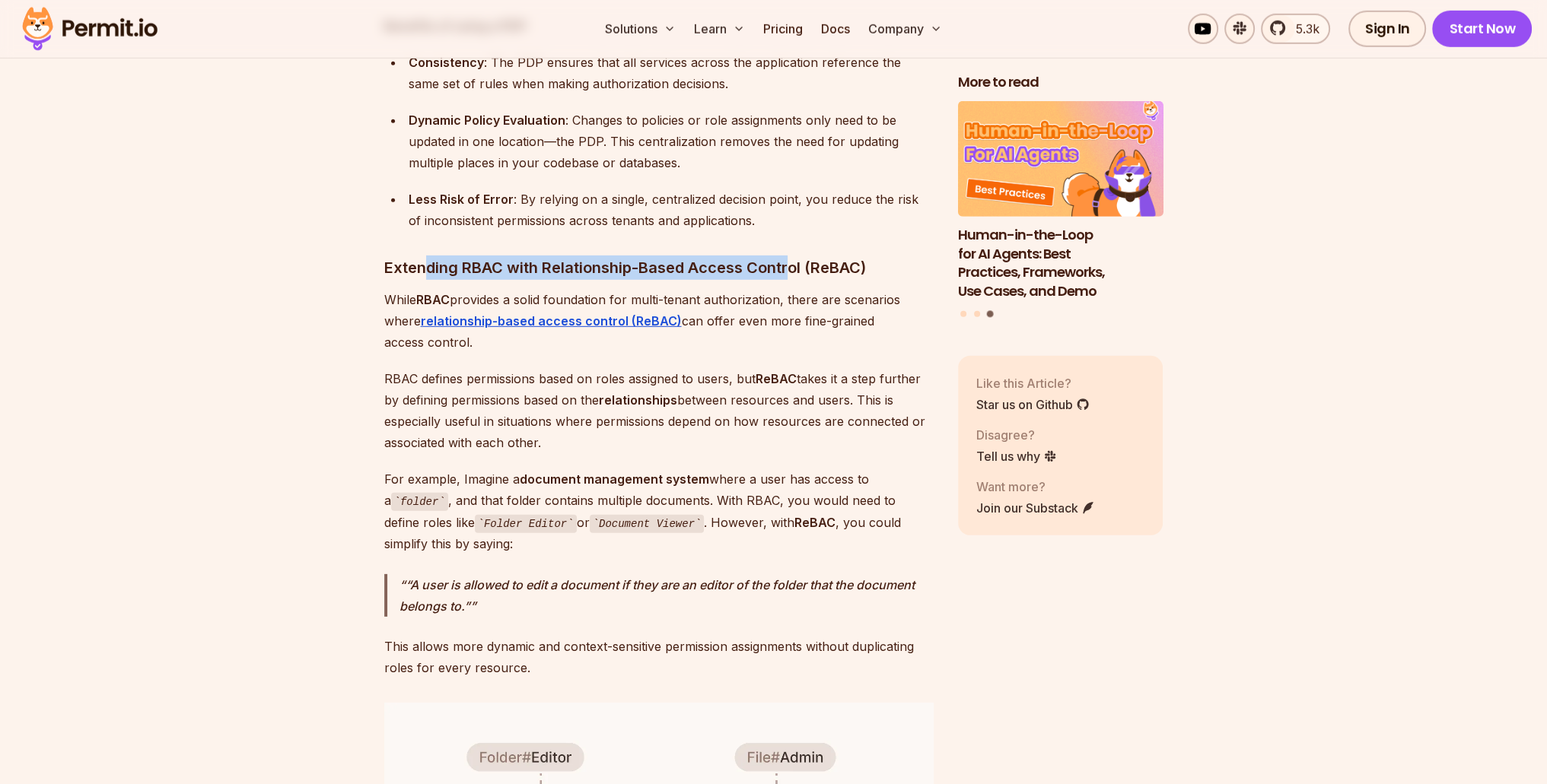
drag, startPoint x: 421, startPoint y: 261, endPoint x: 789, endPoint y: 261, distance: 368.0
click at [789, 261] on h3 "Extending RBAC with Relationship-Based Access Control (ReBAC)" at bounding box center [658, 267] width 550 height 24
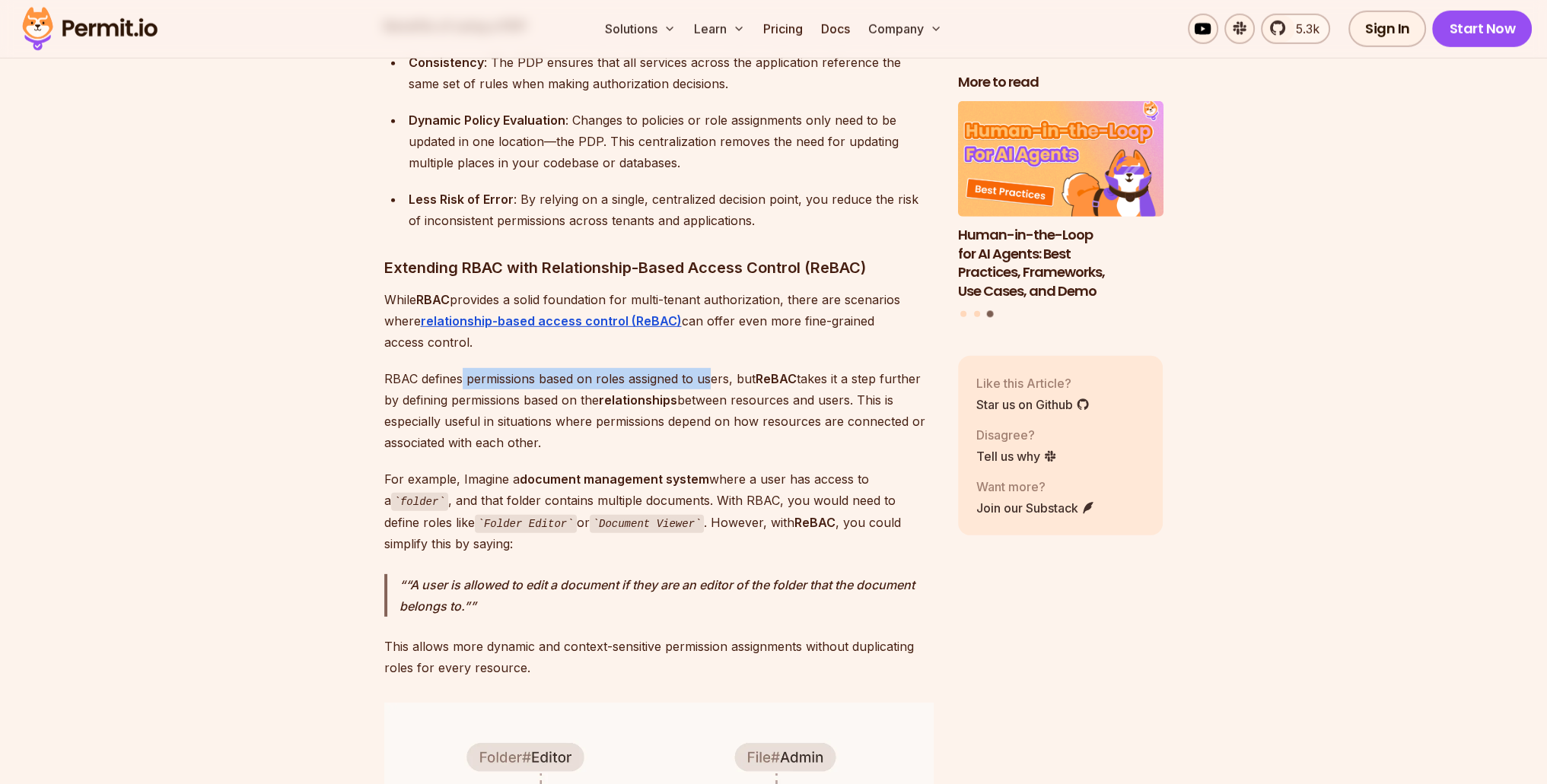
drag, startPoint x: 462, startPoint y: 375, endPoint x: 713, endPoint y: 370, distance: 251.0
click at [713, 370] on p "RBAC defines permissions based on roles assigned to users, but ReBAC takes it a…" at bounding box center [658, 411] width 550 height 85
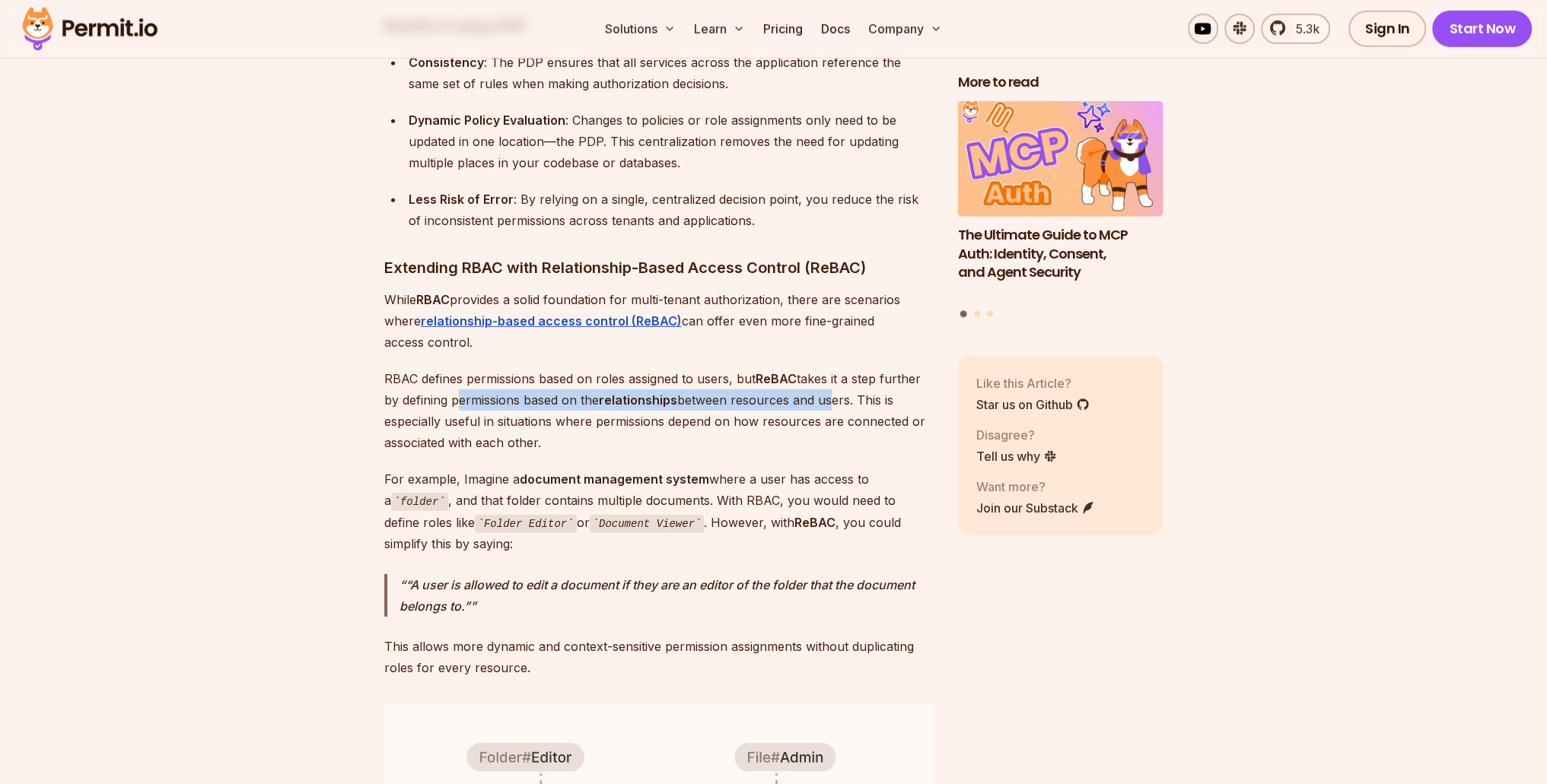
drag, startPoint x: 451, startPoint y: 397, endPoint x: 825, endPoint y: 393, distance: 374.0
click at [825, 393] on p "RBAC defines permissions based on roles assigned to users, but ReBAC takes it a…" at bounding box center [658, 411] width 550 height 85
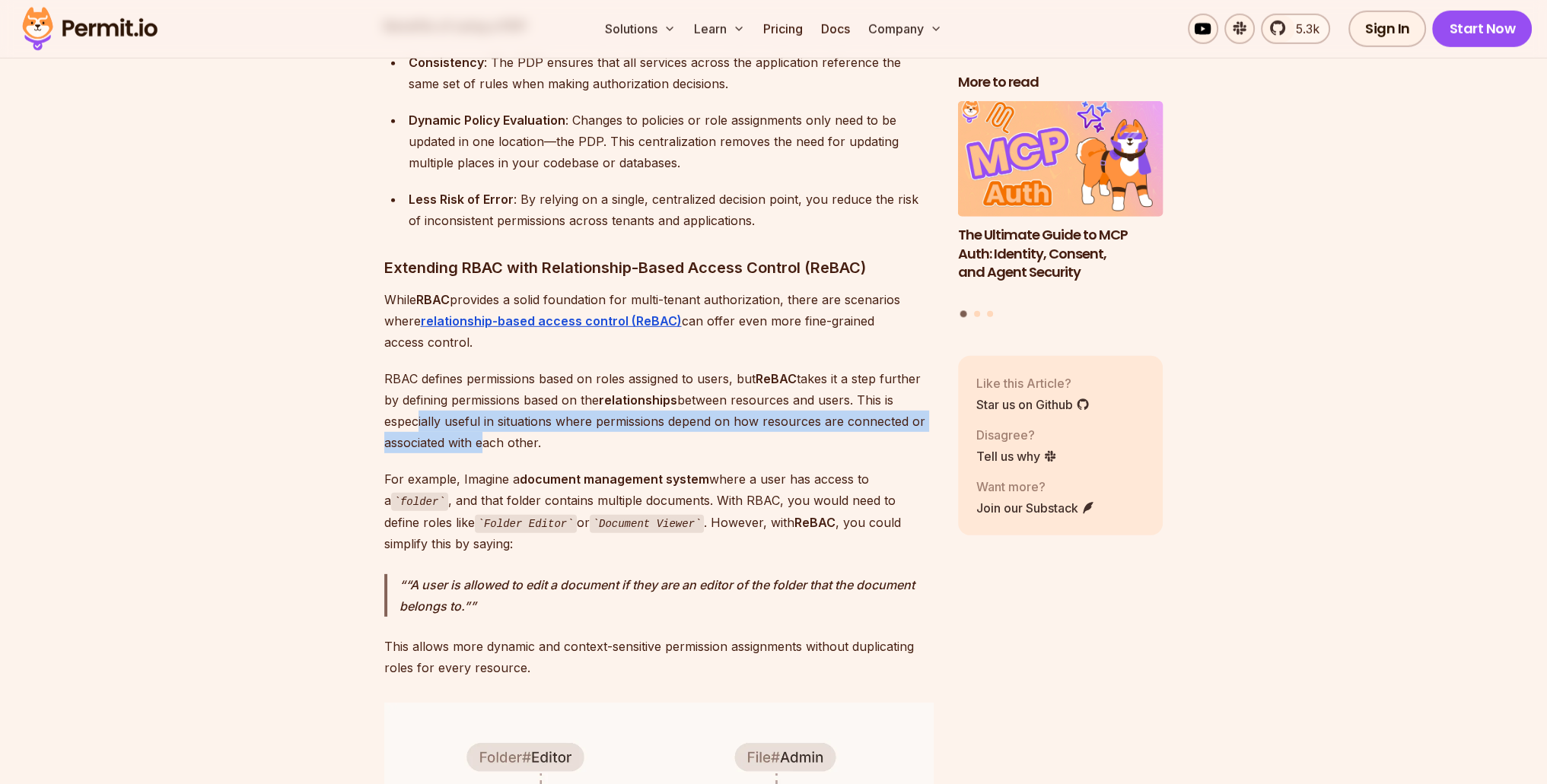
drag, startPoint x: 429, startPoint y: 419, endPoint x: 475, endPoint y: 429, distance: 47.1
click at [475, 429] on p "RBAC defines permissions based on roles assigned to users, but ReBAC takes it a…" at bounding box center [658, 411] width 550 height 85
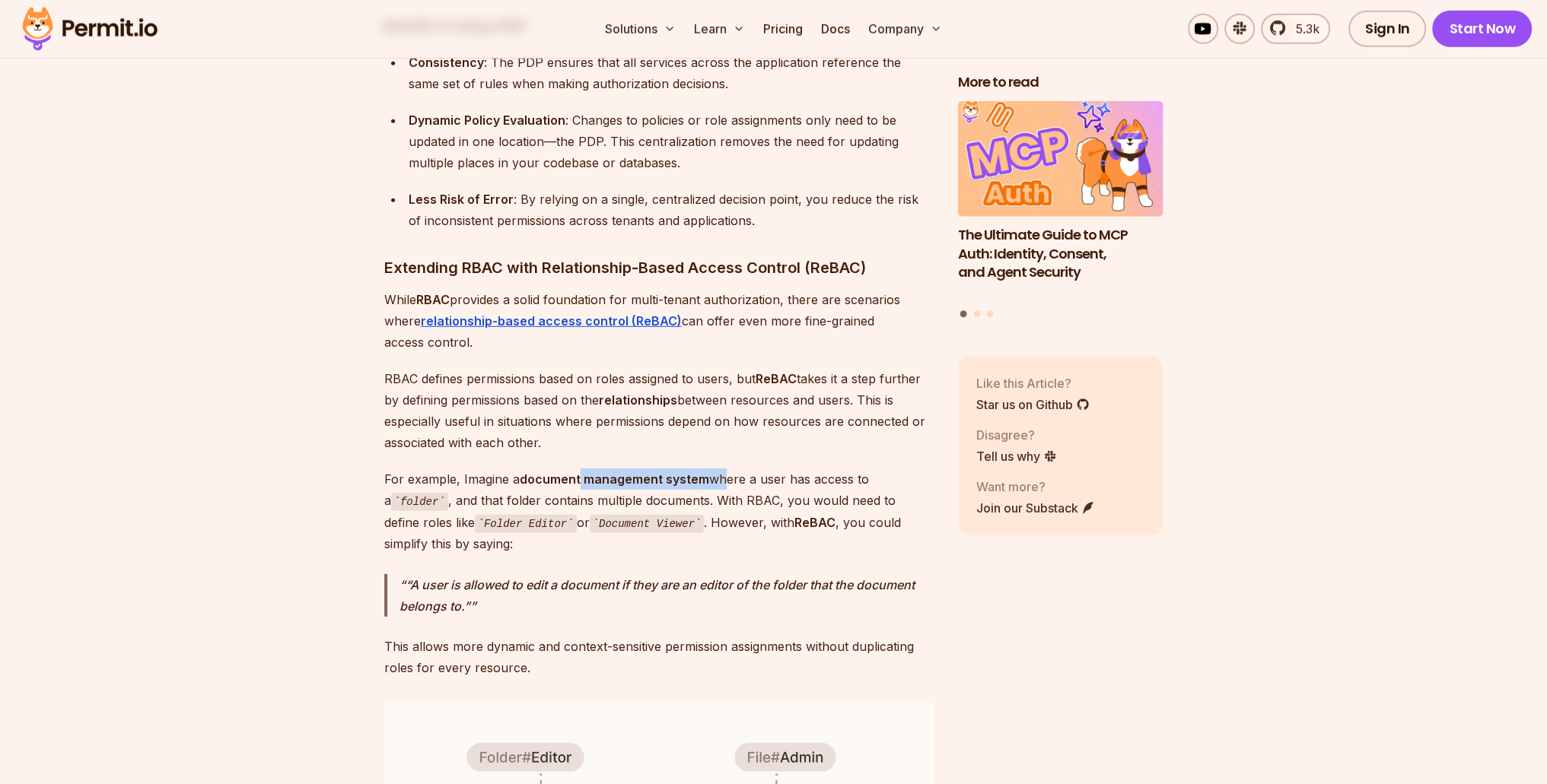
drag, startPoint x: 578, startPoint y: 468, endPoint x: 718, endPoint y: 475, distance: 140.2
click at [718, 475] on p "For example, Imagine a document management system where a user has access to a …" at bounding box center [658, 511] width 550 height 86
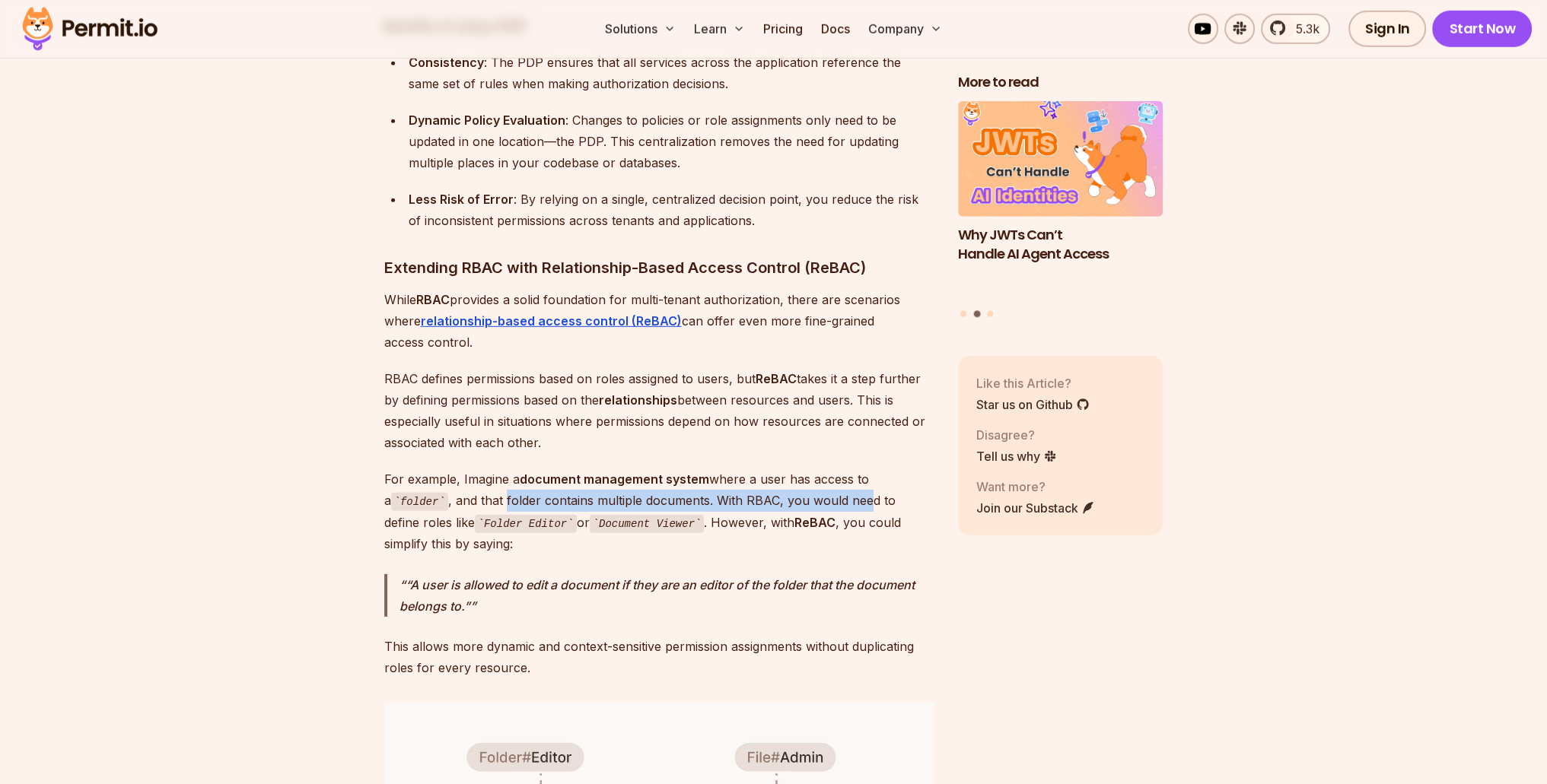
drag, startPoint x: 494, startPoint y: 492, endPoint x: 855, endPoint y: 489, distance: 361.0
click at [855, 489] on p "For example, Imagine a document management system where a user has access to a …" at bounding box center [658, 511] width 550 height 86
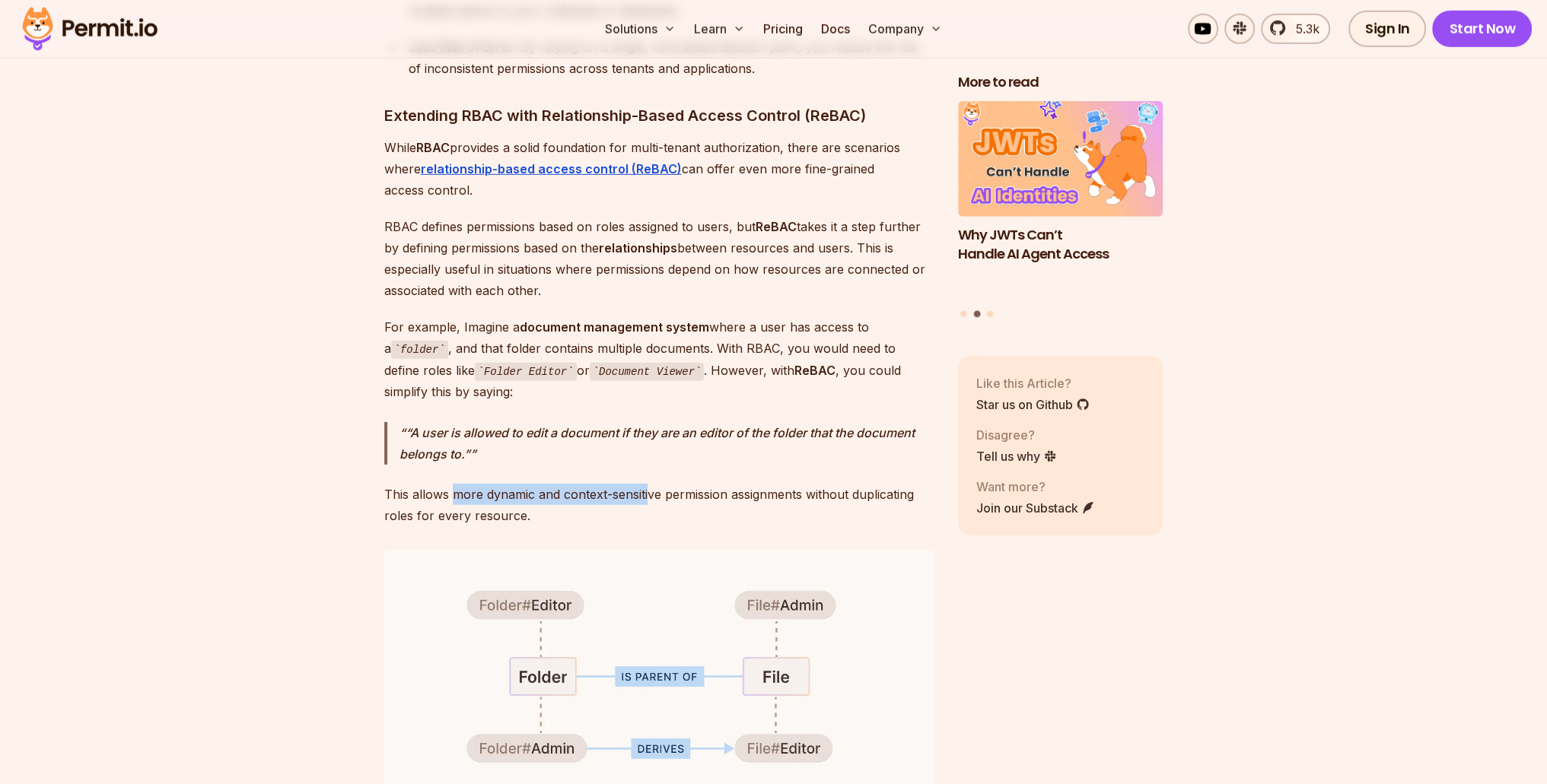
drag, startPoint x: 470, startPoint y: 489, endPoint x: 676, endPoint y: 476, distance: 206.4
click at [660, 484] on p "This allows more dynamic and context-sensitive permission assignments without d…" at bounding box center [658, 505] width 550 height 42
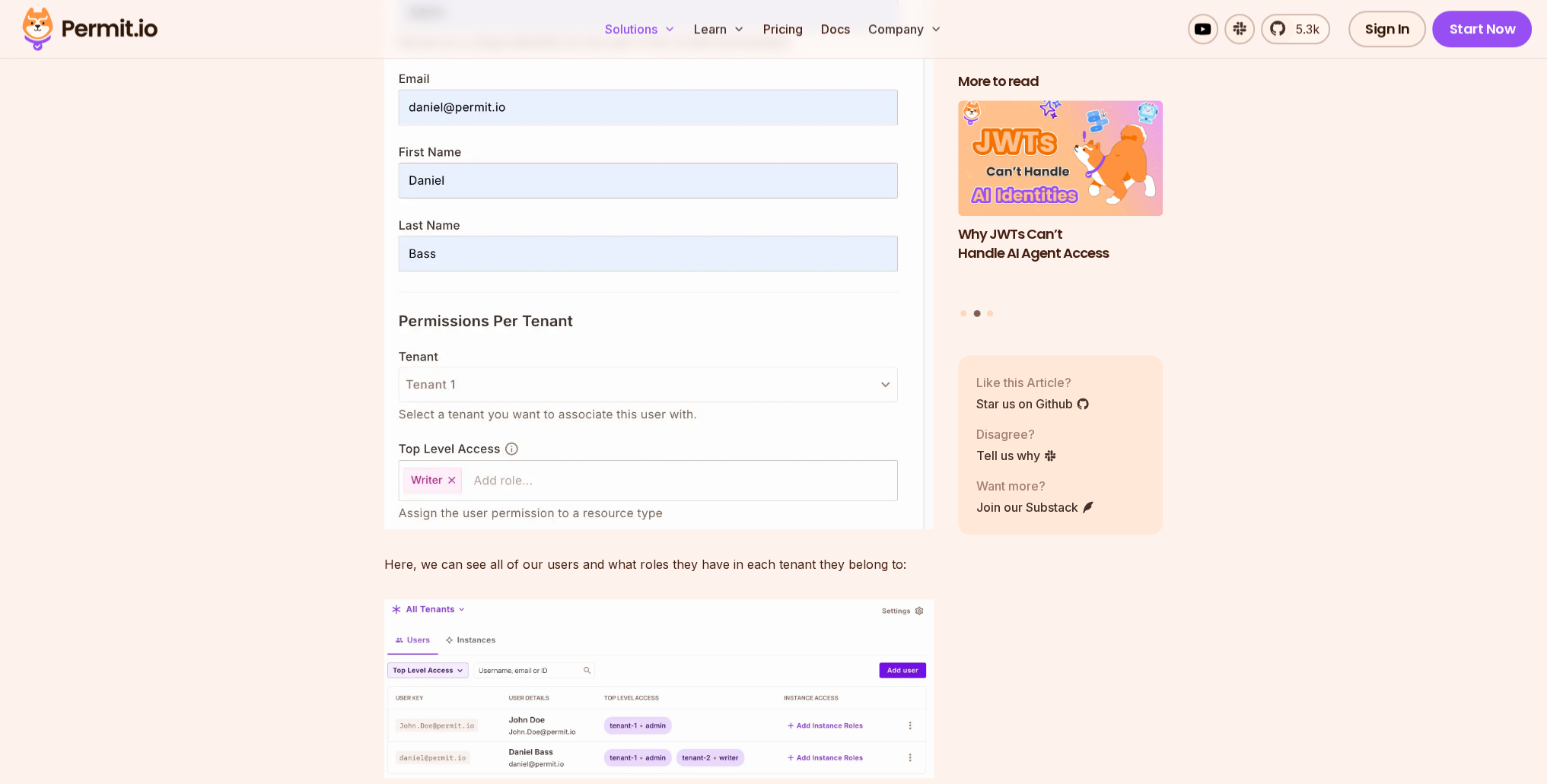
scroll to position [8977, 0]
